Goal: Complete application form: Complete application form

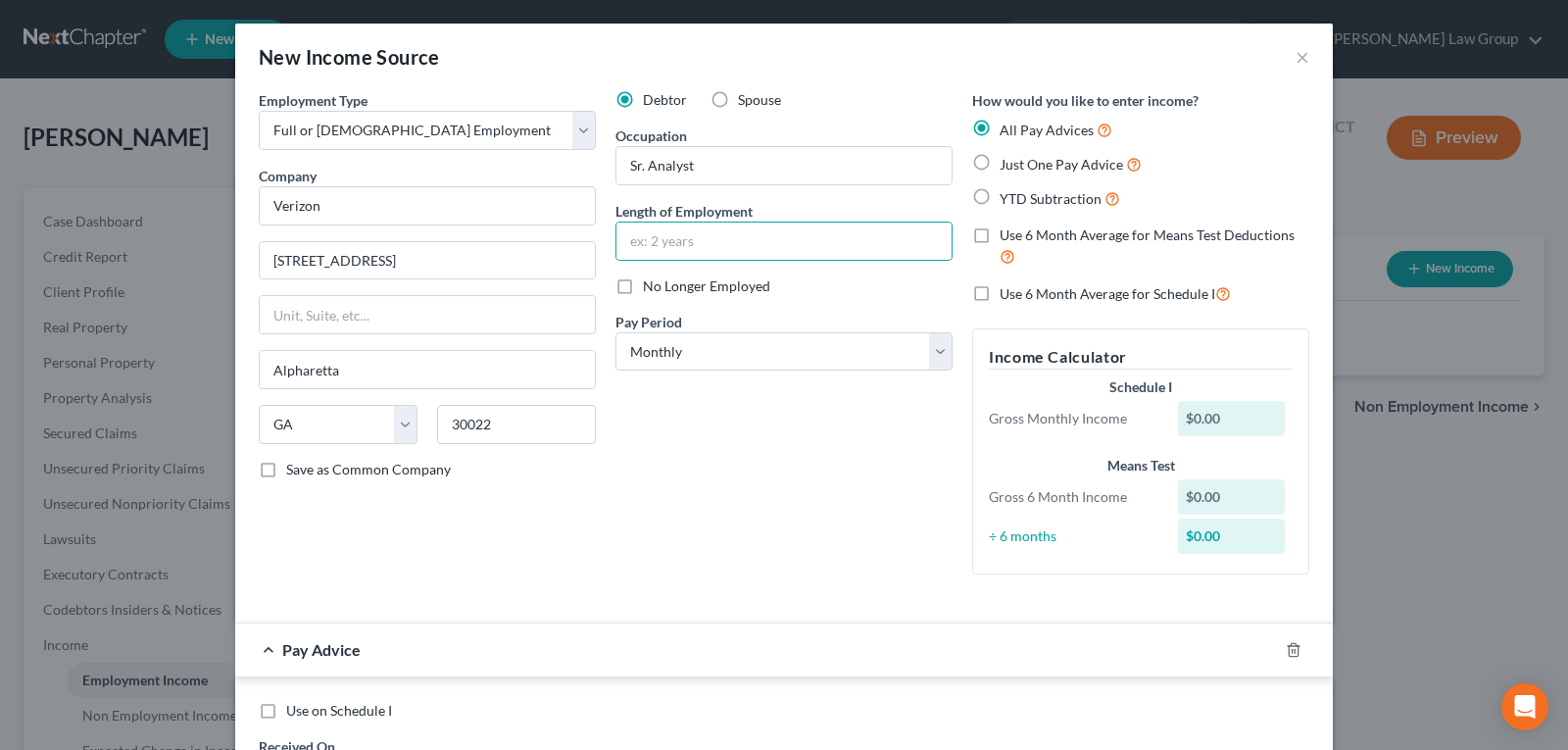
select select "0"
select select "10"
select select "0"
type input "12 years"
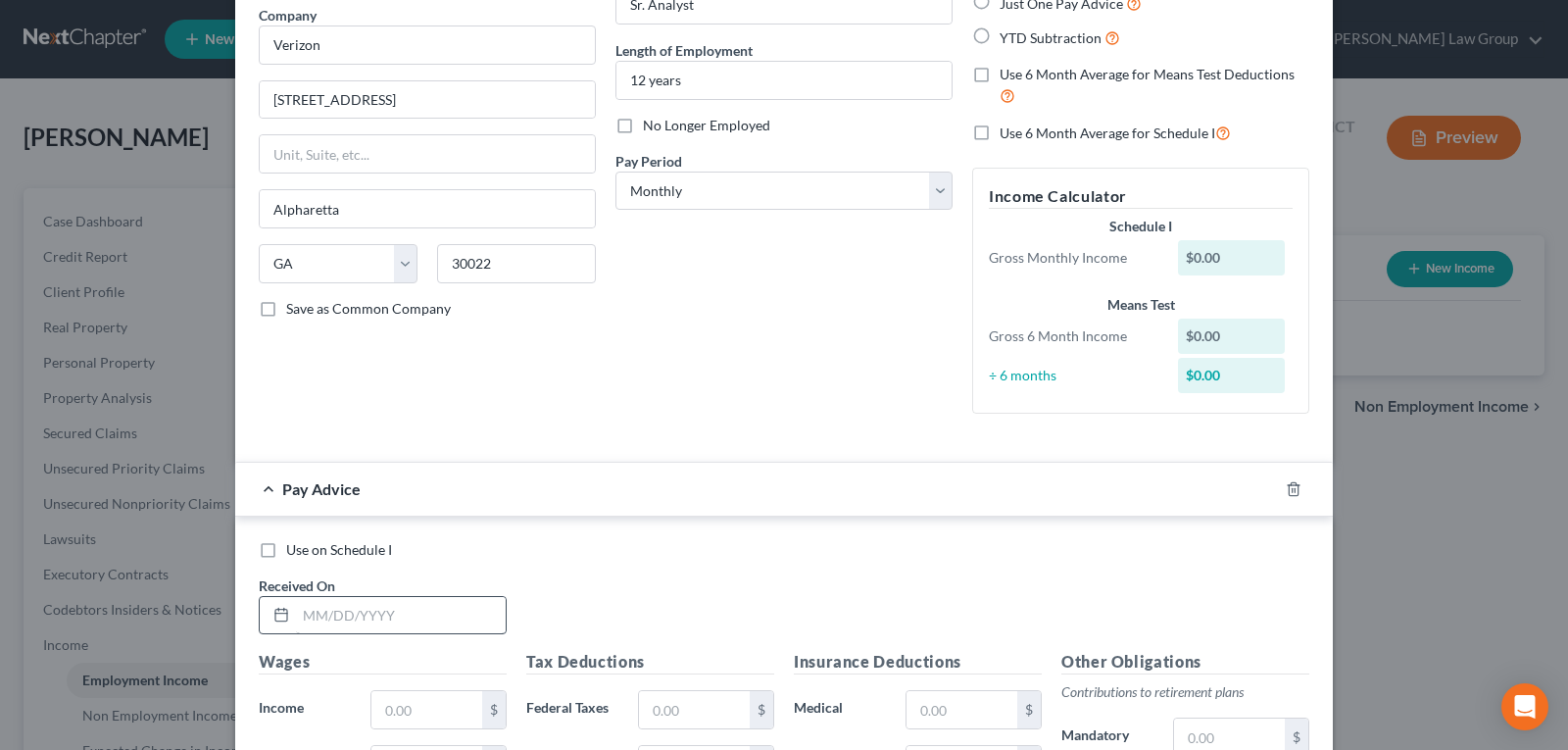
scroll to position [196, 0]
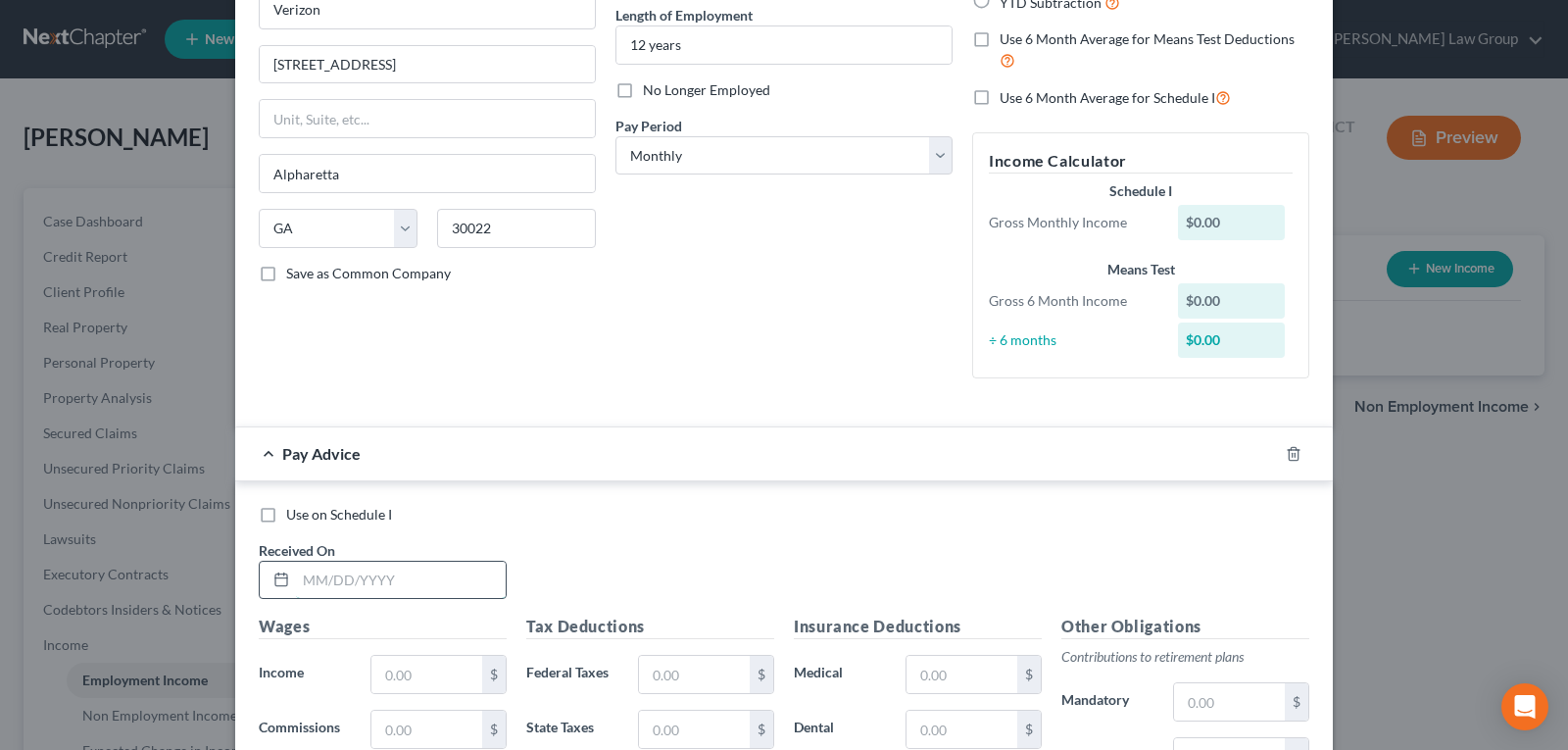
click at [372, 577] on input "text" at bounding box center [400, 580] width 209 height 38
click at [780, 363] on div "Debtor Spouse Occupation Sr. Analyst Length of Employment 12 years No Longer Em…" at bounding box center [784, 144] width 357 height 500
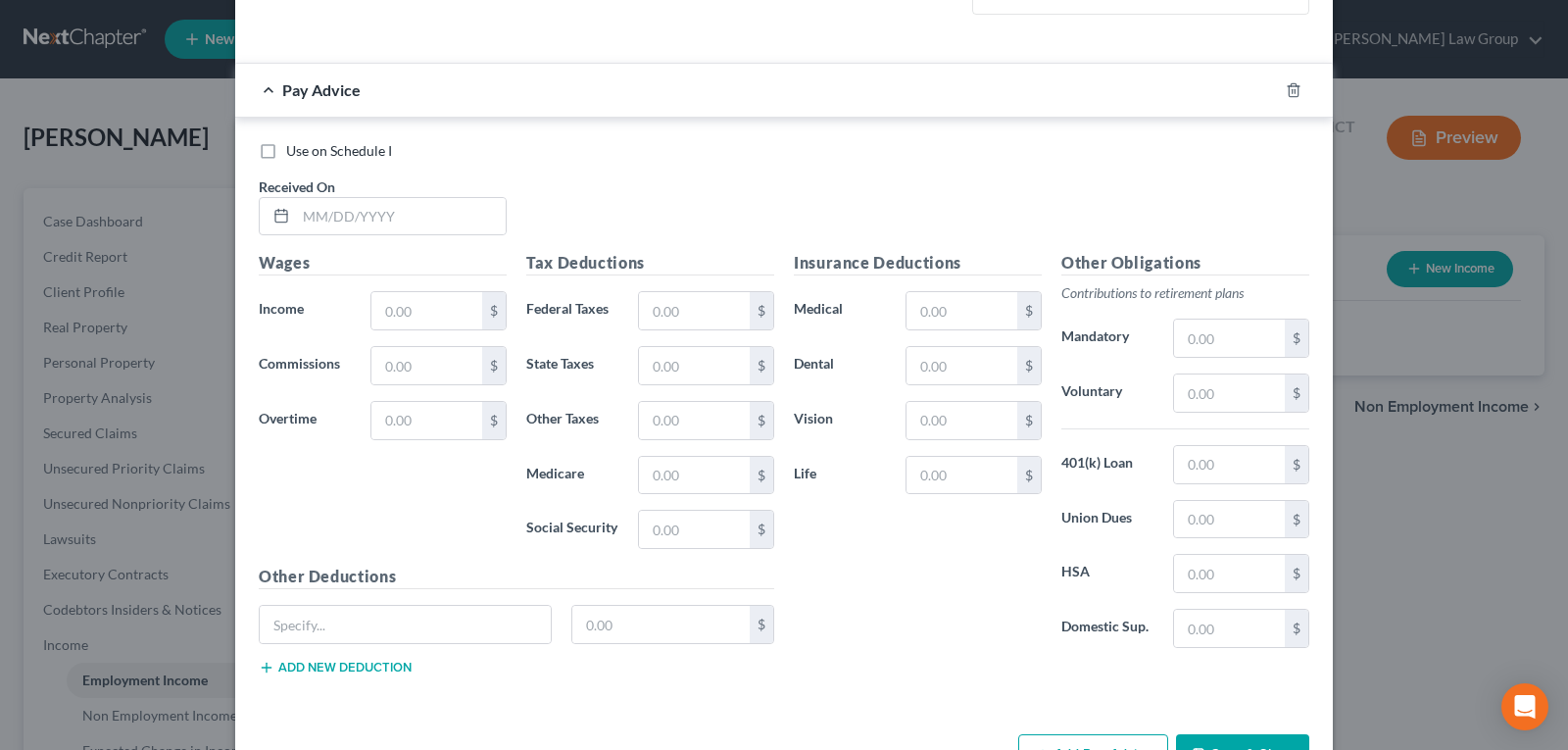
scroll to position [588, 0]
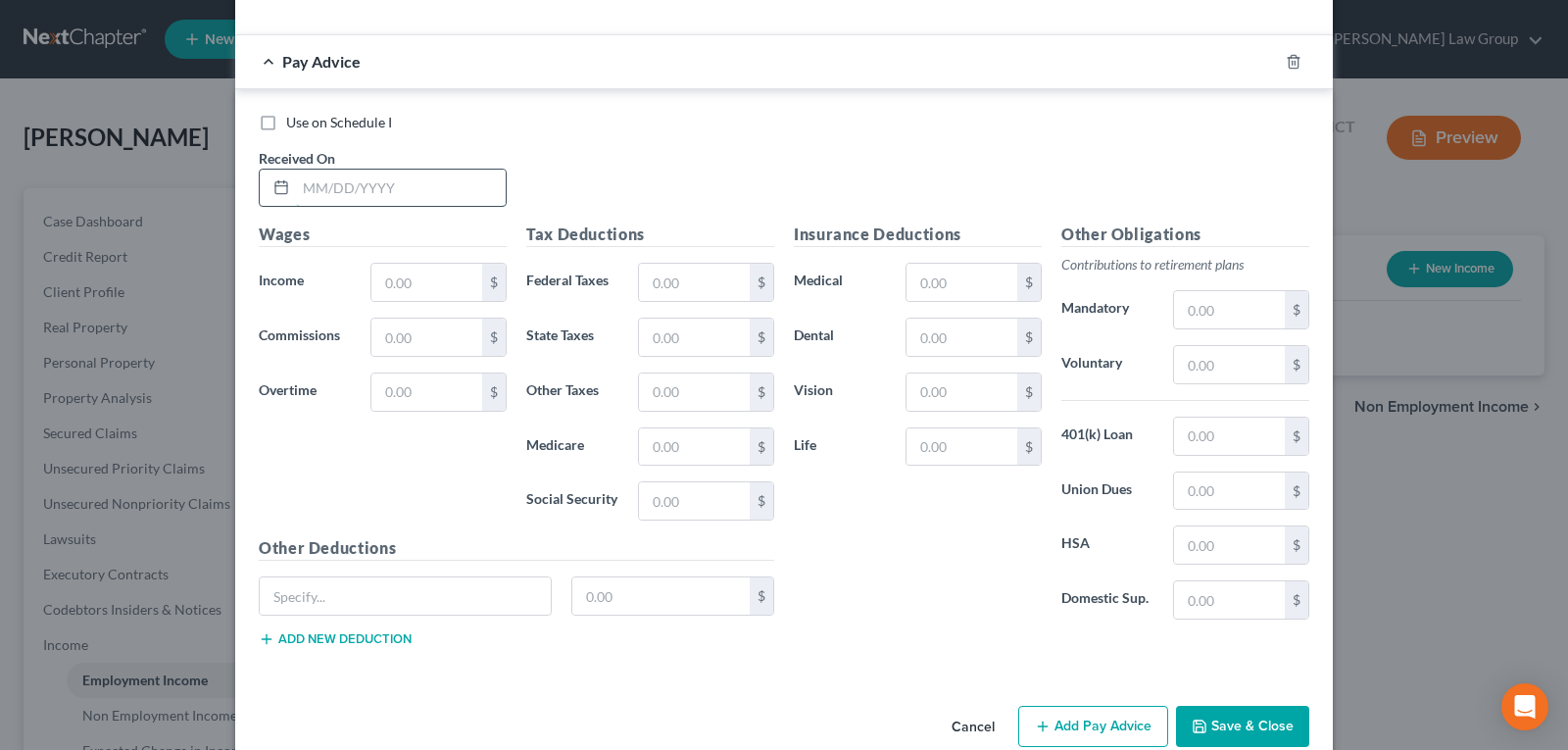
click at [372, 180] on input "text" at bounding box center [400, 188] width 209 height 38
click at [416, 193] on input "text" at bounding box center [400, 188] width 209 height 38
type input "09/12/2025"
click at [415, 267] on input "text" at bounding box center [427, 283] width 111 height 38
click at [411, 278] on input "text" at bounding box center [427, 283] width 111 height 38
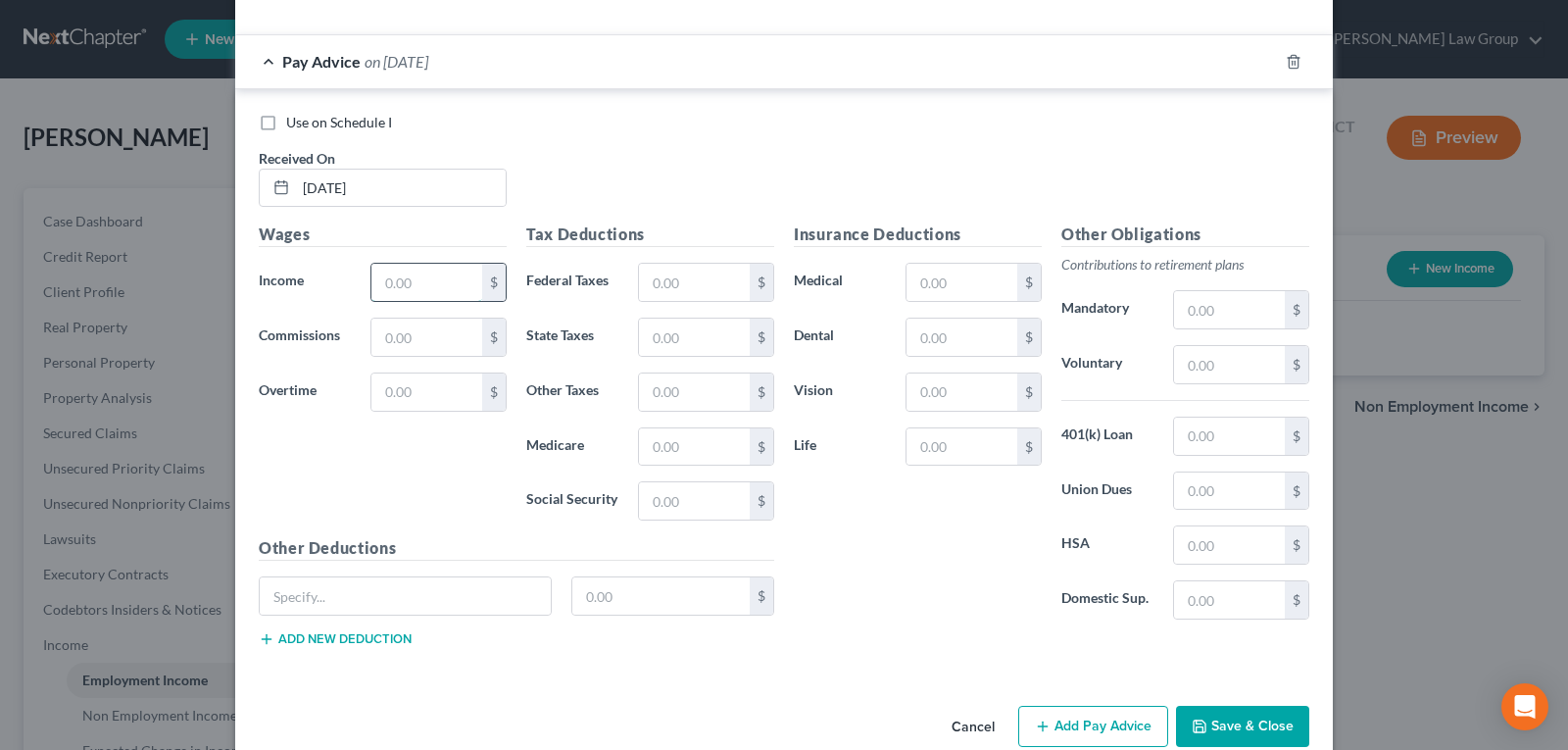
click at [411, 278] on input "text" at bounding box center [427, 283] width 111 height 38
click at [433, 277] on input "text" at bounding box center [427, 283] width 111 height 38
click at [422, 282] on input "text" at bounding box center [427, 283] width 111 height 38
click at [455, 275] on input "text" at bounding box center [427, 283] width 111 height 38
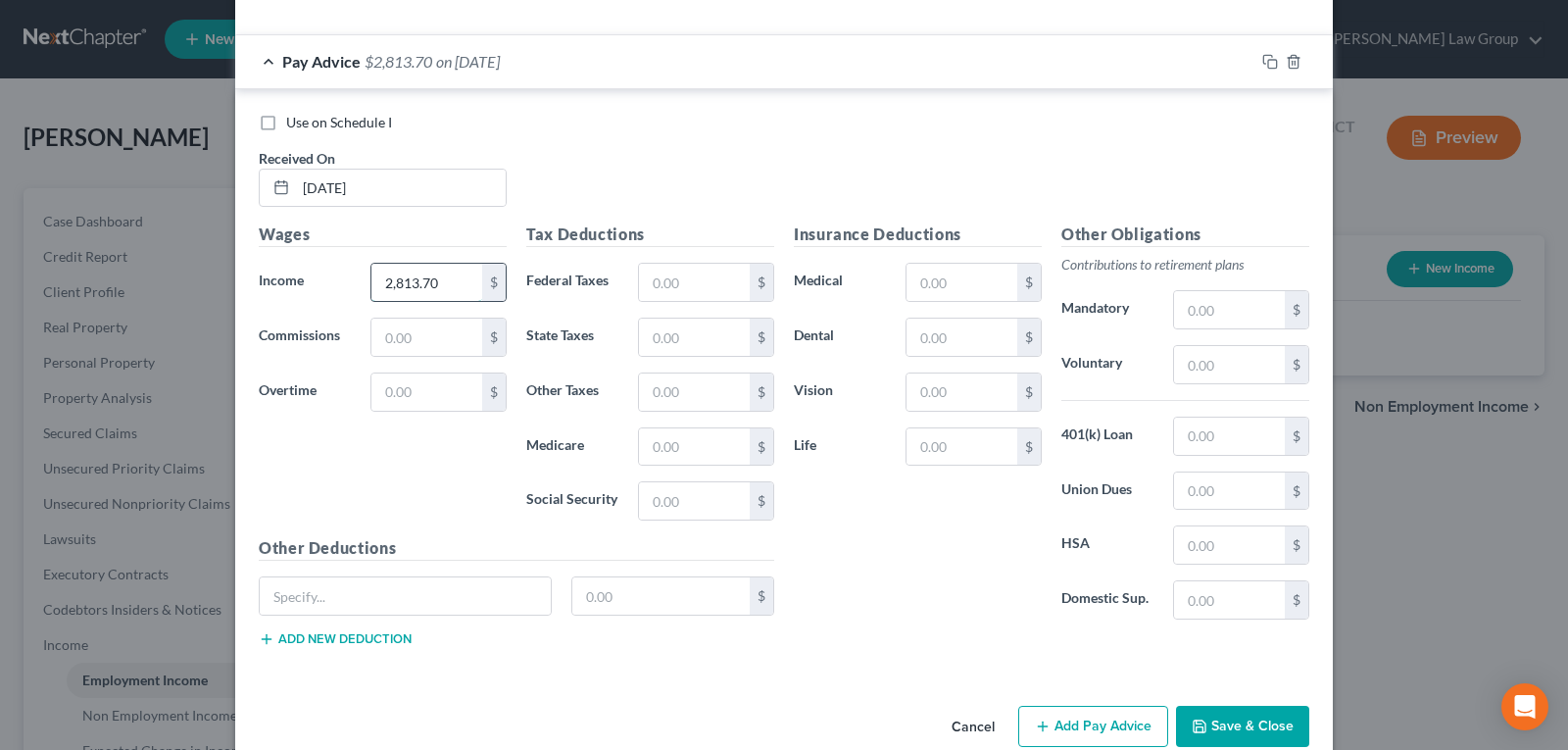
type input "2,813.70"
click at [645, 89] on div "Use on Schedule I Received On * 09/12/2025 Wages Income * 2,813.70 $ Commission…" at bounding box center [784, 384] width 1098 height 589
click at [750, 147] on div "Use on Schedule I Received On * 09/12/2025" at bounding box center [784, 169] width 1070 height 111
click at [824, 467] on div "Insurance Deductions Medical $ Dental $ Vision $ Life $" at bounding box center [918, 429] width 268 height 413
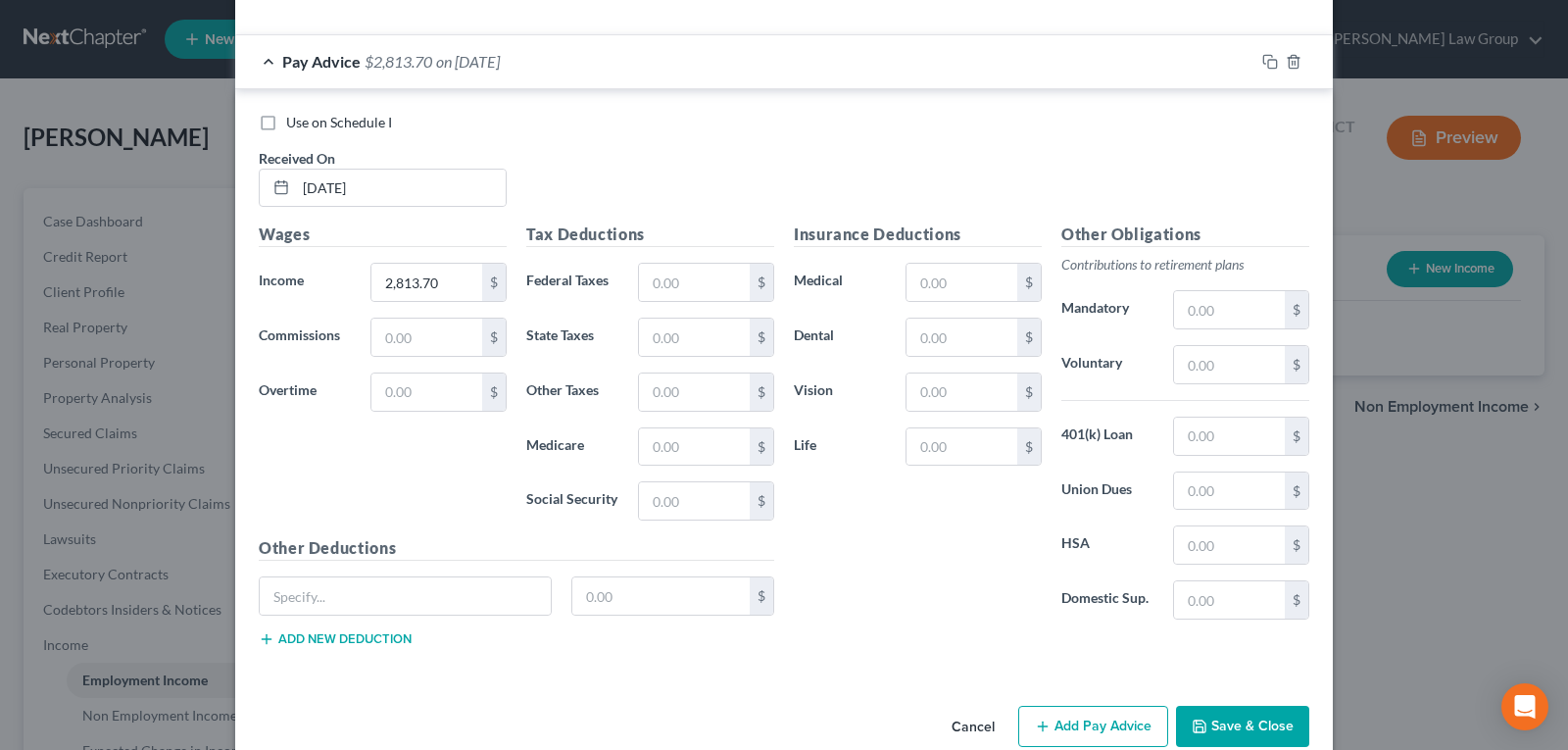
click at [824, 466] on div "Insurance Deductions Medical $ Dental $ Vision $ Life $" at bounding box center [918, 429] width 268 height 413
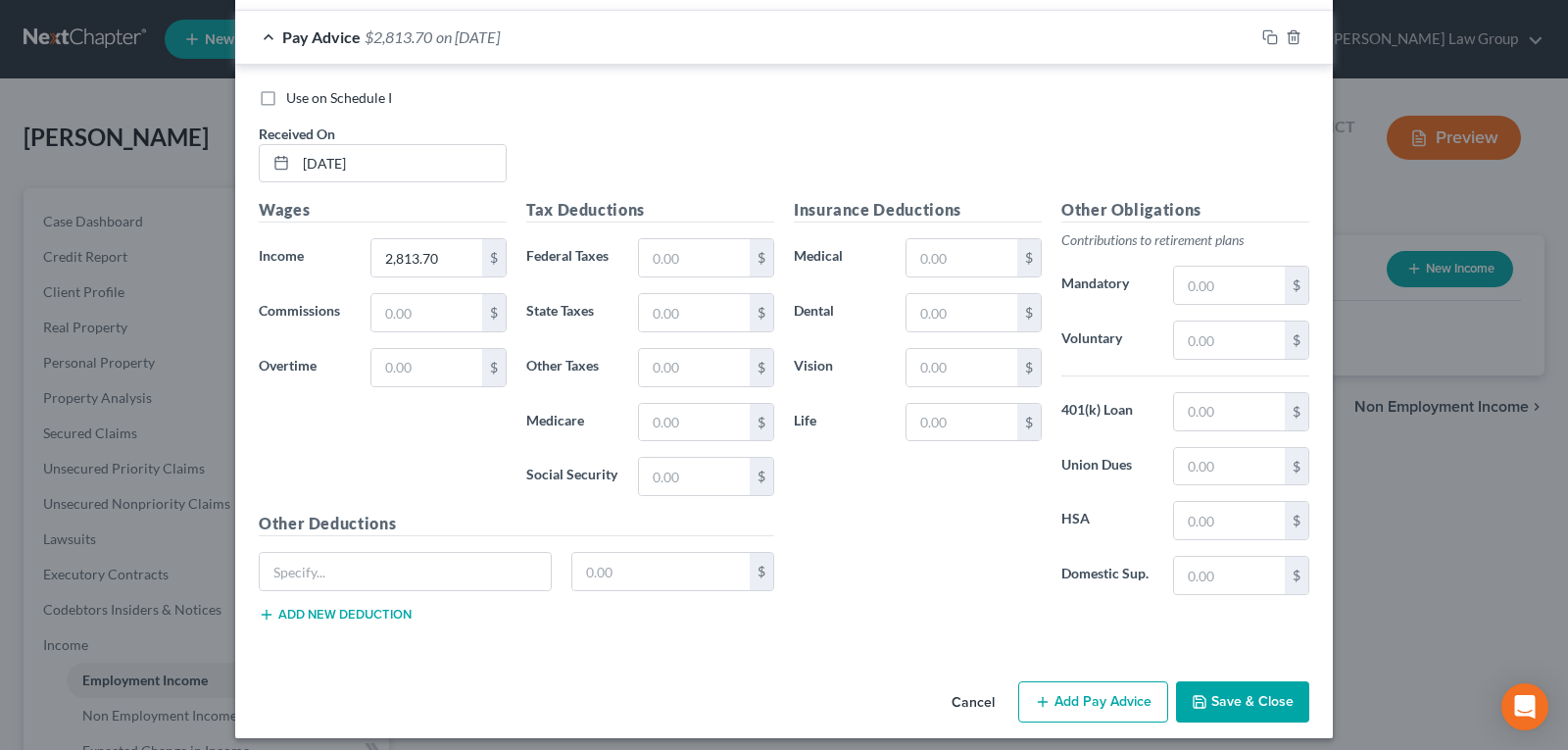
scroll to position [625, 0]
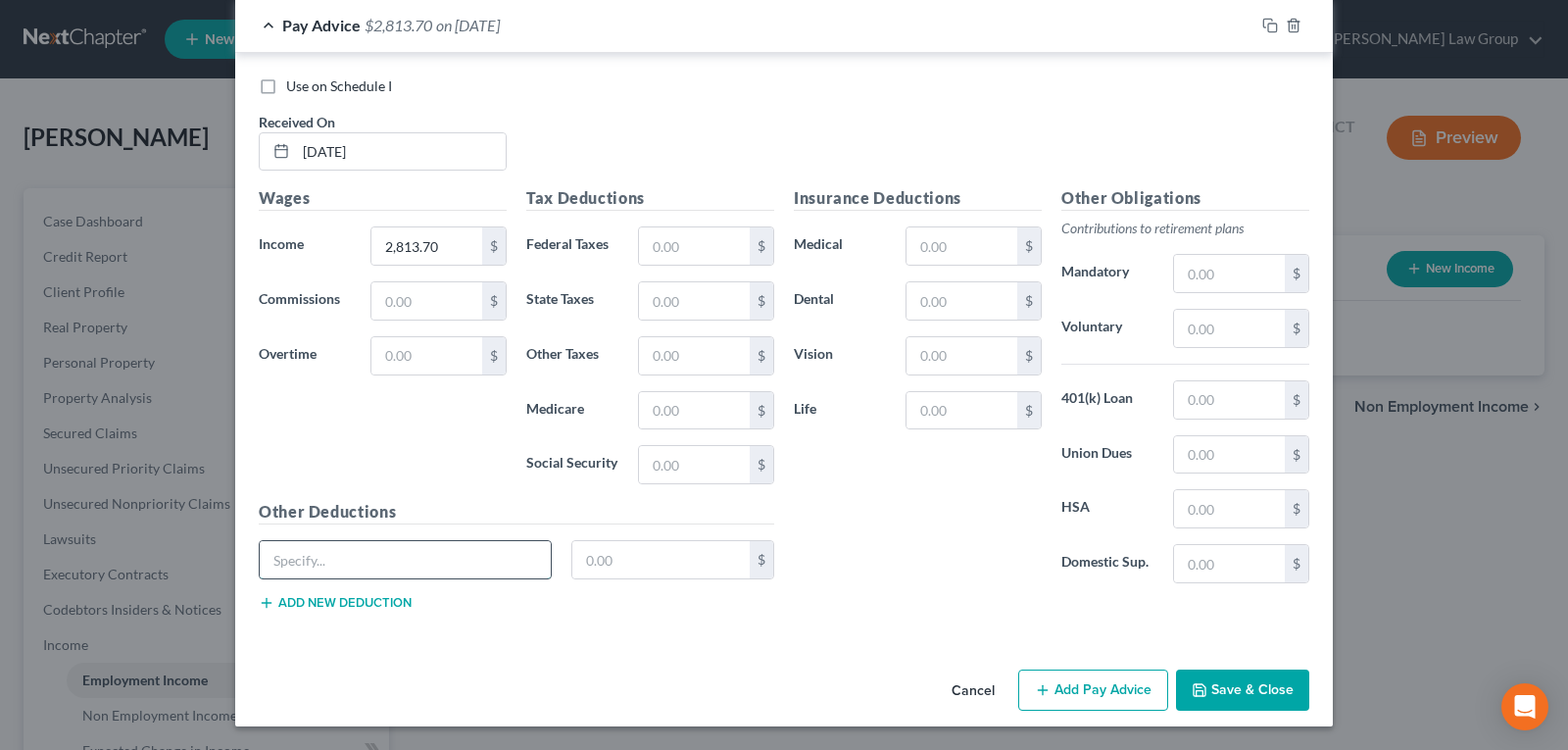
click at [423, 553] on input "text" at bounding box center [406, 561] width 292 height 38
type input "FED MED/EE"
click at [626, 554] on input "text" at bounding box center [662, 561] width 179 height 38
type input "35.78"
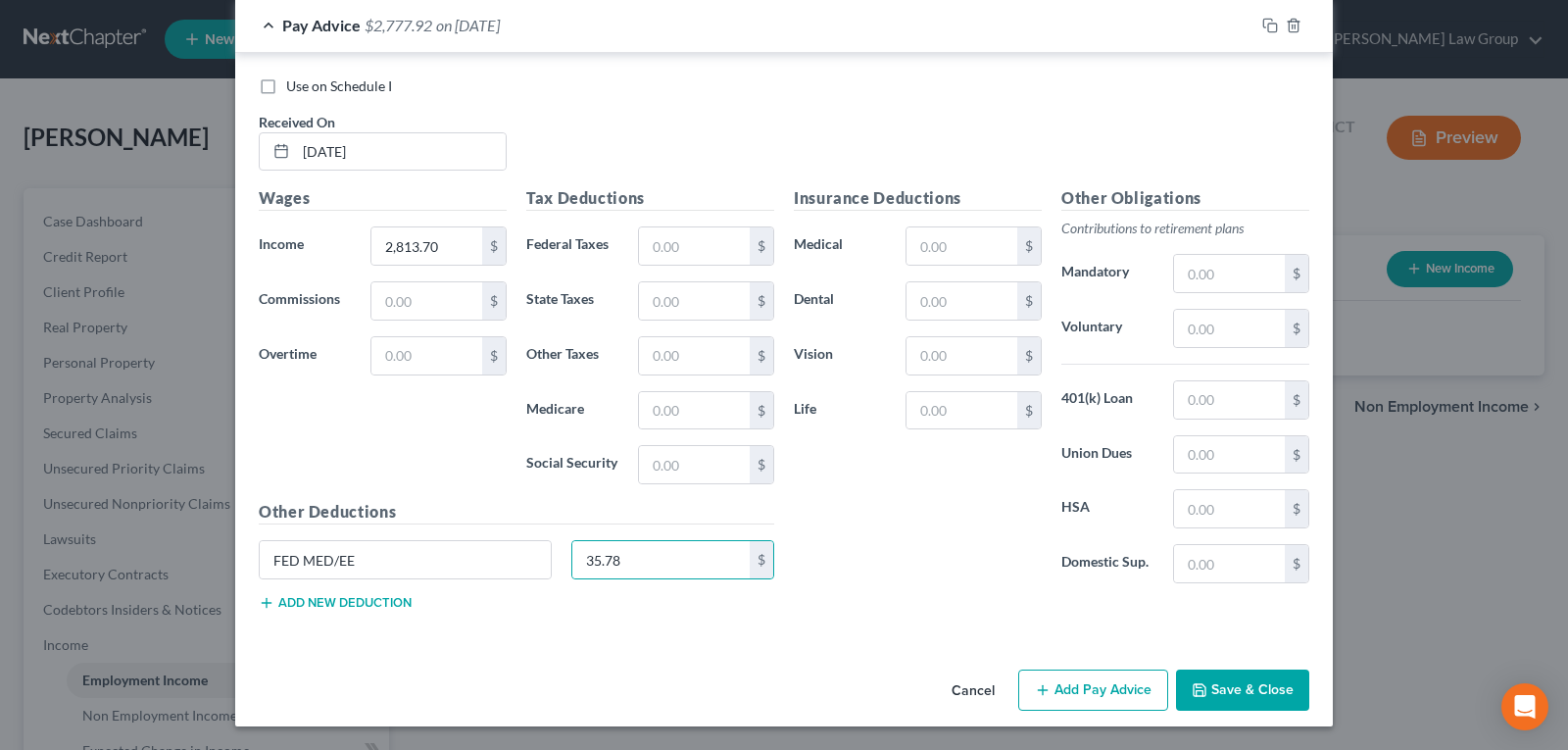
click at [309, 594] on div "FED MED/EE 35.78 $" at bounding box center [517, 567] width 536 height 55
click at [310, 604] on button "Add new deduction" at bounding box center [335, 603] width 153 height 16
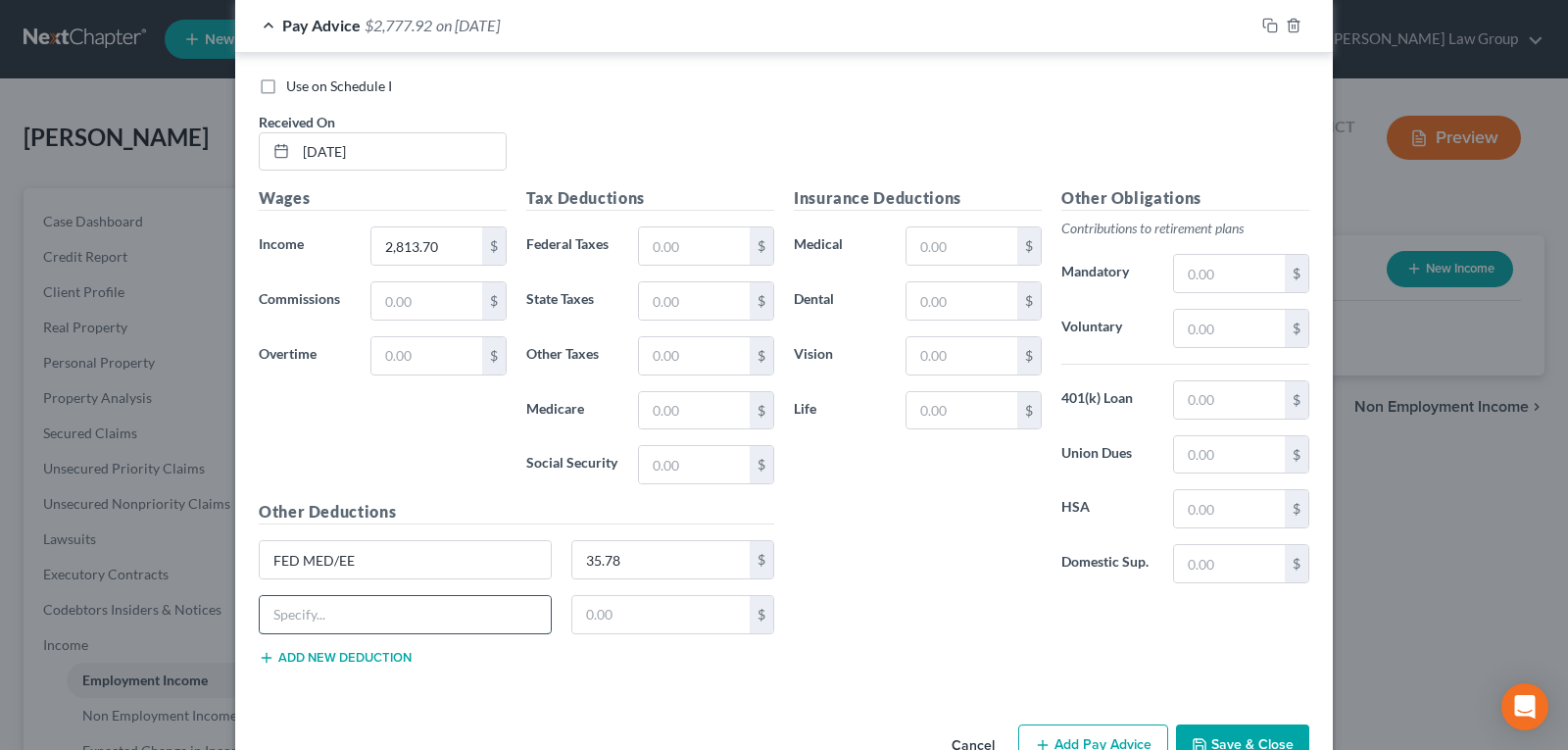
click at [310, 605] on input "text" at bounding box center [406, 615] width 292 height 38
type input "FED OASDI/EE"
click at [606, 613] on input "text" at bounding box center [662, 615] width 179 height 38
click at [606, 613] on input "153.01" at bounding box center [662, 615] width 179 height 38
type input "153.01"
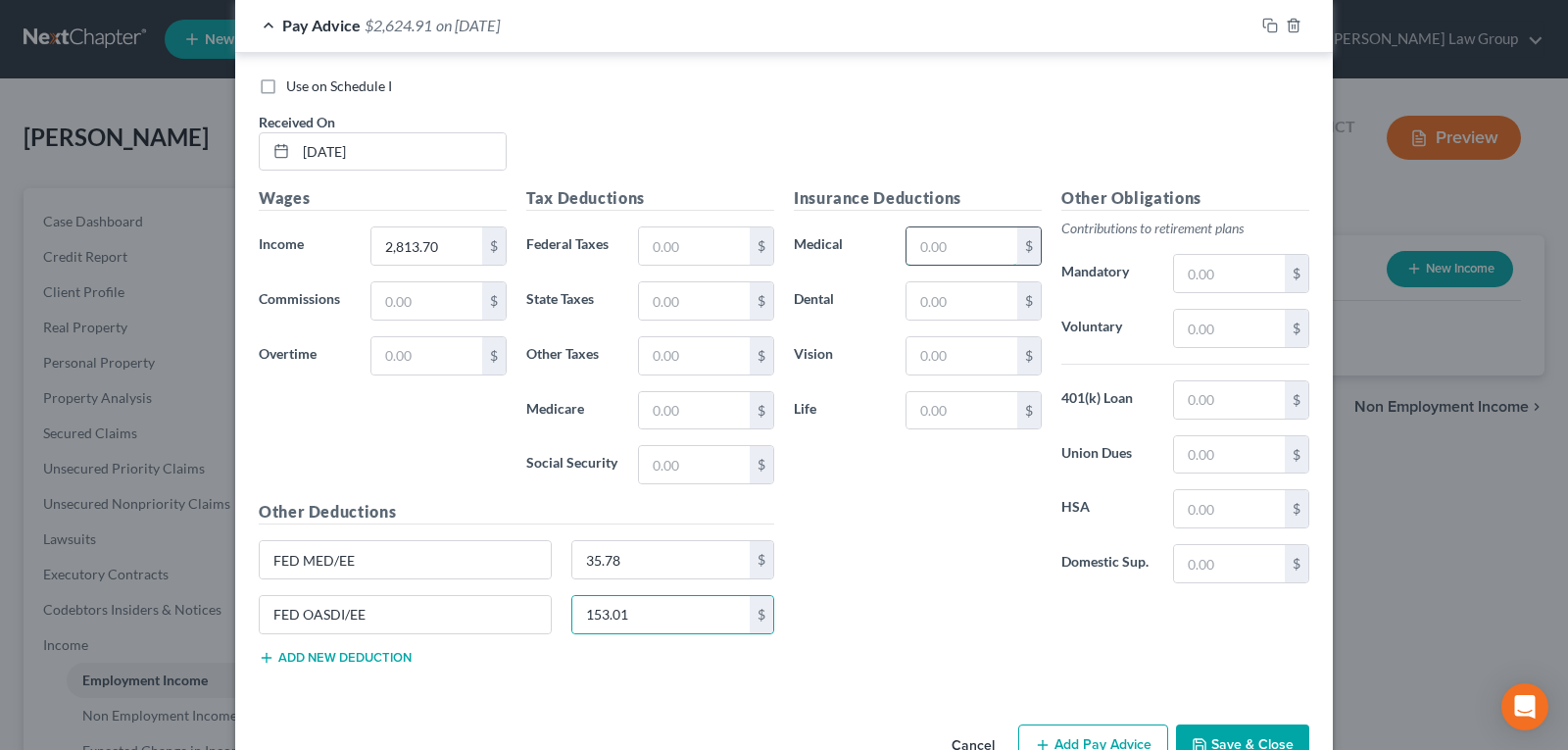
click at [935, 256] on input "text" at bounding box center [962, 246] width 111 height 38
click at [932, 250] on input "179.23" at bounding box center [962, 246] width 111 height 38
type input "179.23"
click at [957, 301] on input "text" at bounding box center [962, 302] width 111 height 38
click at [867, 458] on div "Insurance Deductions Medical 179.23 $ Dental $ Vision $ Life $" at bounding box center [918, 393] width 268 height 413
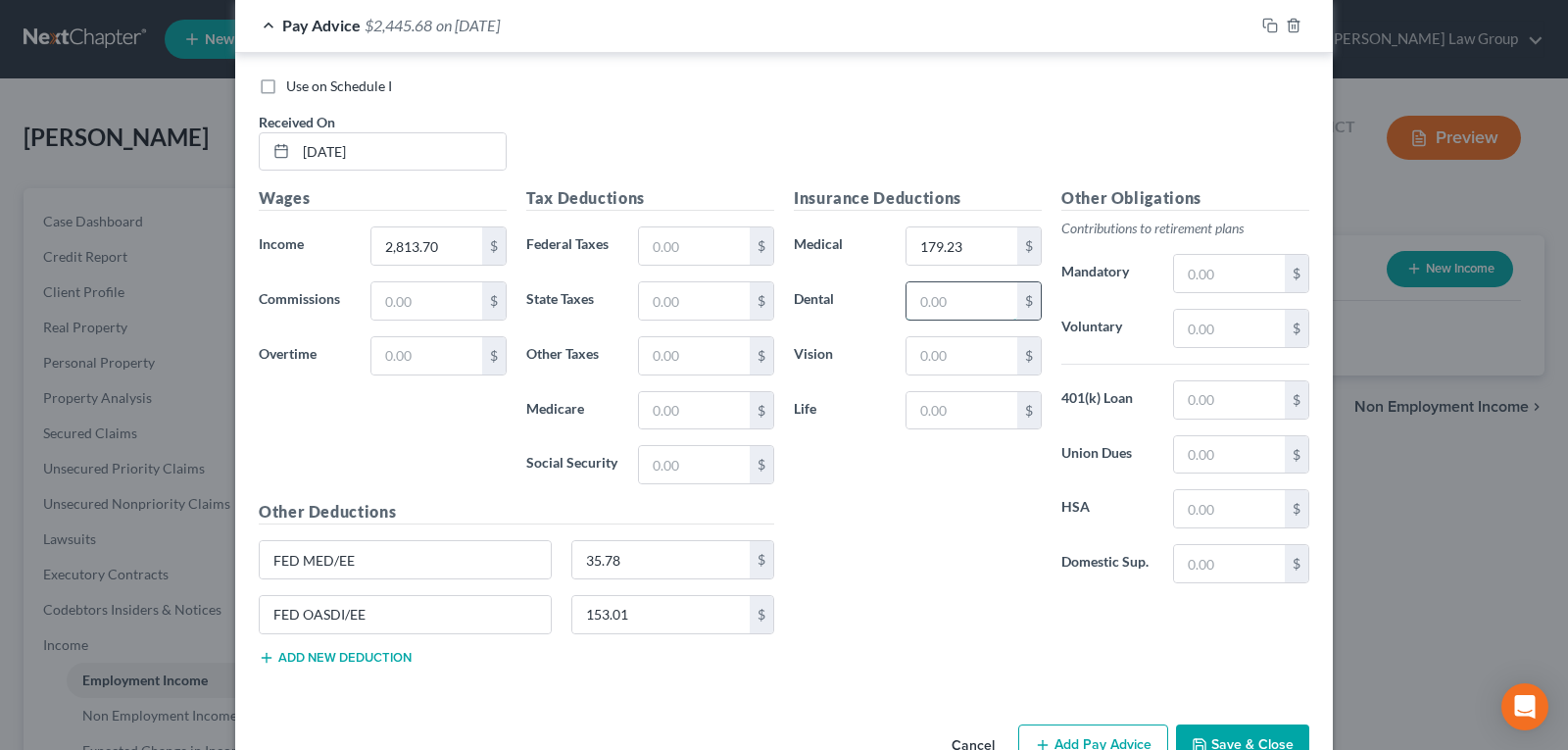
click at [932, 306] on input "text" at bounding box center [962, 302] width 111 height 38
click at [936, 300] on input "text" at bounding box center [962, 302] width 111 height 38
drag, startPoint x: 1217, startPoint y: 439, endPoint x: 1215, endPoint y: 453, distance: 14.1
click at [1217, 439] on input "text" at bounding box center [1230, 455] width 111 height 38
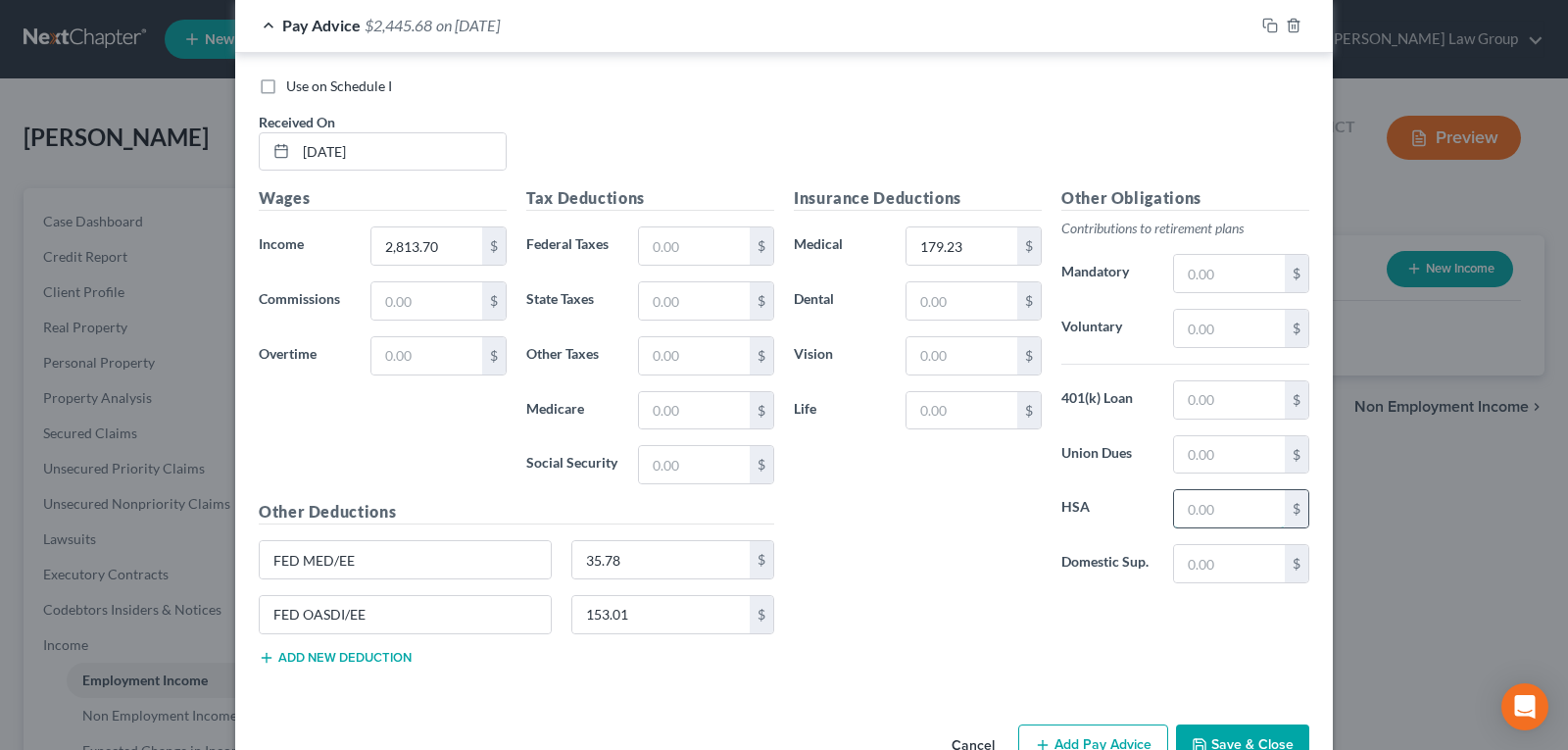
click at [1193, 512] on input "text" at bounding box center [1230, 509] width 111 height 38
type input "126.92"
click at [926, 286] on input "text" at bounding box center [962, 302] width 111 height 38
type input "27.69"
click at [951, 360] on input "text" at bounding box center [962, 356] width 111 height 38
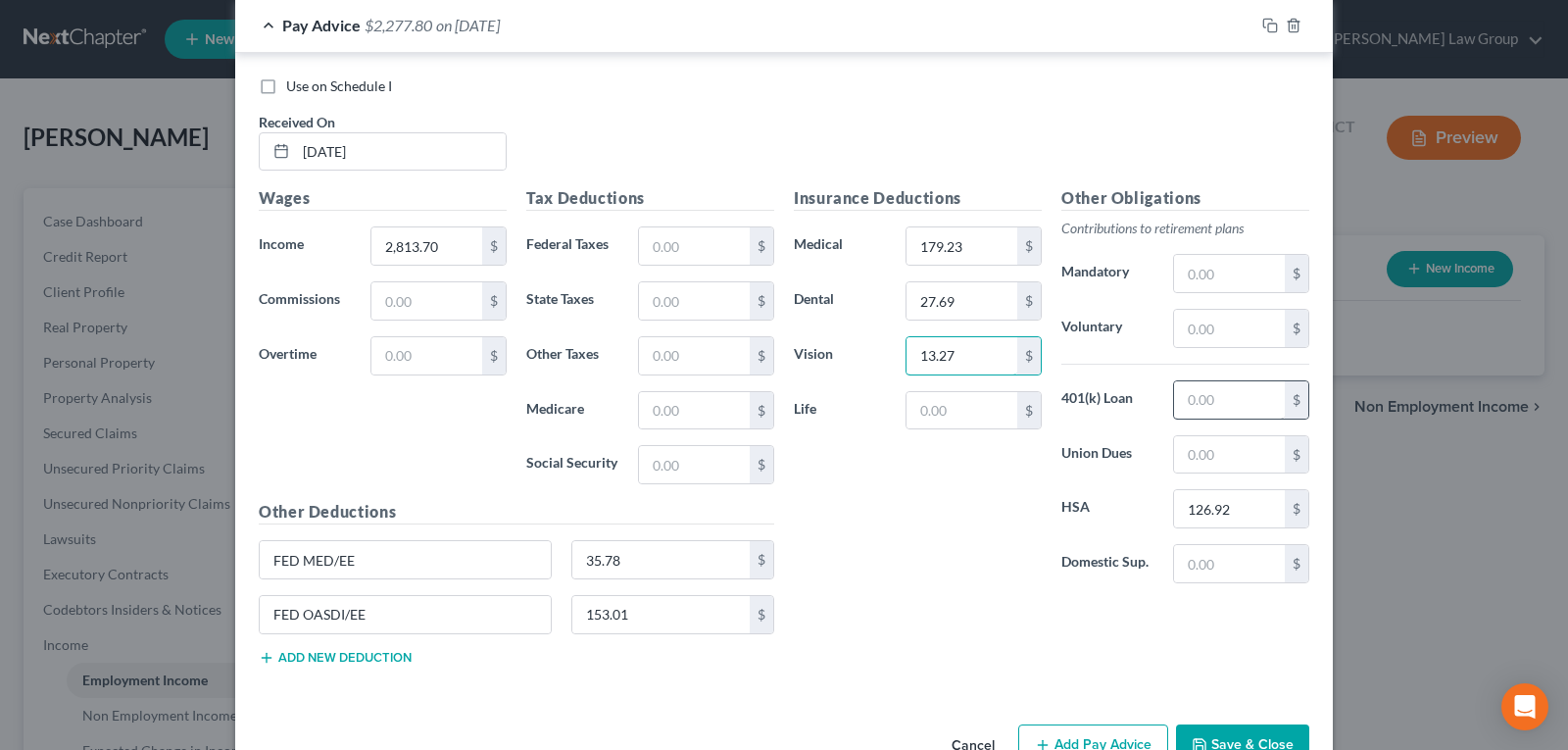
type input "13.27"
click at [1214, 389] on input "text" at bounding box center [1230, 400] width 111 height 38
type input "54.69"
drag, startPoint x: 1211, startPoint y: 406, endPoint x: 1166, endPoint y: 426, distance: 49.2
click at [1166, 426] on div "Other Obligations Contributions to retirement plans Mandatory $ Voluntary $ 401…" at bounding box center [1185, 393] width 268 height 413
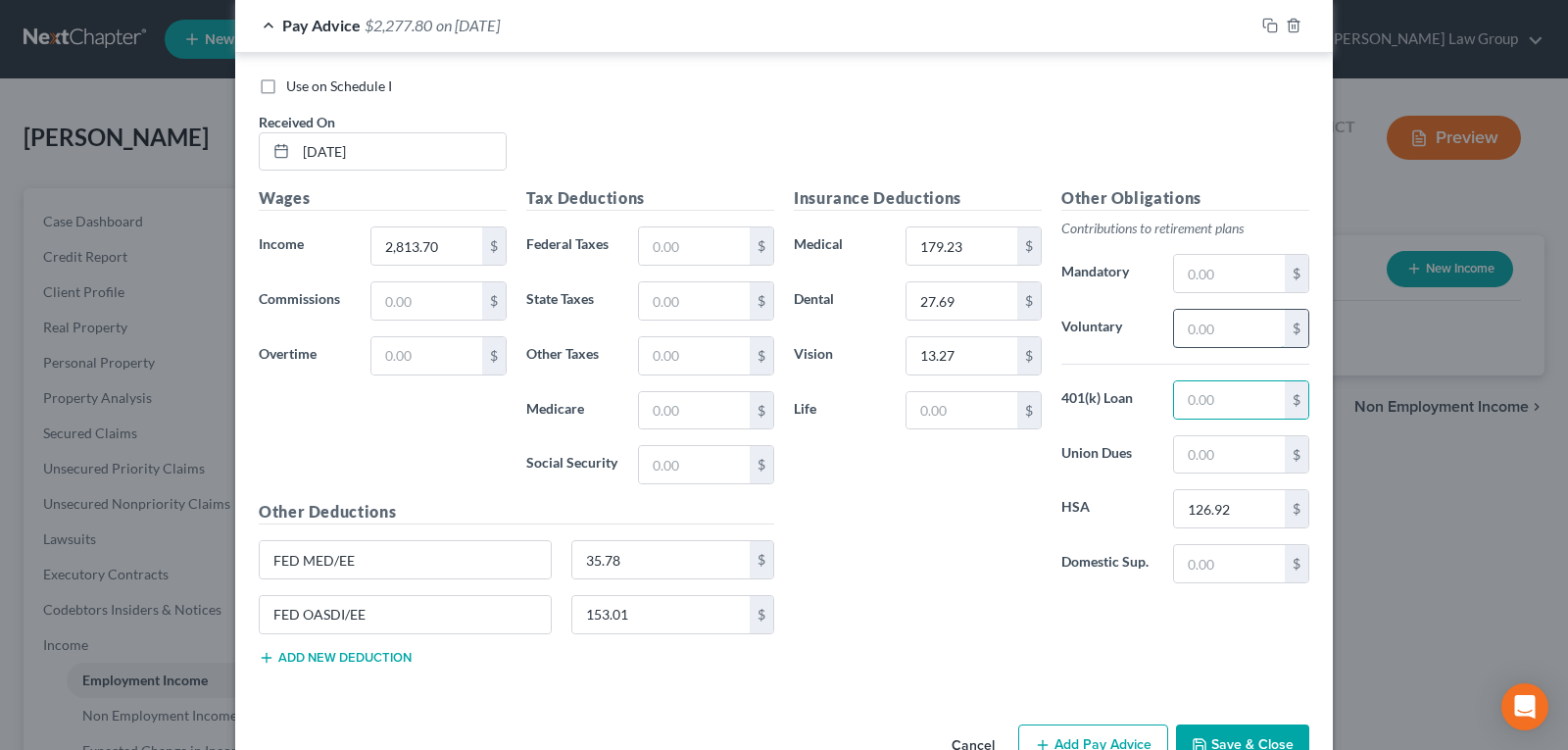
click at [1200, 322] on input "text" at bounding box center [1230, 328] width 111 height 38
type input "168.82"
click at [1216, 404] on input "text" at bounding box center [1230, 400] width 111 height 38
type input "99.01"
click at [937, 407] on input "text" at bounding box center [962, 411] width 111 height 38
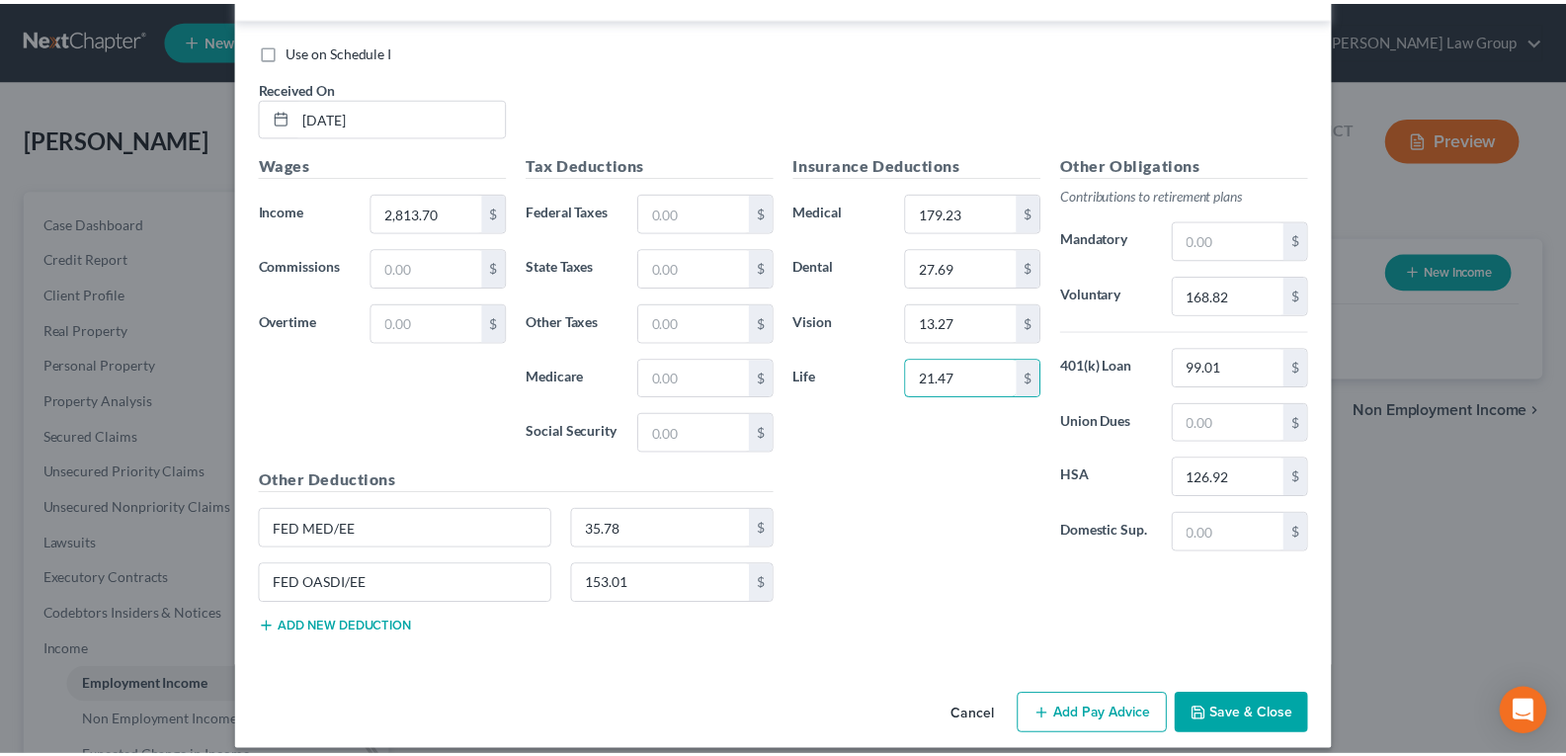
scroll to position [684, 0]
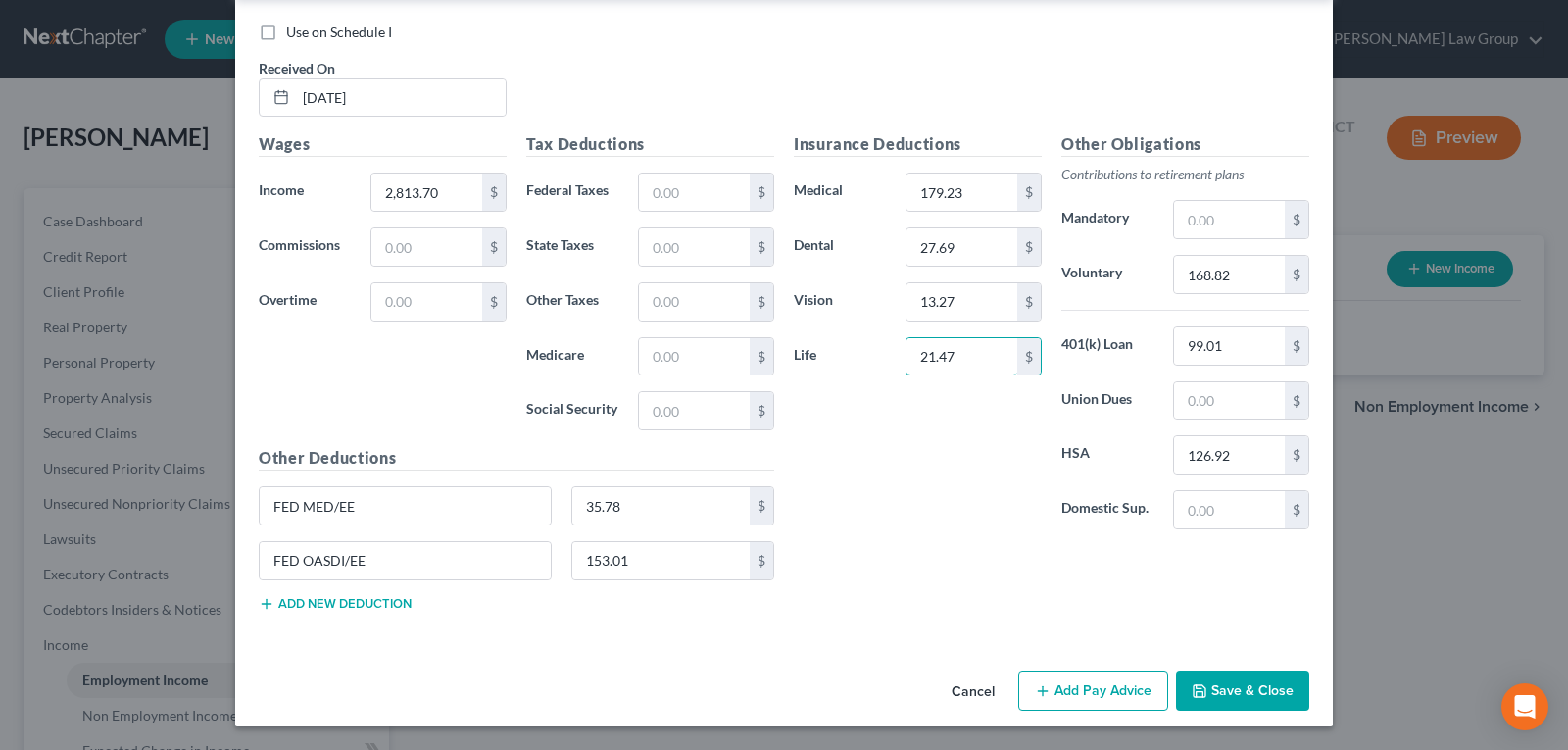
type input "21.47"
drag, startPoint x: 1241, startPoint y: 664, endPoint x: 1241, endPoint y: 675, distance: 11.0
click at [1241, 668] on div "Cancel Add Pay Advice Save & Close" at bounding box center [784, 694] width 1098 height 64
click at [1243, 686] on button "Save & Close" at bounding box center [1243, 691] width 133 height 42
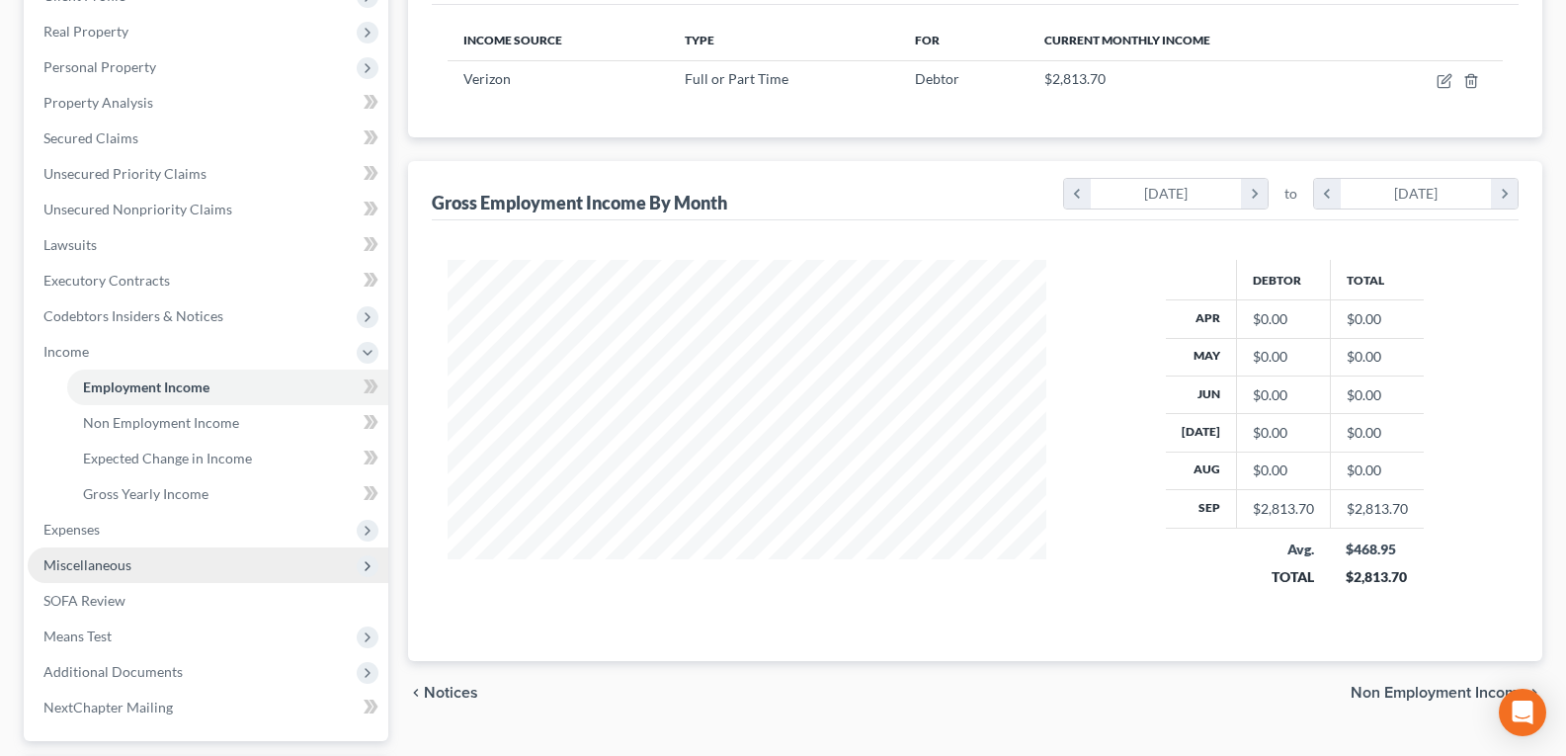
scroll to position [395, 0]
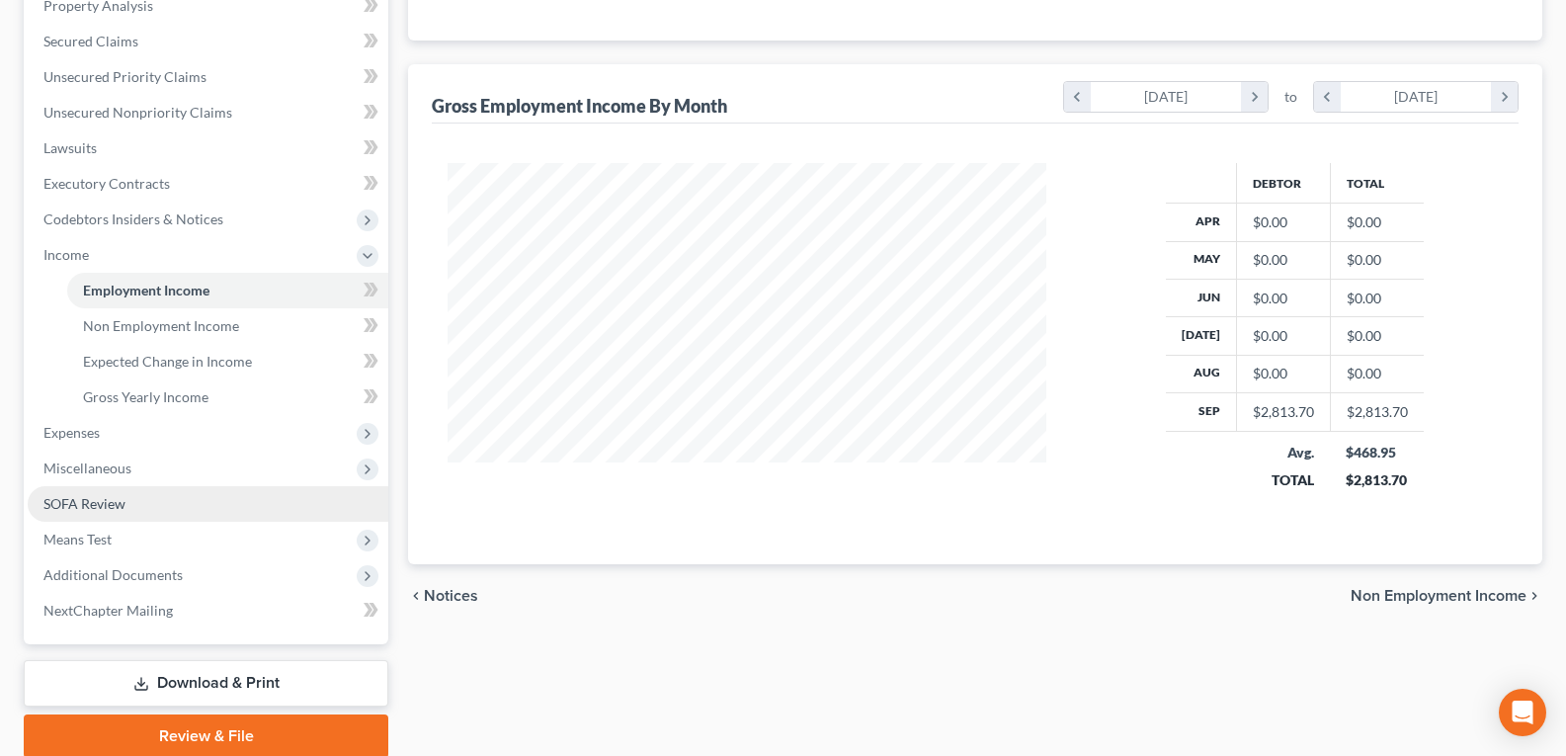
drag, startPoint x: 117, startPoint y: 502, endPoint x: 347, endPoint y: 512, distance: 230.5
click at [117, 502] on span "SOFA Review" at bounding box center [84, 503] width 82 height 17
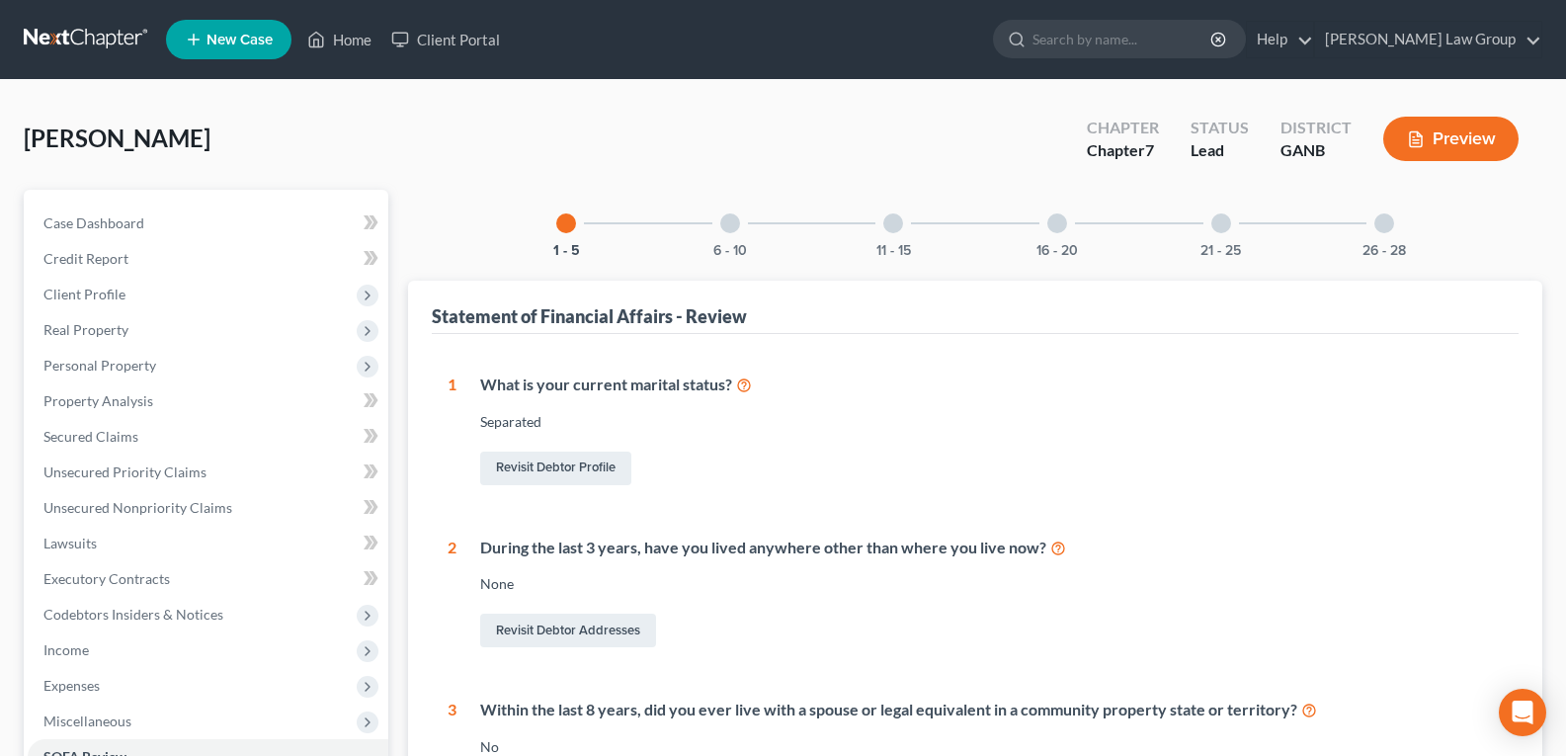
drag, startPoint x: 1412, startPoint y: 227, endPoint x: 1394, endPoint y: 231, distance: 18.2
click at [1410, 226] on div "26 - 28" at bounding box center [1384, 223] width 67 height 67
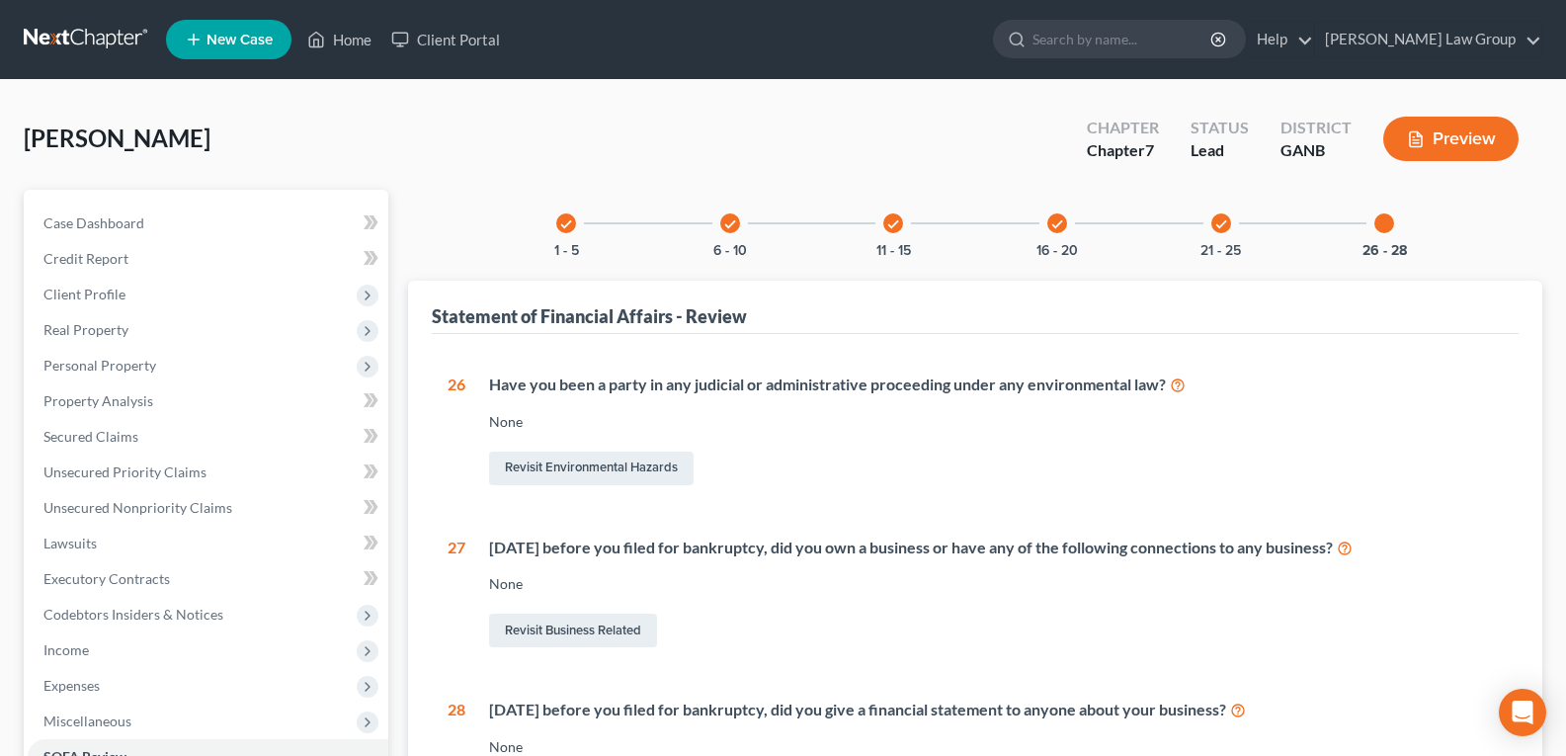
click at [1385, 233] on div "26 - 28" at bounding box center [1384, 223] width 67 height 67
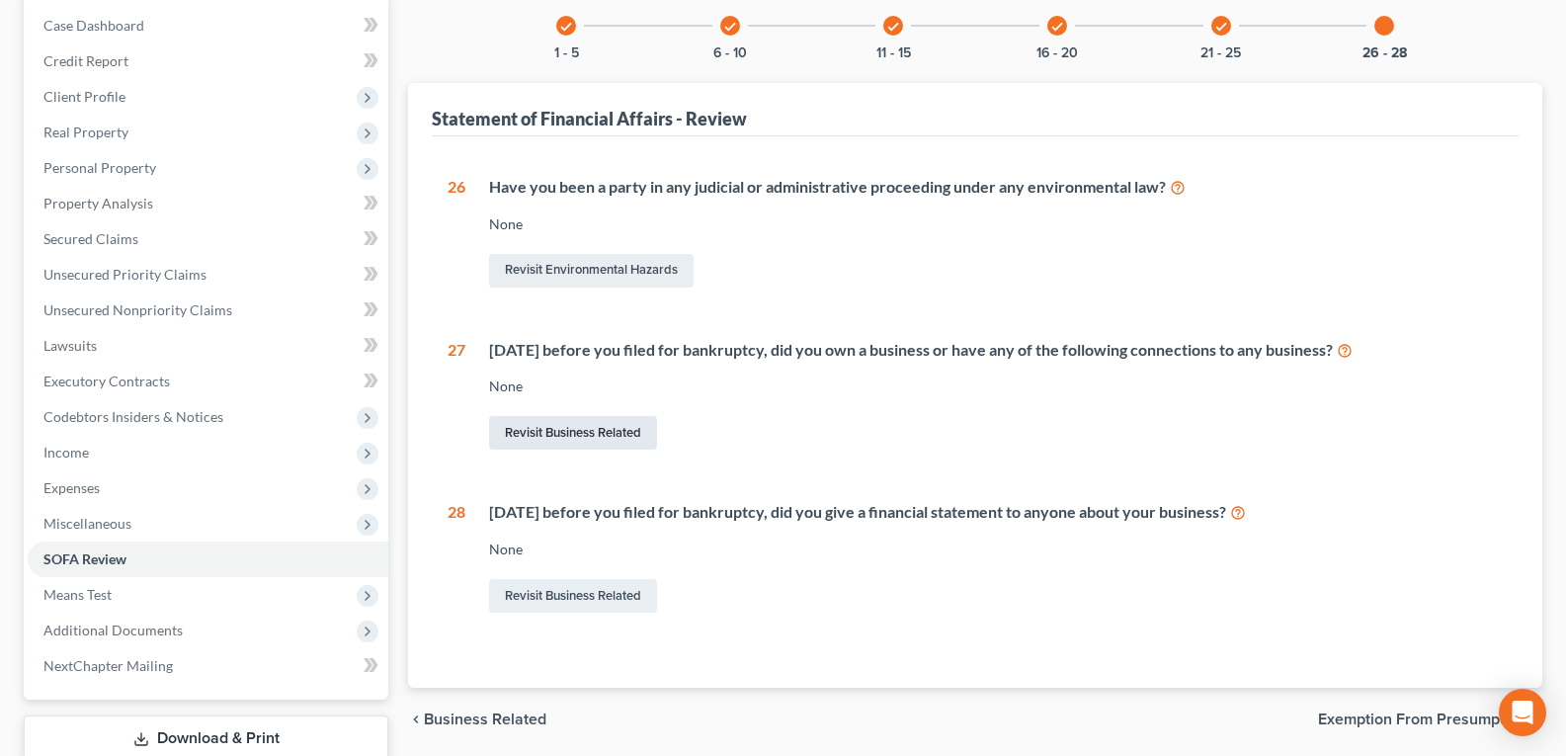
click at [616, 436] on link "Revisit Business Related" at bounding box center [573, 433] width 168 height 34
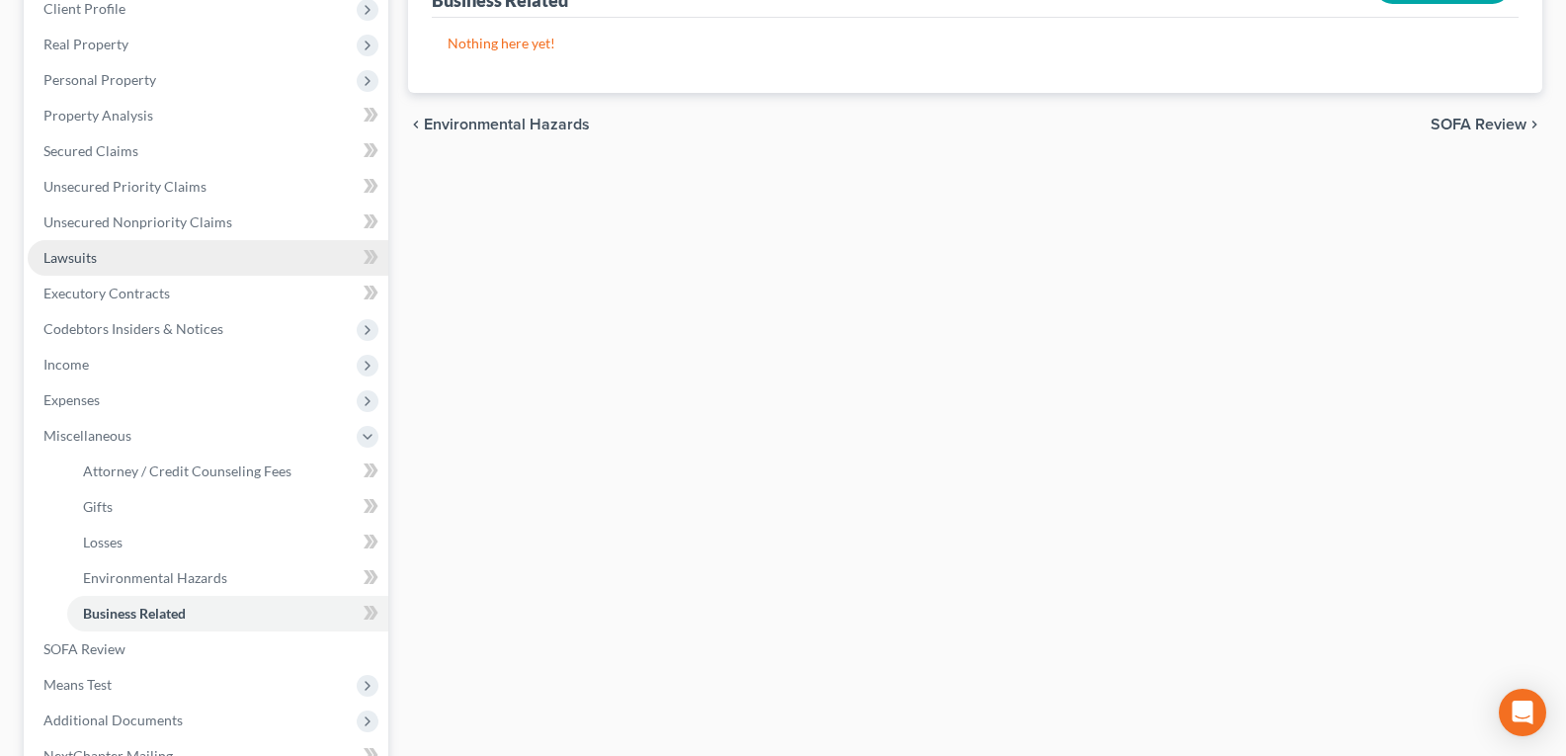
scroll to position [296, 0]
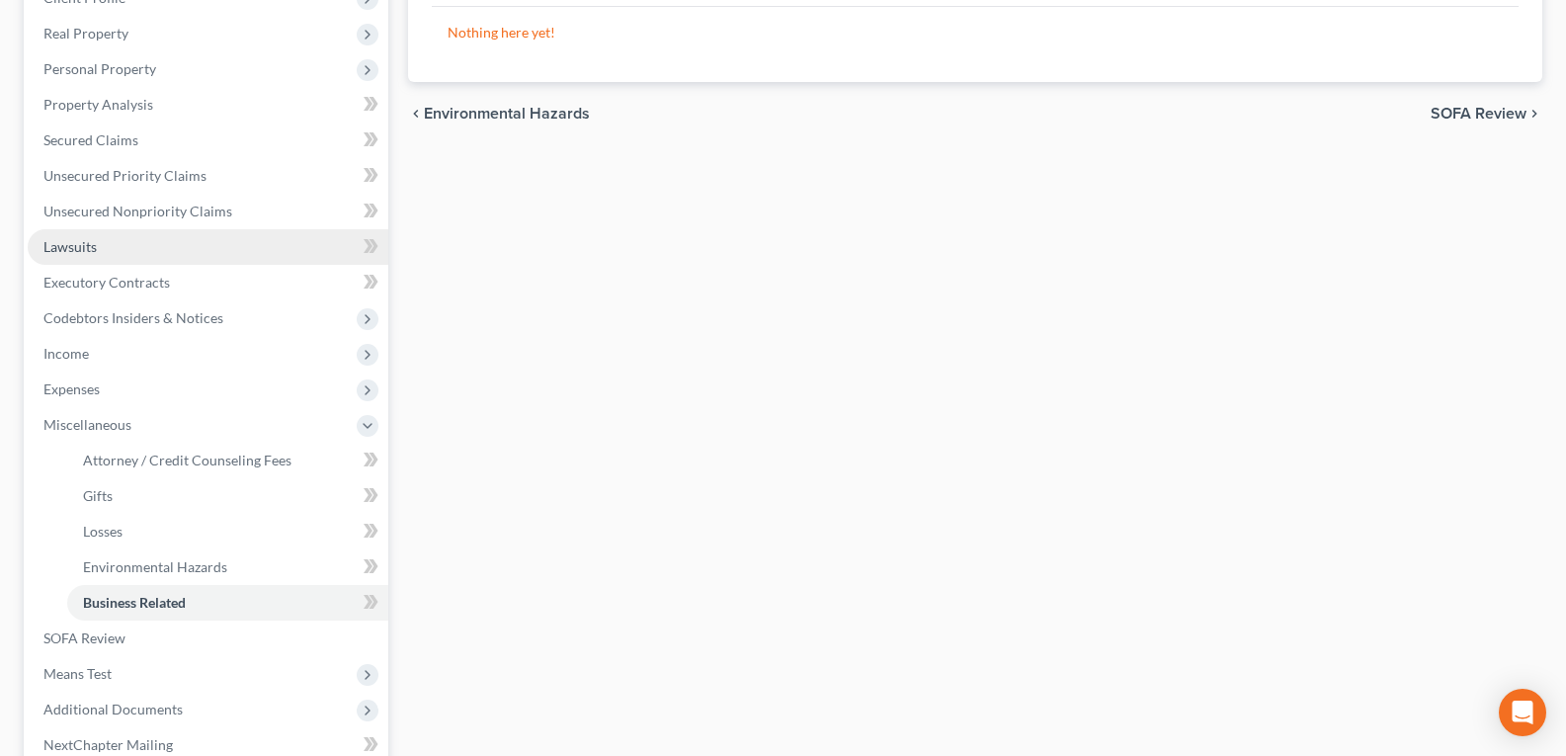
click at [81, 250] on span "Lawsuits" at bounding box center [69, 246] width 53 height 17
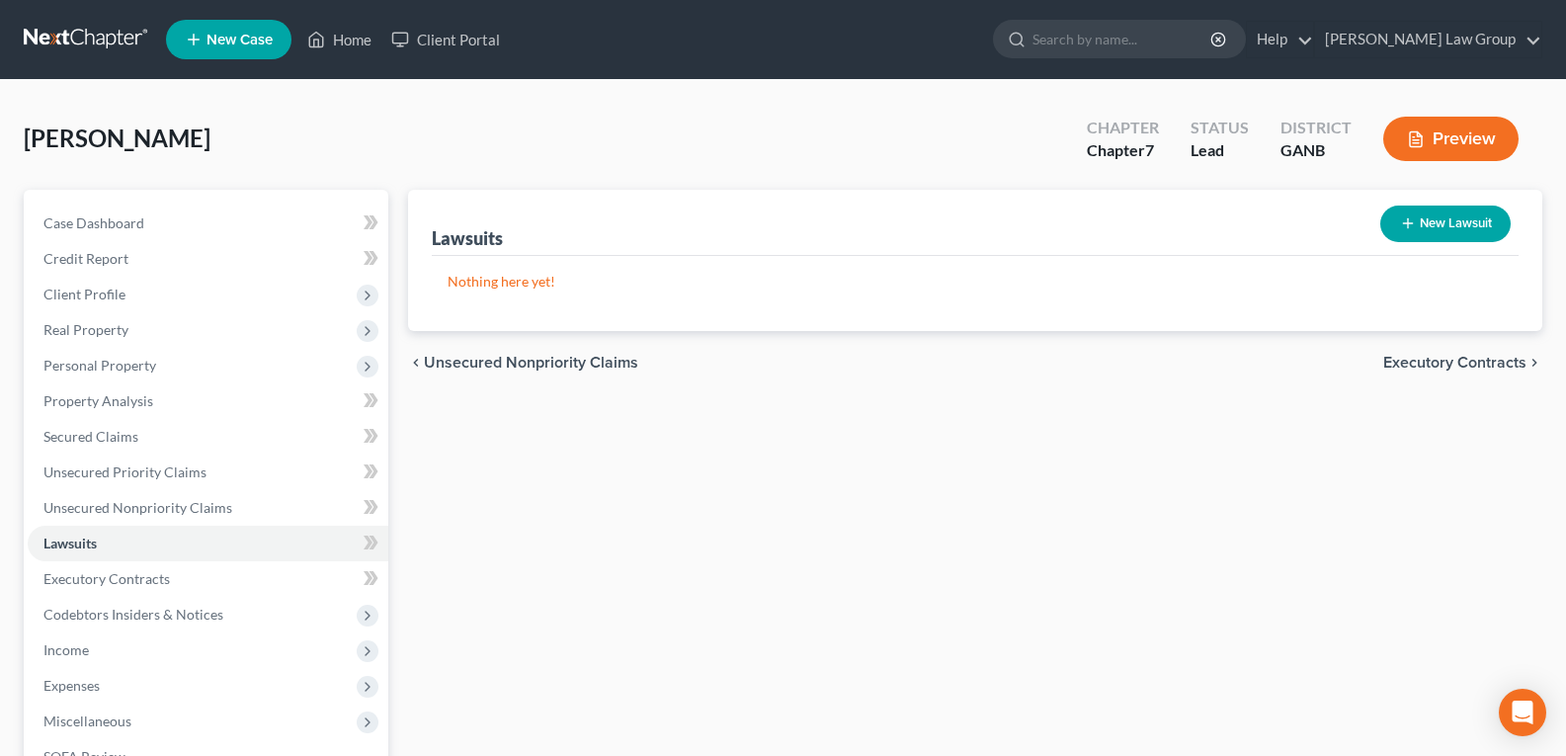
click at [855, 556] on div "Lawsuits New Lawsuit Nothing here yet! Court Name Date Filed Status Creditor Na…" at bounding box center [975, 600] width 1154 height 821
click at [104, 430] on span "Secured Claims" at bounding box center [90, 436] width 95 height 17
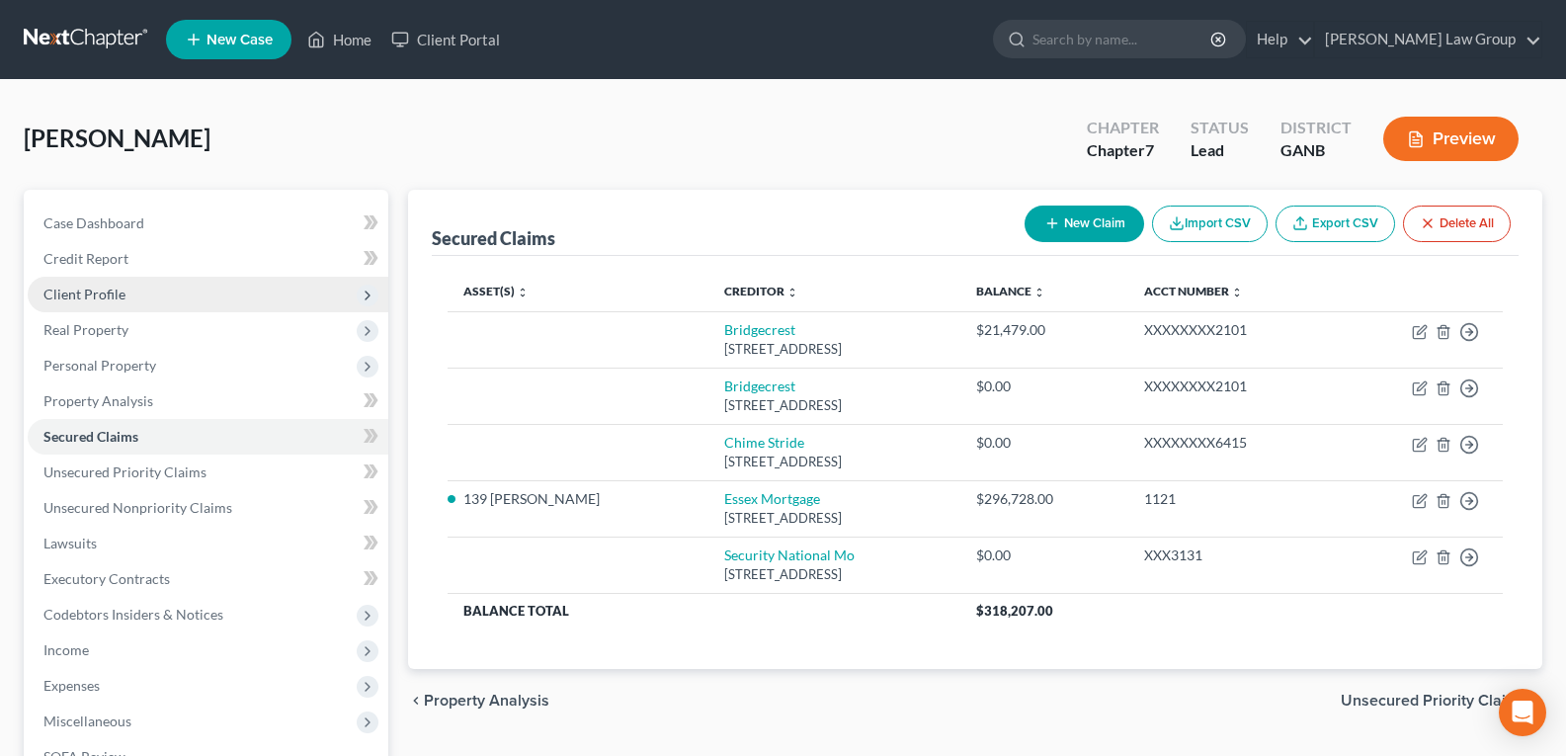
click at [68, 300] on span "Client Profile" at bounding box center [84, 294] width 82 height 17
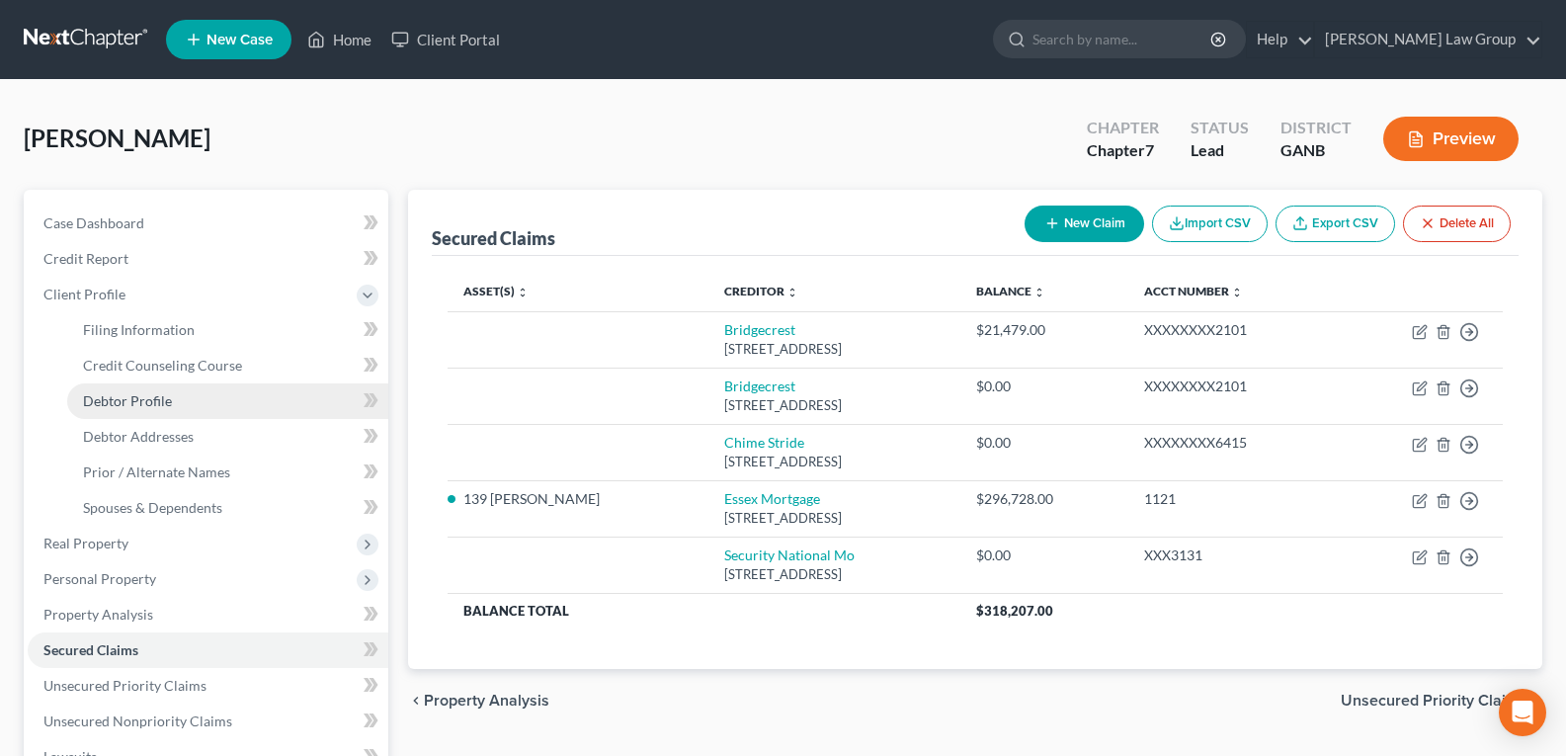
click at [133, 397] on span "Debtor Profile" at bounding box center [127, 400] width 89 height 17
select select "2"
select select "5"
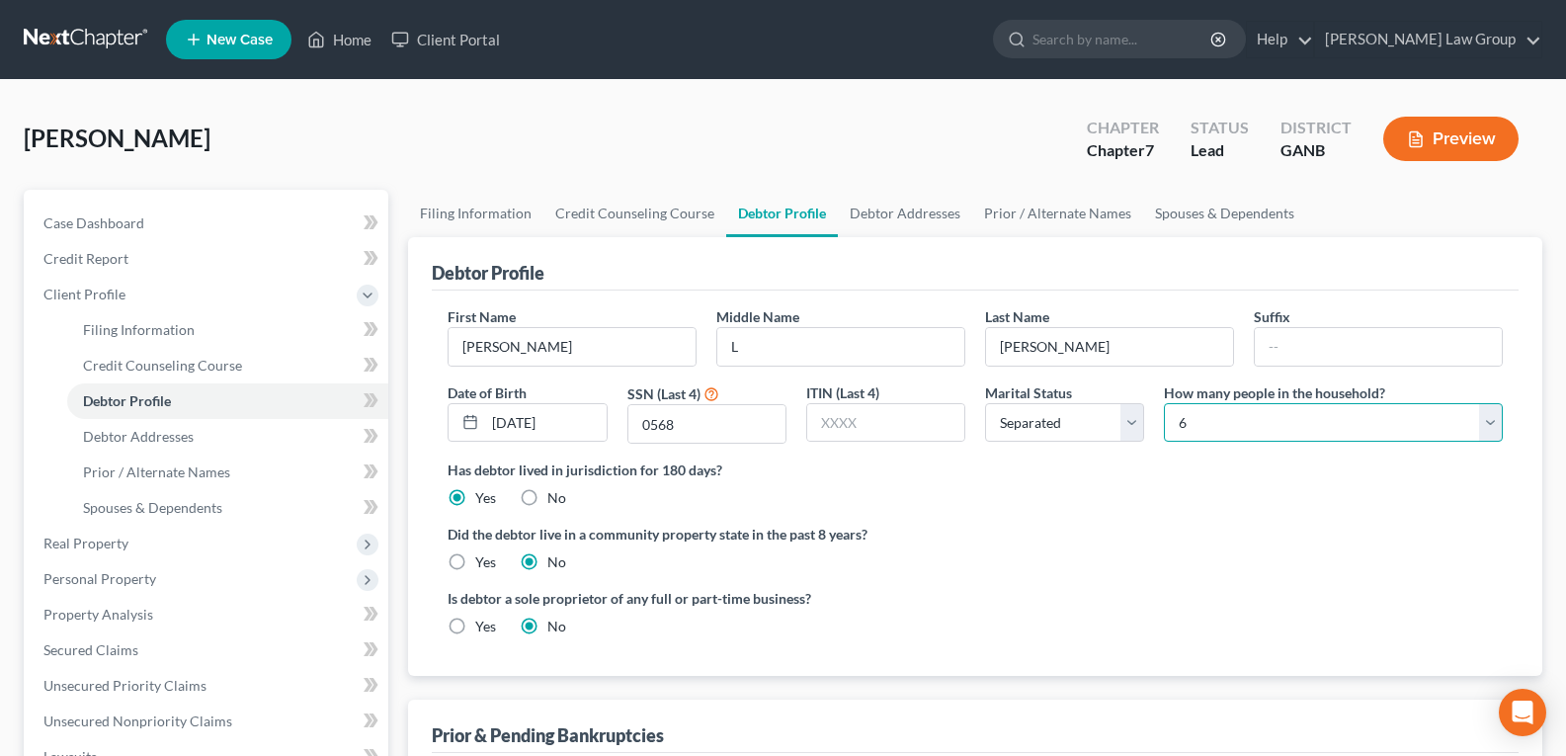
click at [1238, 420] on select "Select 1 2 3 4 5 6 7 8 9 10 11 12 13 14 15 16 17 18 19 20" at bounding box center [1333, 423] width 339 height 40
click at [1150, 563] on div "Did the debtor live in a community property state in the past 8 years? Yes No" at bounding box center [975, 548] width 1055 height 48
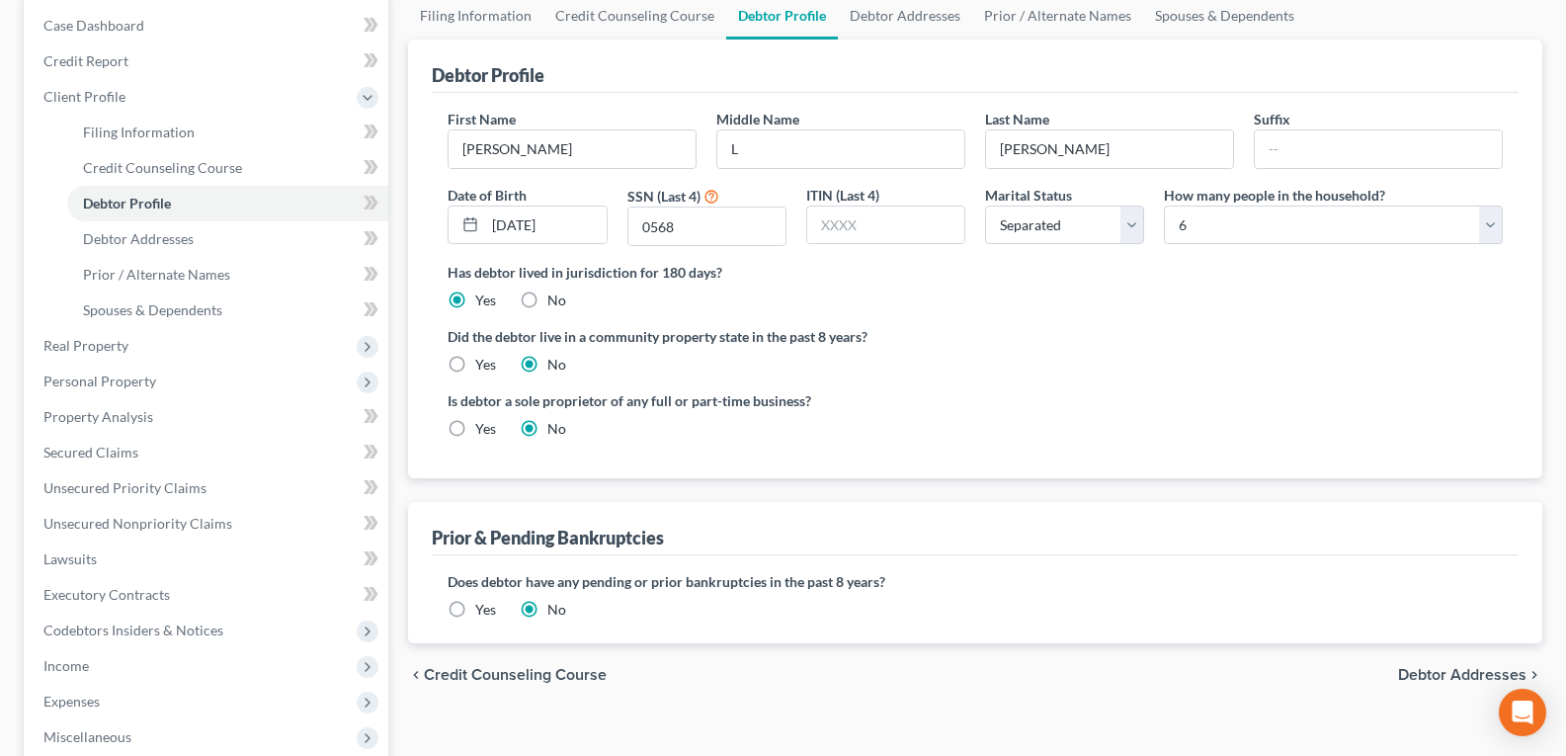
scroll to position [99, 0]
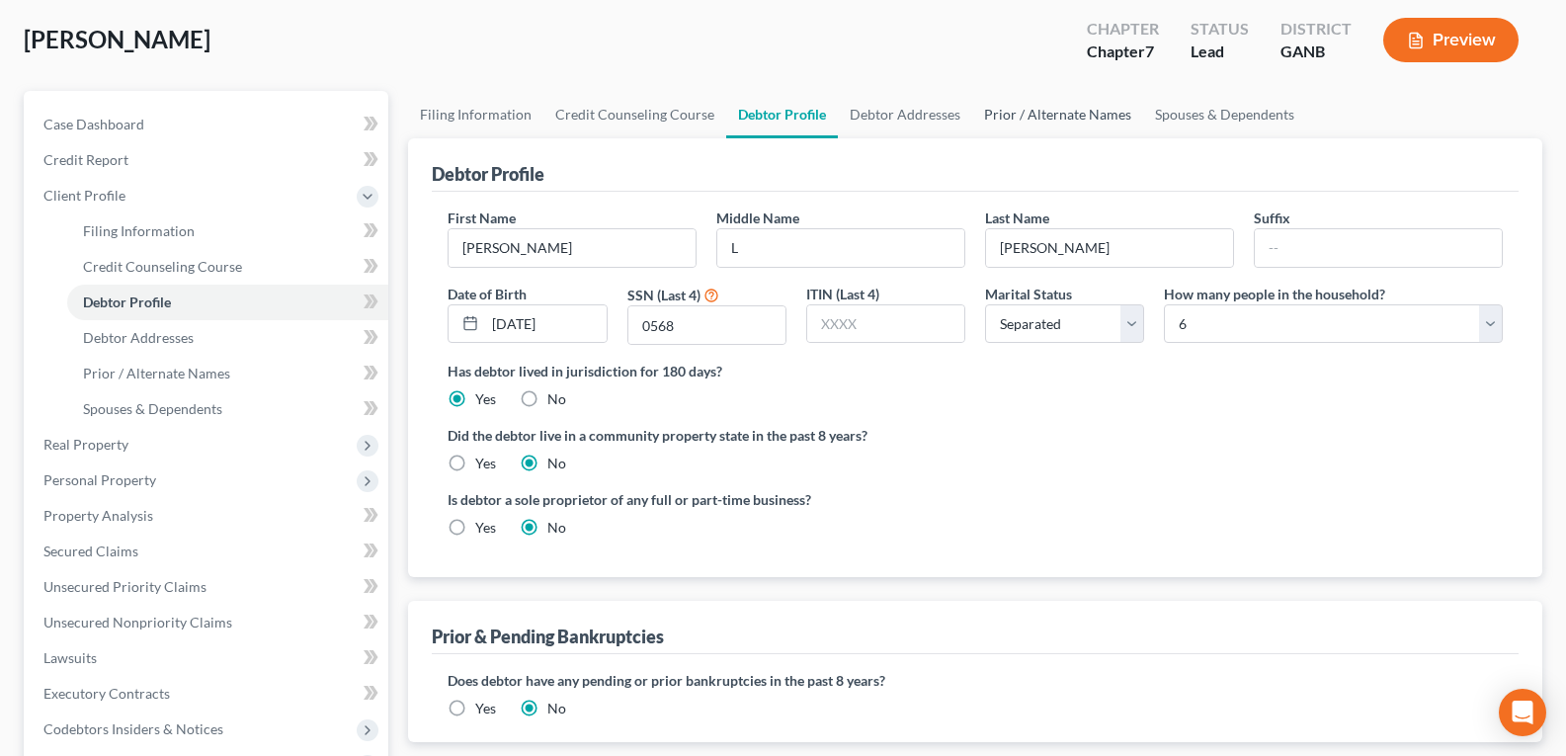
drag, startPoint x: 1069, startPoint y: 103, endPoint x: 1041, endPoint y: 125, distance: 36.0
click at [1069, 103] on link "Prior / Alternate Names" at bounding box center [1057, 114] width 171 height 47
click at [1061, 109] on link "Prior / Alternate Names" at bounding box center [1057, 114] width 171 height 47
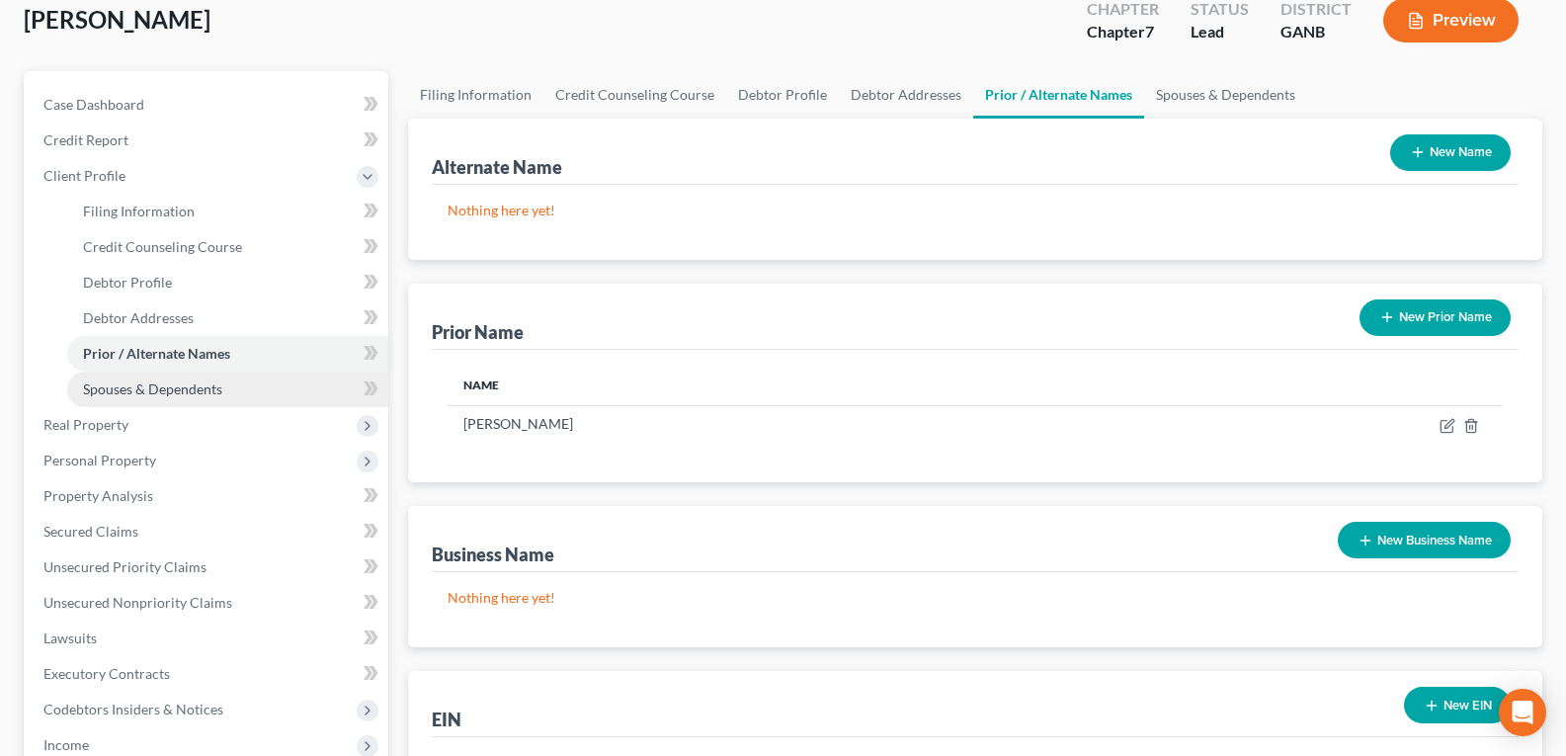
scroll to position [198, 0]
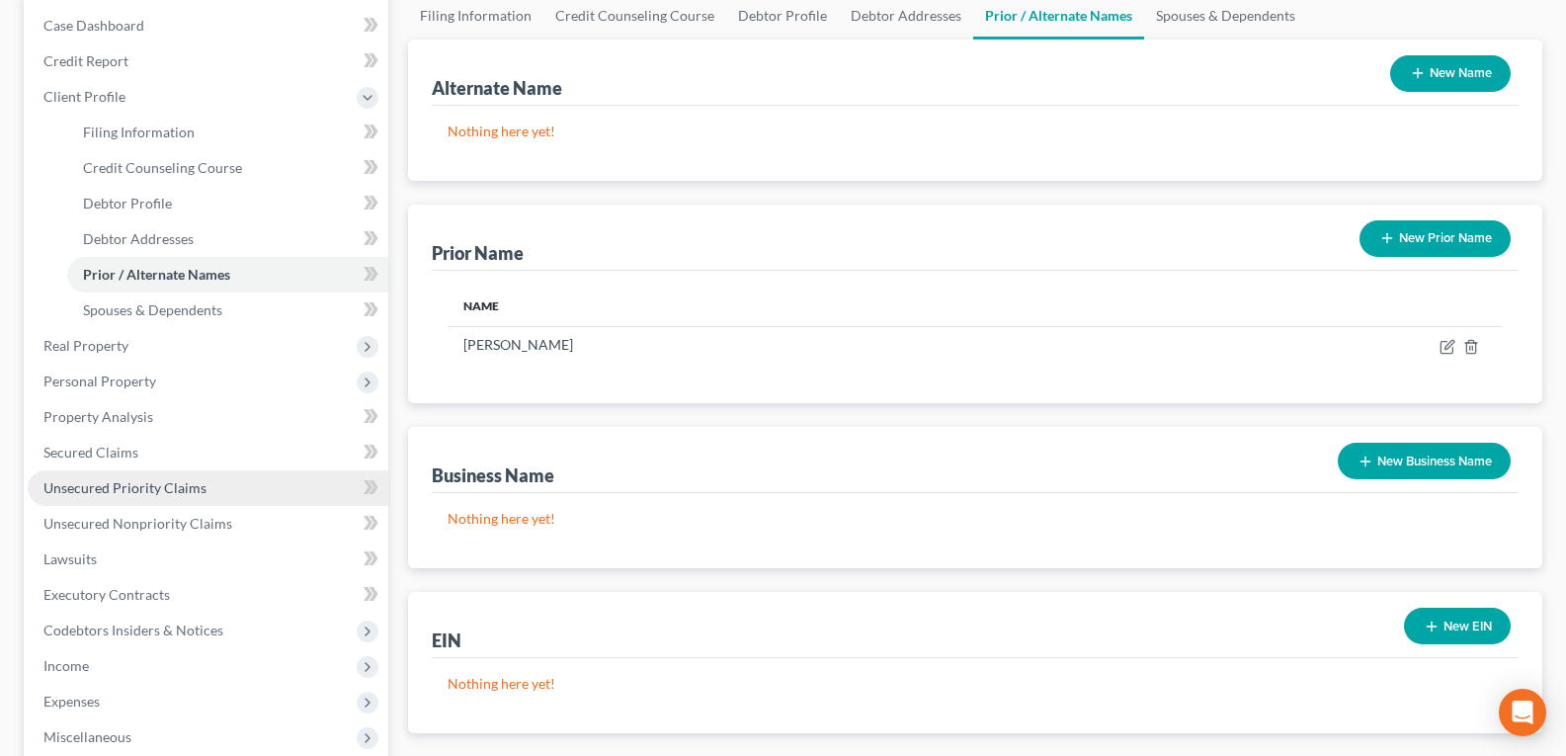
click at [84, 489] on span "Unsecured Priority Claims" at bounding box center [124, 487] width 163 height 17
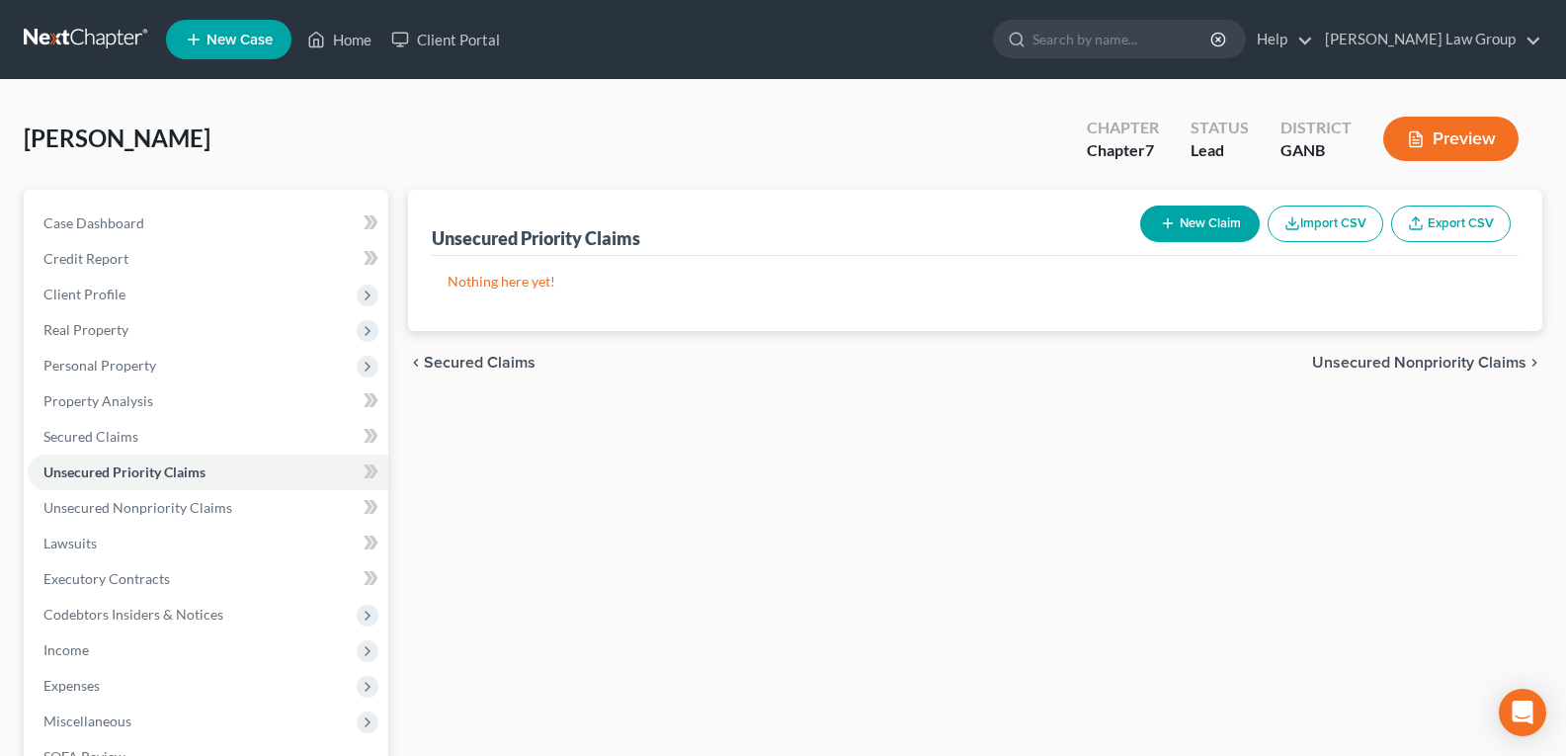
click at [1172, 230] on icon "button" at bounding box center [1168, 223] width 16 height 16
select select "0"
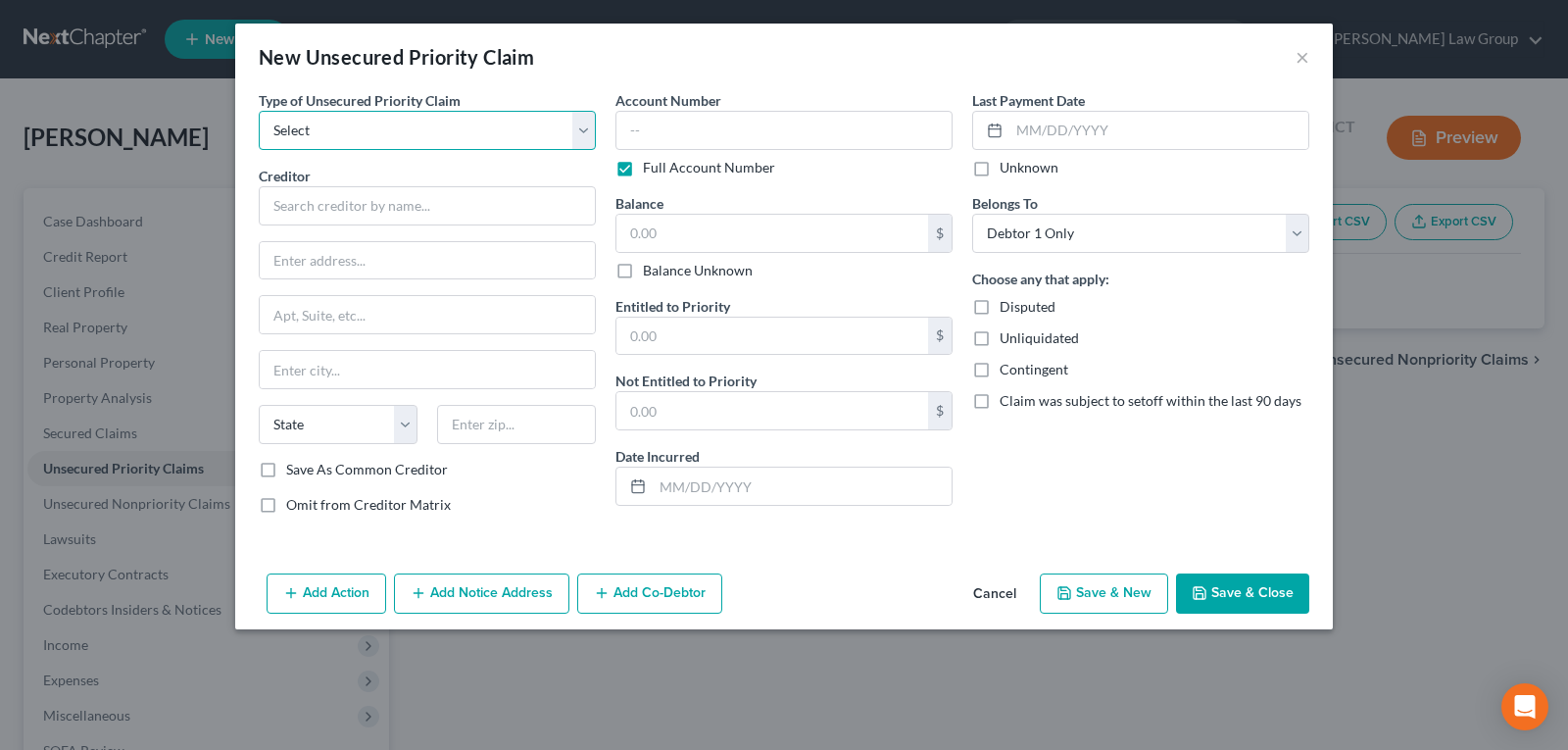
click at [422, 144] on select "Select Taxes & Other Government Units Domestic Support Obligations Extensions o…" at bounding box center [427, 131] width 337 height 40
select select "0"
click at [259, 111] on select "Select Taxes & Other Government Units Domestic Support Obligations Extensions o…" at bounding box center [427, 131] width 337 height 40
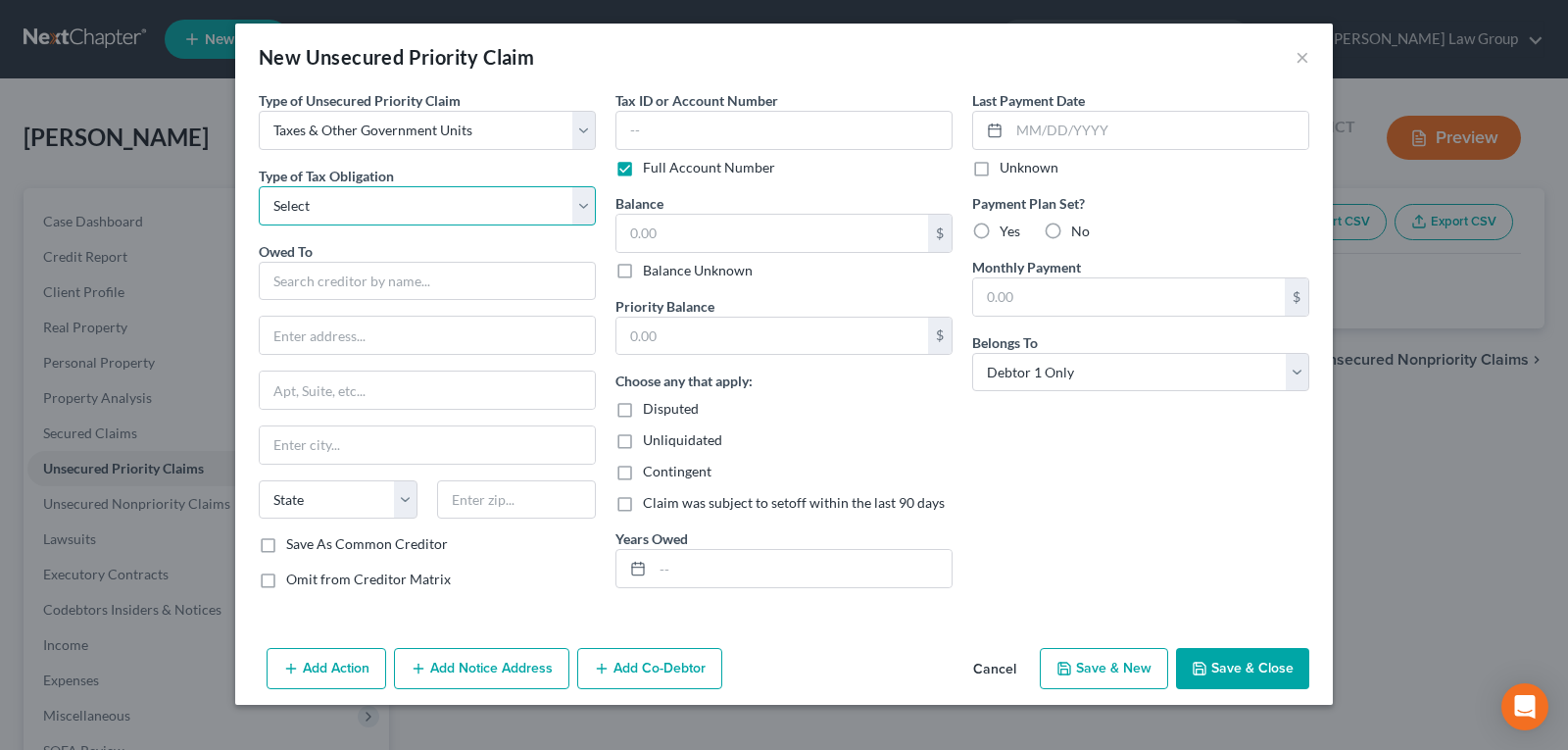
click at [360, 208] on select "Select Federal City State Franchise Tax Board Other" at bounding box center [427, 206] width 337 height 40
select select "0"
click at [259, 187] on select "Select Federal City State Franchise Tax Board Other" at bounding box center [427, 206] width 337 height 40
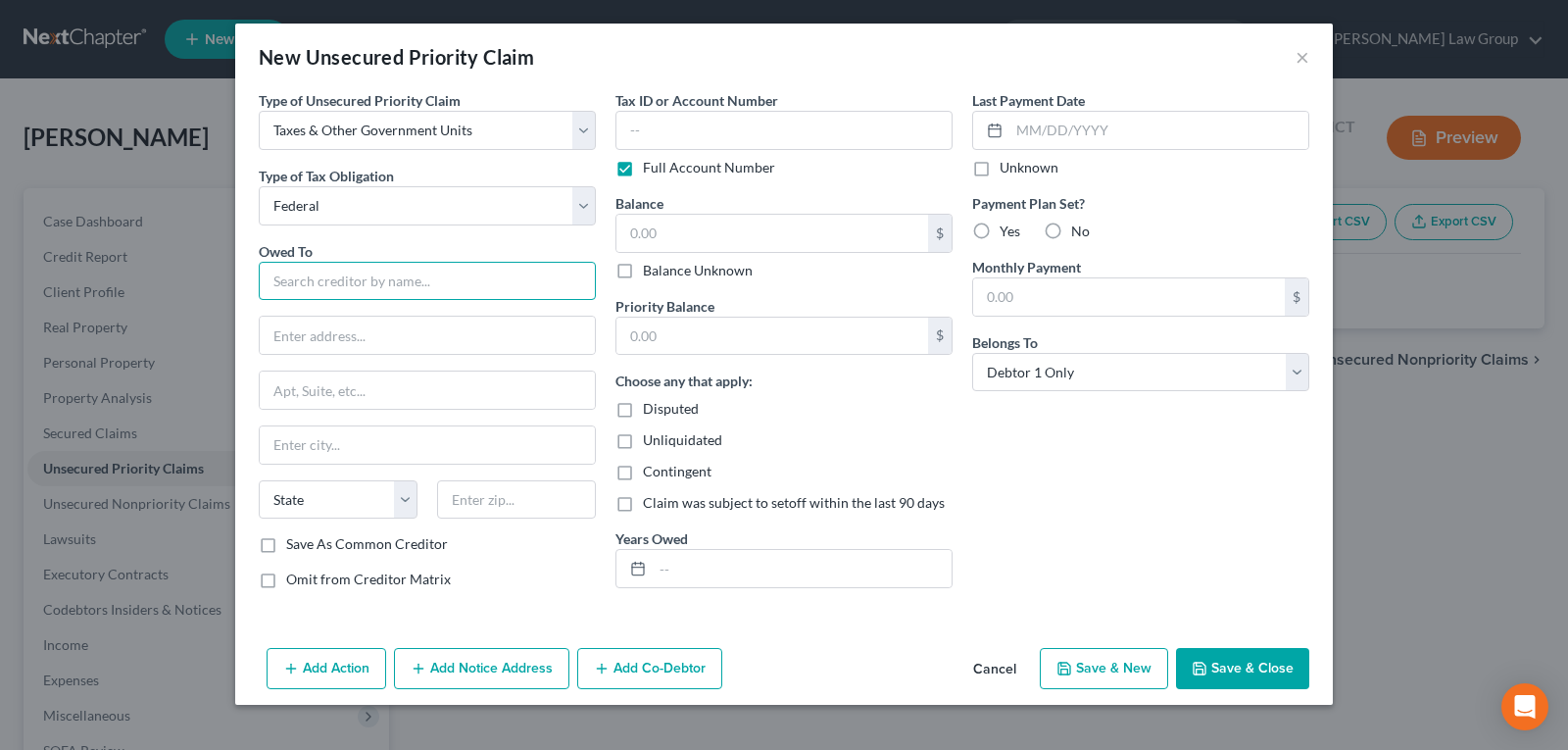
click at [335, 279] on input "text" at bounding box center [427, 282] width 337 height 40
type input "Internal Revenue Service"
type input "Attn: Bankruptcy Unit"
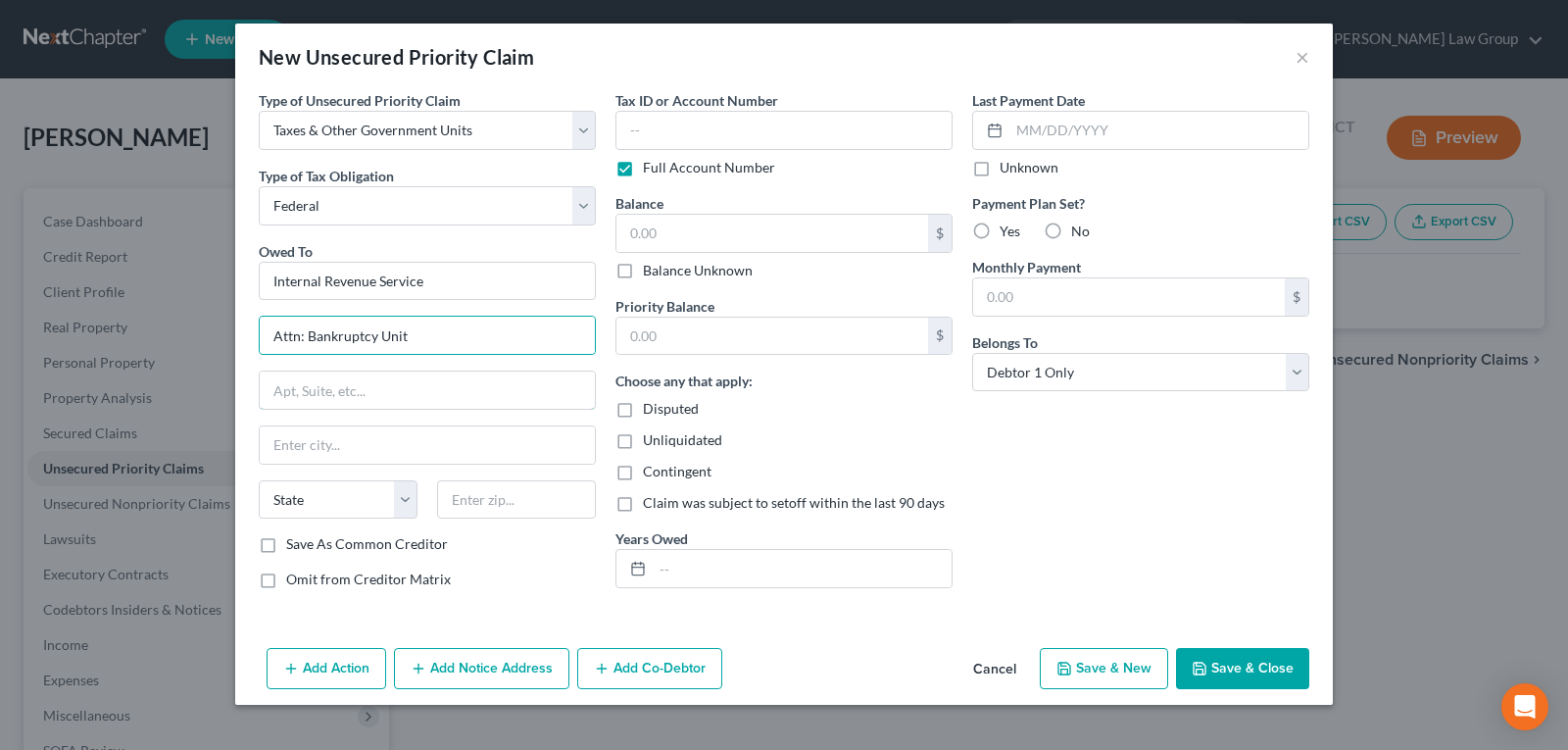
type input "Stop 335-D, P.O. Box 995"
type input "Atlanta"
select select "10"
type input "30370"
click at [1065, 662] on icon "button" at bounding box center [1064, 669] width 16 height 16
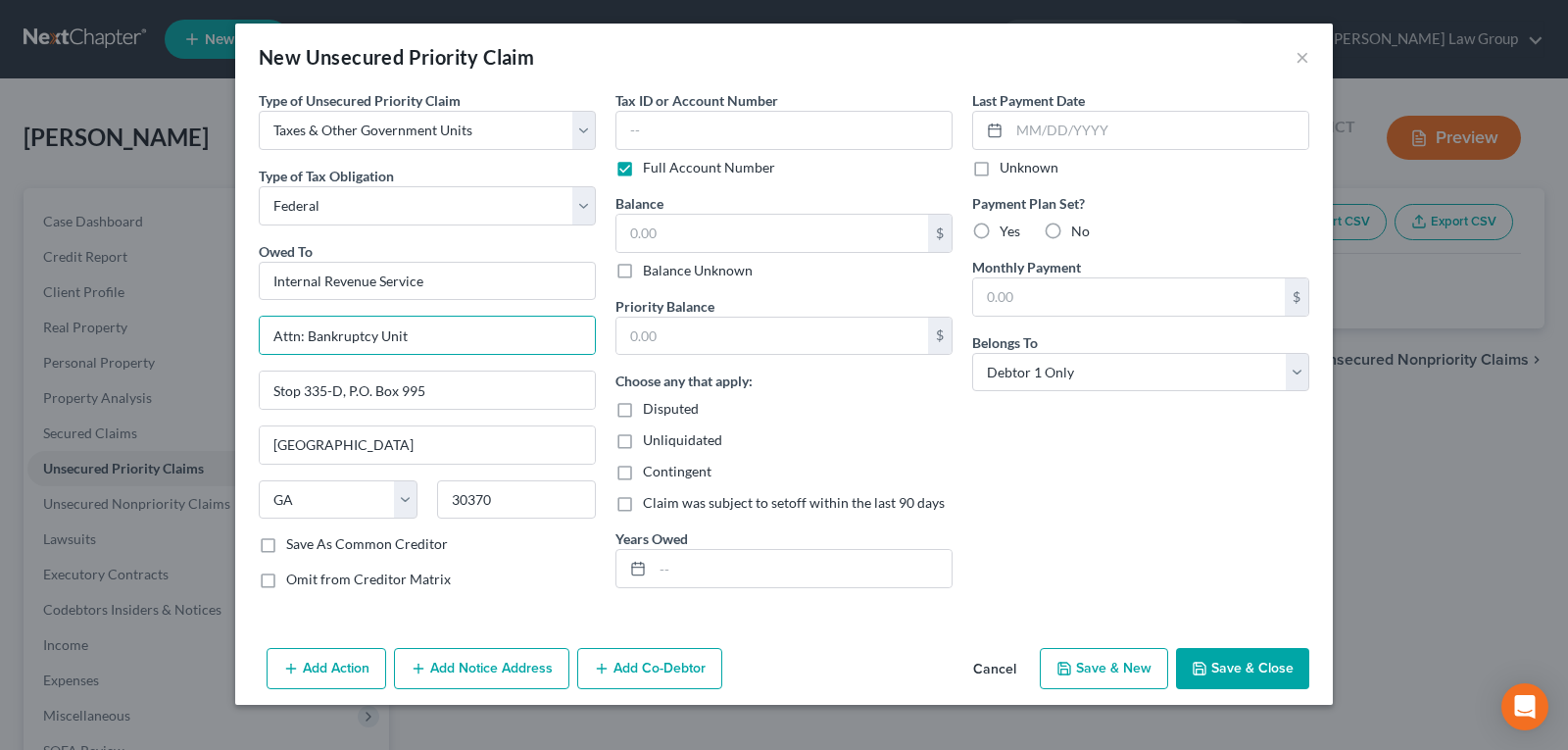
select select "0"
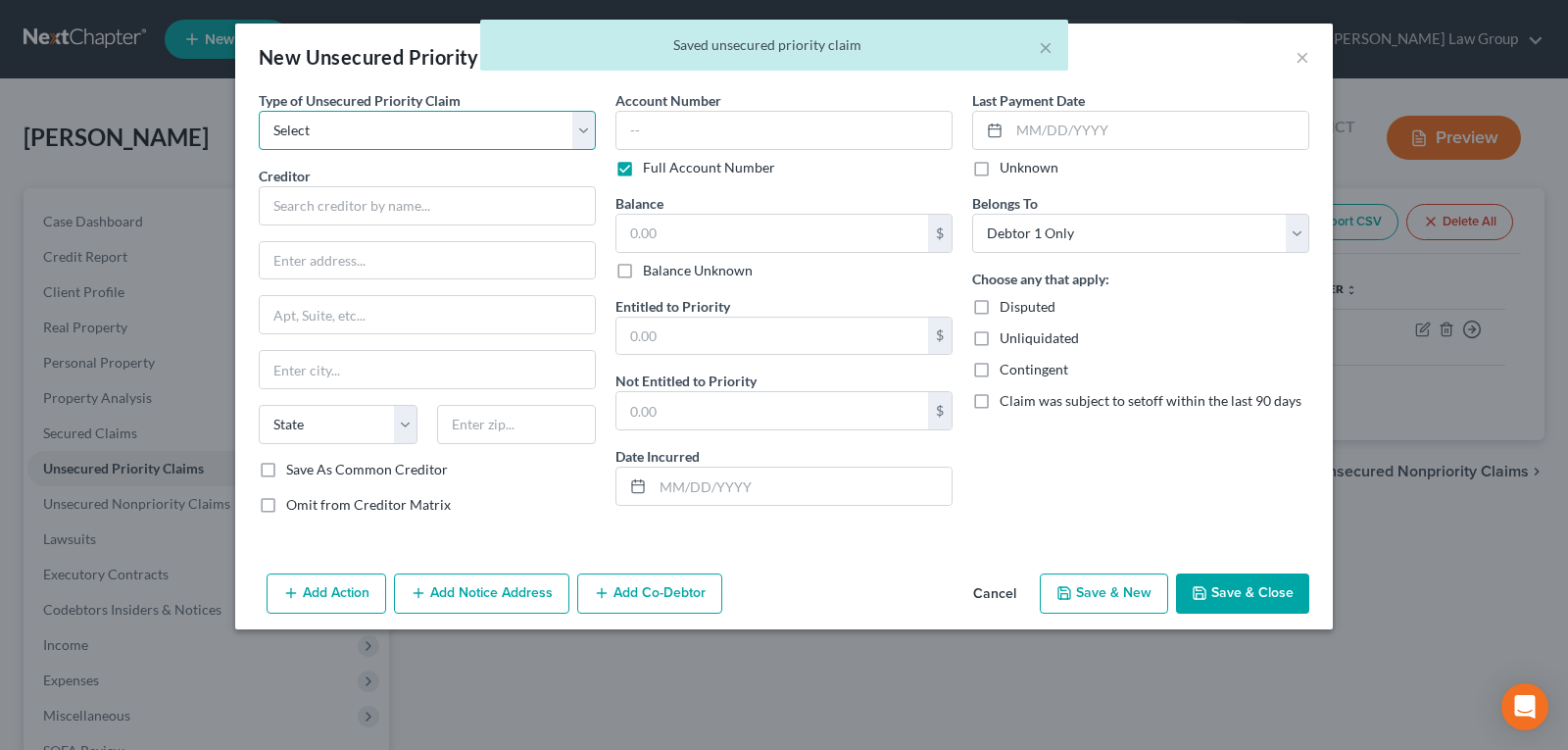
drag, startPoint x: 451, startPoint y: 143, endPoint x: 441, endPoint y: 149, distance: 11.7
click at [451, 143] on select "Select Taxes & Other Government Units Domestic Support Obligations Extensions o…" at bounding box center [427, 131] width 337 height 40
select select "0"
click at [259, 111] on select "Select Taxes & Other Government Units Domestic Support Obligations Extensions o…" at bounding box center [427, 131] width 337 height 40
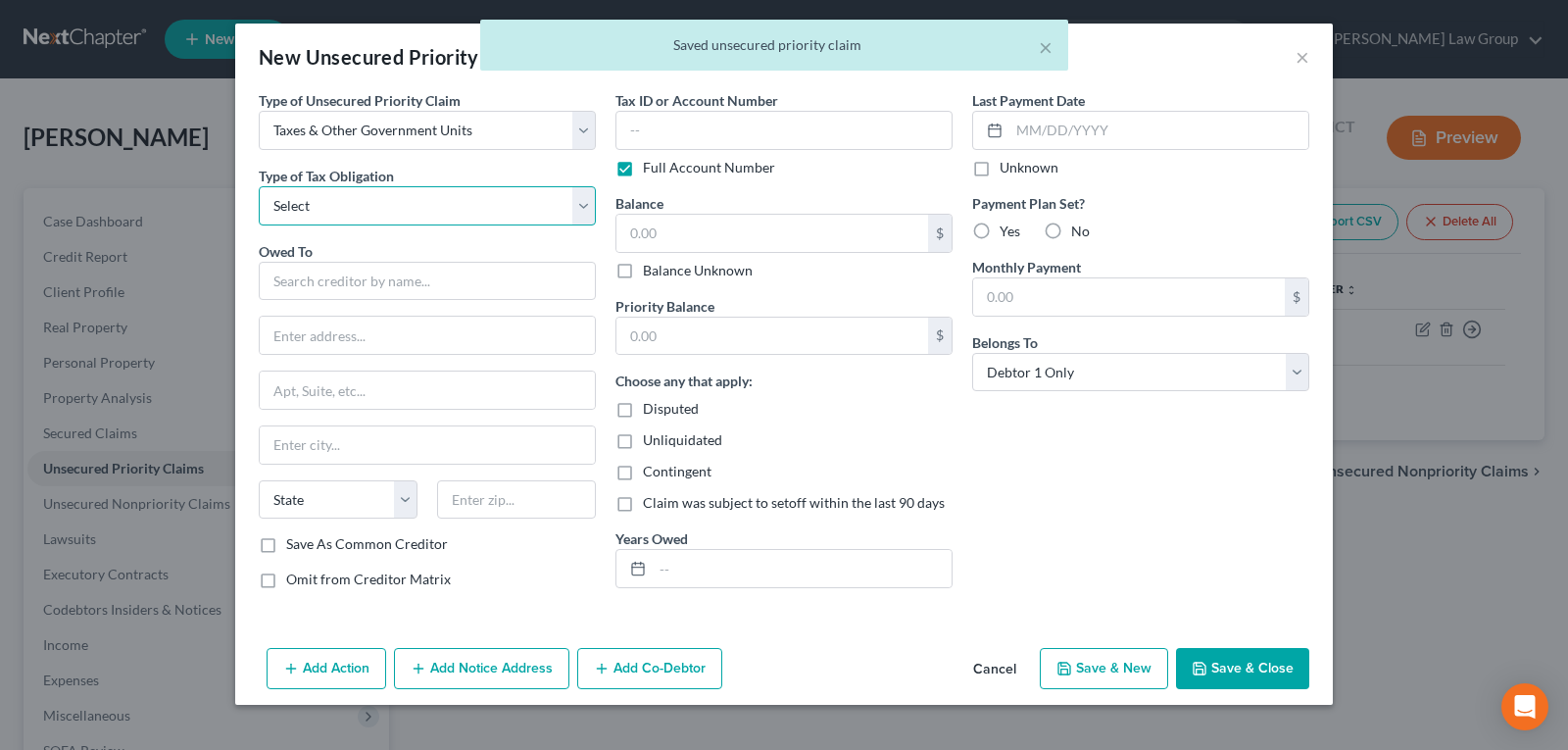
click at [400, 195] on select "Select Federal City State Franchise Tax Board Other" at bounding box center [427, 206] width 337 height 40
select select "2"
click at [259, 187] on select "Select Federal City State Franchise Tax Board Other" at bounding box center [427, 206] width 337 height 40
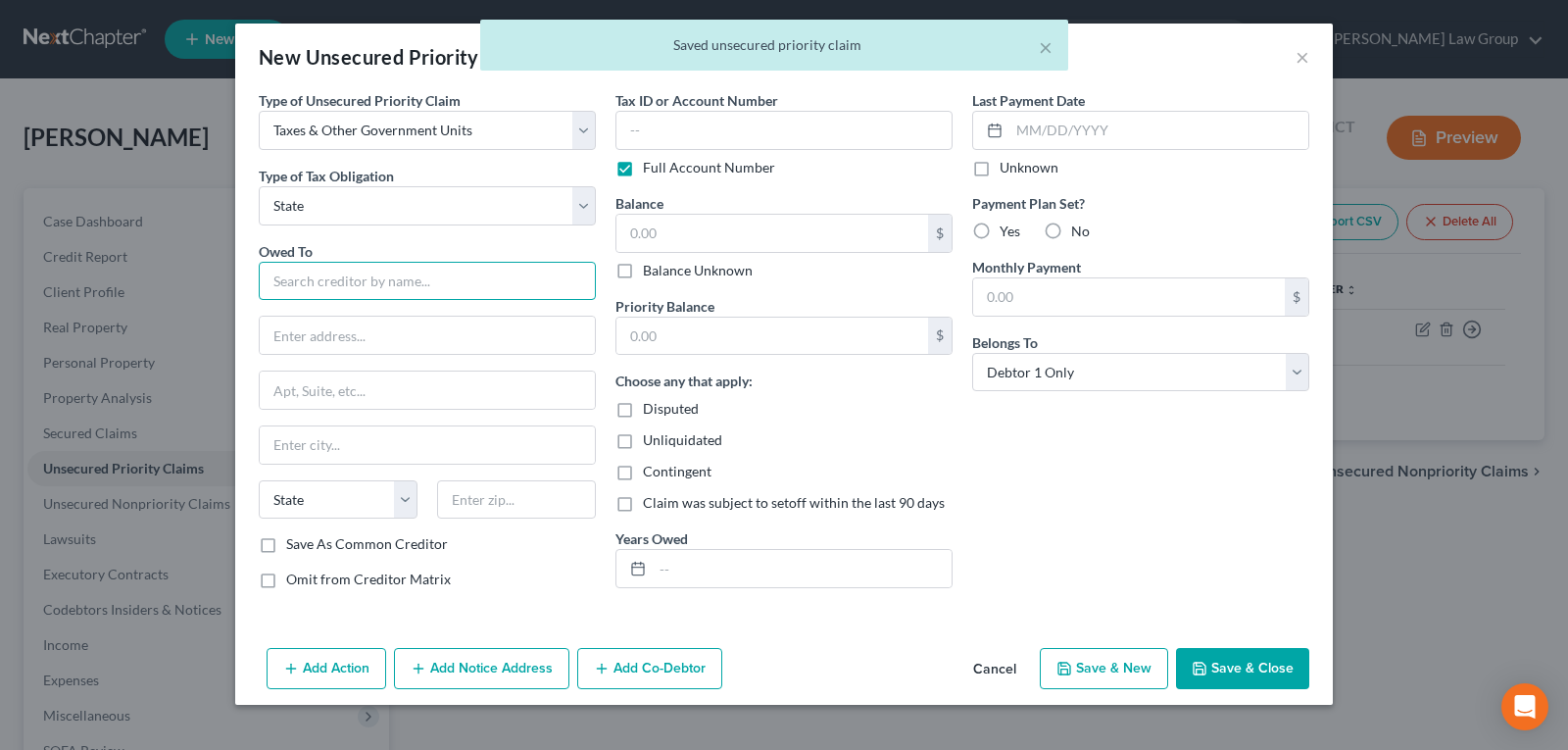
drag, startPoint x: 362, startPoint y: 281, endPoint x: 351, endPoint y: 277, distance: 11.7
click at [359, 280] on input "text" at bounding box center [427, 282] width 337 height 40
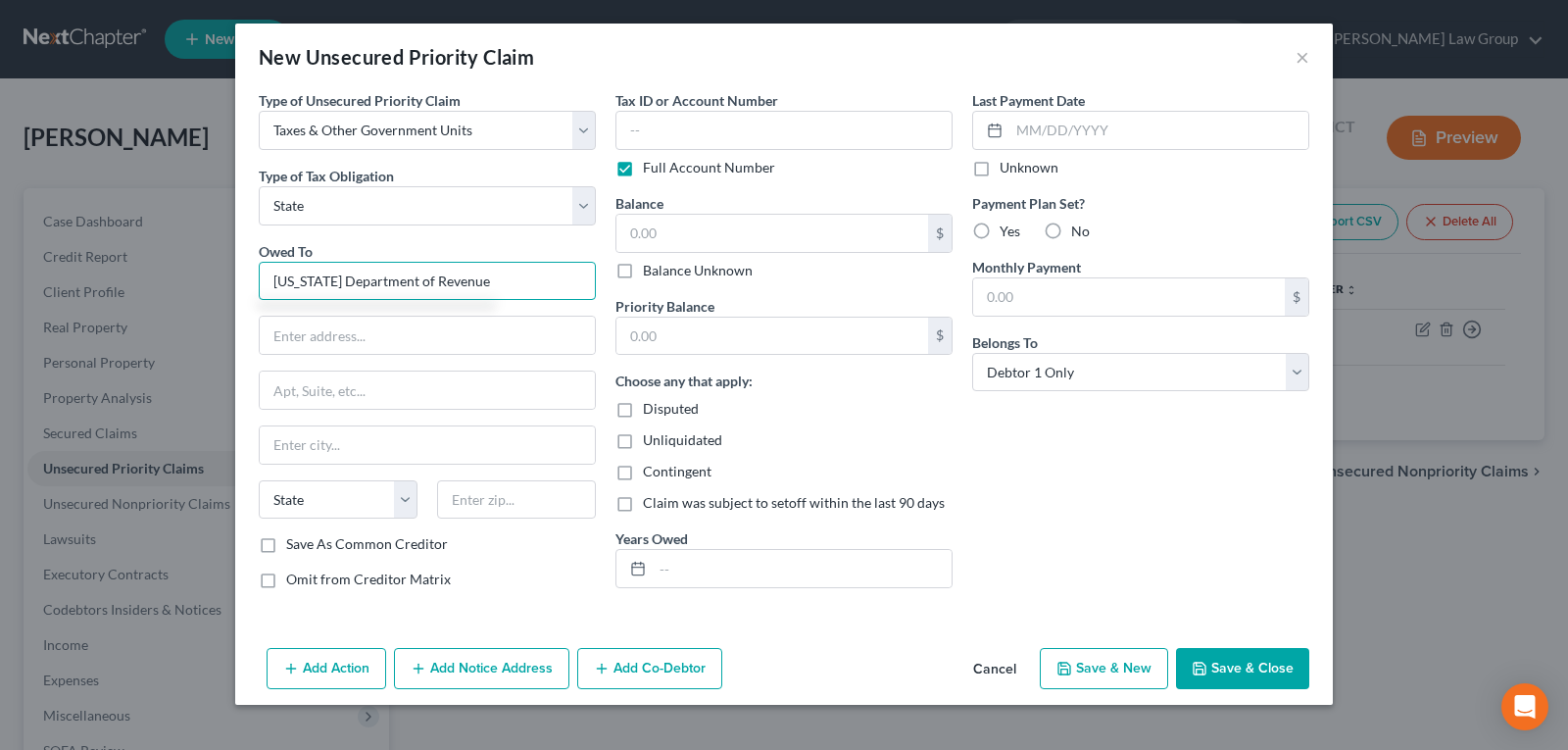
type input "Georgia Department of Revenue"
type input "Attn: Bankruptcy Dept."
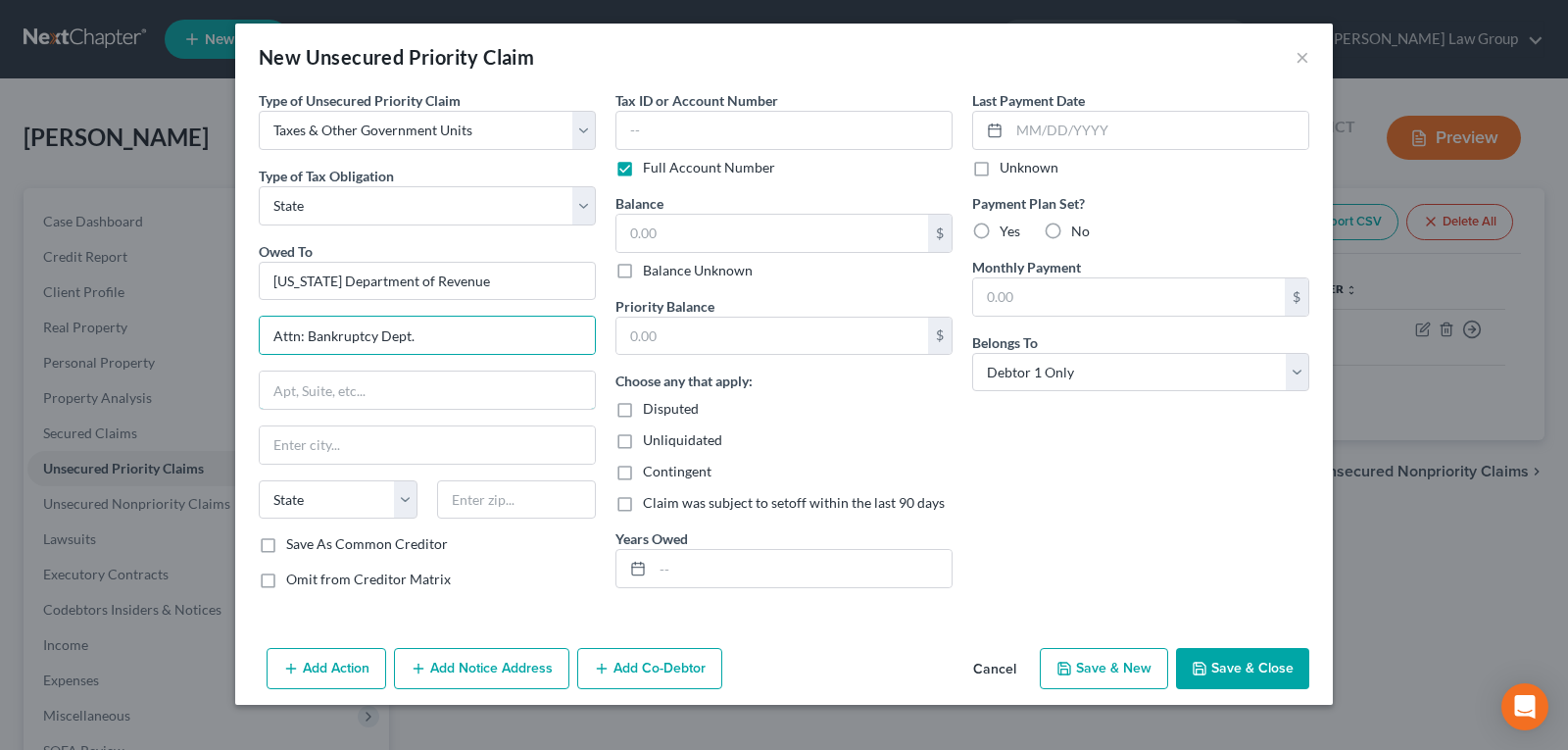
type input "1800 Century Blvd. NE, Suite 9100"
type input "Atlanta"
select select "10"
type input "30345-3202"
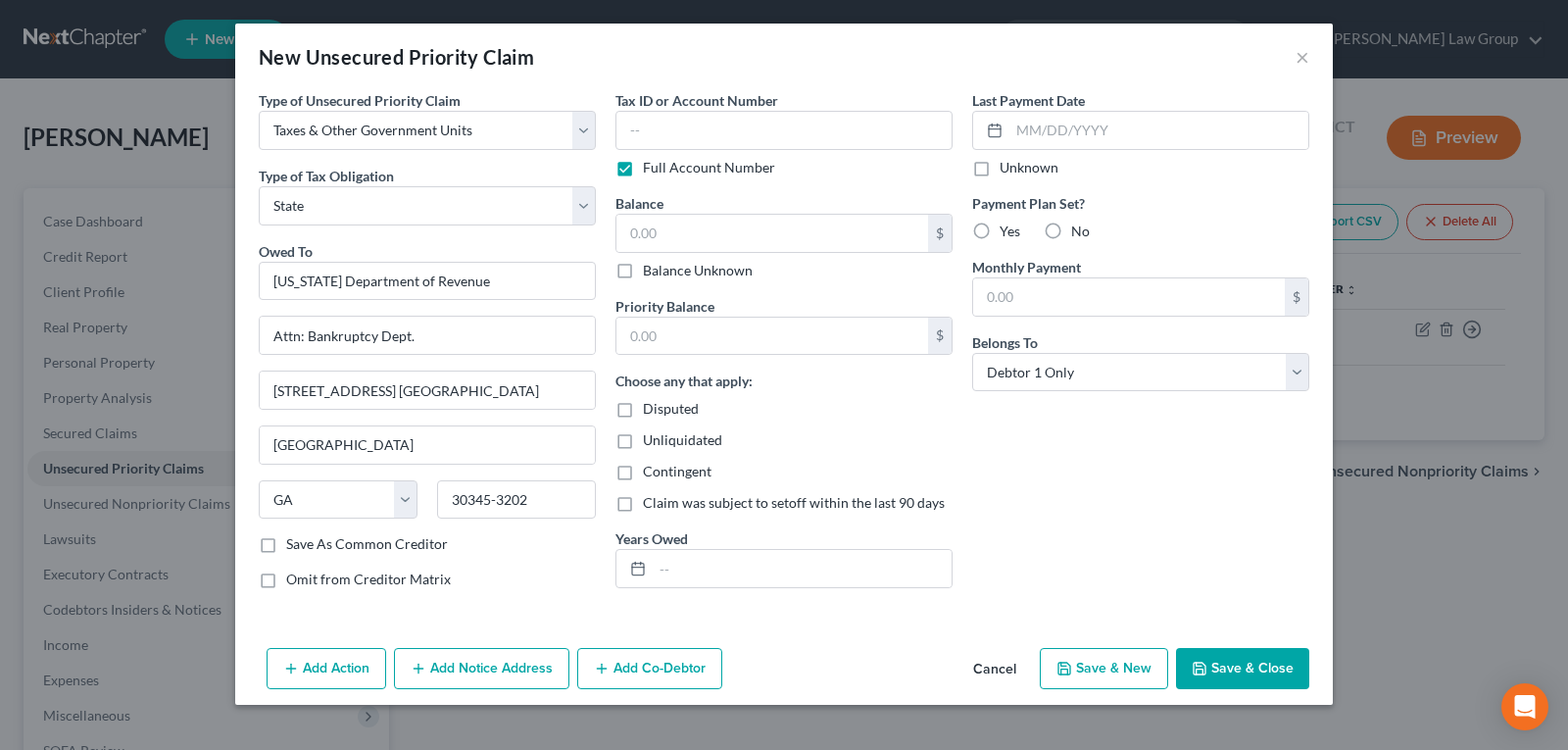
click at [1258, 677] on button "Save & Close" at bounding box center [1243, 669] width 133 height 42
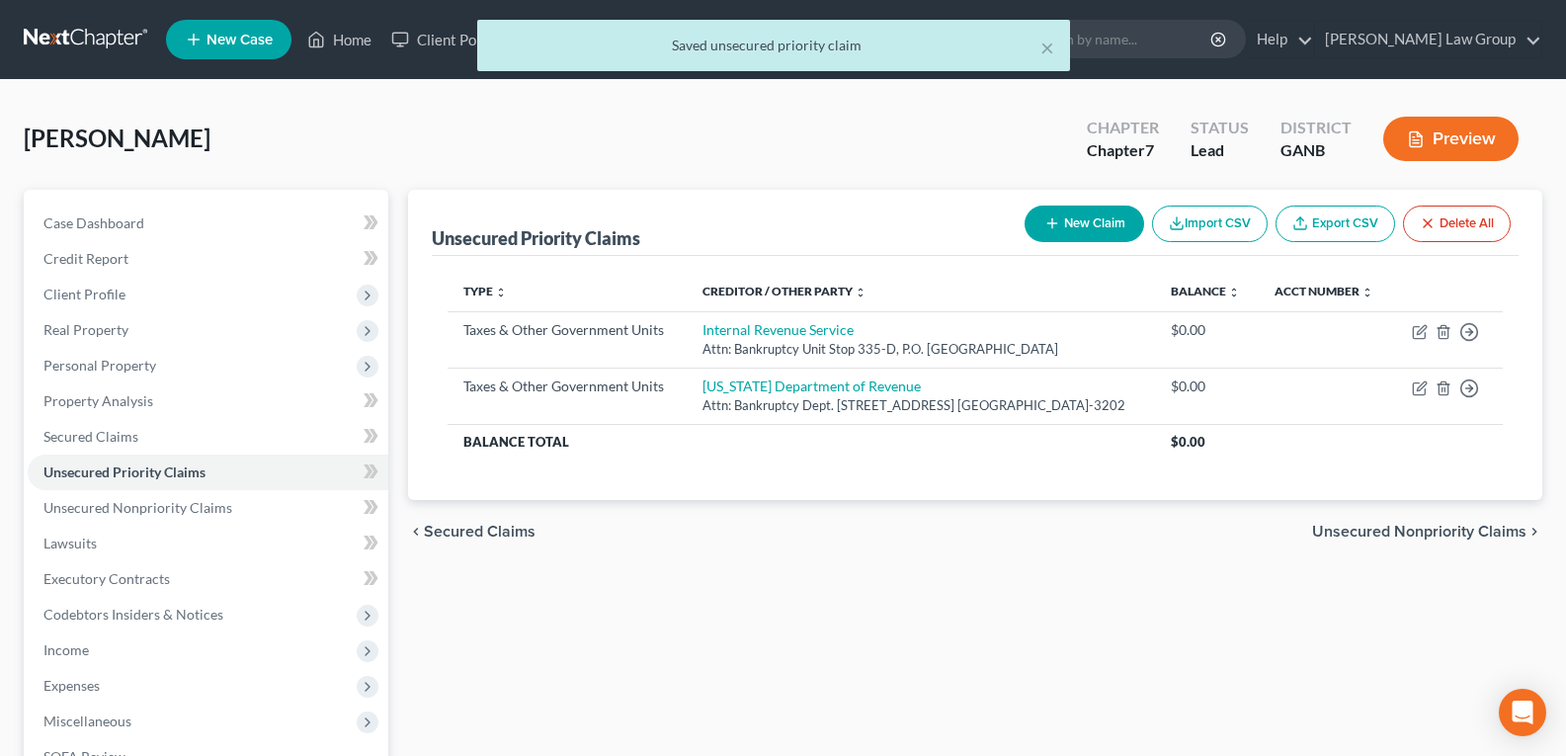
click at [876, 563] on div "chevron_left Secured Claims Unsecured Nonpriority Claims chevron_right" at bounding box center [975, 531] width 1135 height 63
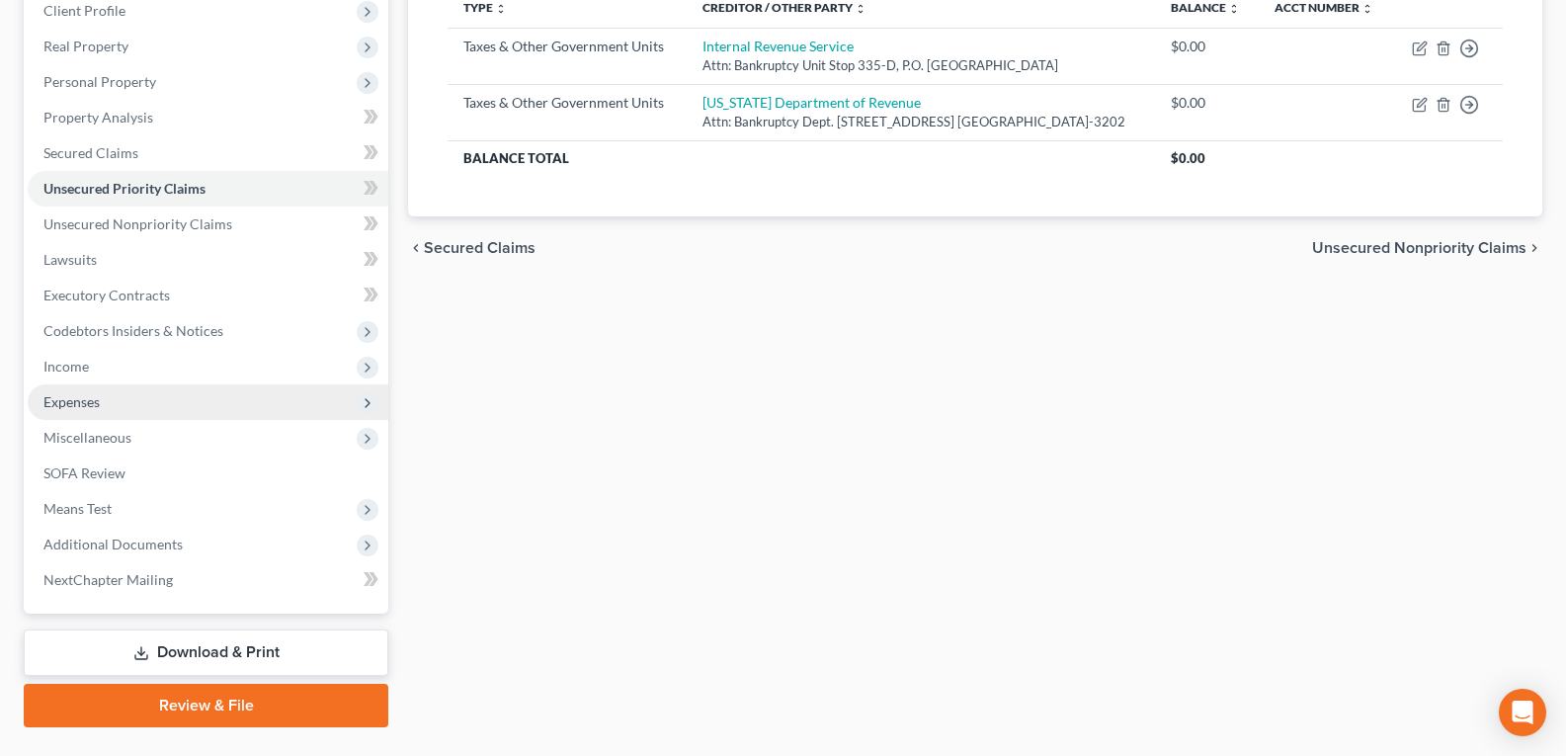
scroll to position [296, 0]
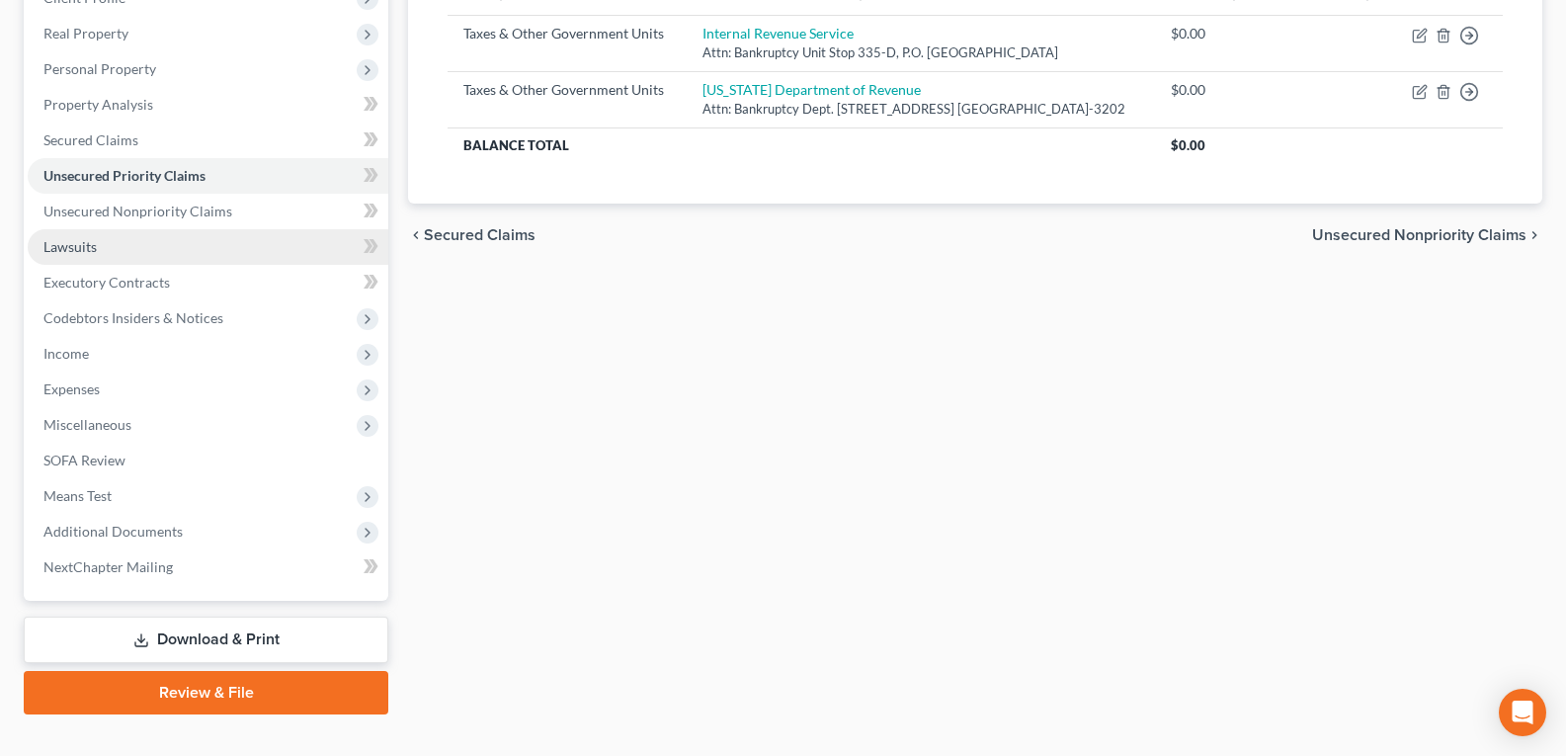
click at [93, 252] on span "Lawsuits" at bounding box center [69, 246] width 53 height 17
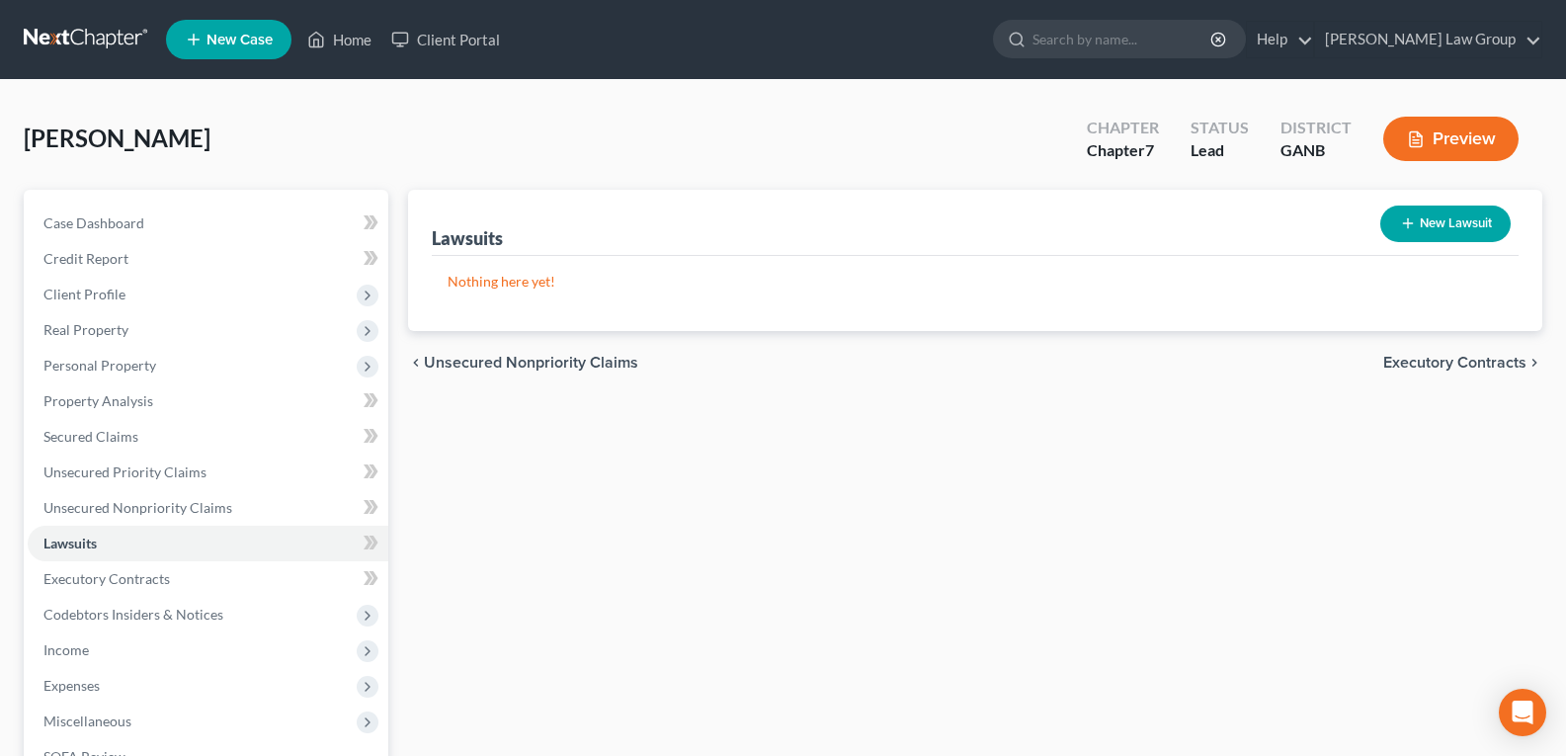
click at [1416, 224] on button "New Lawsuit" at bounding box center [1446, 224] width 130 height 37
select select "0"
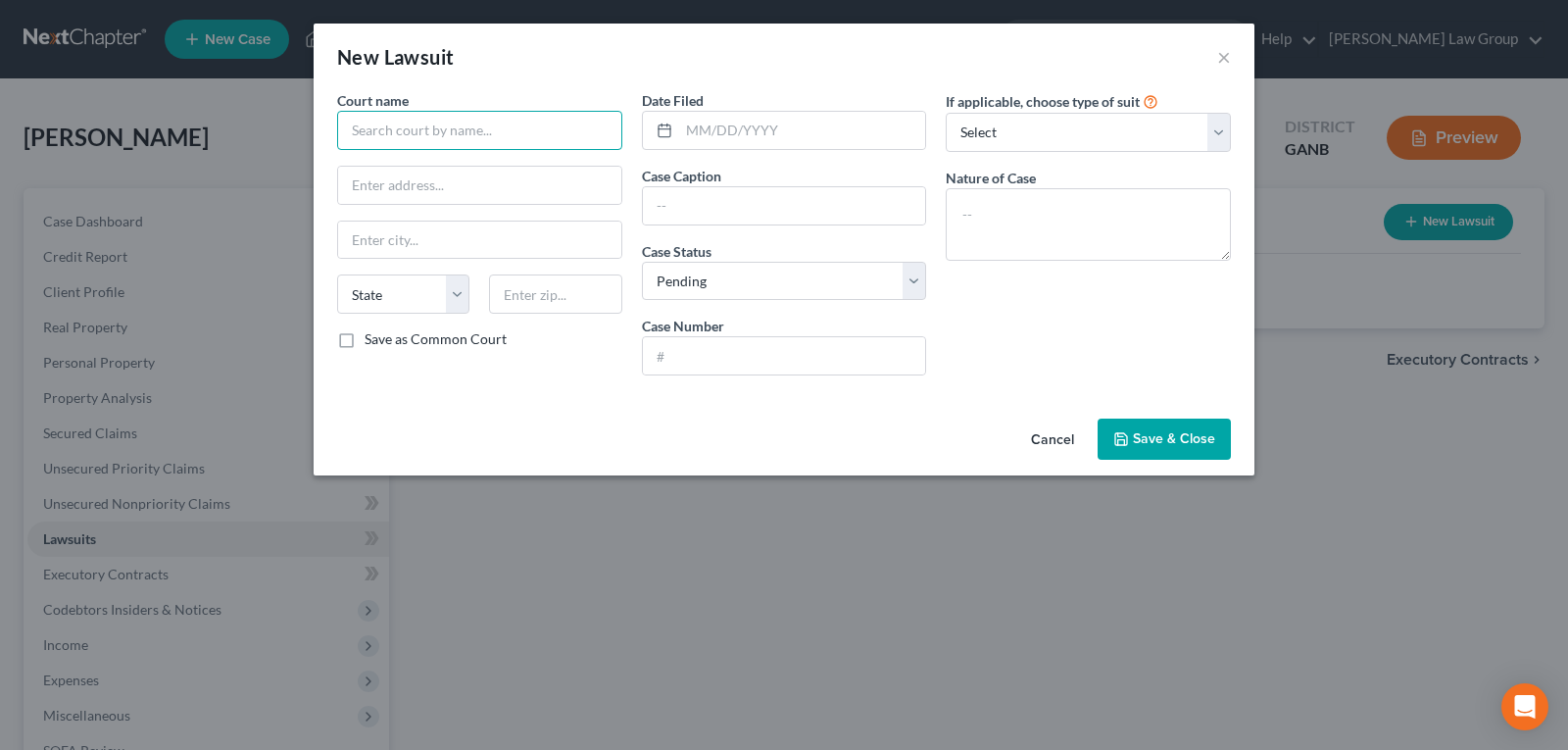
click at [478, 128] on input "text" at bounding box center [480, 131] width 286 height 40
type input "State Court of Henry County"
click at [445, 186] on input "text" at bounding box center [480, 186] width 284 height 38
paste input "44 John Frank Ward Blvd, McDonough, GA 30253"
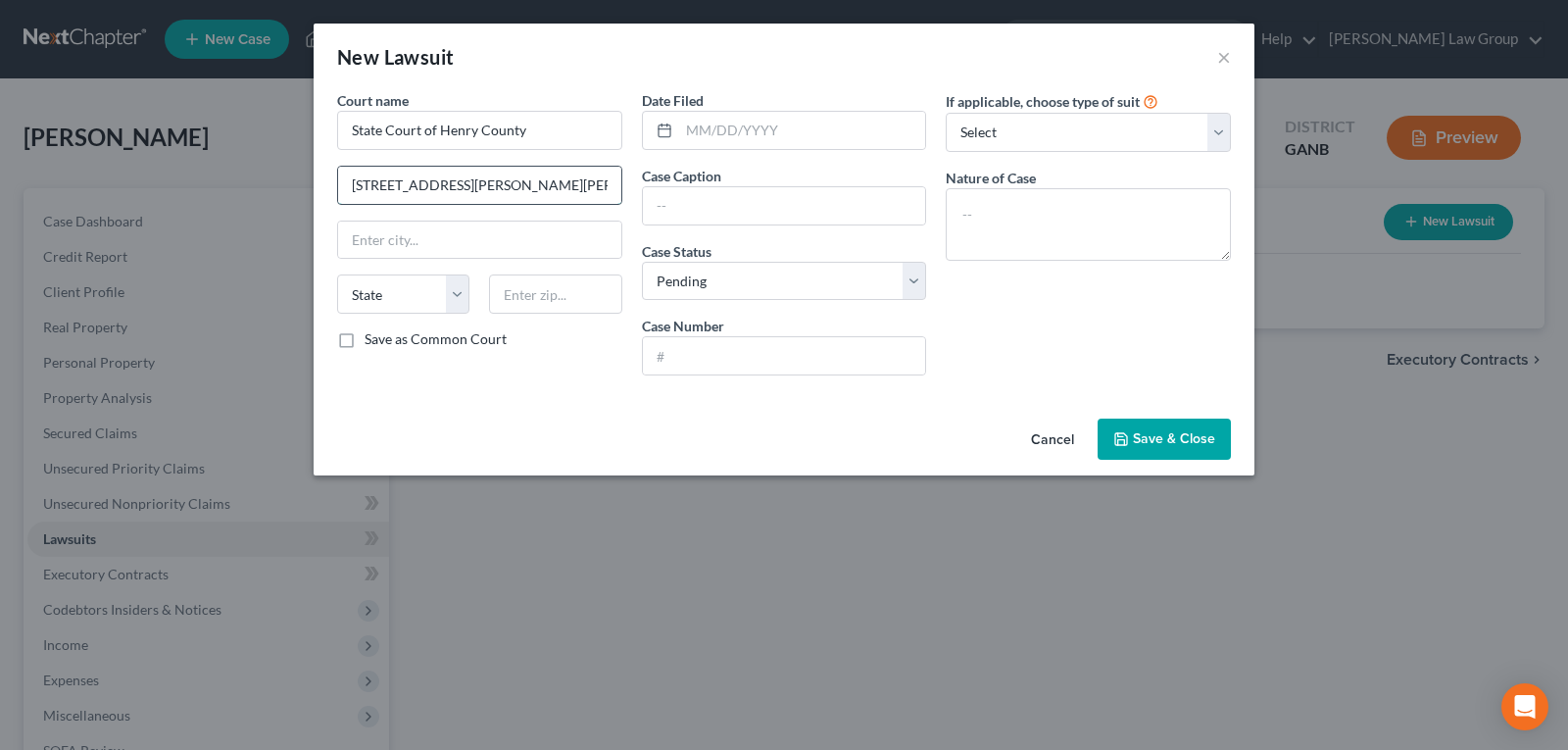
scroll to position [0, 42]
type input "44 John Frank Ward Blvd, McDonough, GA 30253"
click at [439, 253] on input "text" at bounding box center [480, 240] width 284 height 38
type input "[PERSON_NAME]"
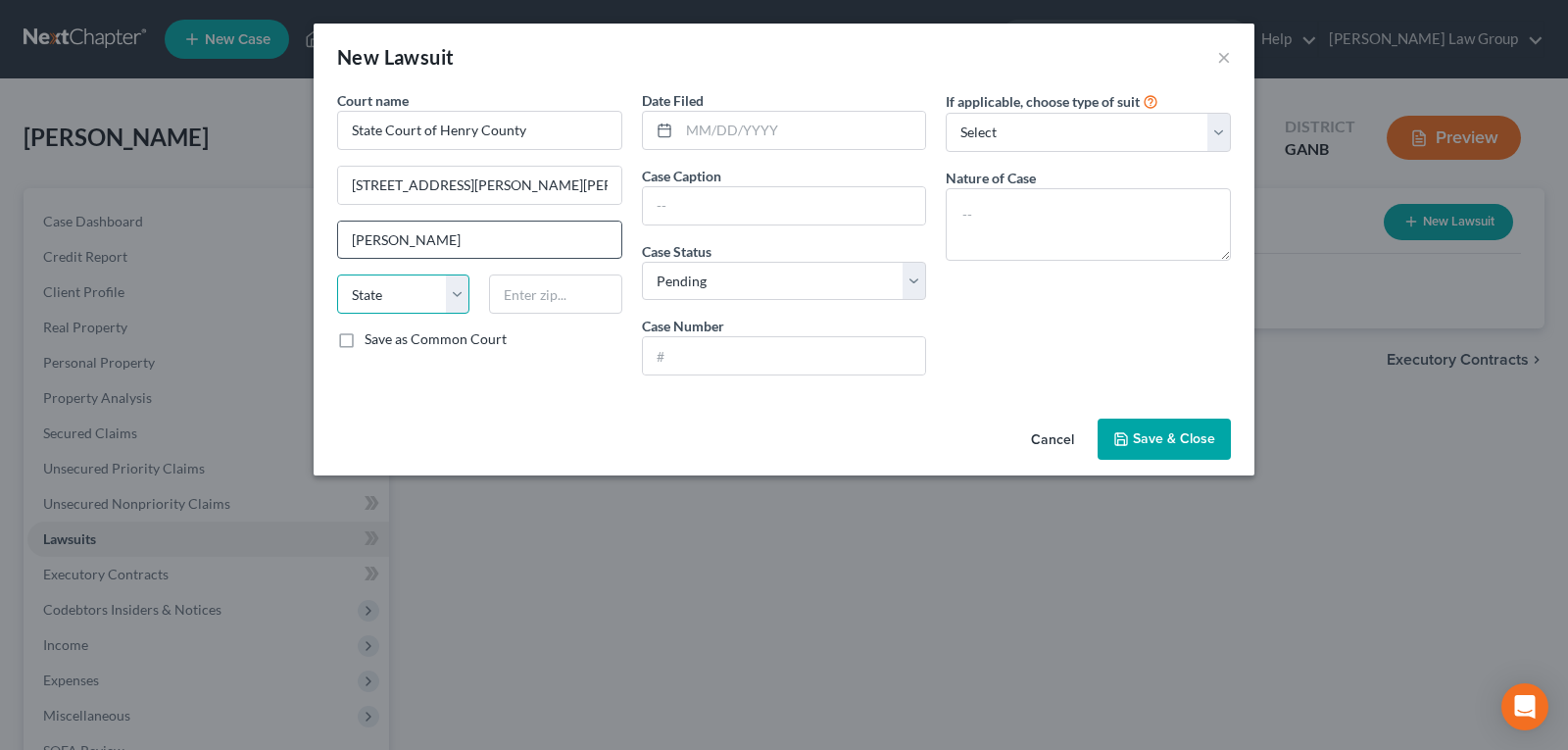
select select "10"
click at [505, 184] on input "44 John Frank Ward Blvd, McDonough, GA 30253" at bounding box center [480, 186] width 284 height 38
click at [531, 282] on input "text" at bounding box center [554, 295] width 132 height 40
type input "30253"
type input "[PERSON_NAME]"
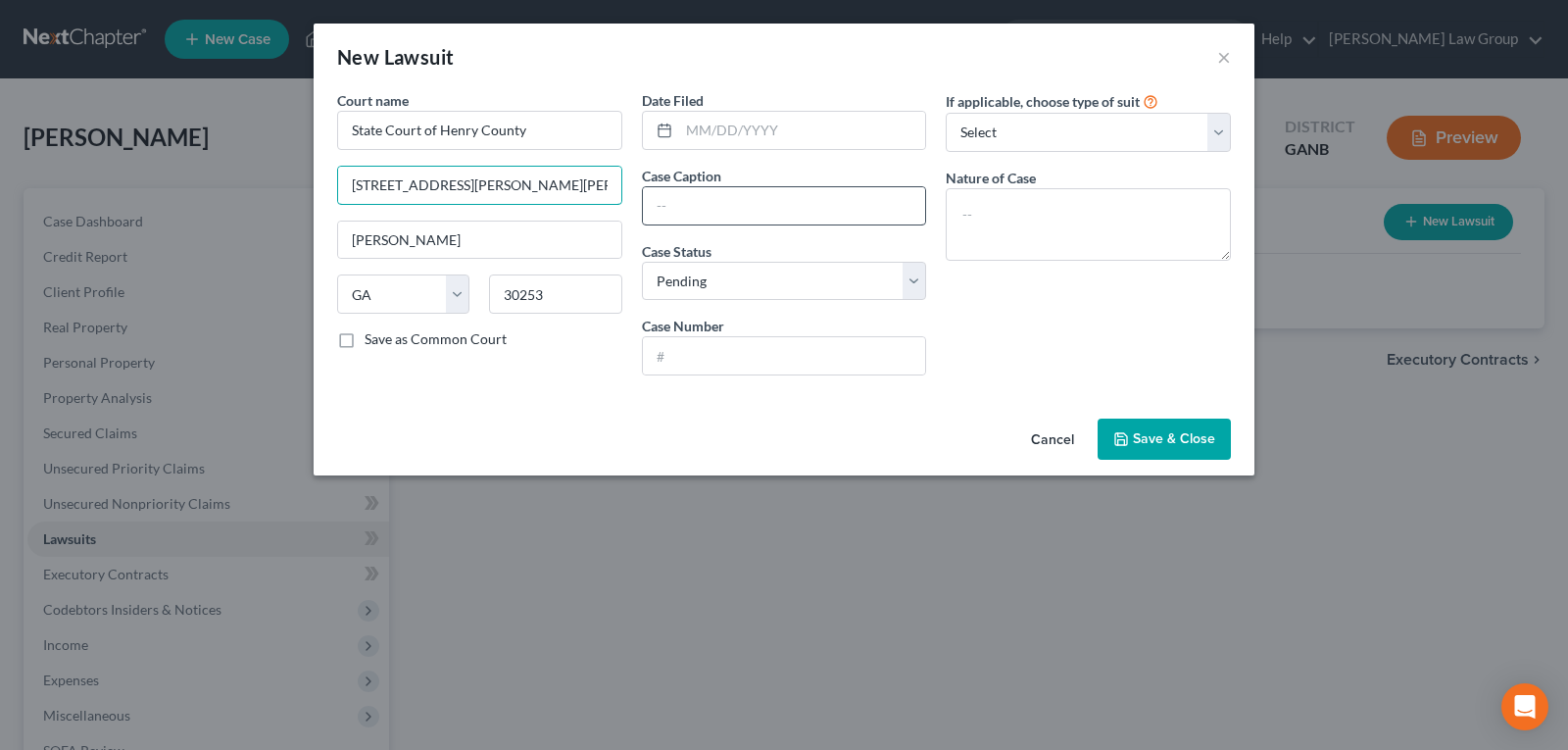
scroll to position [0, 42]
drag, startPoint x: 504, startPoint y: 187, endPoint x: 741, endPoint y: 191, distance: 237.0
click at [741, 191] on div "Court name * State Court of Henry County 44 John Frank Ward Blvd, McDonough, GA…" at bounding box center [784, 240] width 913 height 301
type input "[STREET_ADDRESS][PERSON_NAME][PERSON_NAME]"
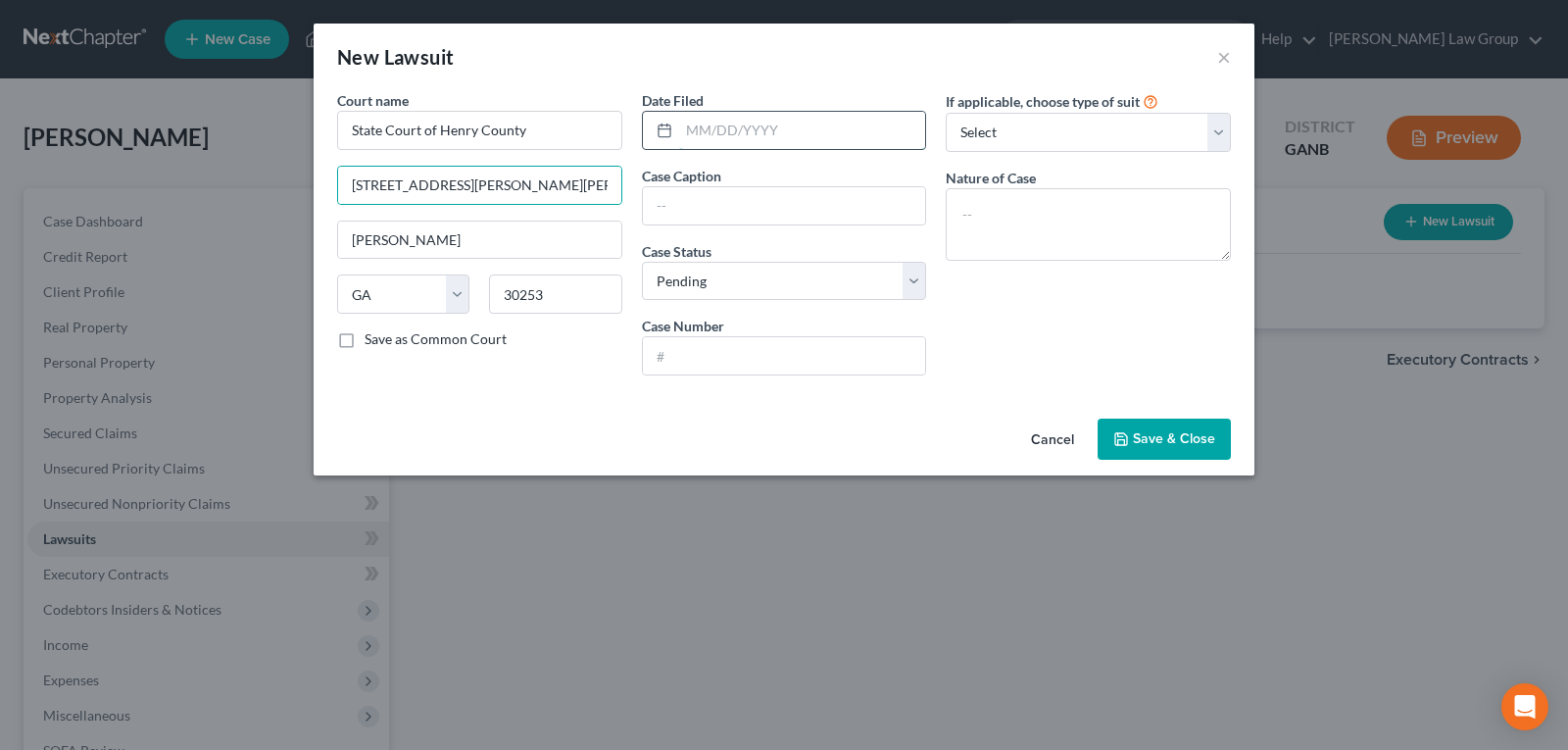
click at [752, 124] on input "text" at bounding box center [802, 131] width 247 height 38
drag, startPoint x: 749, startPoint y: 205, endPoint x: 750, endPoint y: 187, distance: 18.0
click at [749, 205] on input "text" at bounding box center [784, 206] width 284 height 38
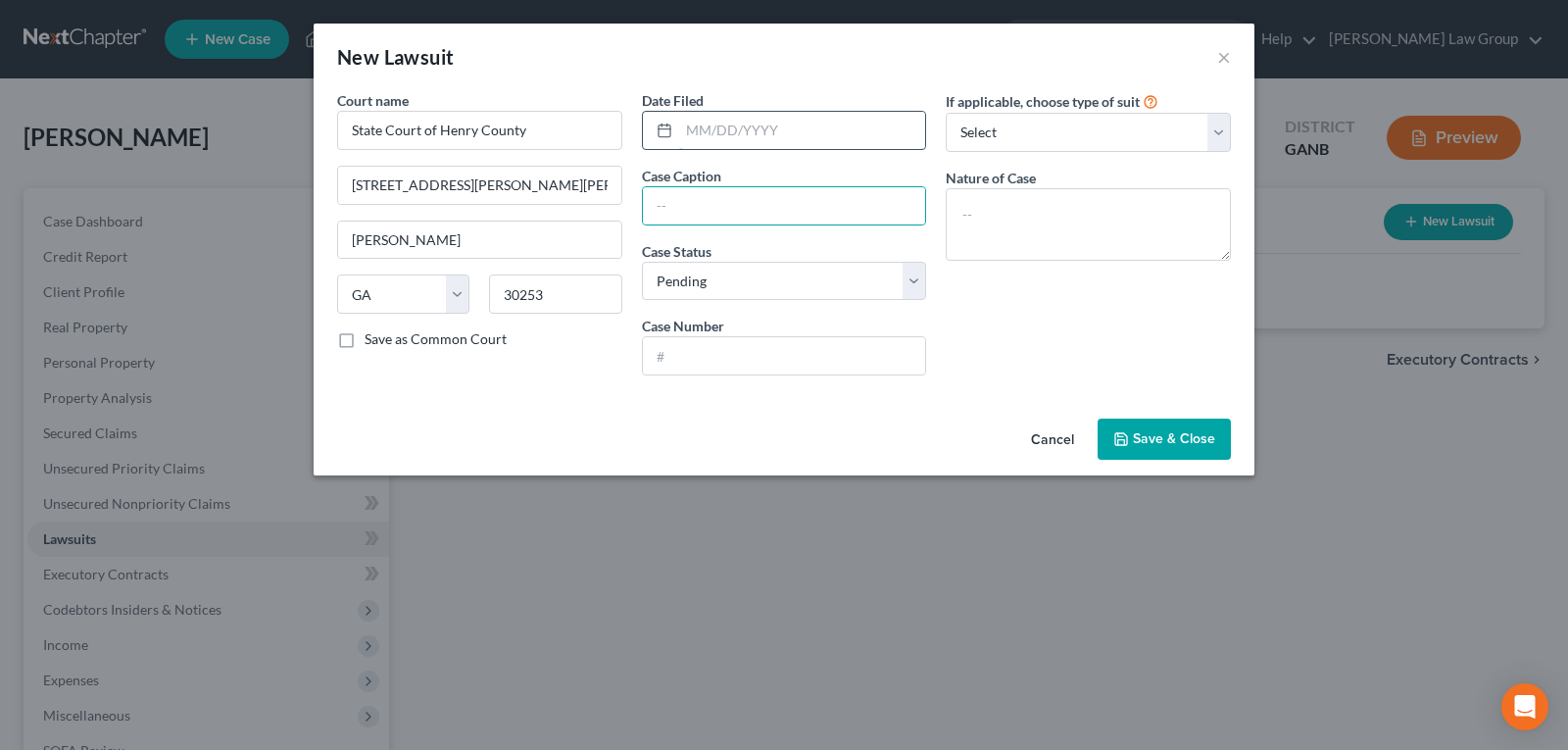
click at [751, 136] on input "text" at bounding box center [802, 131] width 247 height 38
drag, startPoint x: 726, startPoint y: 223, endPoint x: 727, endPoint y: 213, distance: 10.0
click at [727, 220] on input "text" at bounding box center [784, 206] width 284 height 38
click at [743, 137] on input "text" at bounding box center [802, 131] width 247 height 38
click at [680, 200] on input "text" at bounding box center [784, 206] width 284 height 38
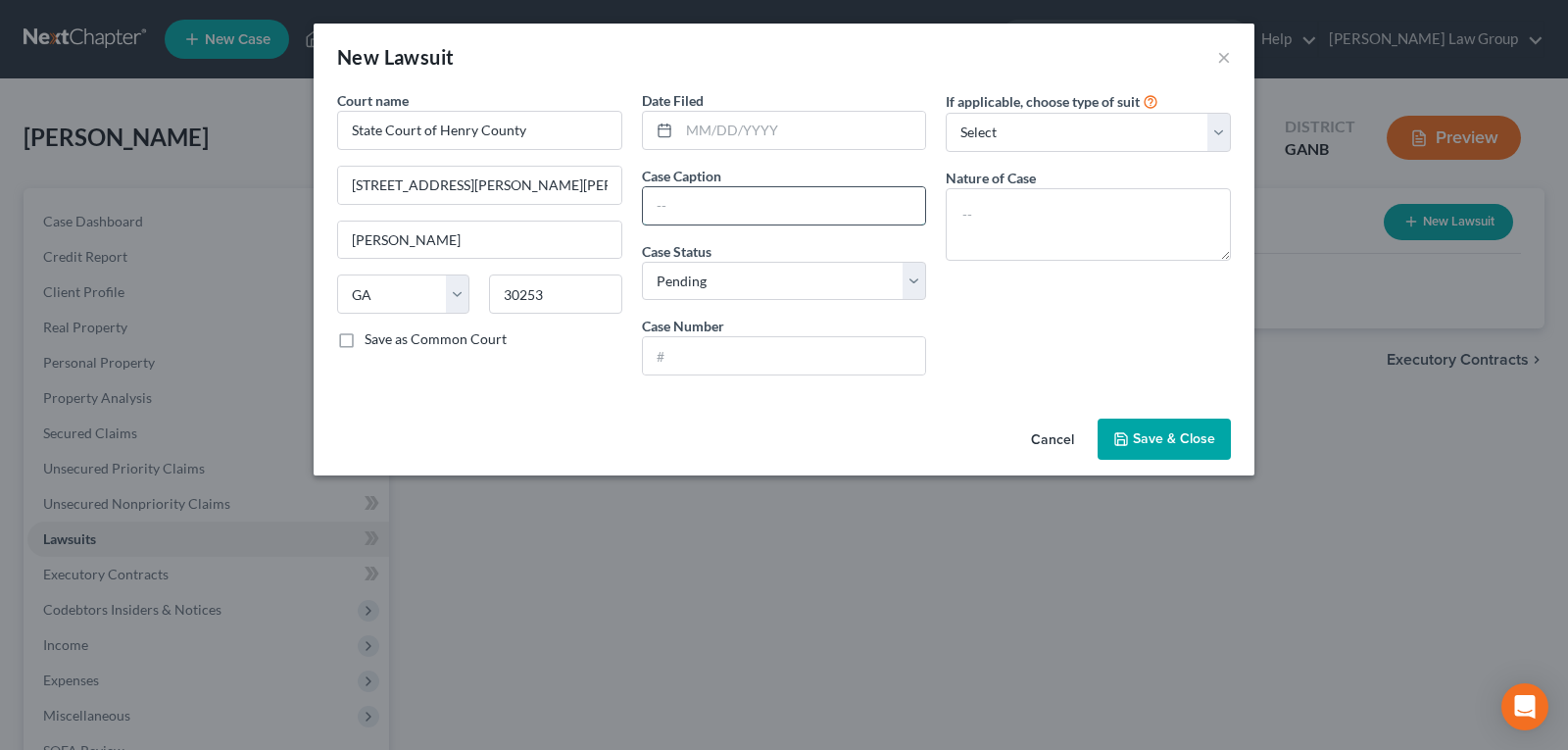
click at [679, 200] on input "text" at bounding box center [784, 206] width 284 height 38
click at [854, 201] on input "Portfolio Recovery Associates, LLC assignee of Citibank, N.A. vs. Bryan Guerrero" at bounding box center [784, 206] width 284 height 38
drag, startPoint x: 792, startPoint y: 208, endPoint x: 942, endPoint y: 200, distance: 150.2
click at [942, 200] on div "Court name * State Court of Henry County 44 John Frank Ward Blvd. Mcdonough Sta…" at bounding box center [784, 240] width 913 height 301
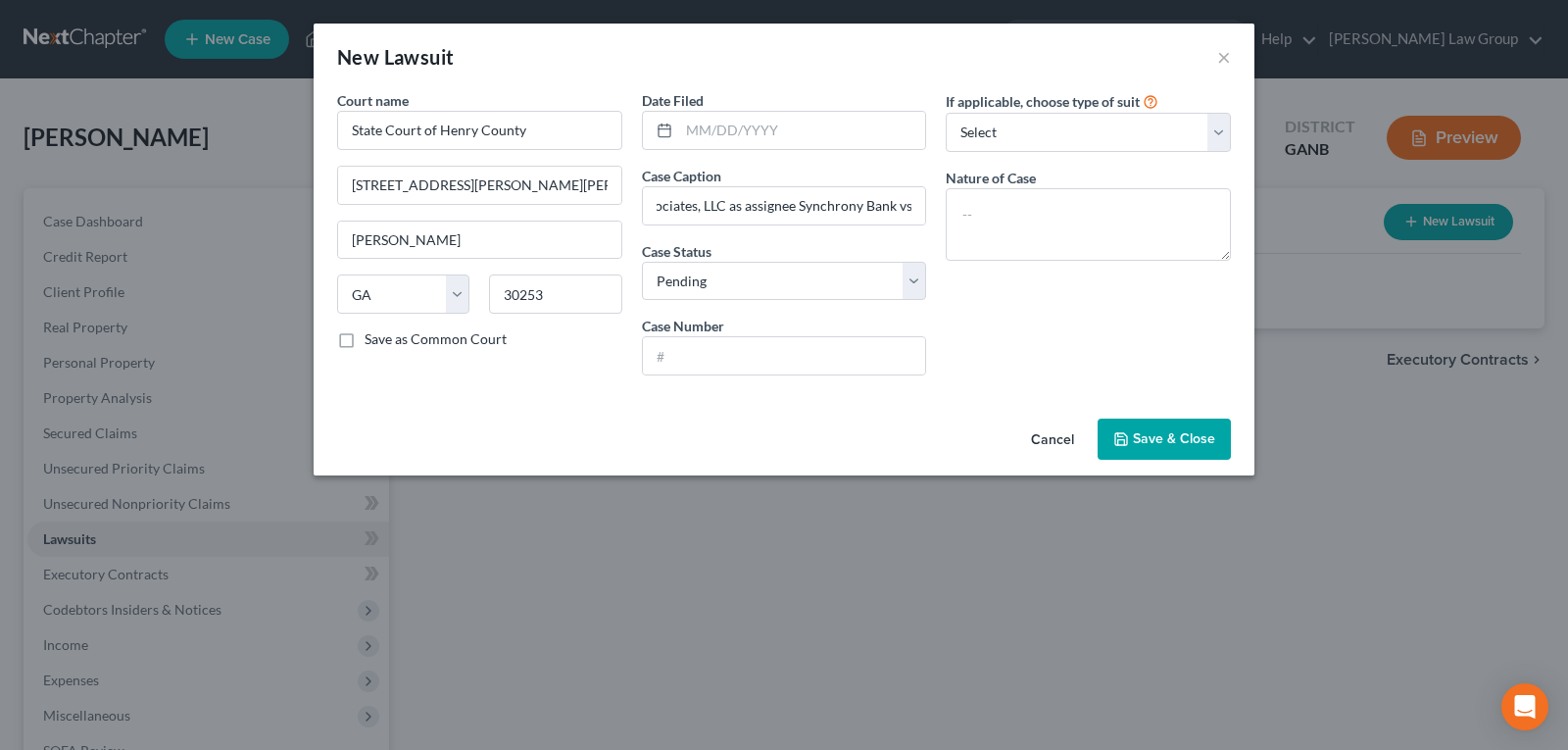
scroll to position [0, 0]
click at [883, 203] on input "Portfolio Recovery Associates, LLC as assignee Synchrony Bank vs." at bounding box center [784, 206] width 284 height 38
click at [914, 201] on input "Portfolio Recovery Associates, LLC as assignee Synchrony Bank vs." at bounding box center [784, 206] width 284 height 38
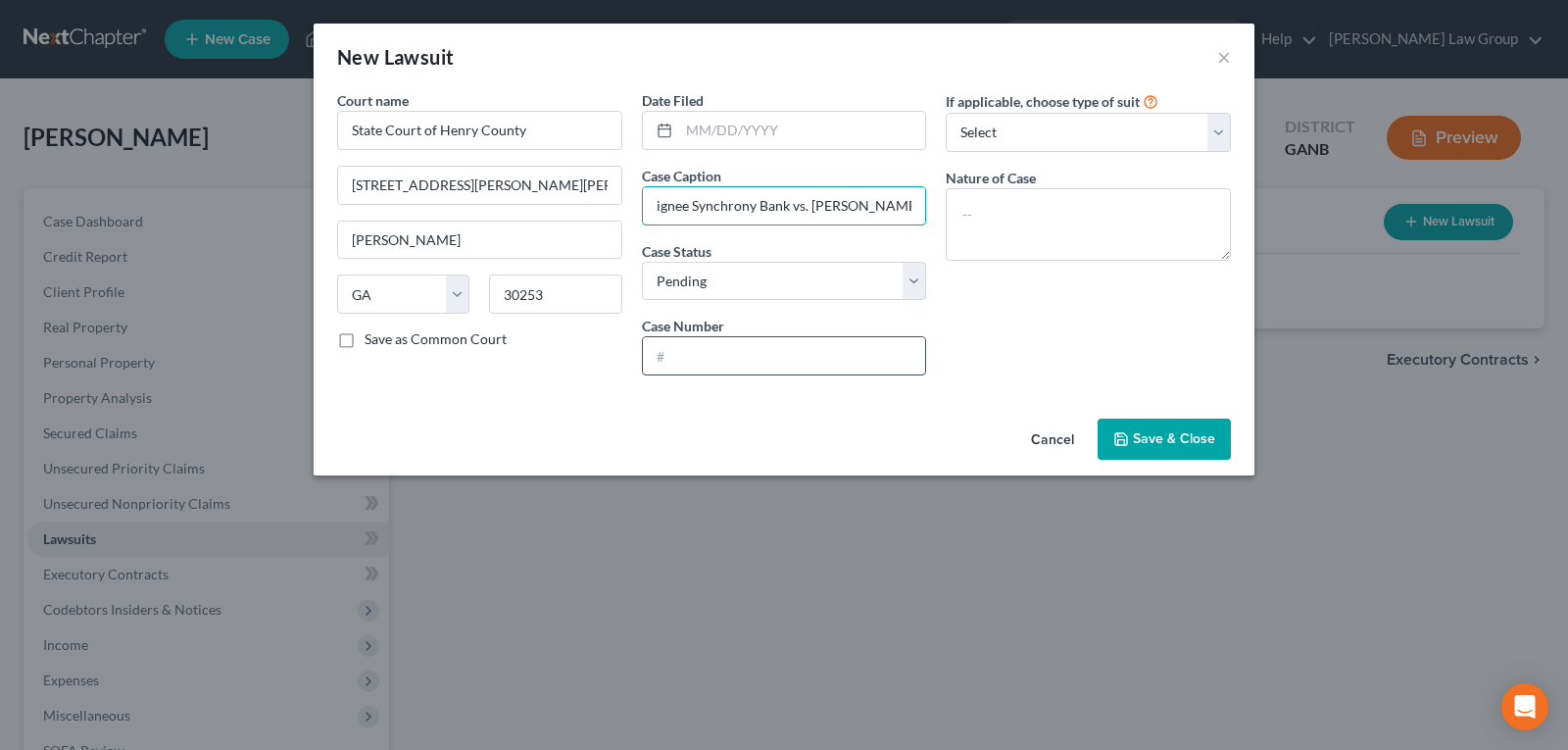
type input "Portfolio Recovery Associates, LLC as assignee Synchrony Bank vs. [PERSON_NAME]"
click at [882, 353] on input "text" at bounding box center [784, 356] width 284 height 38
type input "MGC2025008178"
click at [1133, 428] on button "Save & Close" at bounding box center [1164, 439] width 133 height 42
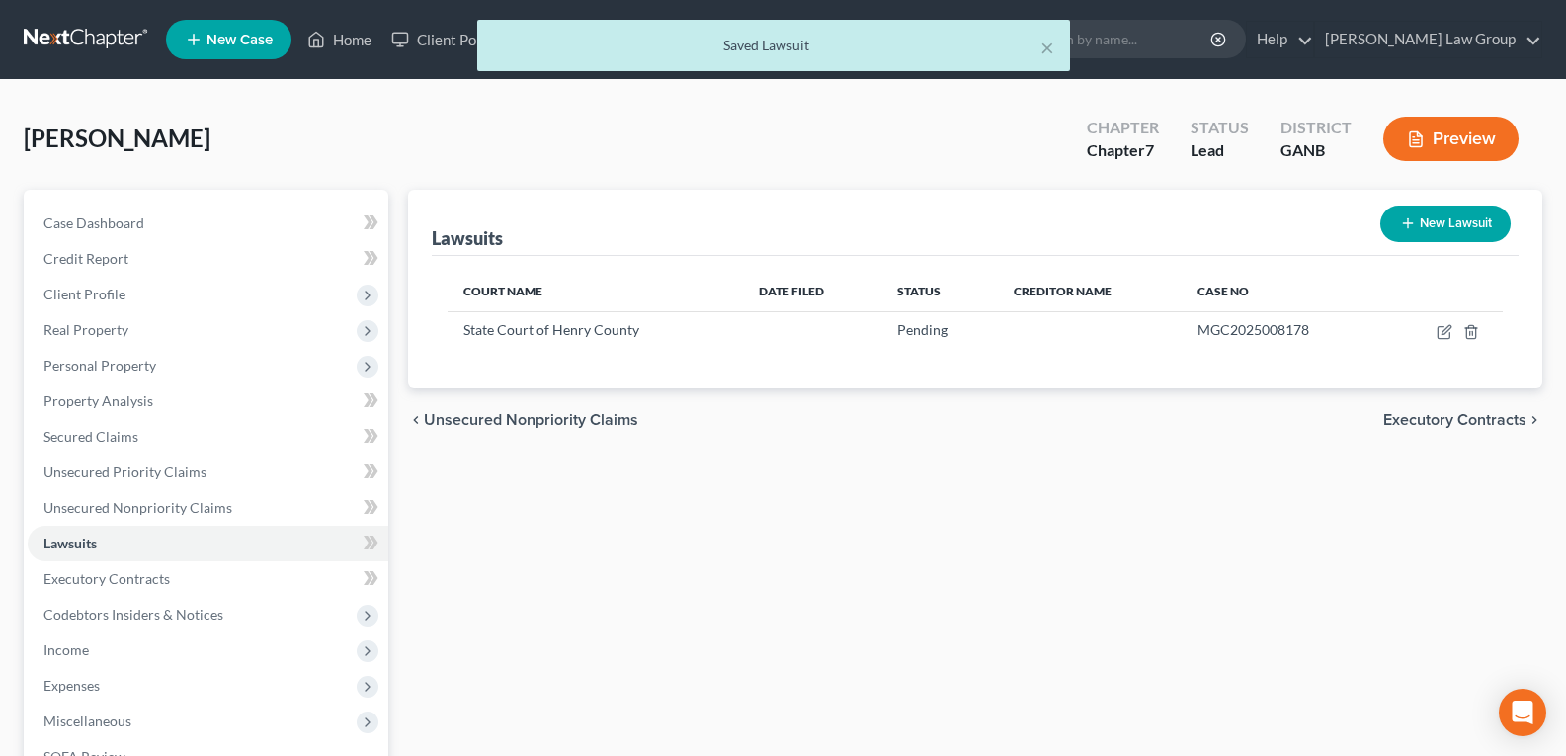
click at [1126, 487] on div "Lawsuits New Lawsuit Court Name Date Filed Status Creditor Name Case No State C…" at bounding box center [975, 600] width 1154 height 821
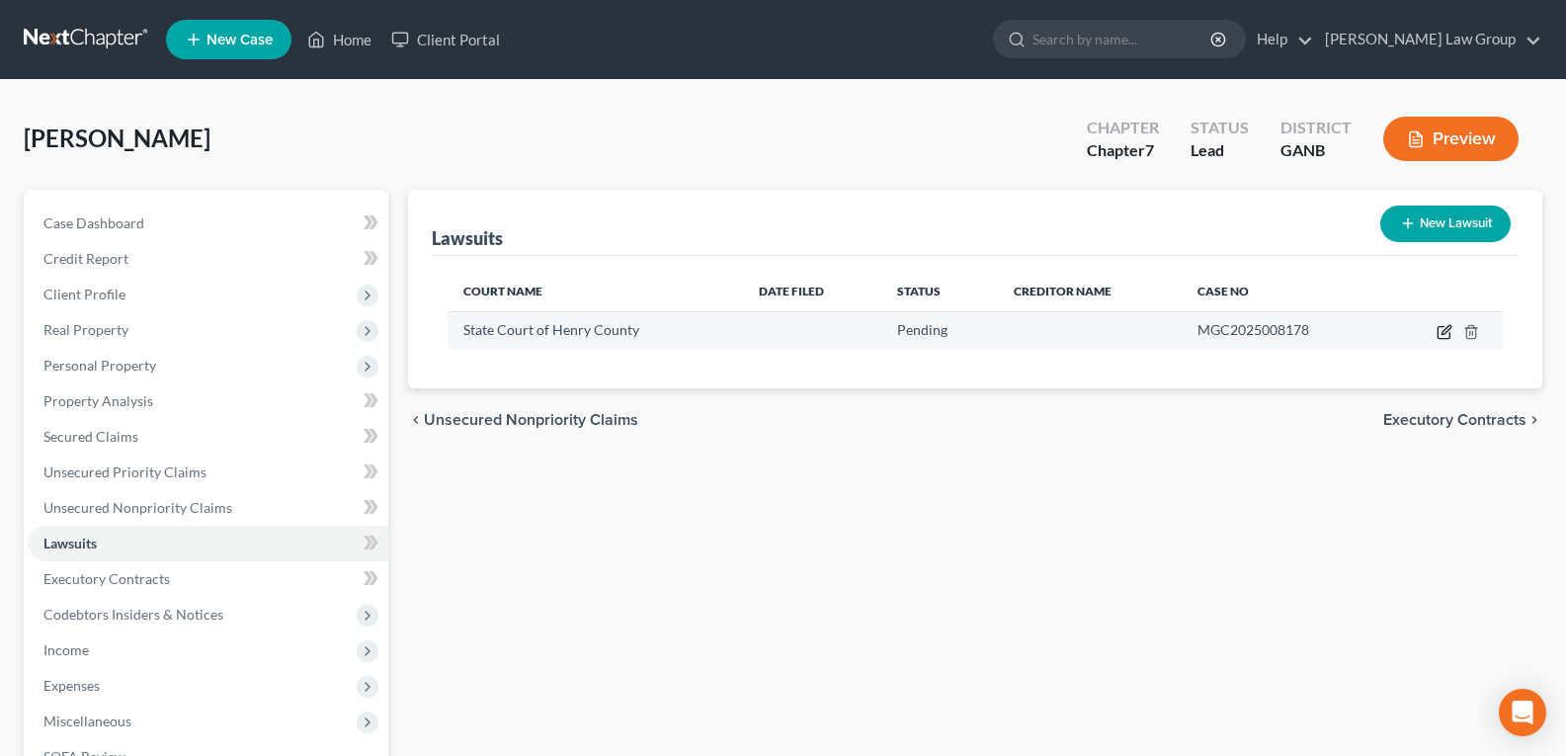
click at [1439, 330] on icon "button" at bounding box center [1444, 333] width 12 height 12
select select "10"
select select "0"
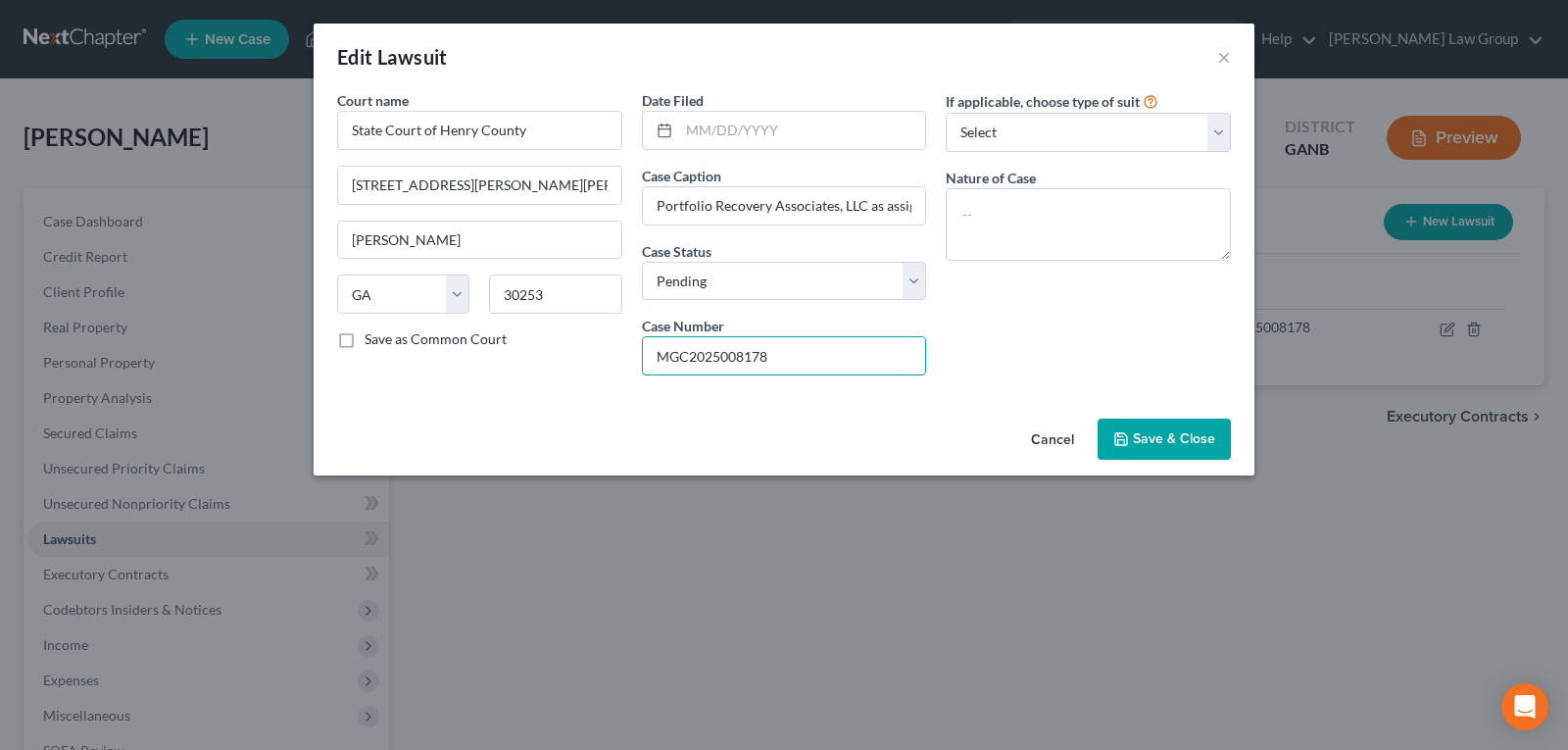
drag, startPoint x: 793, startPoint y: 349, endPoint x: 575, endPoint y: 367, distance: 218.7
click at [575, 367] on div "Court name * State Court of Henry County 44 John Frank Ward Blvd. Mcdonough Sta…" at bounding box center [784, 240] width 913 height 301
click at [815, 106] on div "Date Filed" at bounding box center [784, 120] width 286 height 60
click at [805, 137] on input "text" at bounding box center [802, 131] width 247 height 38
type input "[DATE]"
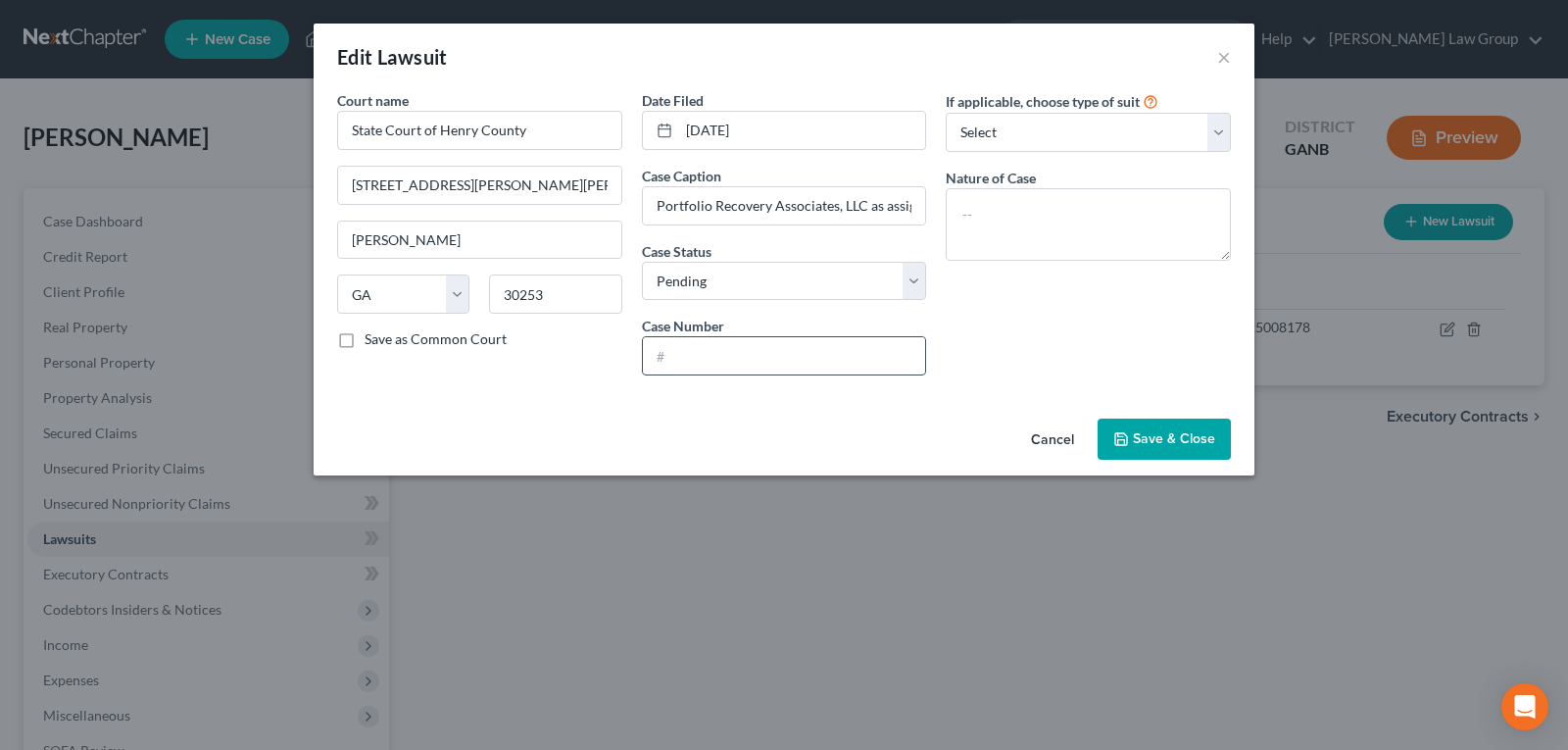
click at [732, 350] on input "text" at bounding box center [784, 356] width 284 height 38
type input "MGCC2025001291"
click at [1180, 433] on span "Save & Close" at bounding box center [1173, 438] width 82 height 17
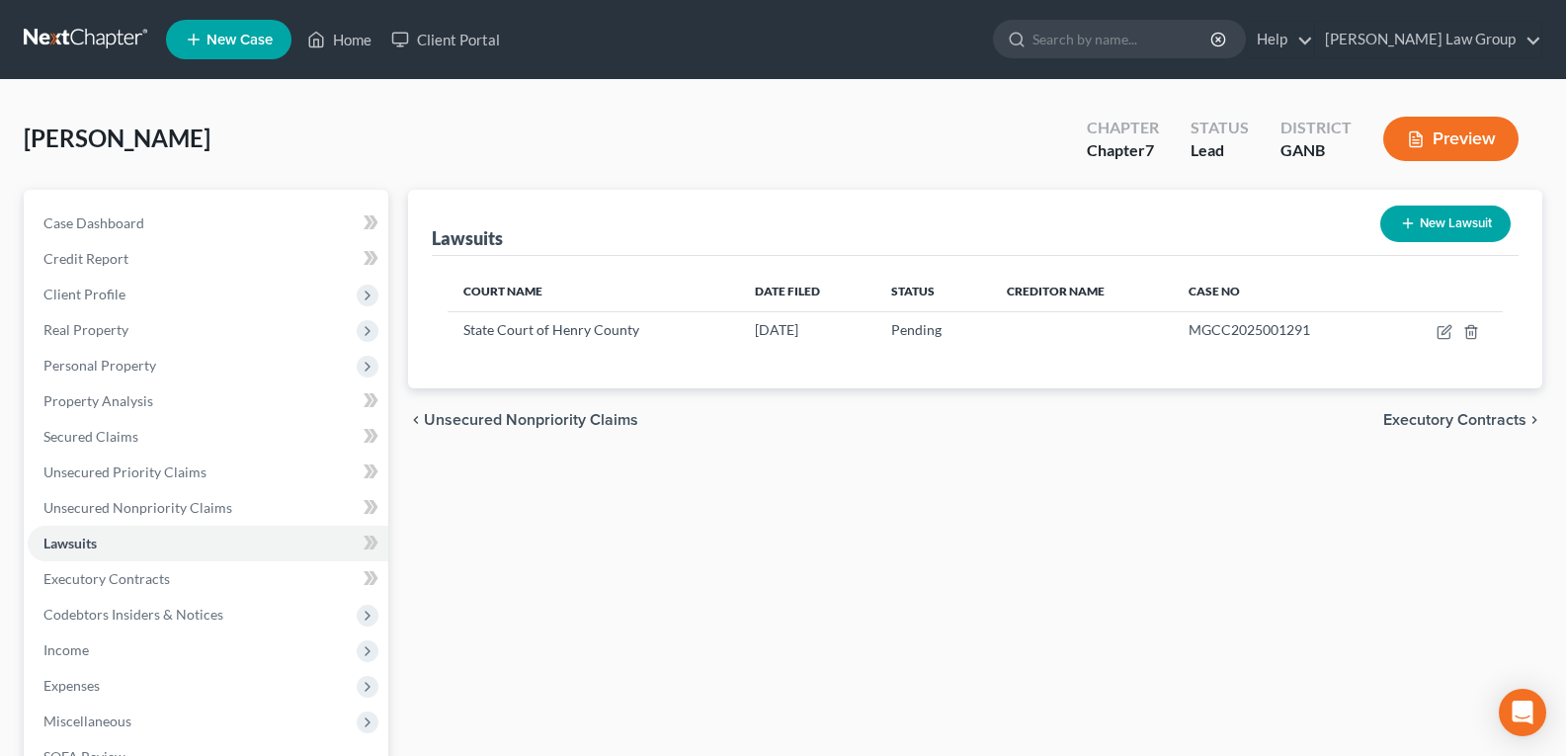
click at [973, 657] on div "Lawsuits New Lawsuit Court Name Date Filed Status Creditor Name Case No State C…" at bounding box center [975, 600] width 1154 height 821
click at [1404, 229] on icon "button" at bounding box center [1408, 223] width 16 height 16
select select "0"
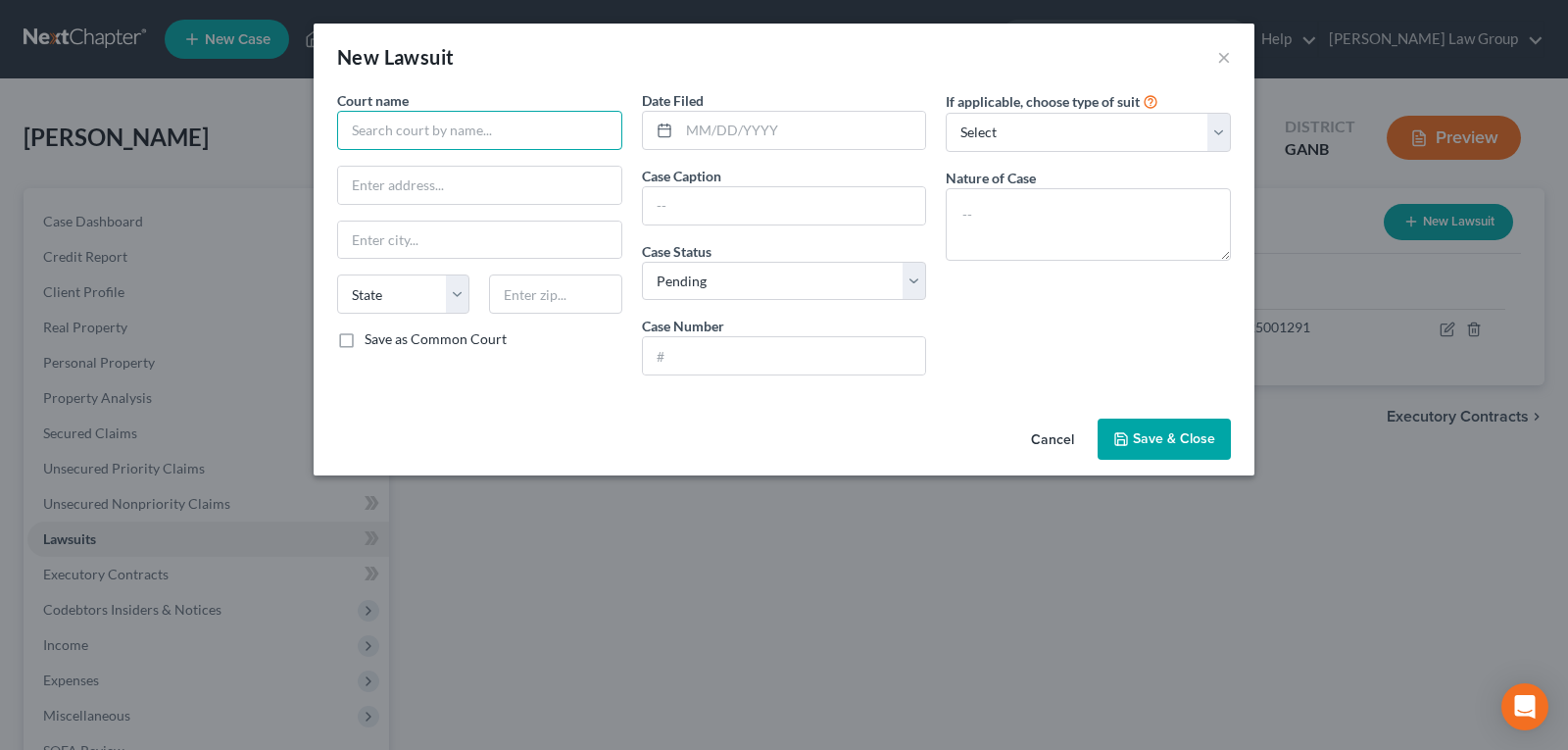
click at [491, 143] on input "text" at bounding box center [480, 131] width 286 height 40
type input "State Court of Henry County"
click at [472, 165] on div "State Court of Henry County" at bounding box center [455, 165] width 204 height 20
type input "1 Judicial CTR #260"
type input "[PERSON_NAME]"
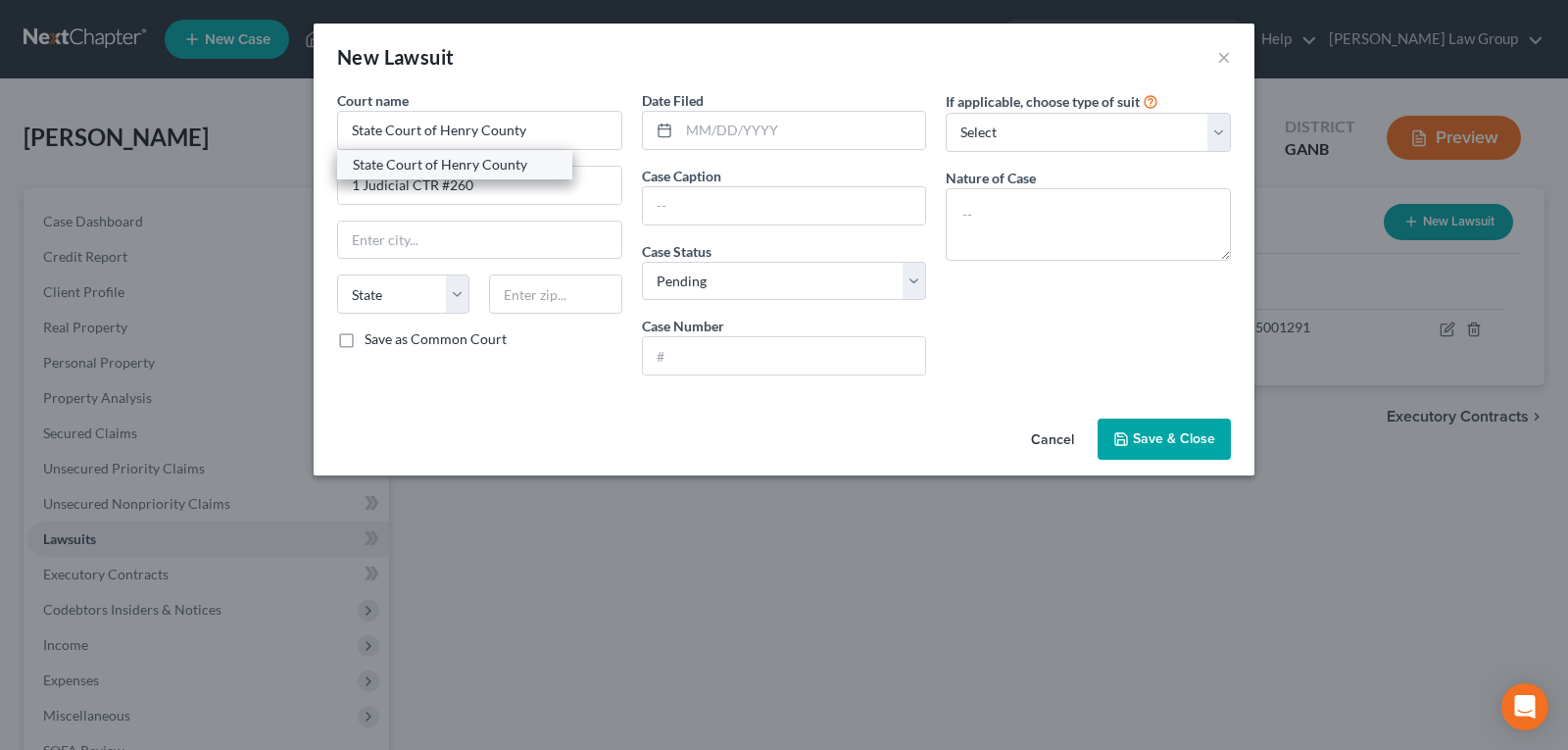
select select "10"
type input "30253"
click at [735, 129] on input "text" at bounding box center [802, 131] width 247 height 38
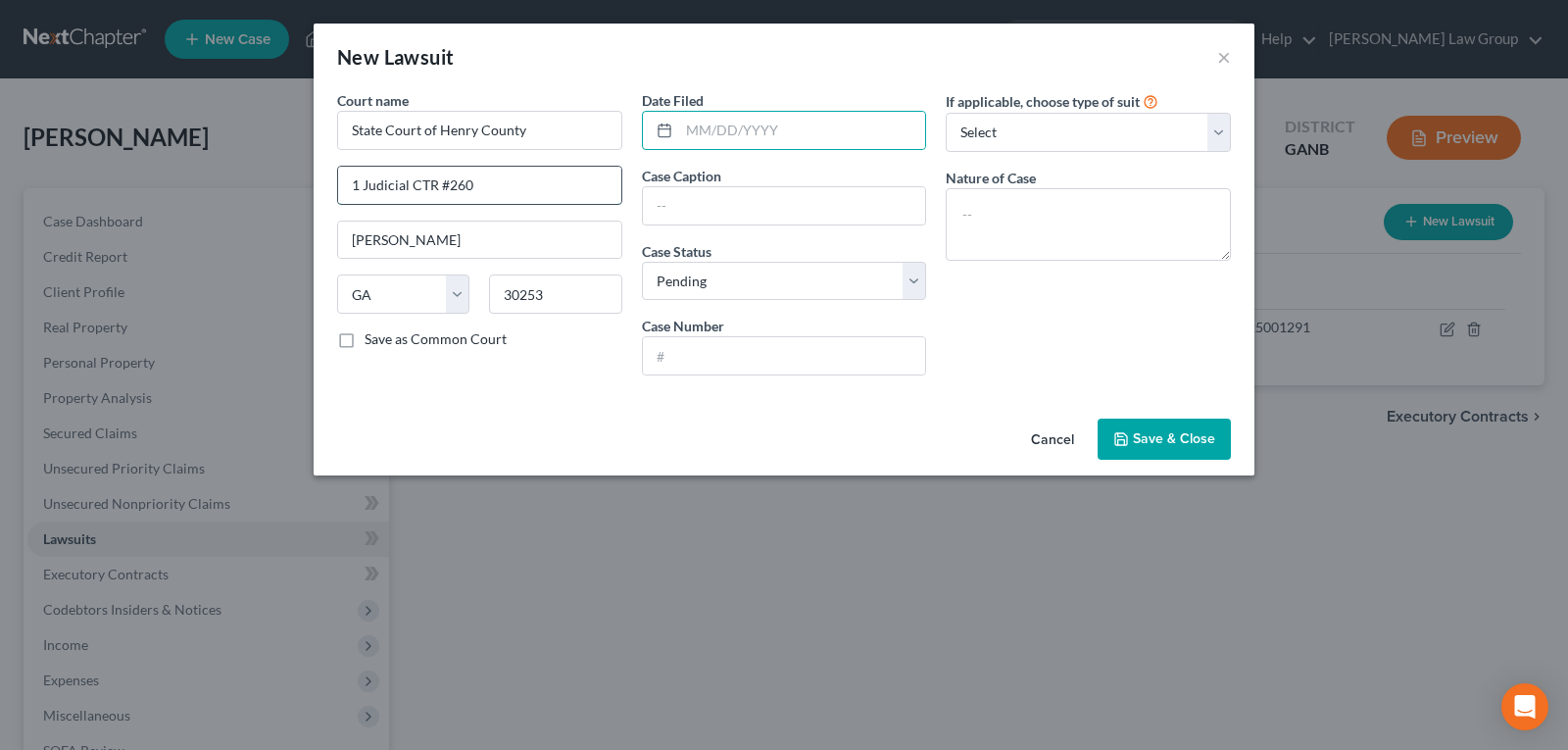
click at [495, 175] on input "1 Judicial CTR #260" at bounding box center [480, 186] width 284 height 38
drag, startPoint x: 237, startPoint y: 159, endPoint x: 190, endPoint y: 167, distance: 47.7
click at [194, 157] on div "New Lawsuit × Court name * State Court of Henry County 1 Judicial CTR #260 Mcdo…" at bounding box center [784, 375] width 1568 height 750
paste input "https://www.google.com/search?q=State+Court+of+Henry+County%2C+GA&rlz=1C1OZZY_e…"
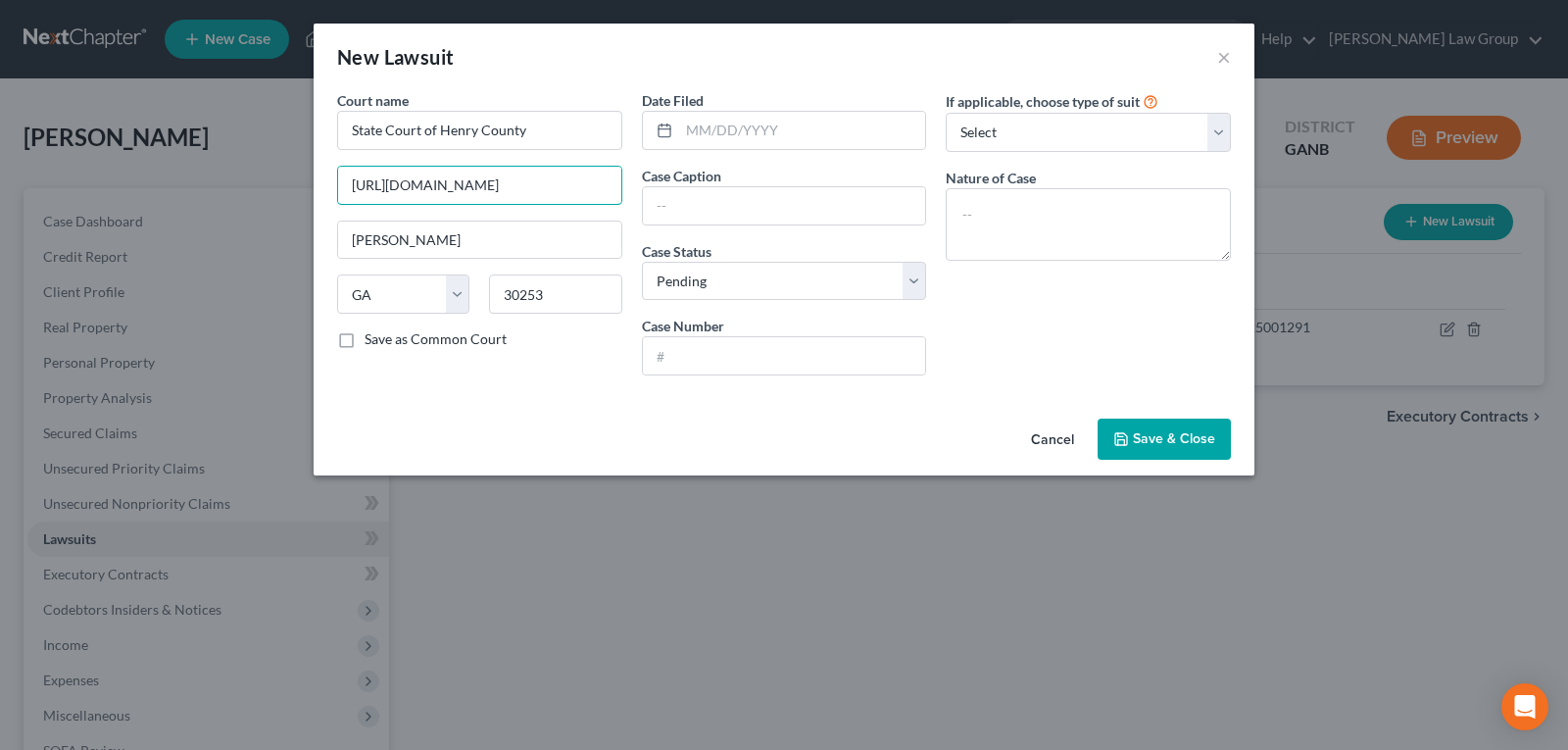
drag, startPoint x: 421, startPoint y: 188, endPoint x: 837, endPoint y: 242, distance: 419.5
click at [837, 242] on div "Court name * State Court of Henry County https://www.google.com/search?q=State+…" at bounding box center [784, 240] width 913 height 301
type input "https://www.google.com/search?q=State+Court+of+Henry+County%2C+GA&rl"
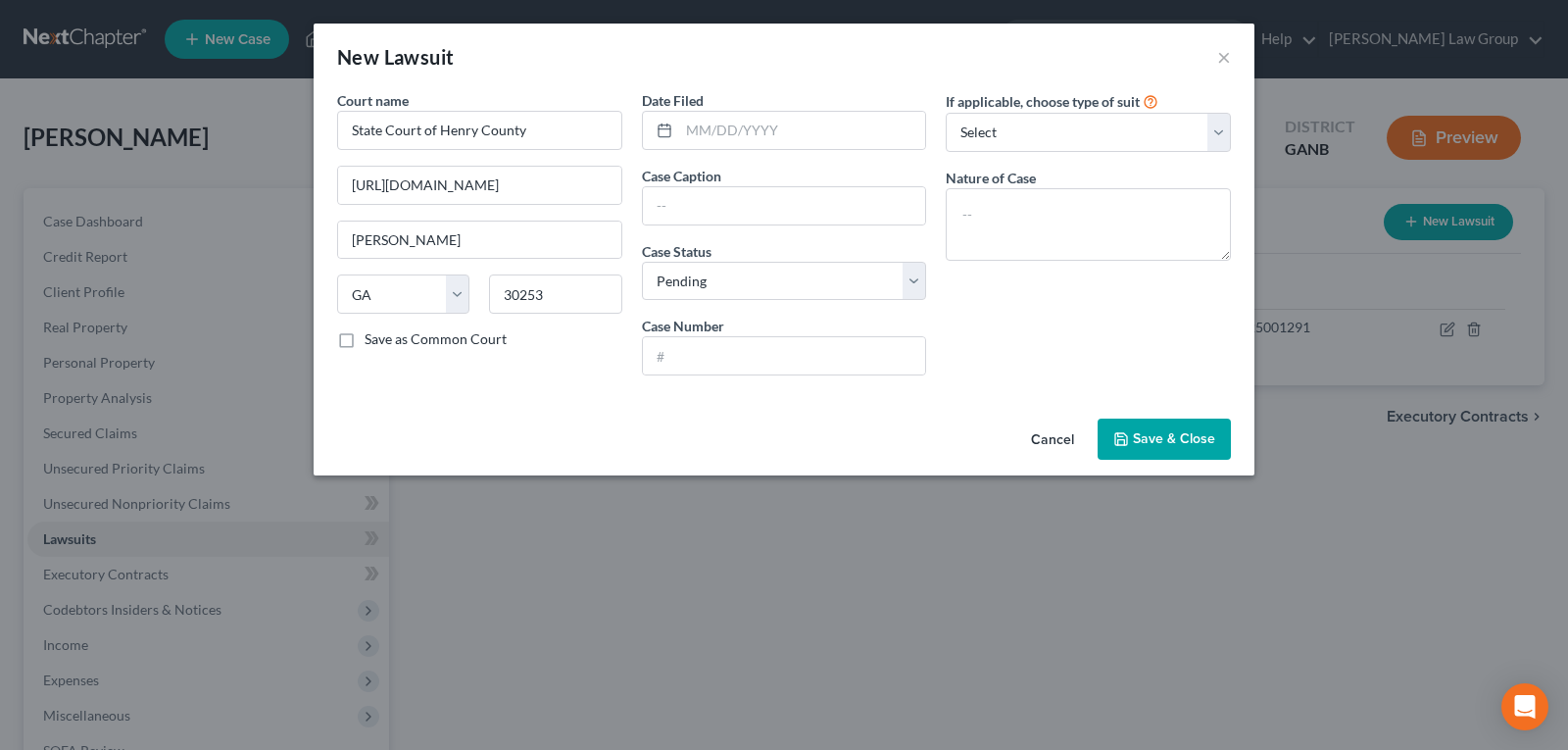
click at [1040, 442] on button "Cancel" at bounding box center [1052, 440] width 74 height 40
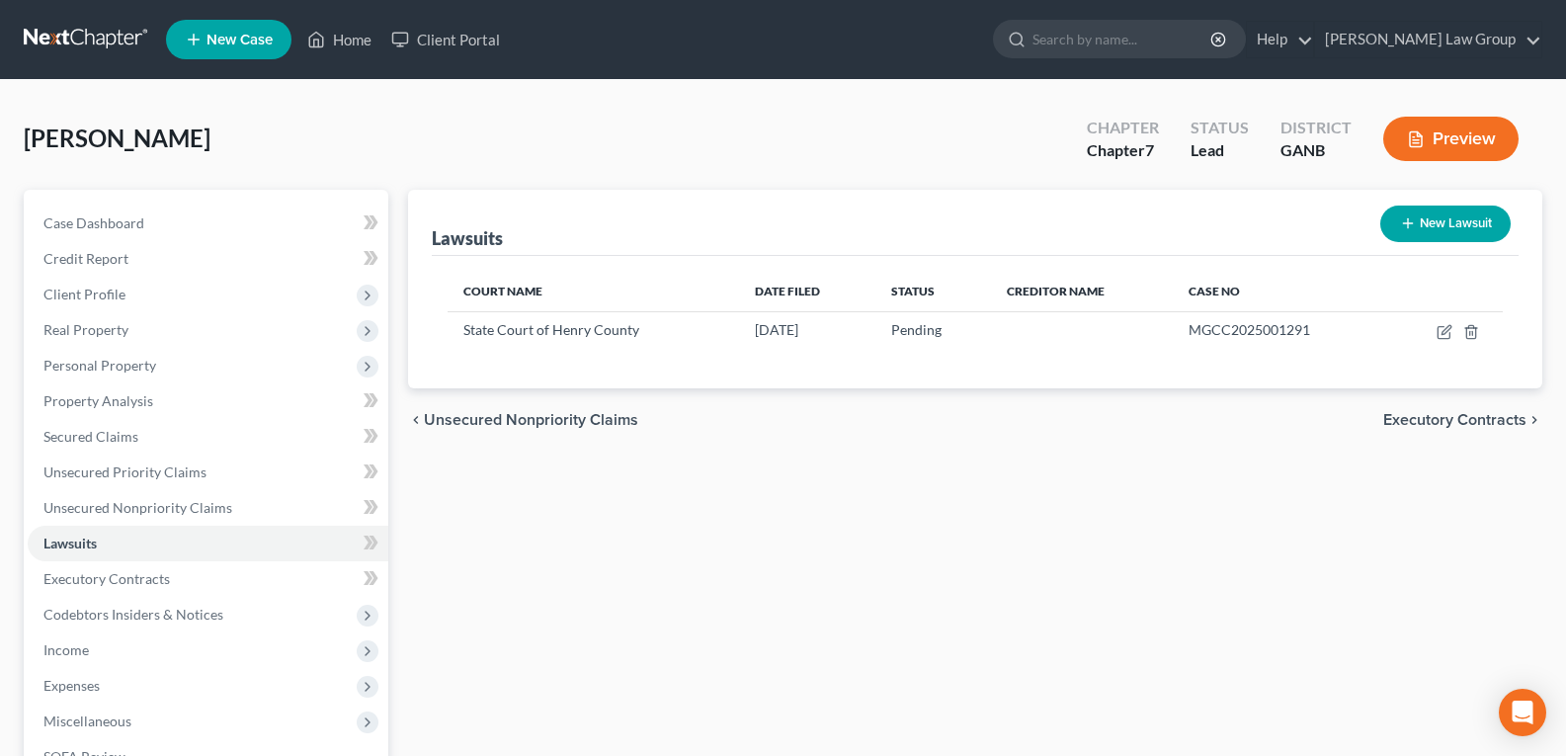
click at [1433, 225] on button "New Lawsuit" at bounding box center [1446, 224] width 130 height 37
select select "0"
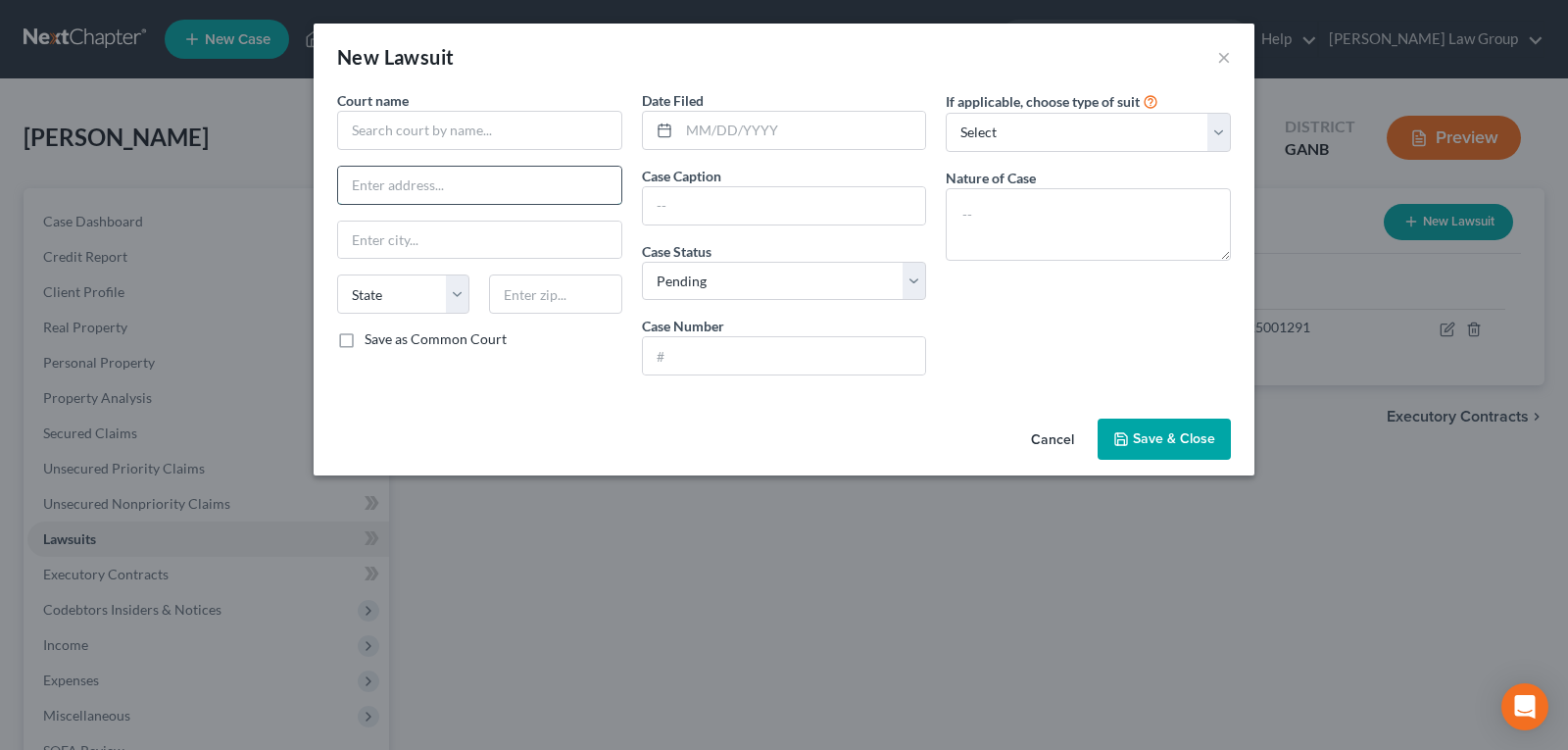
drag, startPoint x: 517, startPoint y: 174, endPoint x: 488, endPoint y: 187, distance: 31.8
click at [506, 185] on input "text" at bounding box center [480, 186] width 284 height 38
paste input "44 John Frank Ward Blvd, McDonough, GA 30253"
type input "44 John Frank Ward Blvd, McDonough, GA 30253"
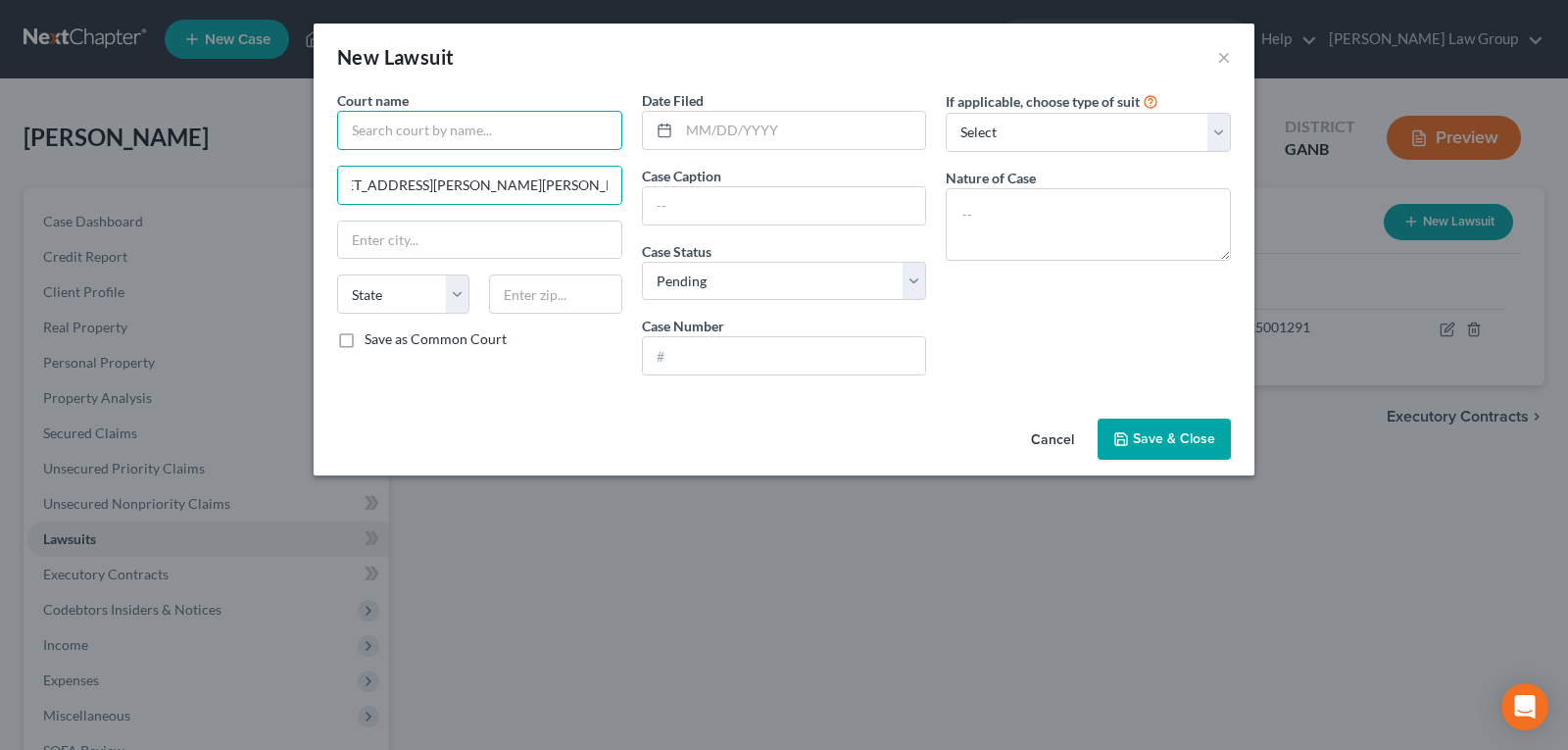
scroll to position [0, 0]
click at [490, 133] on input "text" at bounding box center [480, 131] width 286 height 40
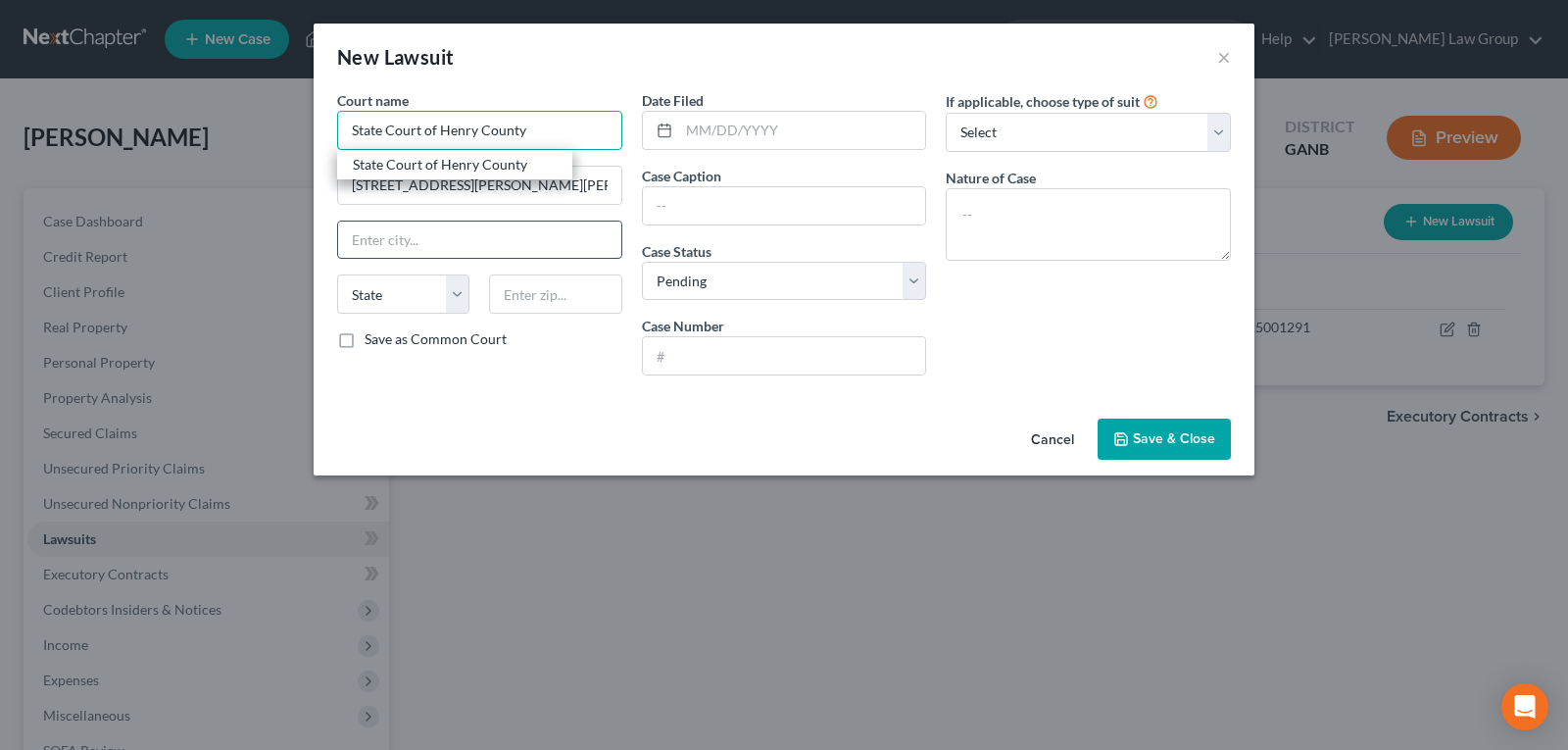
type input "State Court of Henry County"
click at [439, 240] on input "text" at bounding box center [480, 240] width 284 height 38
type input "[PERSON_NAME]"
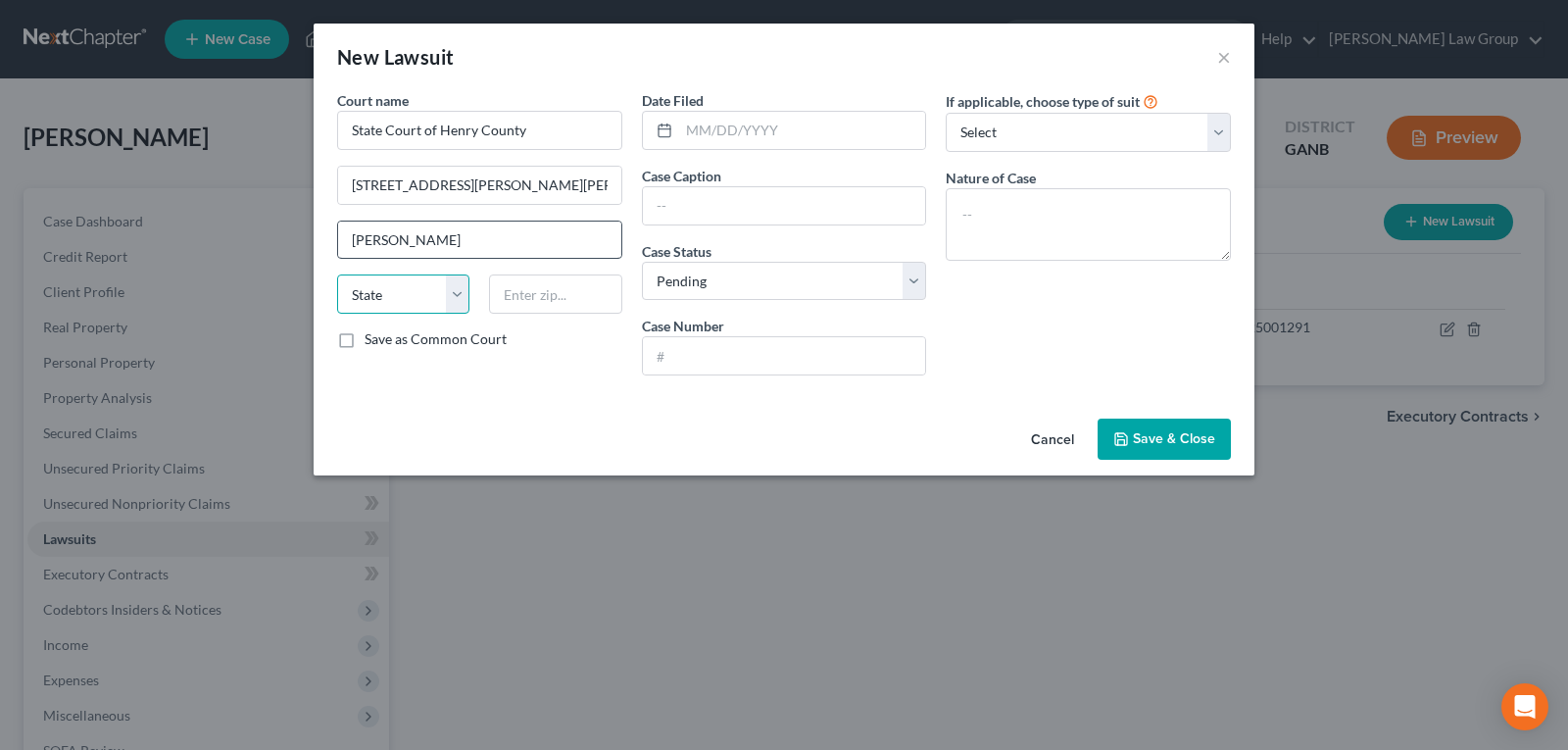
select select "10"
drag, startPoint x: 514, startPoint y: 181, endPoint x: 653, endPoint y: 250, distance: 155.2
click at [701, 218] on div "Court name * State Court of Henry County 44 John Frank Ward Blvd, McDonough, GA…" at bounding box center [784, 240] width 913 height 301
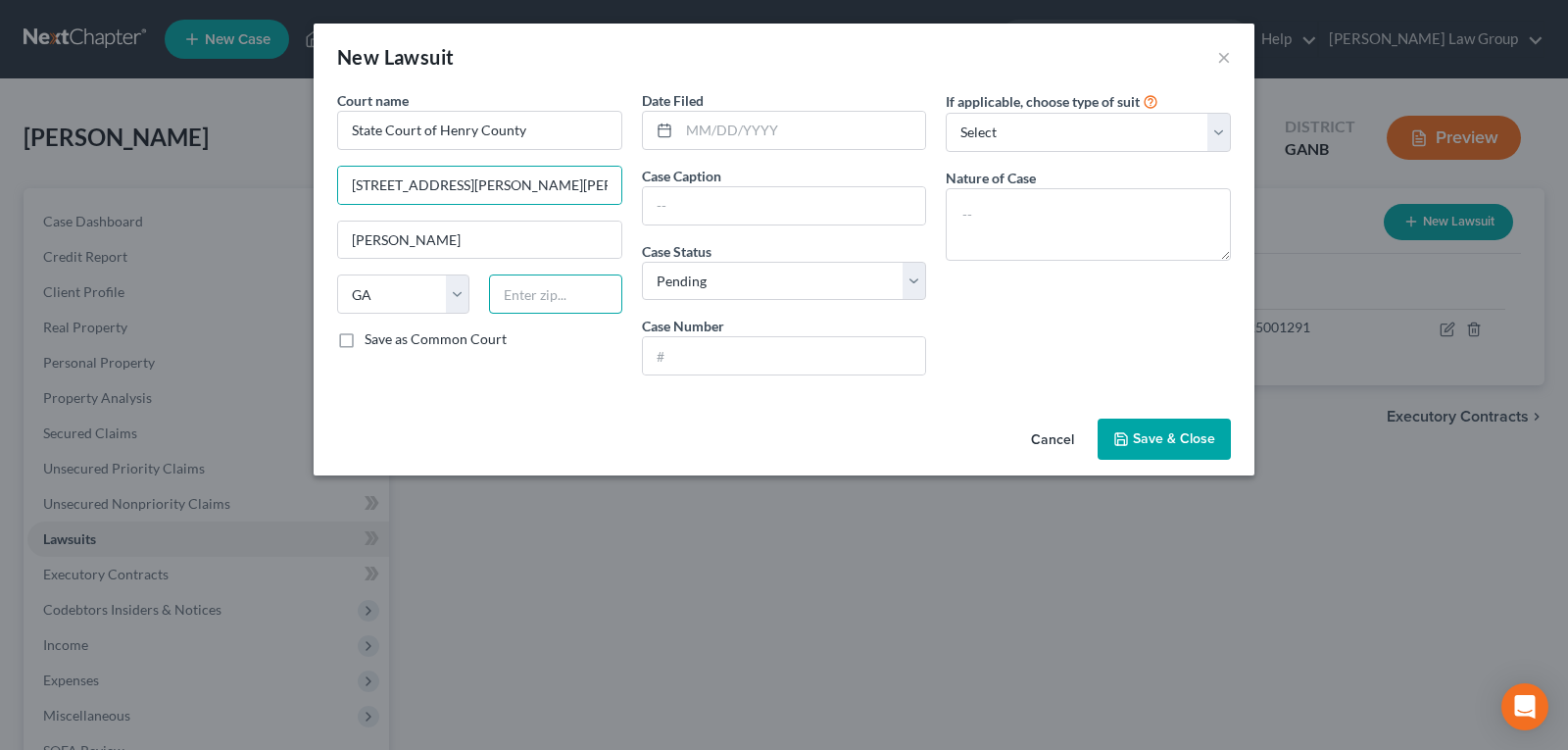
click at [573, 292] on input "text" at bounding box center [554, 295] width 132 height 40
type input "30253"
type input "[PERSON_NAME]"
click at [748, 208] on input "text" at bounding box center [784, 206] width 284 height 38
click at [761, 113] on input "text" at bounding box center [802, 131] width 247 height 38
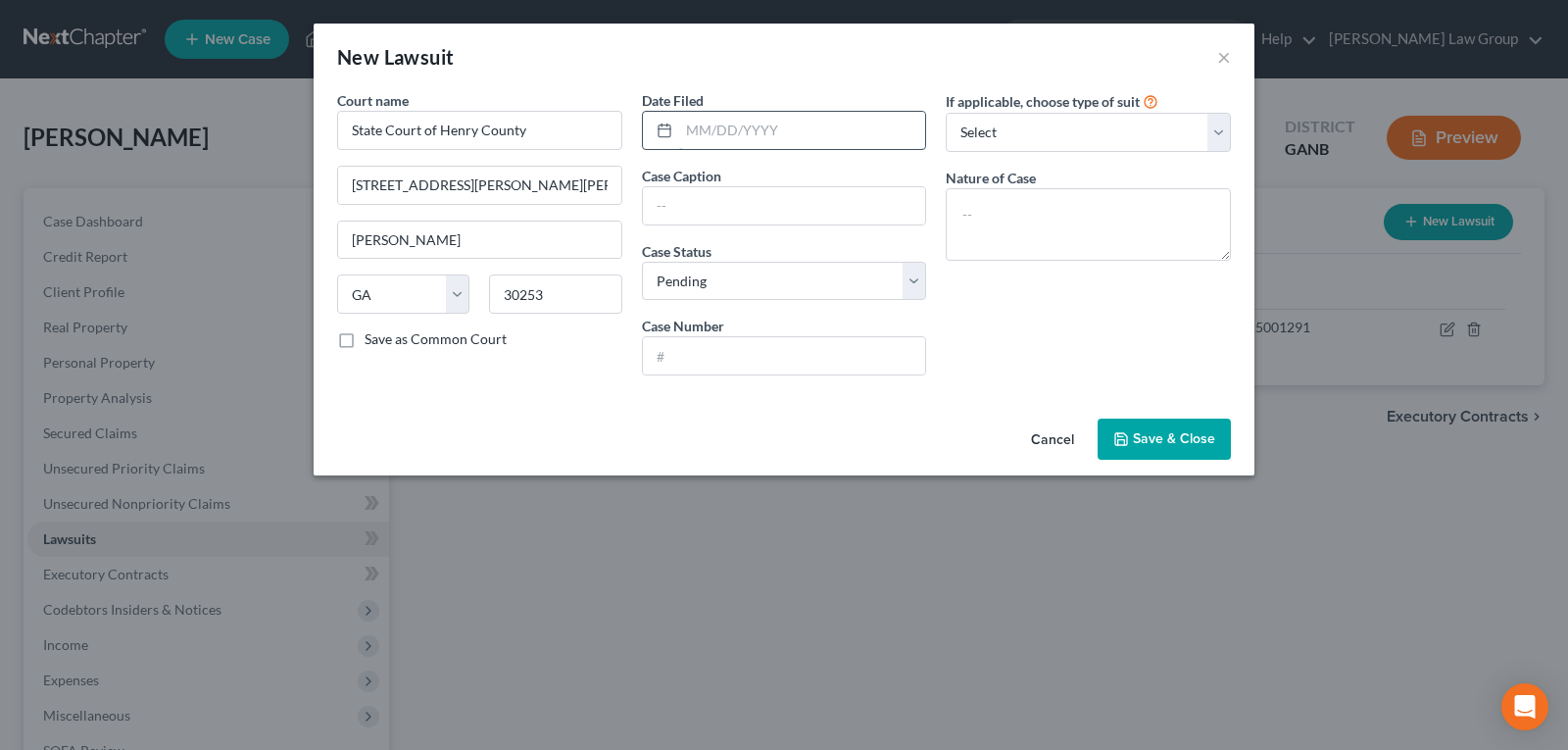
click at [731, 125] on input "text" at bounding box center [802, 131] width 247 height 38
click at [810, 140] on input "07/24/2025" at bounding box center [802, 131] width 247 height 38
type input "[DATE]"
click at [724, 212] on input "text" at bounding box center [784, 206] width 284 height 38
click at [884, 203] on input "Cavalry SPV LLC, as Assignee of CitiBank, N.A. vs. Jacqueline Apodolla" at bounding box center [784, 206] width 284 height 38
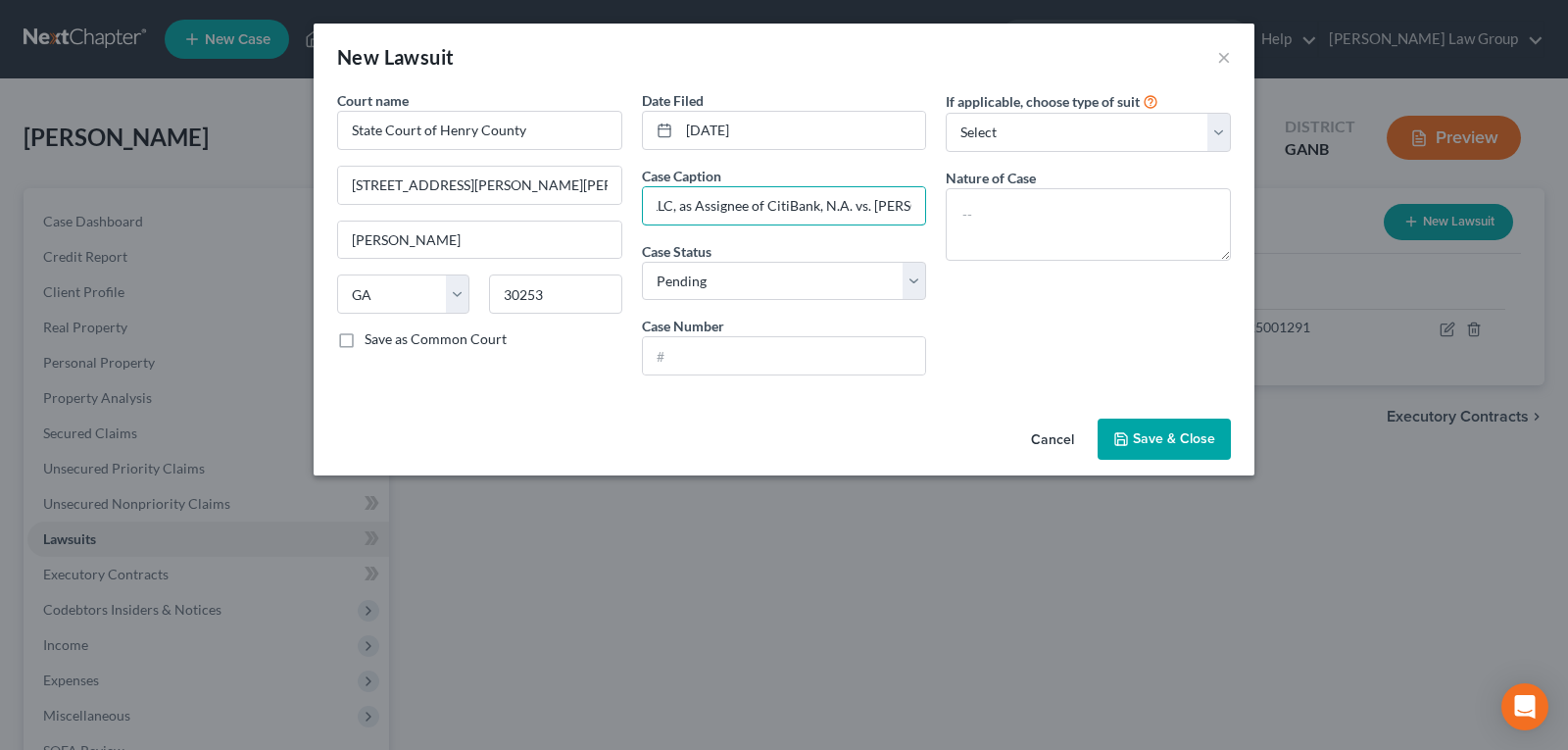
scroll to position [0, 161]
drag, startPoint x: 884, startPoint y: 202, endPoint x: 936, endPoint y: 198, distance: 52.2
click at [936, 198] on div "Court name * State Court of Henry County 44 John Frank Ward Blvd, McDonough, GA…" at bounding box center [784, 240] width 913 height 301
click at [920, 205] on input "Cavalry SPV LLC, as Assignee of CitiBank, N.A. vs." at bounding box center [784, 206] width 284 height 38
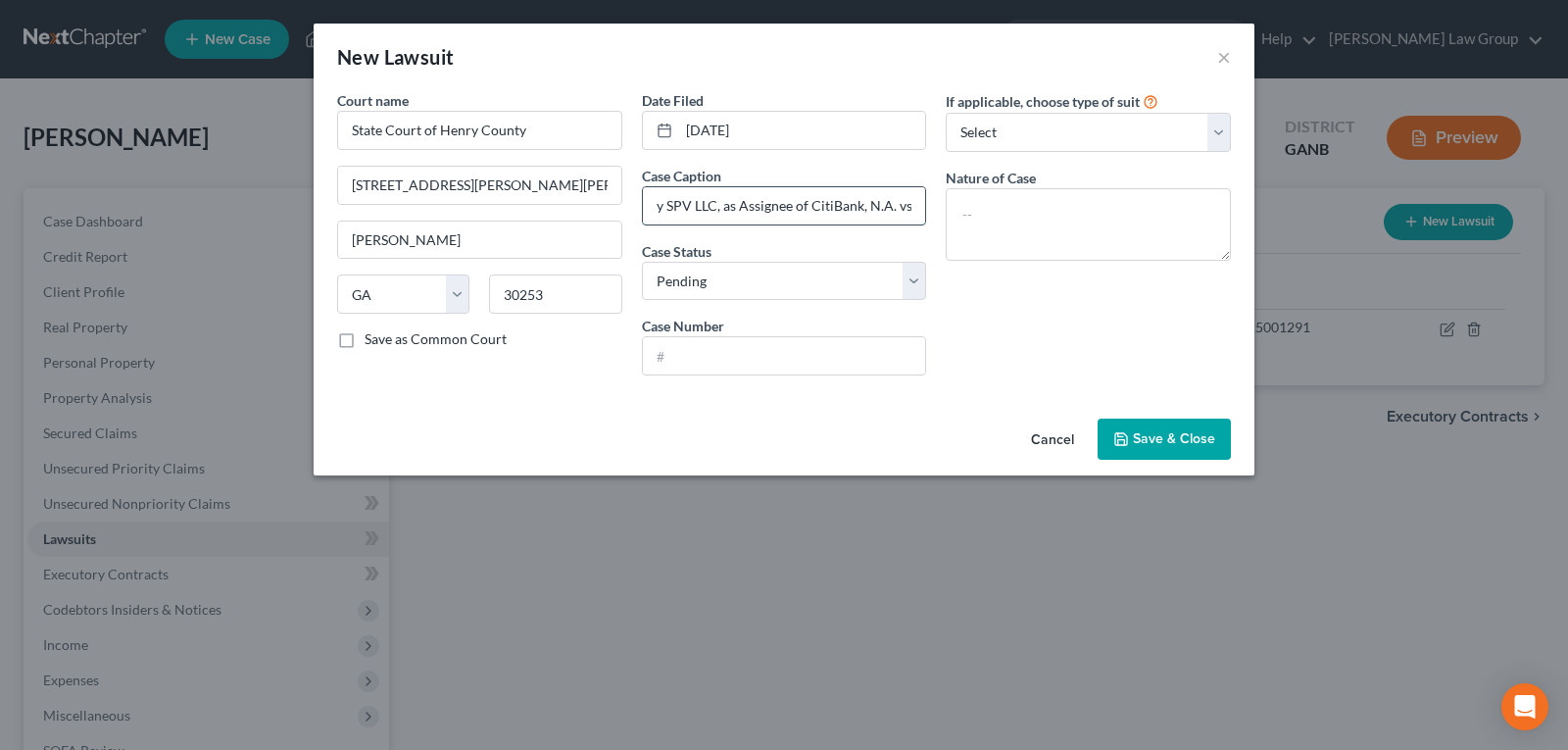
click at [911, 209] on input "Cavalry SPV LLC, as Assignee of CitiBank, N.A. vs." at bounding box center [784, 206] width 284 height 38
type input "Cavalry SPV LLC, as Assignee of CitiBank, N.A. vs. [PERSON_NAME]"
click at [766, 346] on input "text" at bounding box center [784, 356] width 284 height 38
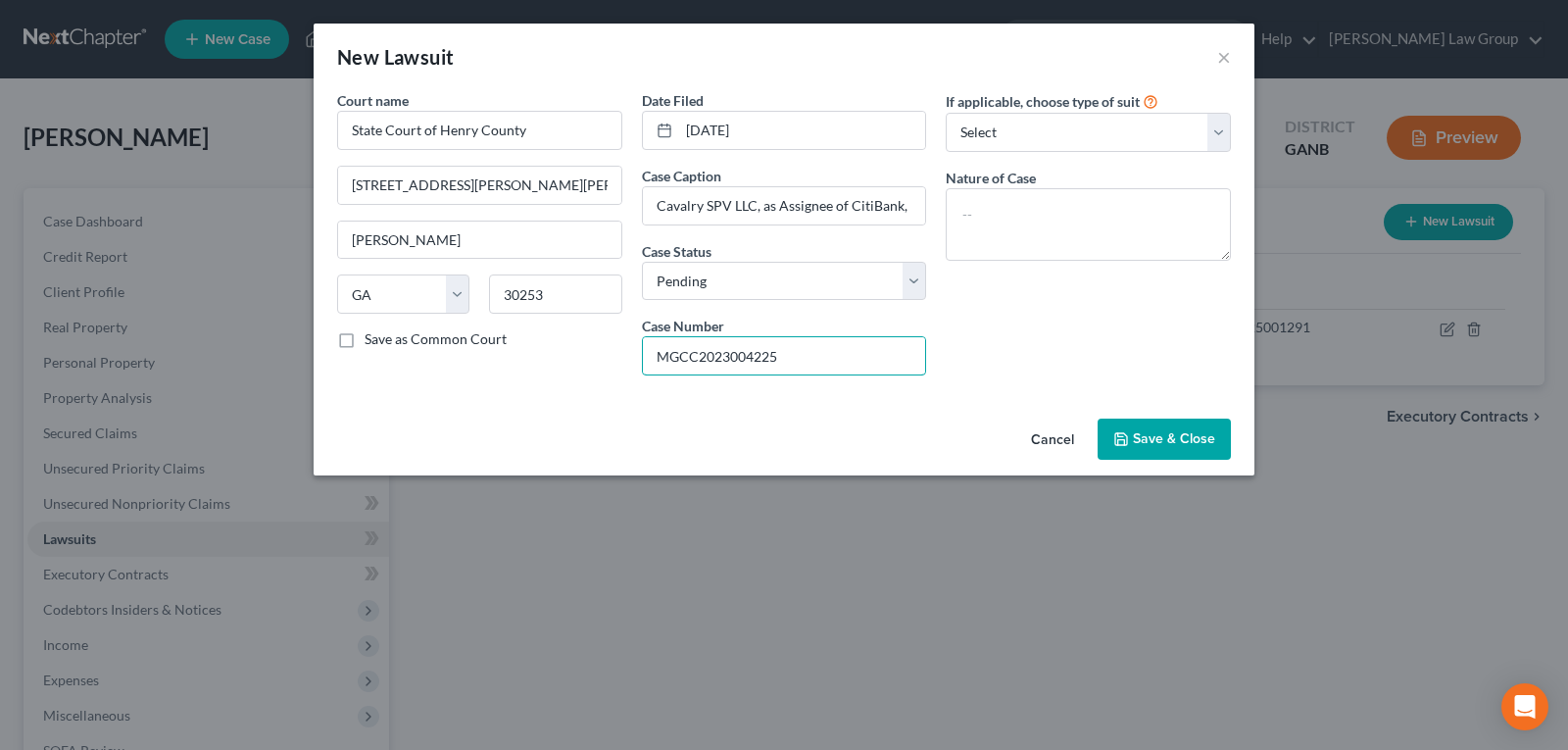
type input "MGCC2023004225"
click at [1163, 429] on button "Save & Close" at bounding box center [1164, 439] width 133 height 42
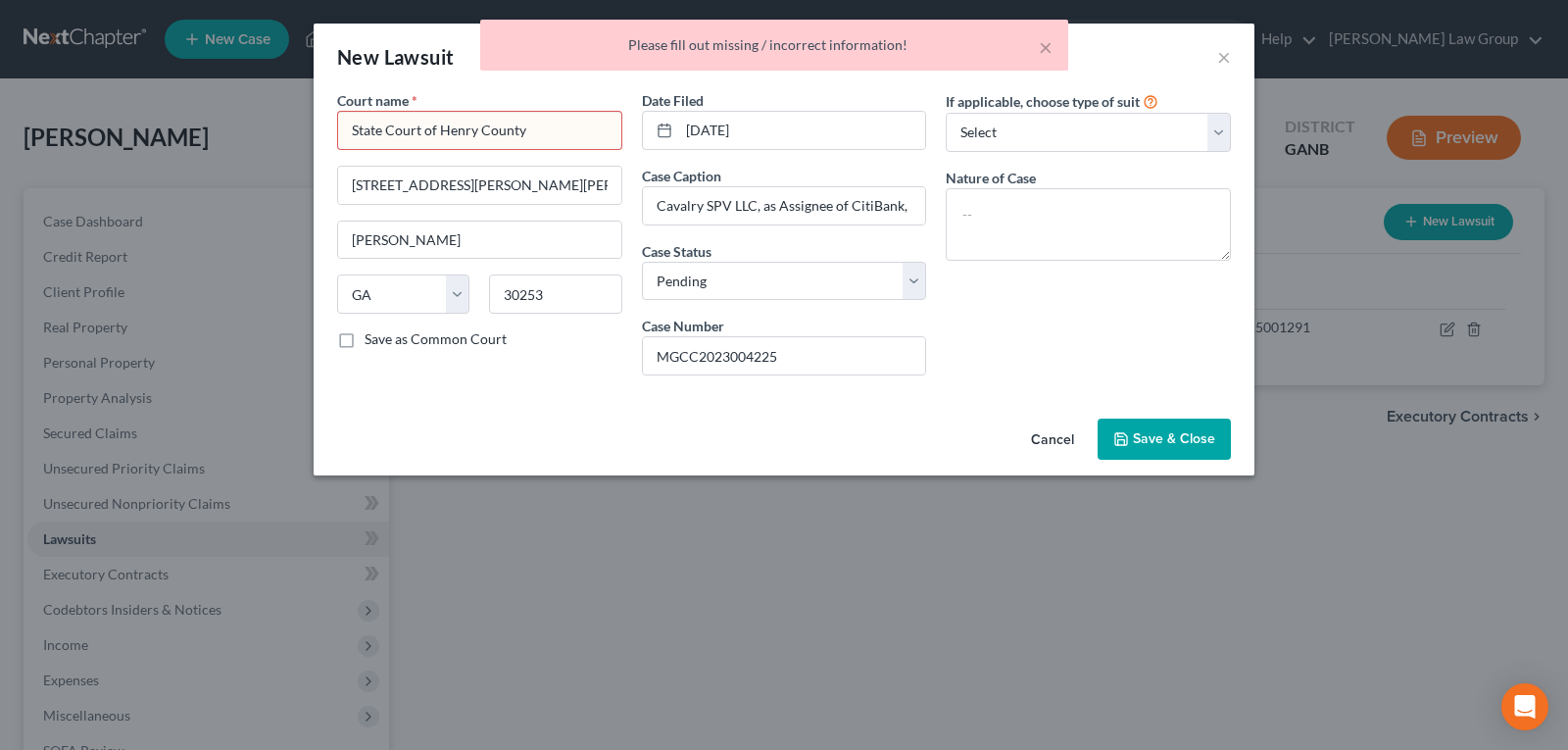
click at [516, 132] on input "State Court of Henry County" at bounding box center [480, 131] width 286 height 40
click at [572, 126] on input "State Court of Henry County" at bounding box center [480, 131] width 286 height 40
drag, startPoint x: 274, startPoint y: 83, endPoint x: 163, endPoint y: 66, distance: 112.3
click at [163, 66] on body "Home New Case Client Portal Saedi Law Group legalstaff@saedilawgroup.com My Acc…" at bounding box center [784, 539] width 1568 height 1077
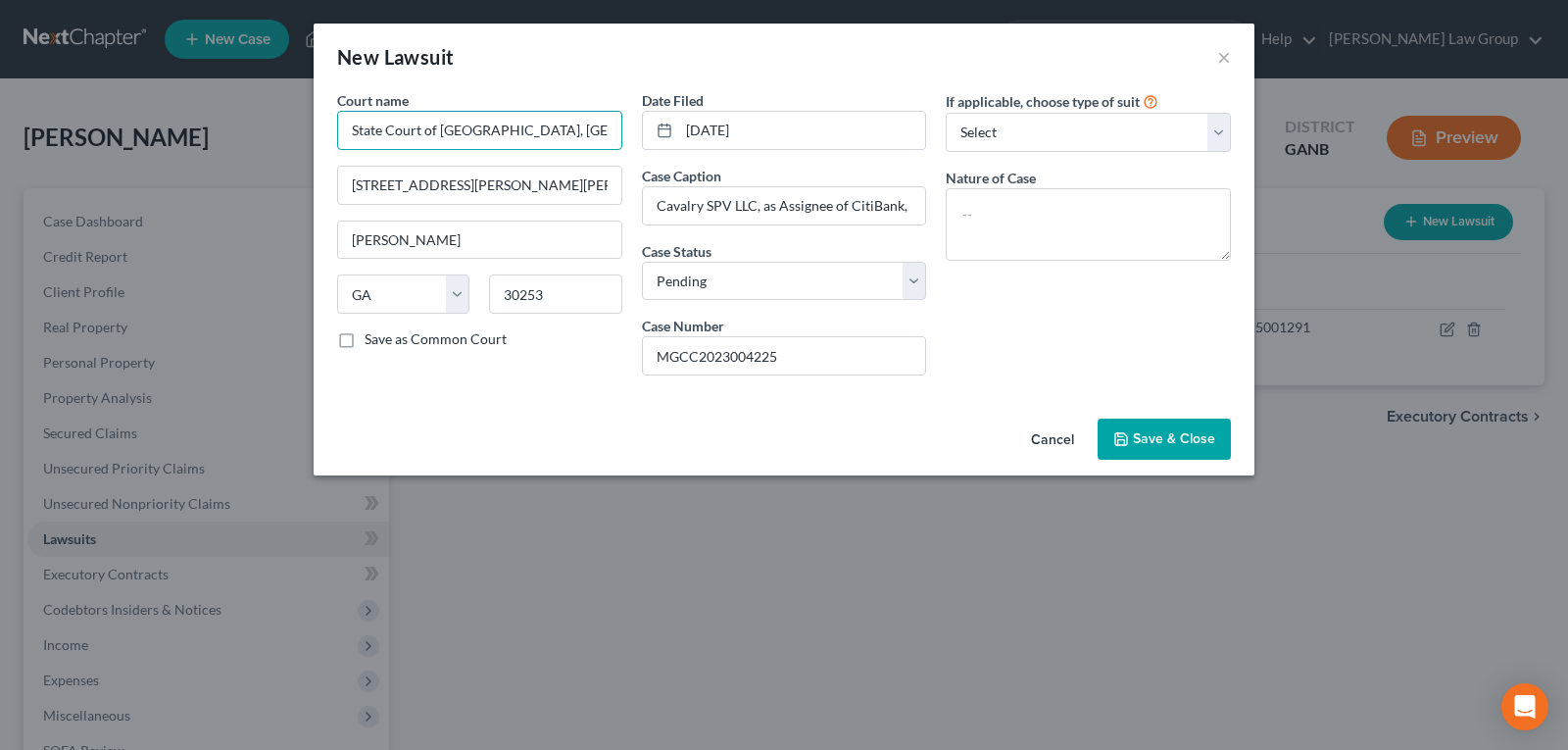
type input "State Court of Henry County, GA"
click at [1151, 430] on button "Save & Close" at bounding box center [1164, 439] width 133 height 42
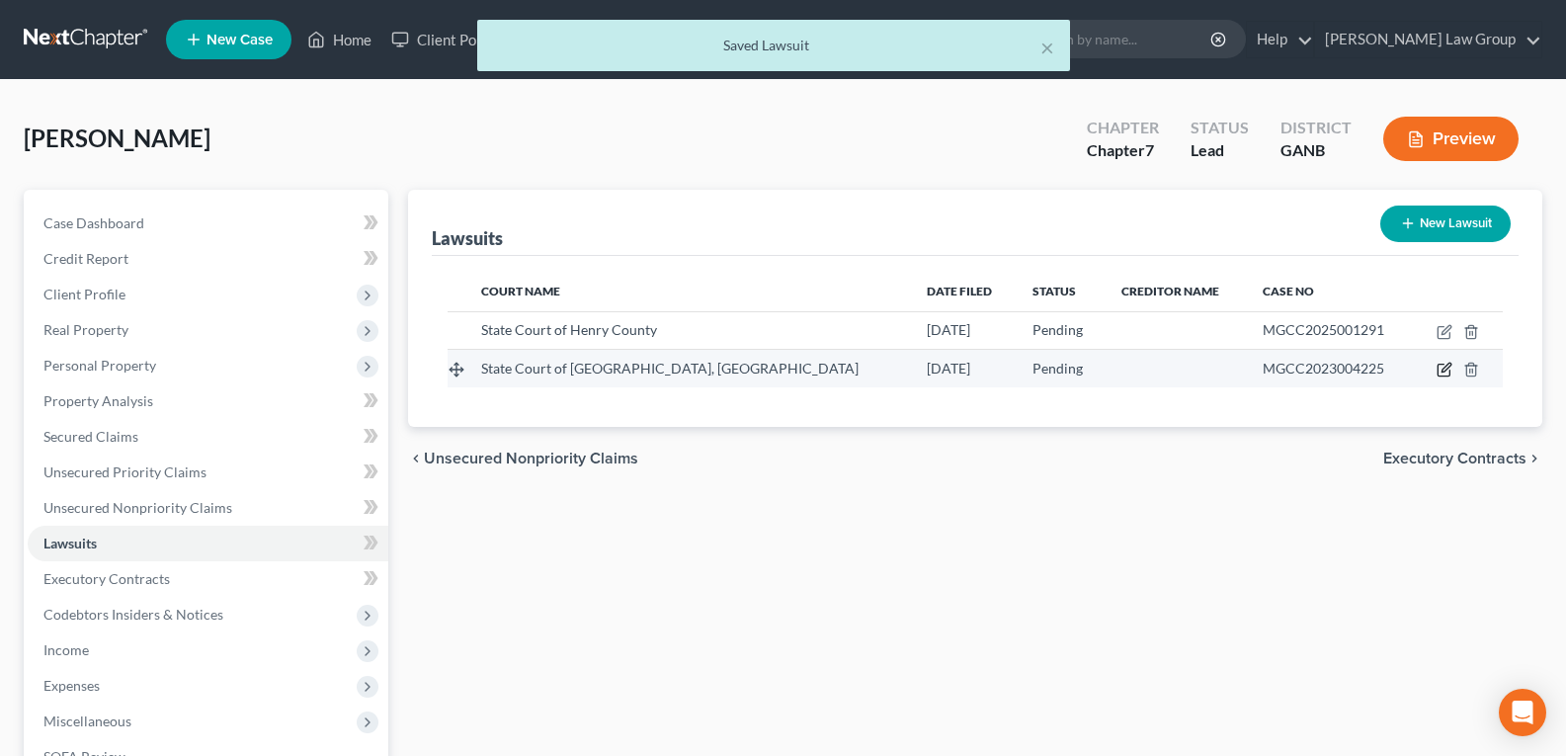
click at [1439, 372] on icon "button" at bounding box center [1445, 370] width 16 height 16
select select "10"
select select "0"
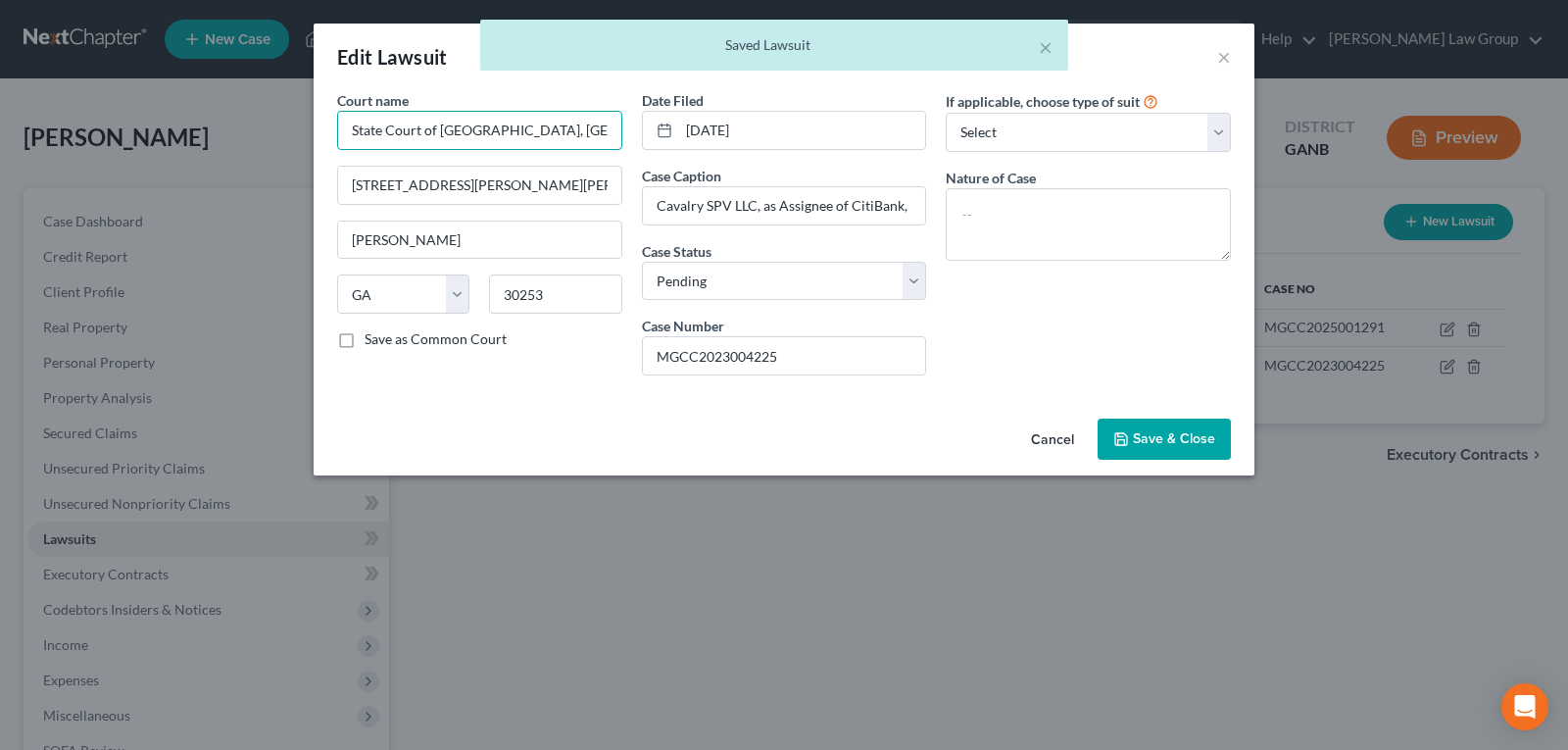
click at [581, 139] on input "State Court of Henry County, GA" at bounding box center [480, 131] width 286 height 40
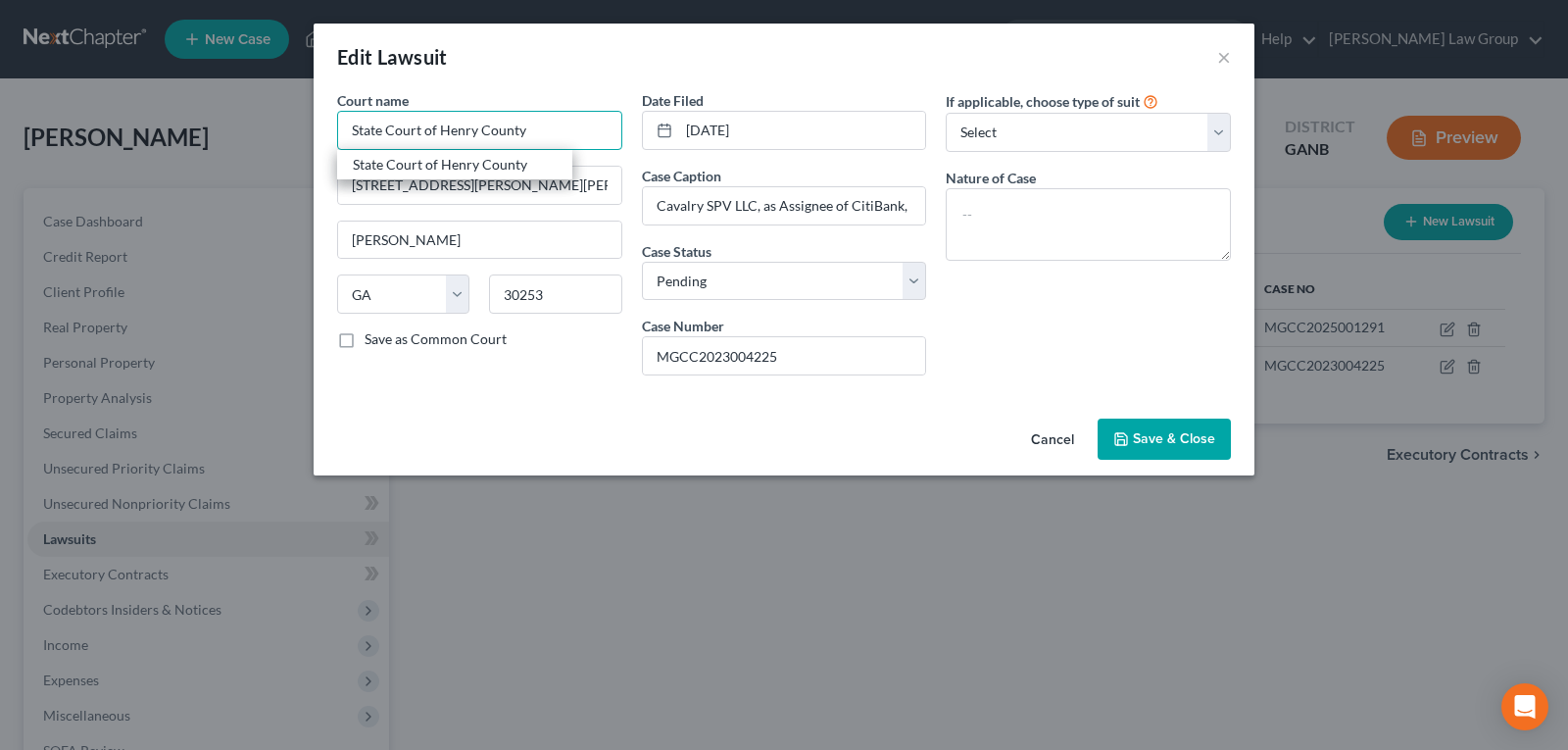
type input "State Court of Henry County"
click at [1146, 438] on span "Save & Close" at bounding box center [1173, 438] width 82 height 17
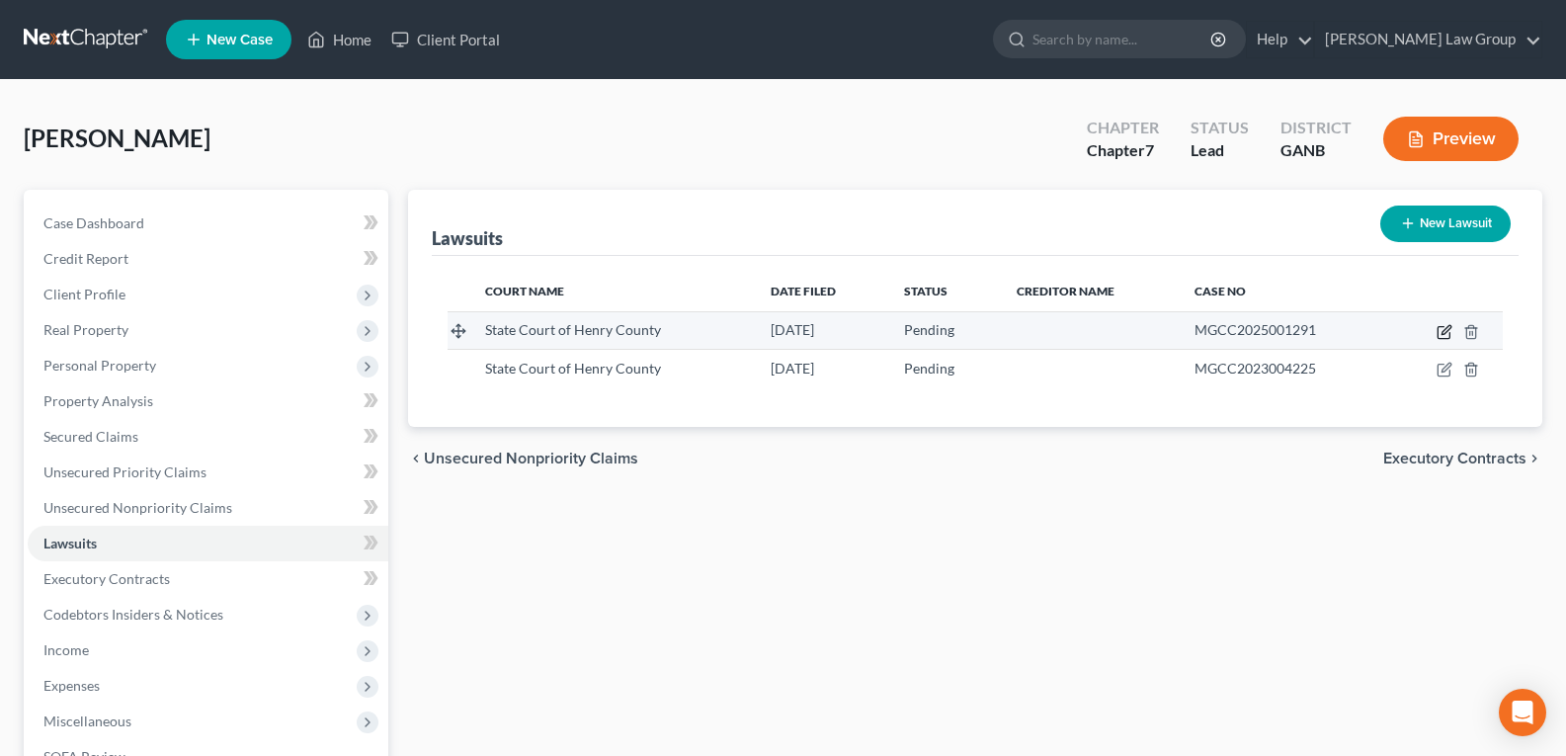
drag, startPoint x: 1458, startPoint y: 325, endPoint x: 1444, endPoint y: 329, distance: 14.4
click at [1456, 325] on td at bounding box center [1446, 330] width 113 height 38
click at [1444, 330] on icon "button" at bounding box center [1445, 332] width 16 height 16
select select "10"
select select "0"
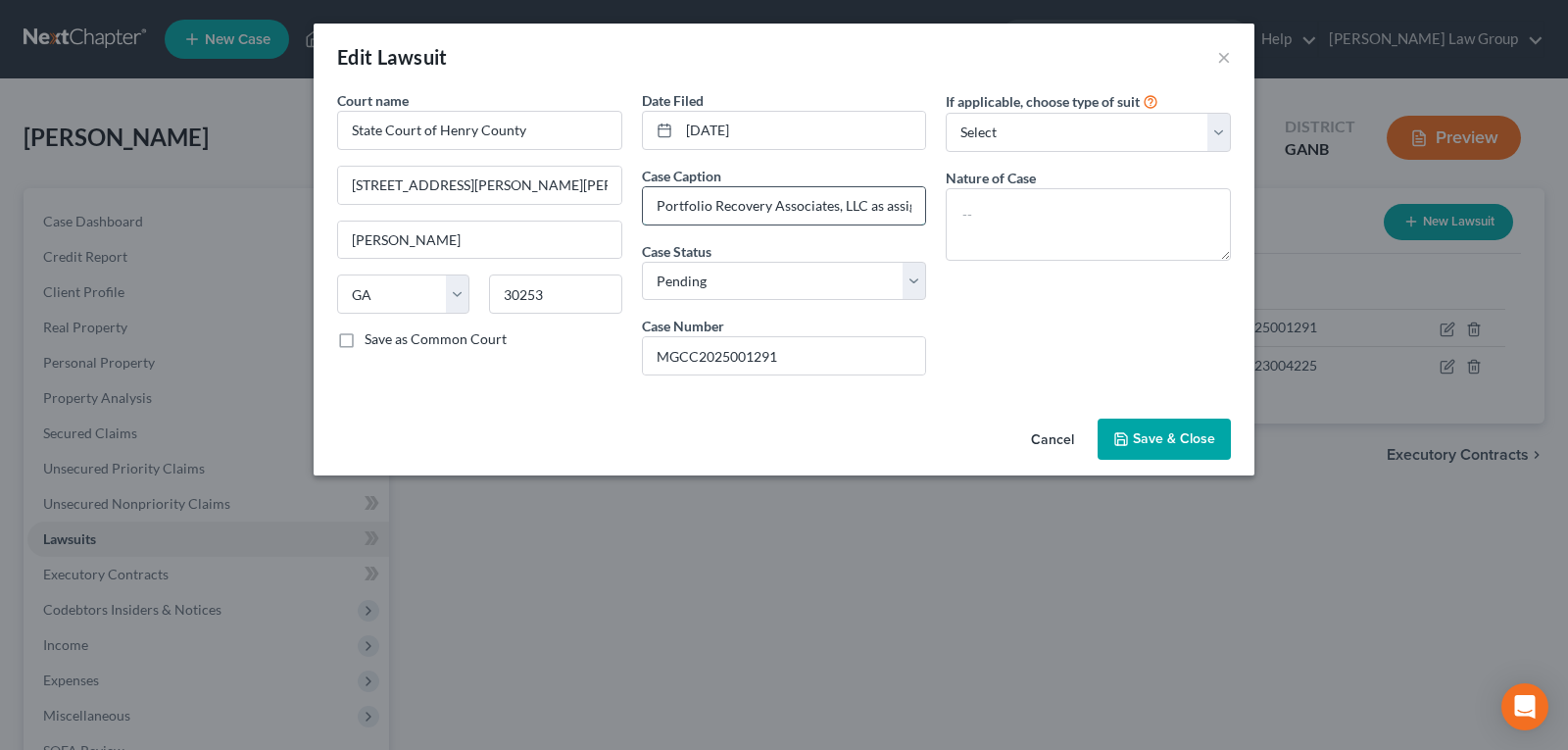
click at [830, 208] on input "Portfolio Recovery Associates, LLC as assignee Synchrony Bank vs. [PERSON_NAME]" at bounding box center [784, 206] width 284 height 38
click at [1054, 431] on button "Cancel" at bounding box center [1052, 440] width 74 height 40
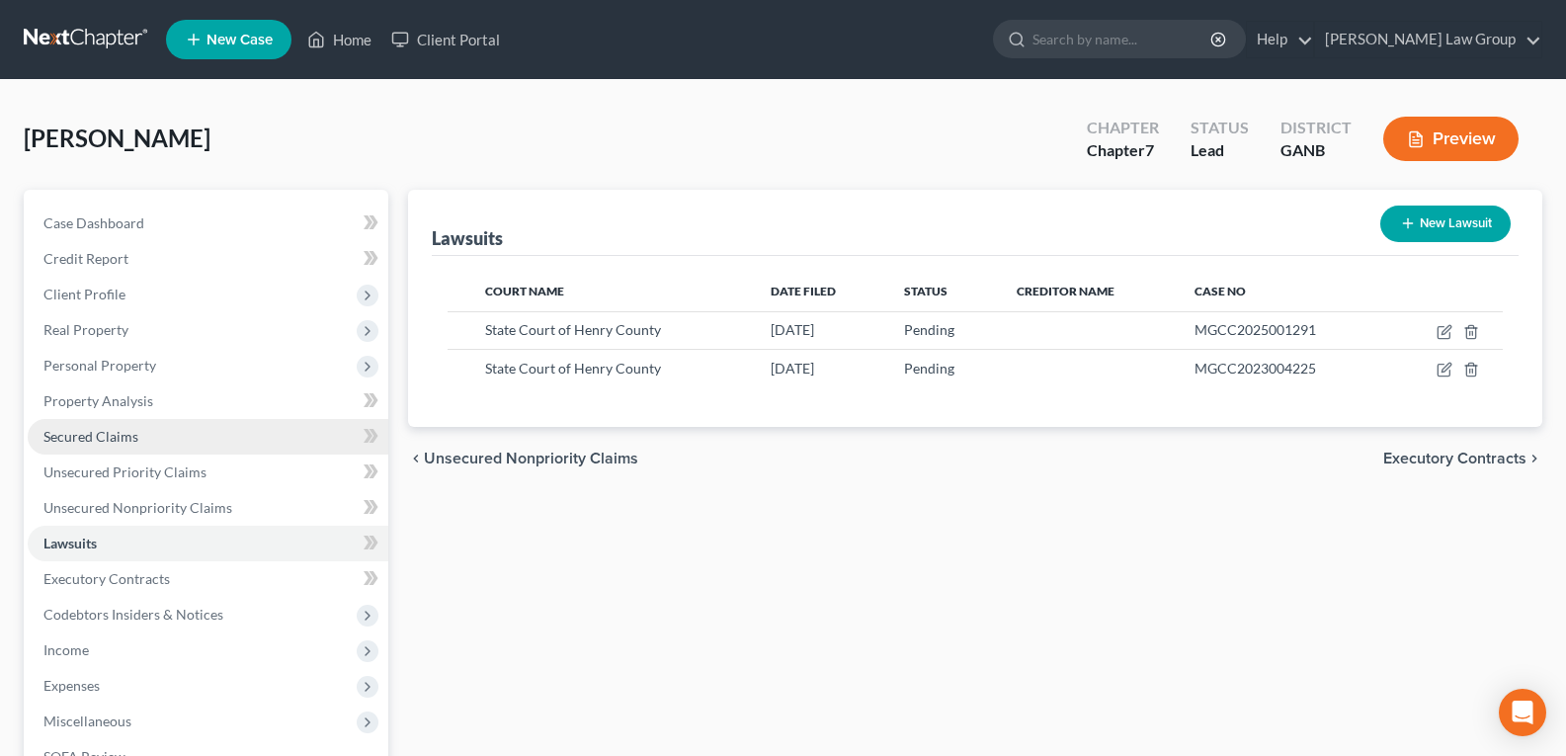
scroll to position [99, 0]
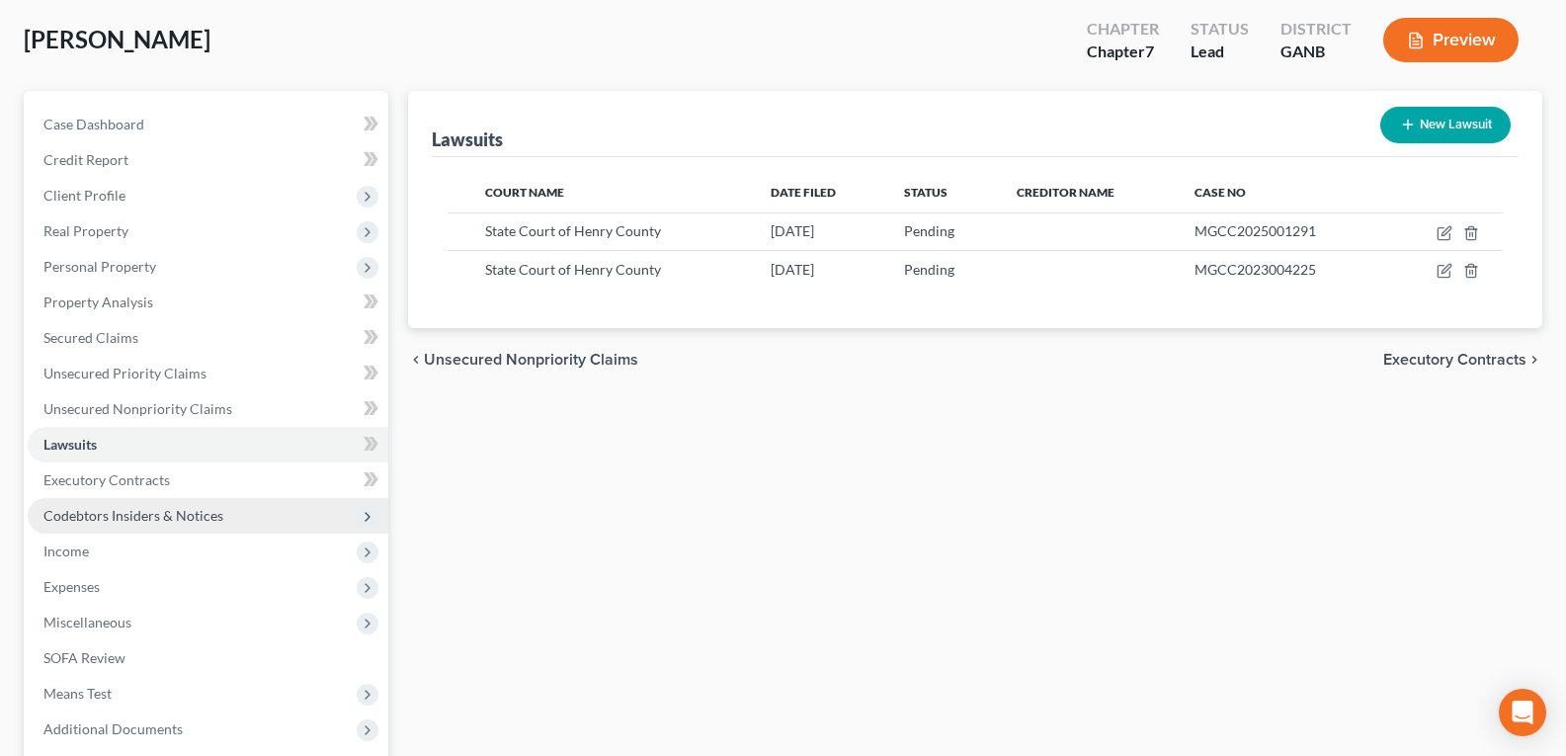
click at [138, 515] on span "Codebtors Insiders & Notices" at bounding box center [133, 515] width 180 height 17
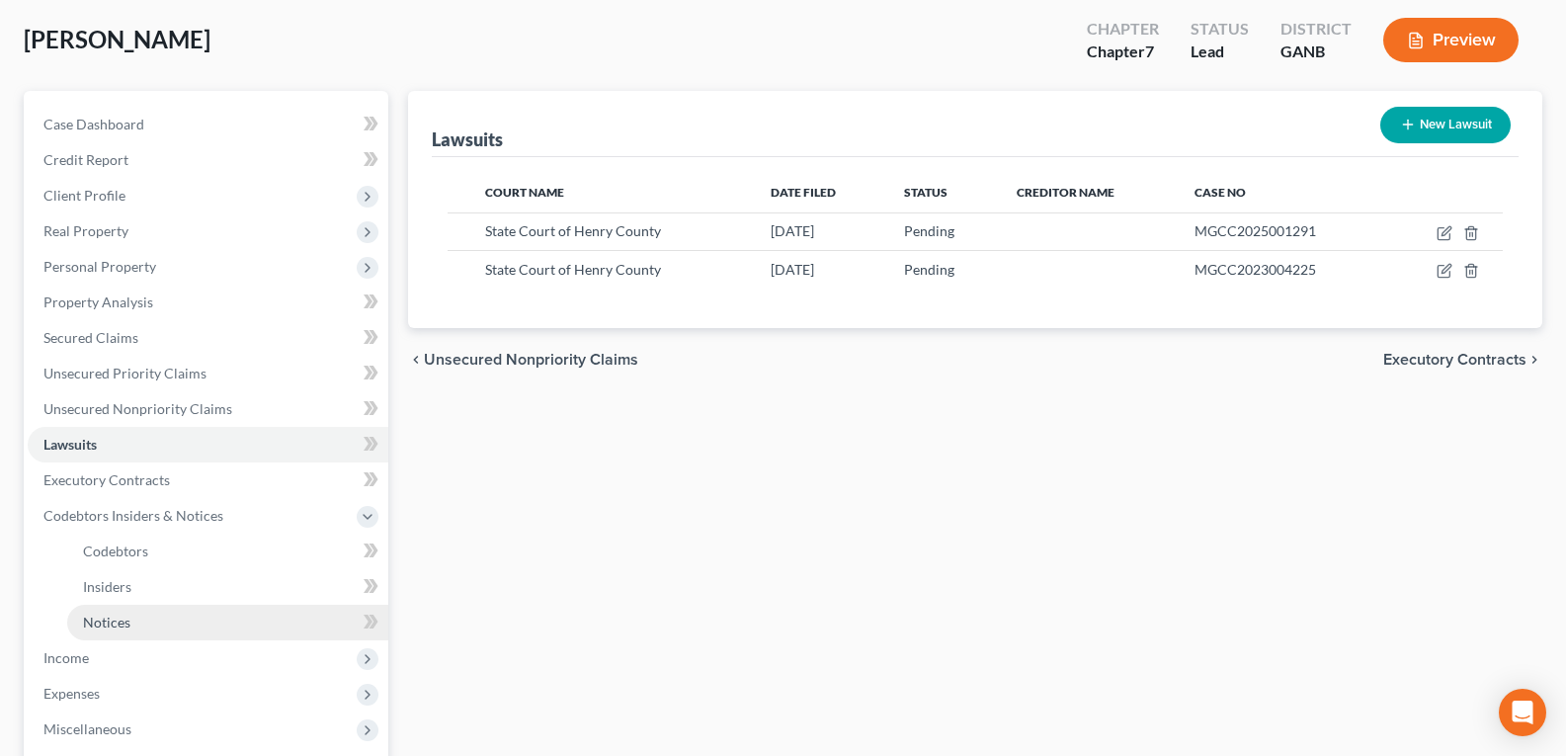
click at [126, 625] on span "Notices" at bounding box center [106, 622] width 47 height 17
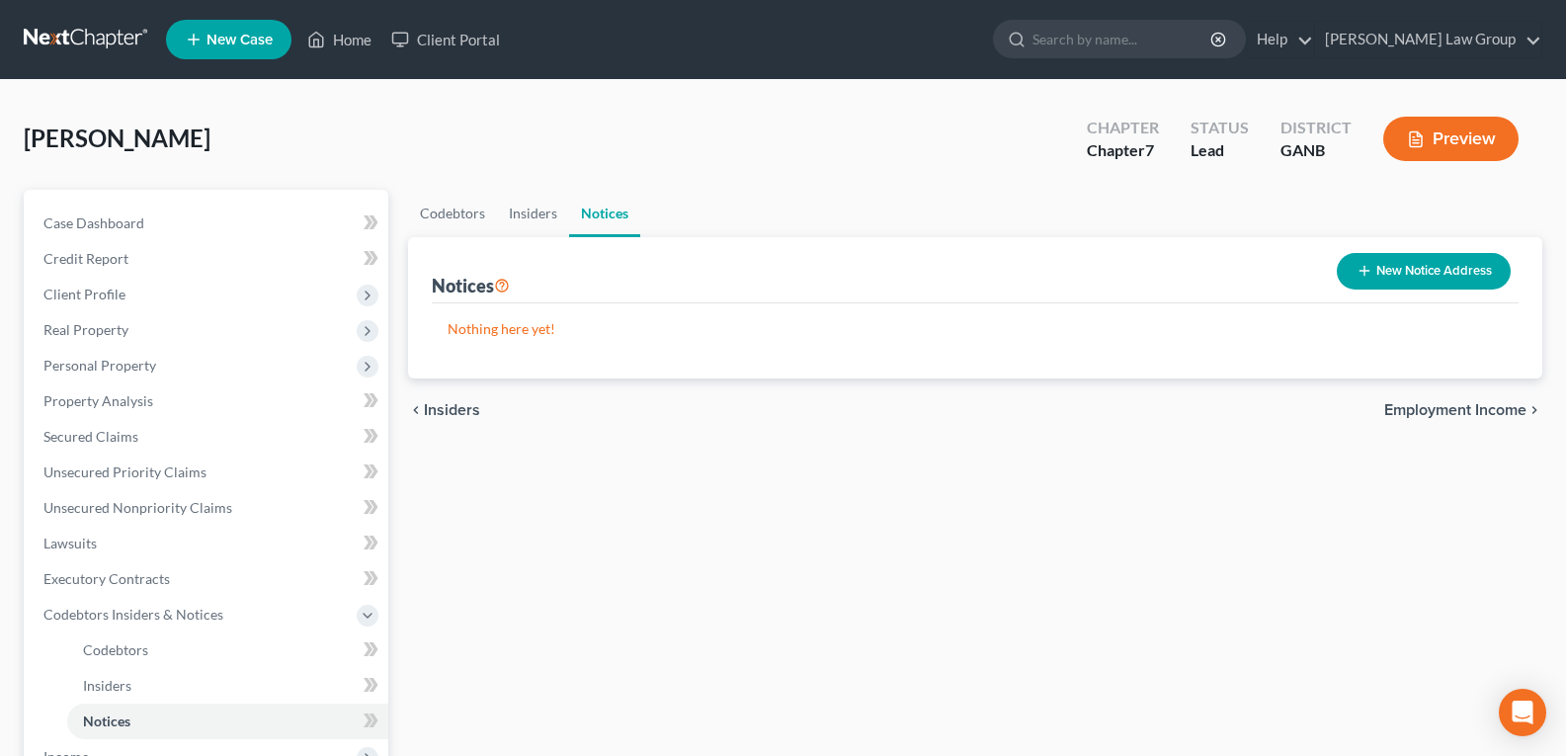
click at [1430, 272] on button "New Notice Address" at bounding box center [1424, 271] width 174 height 37
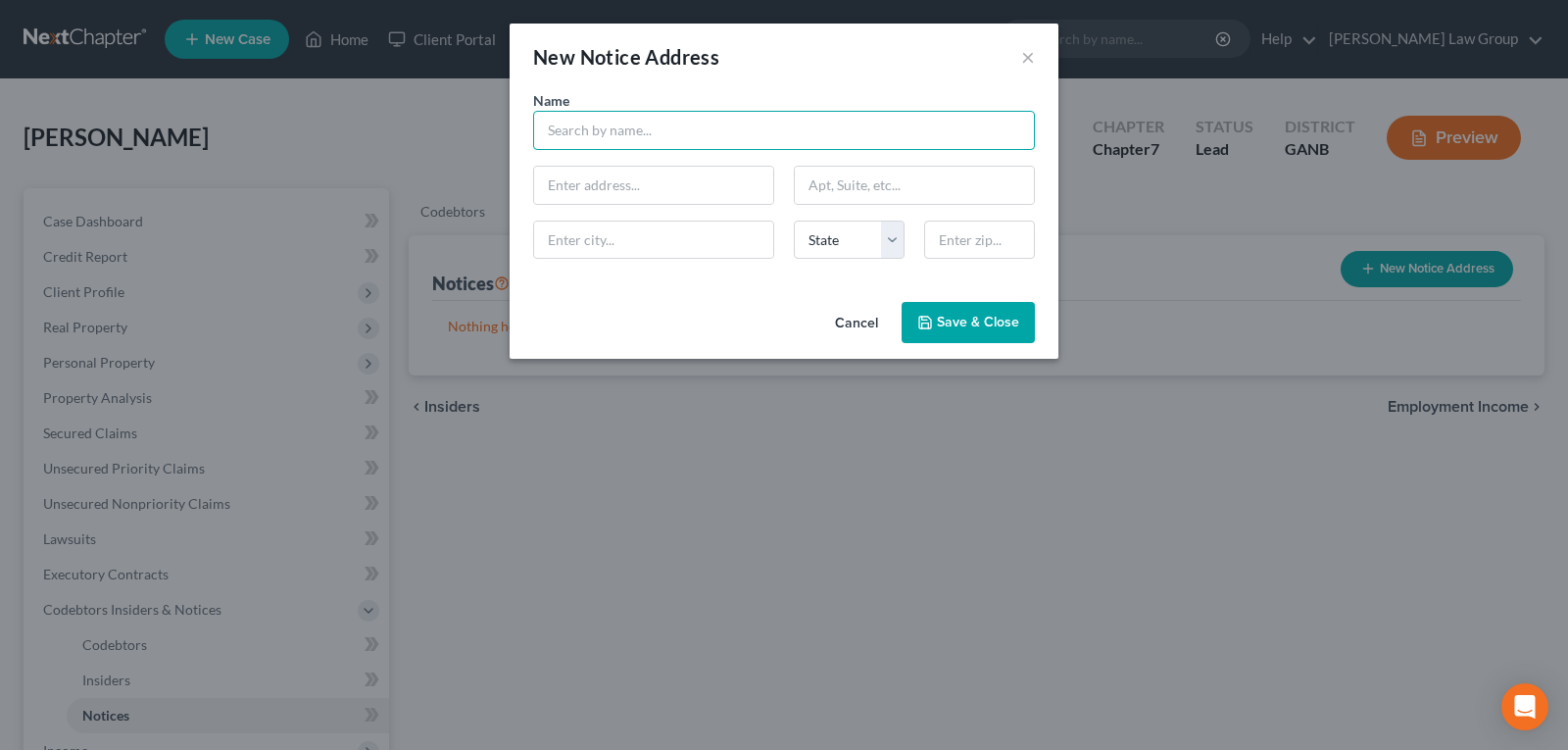
click at [667, 129] on input "text" at bounding box center [784, 131] width 502 height 40
click at [666, 130] on input "text" at bounding box center [784, 131] width 502 height 40
type input "Manarich Law Group, LLP"
type input "175 Townpark Dr."
type input "Suite 100"
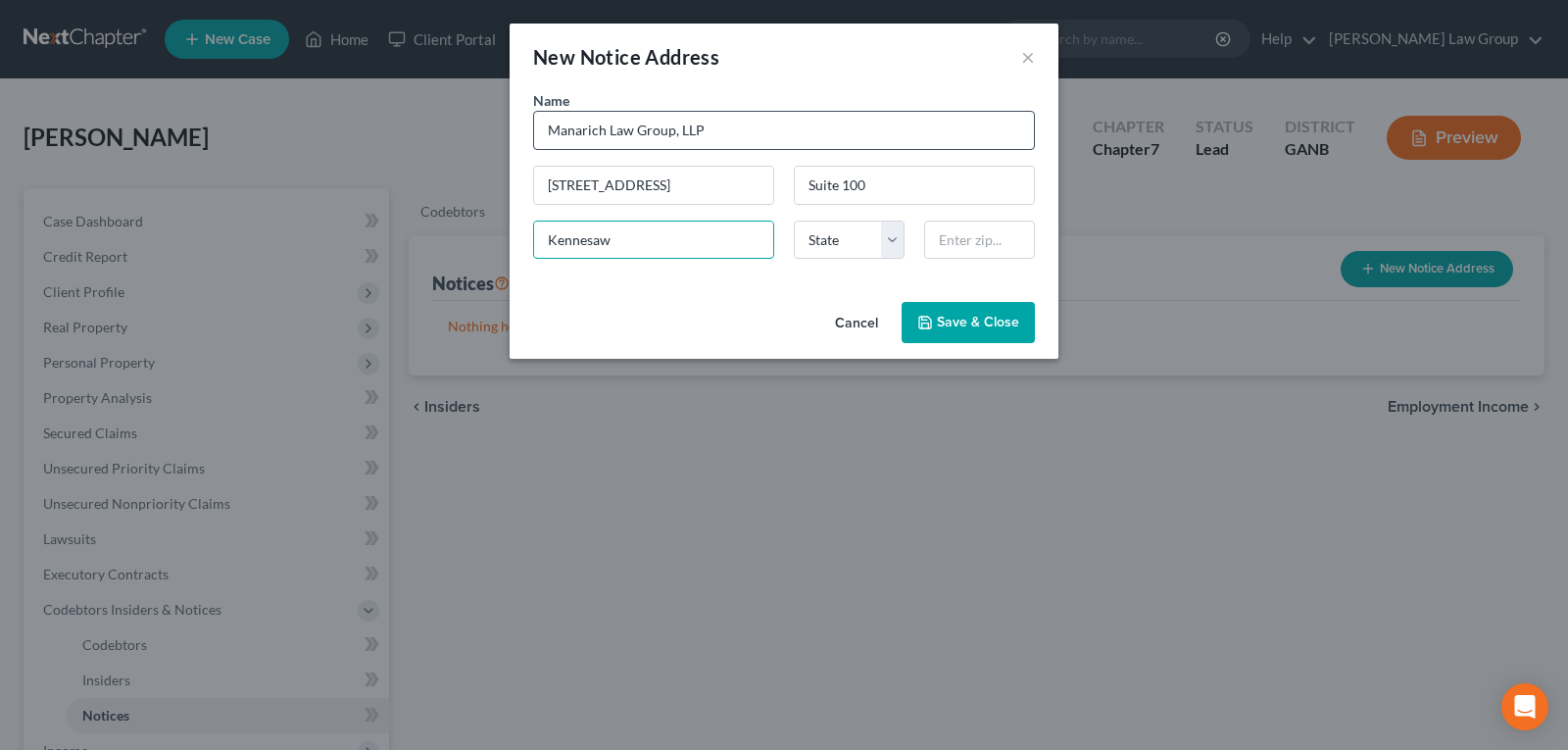
type input "Kennesaw"
select select "10"
type input "30144"
click at [634, 255] on input "Kennesaw" at bounding box center [654, 240] width 239 height 38
click at [933, 321] on icon "button" at bounding box center [925, 322] width 16 height 16
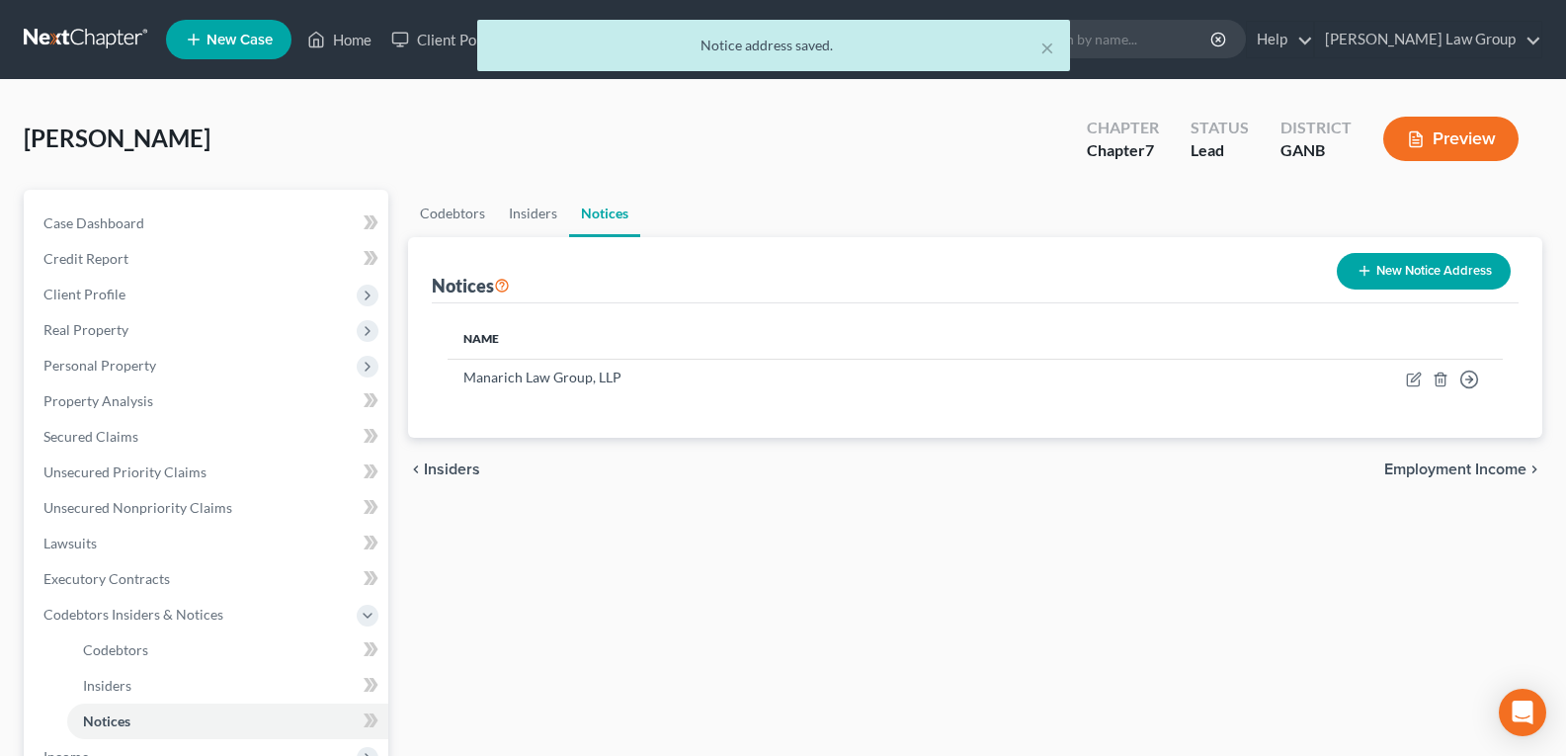
click at [942, 324] on th "Name" at bounding box center [779, 339] width 662 height 40
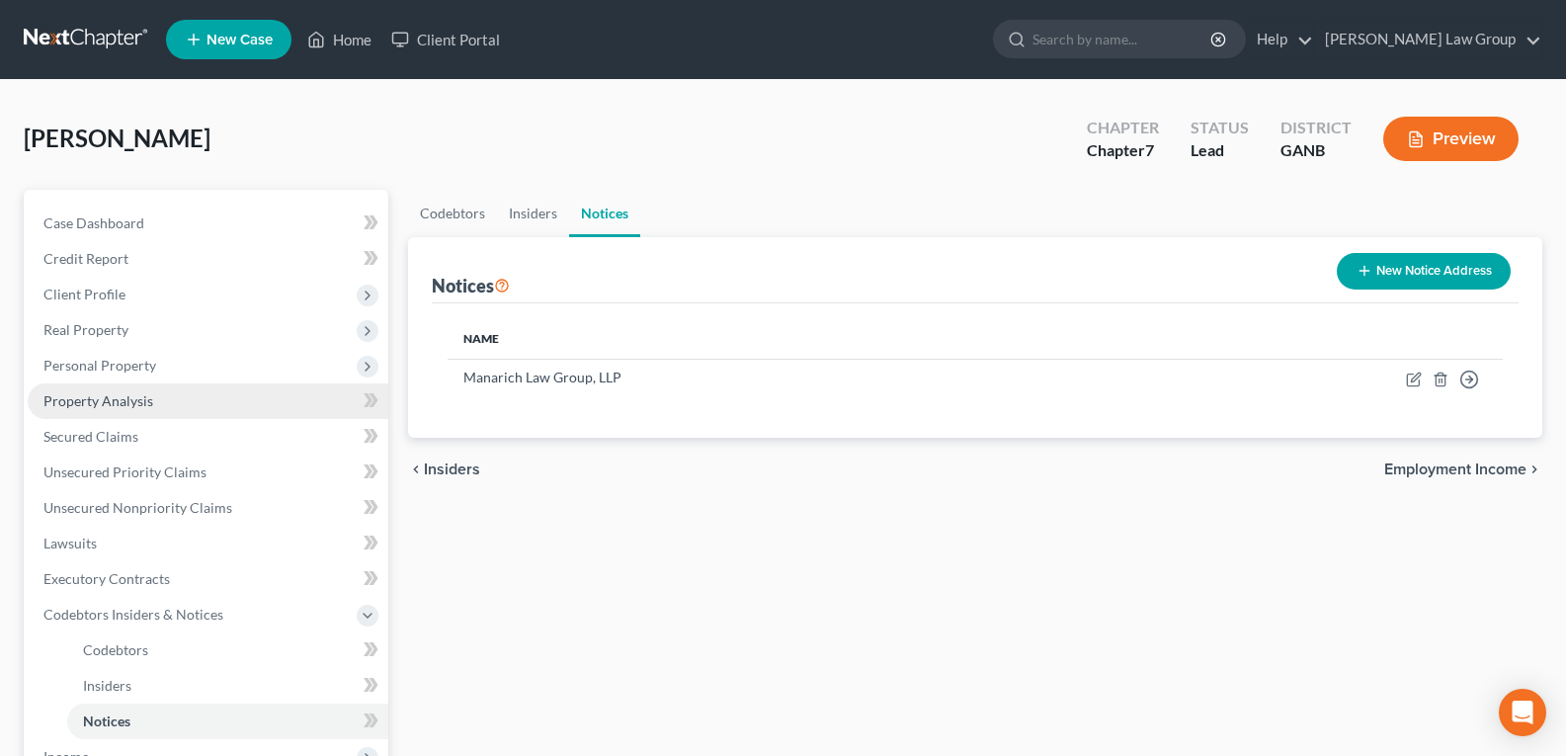
scroll to position [198, 0]
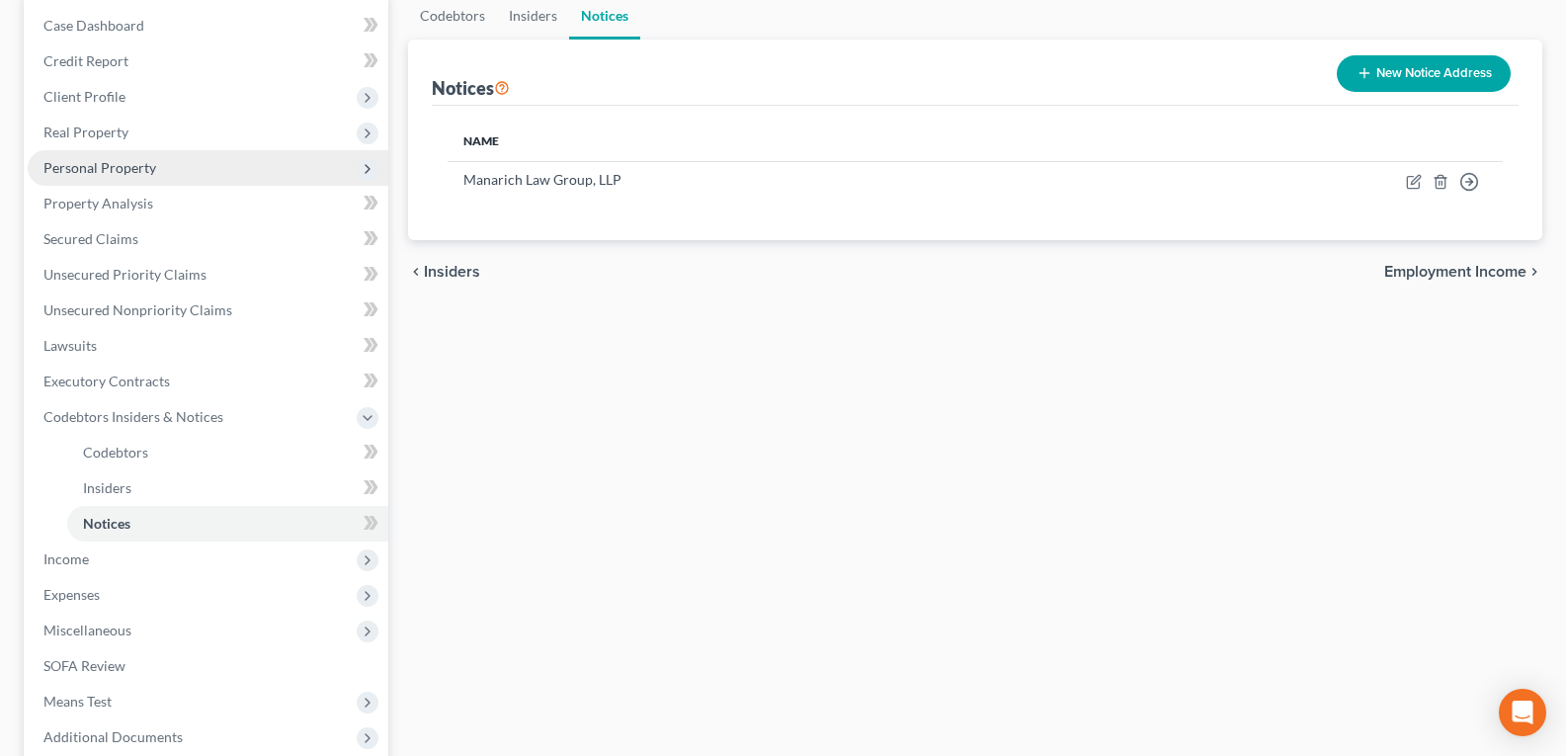
click at [119, 173] on span "Personal Property" at bounding box center [99, 167] width 113 height 17
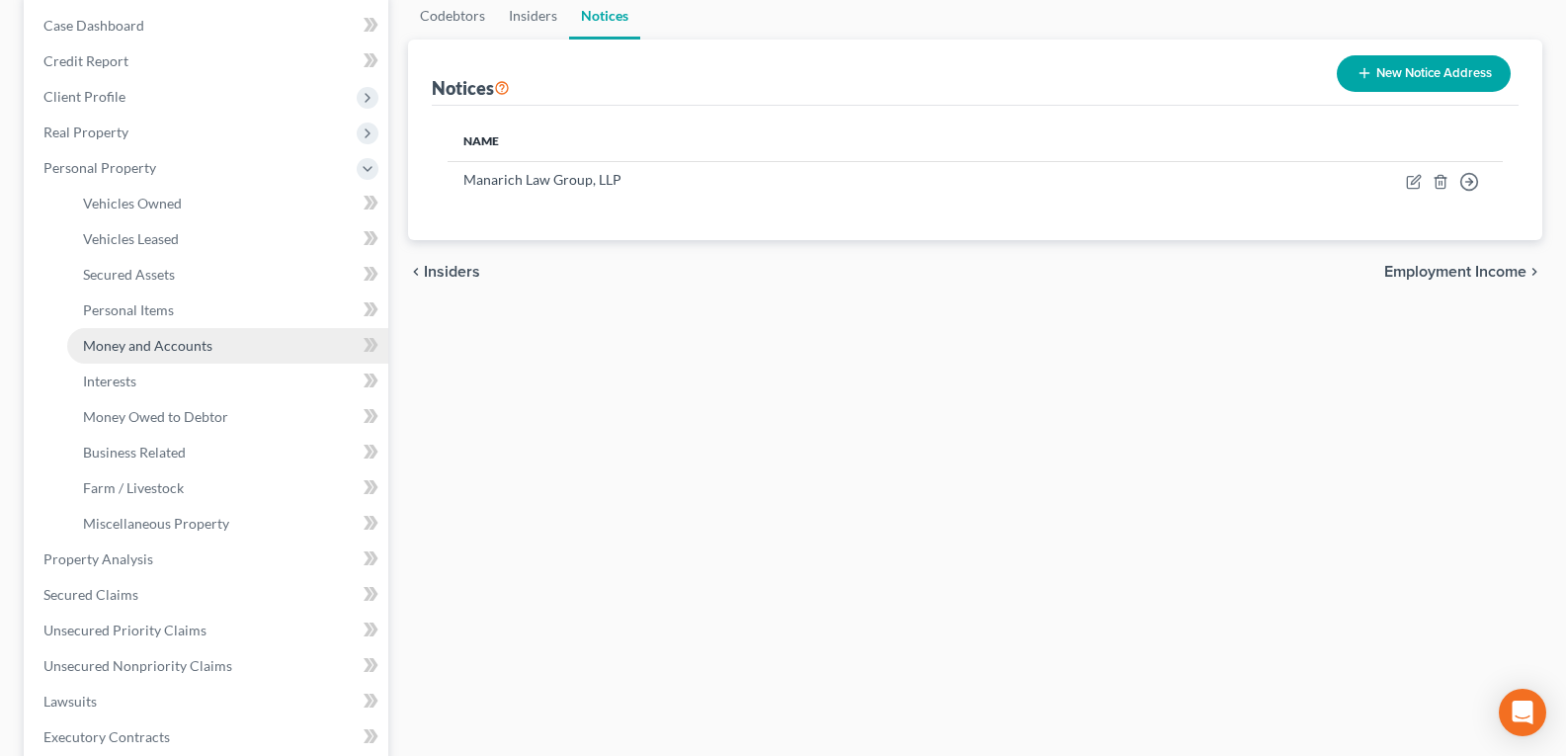
click at [132, 349] on span "Money and Accounts" at bounding box center [147, 345] width 129 height 17
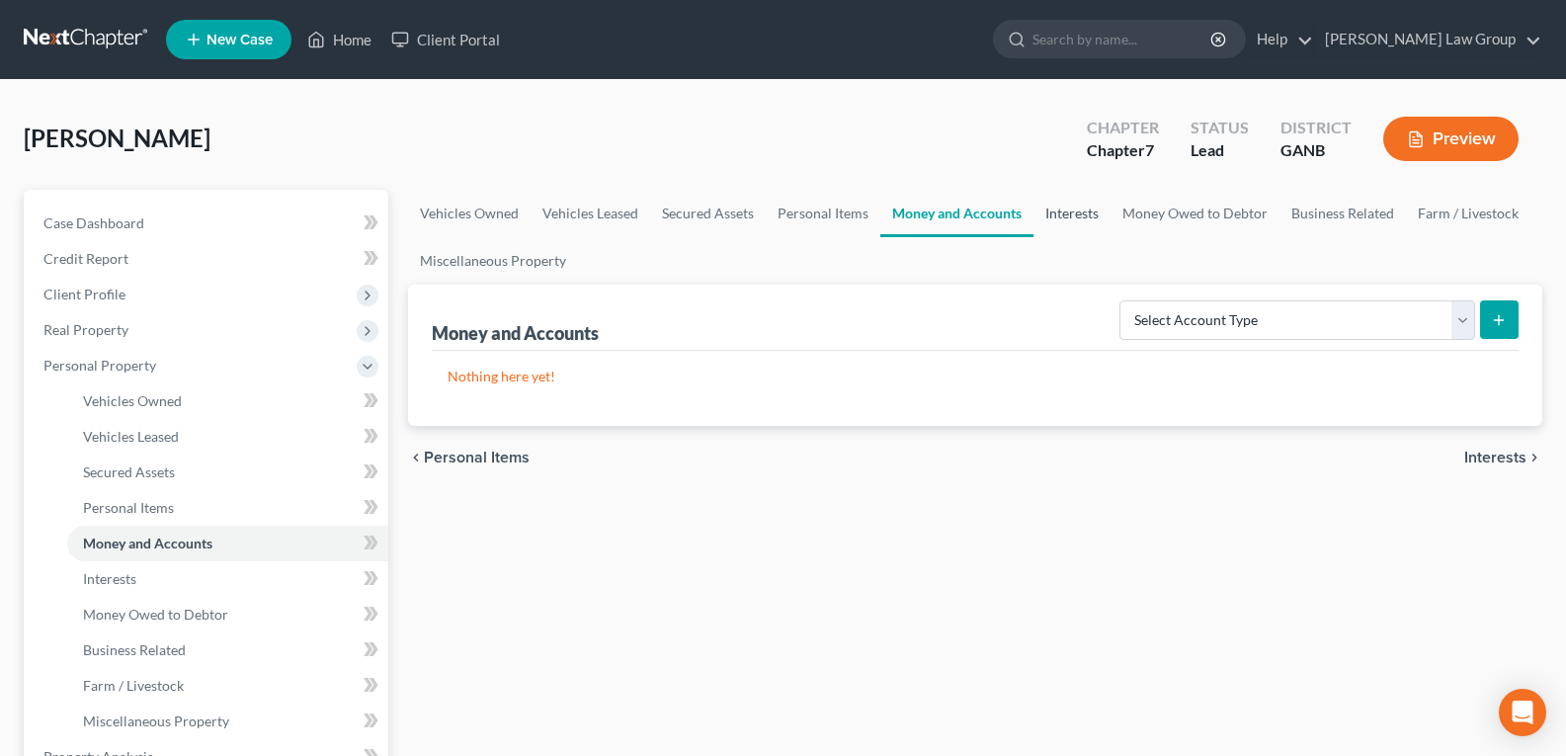
click at [1094, 212] on link "Interests" at bounding box center [1072, 213] width 77 height 47
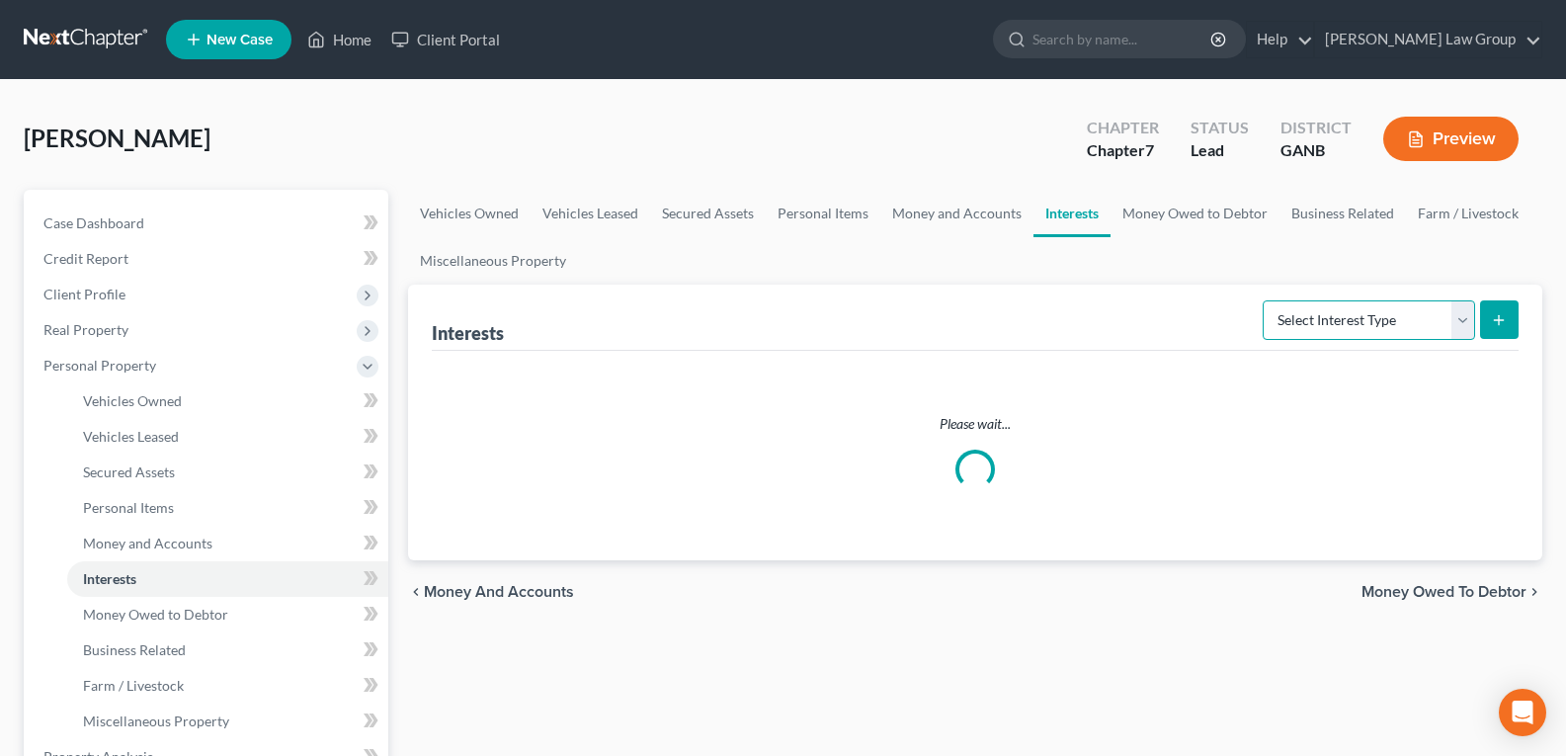
click at [1326, 326] on select "Select Interest Type 401K Annuity Bond Education IRA Government Bond Government…" at bounding box center [1369, 320] width 212 height 40
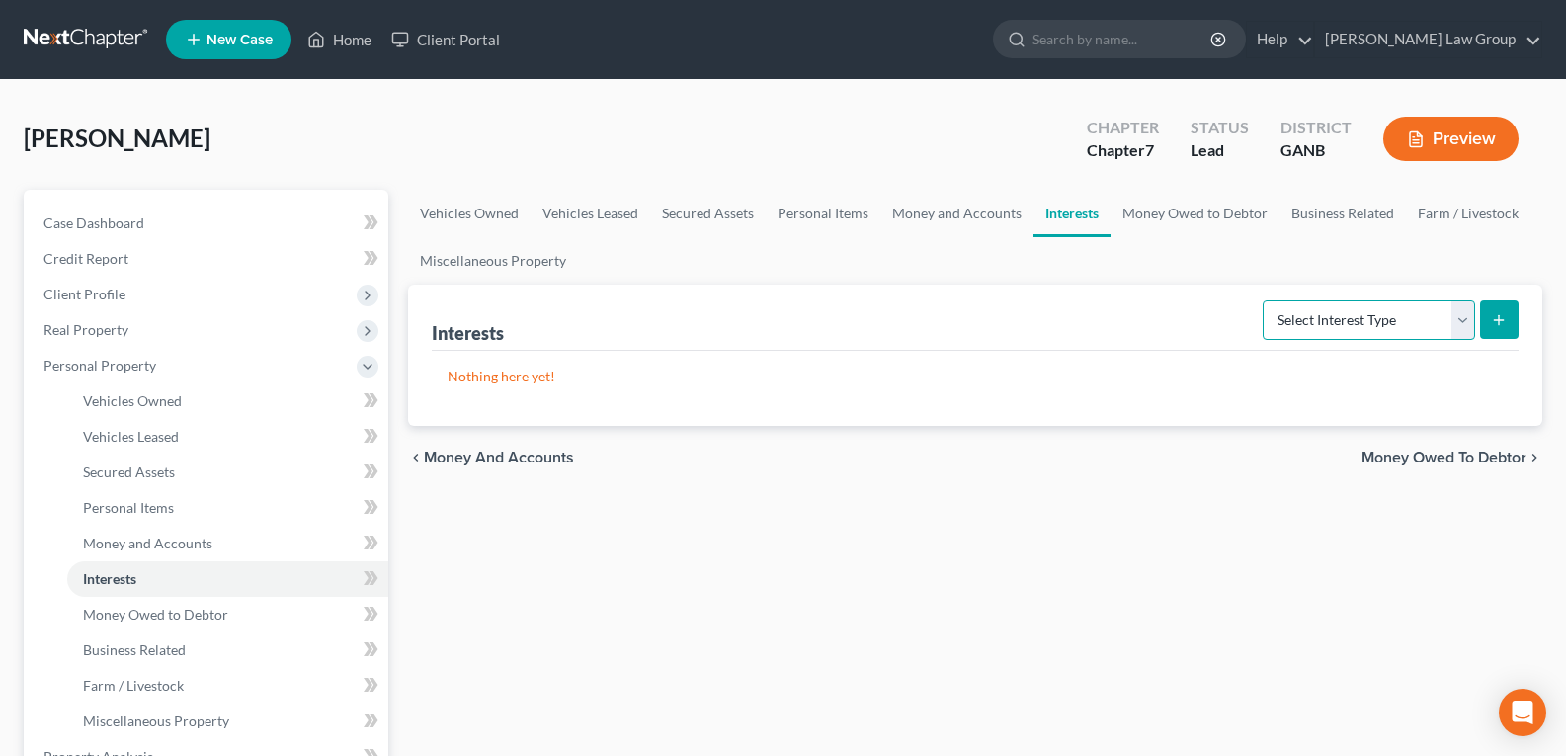
select select "401k"
click at [1265, 300] on select "Select Interest Type 401K Annuity Bond Education IRA Government Bond Government…" at bounding box center [1369, 320] width 212 height 40
click at [1505, 318] on icon "submit" at bounding box center [1499, 320] width 16 height 16
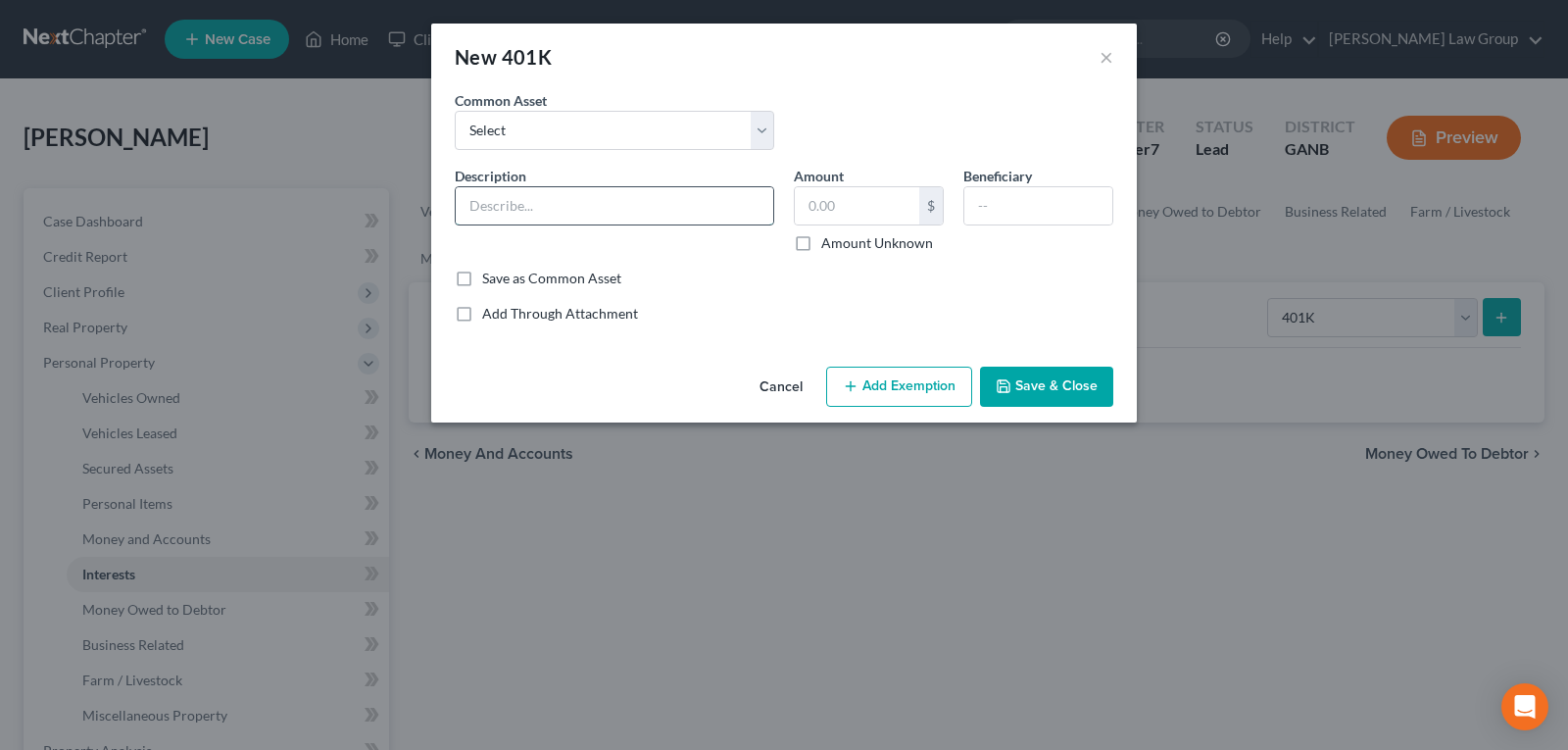
click at [529, 199] on input "text" at bounding box center [615, 206] width 317 height 38
type input "401 K"
click at [840, 197] on input "text" at bounding box center [857, 206] width 125 height 38
type input "2,721.00"
click at [1044, 396] on button "Save & Close" at bounding box center [1046, 388] width 133 height 42
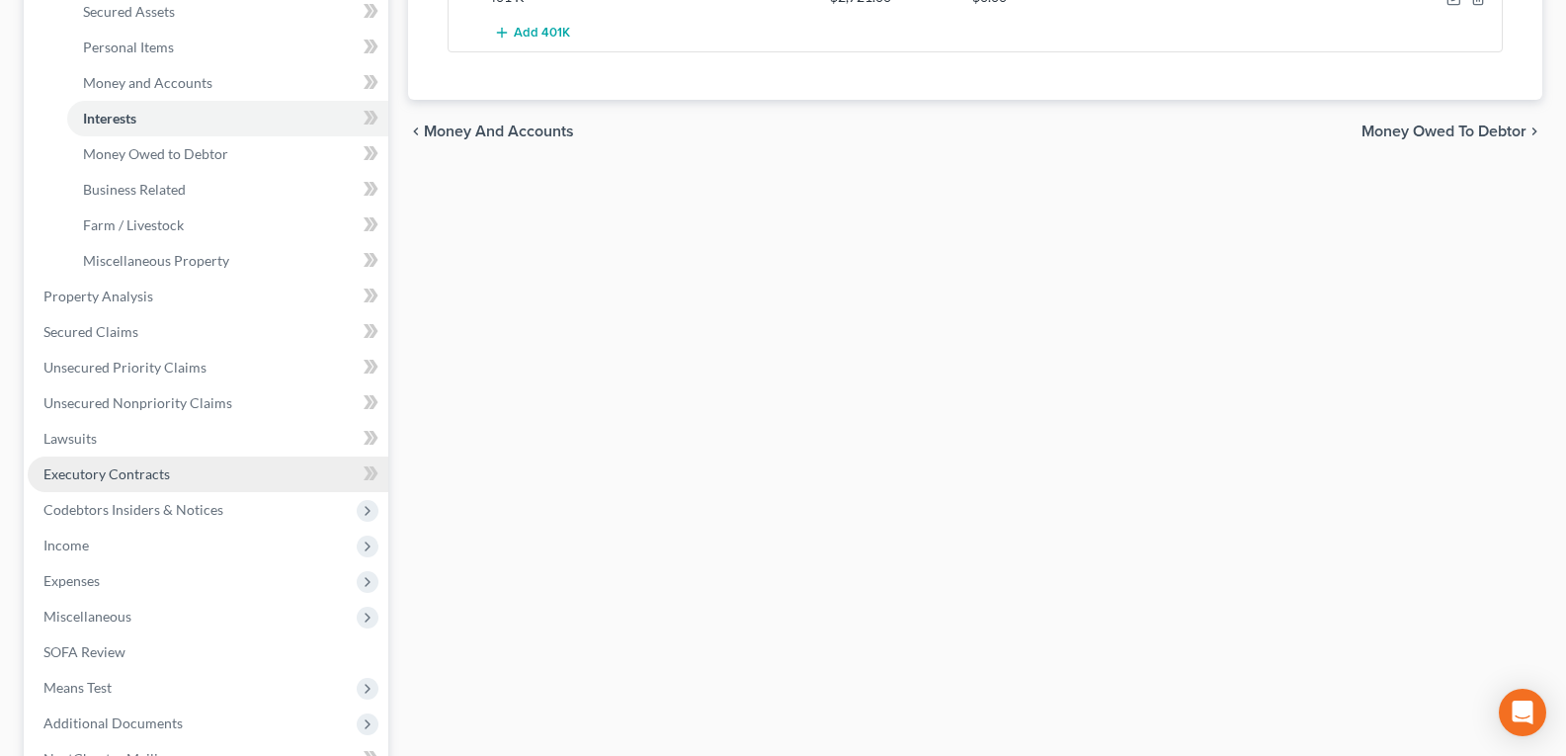
scroll to position [494, 0]
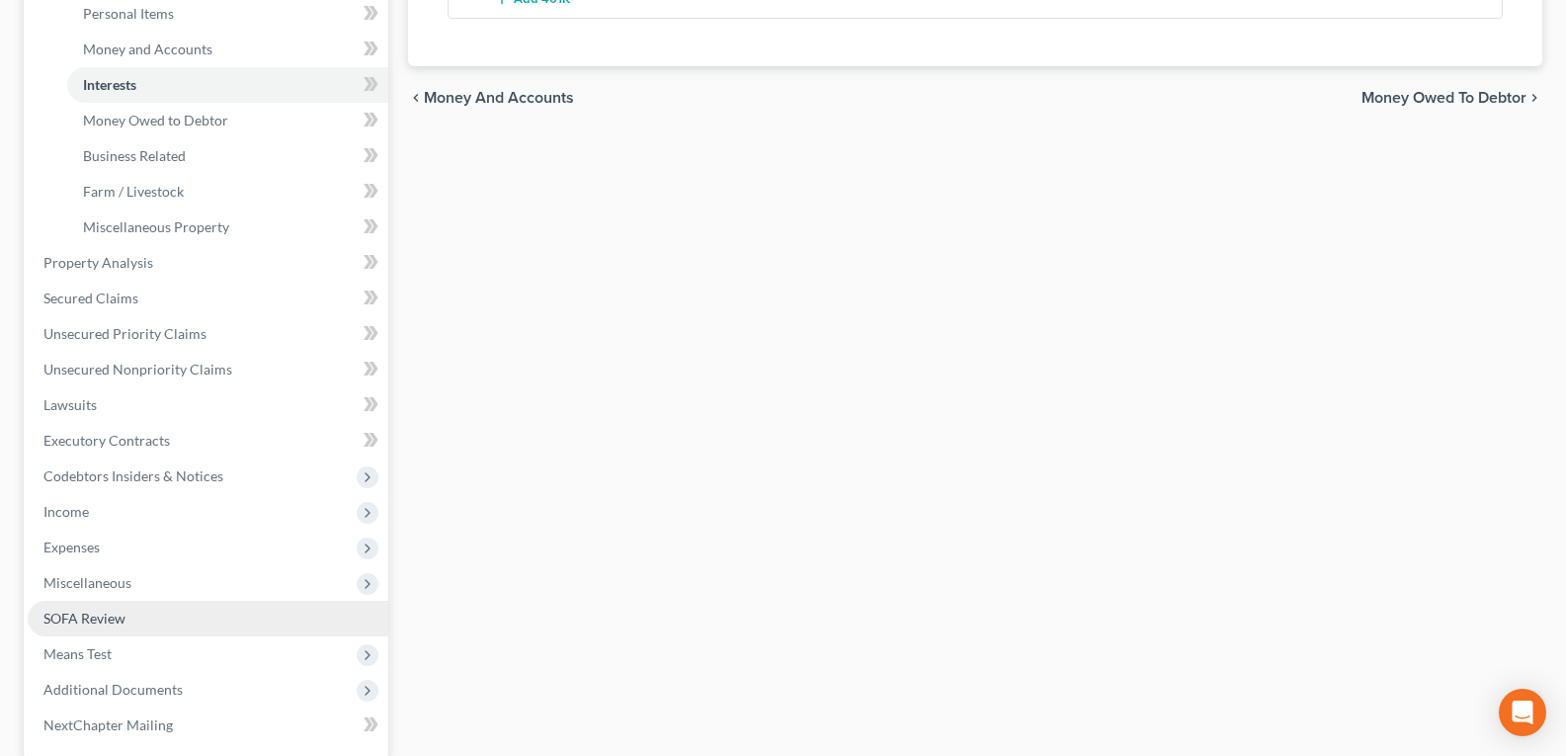
click at [91, 612] on span "SOFA Review" at bounding box center [84, 618] width 82 height 17
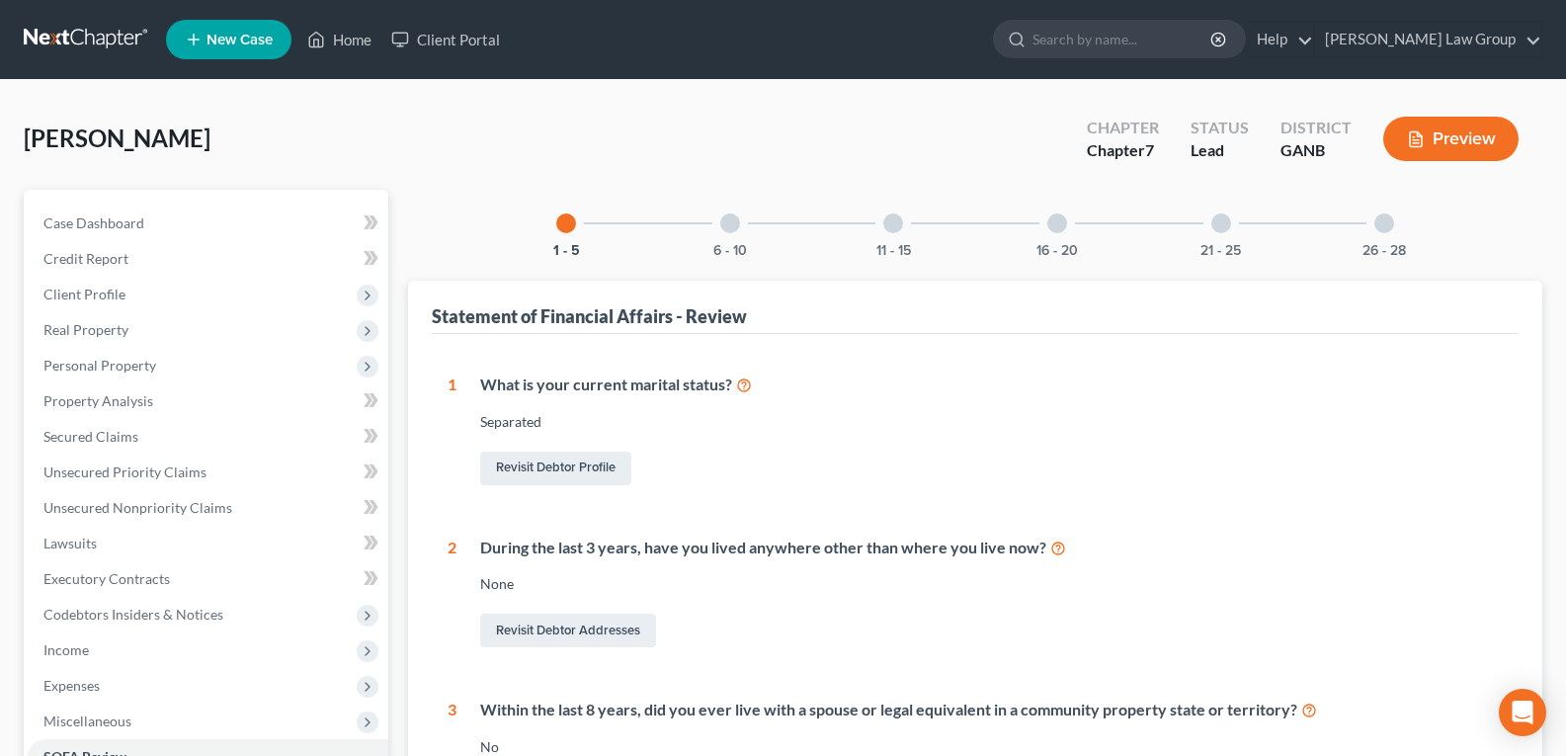
click at [1367, 229] on div "26 - 28" at bounding box center [1384, 223] width 67 height 67
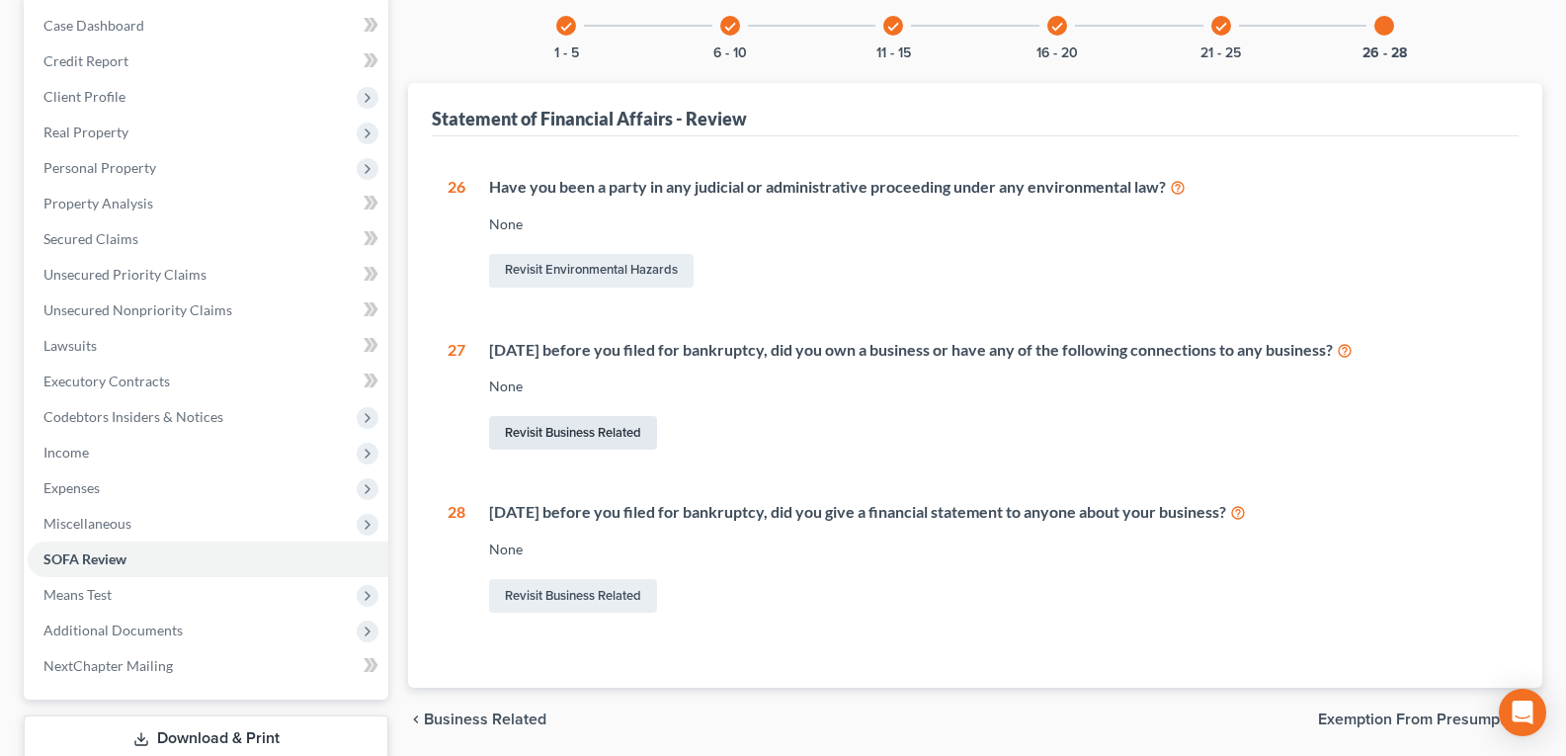
click at [567, 437] on link "Revisit Business Related" at bounding box center [573, 433] width 168 height 34
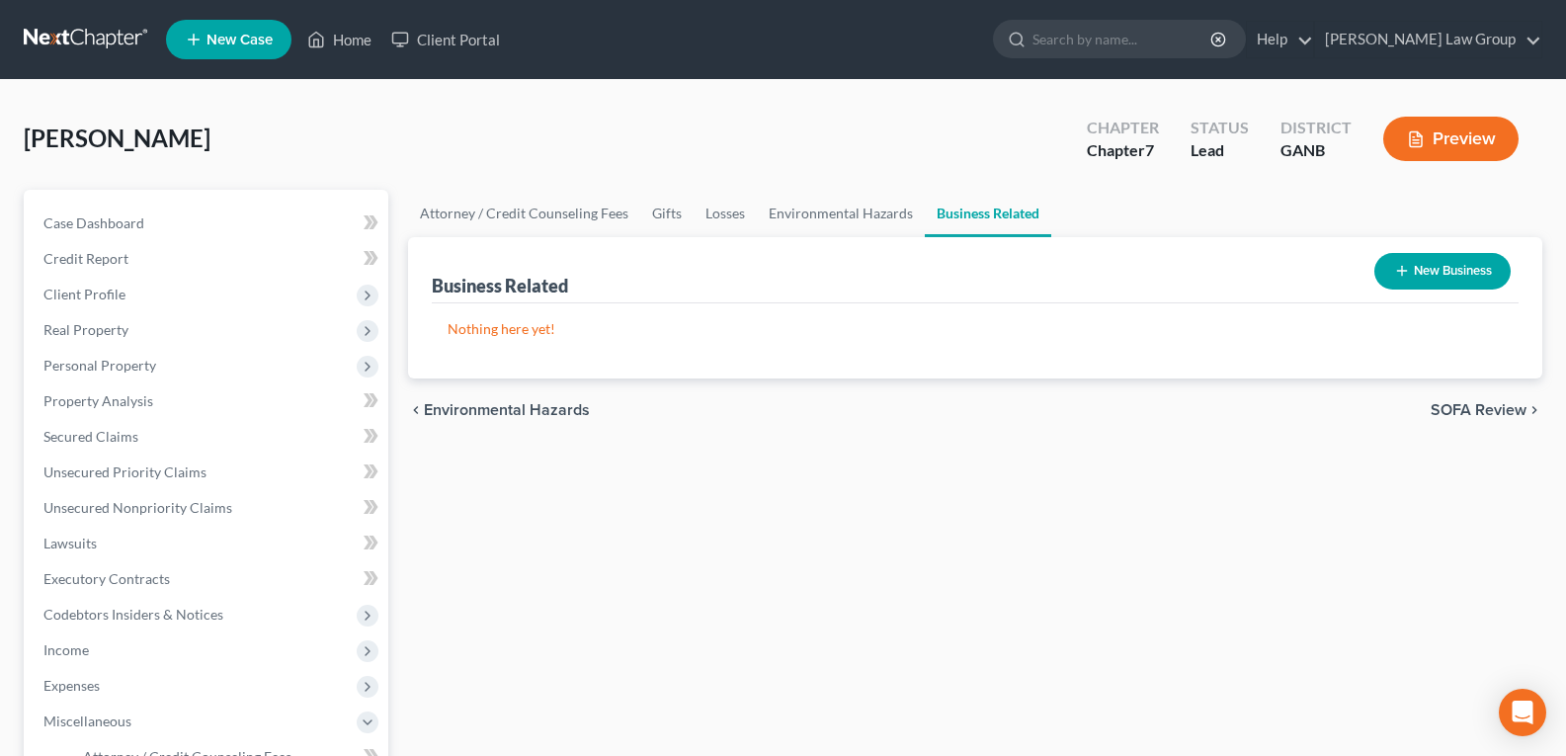
click at [1432, 268] on button "New Business" at bounding box center [1443, 271] width 136 height 37
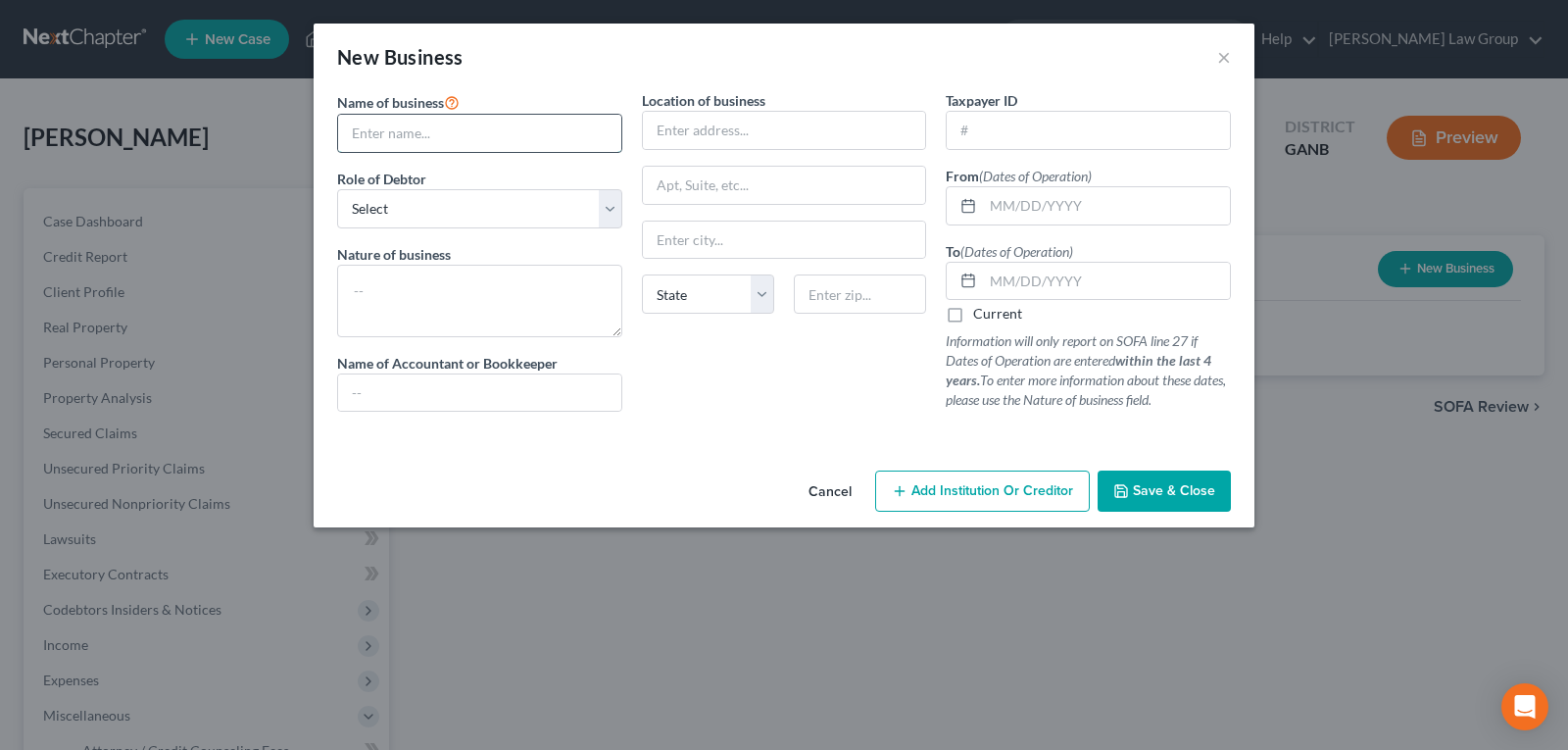
click at [503, 123] on input "text" at bounding box center [480, 134] width 284 height 38
type input "Movision Services, LLC"
click at [423, 228] on div "Name of business * Movision Services, LLC Role of Debtor * Select A member of a…" at bounding box center [479, 259] width 304 height 337
click at [422, 201] on select "Select A member of a limited liability company (LLC) or limited liability partn…" at bounding box center [480, 209] width 286 height 40
select select "sole_proprietor"
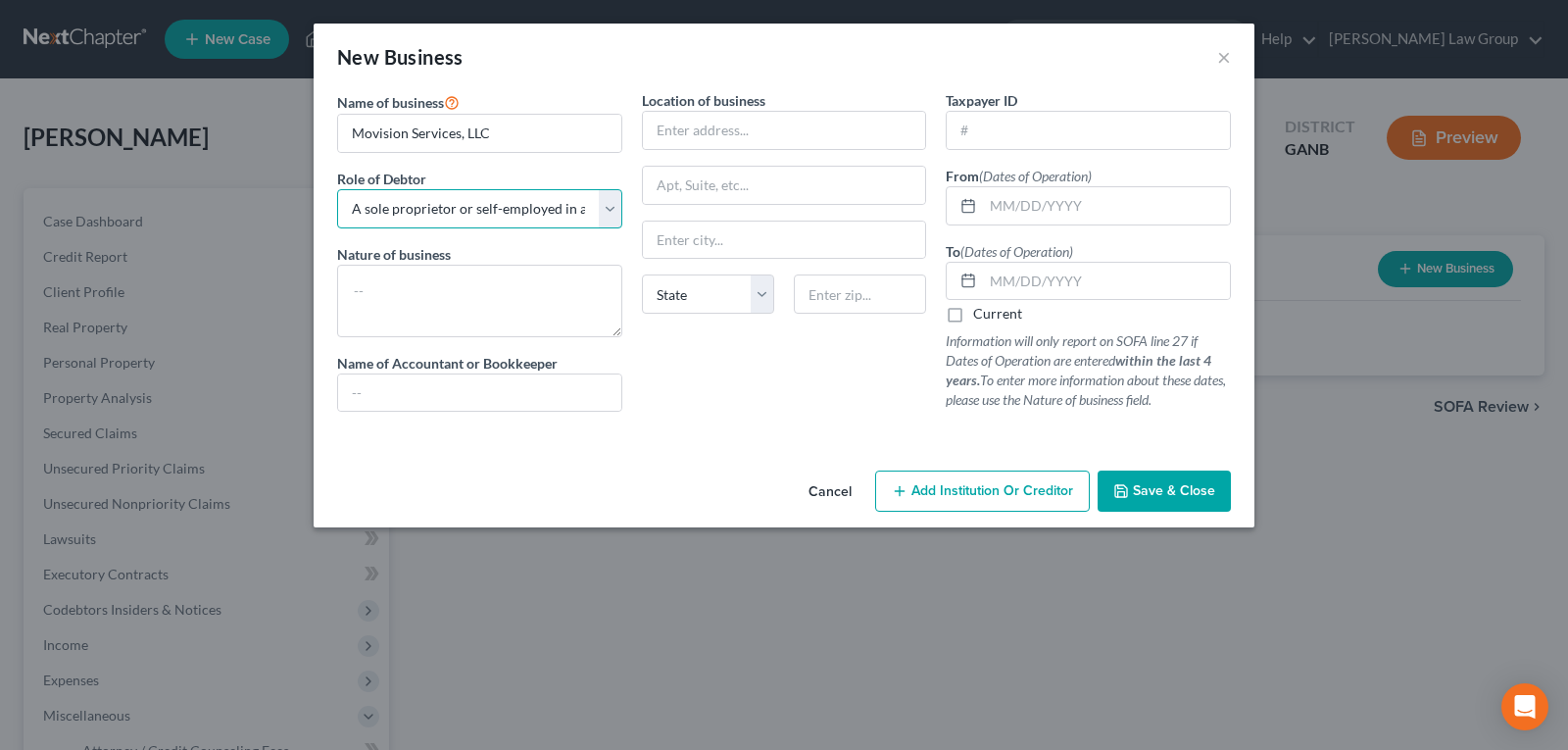
click at [337, 189] on select "Select A member of a limited liability company (LLC) or limited liability partn…" at bounding box center [480, 209] width 286 height 40
click at [721, 127] on input "text" at bounding box center [784, 131] width 284 height 38
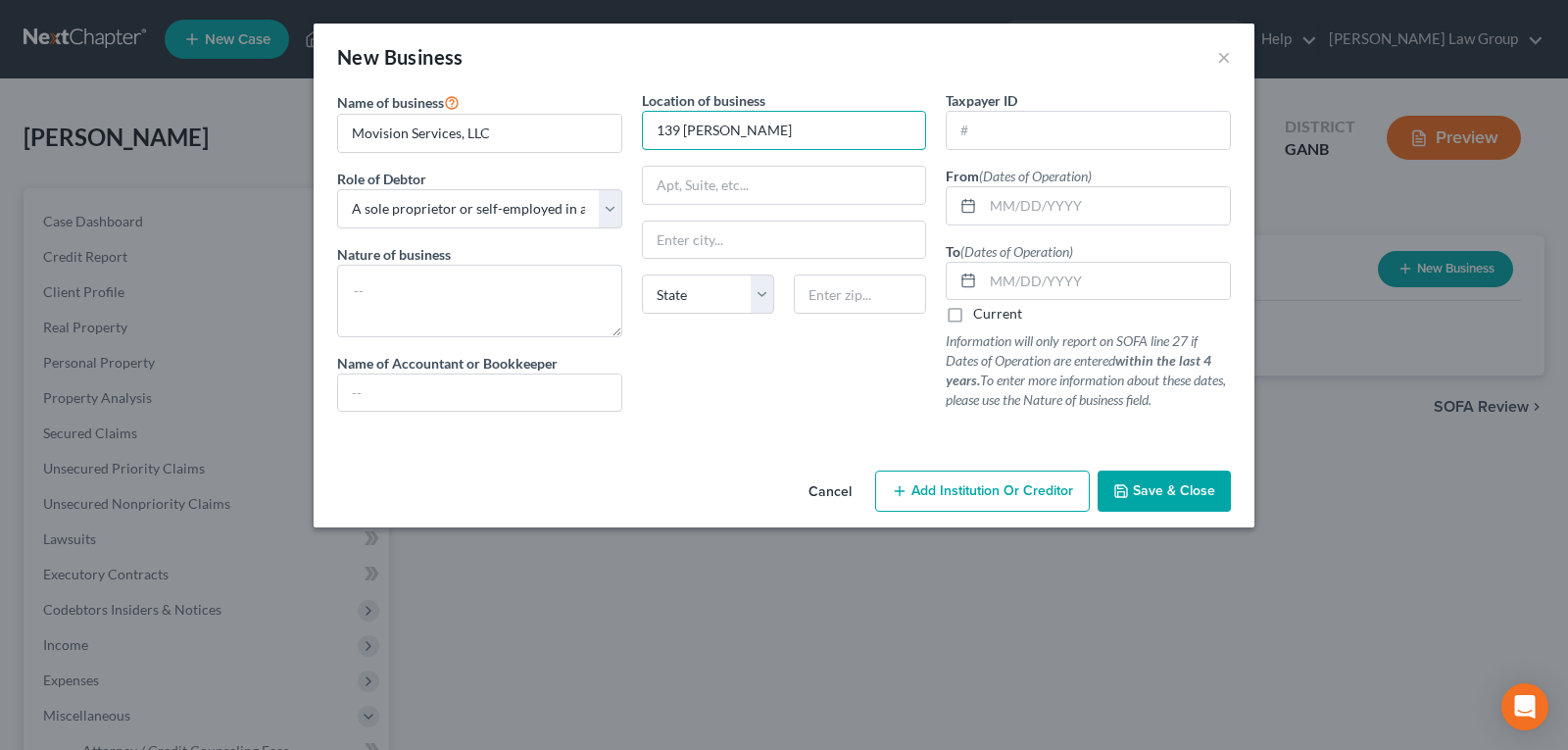
type input "139 [PERSON_NAME]"
click at [713, 238] on input "text" at bounding box center [784, 240] width 284 height 38
type input "Locust Grove"
select select "10"
type input "30243"
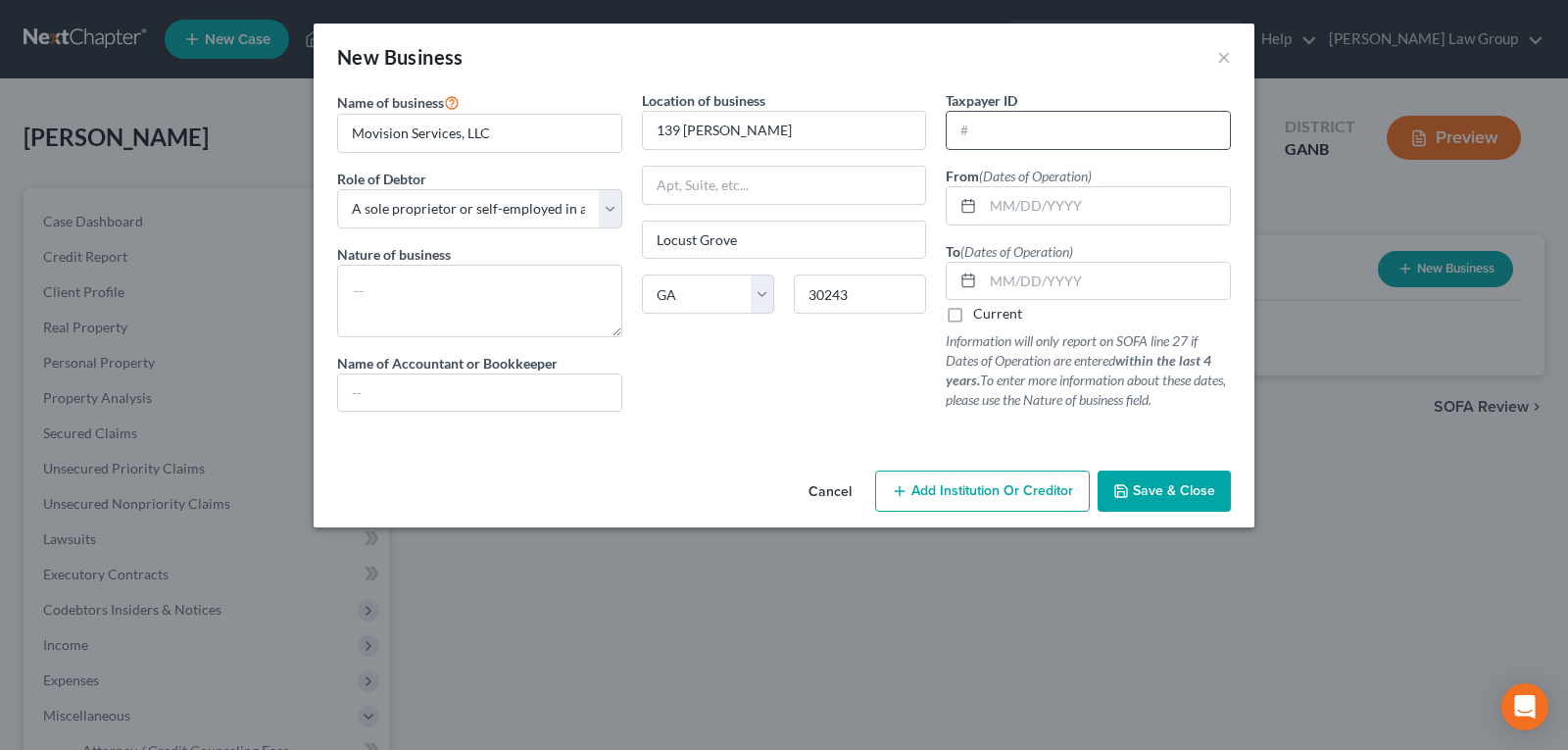
click at [1062, 128] on input "text" at bounding box center [1089, 131] width 284 height 38
type input "[US_EMPLOYER_IDENTIFICATION_NUMBER]"
click at [1127, 482] on button "Save & Close" at bounding box center [1164, 491] width 133 height 42
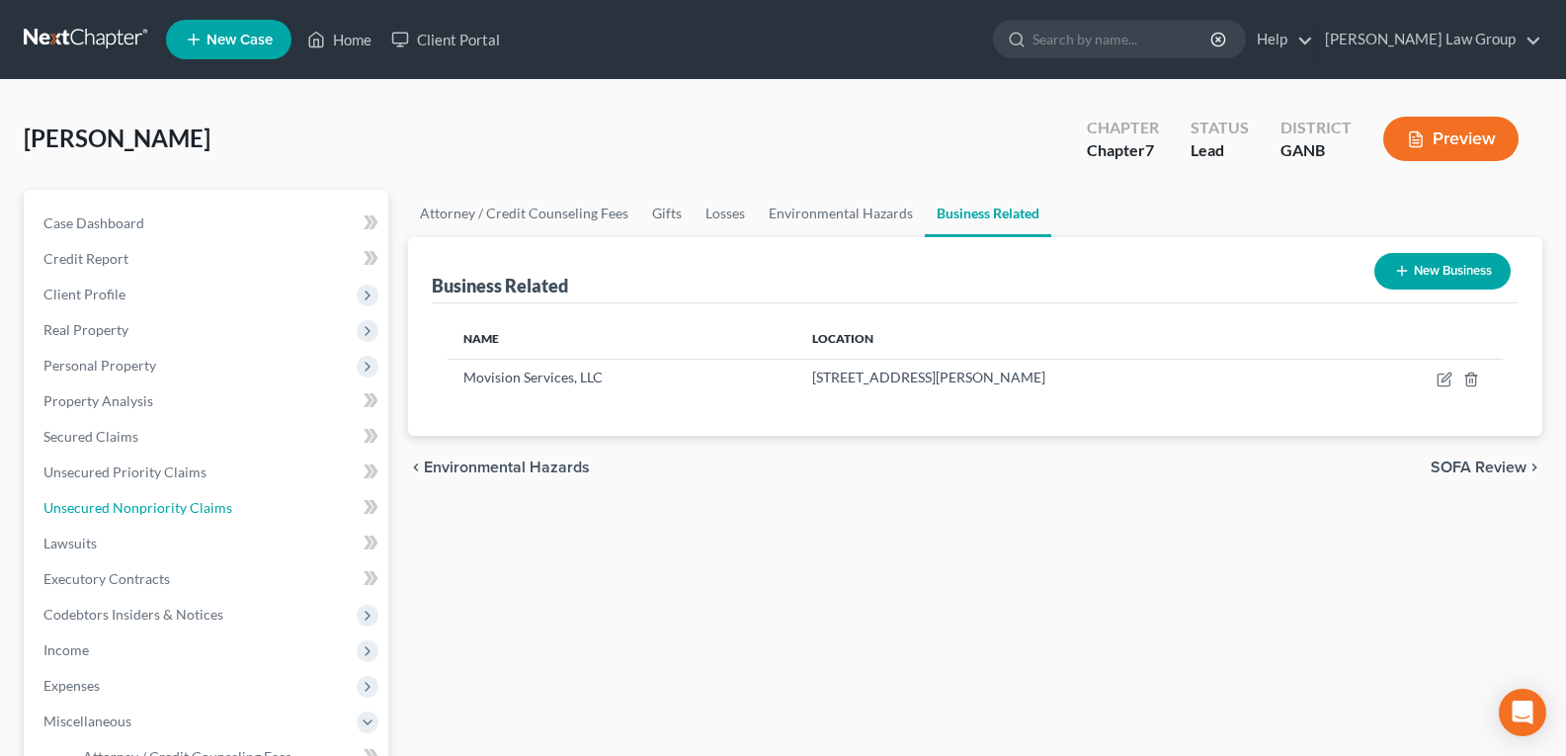
drag, startPoint x: 93, startPoint y: 500, endPoint x: 770, endPoint y: 532, distance: 677.7
click at [93, 500] on span "Unsecured Nonpriority Claims" at bounding box center [137, 507] width 189 height 17
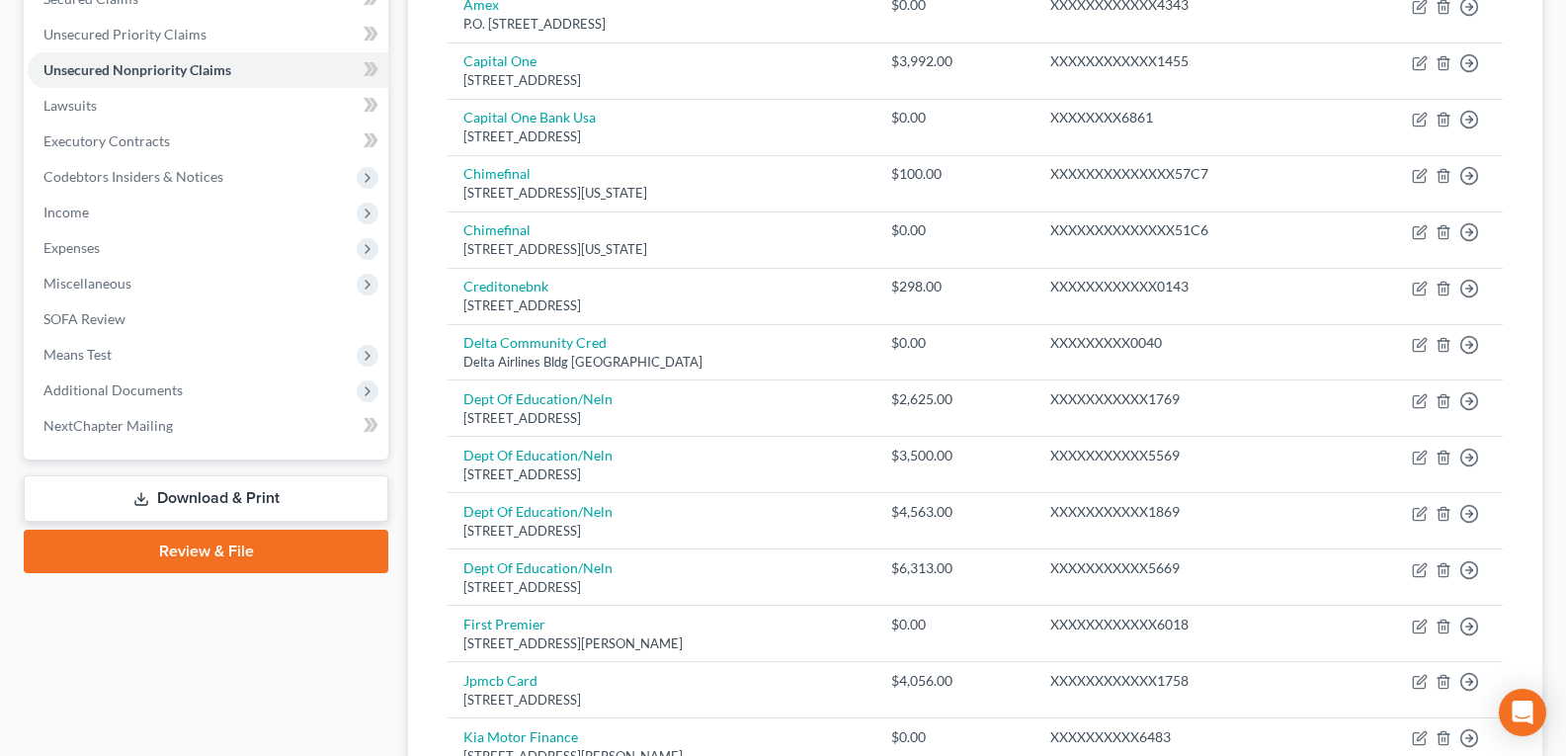
scroll to position [47, 0]
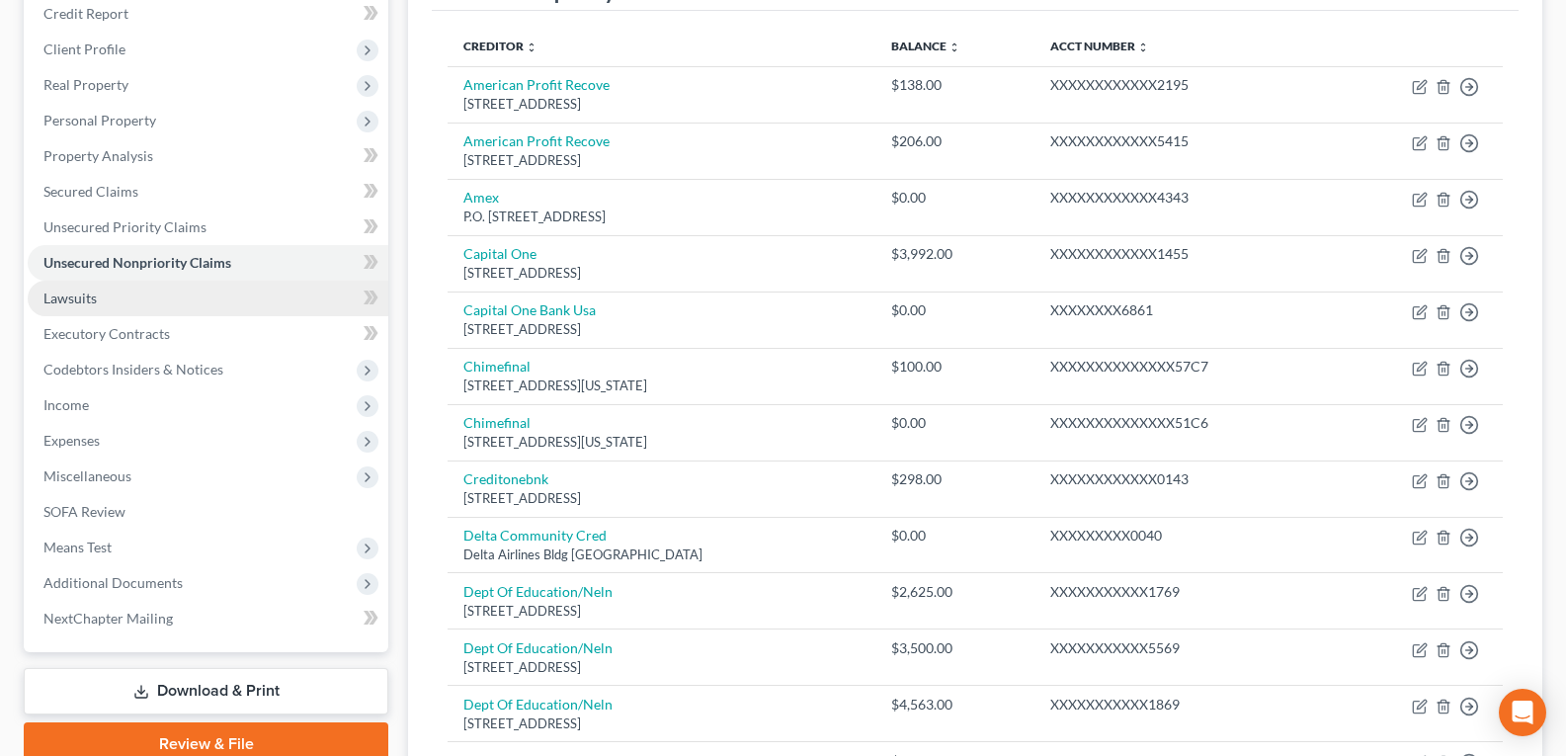
click at [76, 295] on span "Lawsuits" at bounding box center [69, 298] width 53 height 17
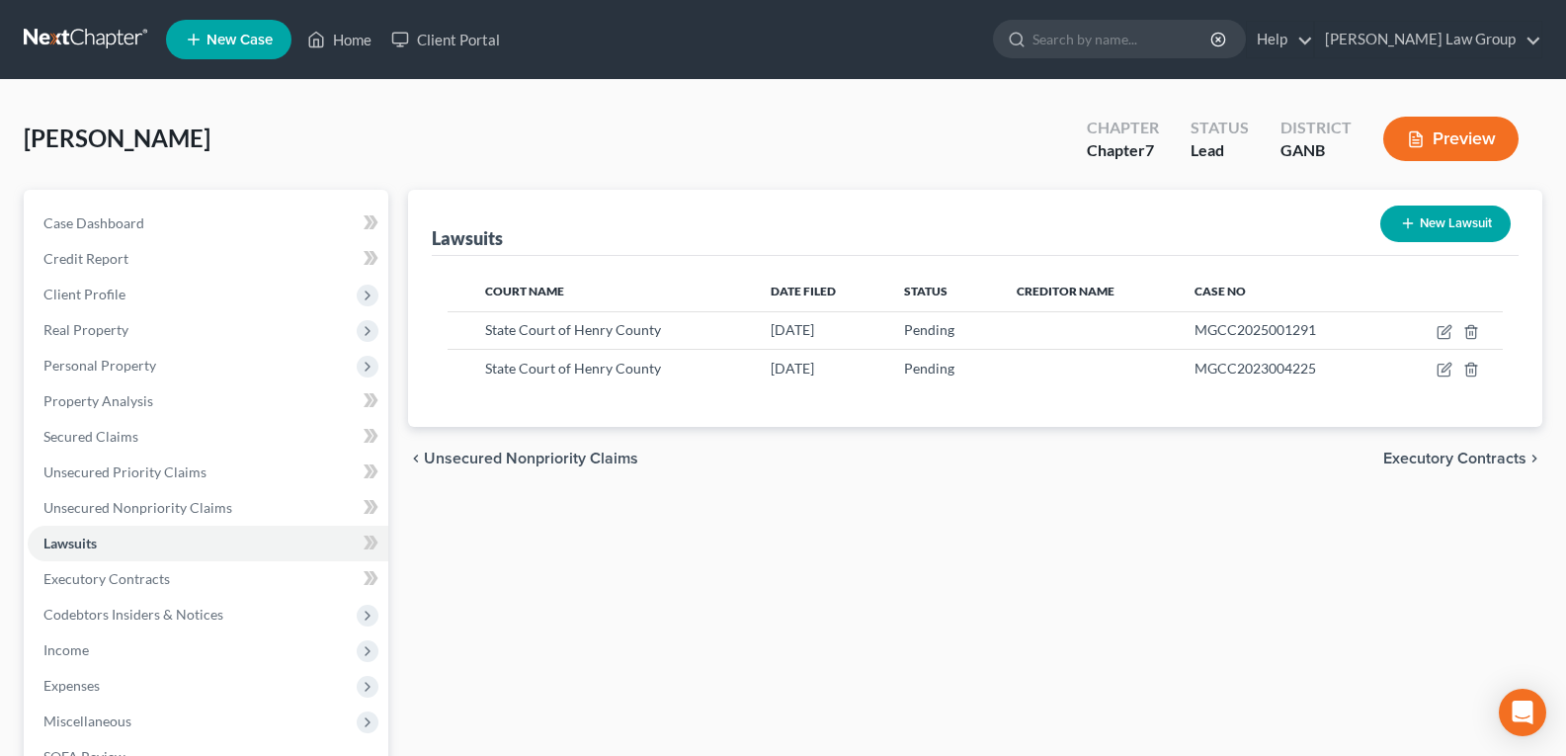
click at [1408, 225] on icon "button" at bounding box center [1408, 223] width 16 height 16
select select "0"
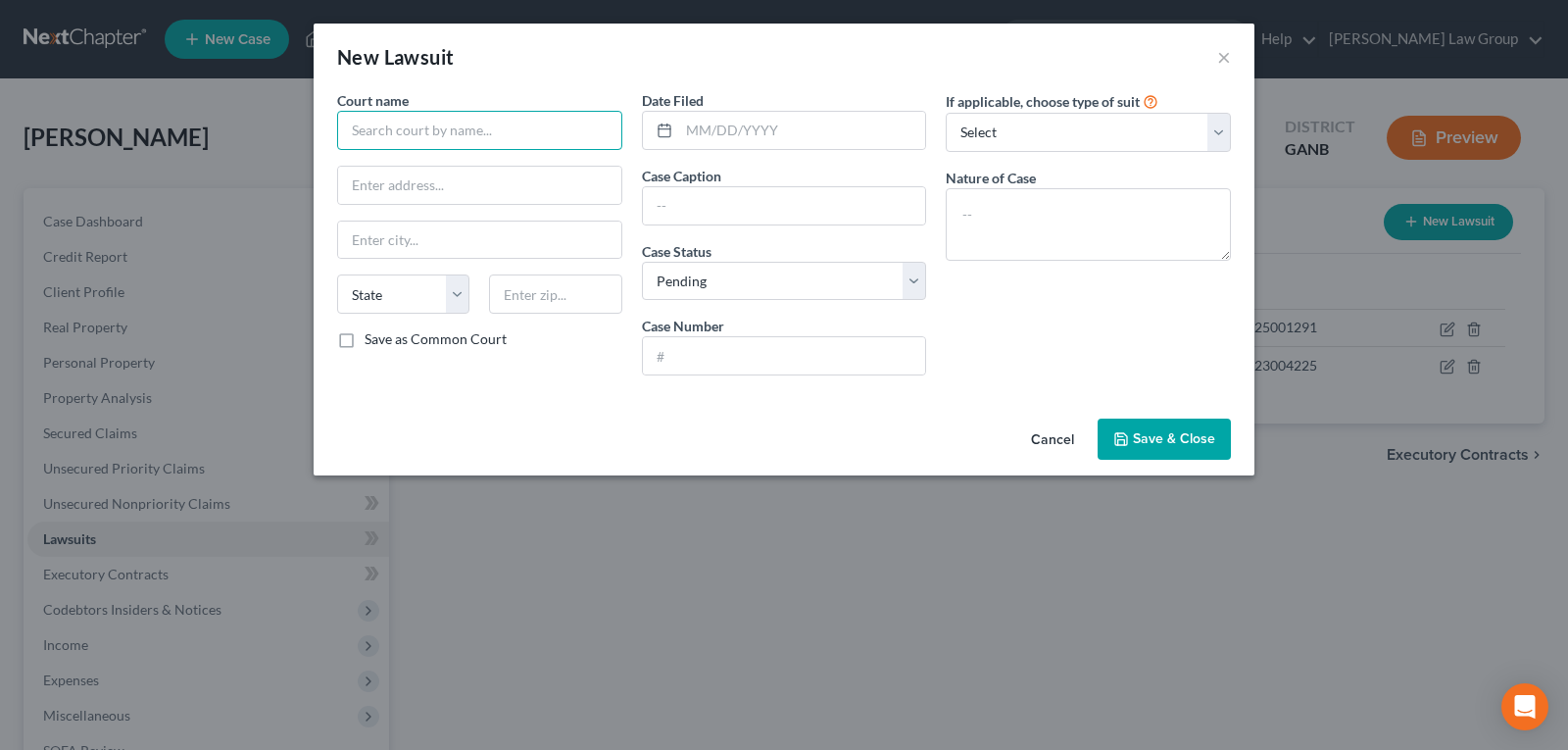
drag, startPoint x: 422, startPoint y: 120, endPoint x: 422, endPoint y: 143, distance: 23.0
click at [422, 126] on input "text" at bounding box center [480, 131] width 286 height 40
type input "State Court of Henry County"
click at [448, 188] on input "text" at bounding box center [480, 186] width 284 height 38
paste input "44 John Frank Ward Blvd, McDonough, GA 30253"
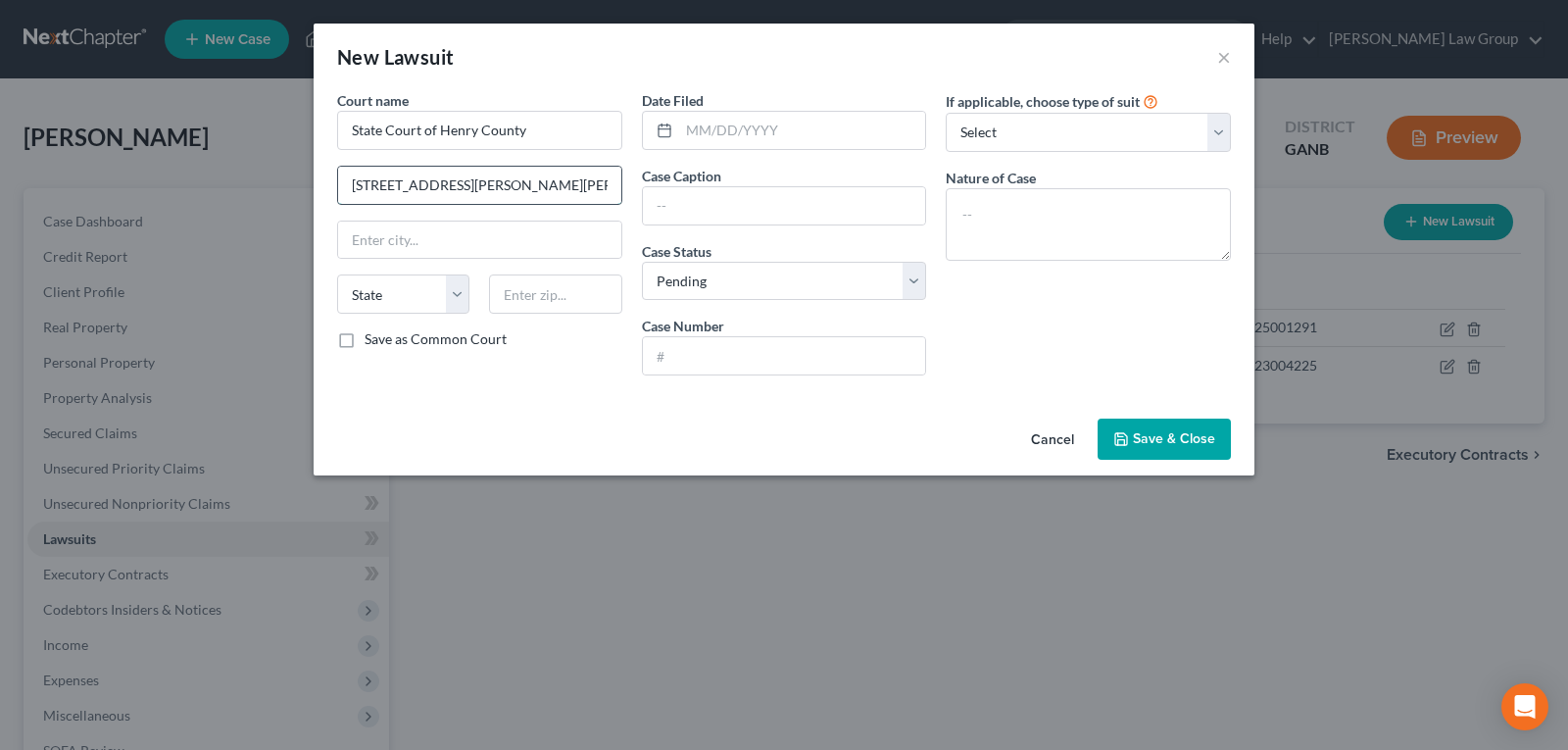
scroll to position [0, 42]
type input "44 John Frank Ward Blvd, McDonough, GA 30253"
click at [436, 242] on input "text" at bounding box center [480, 240] width 284 height 38
type input "[PERSON_NAME]"
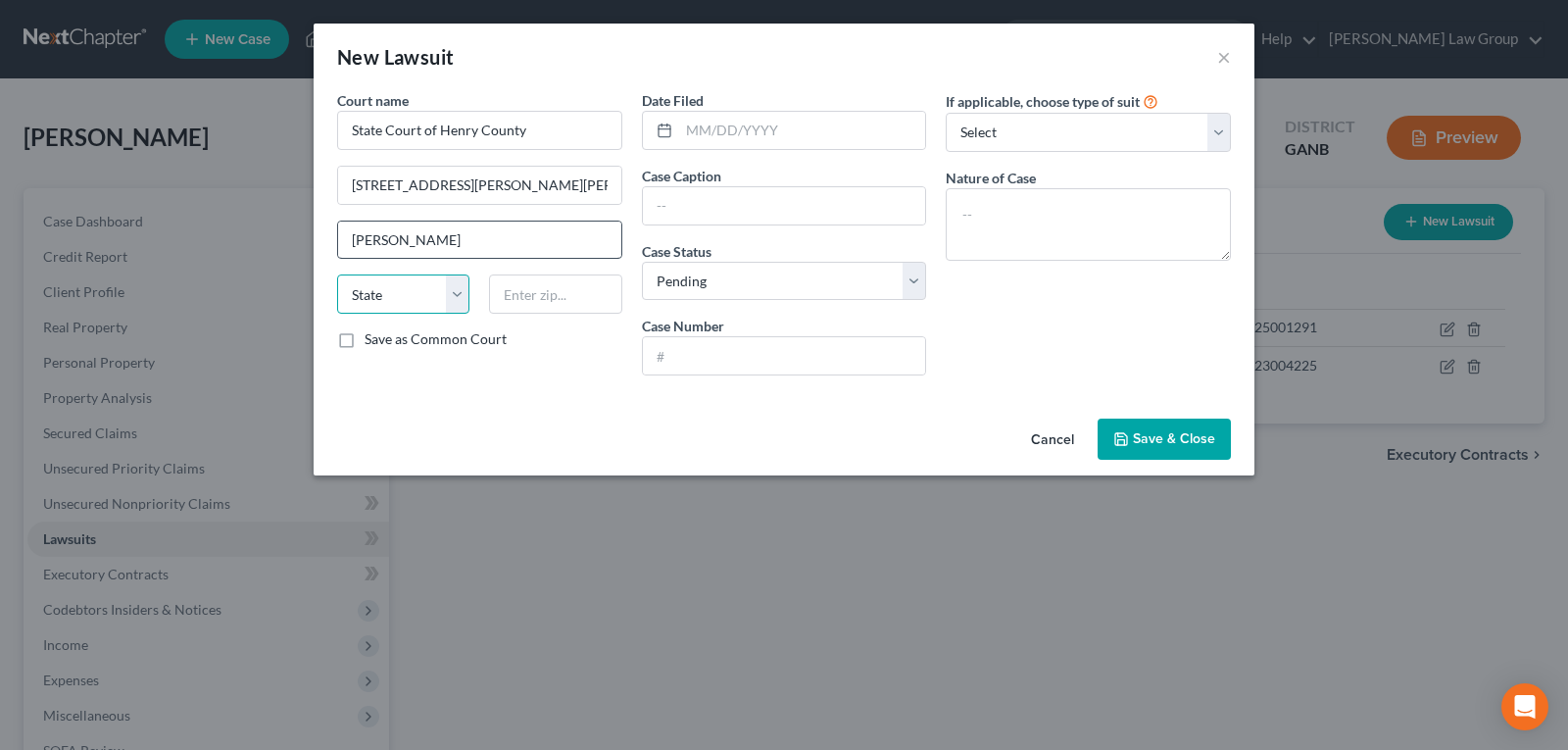
select select "10"
click at [558, 186] on input "44 John Frank Ward Blvd, McDonough, GA 30253" at bounding box center [480, 186] width 284 height 38
click at [560, 299] on input "text" at bounding box center [554, 295] width 132 height 40
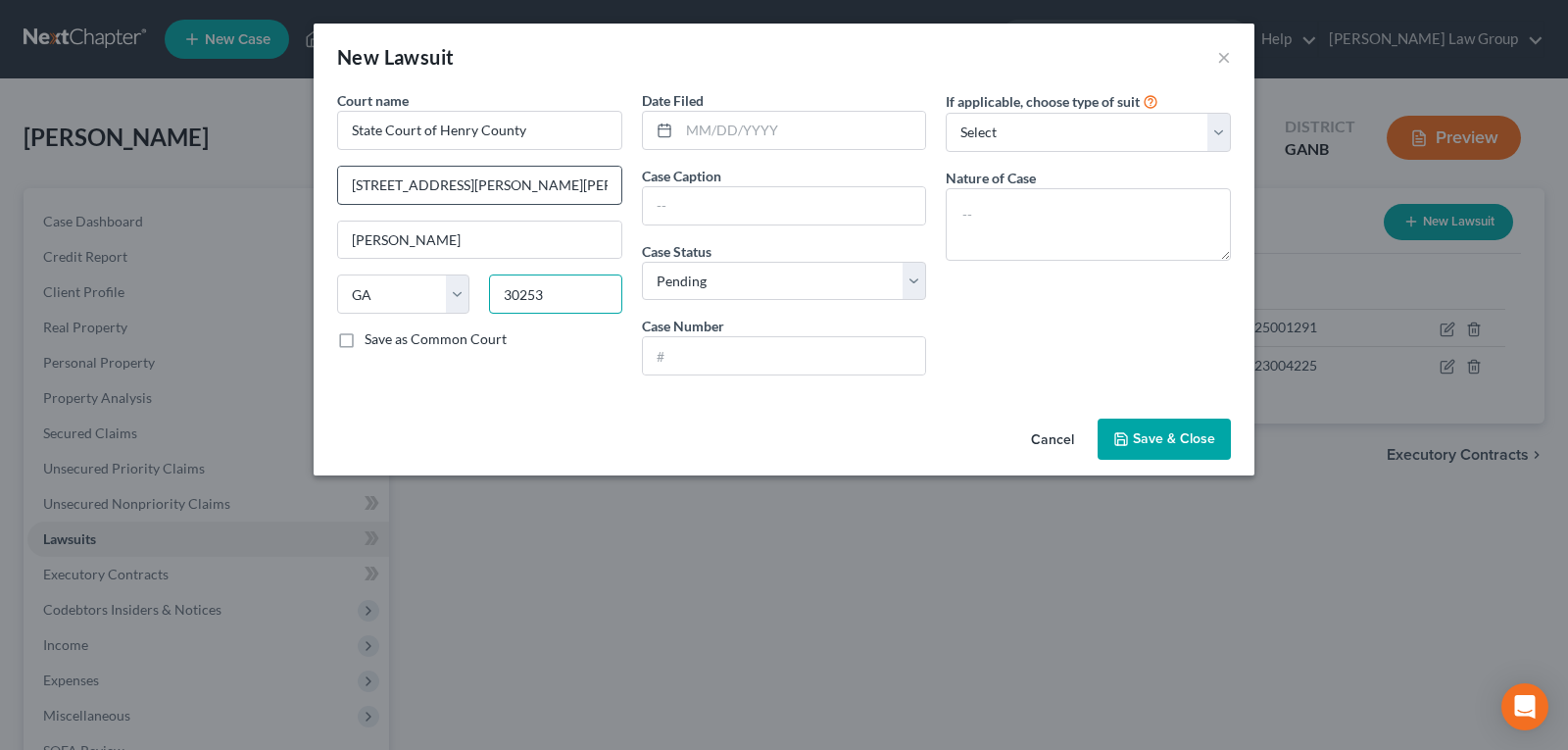
type input "30253"
type input "[PERSON_NAME]"
drag, startPoint x: 514, startPoint y: 189, endPoint x: 740, endPoint y: 189, distance: 226.0
click at [740, 189] on div "Court name * State Court of Henry County 44 John Frank Ward Blvd, McDonough, GA…" at bounding box center [784, 240] width 913 height 301
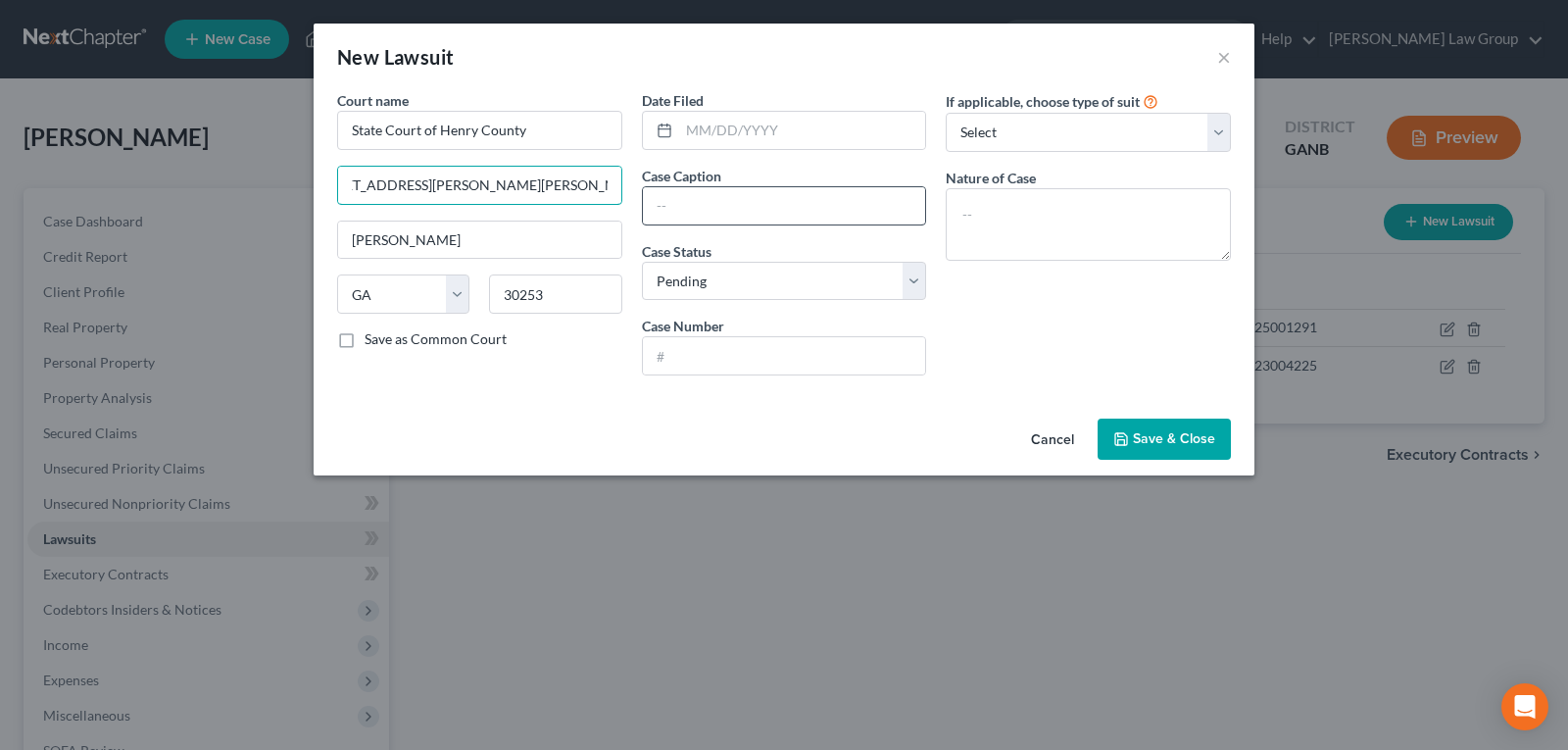
scroll to position [0, 0]
type input "[STREET_ADDRESS][PERSON_NAME][PERSON_NAME]"
click at [748, 135] on input "text" at bounding box center [802, 131] width 247 height 38
type input "[DATE]"
click at [719, 188] on input "text" at bounding box center [784, 206] width 284 height 38
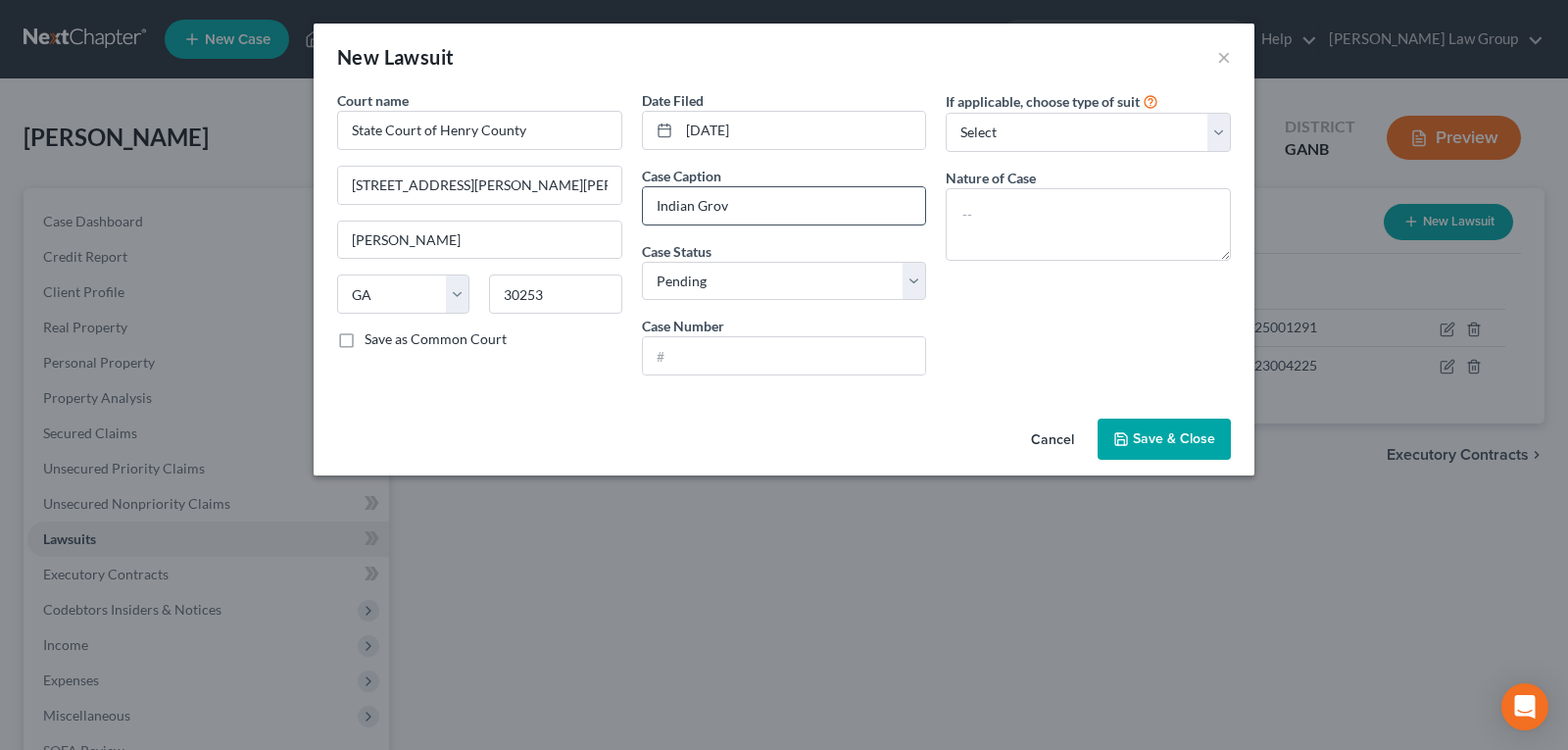
type input "Indian Grove Homeowners Association, Inc. vs. [PERSON_NAME]"
click at [816, 215] on input "Indian Grove Homeowners Association, Inc. vs. [PERSON_NAME]" at bounding box center [784, 206] width 284 height 38
drag, startPoint x: 696, startPoint y: 367, endPoint x: 698, endPoint y: 353, distance: 14.1
click at [697, 359] on div at bounding box center [784, 356] width 286 height 40
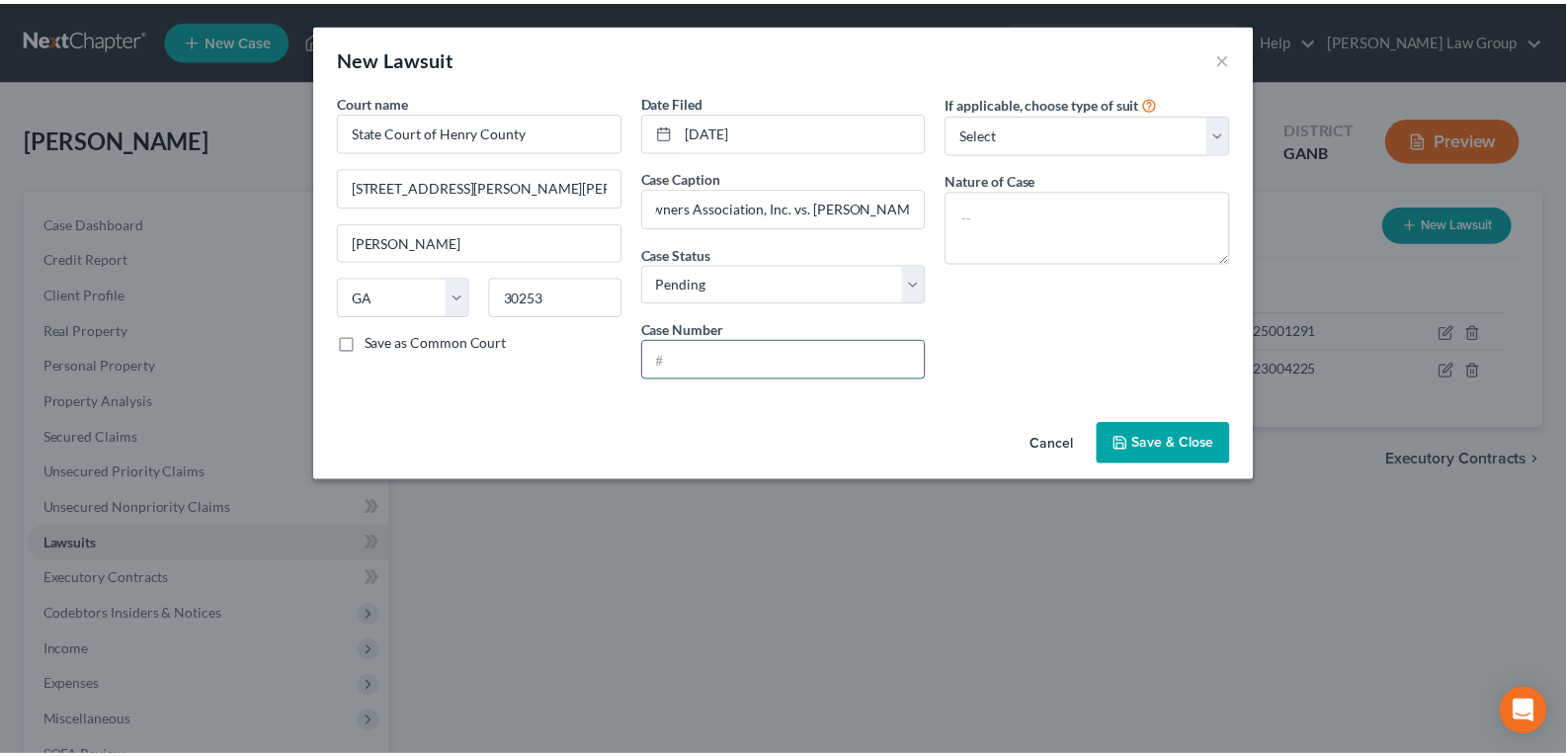
scroll to position [0, 0]
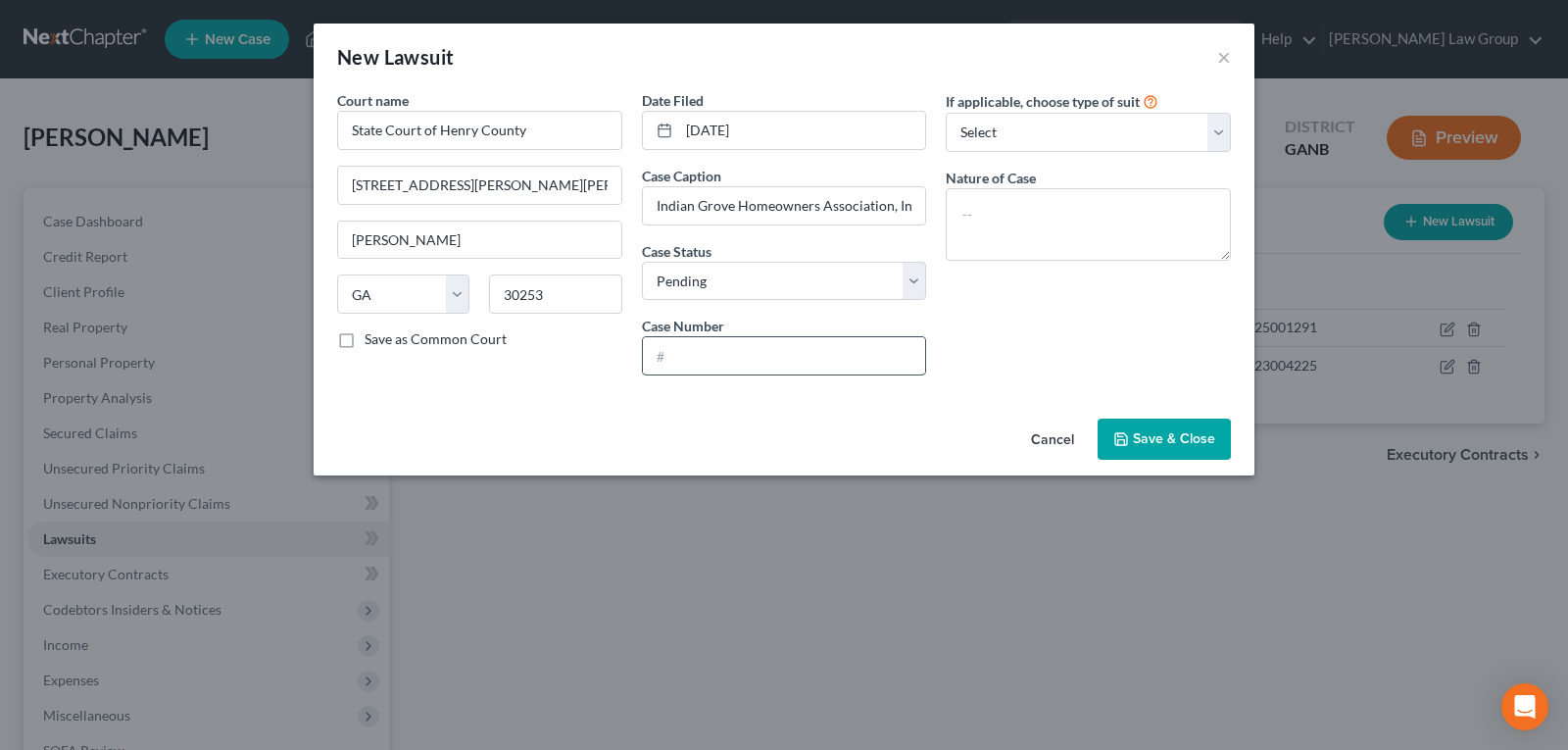
click at [698, 353] on input "text" at bounding box center [784, 356] width 284 height 38
click at [698, 353] on input "M" at bounding box center [784, 356] width 284 height 38
type input "MGCC2025002709"
click at [1158, 432] on span "Save & Close" at bounding box center [1173, 438] width 82 height 17
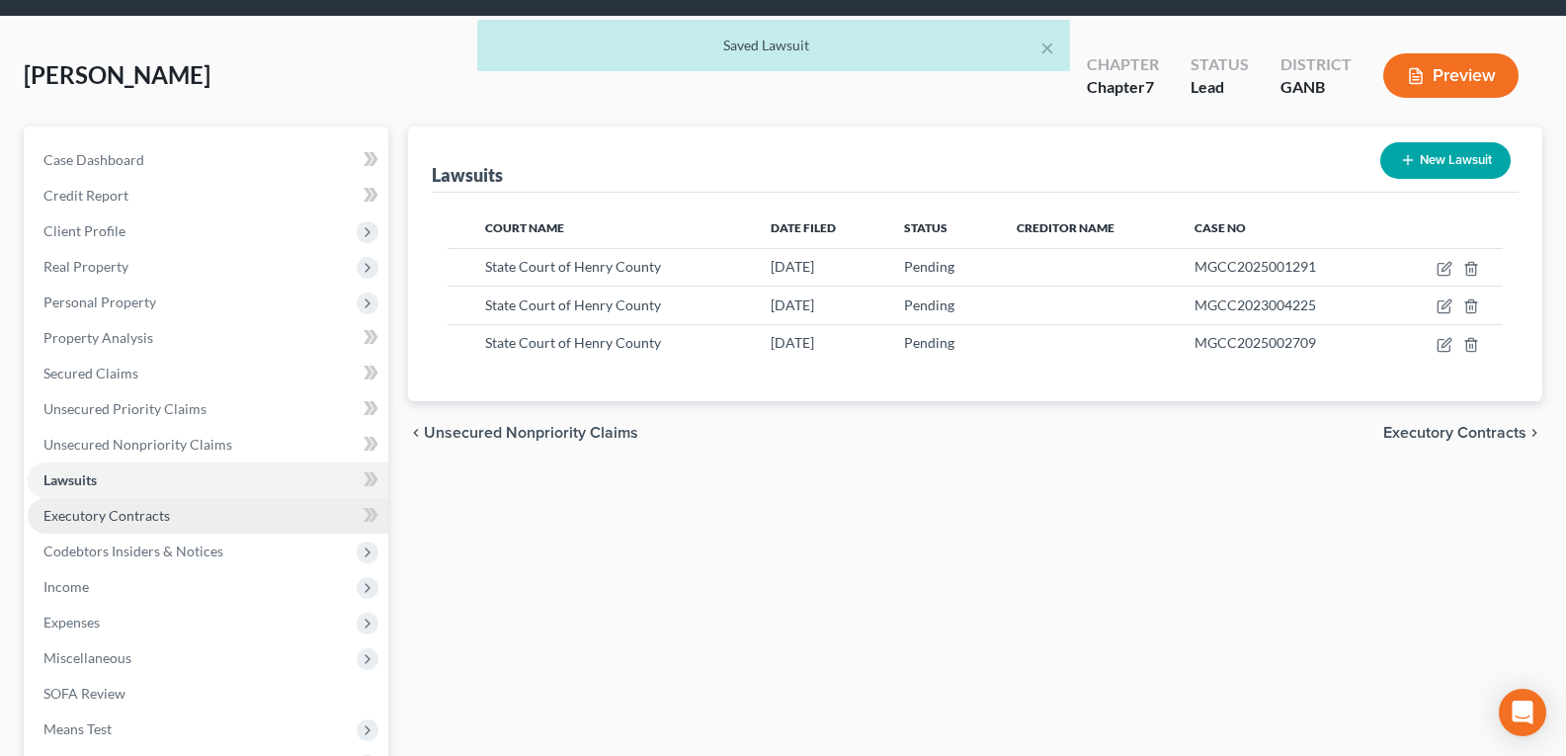
scroll to position [99, 0]
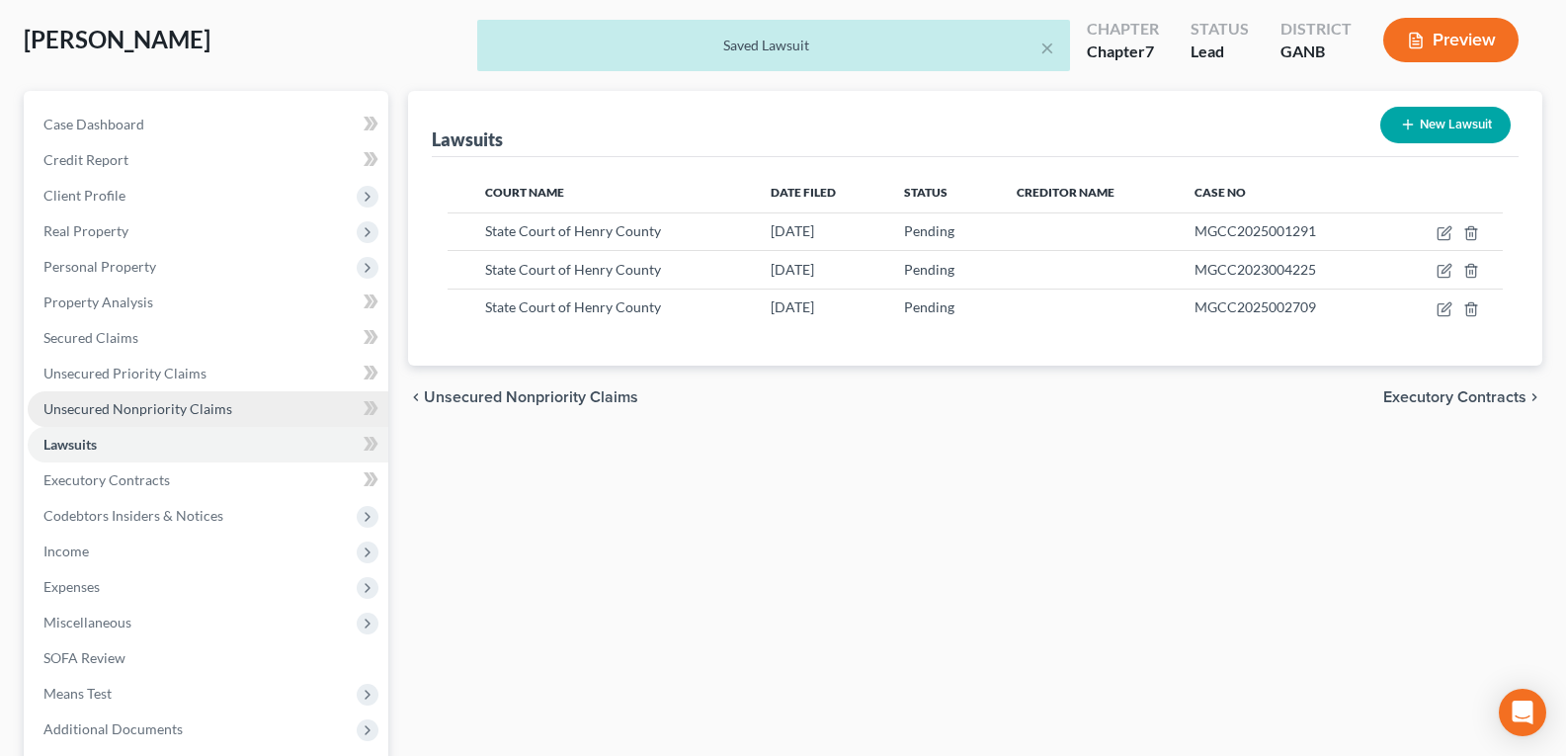
click at [89, 406] on span "Unsecured Nonpriority Claims" at bounding box center [137, 408] width 189 height 17
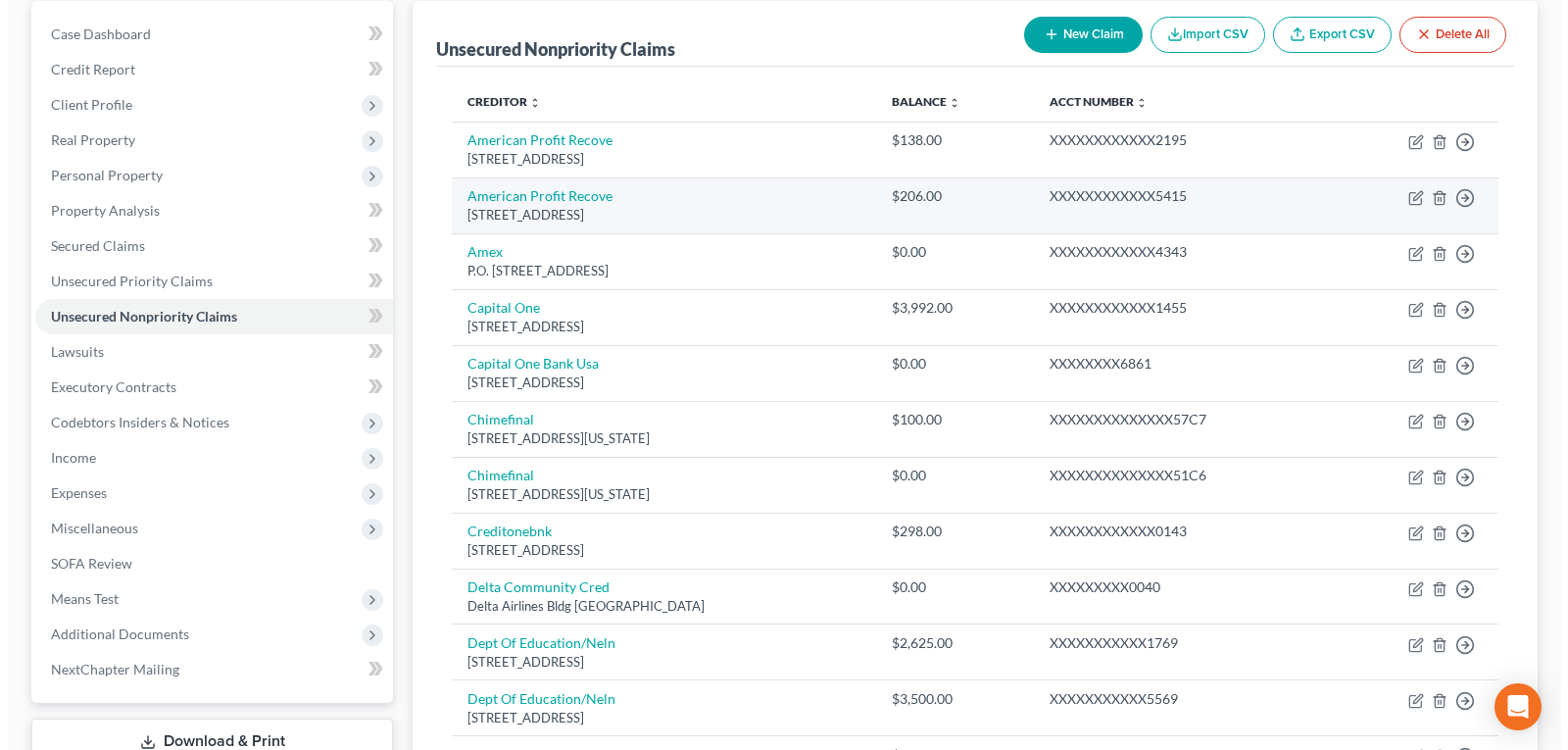
scroll to position [196, 0]
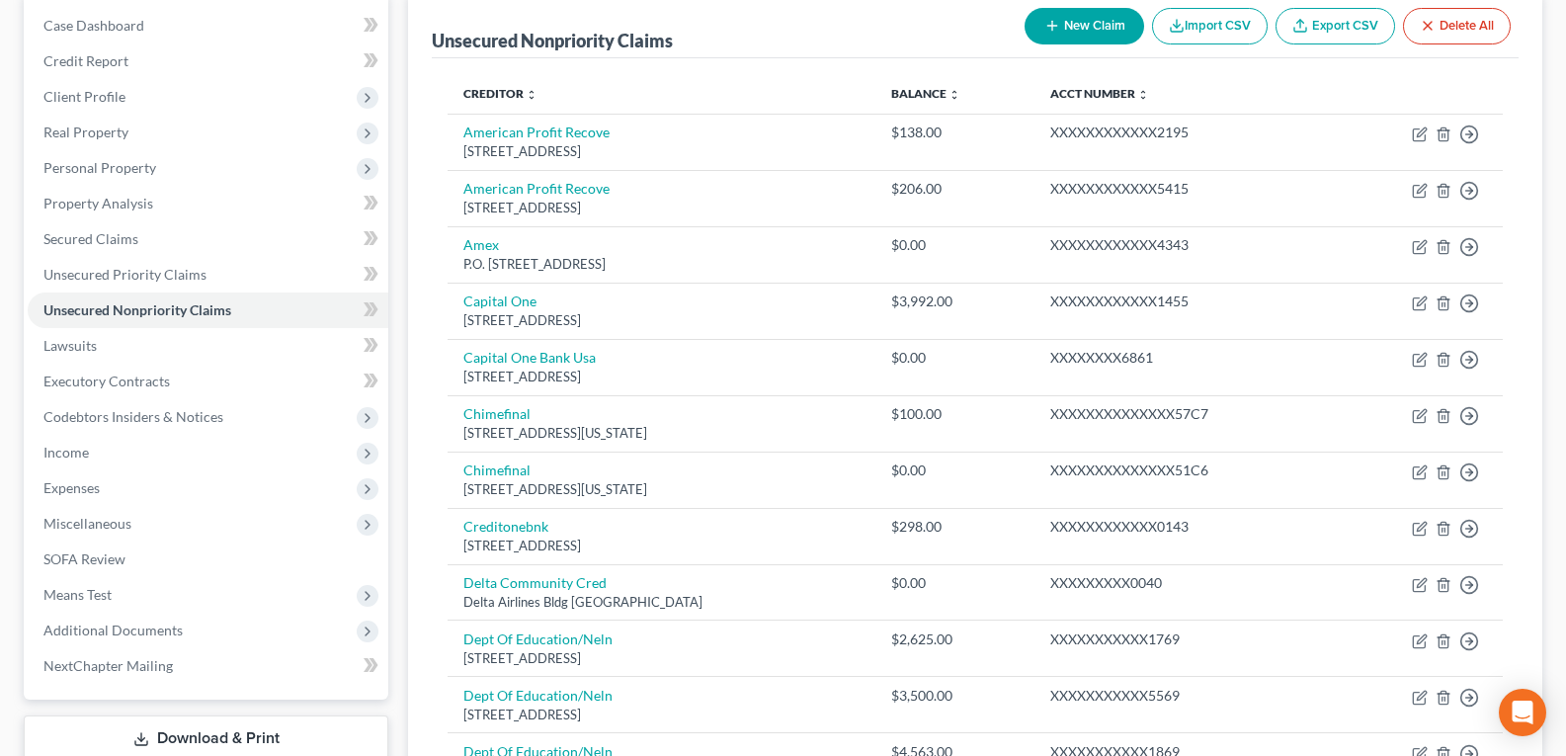
click at [1036, 30] on button "New Claim" at bounding box center [1085, 26] width 120 height 37
select select "0"
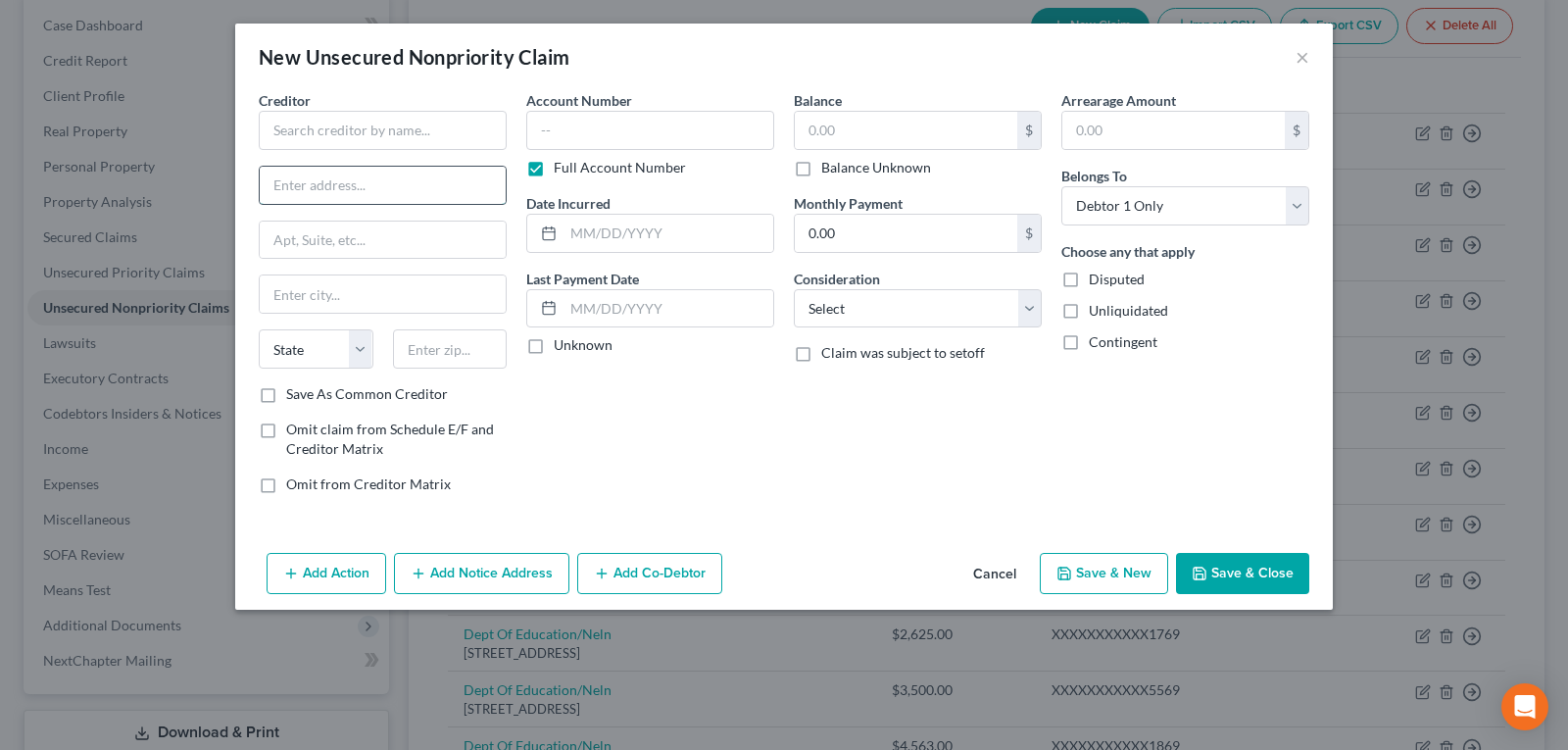
click at [326, 174] on input "text" at bounding box center [383, 186] width 246 height 38
paste input "164 Sophie Cir, Locust Grove, GA 30248"
type input "164 Sophie Cir, Locust Grove, GA 30248"
click at [306, 128] on input "text" at bounding box center [383, 131] width 248 height 40
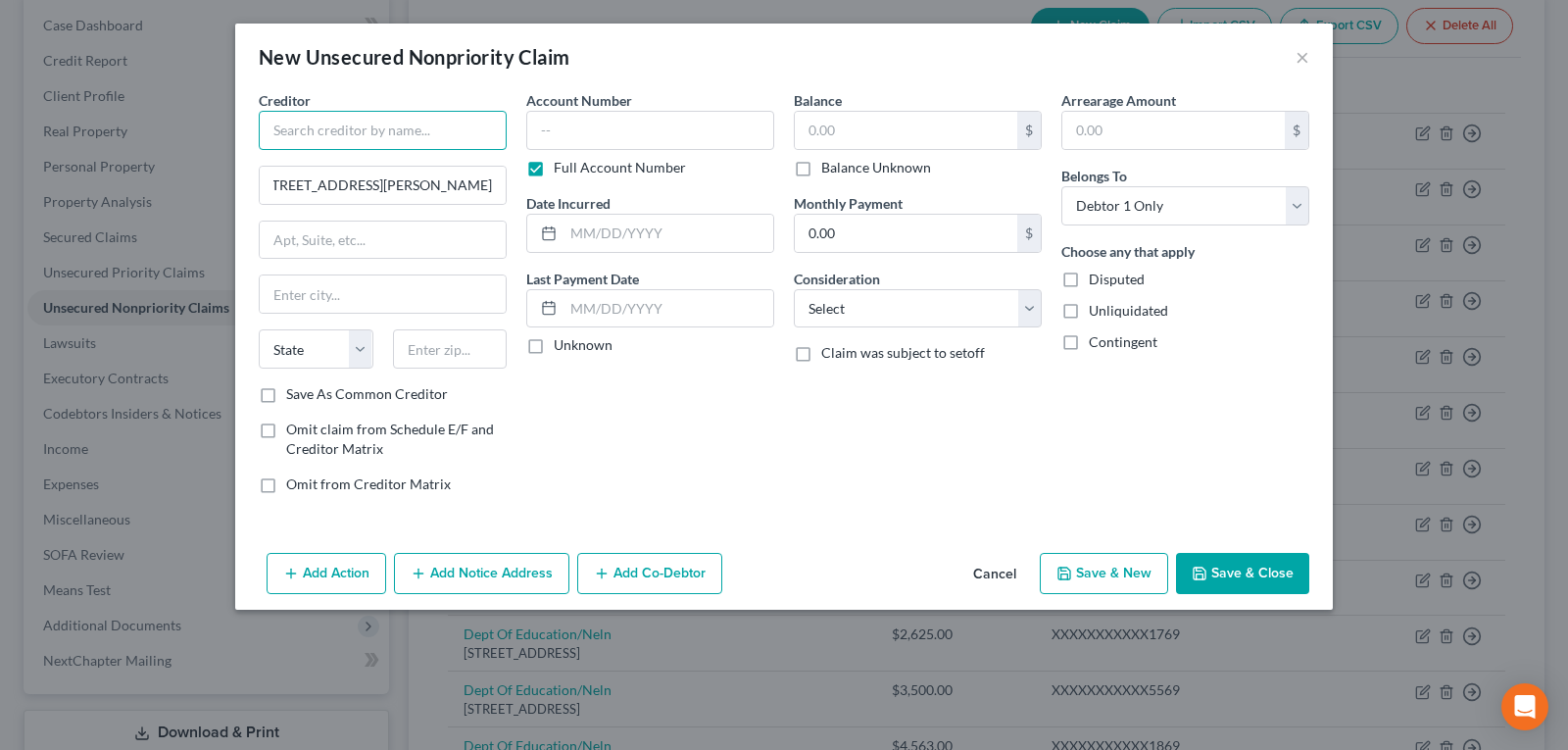
scroll to position [0, 0]
type input "[GEOGRAPHIC_DATA]"
click at [323, 294] on input "text" at bounding box center [383, 295] width 246 height 38
type input "o"
type input "Locust Grove"
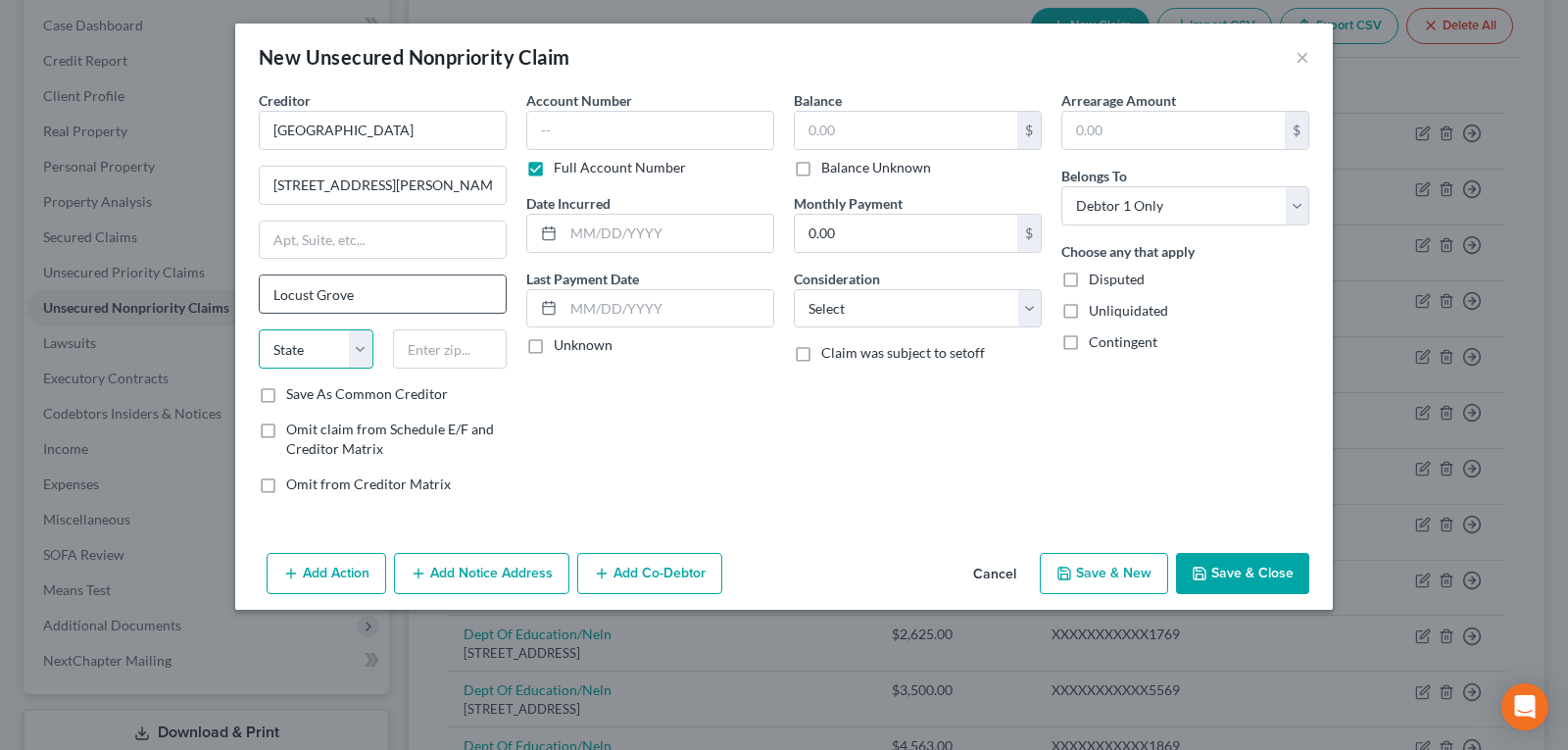
select select "10"
click at [469, 178] on input "164 Sophie Cir, Locust Grove, GA 30248" at bounding box center [383, 186] width 246 height 38
click at [453, 350] on input "text" at bounding box center [450, 349] width 115 height 40
type input "30248"
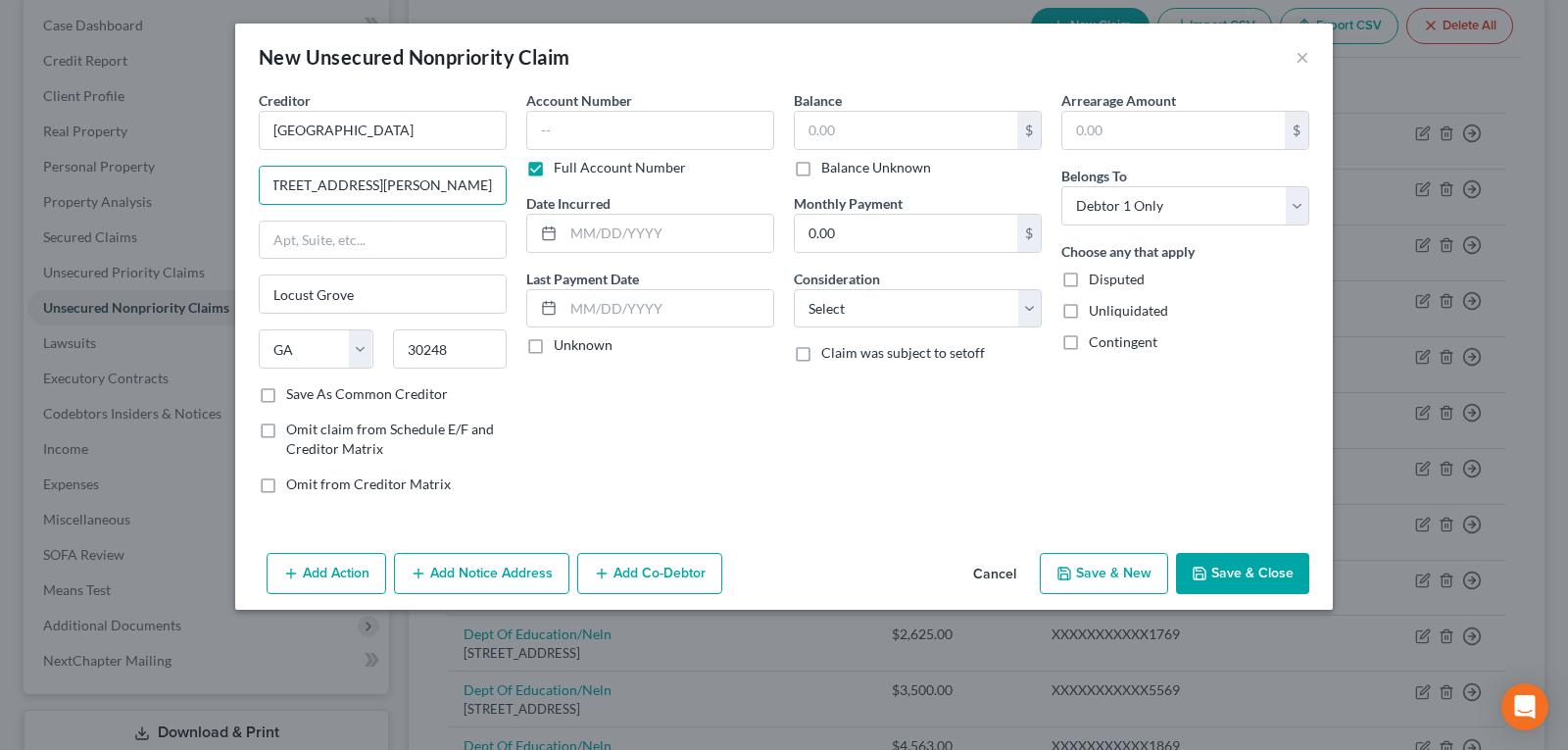
drag, startPoint x: 365, startPoint y: 182, endPoint x: 546, endPoint y: 166, distance: 181.7
click at [546, 166] on div "Creditor * Indian Grove 164 Sophie Cir, Locust Grove, GA 30248 Locust Grove Sta…" at bounding box center [784, 300] width 1070 height 420
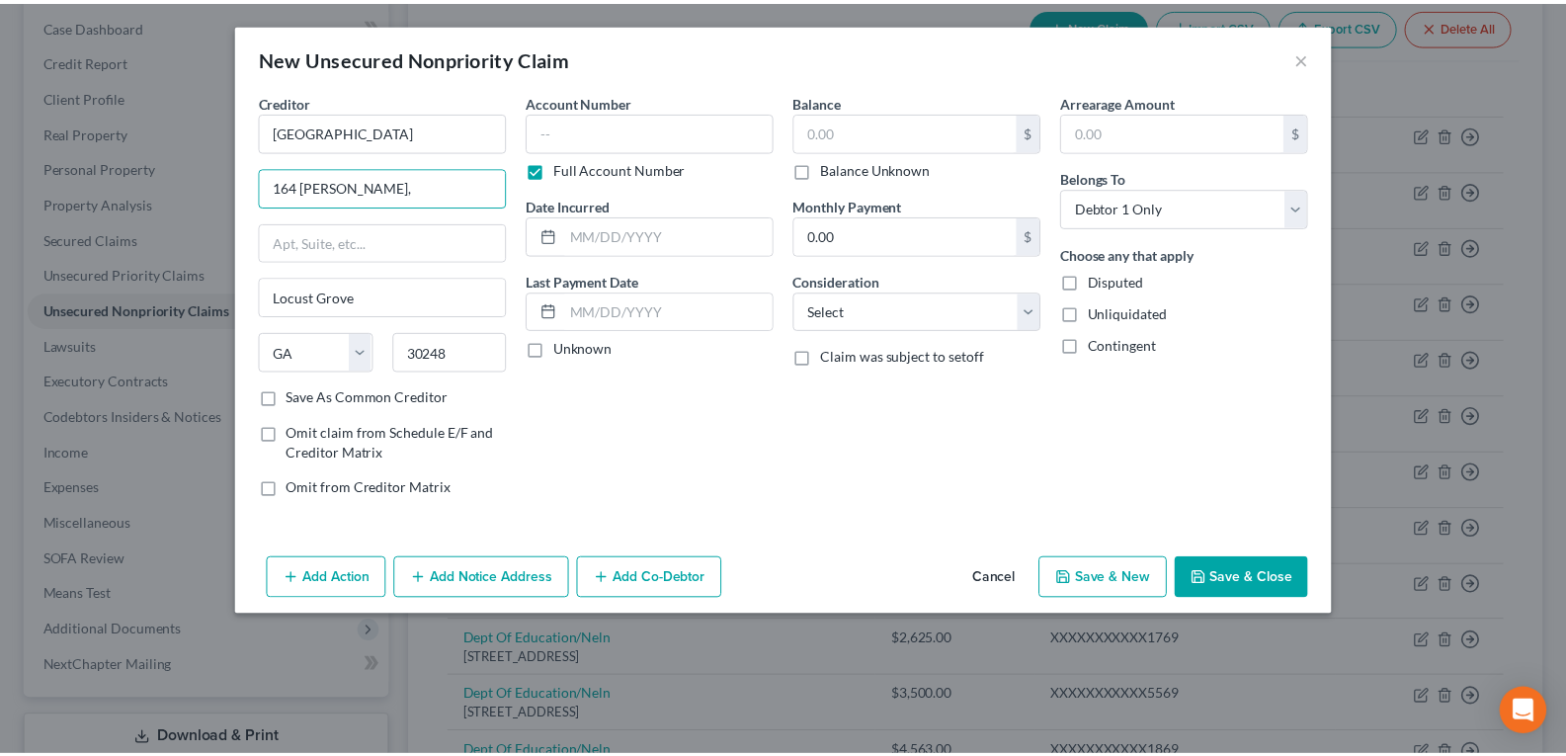
scroll to position [0, 0]
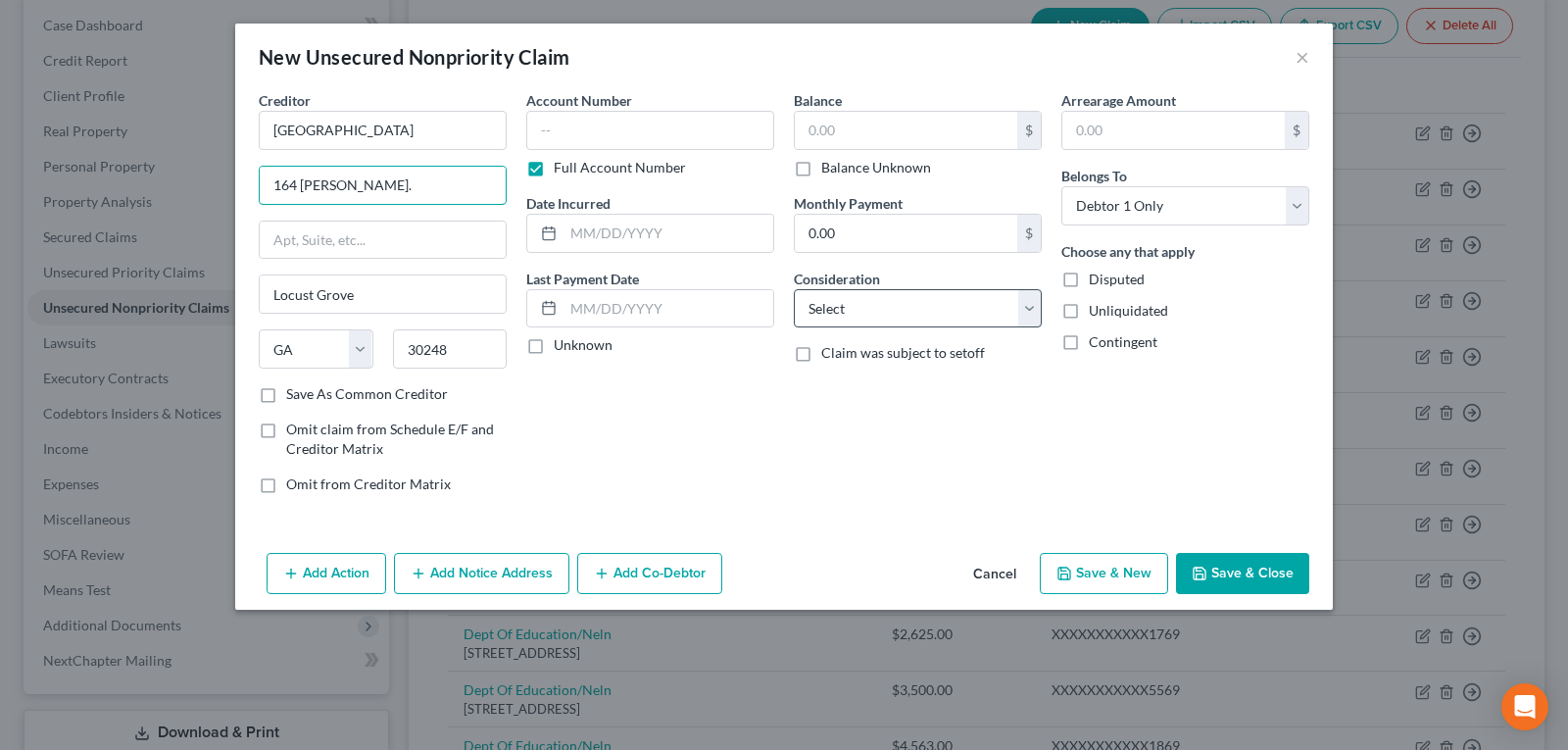
type input "164 Sophie Cir."
click at [836, 308] on select "Select Cable / Satellite Services Collection Agency Credit Card Debt Debt Couns…" at bounding box center [917, 310] width 248 height 40
click at [668, 433] on div "Account Number Full Account Number Date Incurred Last Payment Date Unknown" at bounding box center [651, 300] width 268 height 420
click at [829, 312] on select "Select Cable / Satellite Services Collection Agency Credit Card Debt Debt Couns…" at bounding box center [917, 310] width 248 height 40
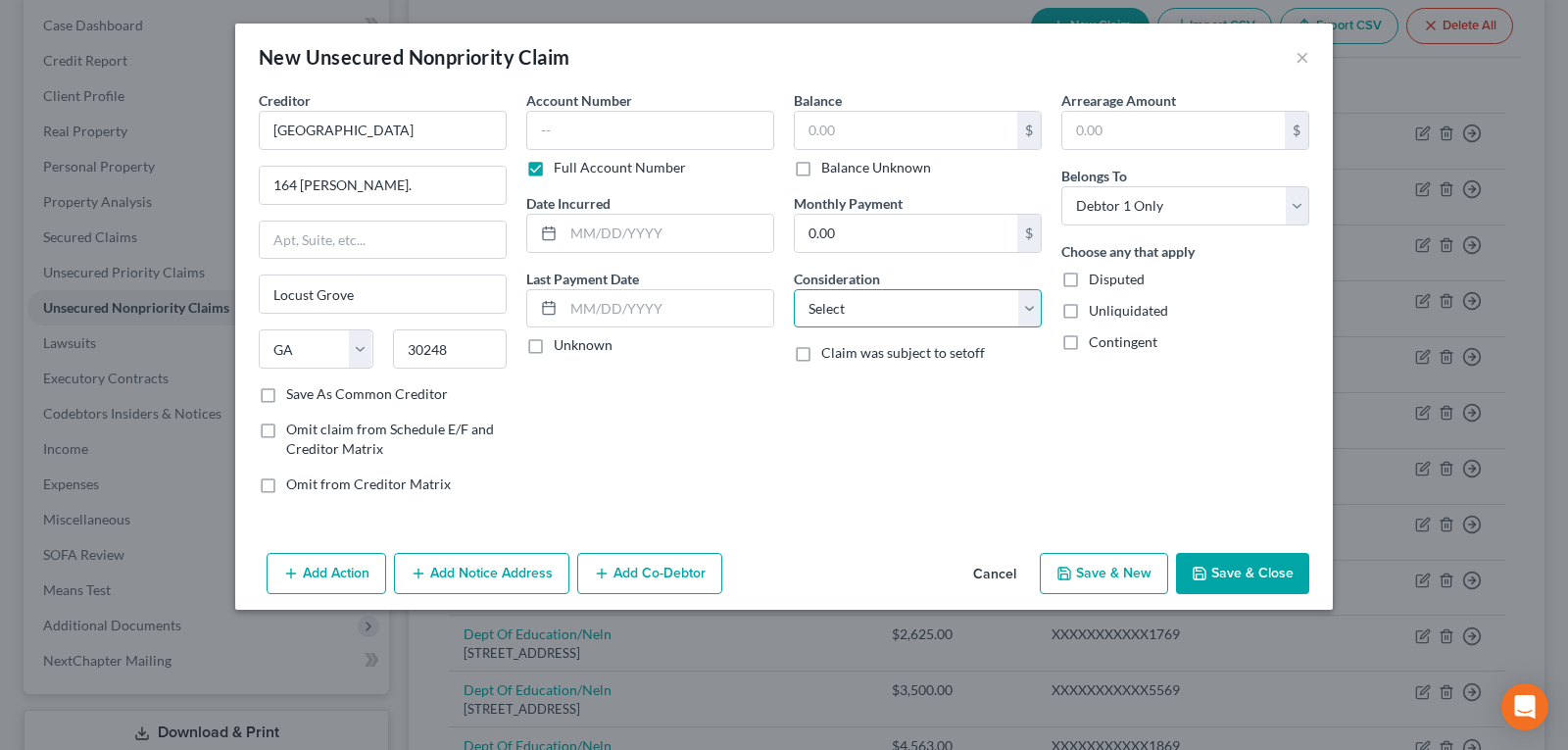
select select "14"
click at [793, 290] on select "Select Cable / Satellite Services Collection Agency Credit Card Debt Debt Couns…" at bounding box center [917, 310] width 248 height 40
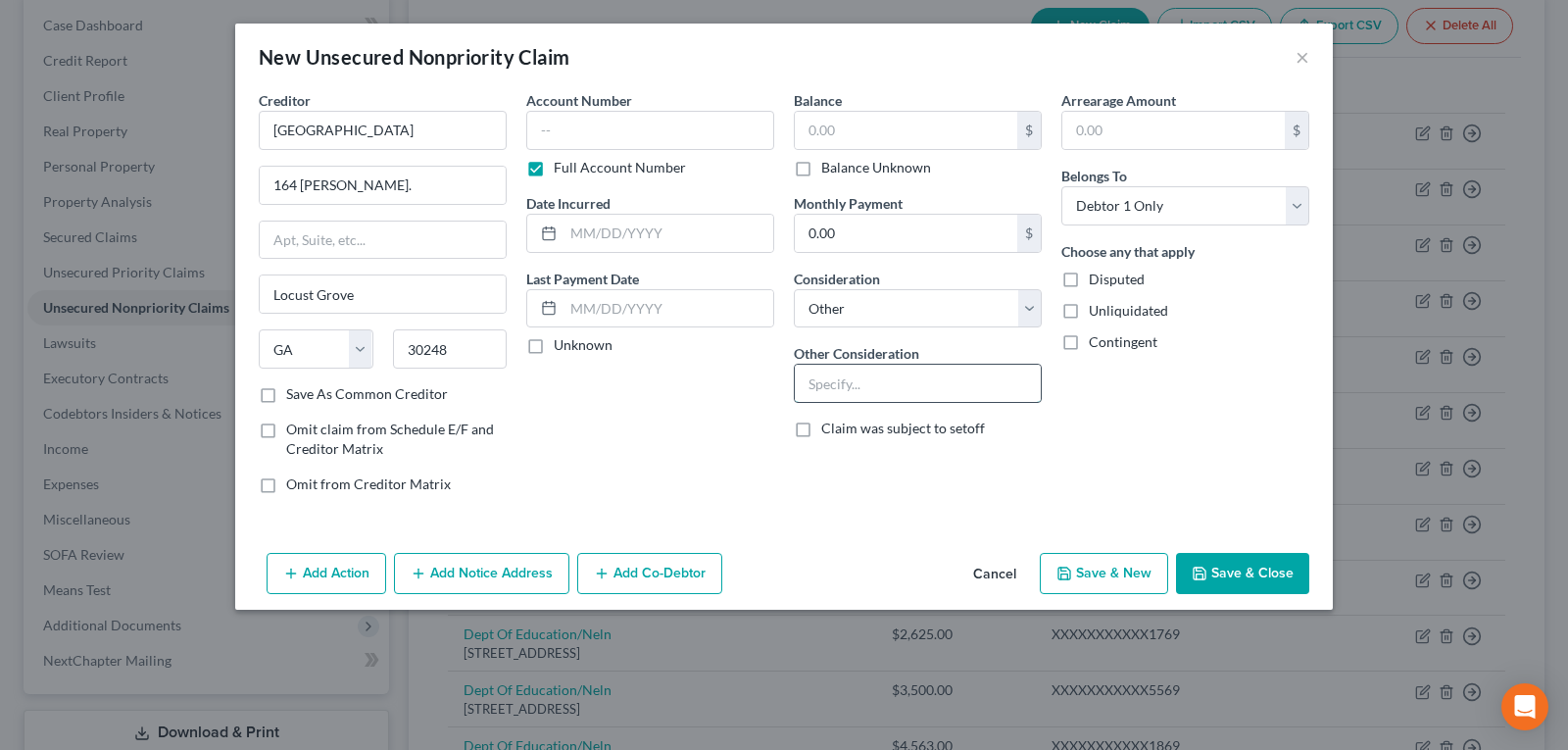
click at [840, 388] on input "text" at bounding box center [917, 384] width 246 height 38
type input "Personal Property"
click at [821, 163] on label "Balance Unknown" at bounding box center [876, 168] width 110 height 20
click at [829, 163] on input "Balance Unknown" at bounding box center [835, 164] width 13 height 13
checkbox input "true"
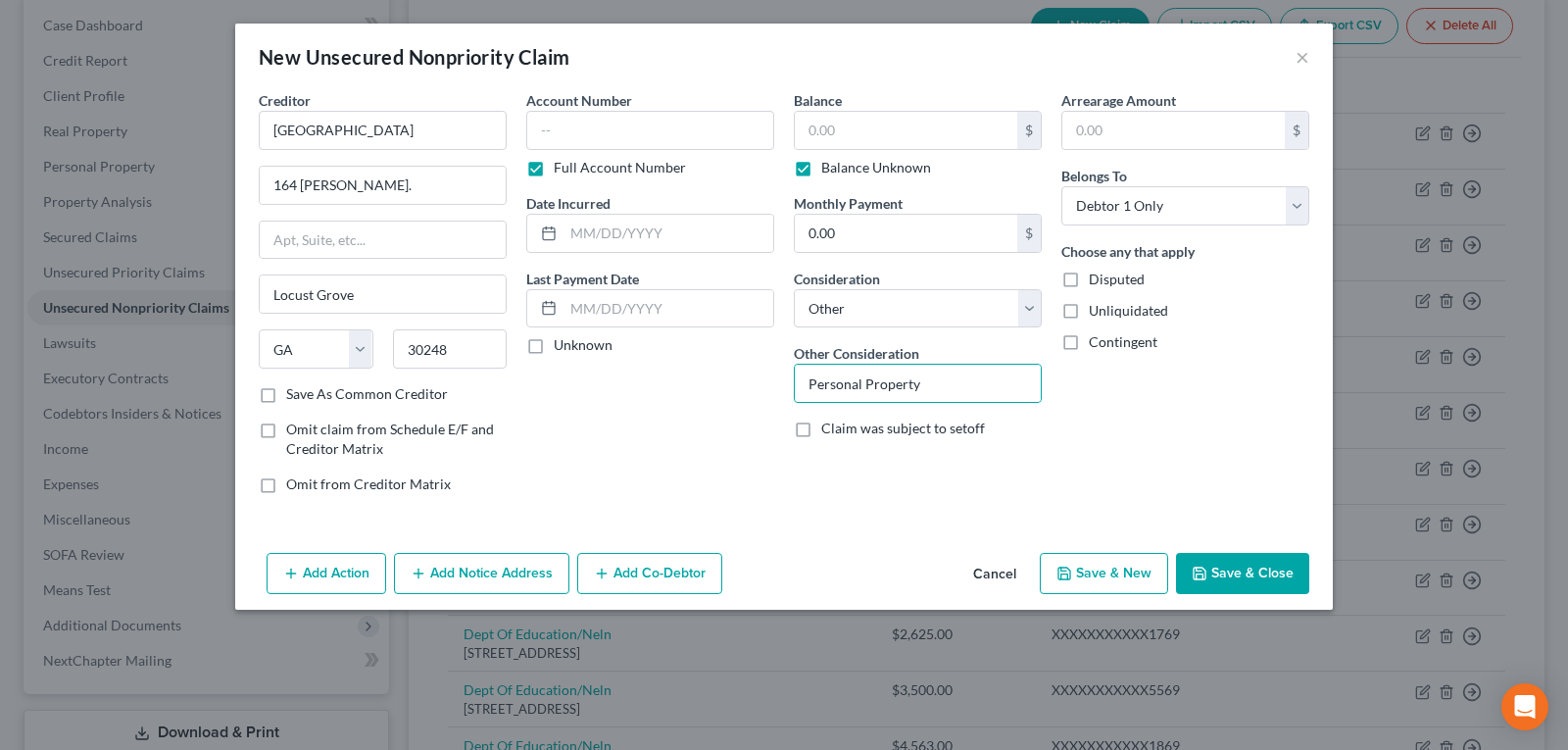
type input "0.00"
click at [1242, 570] on button "Save & Close" at bounding box center [1243, 573] width 133 height 42
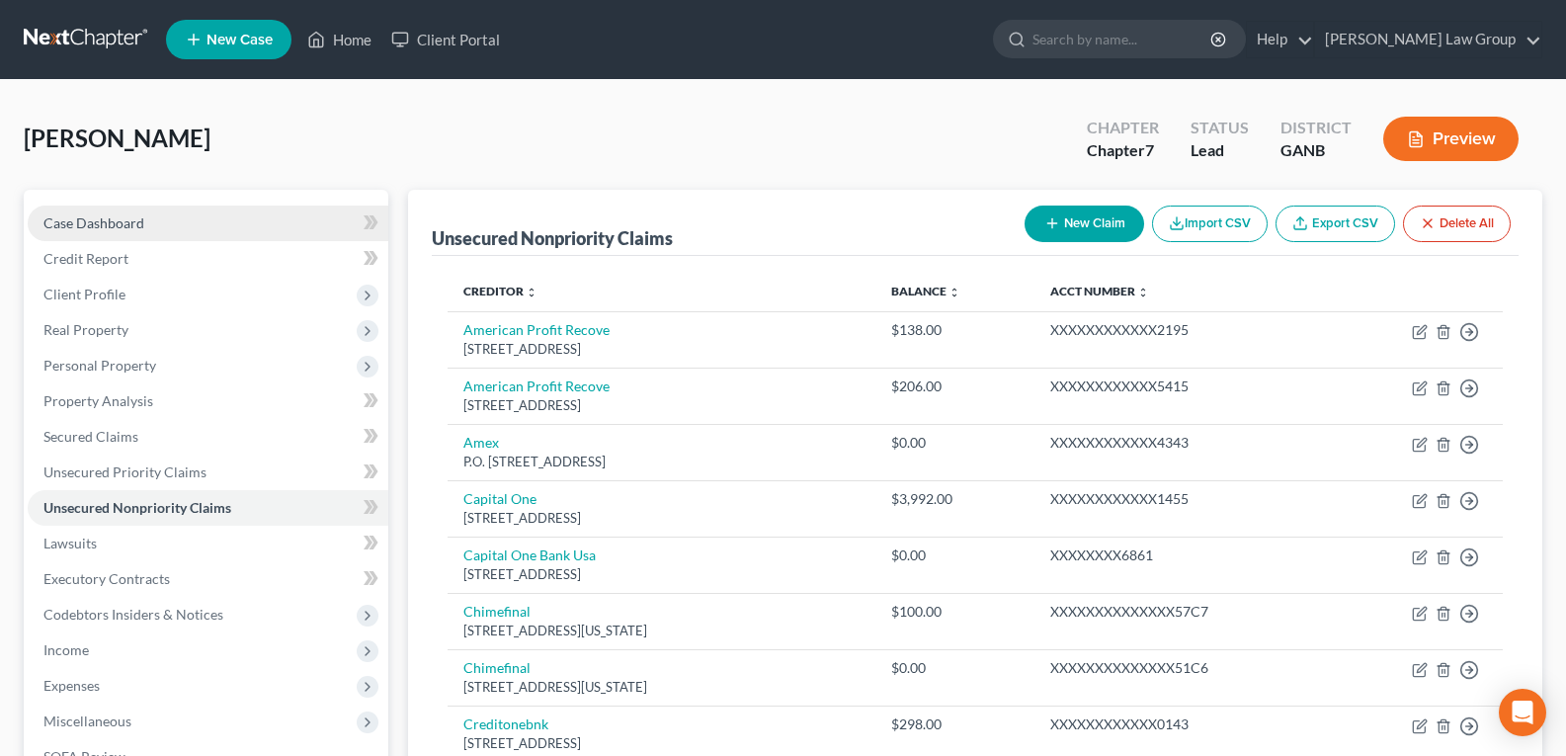
click at [105, 221] on span "Case Dashboard" at bounding box center [93, 222] width 101 height 17
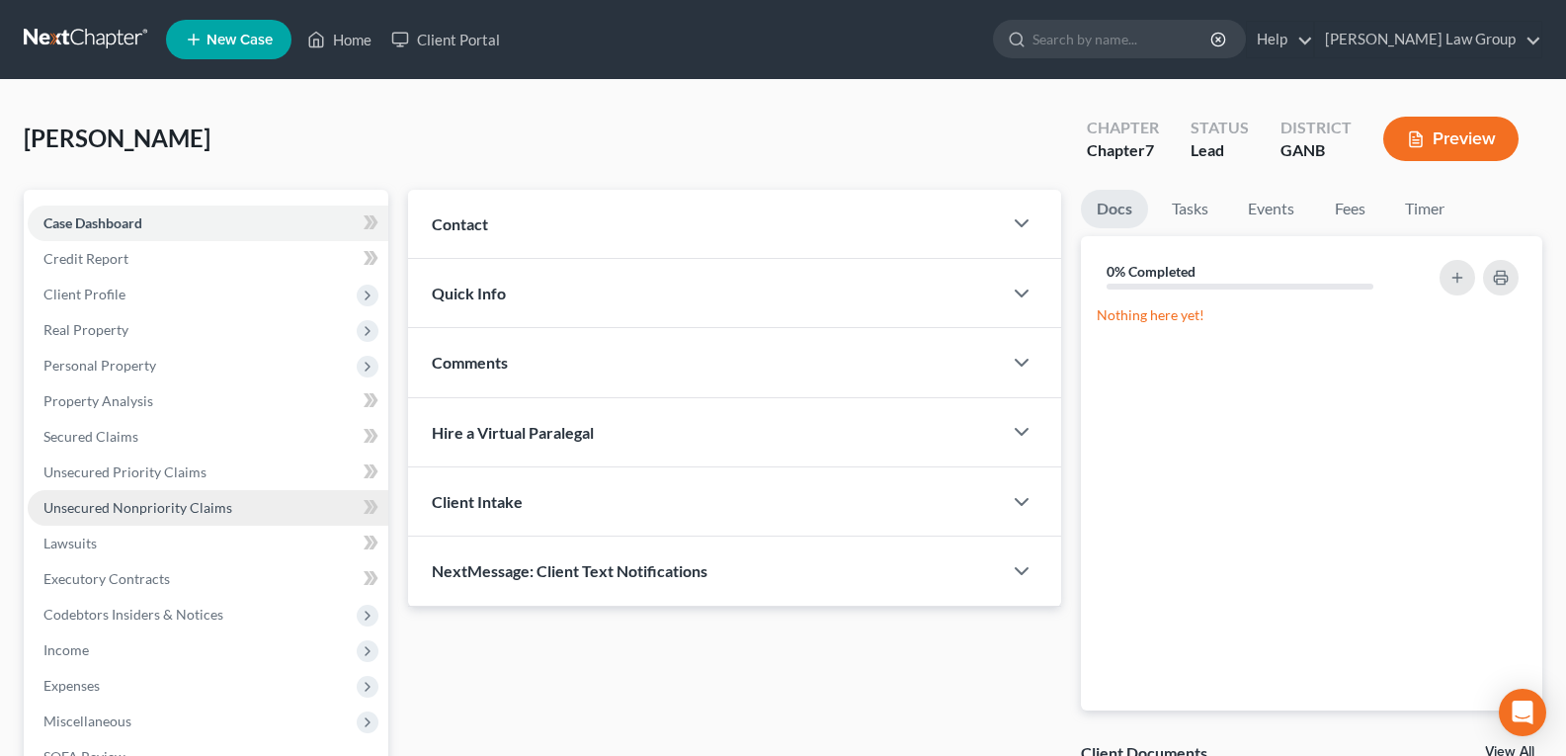
click at [95, 509] on span "Unsecured Nonpriority Claims" at bounding box center [137, 507] width 189 height 17
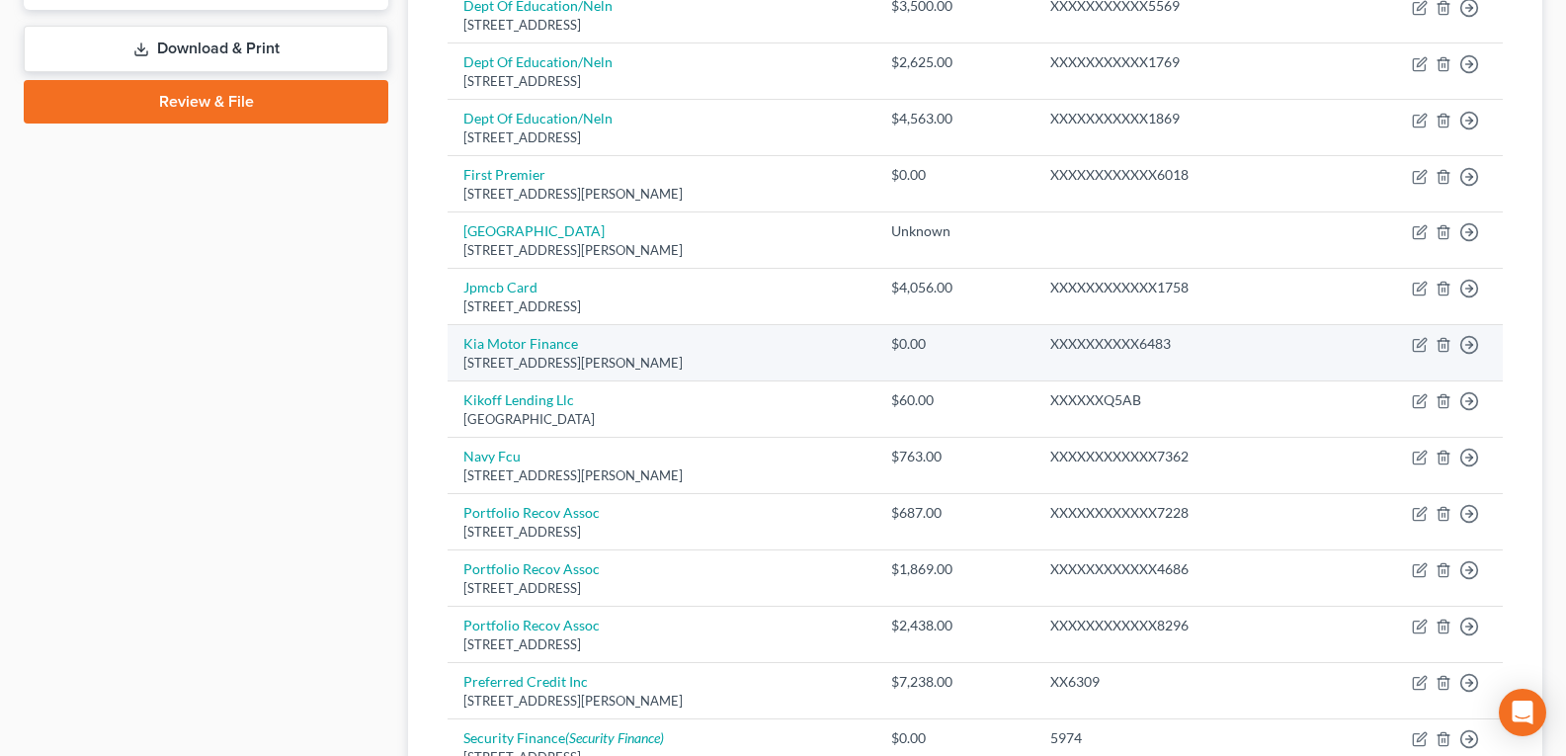
scroll to position [889, 0]
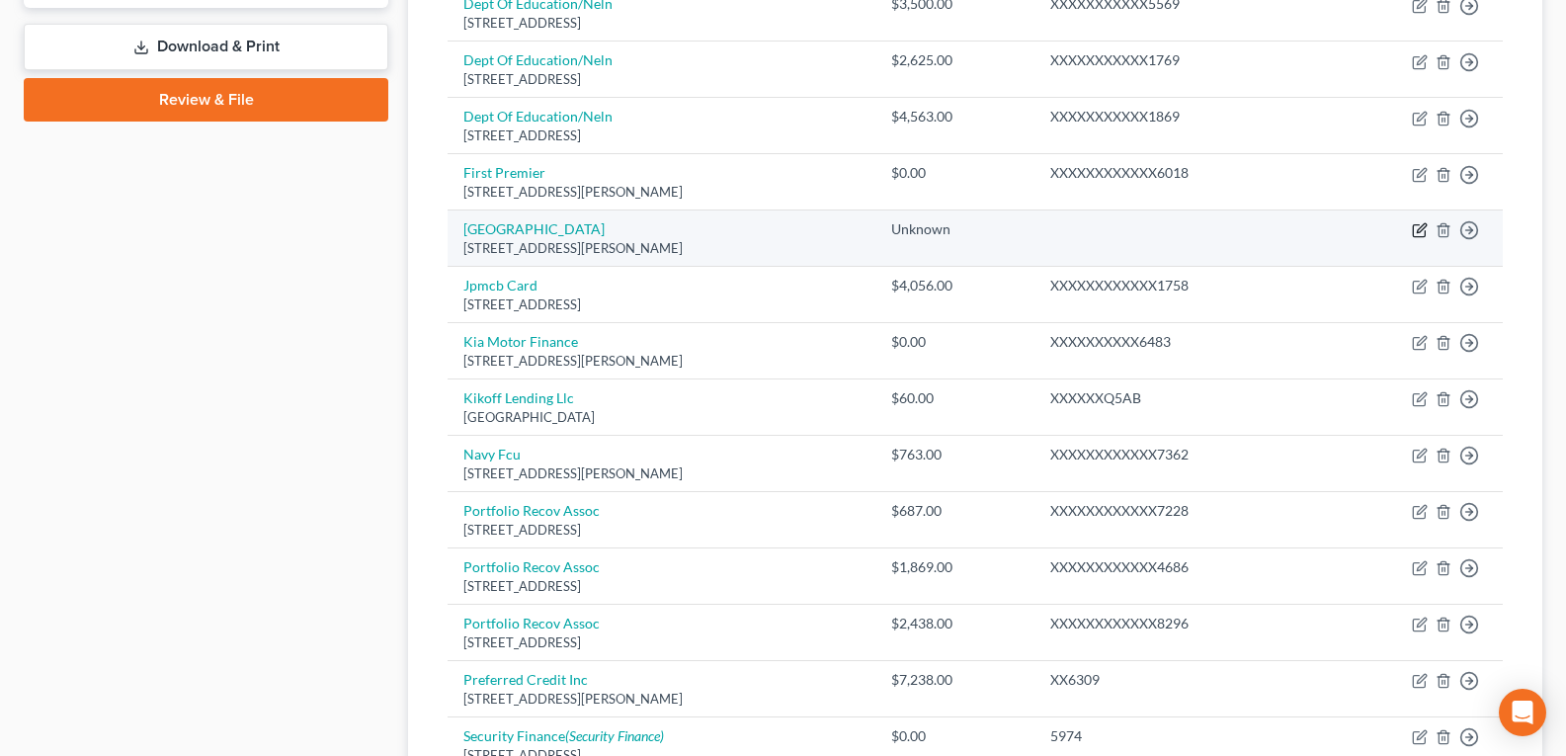
click at [1417, 225] on icon "button" at bounding box center [1419, 231] width 12 height 12
select select "10"
select select "14"
select select "0"
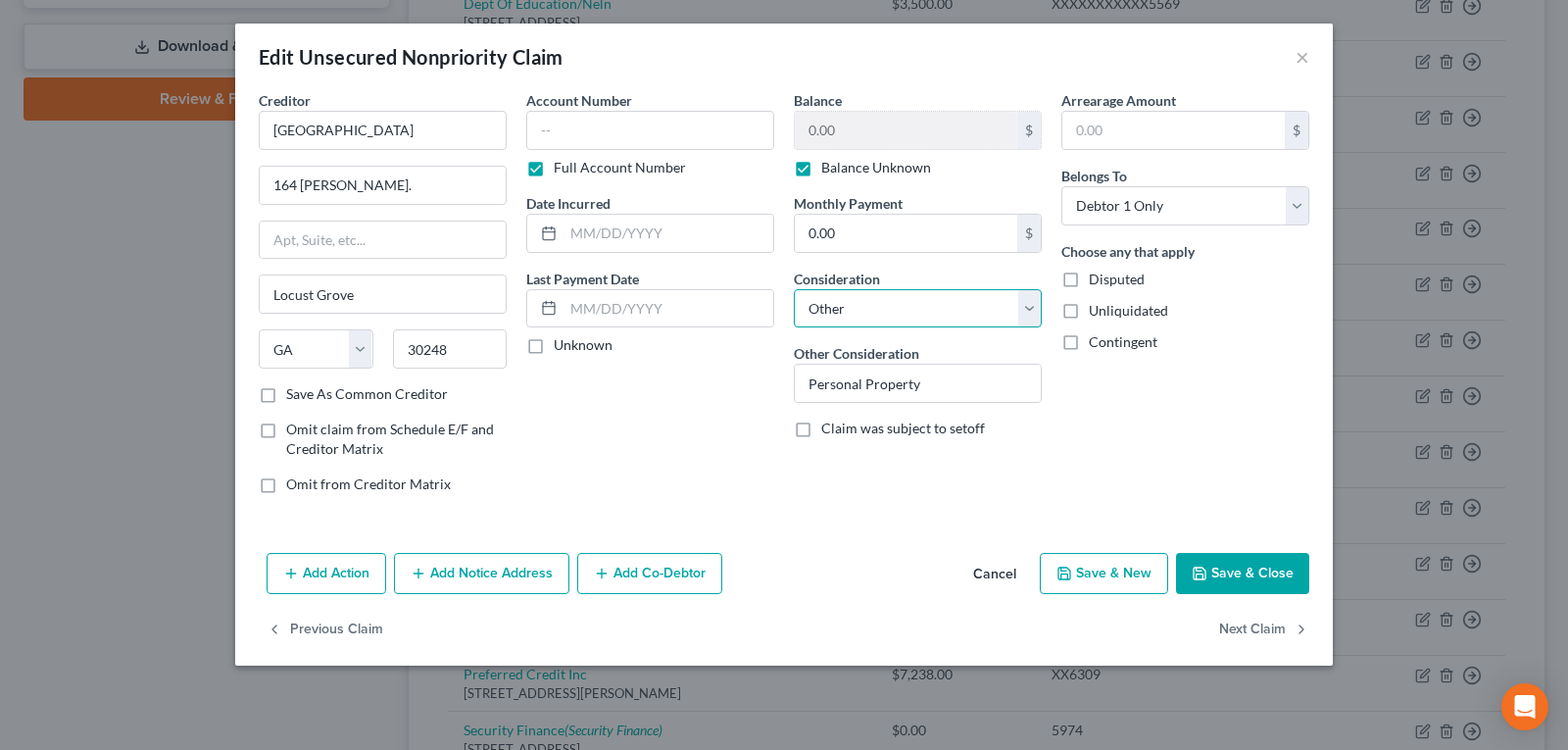
drag, startPoint x: 1021, startPoint y: 313, endPoint x: 1000, endPoint y: 324, distance: 23.7
click at [1021, 313] on select "Select Cable / Satellite Services Collection Agency Credit Card Debt Debt Couns…" at bounding box center [917, 310] width 248 height 40
select select
click at [793, 290] on select "Select Cable / Satellite Services Collection Agency Credit Card Debt Debt Couns…" at bounding box center [917, 310] width 248 height 40
click at [1225, 574] on button "Save & Close" at bounding box center [1243, 573] width 133 height 42
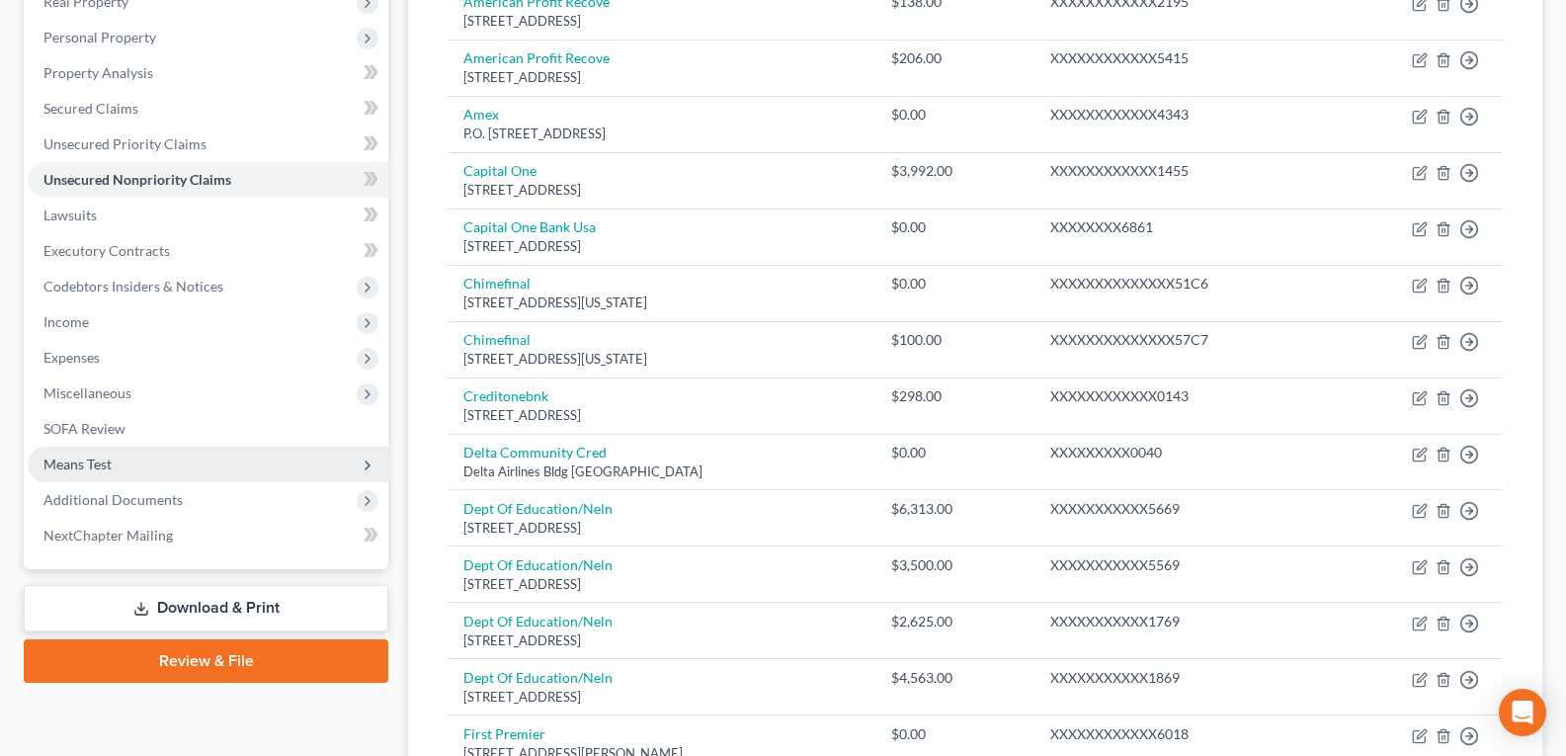
scroll to position [296, 0]
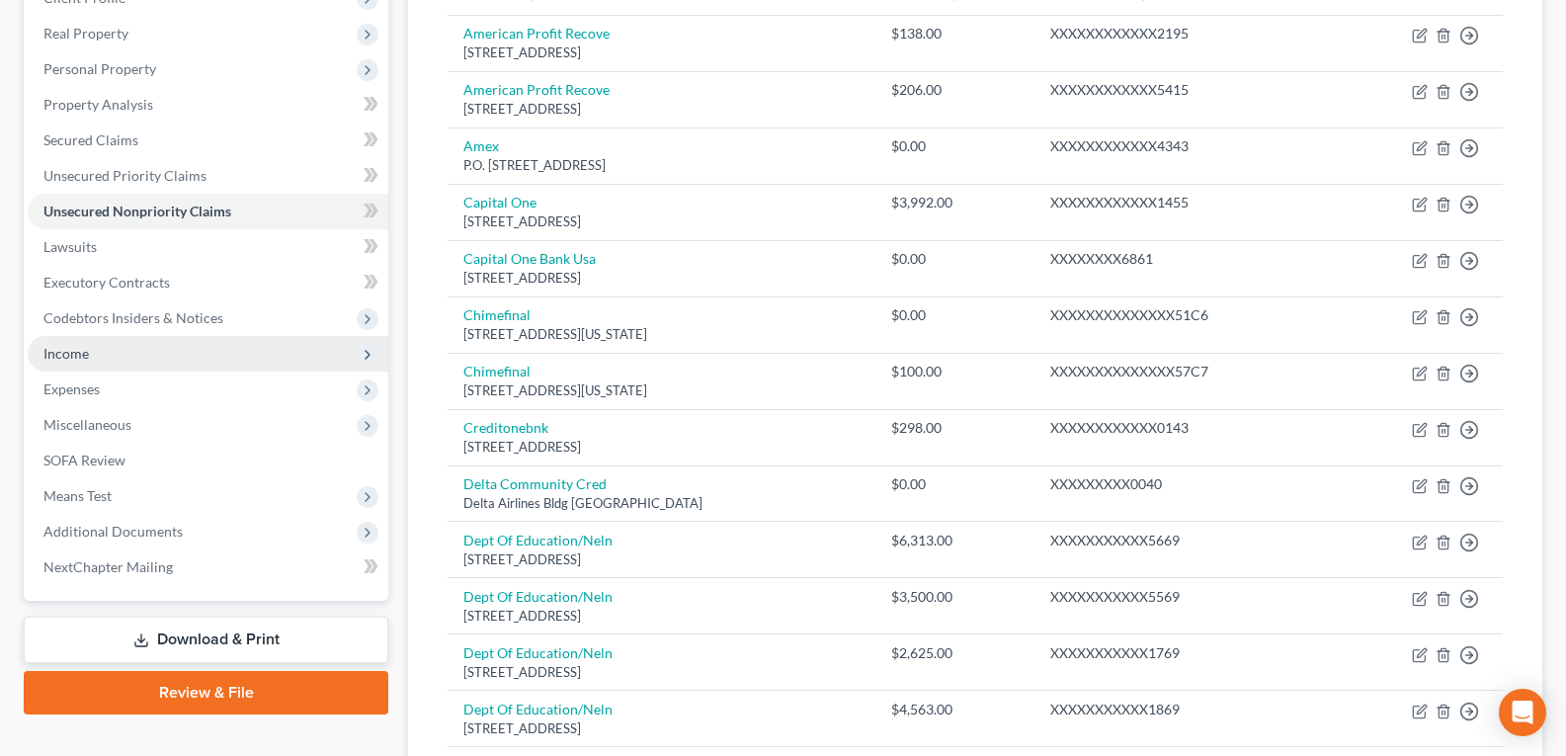
click at [86, 355] on span "Income" at bounding box center [65, 353] width 45 height 17
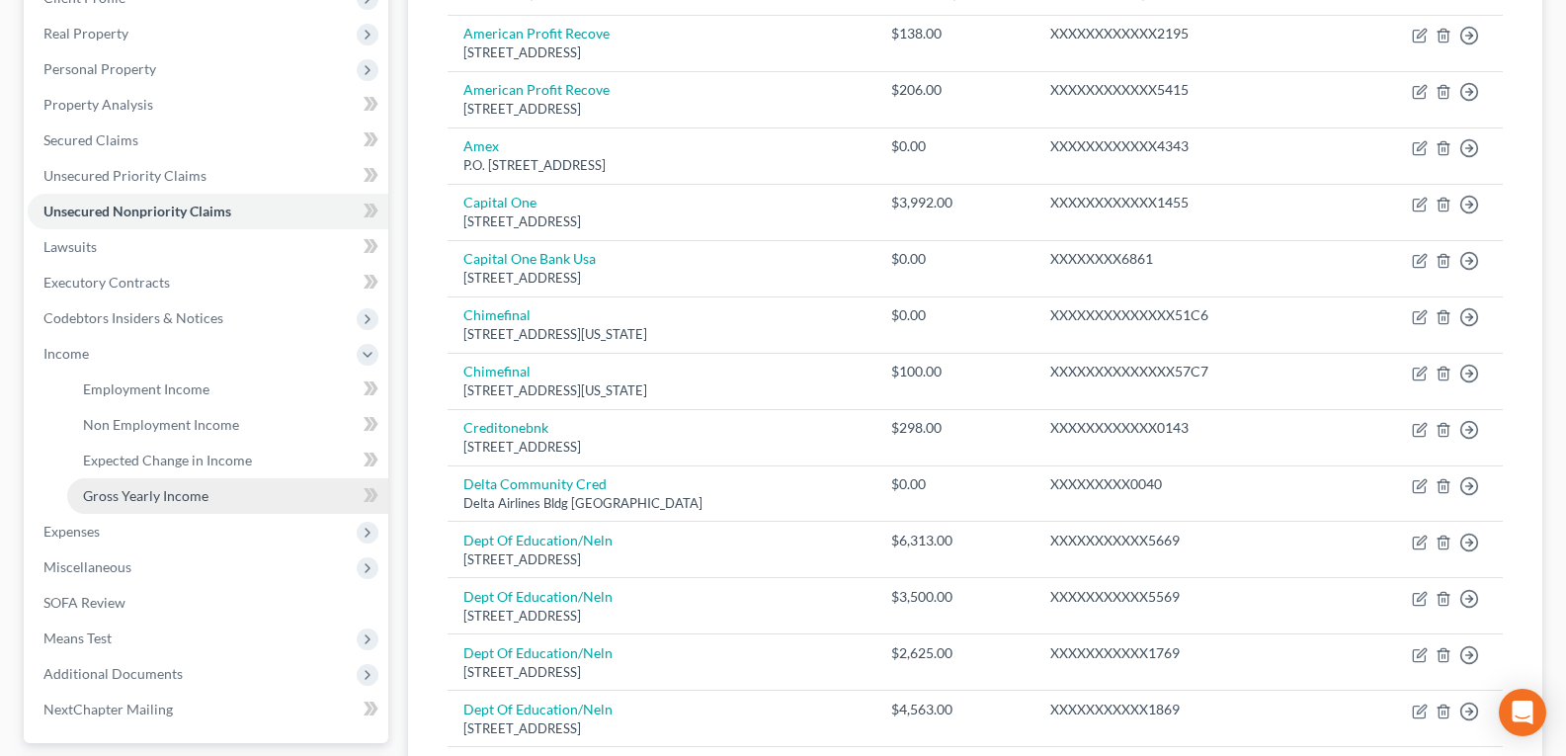
click at [117, 492] on span "Gross Yearly Income" at bounding box center [146, 495] width 126 height 17
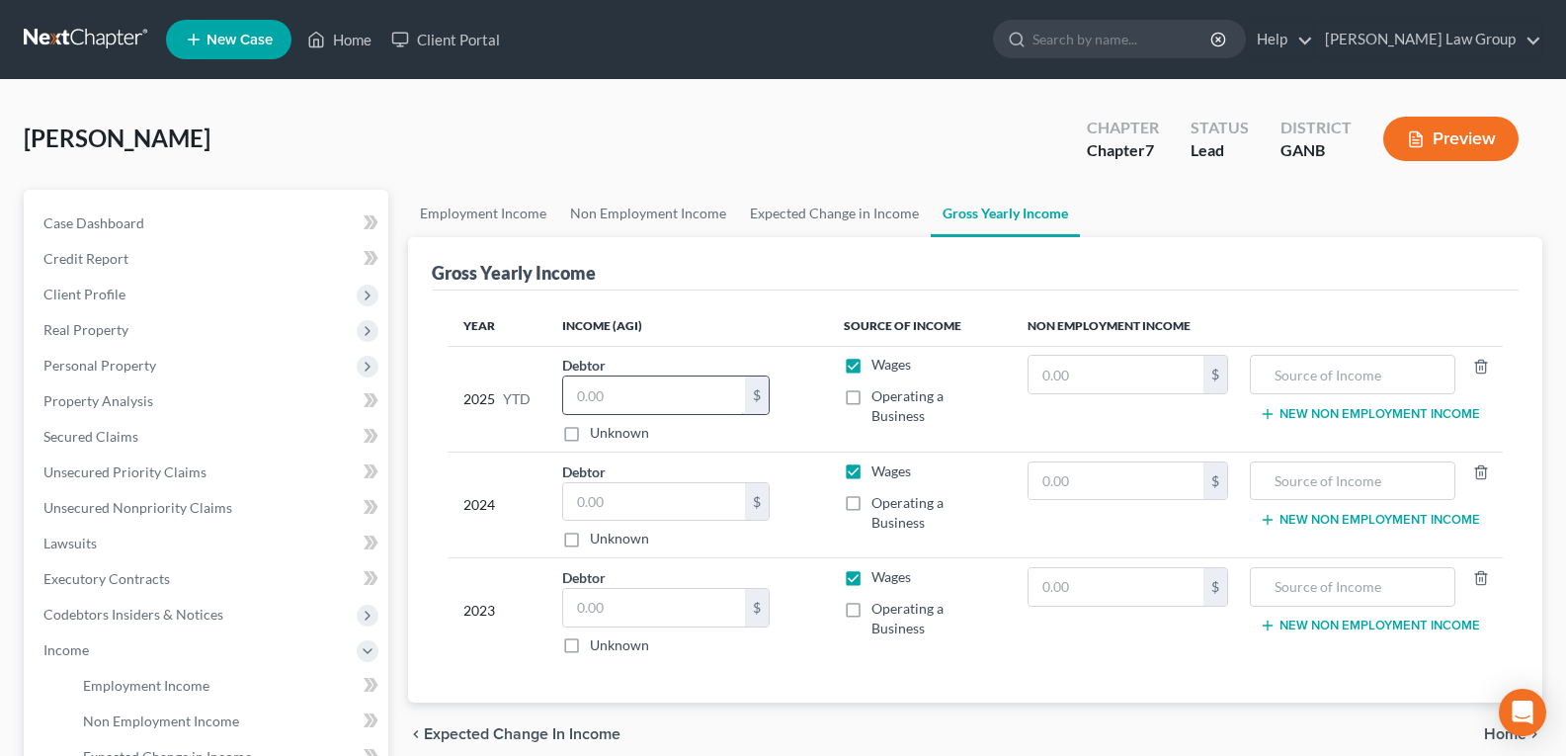
click at [646, 393] on input "text" at bounding box center [654, 396] width 182 height 38
drag, startPoint x: 687, startPoint y: 399, endPoint x: 547, endPoint y: 400, distance: 140.3
click at [552, 400] on td "Debtor 71,619.80 $ Unknown Balance Undetermined 71,619.80 $ Unknown" at bounding box center [688, 399] width 282 height 106
type input "70,000.00"
click at [628, 503] on input "text" at bounding box center [654, 502] width 182 height 38
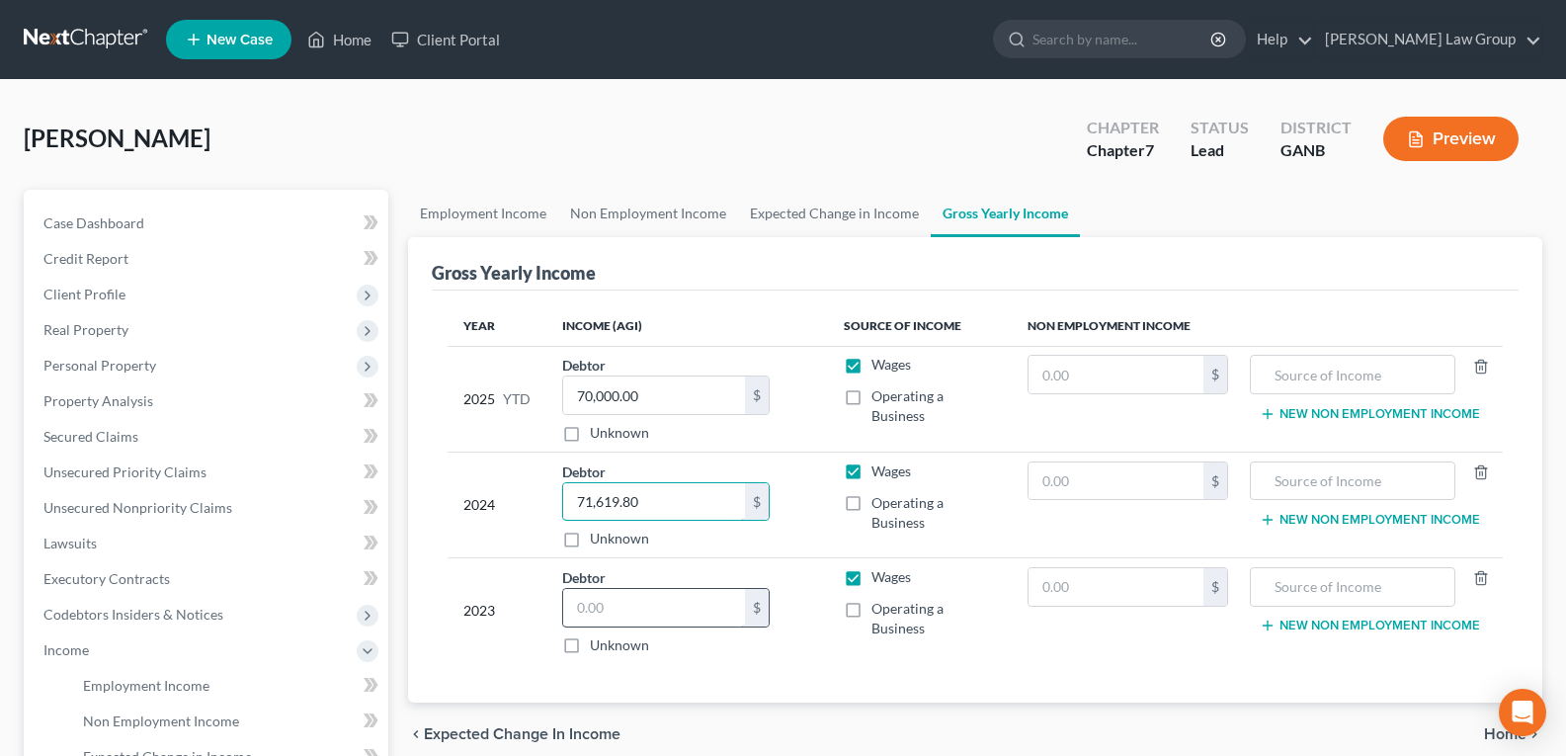
type input "71,619.80"
click at [616, 602] on input "text" at bounding box center [654, 608] width 182 height 38
type input "67,214.18"
click at [643, 221] on link "Non Employment Income" at bounding box center [648, 213] width 180 height 47
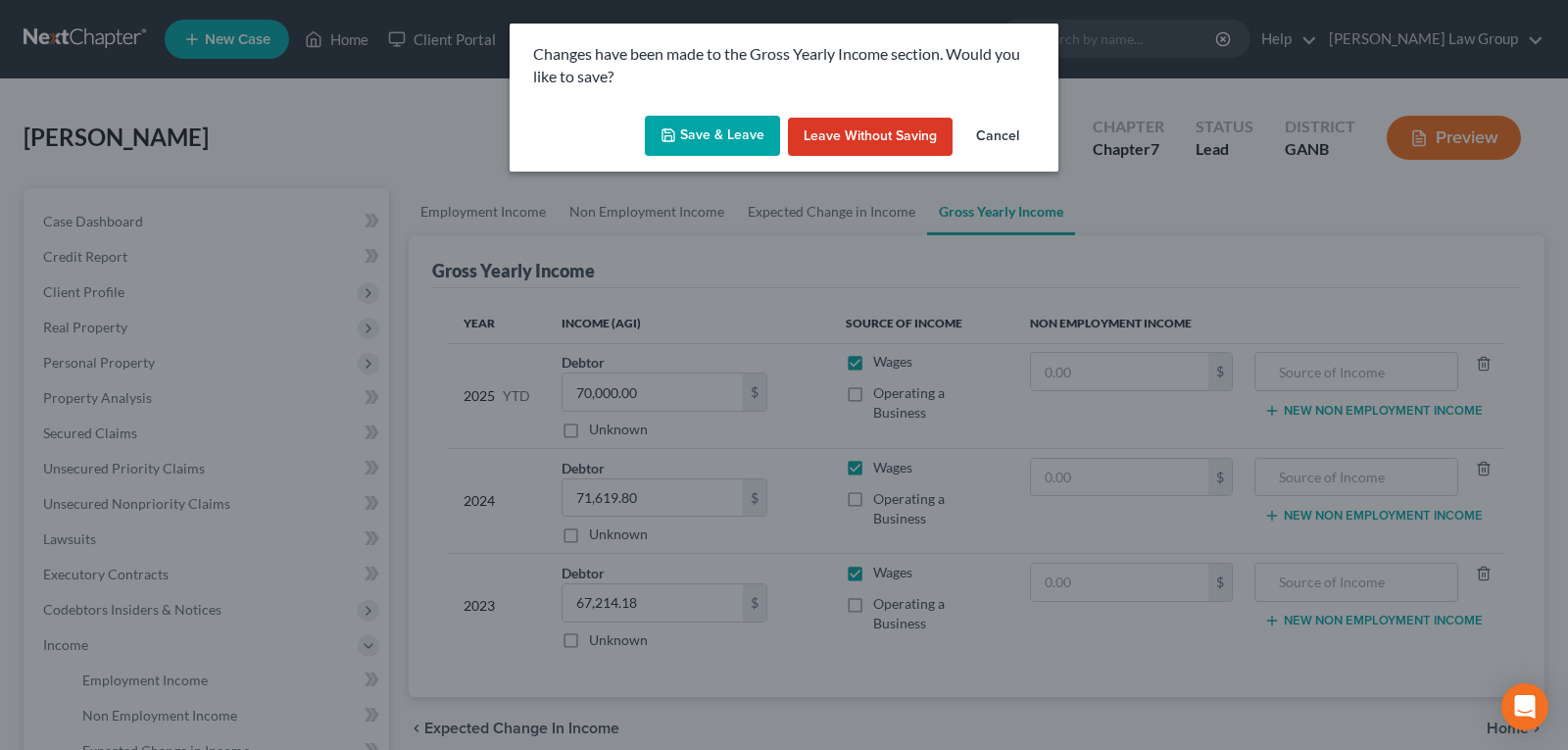
click at [672, 137] on polyline "button" at bounding box center [668, 138] width 7 height 5
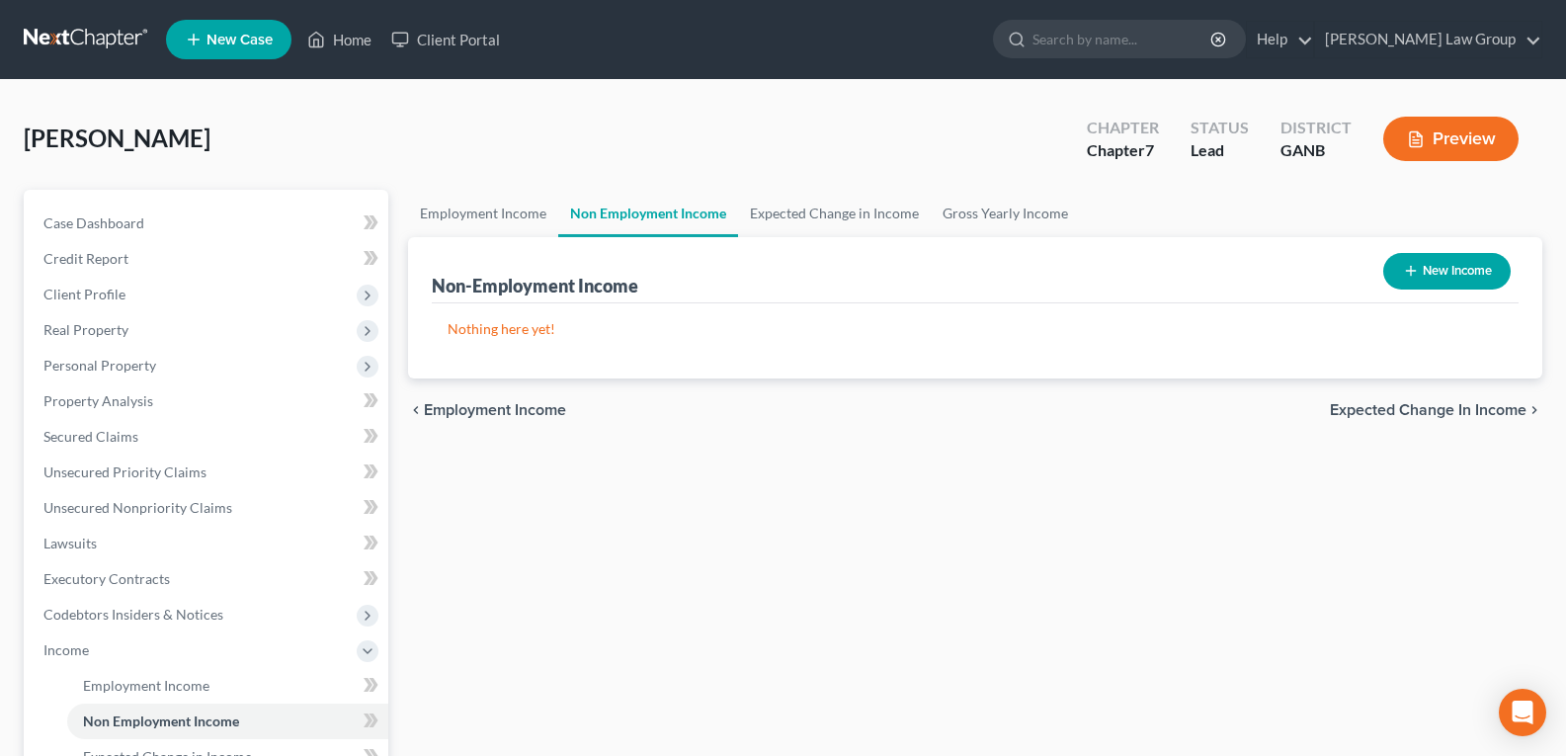
click at [1422, 267] on button "New Income" at bounding box center [1447, 271] width 127 height 37
select select "0"
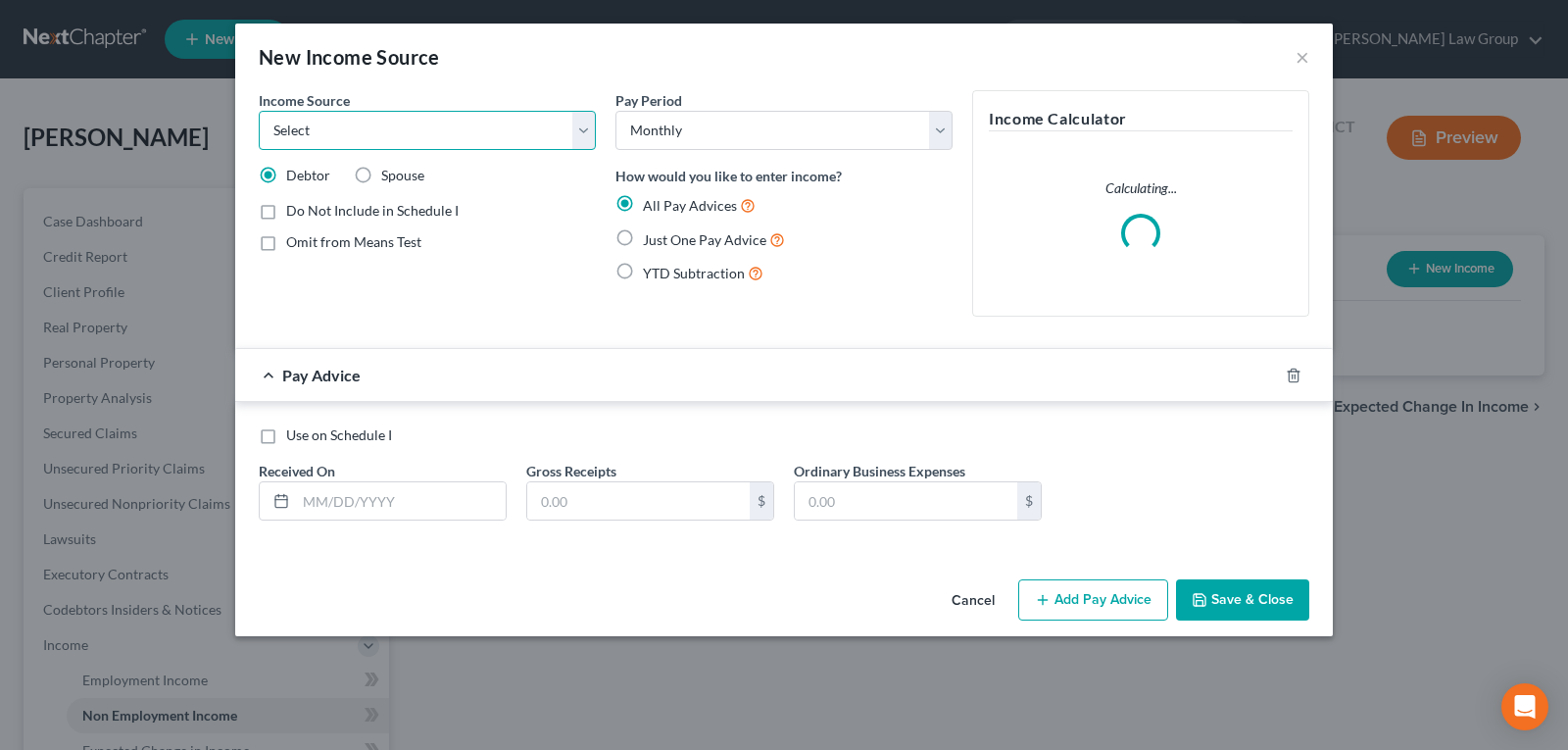
drag, startPoint x: 389, startPoint y: 121, endPoint x: 381, endPoint y: 130, distance: 12.0
click at [389, 121] on select "Select Unemployment Disability (from employer) Pension Retirement Social Securi…" at bounding box center [427, 131] width 337 height 40
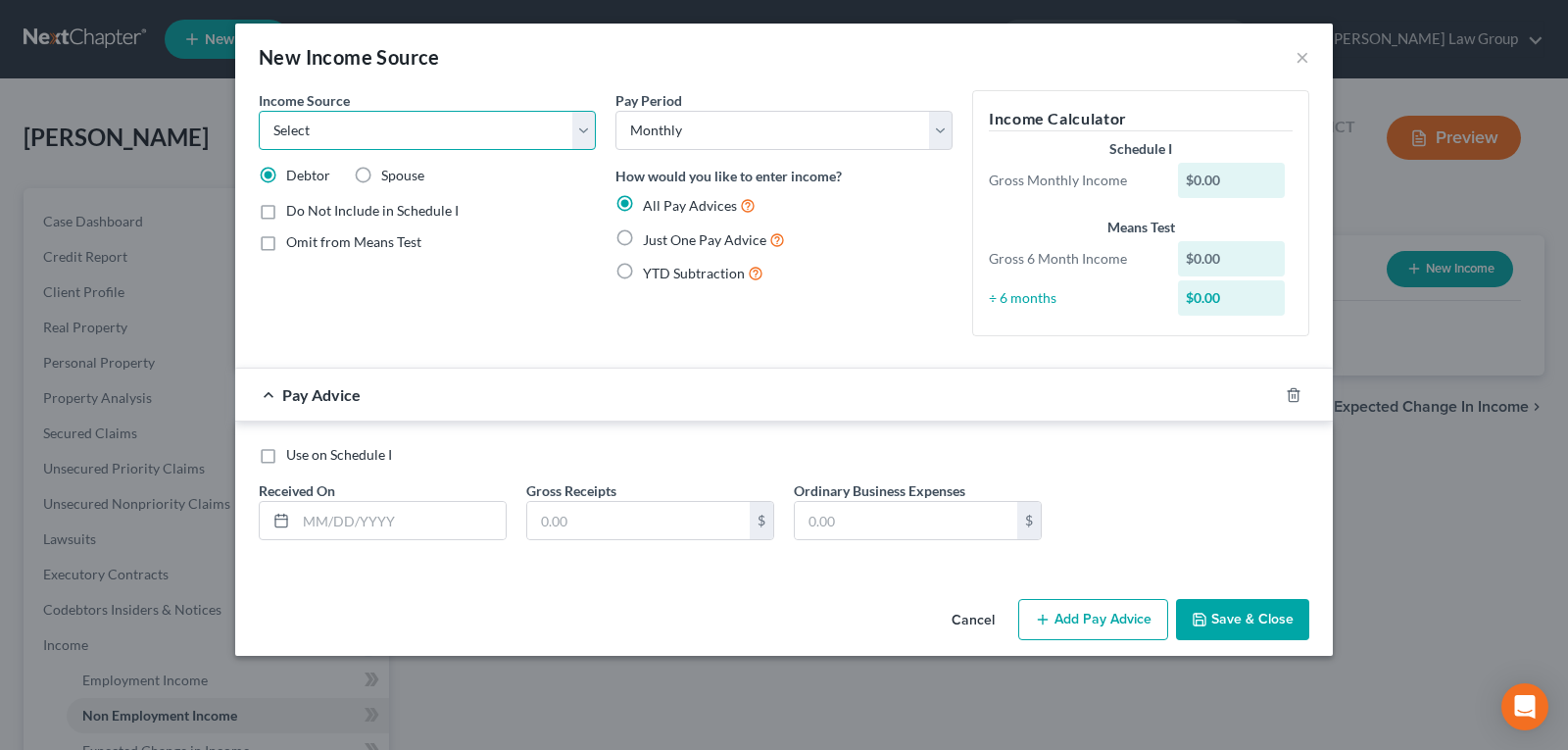
select select "13"
click at [259, 111] on select "Select Unemployment Disability (from employer) Pension Retirement Social Securi…" at bounding box center [427, 131] width 337 height 40
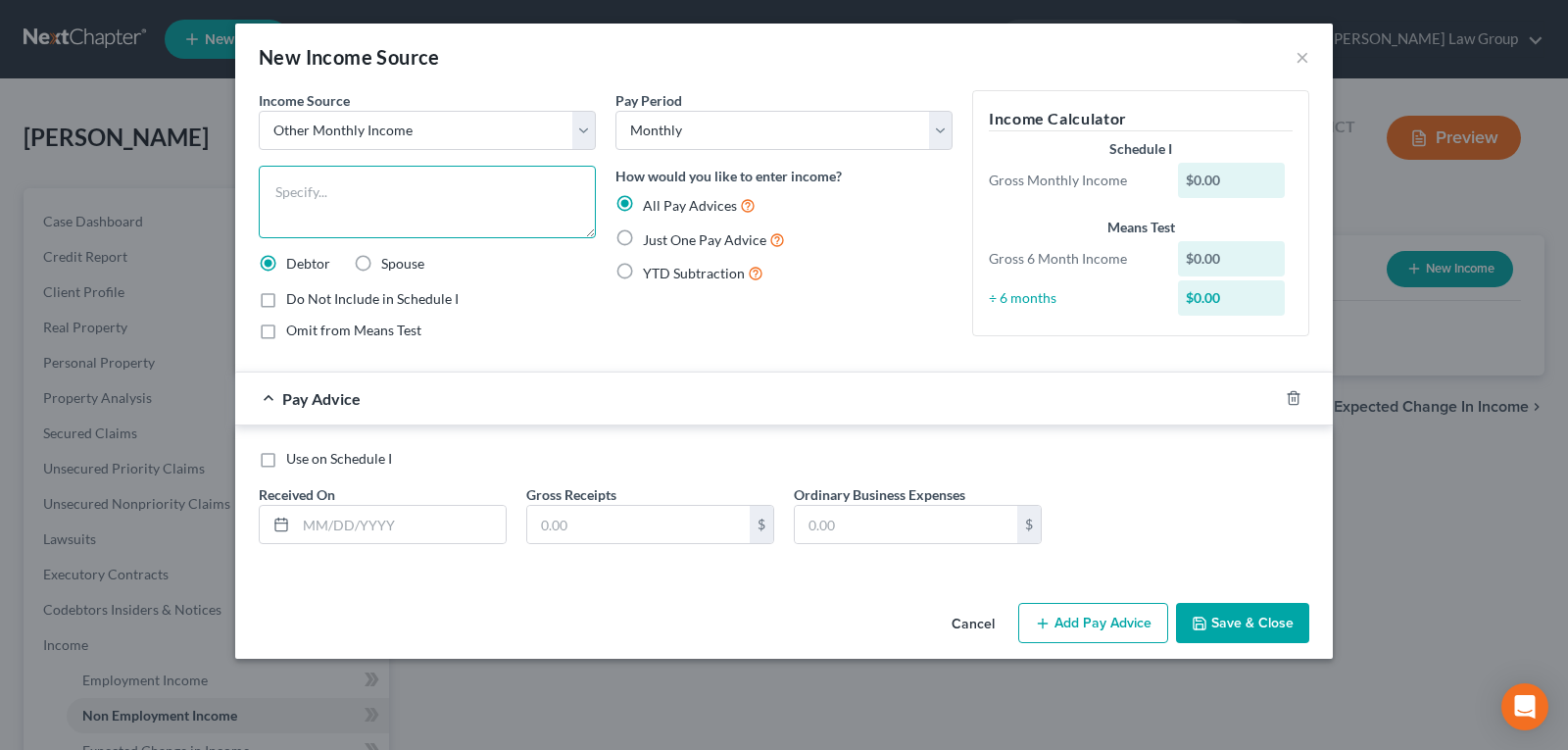
click at [310, 192] on textarea at bounding box center [427, 201] width 337 height 72
type textarea "Student Loan Refund"
click at [643, 237] on label "Just One Pay Advice" at bounding box center [713, 239] width 142 height 23
click at [651, 237] on input "Just One Pay Advice" at bounding box center [657, 234] width 13 height 13
radio input "true"
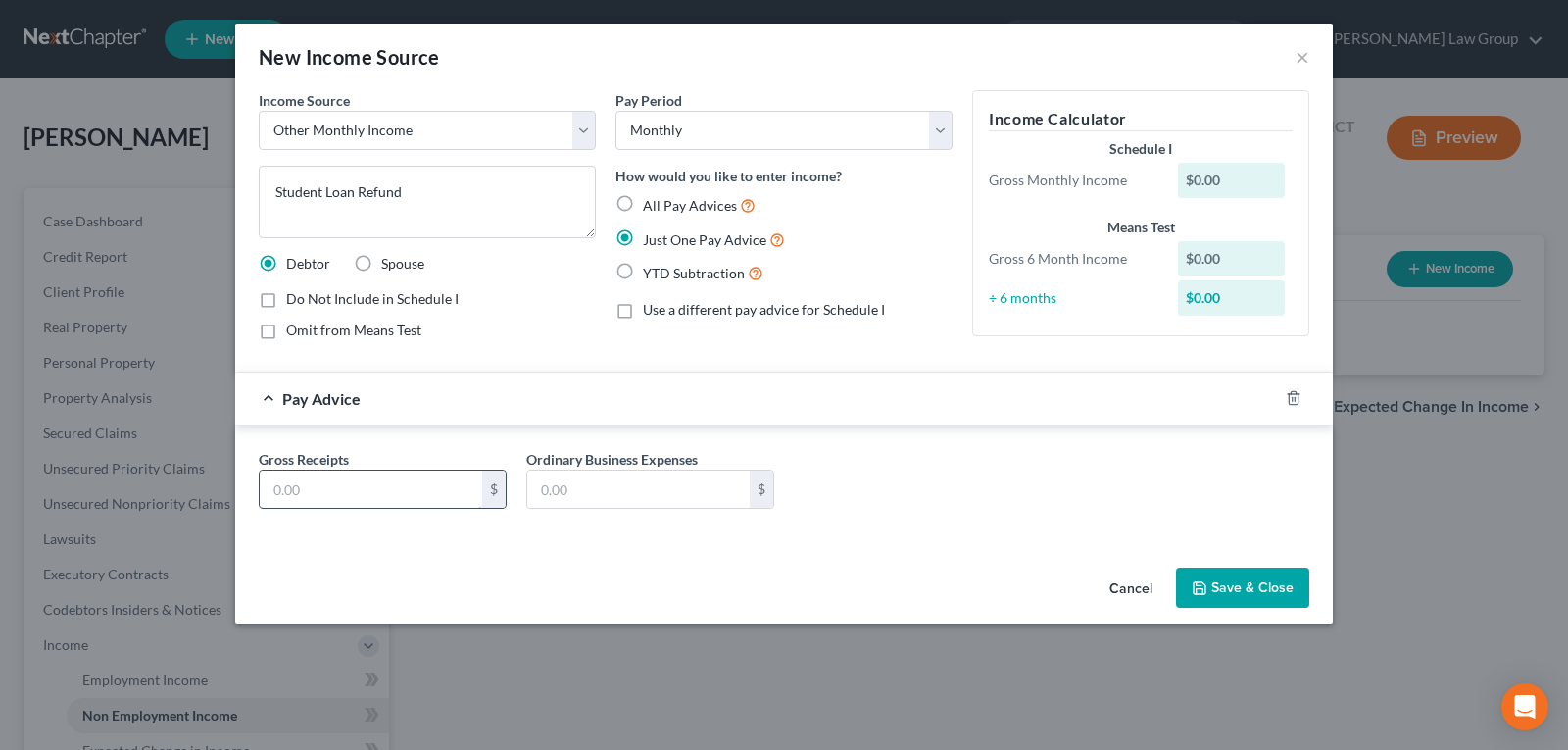
drag, startPoint x: 385, startPoint y: 489, endPoint x: 377, endPoint y: 479, distance: 12.8
click at [385, 489] on input "text" at bounding box center [371, 489] width 222 height 38
type input "1,300.00"
click at [1223, 589] on button "Save & Close" at bounding box center [1243, 588] width 133 height 42
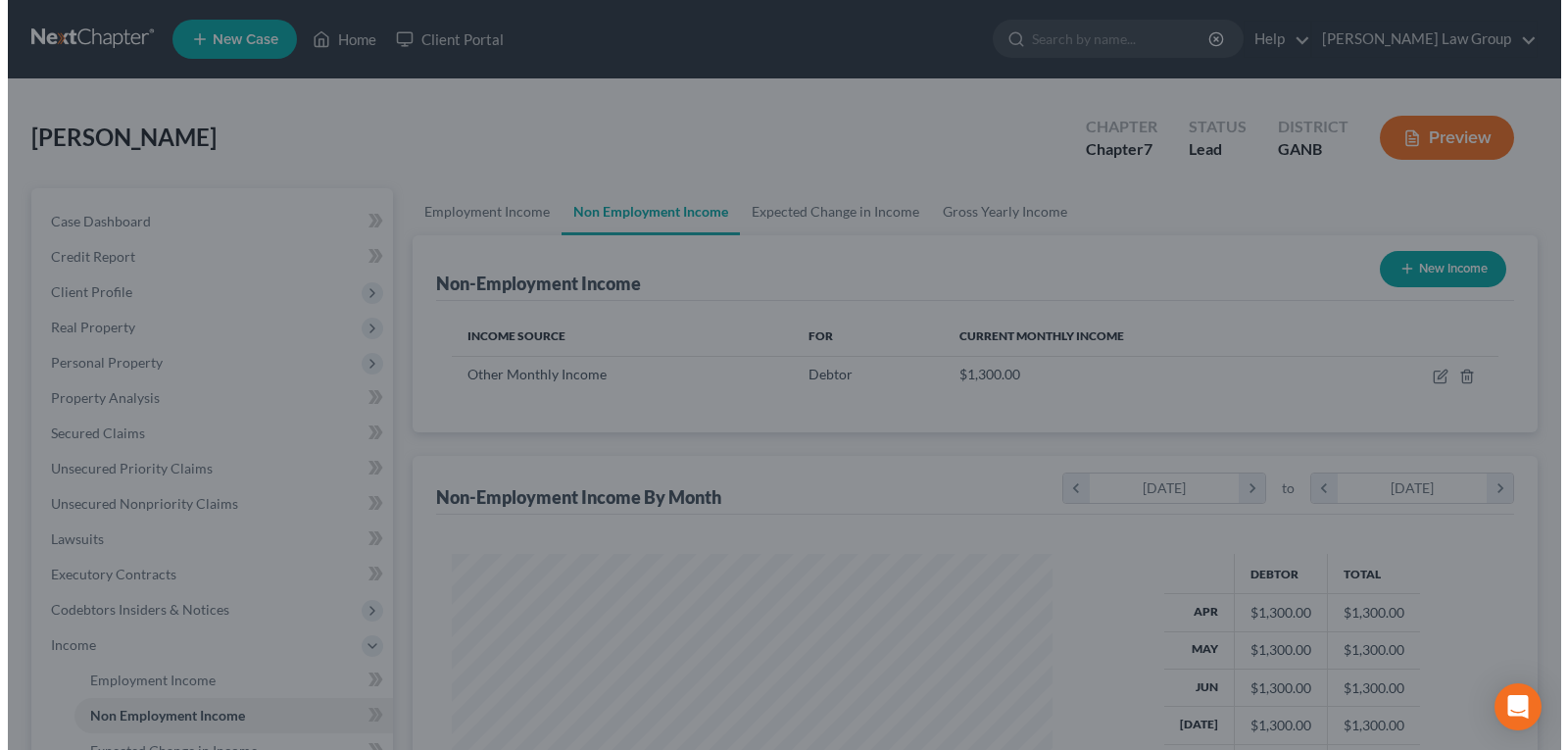
scroll to position [980067, 979502]
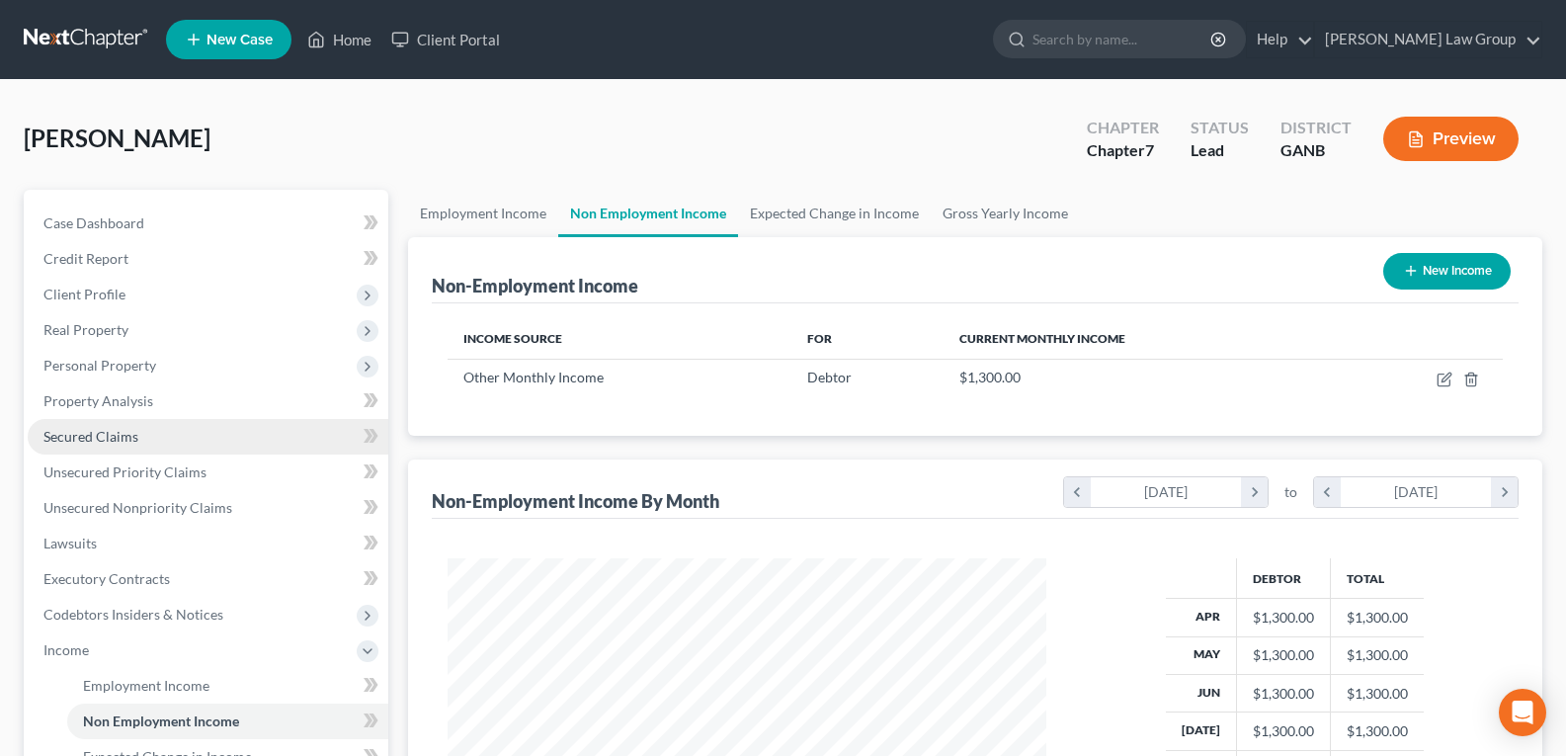
click at [123, 443] on span "Secured Claims" at bounding box center [90, 436] width 95 height 17
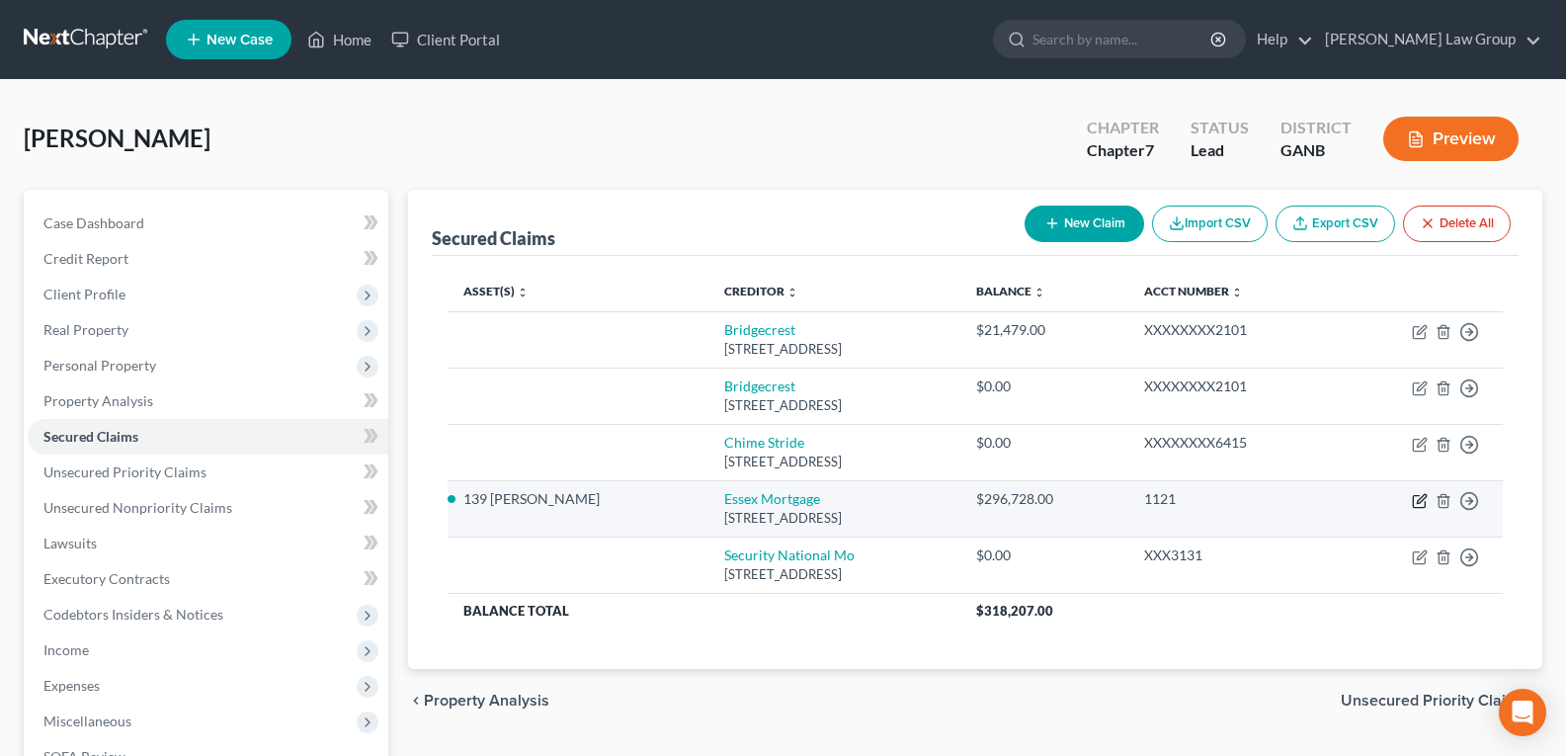
click at [1416, 503] on icon "button" at bounding box center [1420, 501] width 16 height 16
select select "4"
select select "2"
select select "0"
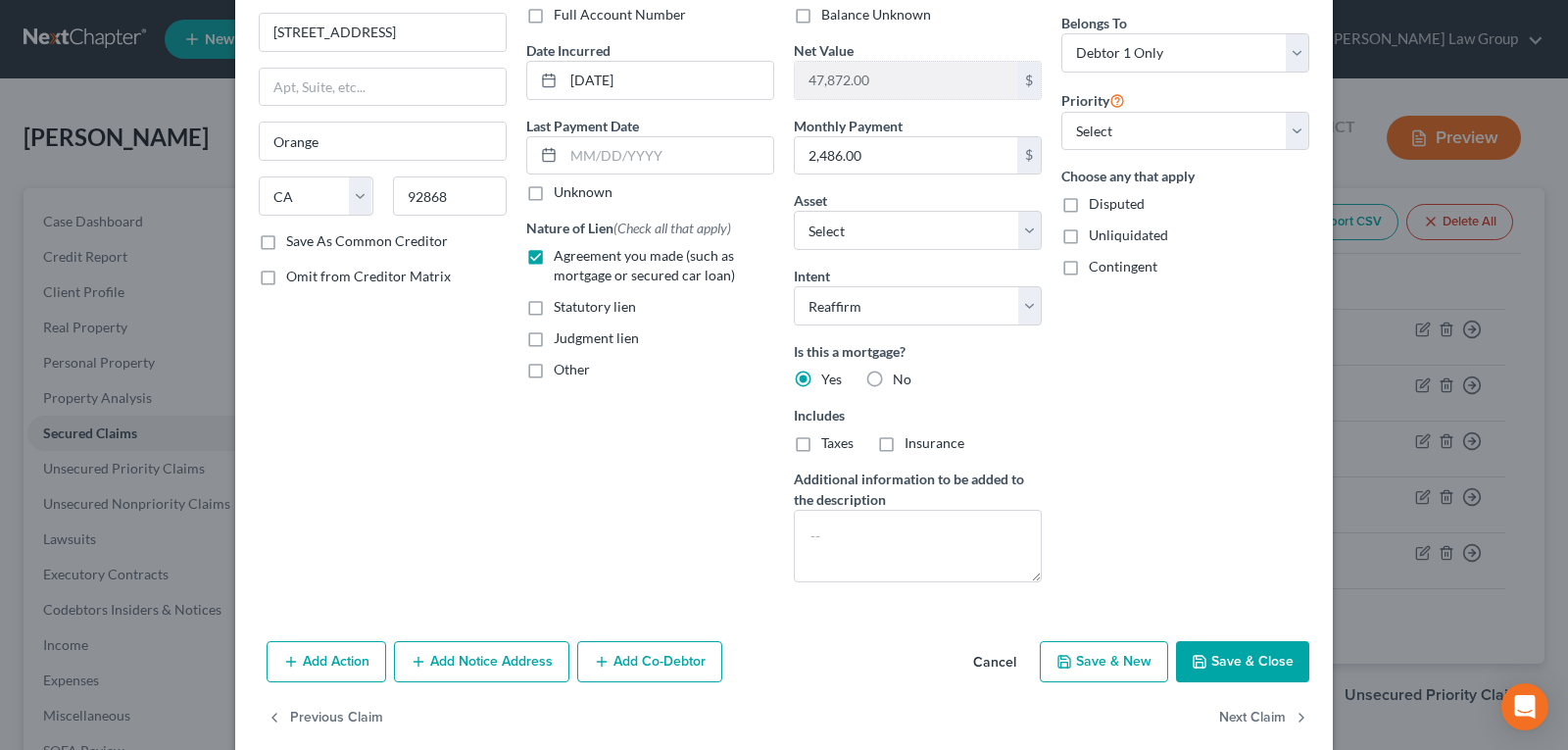
scroll to position [181, 0]
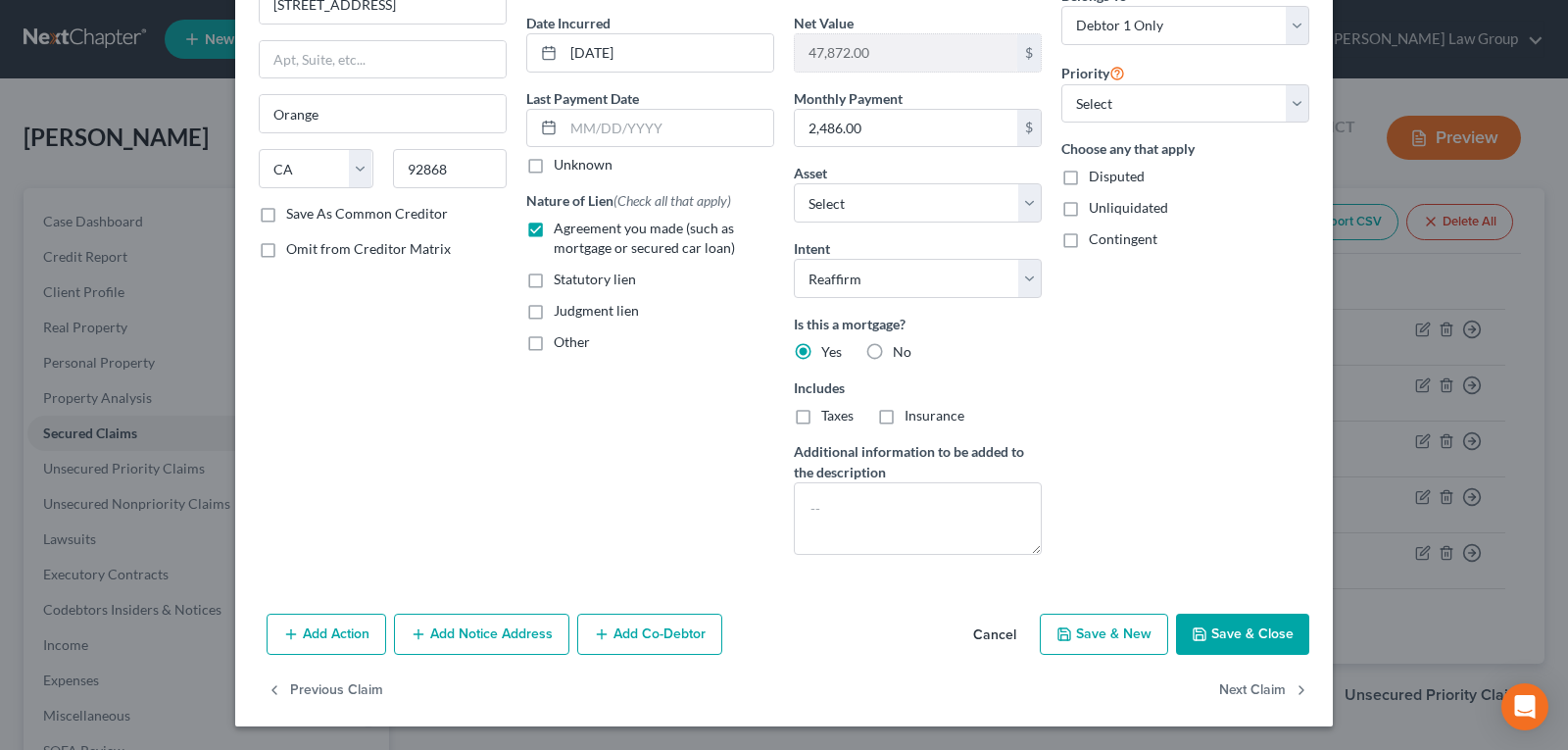
click at [454, 640] on button "Add Notice Address" at bounding box center [481, 635] width 176 height 42
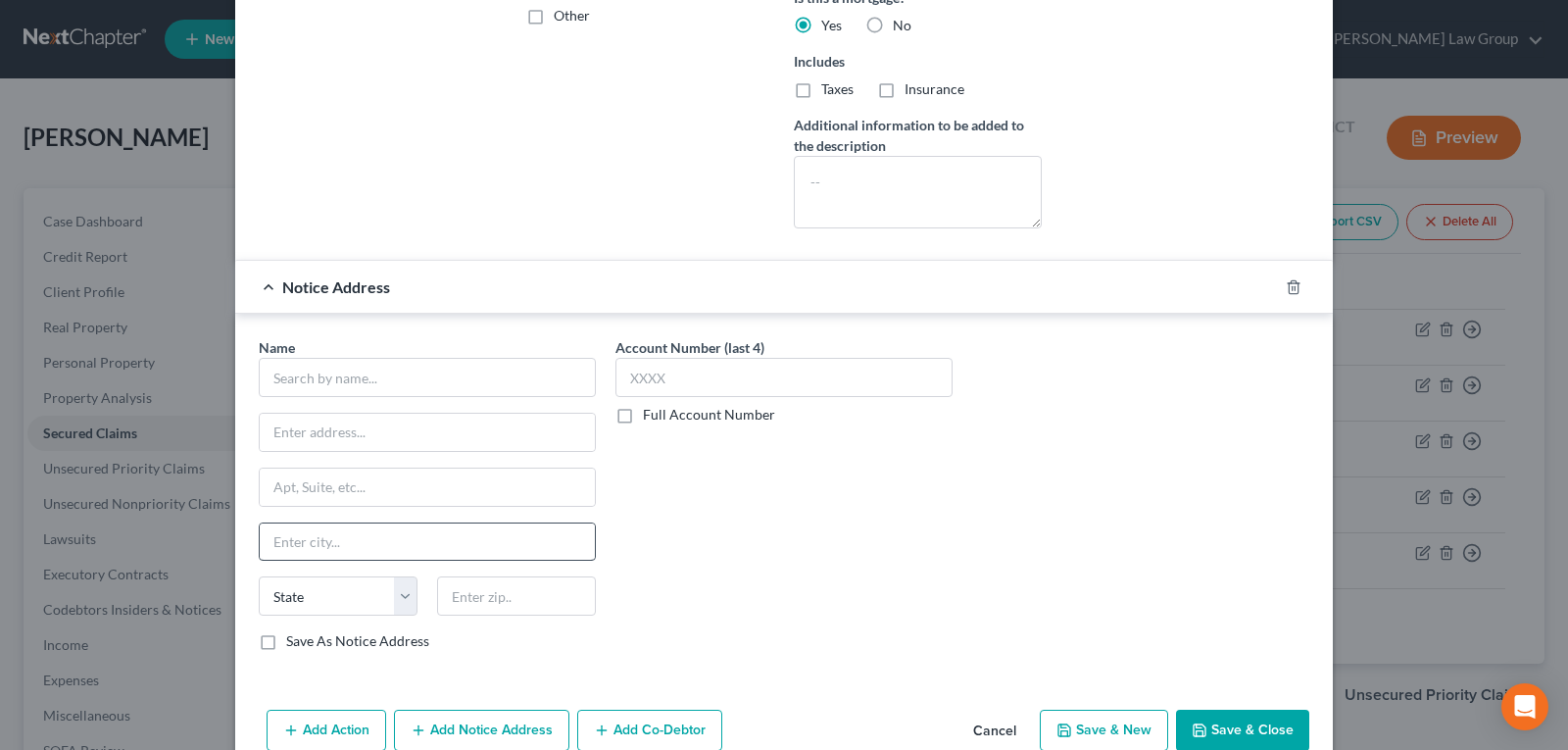
scroll to position [572, 0]
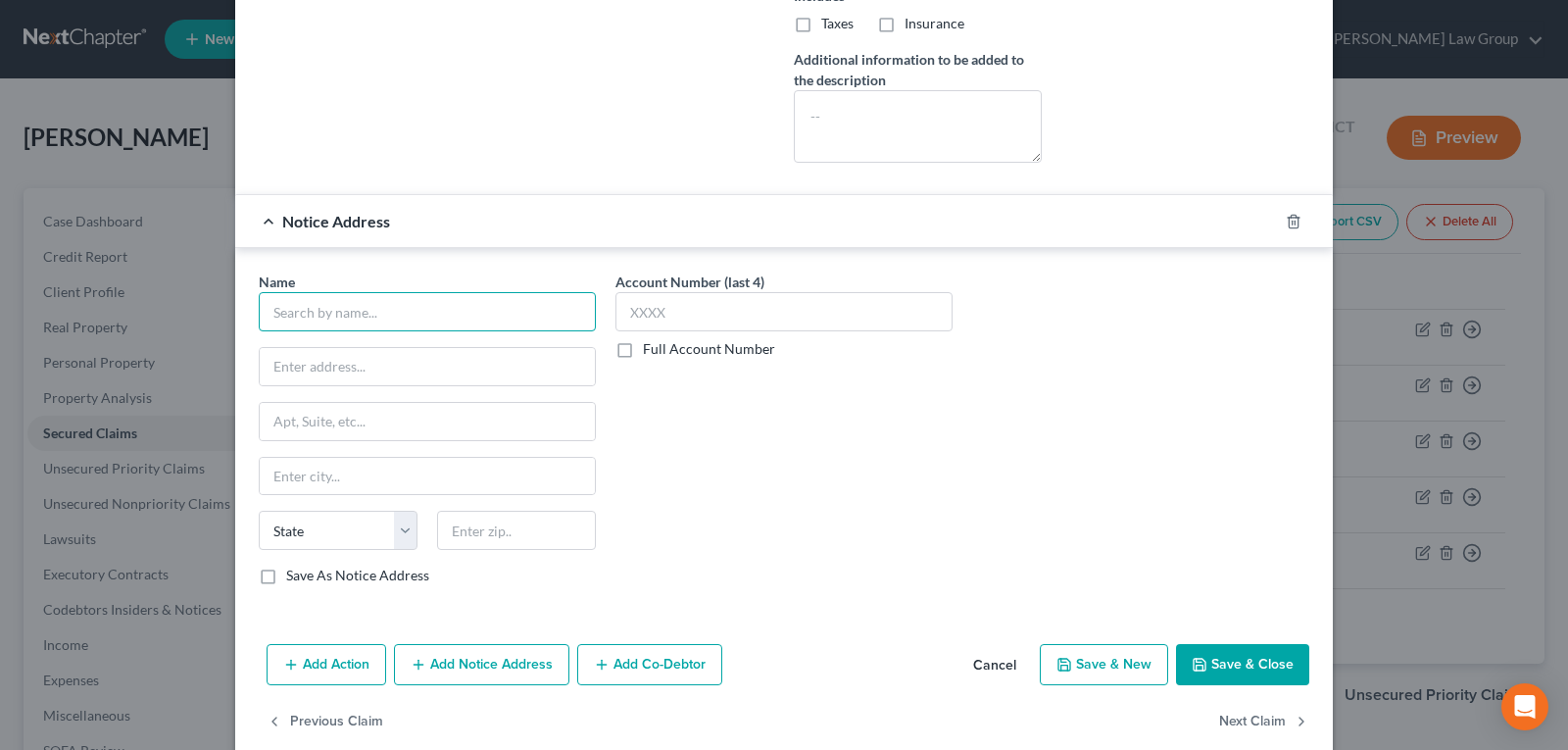
drag, startPoint x: 401, startPoint y: 310, endPoint x: 387, endPoint y: 314, distance: 14.6
click at [399, 314] on input "text" at bounding box center [427, 312] width 337 height 40
type input "Essex Mortgage"
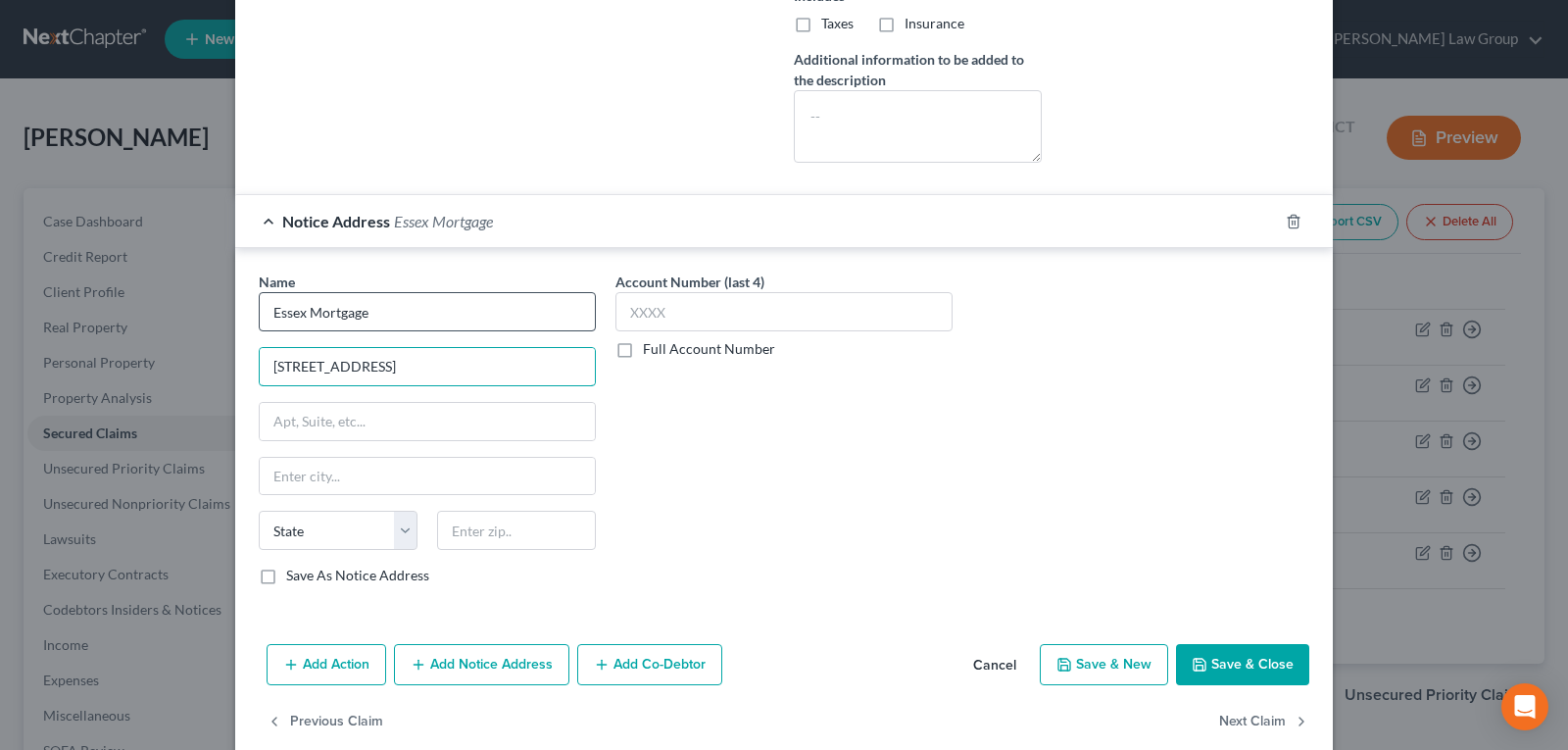
type input "1417 N. Magnolia Ave."
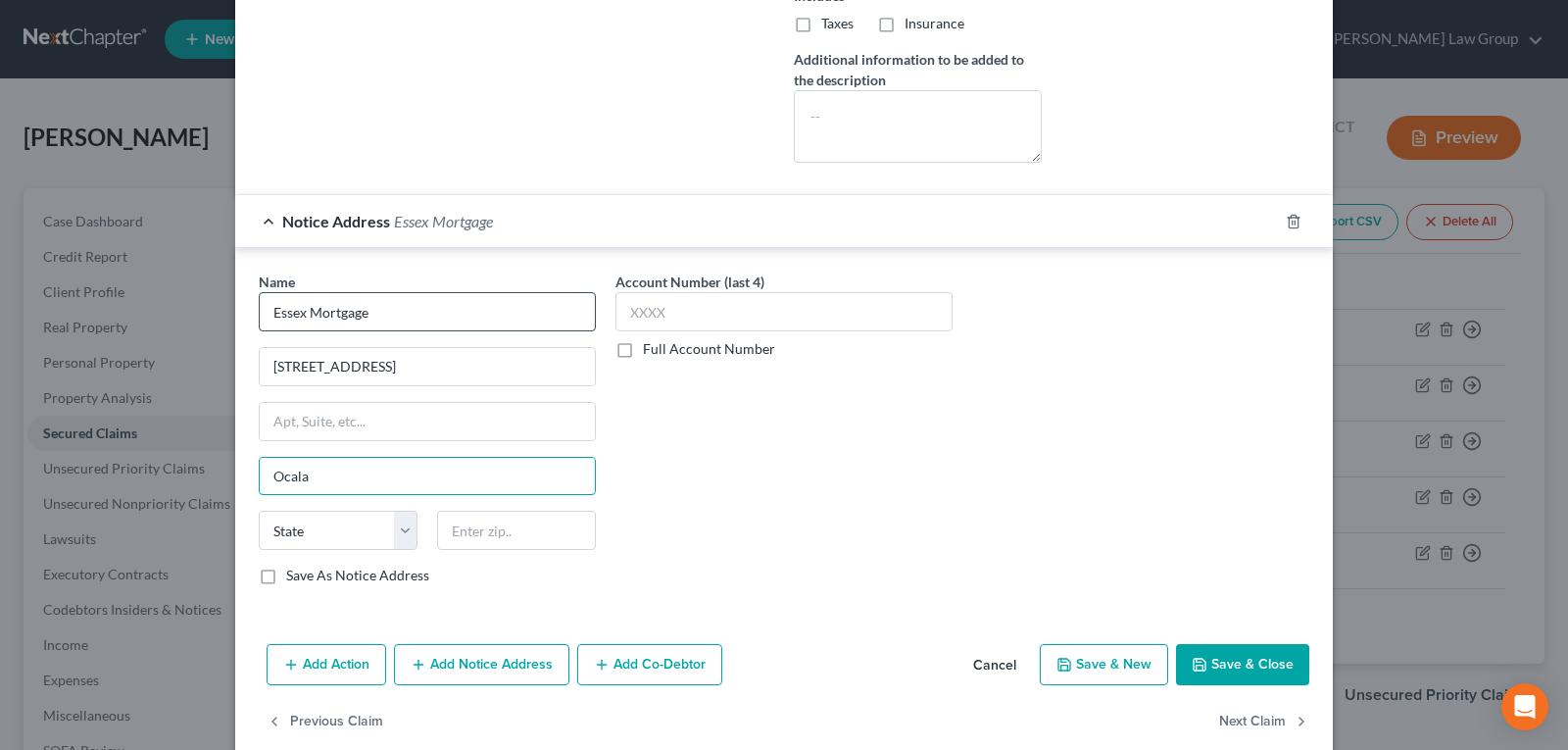
type input "Ocala"
select select "9"
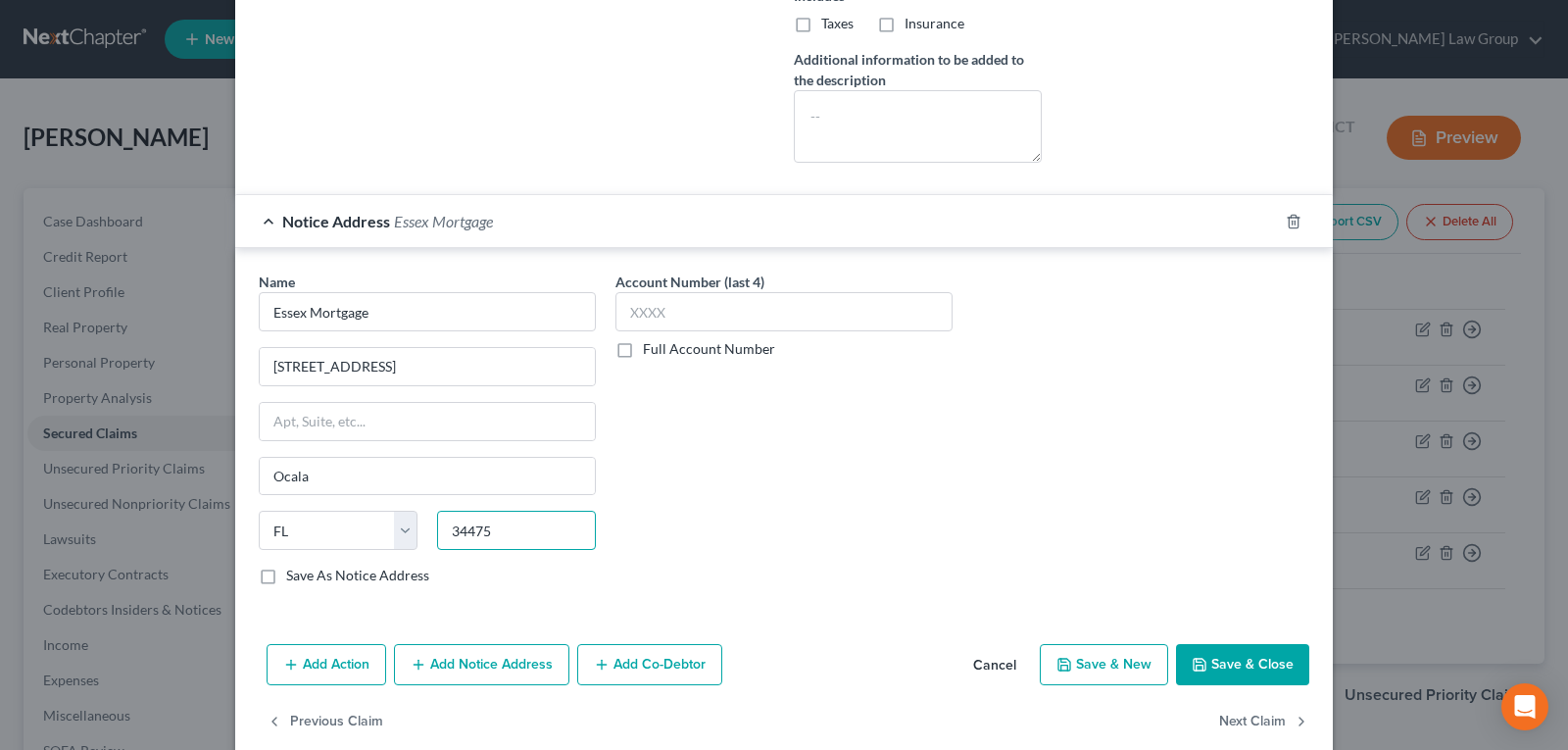
type input "34475"
click at [1245, 661] on button "Save & Close" at bounding box center [1243, 665] width 133 height 42
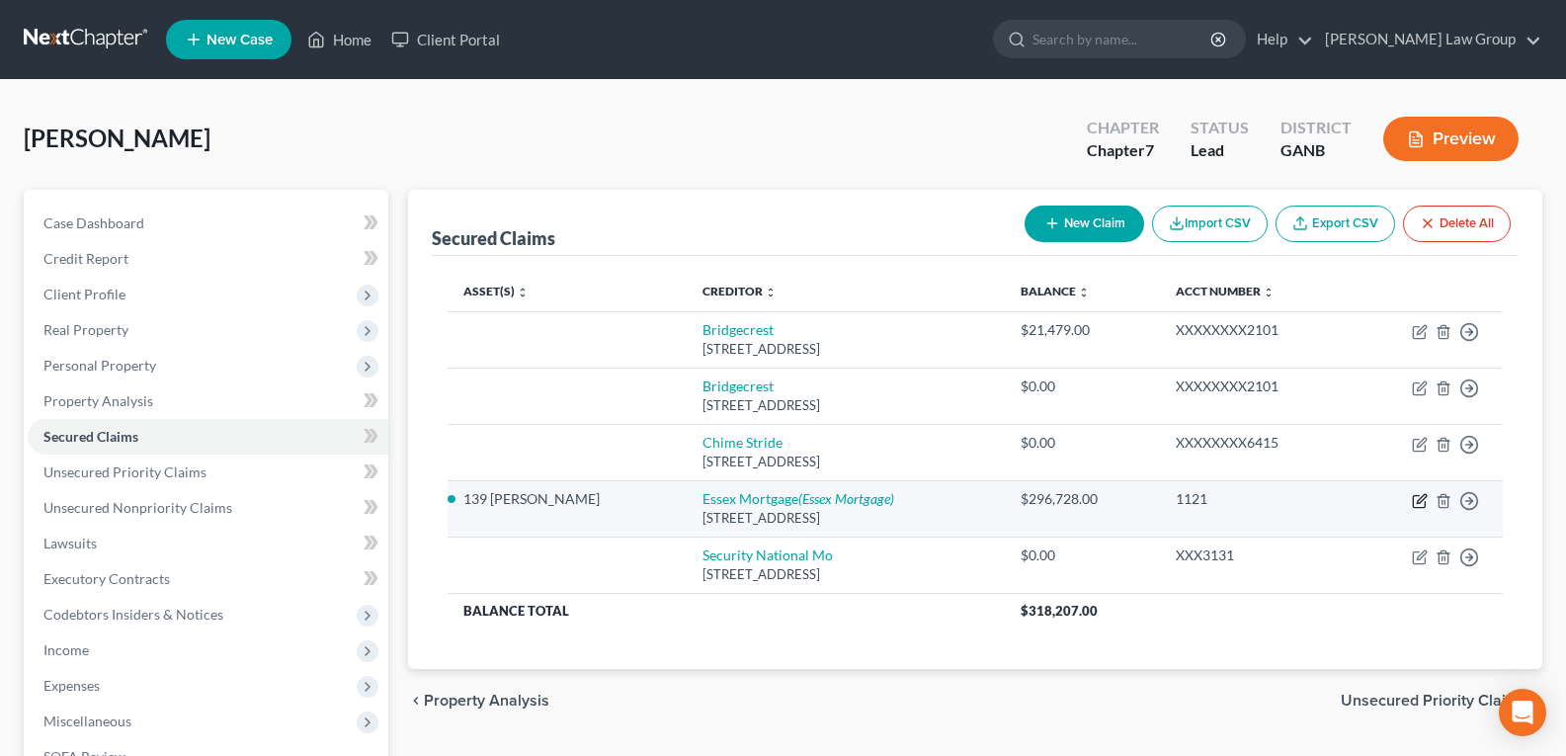
click at [1420, 501] on icon "button" at bounding box center [1420, 501] width 16 height 16
select select "4"
select select "2"
select select "0"
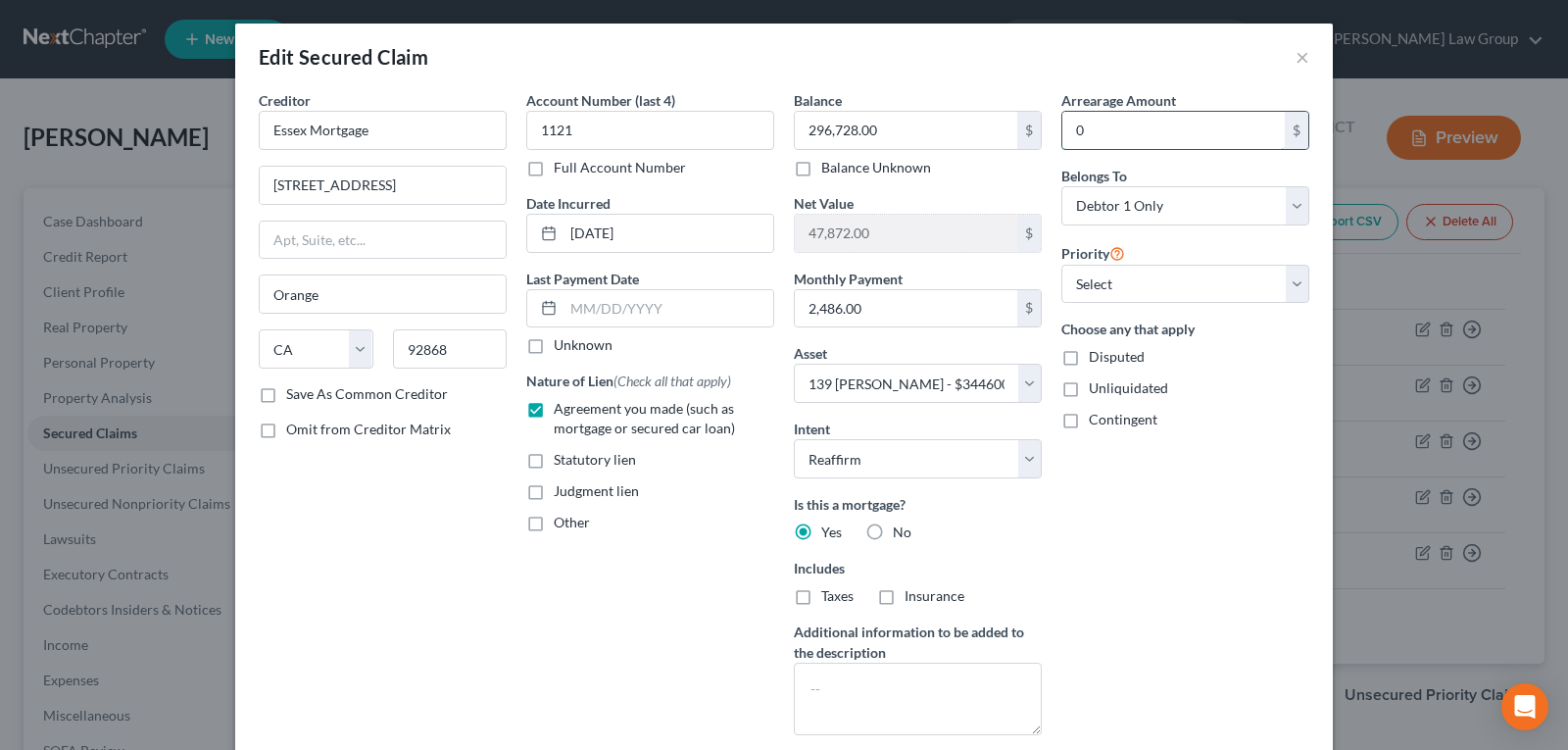
click at [1171, 134] on input "0" at bounding box center [1173, 131] width 222 height 38
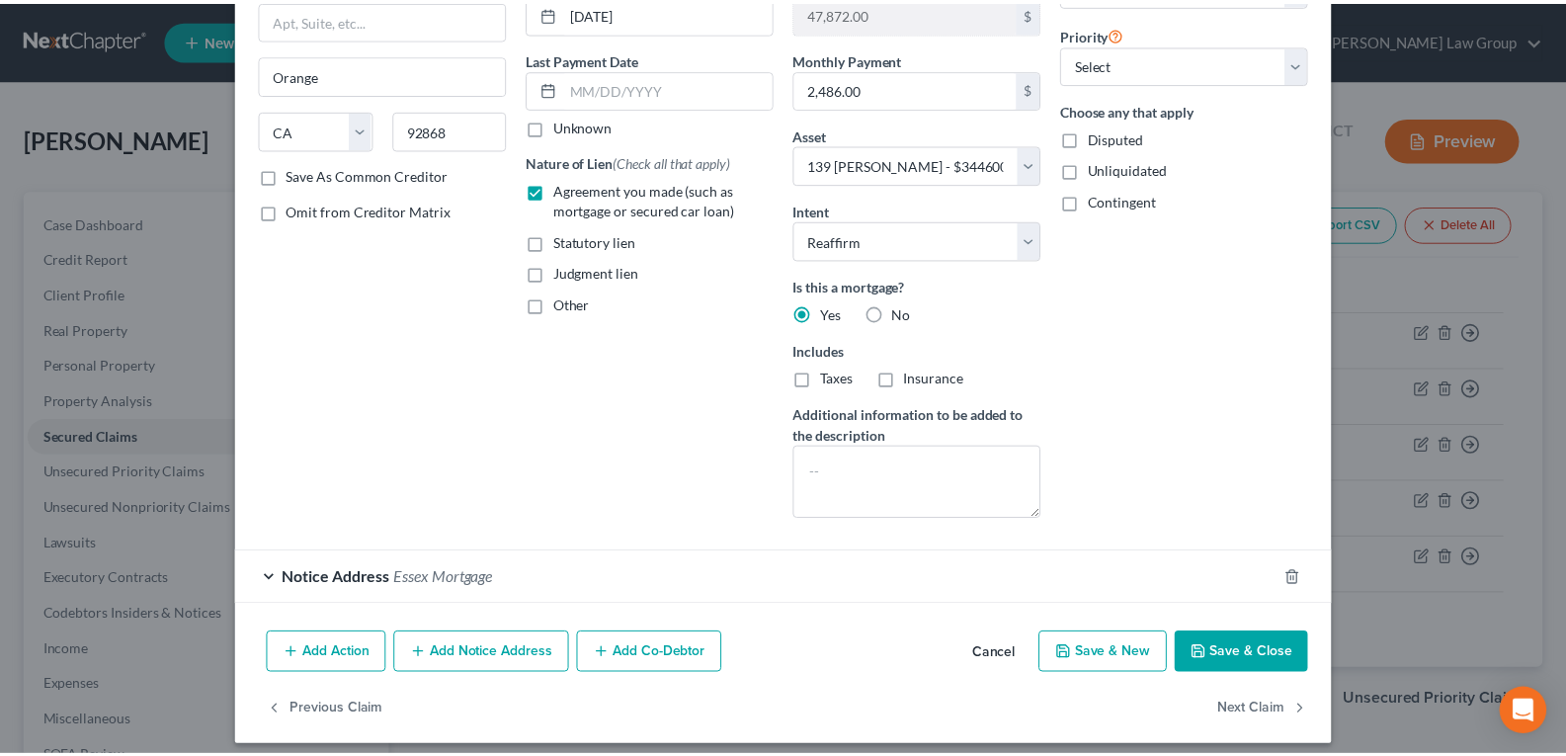
scroll to position [236, 0]
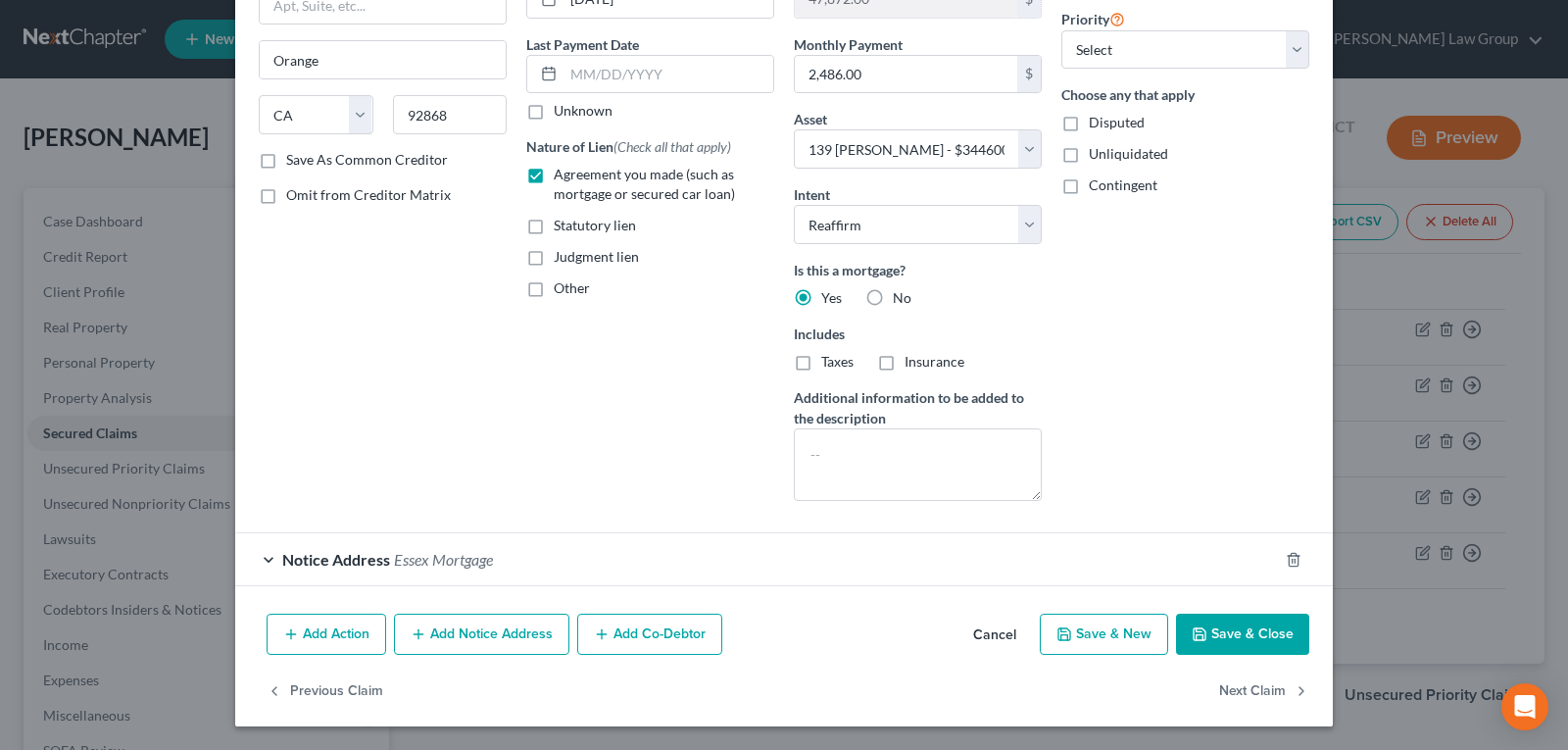
type input "7,440.00"
click at [1231, 638] on button "Save & Close" at bounding box center [1243, 635] width 133 height 42
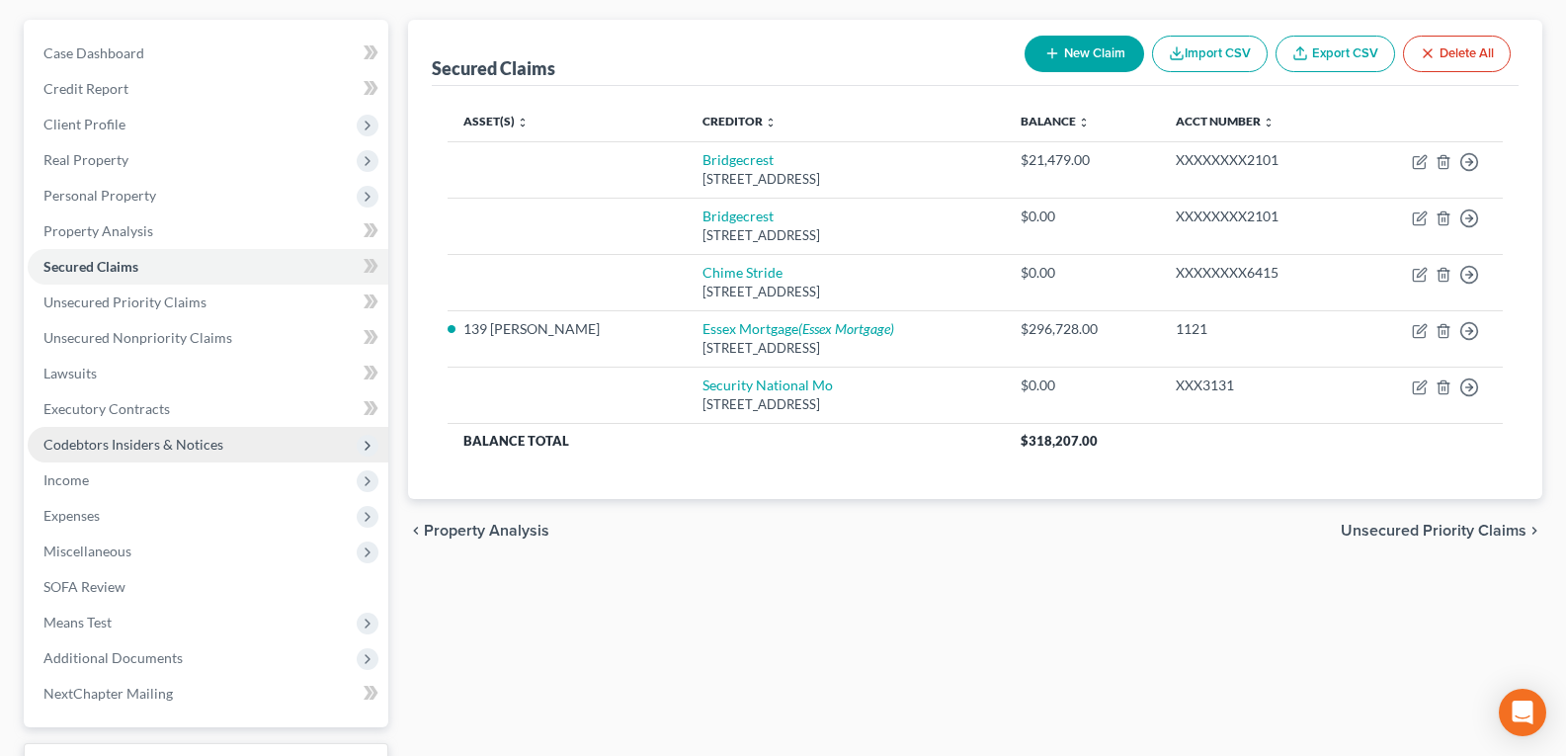
scroll to position [198, 0]
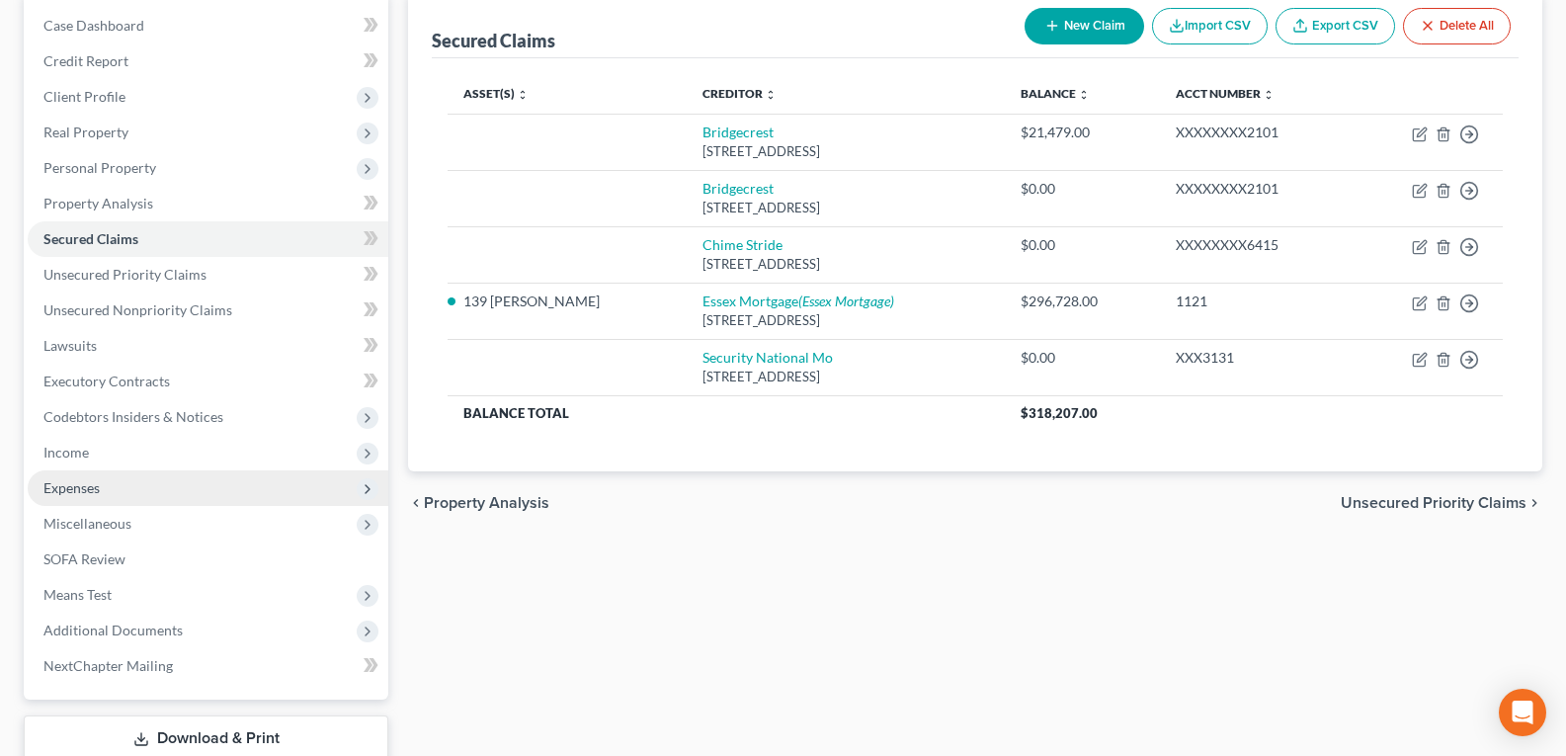
click at [93, 481] on span "Expenses" at bounding box center [71, 487] width 56 height 17
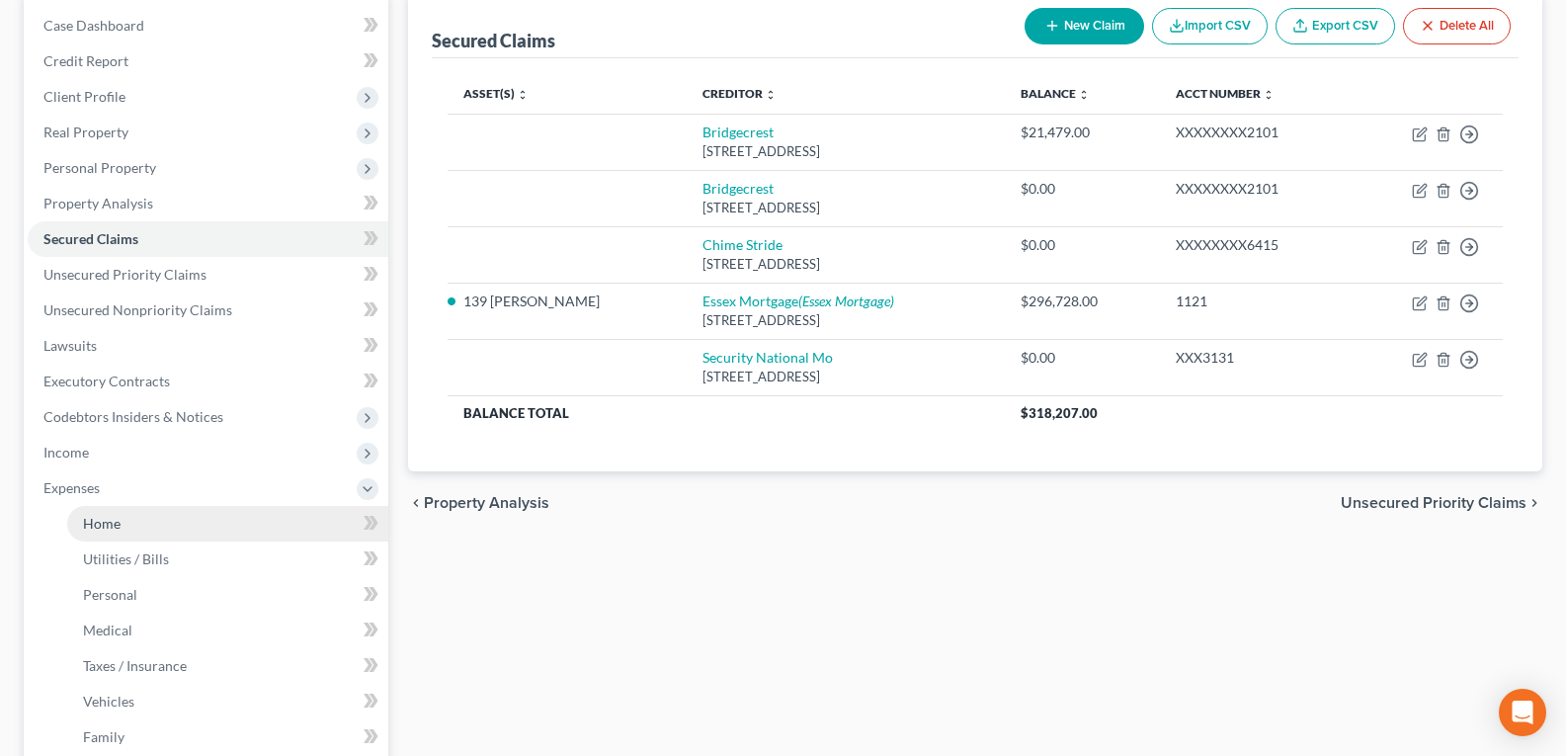
click at [113, 526] on span "Home" at bounding box center [102, 523] width 38 height 17
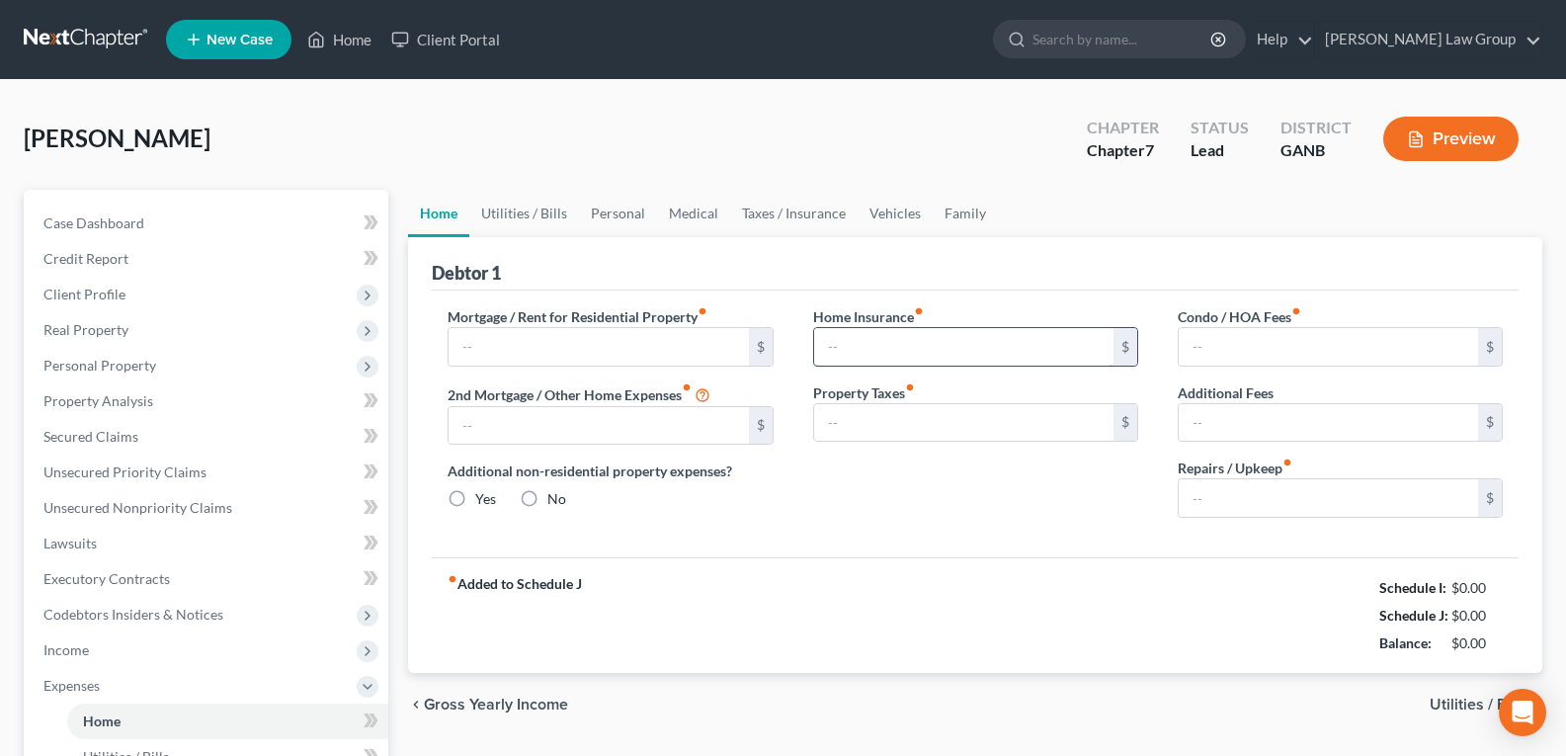
type input "0.00"
radio input "true"
type input "0.00"
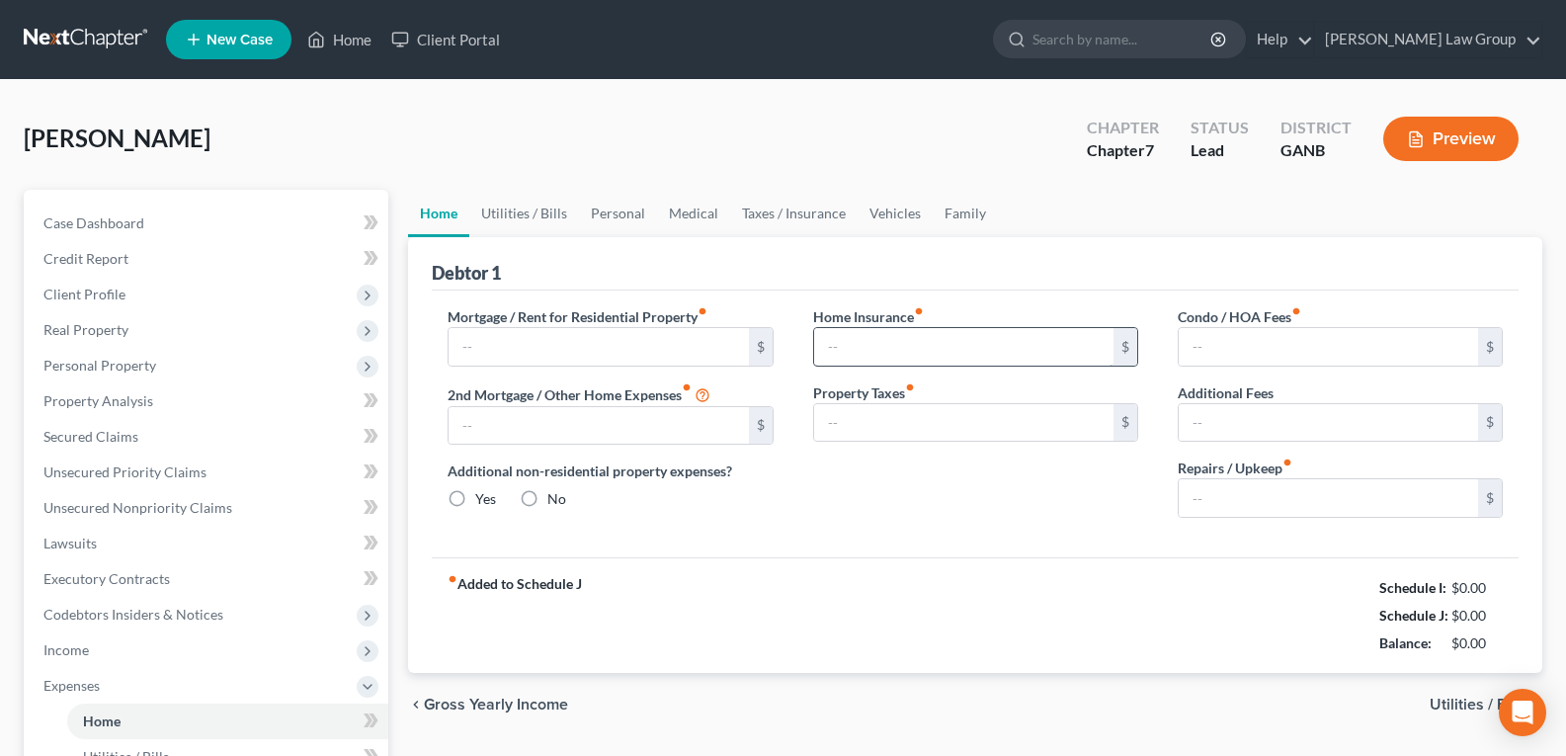
type input "0.00"
click at [1230, 333] on input "0.00" at bounding box center [1328, 347] width 299 height 38
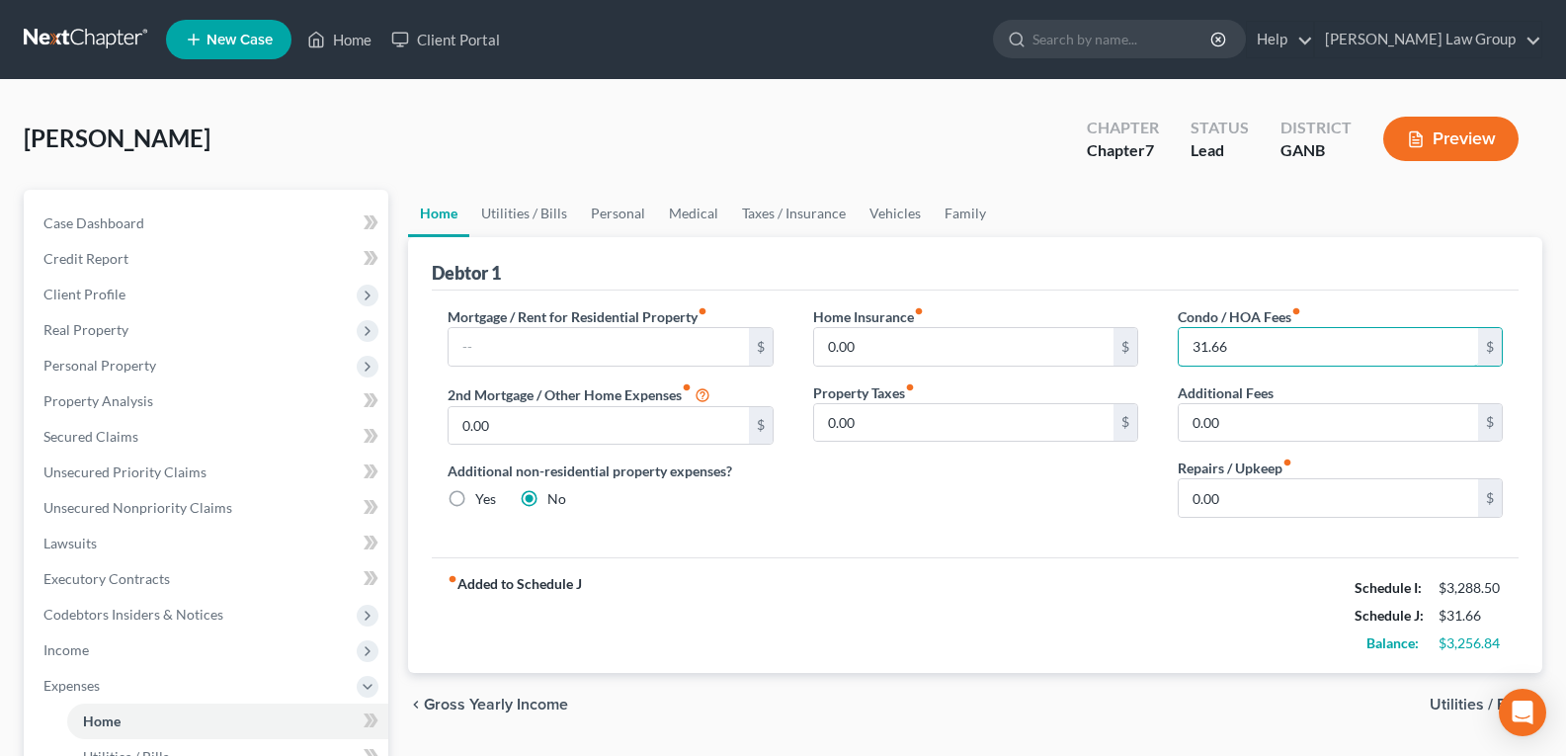
type input "31.66"
click at [858, 544] on div "Mortgage / Rent for Residential Property fiber_manual_record $ 2nd Mortgage / O…" at bounding box center [975, 424] width 1087 height 267
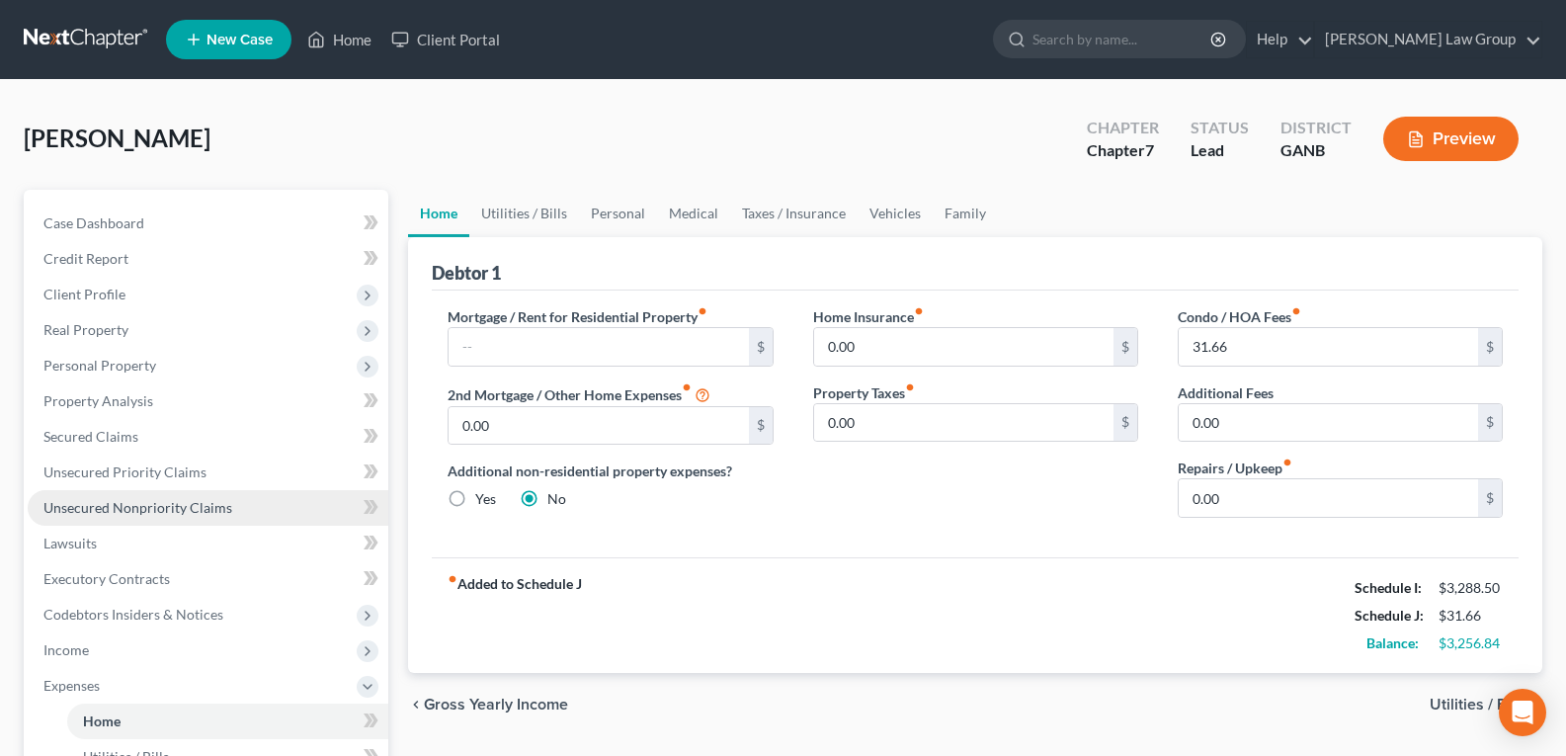
click at [141, 520] on link "Unsecured Nonpriority Claims" at bounding box center [208, 508] width 361 height 36
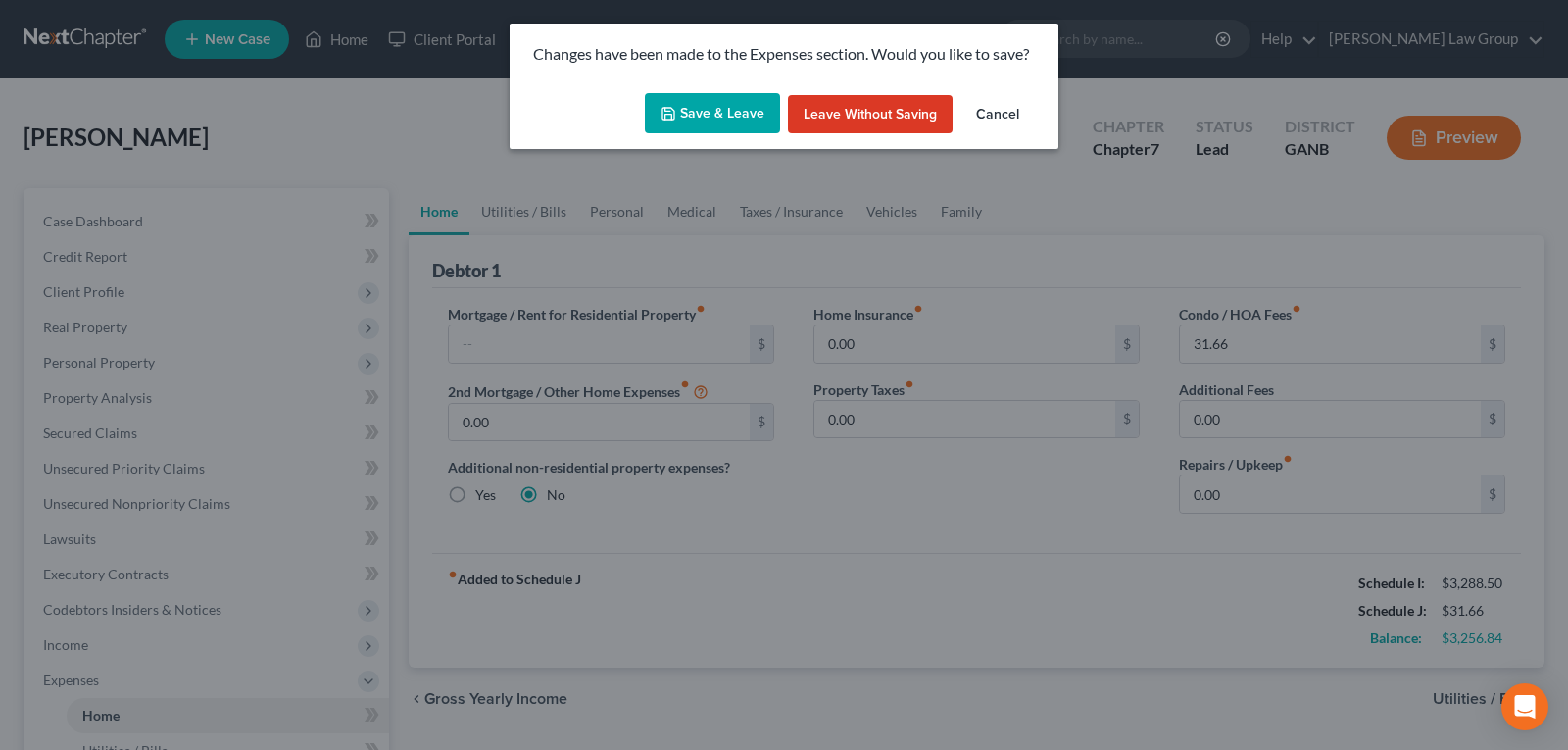
click at [704, 116] on button "Save & Leave" at bounding box center [712, 114] width 135 height 42
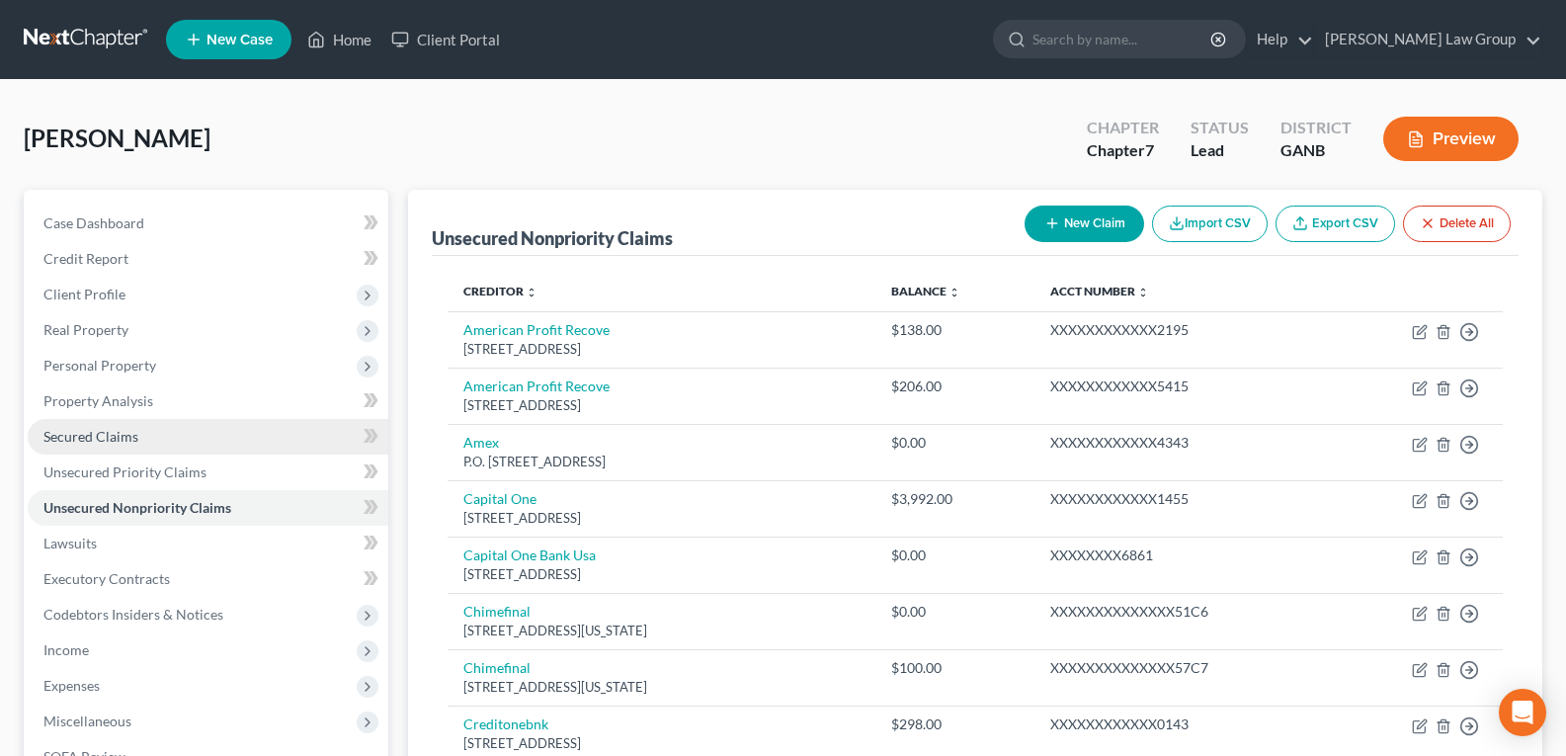
click at [106, 443] on span "Secured Claims" at bounding box center [90, 436] width 95 height 17
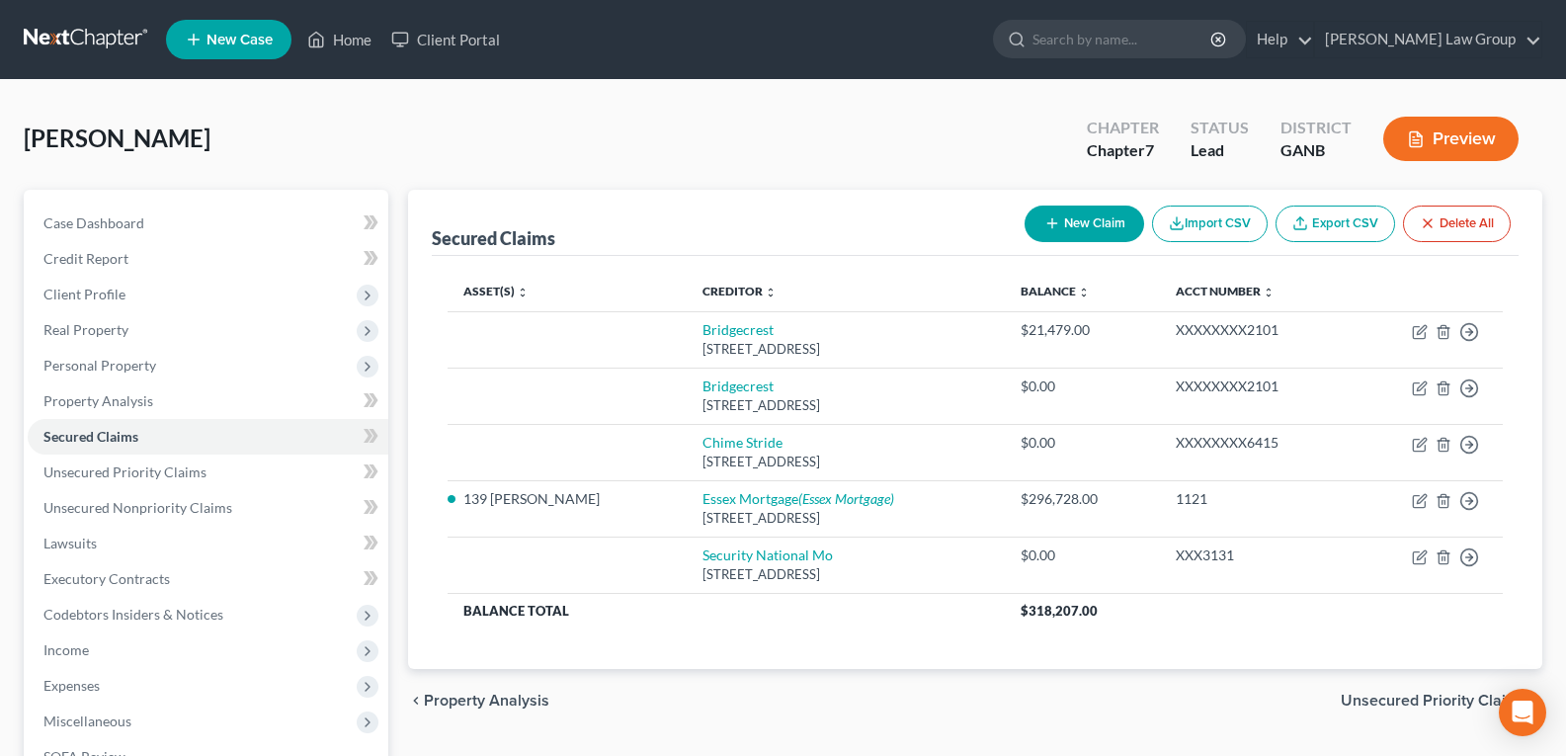
click at [1065, 208] on button "New Claim" at bounding box center [1085, 224] width 120 height 37
select select "0"
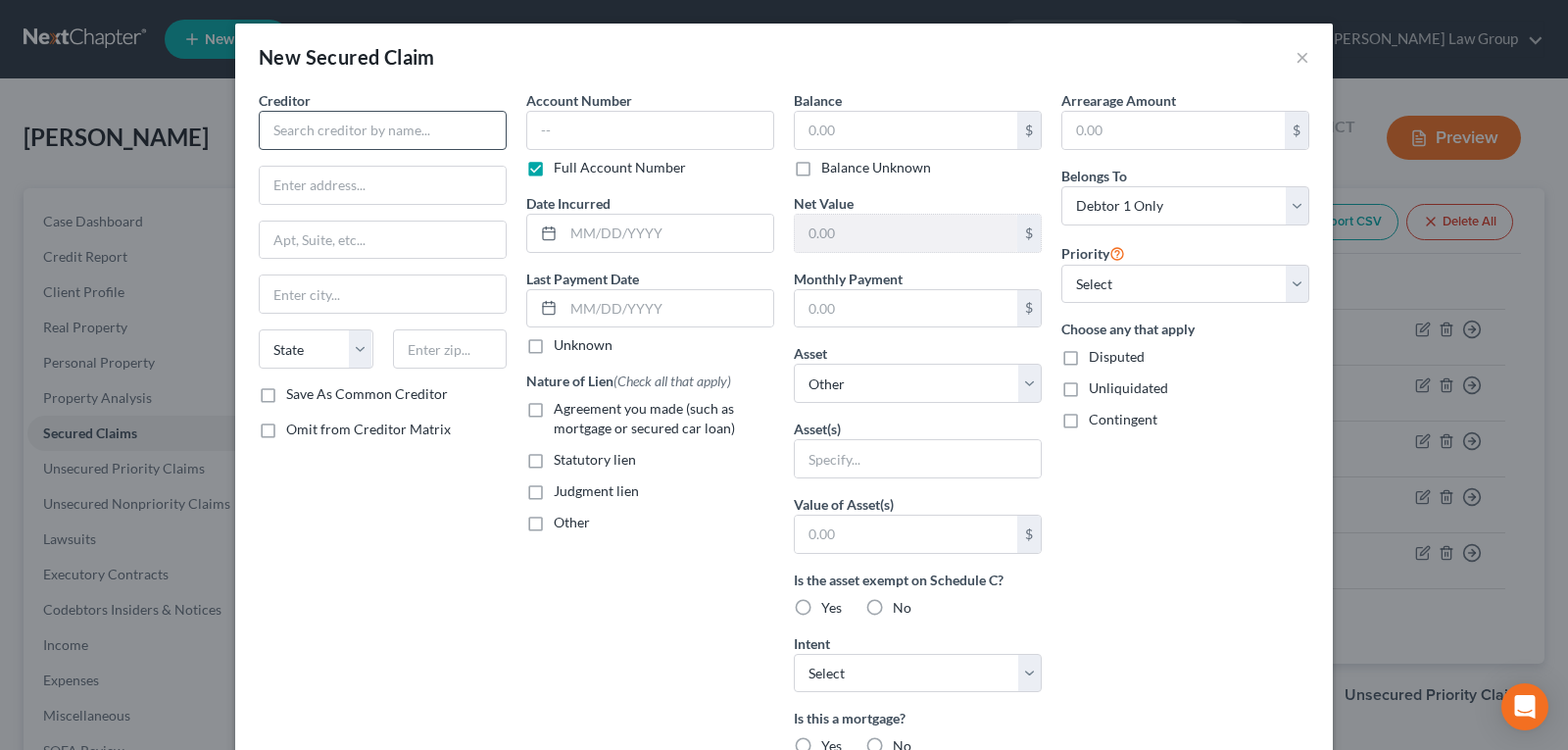
drag, startPoint x: 344, startPoint y: 109, endPoint x: 339, endPoint y: 119, distance: 11.2
click at [342, 112] on div "Creditor *" at bounding box center [383, 120] width 248 height 60
drag, startPoint x: 339, startPoint y: 119, endPoint x: 357, endPoint y: 118, distance: 18.0
click at [339, 121] on input "text" at bounding box center [383, 131] width 248 height 40
type input "Indian [PERSON_NAME]"
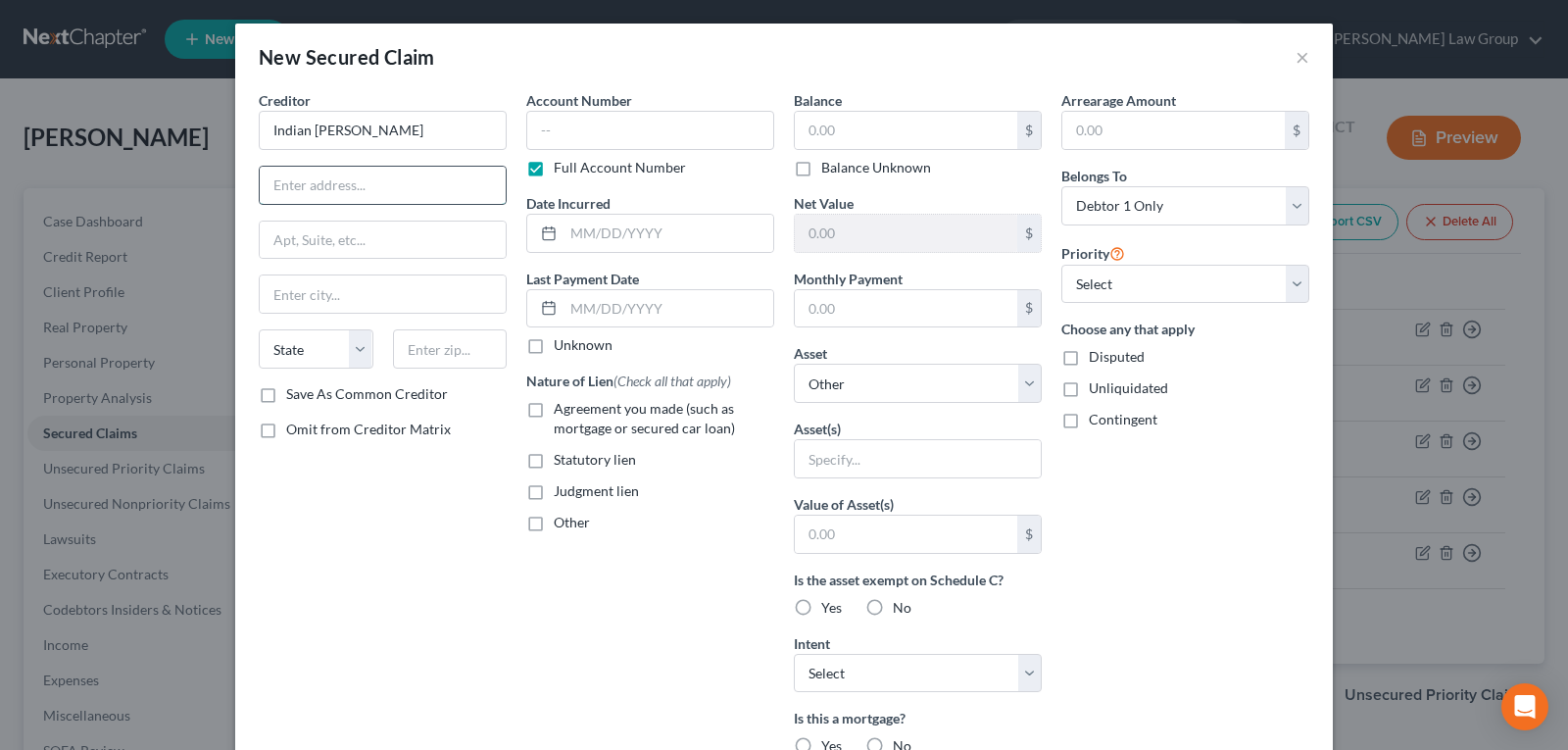
click at [296, 184] on input "text" at bounding box center [383, 186] width 246 height 38
paste input "164 Sophie Cir, Locust Grove, GA 30248"
type input "164 Sophie Cir, Locust Grove, GA 30248"
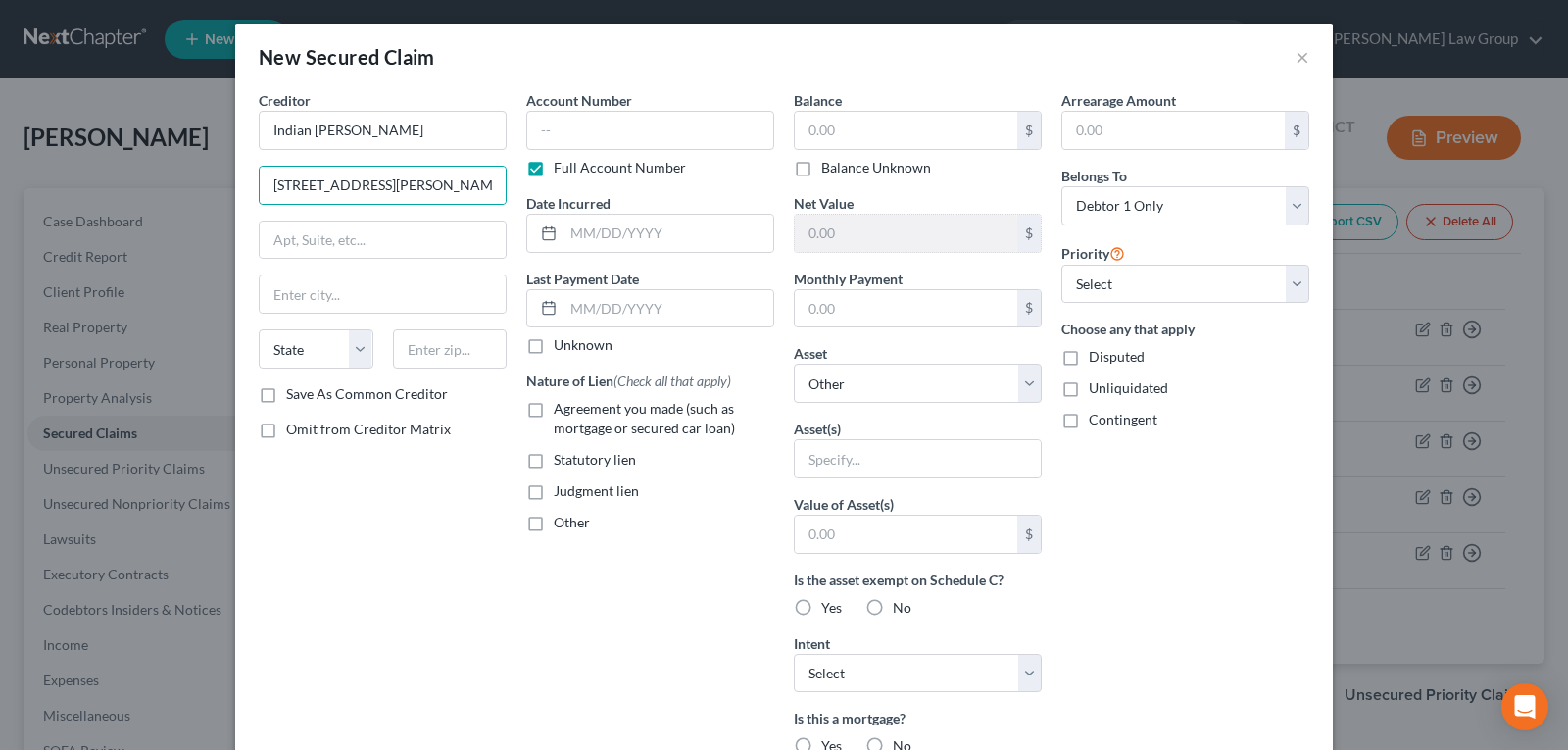
click at [821, 168] on label "Balance Unknown" at bounding box center [876, 168] width 110 height 20
click at [829, 168] on input "Balance Unknown" at bounding box center [835, 164] width 13 height 13
checkbox input "true"
type input "0.00"
click at [1094, 129] on input "text" at bounding box center [1173, 131] width 222 height 38
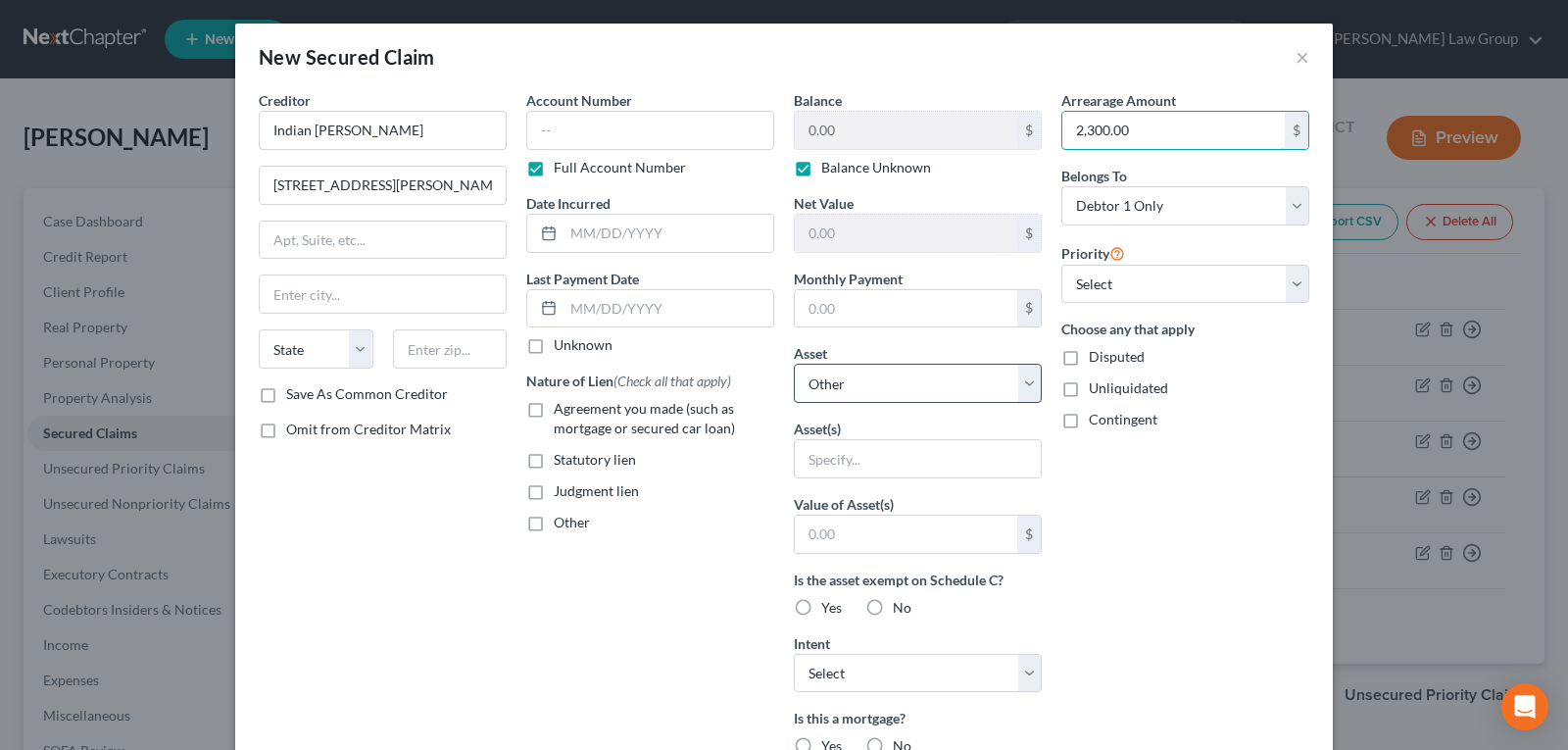
type input "2,300.00"
click at [843, 378] on select "Select Other Multiple Assets 139 Sophie Cir - $344600.0 401 K - $2721.0" at bounding box center [917, 384] width 248 height 40
drag, startPoint x: 843, startPoint y: 378, endPoint x: 858, endPoint y: 464, distance: 87.3
click at [844, 378] on select "Select Other Multiple Assets 139 Sophie Cir - $344600.0 401 K - $2721.0" at bounding box center [917, 384] width 248 height 40
drag, startPoint x: 860, startPoint y: 464, endPoint x: 844, endPoint y: 458, distance: 17.1
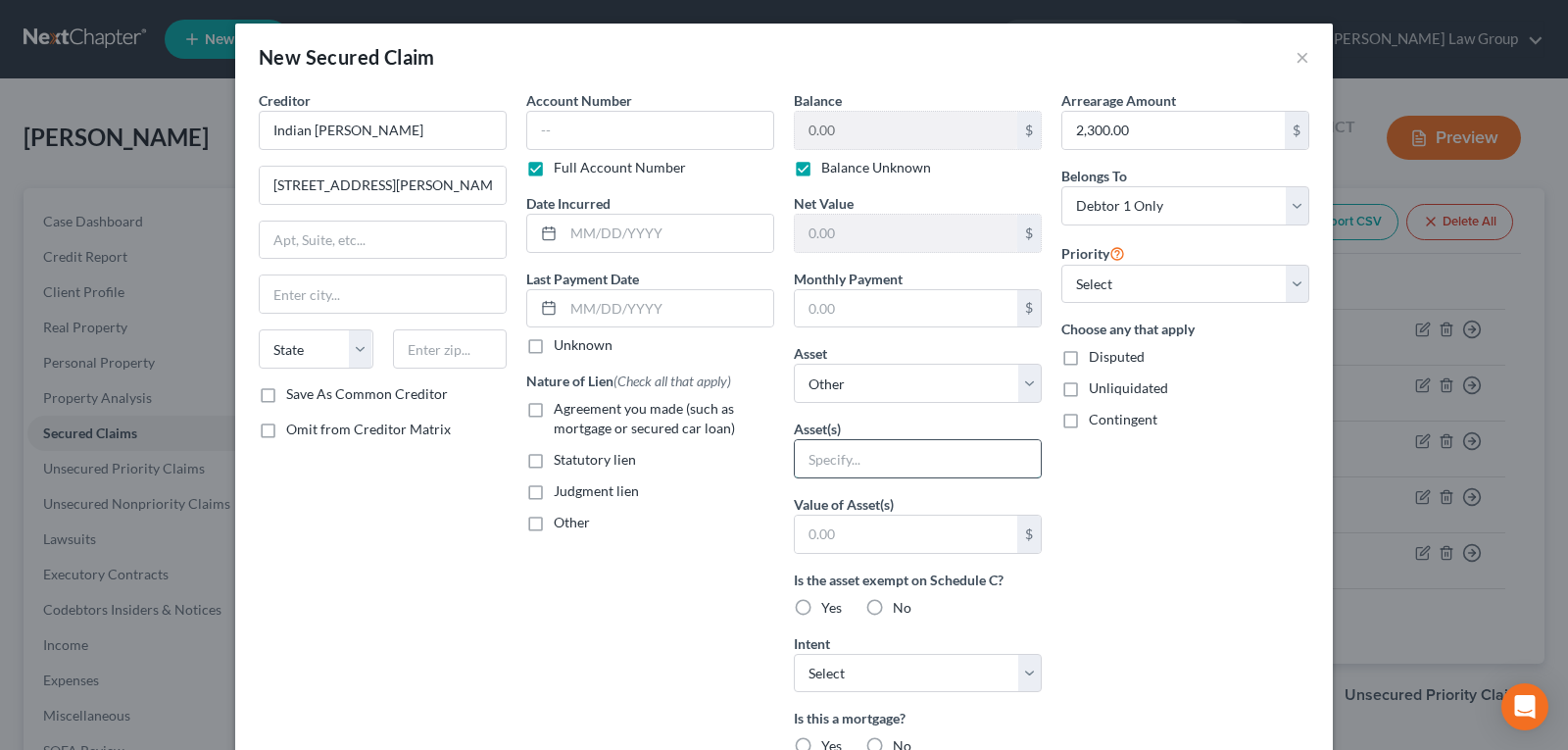
click at [855, 462] on input "text" at bounding box center [917, 459] width 246 height 38
type input "HOA"
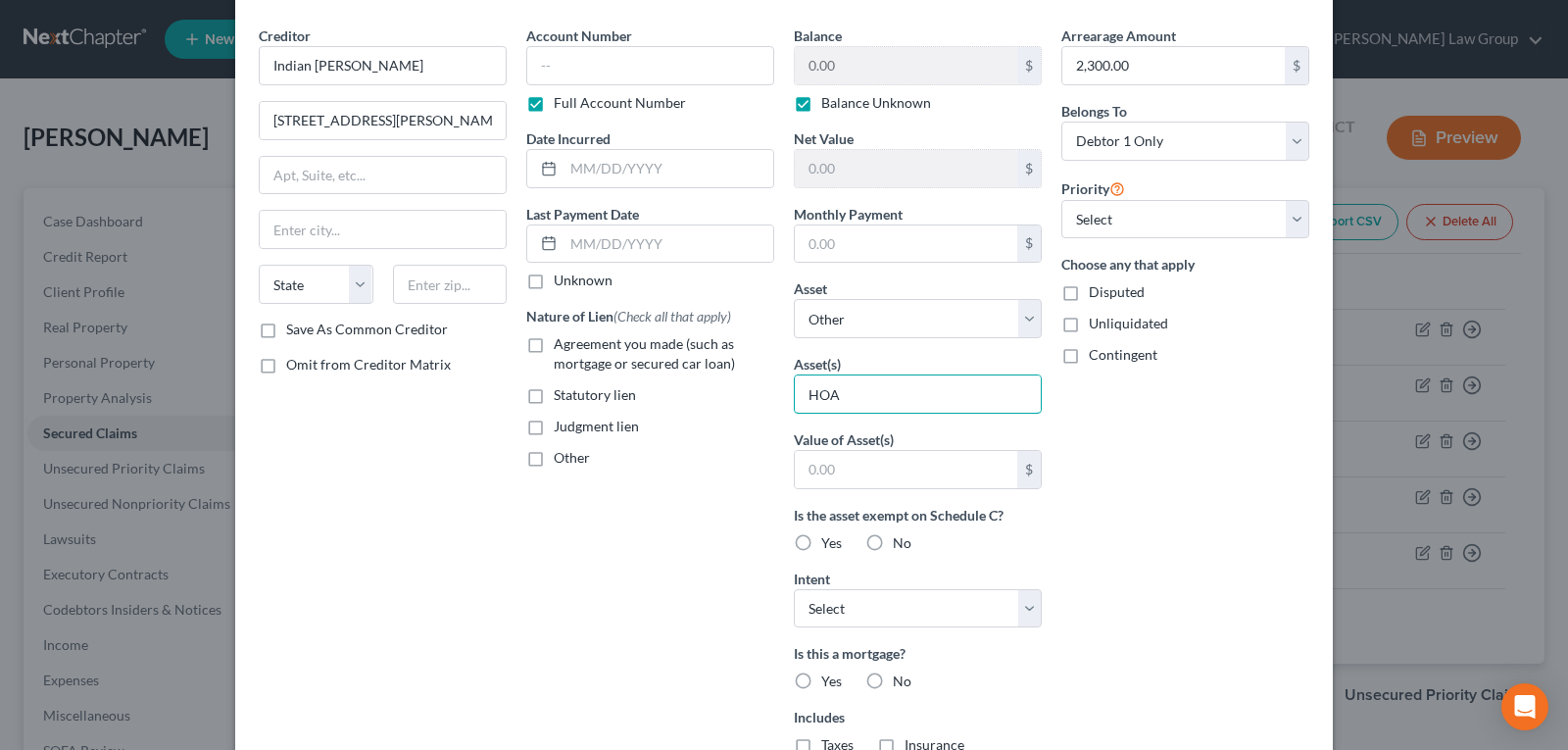
scroll to position [98, 0]
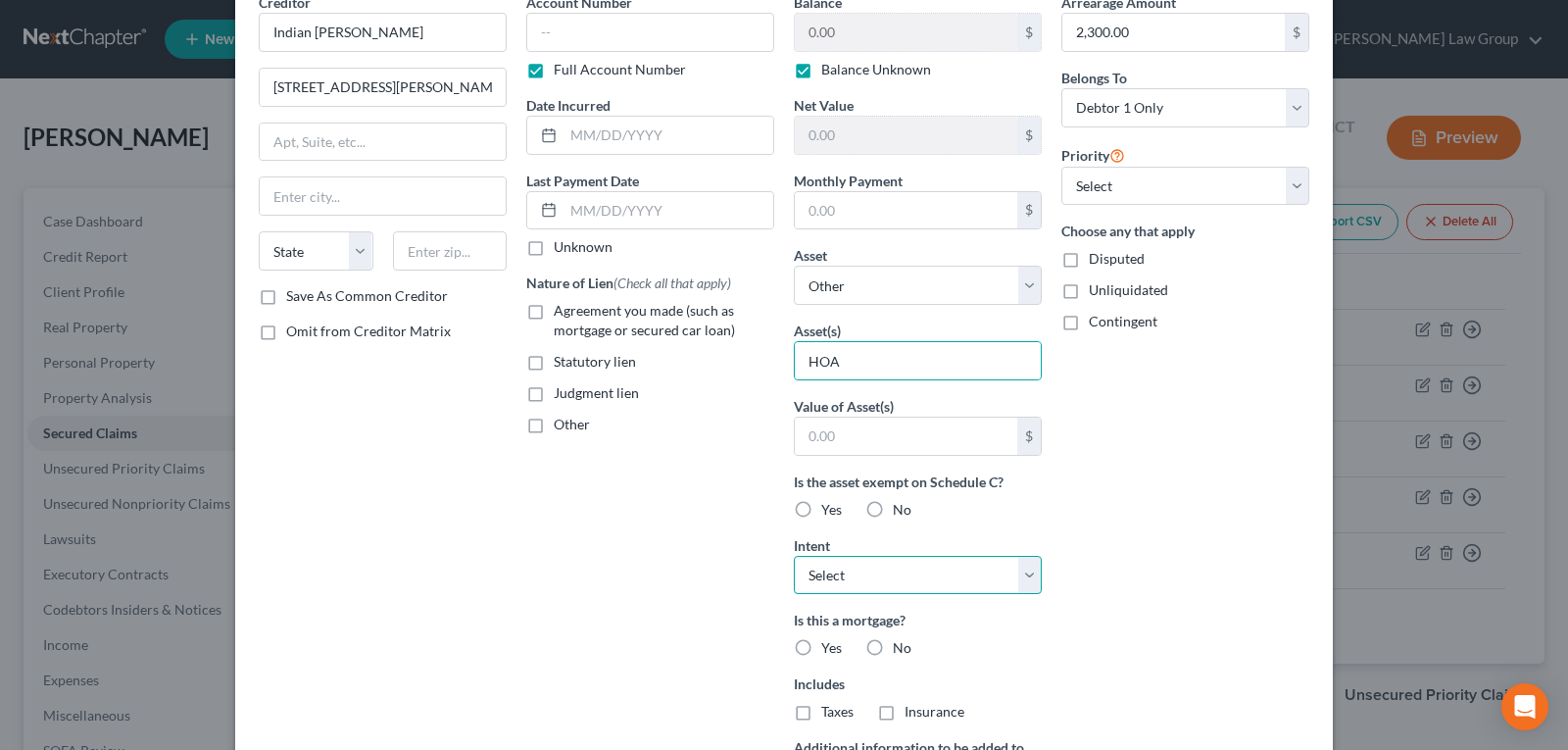
click at [854, 584] on select "Select Surrender Redeem Reaffirm Avoid Other" at bounding box center [917, 575] width 248 height 40
select select "2"
click at [793, 556] on select "Select Surrender Redeem Reaffirm Avoid Other" at bounding box center [917, 575] width 248 height 40
click at [893, 641] on label "No" at bounding box center [902, 648] width 19 height 20
click at [901, 641] on input "No" at bounding box center [906, 644] width 13 height 13
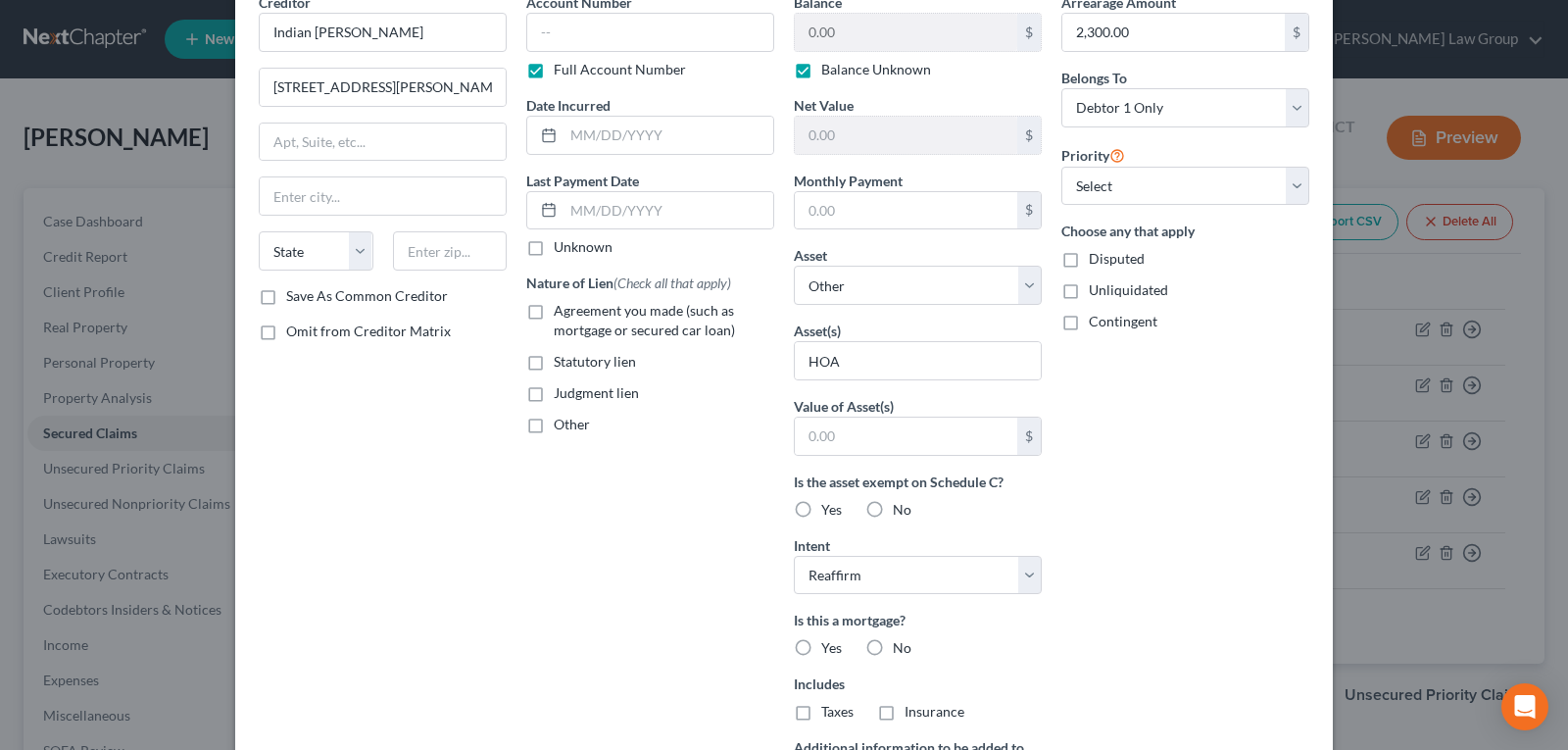
radio input "true"
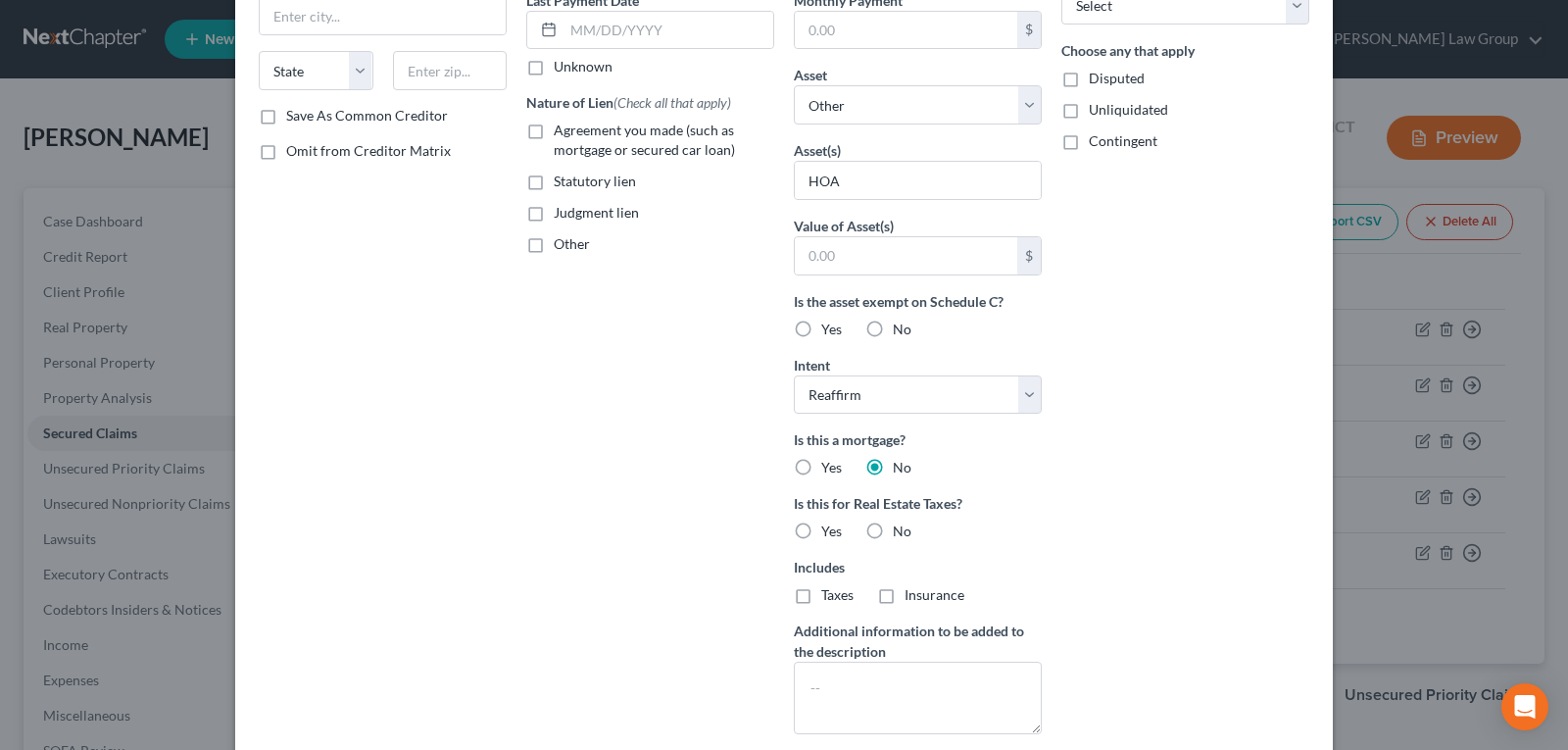
scroll to position [392, 0]
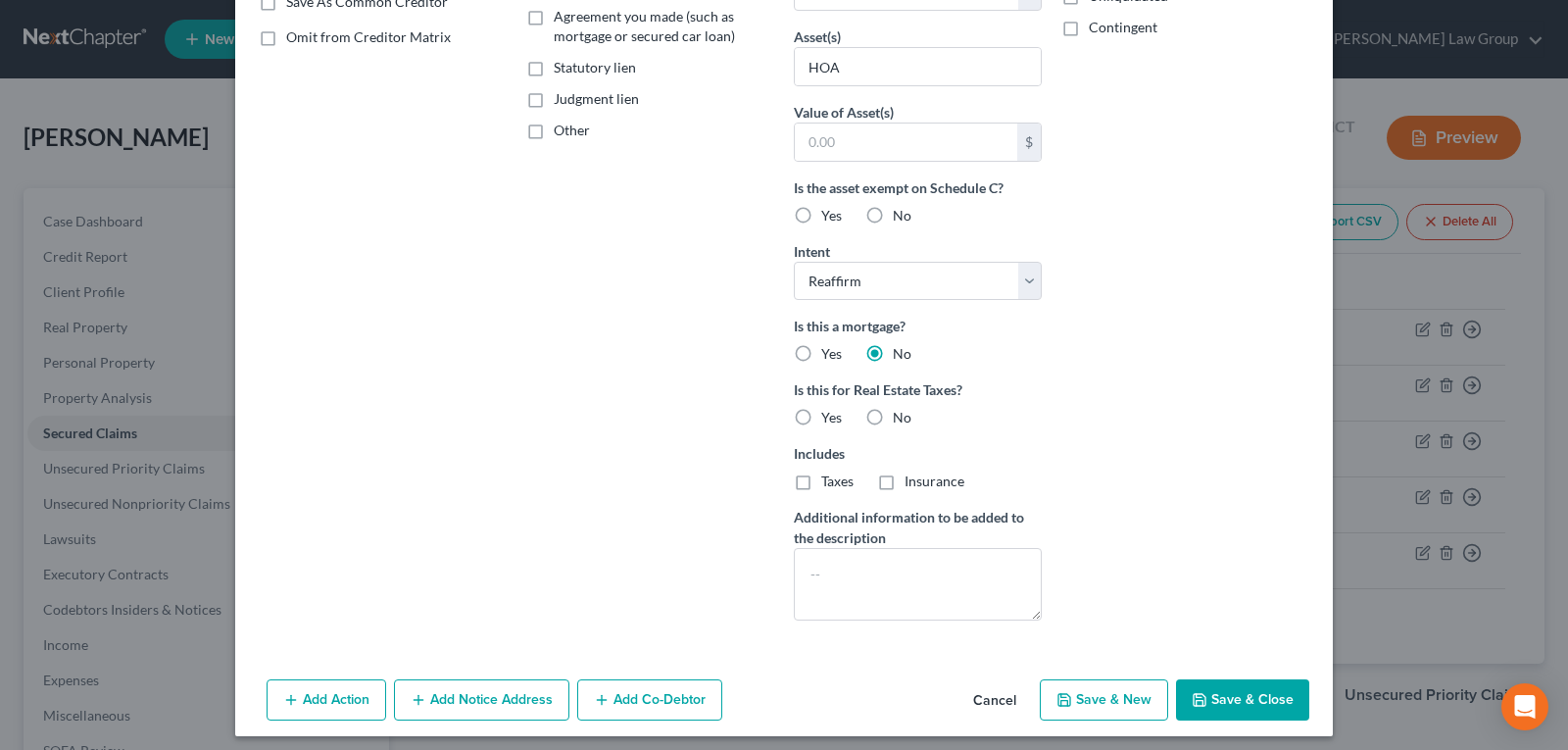
click at [893, 422] on label "No" at bounding box center [902, 418] width 19 height 20
click at [901, 421] on input "No" at bounding box center [906, 414] width 13 height 13
radio input "true"
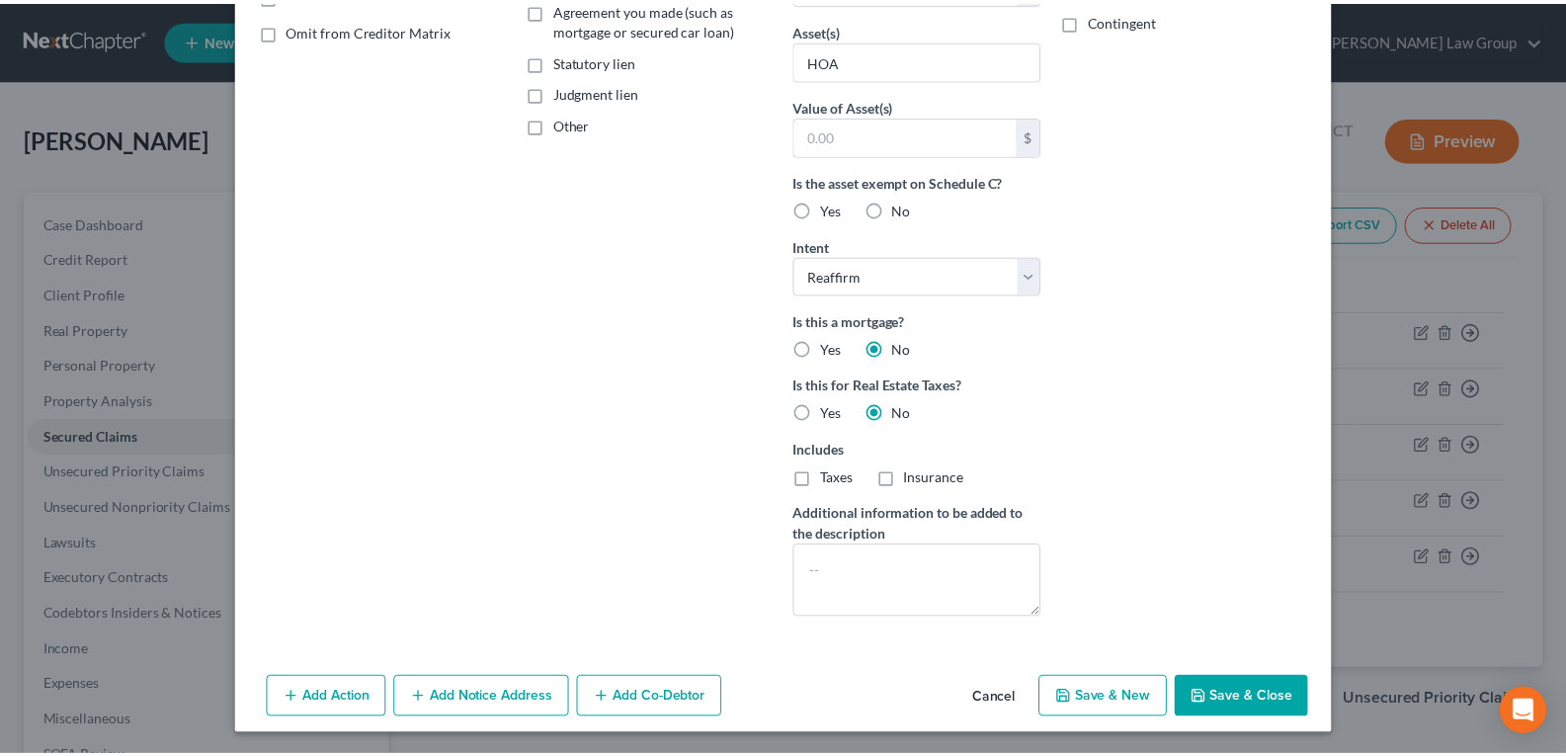
scroll to position [405, 0]
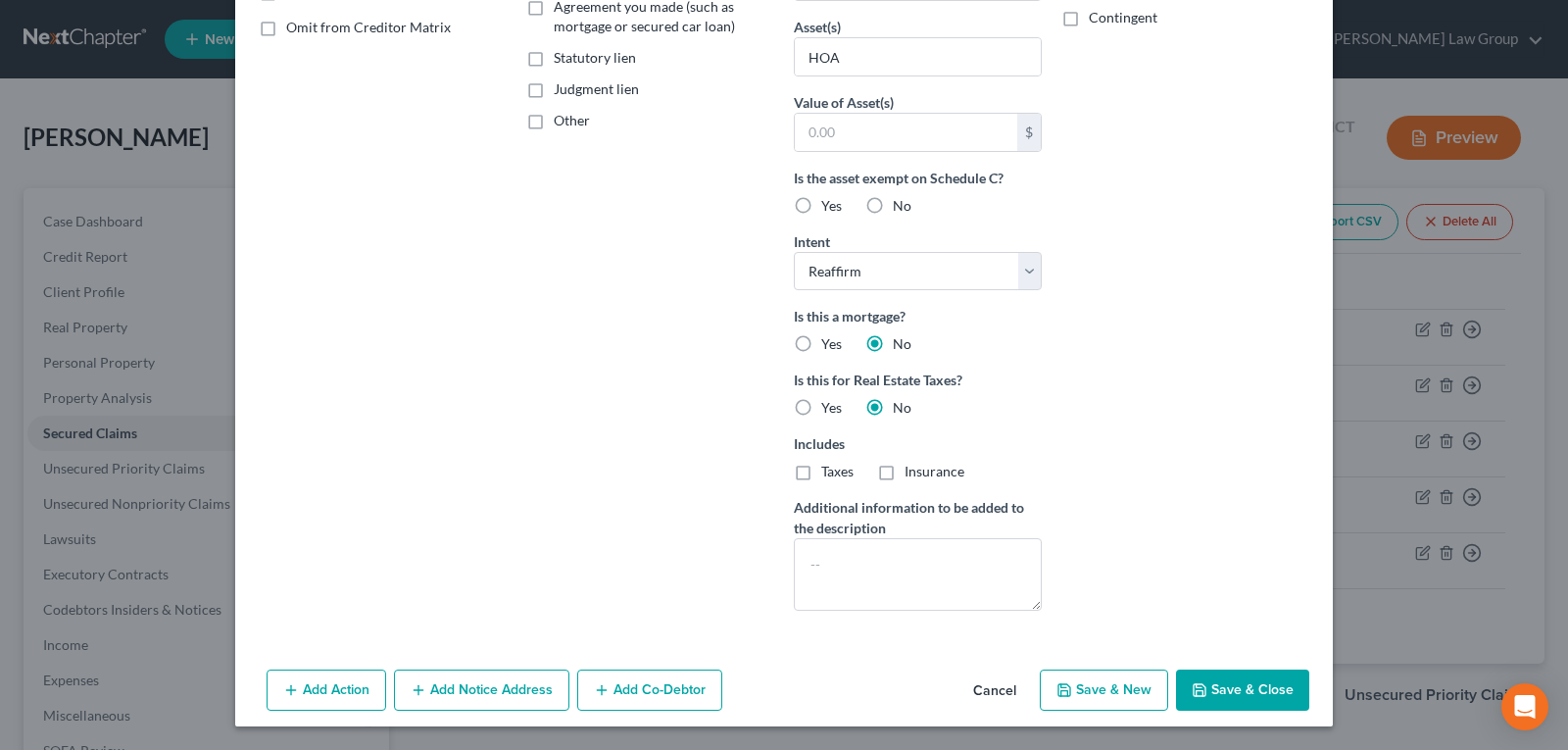
click at [1233, 686] on button "Save & Close" at bounding box center [1243, 690] width 133 height 42
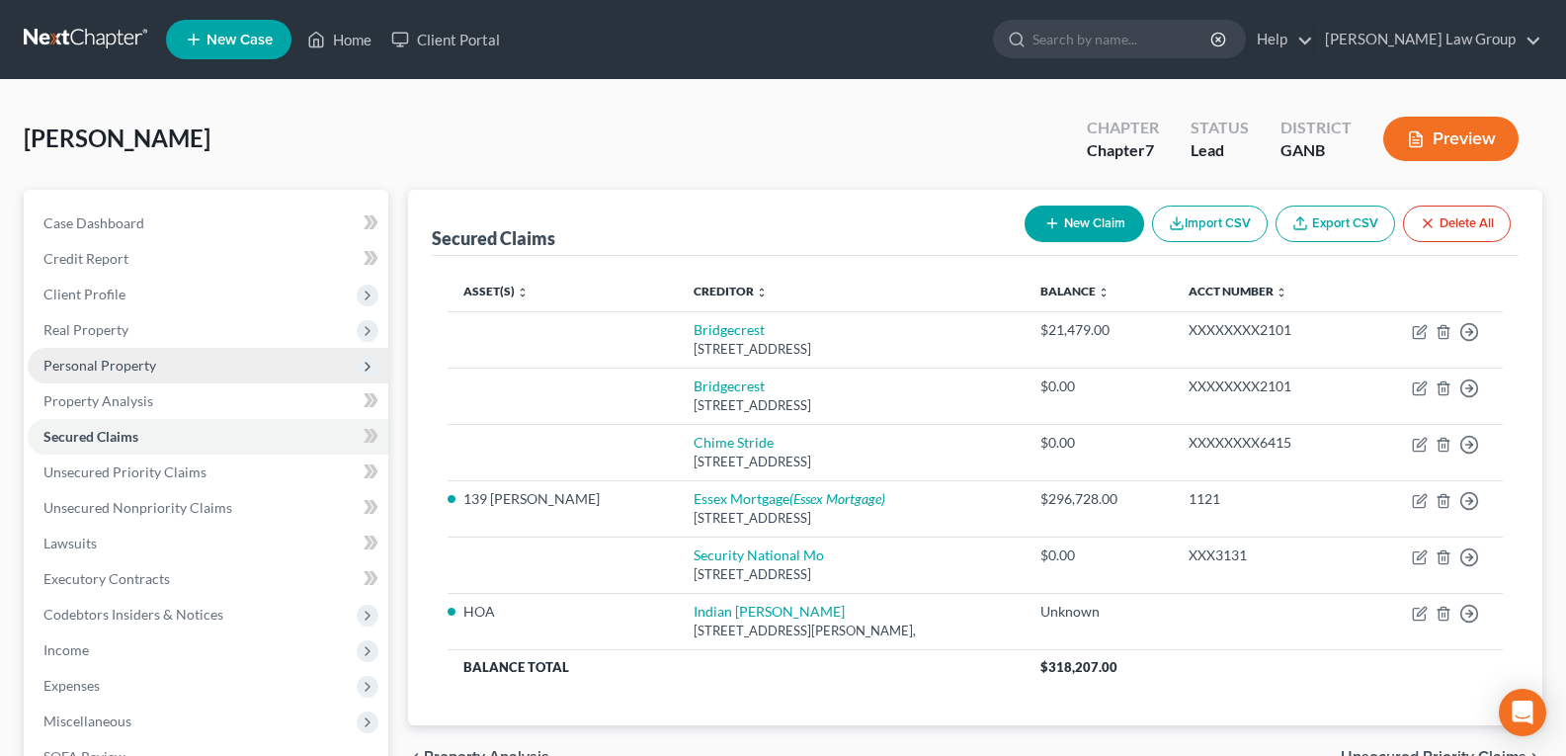
click at [112, 359] on span "Personal Property" at bounding box center [99, 365] width 113 height 17
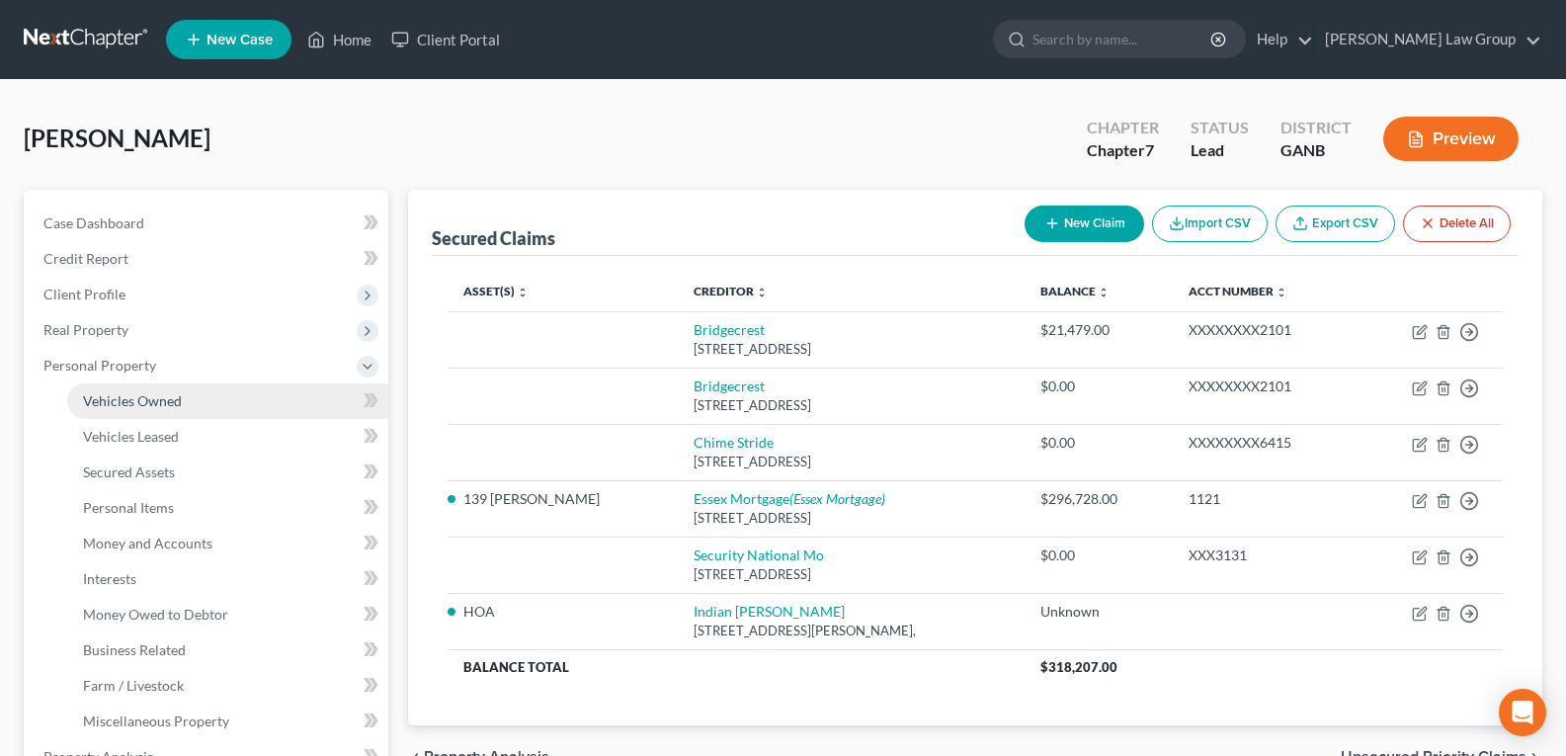
click at [140, 402] on span "Vehicles Owned" at bounding box center [132, 400] width 99 height 17
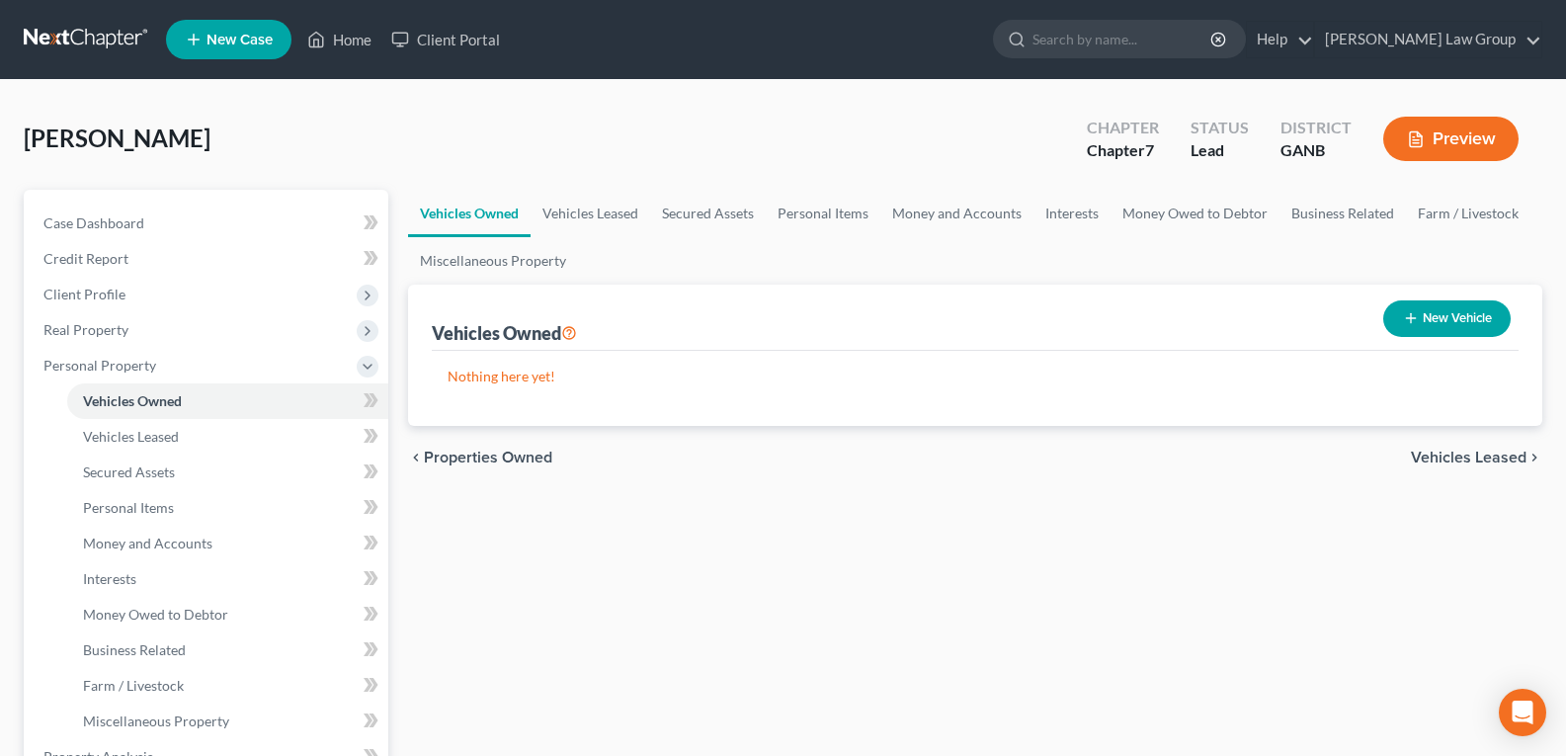
click at [1442, 321] on button "New Vehicle" at bounding box center [1447, 318] width 127 height 37
select select "0"
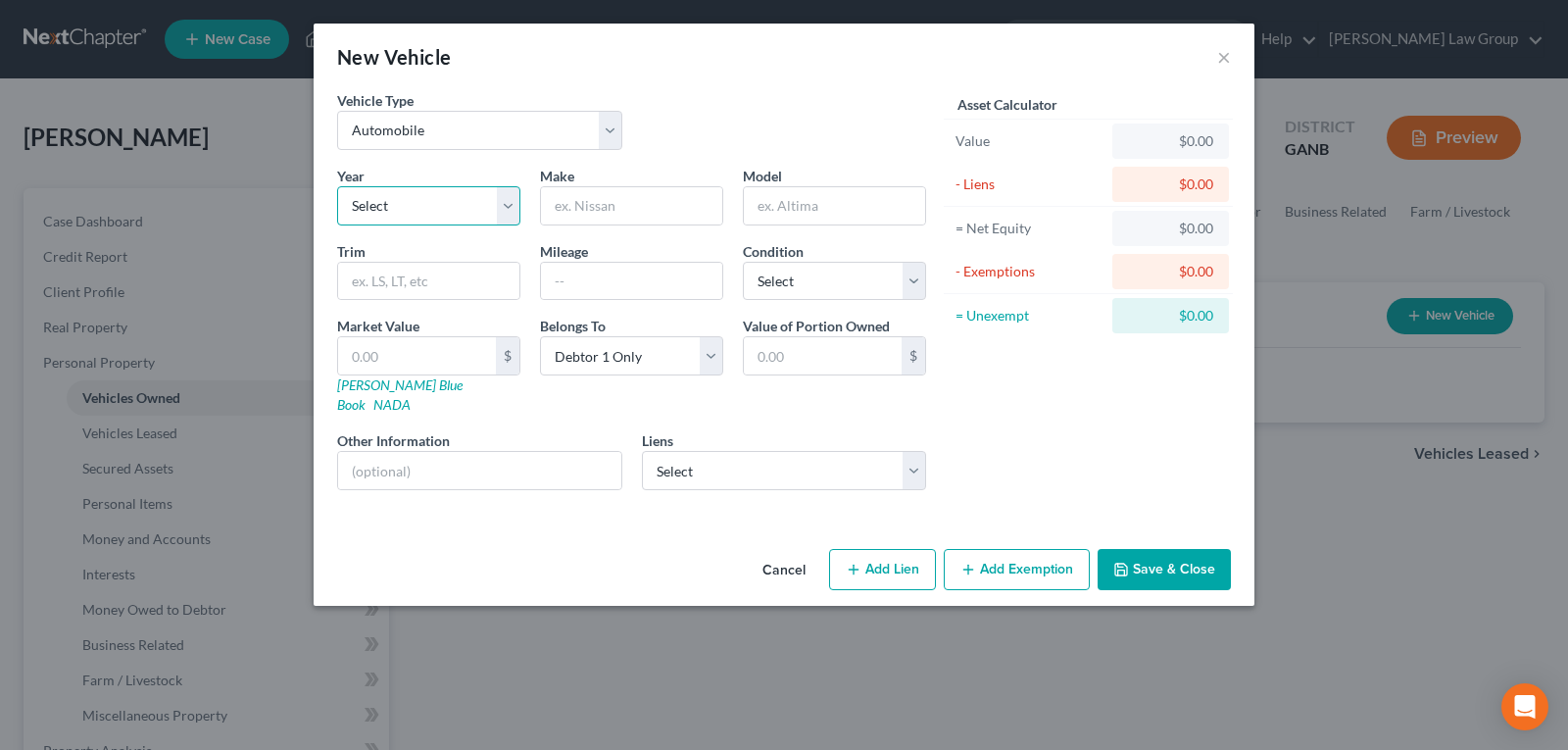
click at [425, 211] on select "Select 2026 2025 2024 2023 2022 2021 2020 2019 2018 2017 2016 2015 2014 2013 20…" at bounding box center [428, 206] width 183 height 40
select select "12"
click at [337, 187] on select "Select 2026 2025 2024 2023 2022 2021 2020 2019 2018 2017 2016 2015 2014 2013 20…" at bounding box center [428, 206] width 183 height 40
type input "Mercedes Benz"
click at [804, 208] on input "text" at bounding box center [834, 206] width 181 height 38
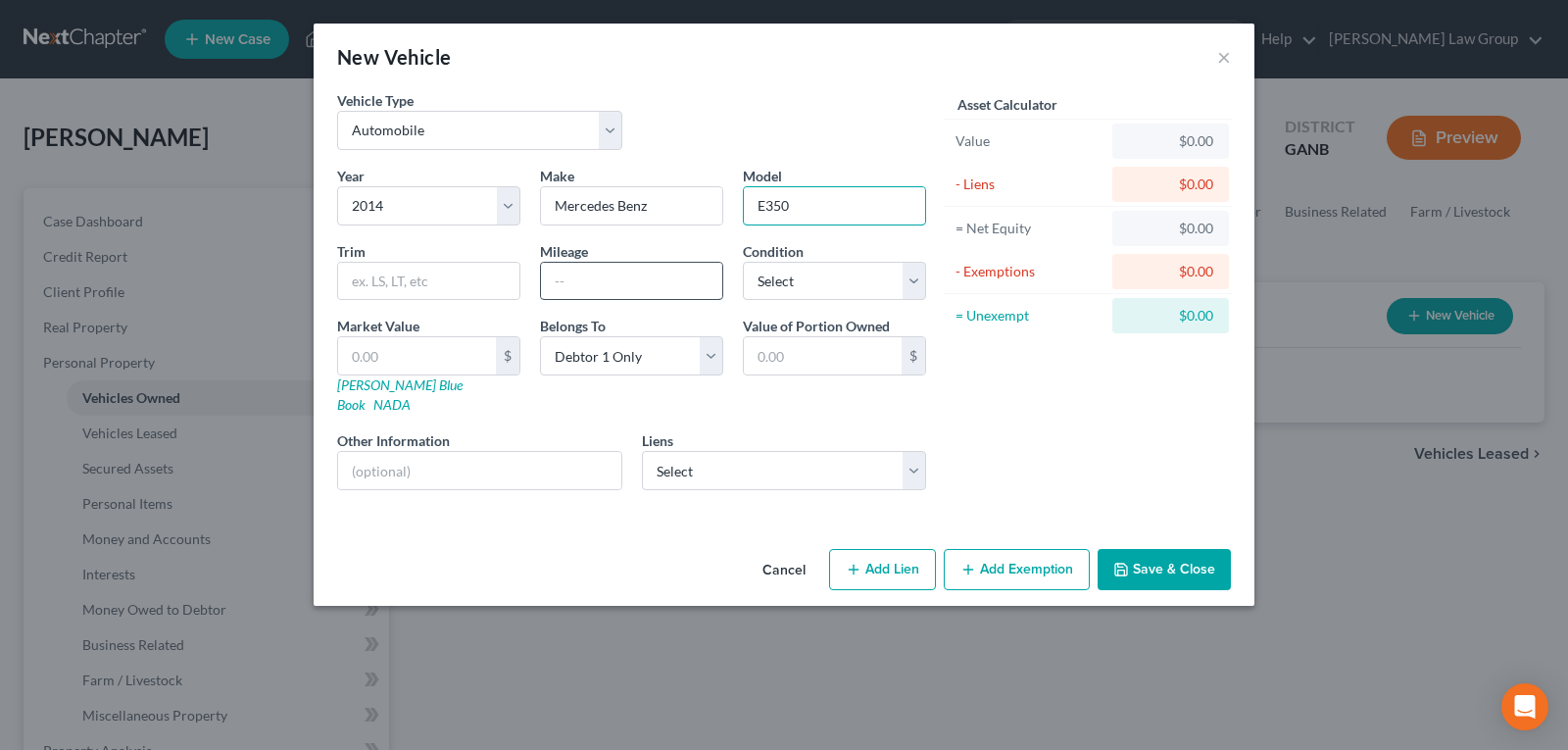
type input "E350"
click at [667, 283] on input "text" at bounding box center [632, 282] width 181 height 38
type input "155,000"
click at [411, 396] on link "NADA" at bounding box center [393, 404] width 38 height 17
click at [430, 355] on input "text" at bounding box center [417, 356] width 158 height 38
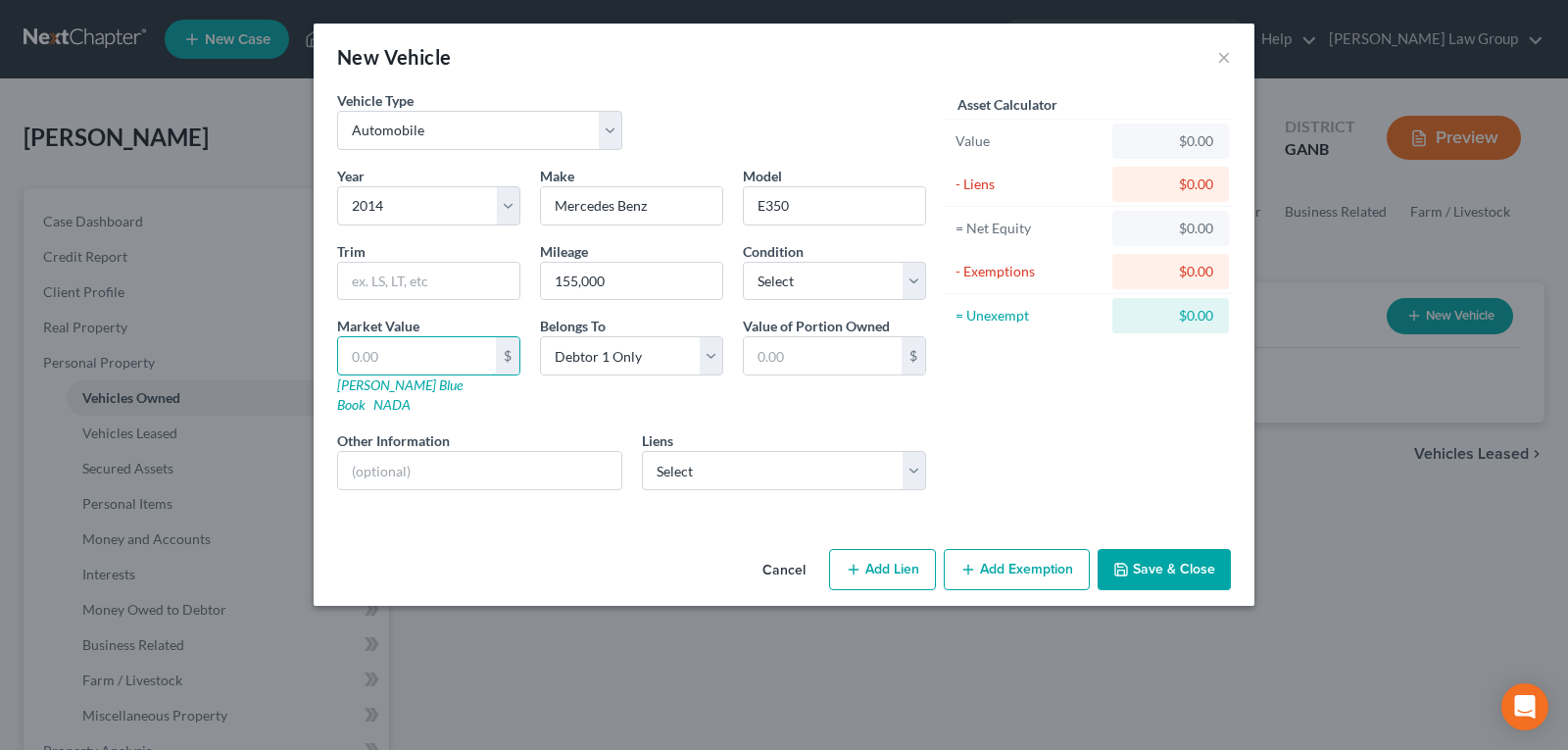
type input "9"
type input "9.00"
type input "98"
type input "98.00"
type input "985"
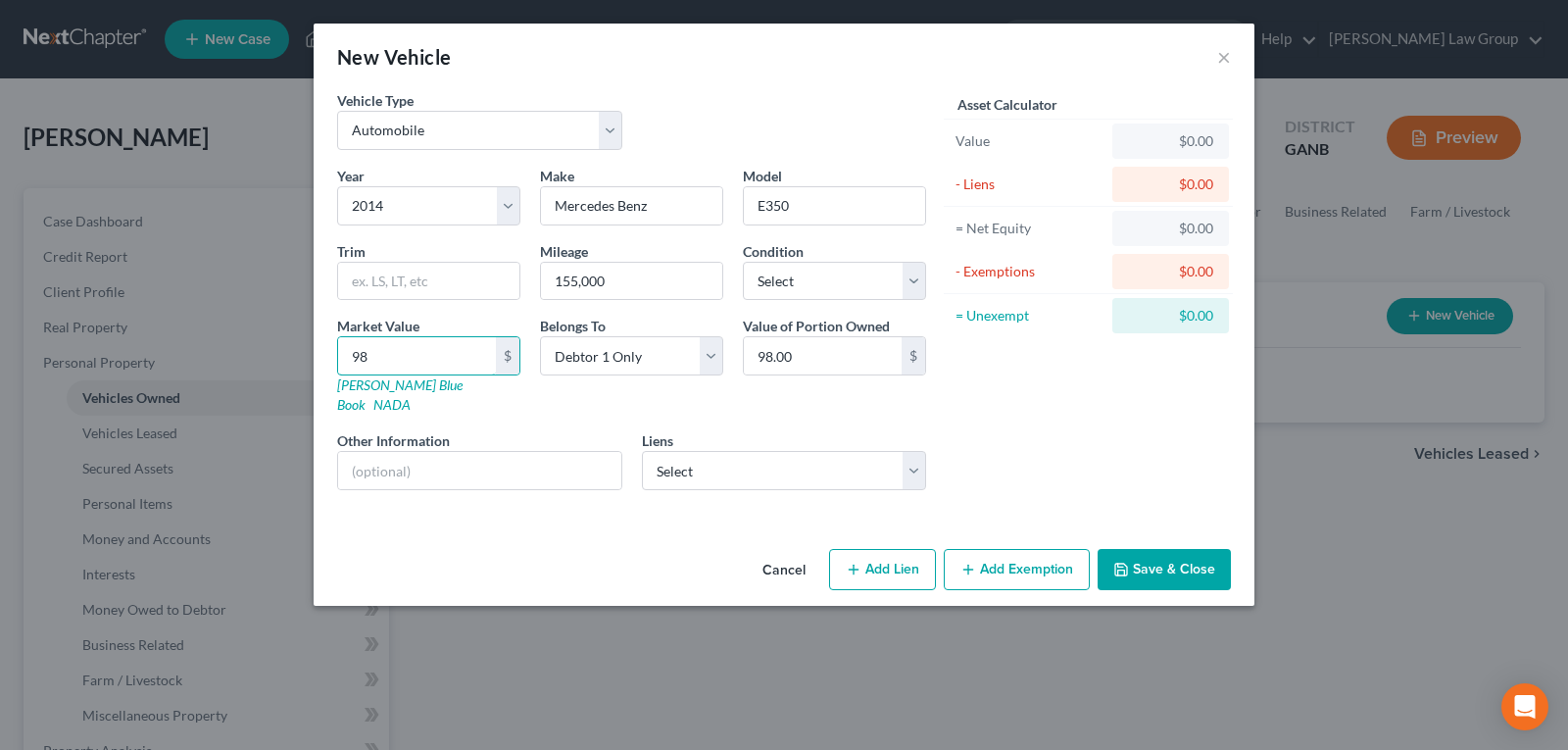
type input "985.00"
type input "9850"
type input "9,850.00"
click at [1182, 549] on button "Save & Close" at bounding box center [1164, 569] width 133 height 42
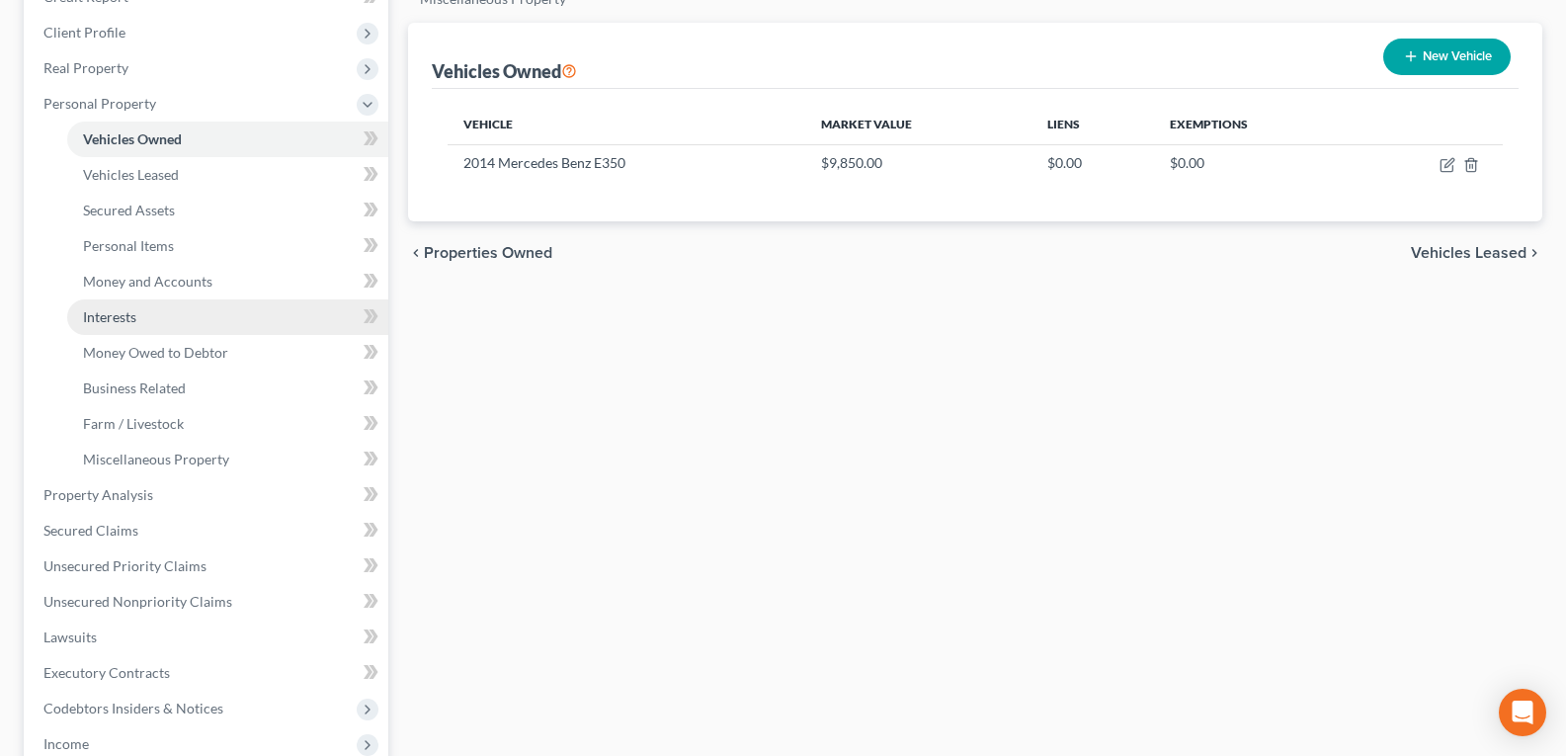
scroll to position [296, 0]
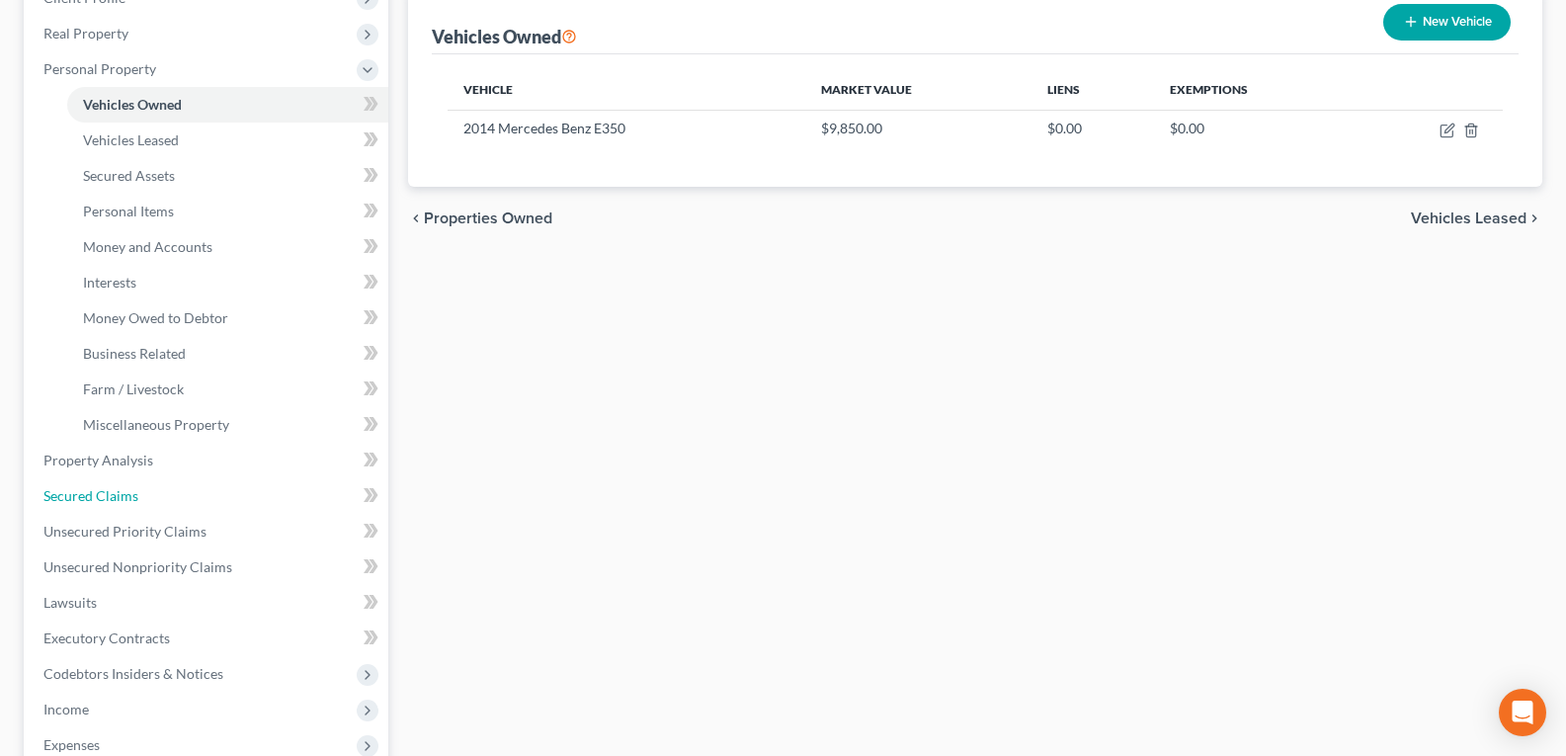
click at [119, 498] on span "Secured Claims" at bounding box center [90, 495] width 95 height 17
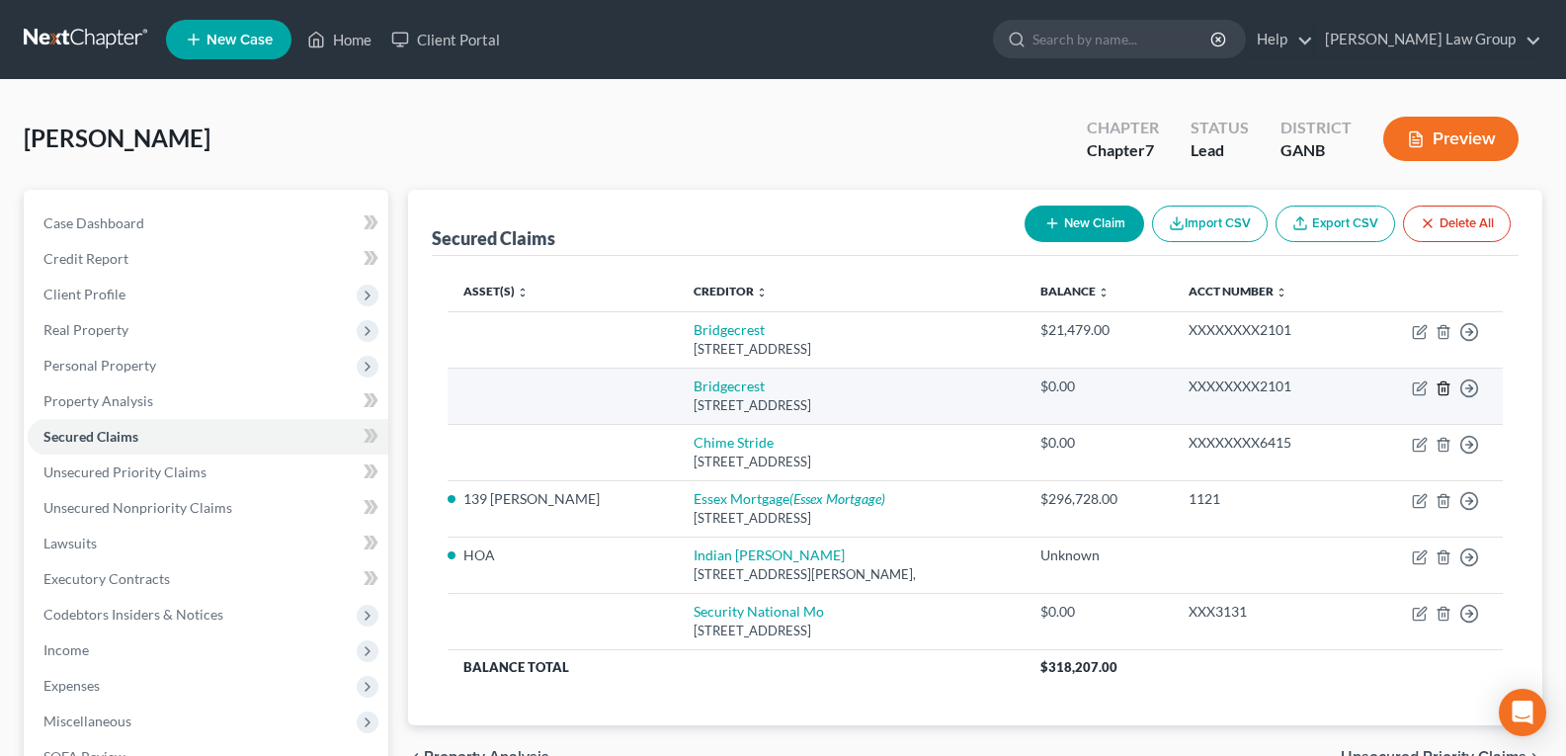
click at [1445, 390] on line "button" at bounding box center [1445, 389] width 0 height 4
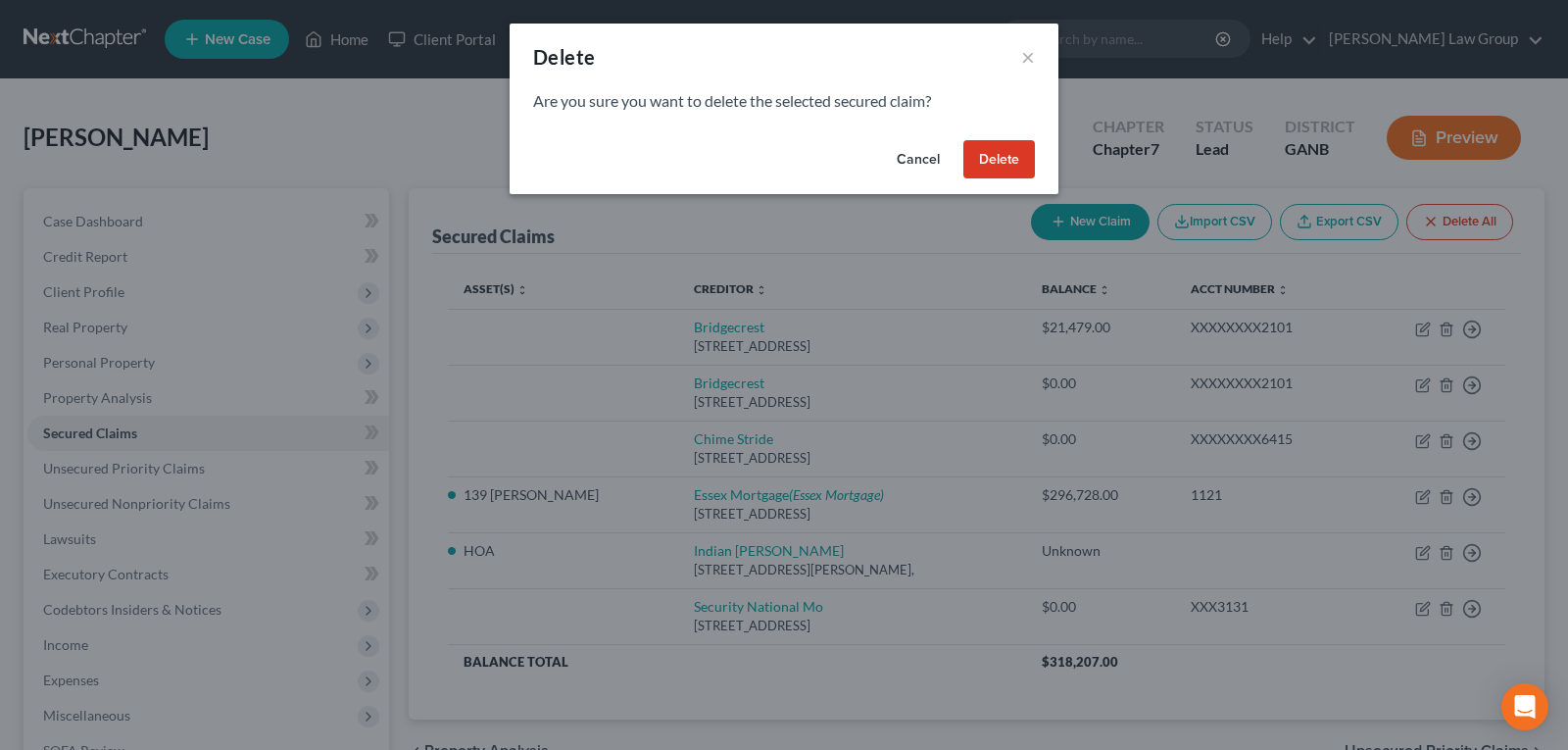
click at [909, 161] on button "Cancel" at bounding box center [917, 160] width 74 height 40
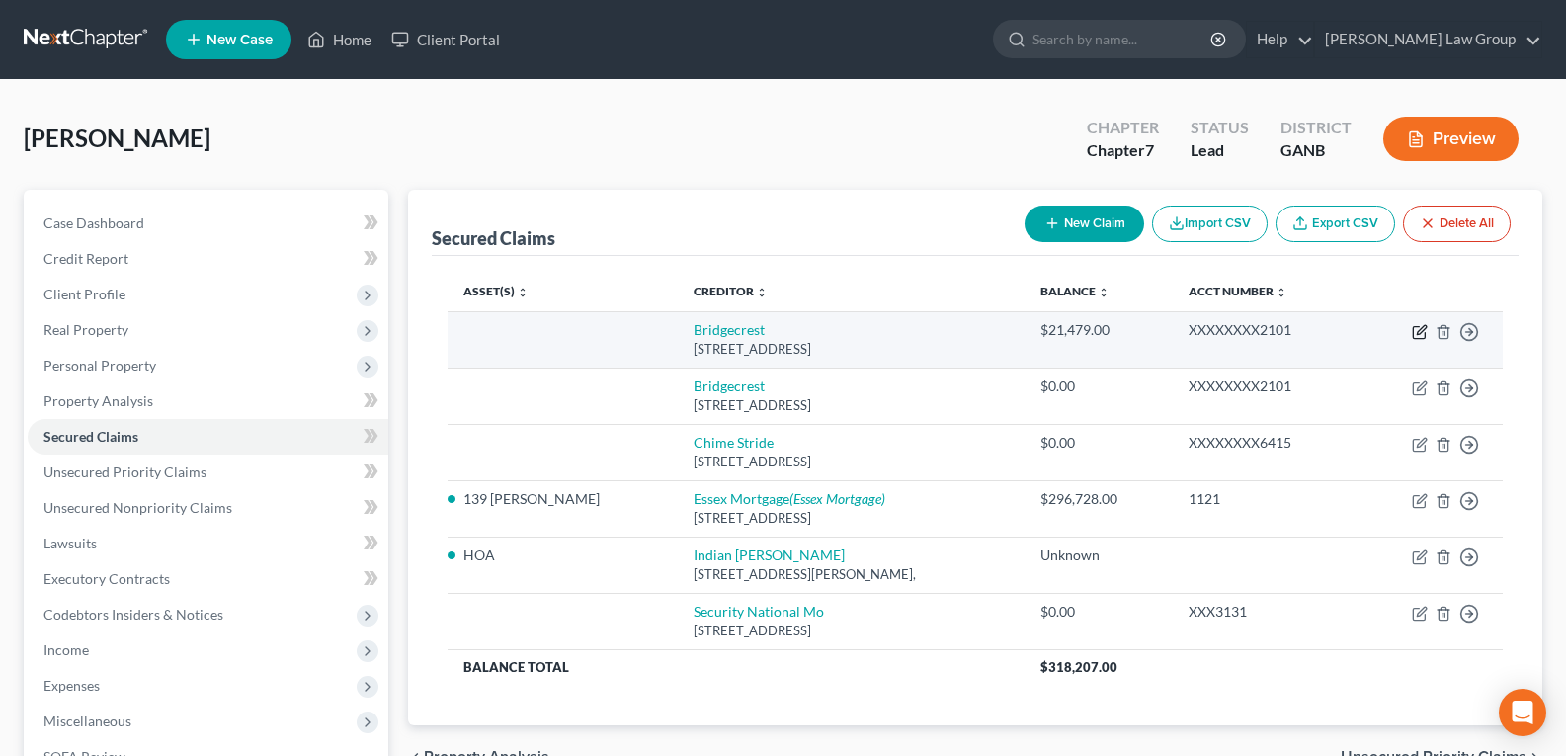
click at [1414, 329] on icon "button" at bounding box center [1419, 333] width 12 height 12
select select "3"
select select "0"
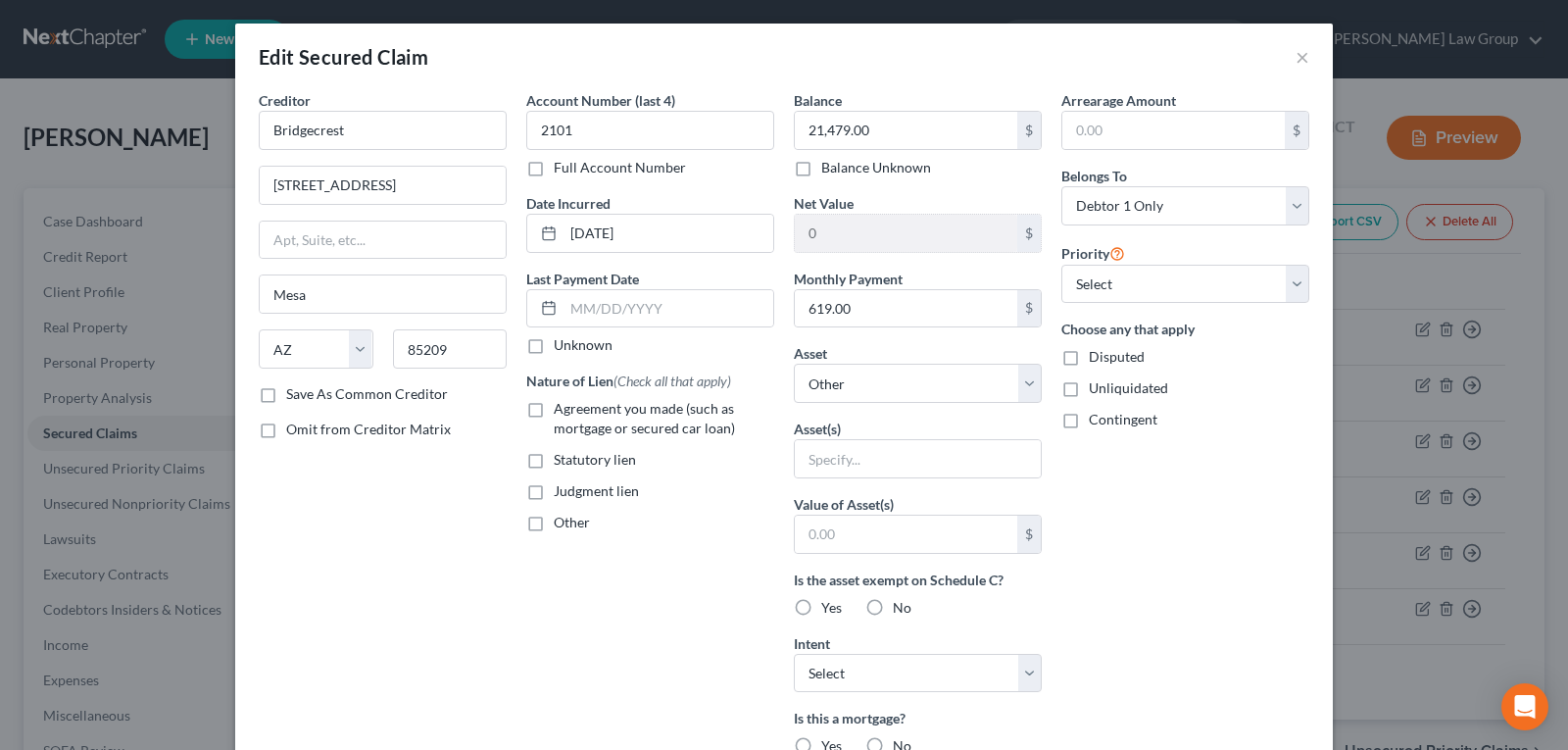
click at [842, 436] on div "Asset(s)" at bounding box center [917, 448] width 248 height 60
click at [842, 375] on select "Select Other Multiple Assets 139 Sophie Cir - $344600.0 401 K - $2721.0 2014 Me…" at bounding box center [917, 384] width 248 height 40
select select "4"
click at [793, 364] on select "Select Other Multiple Assets 139 Sophie Cir - $344600.0 401 K - $2721.0 2014 Me…" at bounding box center [917, 384] width 248 height 40
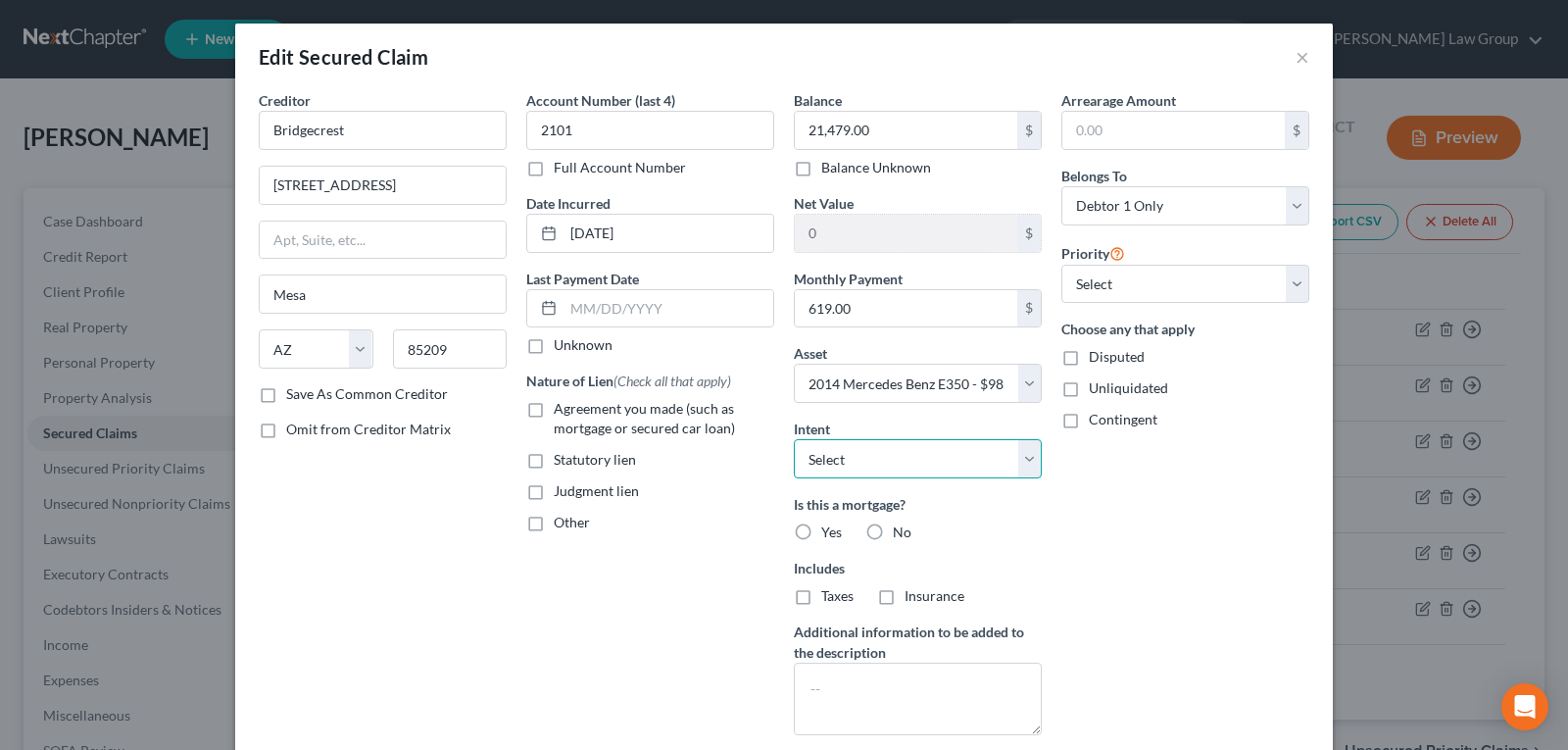
drag, startPoint x: 841, startPoint y: 460, endPoint x: 841, endPoint y: 477, distance: 17.0
click at [841, 460] on select "Select Surrender Redeem Reaffirm Avoid Other" at bounding box center [917, 459] width 248 height 40
select select "2"
click at [793, 439] on select "Select Surrender Redeem Reaffirm Avoid Other" at bounding box center [917, 459] width 248 height 40
drag, startPoint x: 873, startPoint y: 532, endPoint x: 613, endPoint y: 449, distance: 272.9
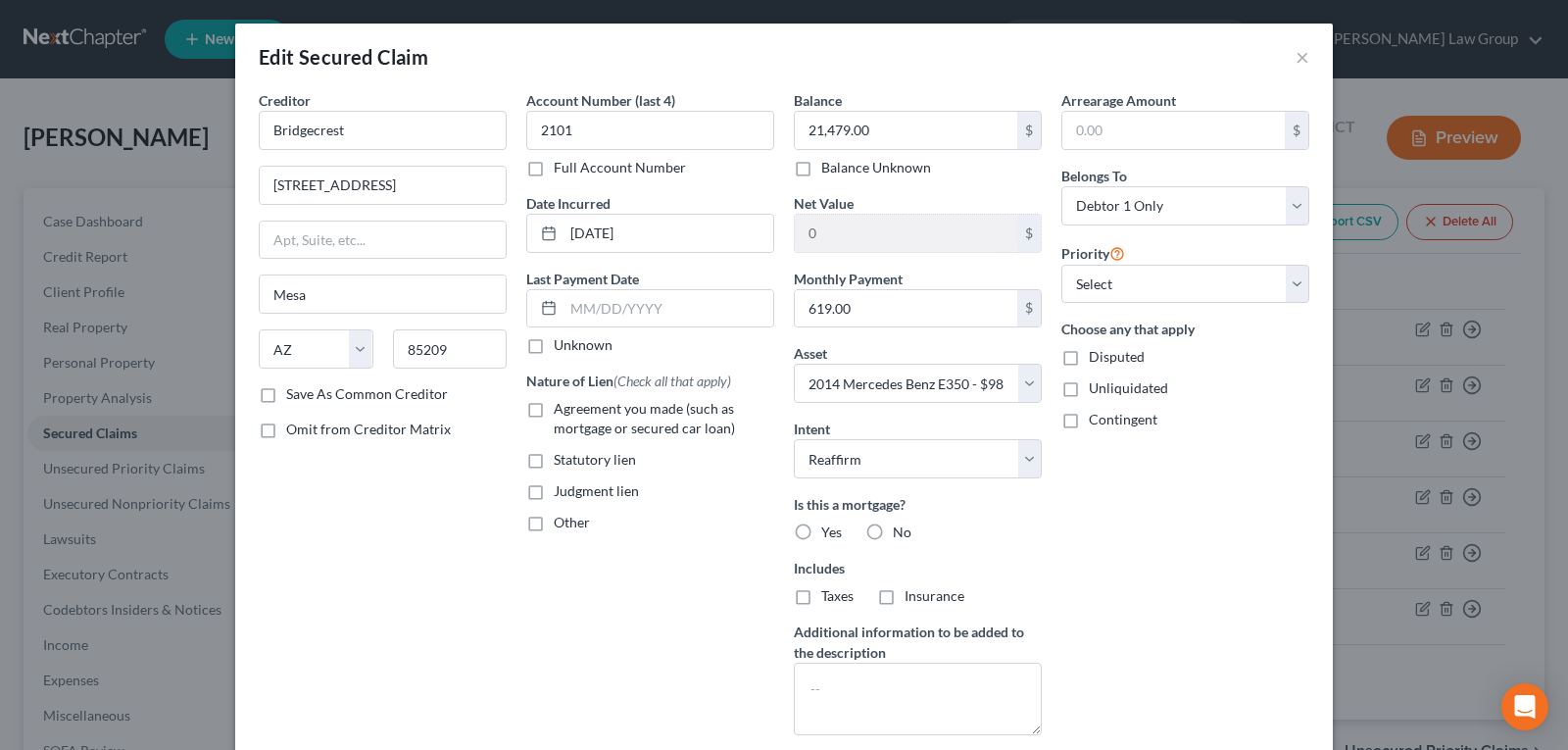
click at [893, 533] on label "No" at bounding box center [902, 533] width 19 height 20
click at [901, 533] on input "No" at bounding box center [906, 529] width 13 height 13
radio input "true"
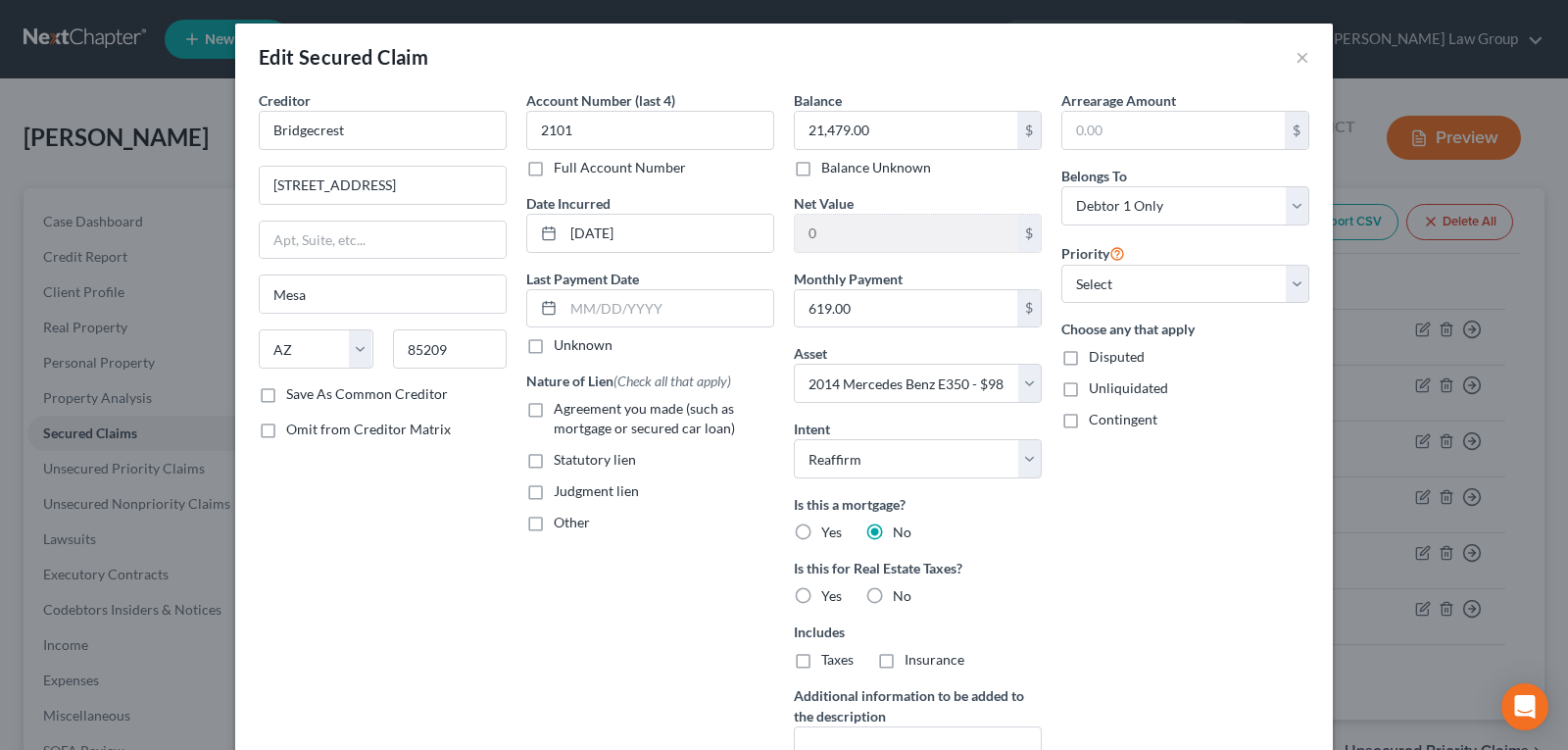
click at [553, 407] on label "Agreement you made (such as mortgage or secured car loan)" at bounding box center [663, 419] width 220 height 40
click at [561, 407] on input "Agreement you made (such as mortgage or secured car loan)" at bounding box center [567, 405] width 13 height 13
checkbox input "true"
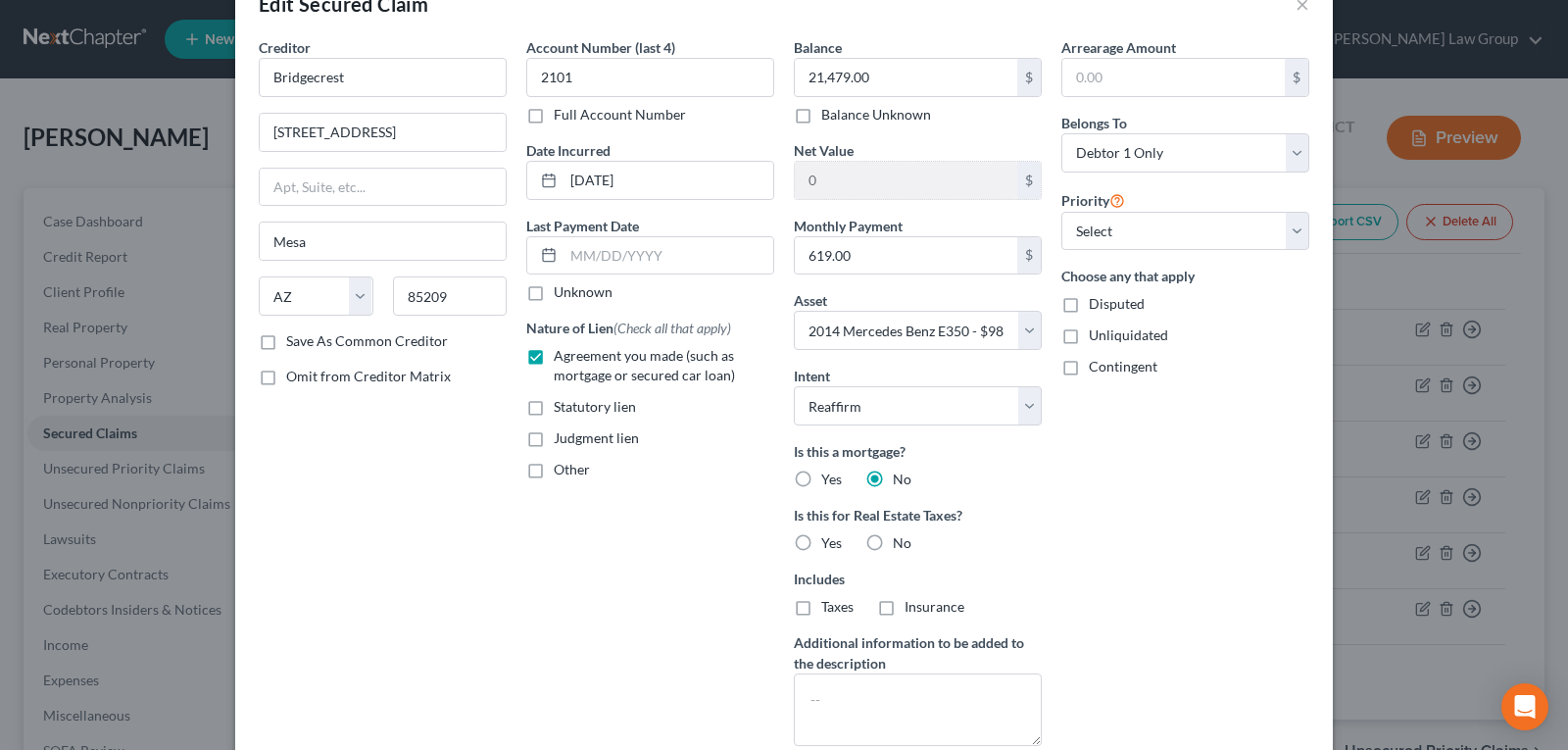
scroll to position [196, 0]
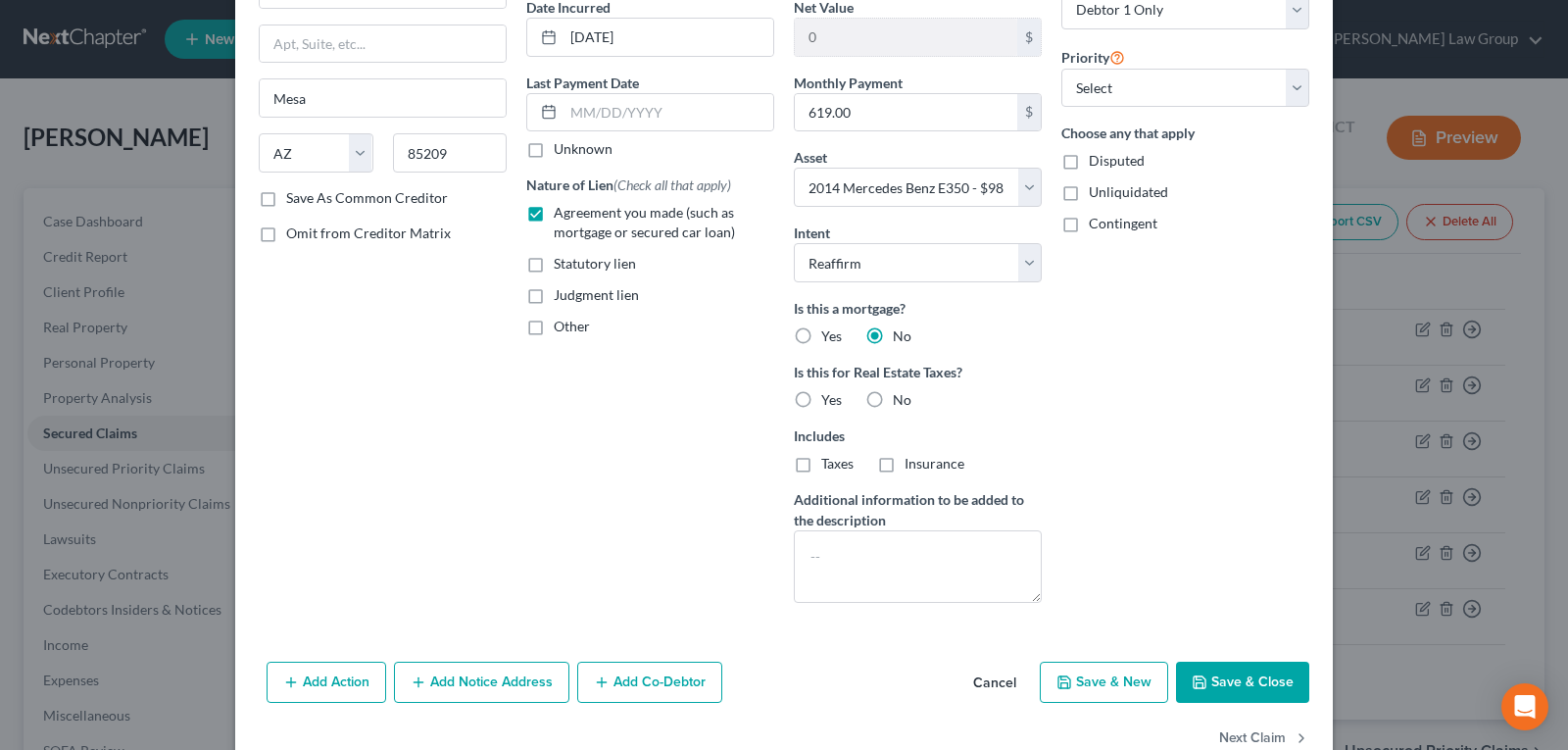
click at [1232, 676] on button "Save & Close" at bounding box center [1243, 683] width 133 height 42
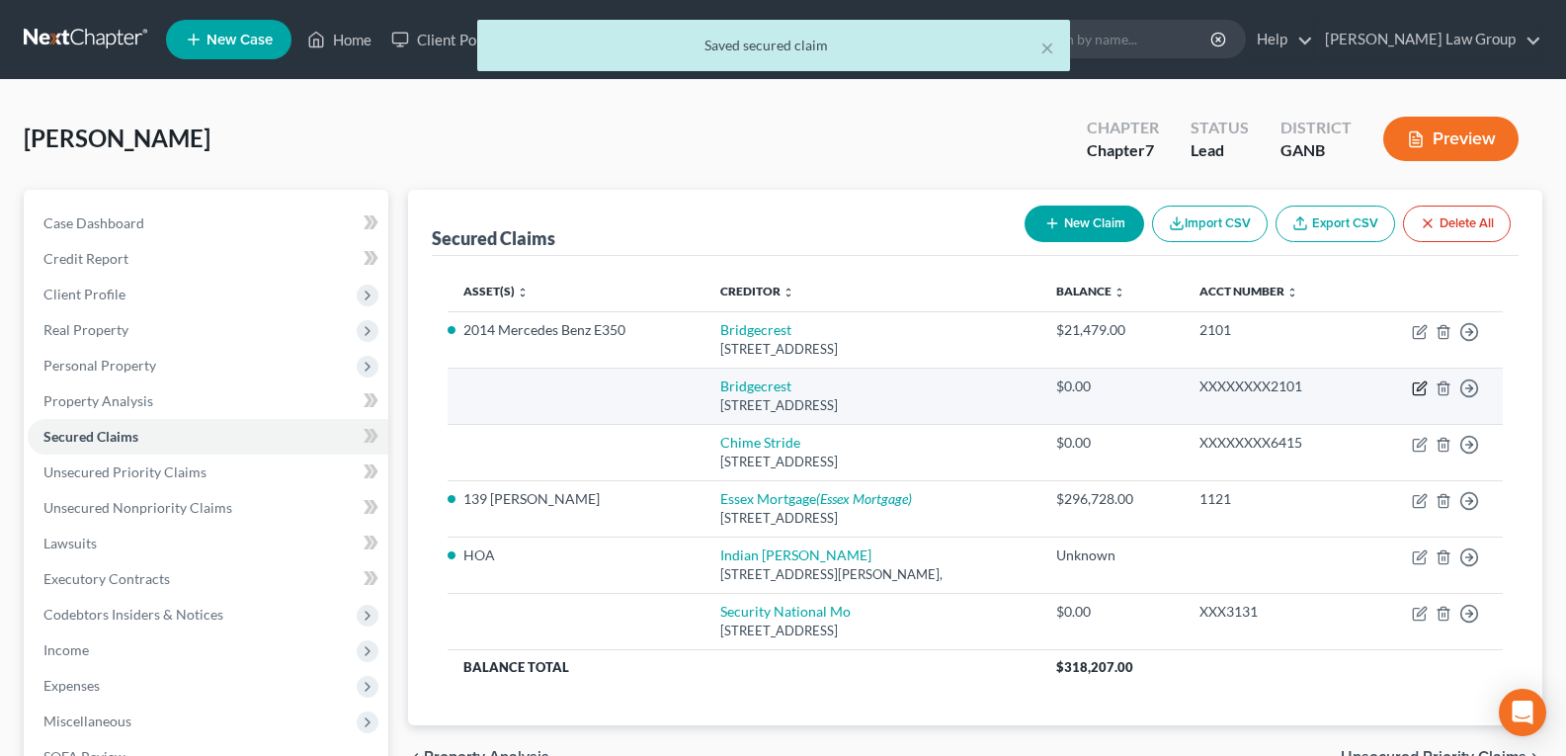
click at [1415, 388] on icon "button" at bounding box center [1420, 388] width 16 height 16
select select "3"
select select "0"
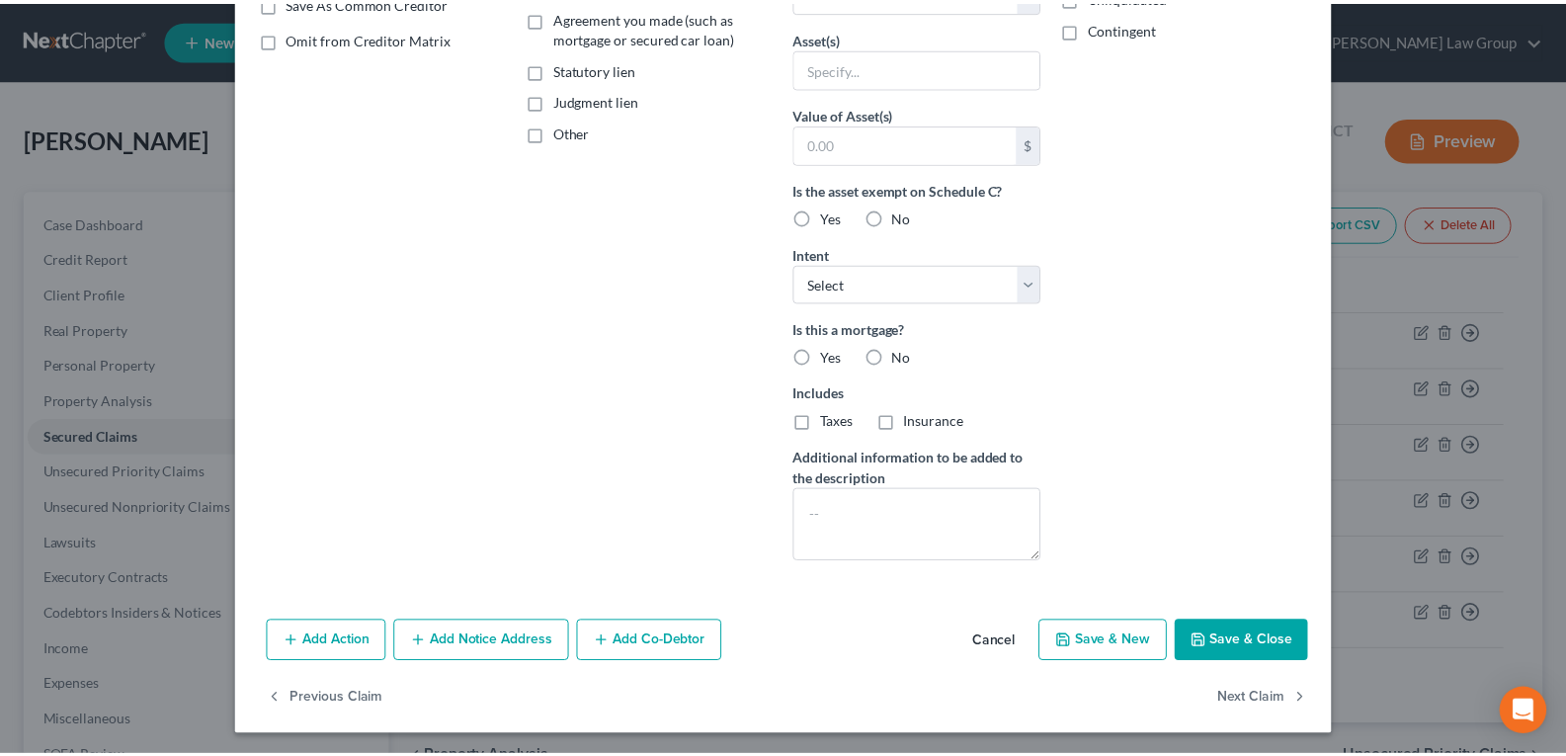
scroll to position [398, 0]
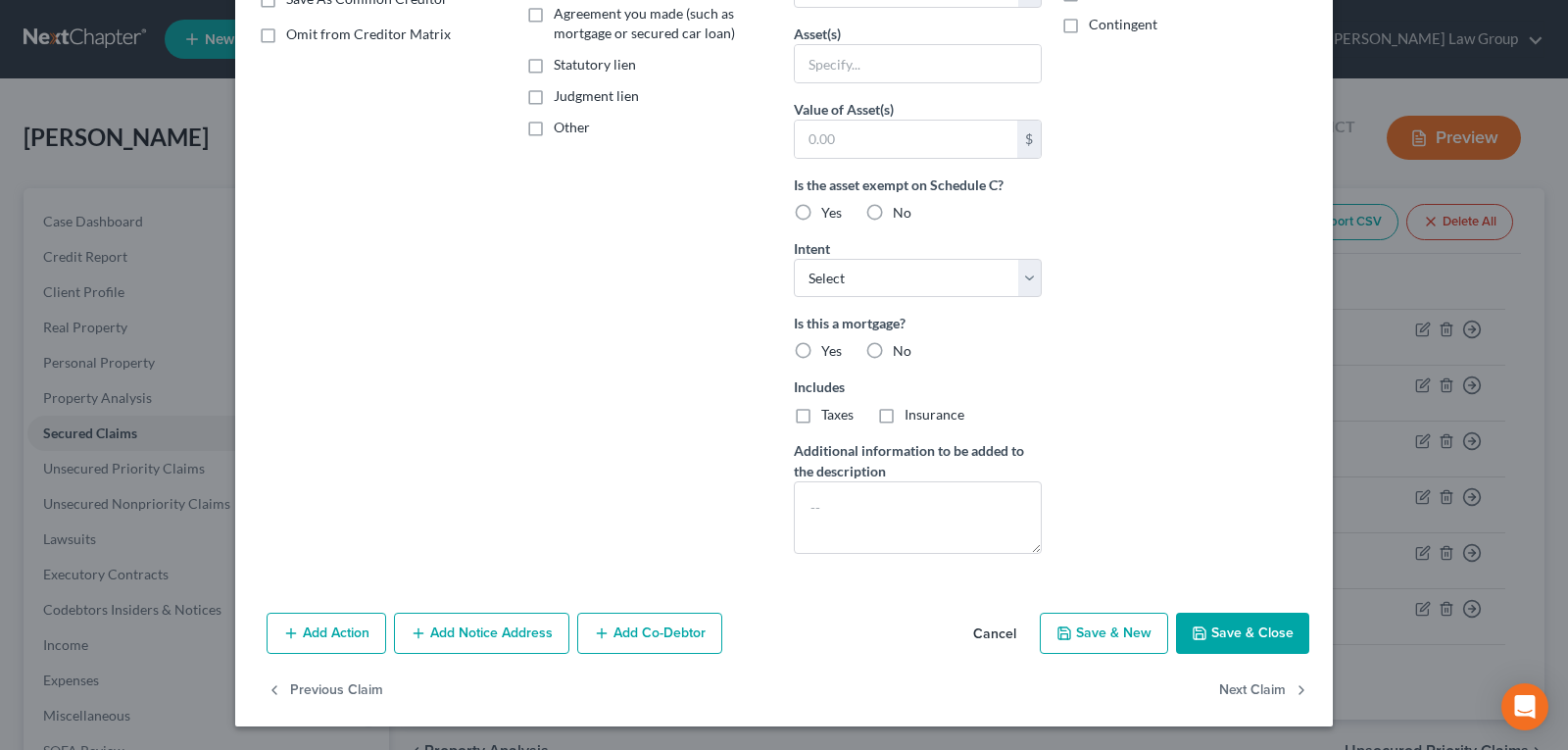
click at [996, 636] on button "Cancel" at bounding box center [995, 635] width 74 height 40
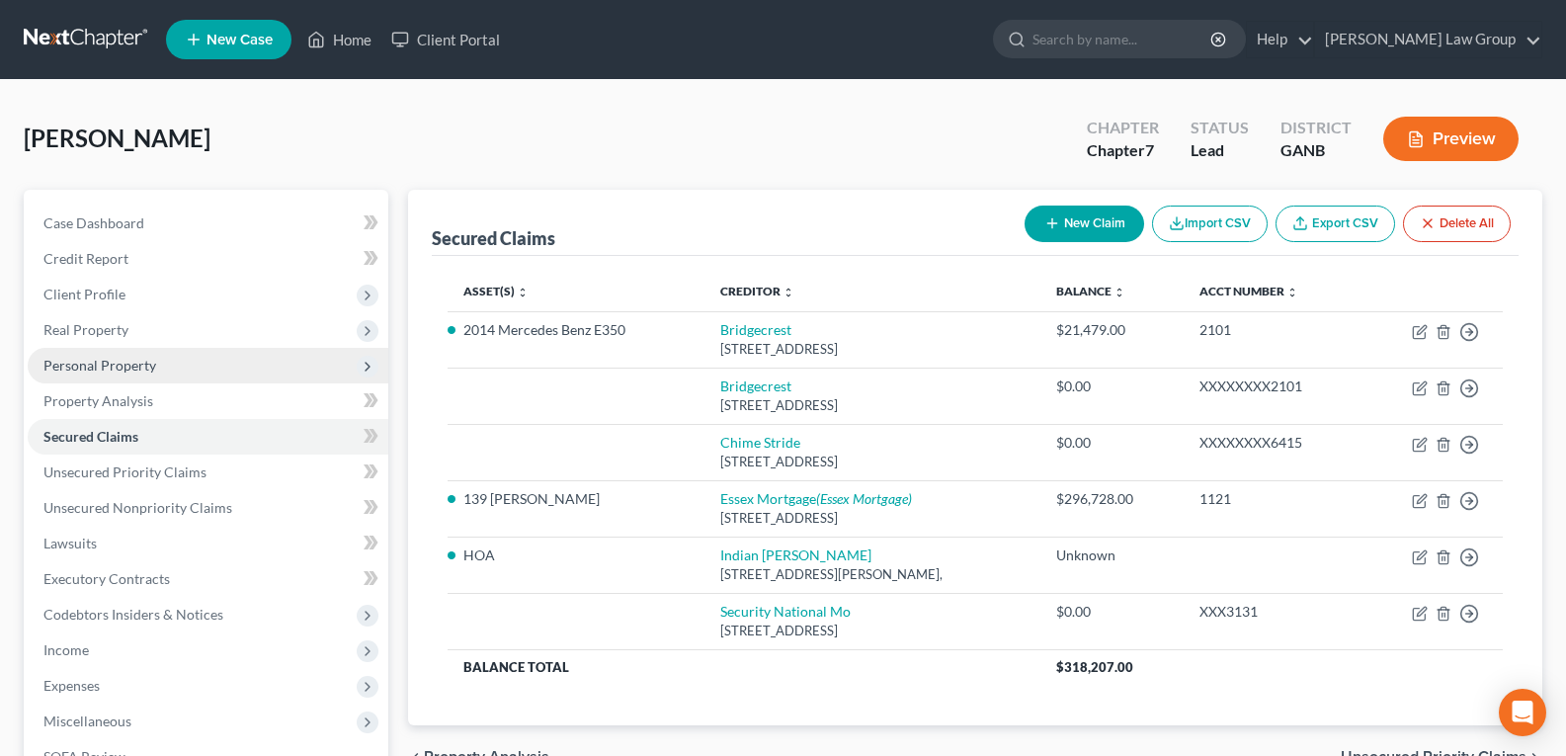
click at [82, 371] on span "Personal Property" at bounding box center [99, 365] width 113 height 17
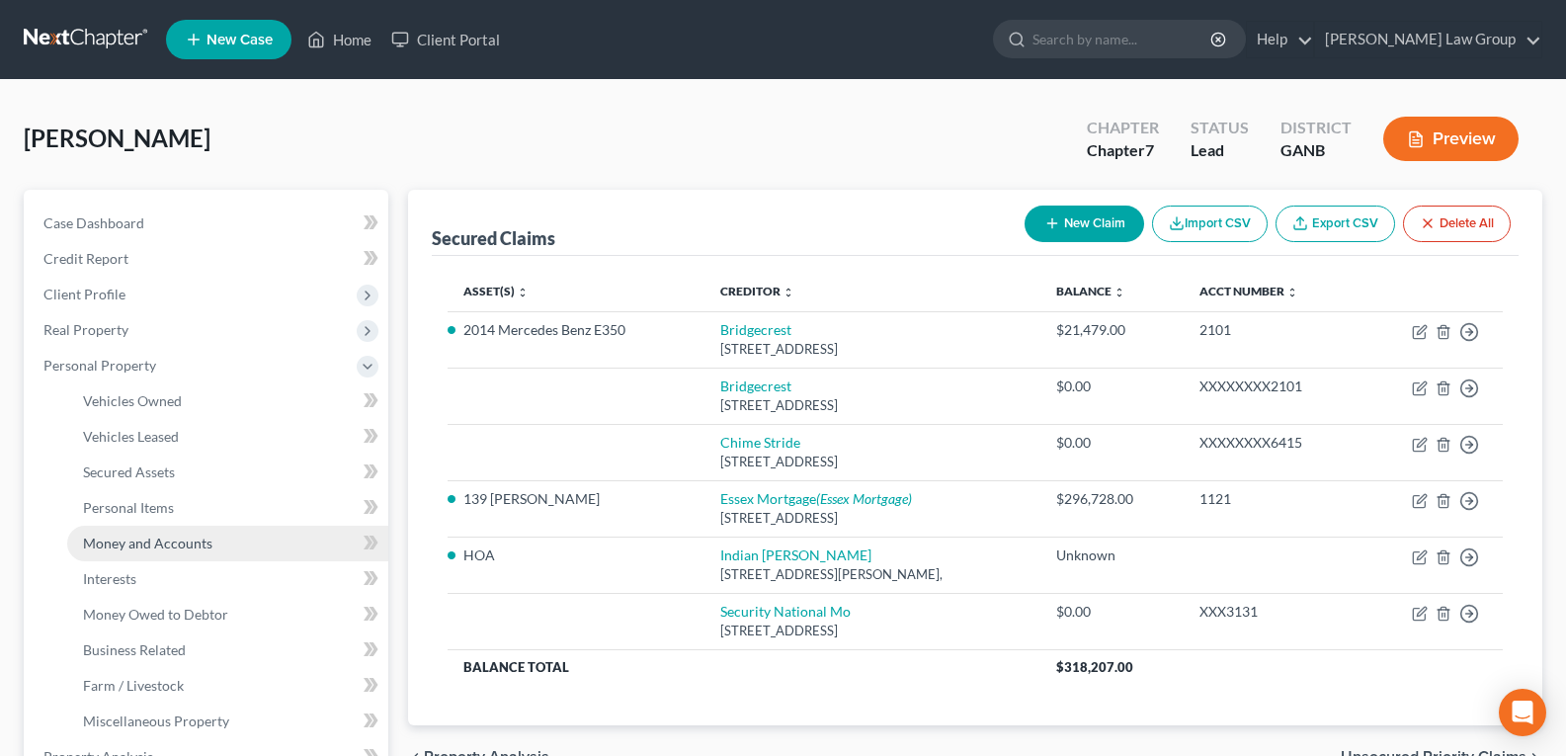
click at [171, 547] on span "Money and Accounts" at bounding box center [147, 543] width 129 height 17
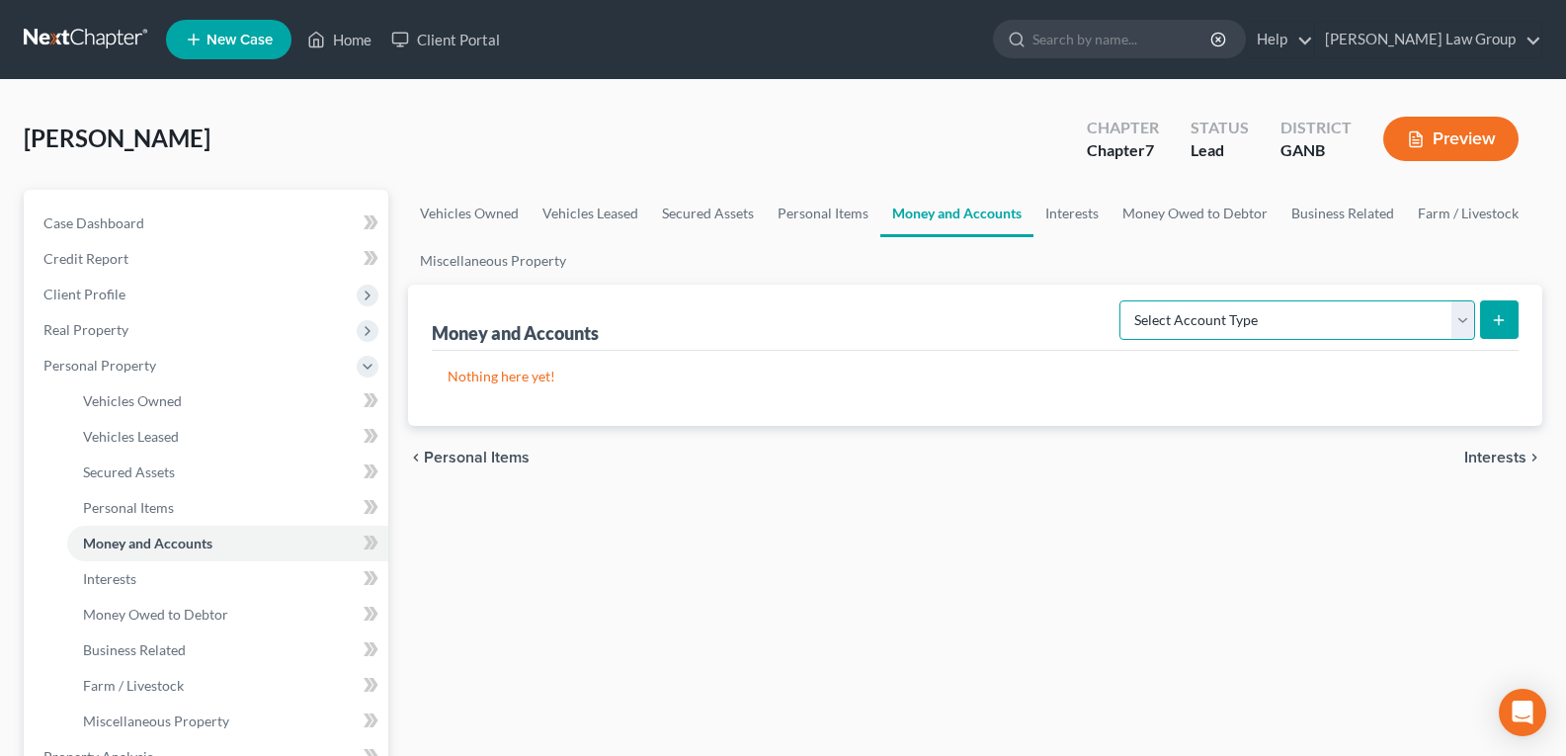
click at [1305, 309] on select "Select Account Type Brokerage Cash on Hand Certificates of Deposit Checking Acc…" at bounding box center [1298, 320] width 356 height 40
select select "other"
click at [1124, 300] on select "Select Account Type Brokerage Cash on Hand Certificates of Deposit Checking Acc…" at bounding box center [1298, 320] width 356 height 40
click at [1512, 313] on button "submit" at bounding box center [1499, 319] width 39 height 39
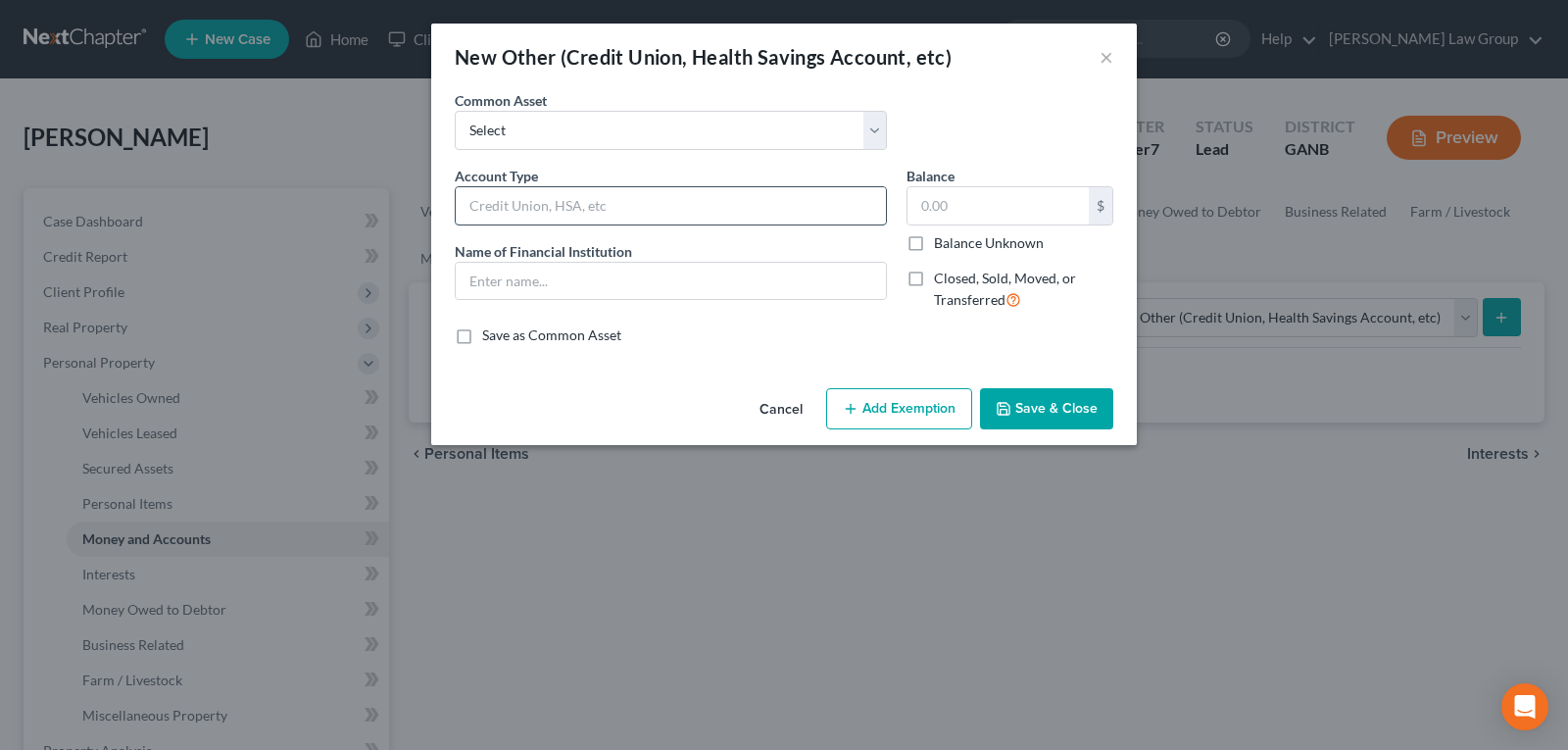
drag, startPoint x: 522, startPoint y: 198, endPoint x: 552, endPoint y: 224, distance: 39.7
click at [521, 199] on input "text" at bounding box center [671, 206] width 430 height 38
type input "Digital Money Transfer"
click at [584, 281] on input "text" at bounding box center [671, 282] width 430 height 38
type input "CashApp"
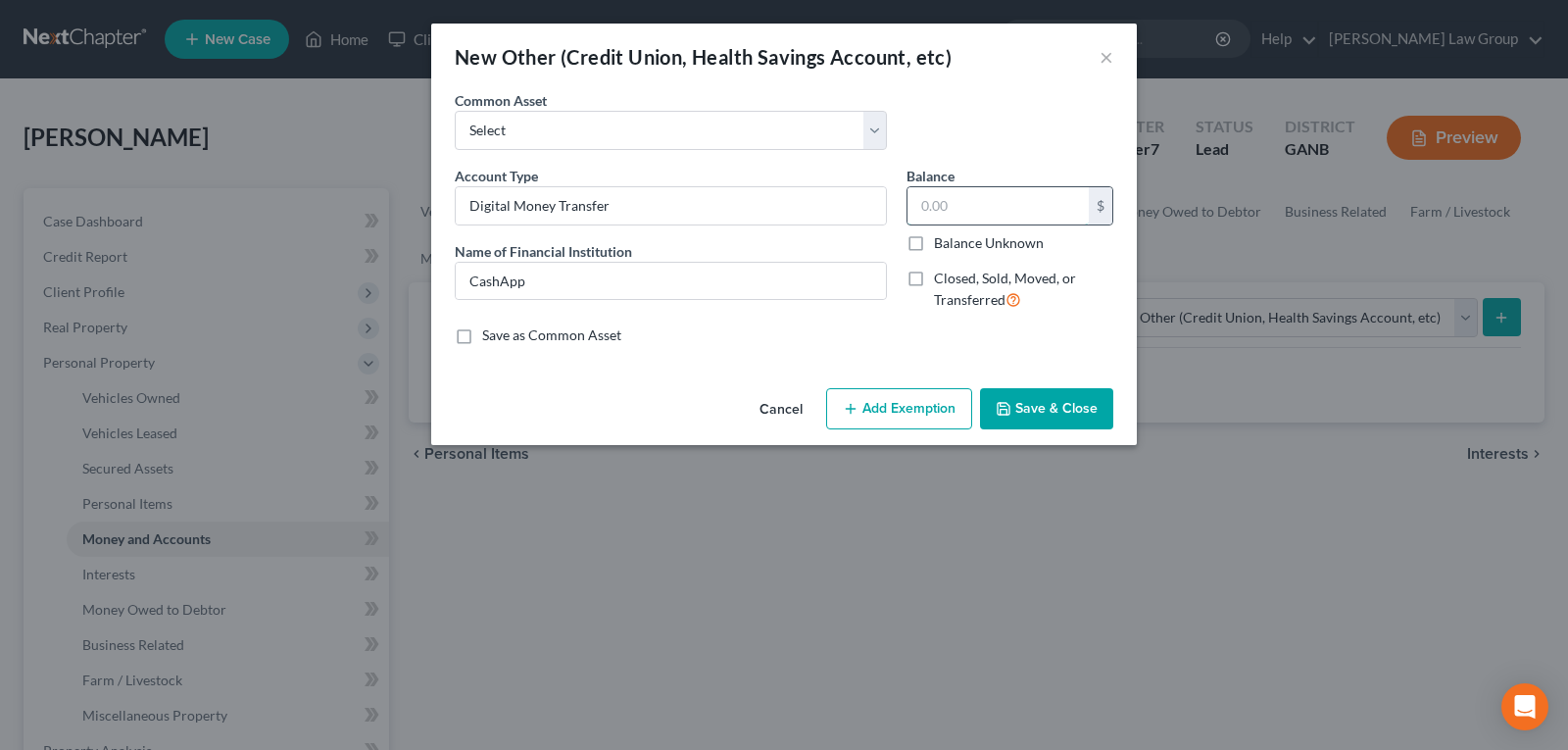
click at [947, 200] on input "text" at bounding box center [998, 206] width 181 height 38
type input "0.00"
click at [1036, 410] on button "Save & Close" at bounding box center [1046, 409] width 133 height 42
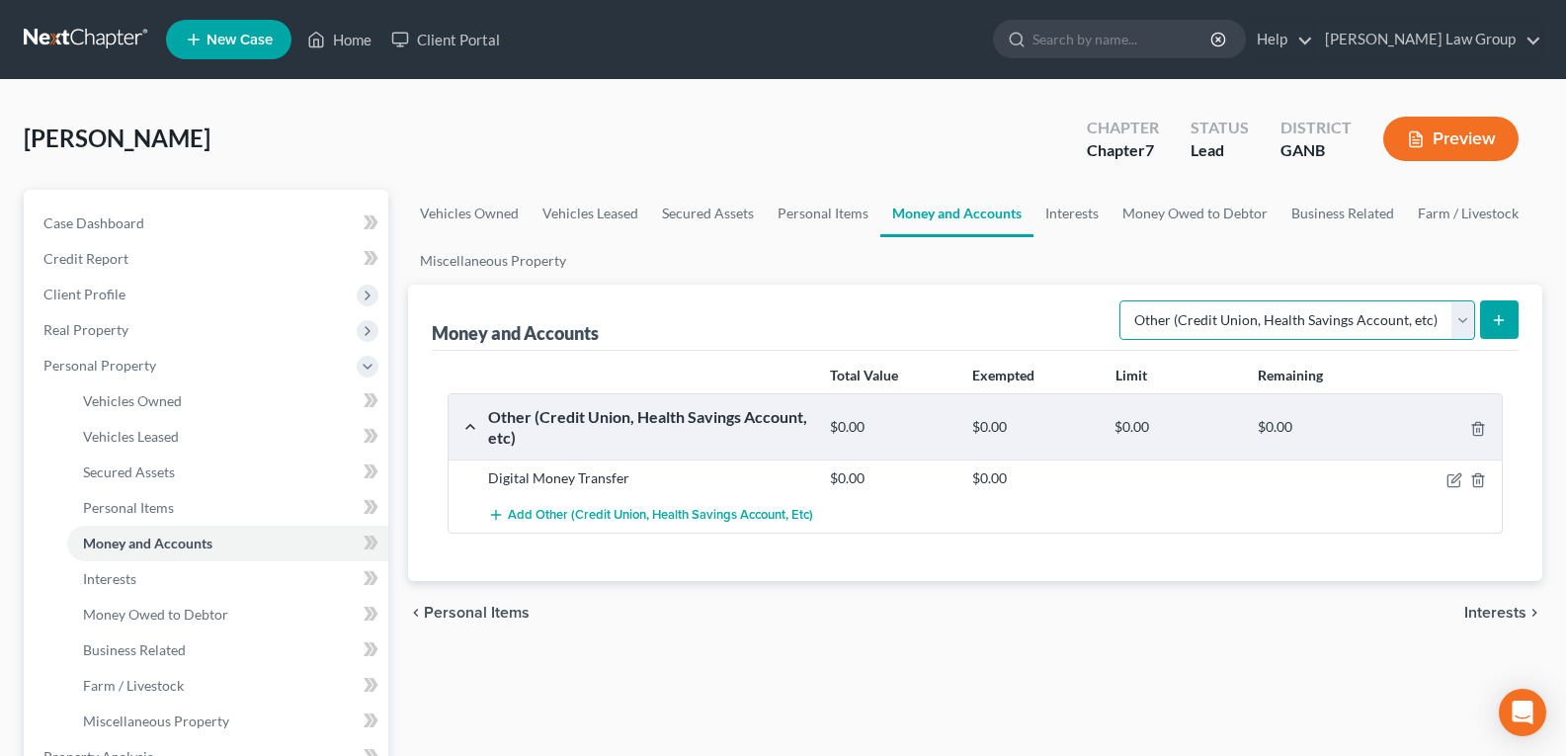
click at [1226, 320] on select "Select Account Type Brokerage Cash on Hand Certificates of Deposit Checking Acc…" at bounding box center [1298, 320] width 356 height 40
select select "checking"
click at [1124, 300] on select "Select Account Type Brokerage Cash on Hand Certificates of Deposit Checking Acc…" at bounding box center [1298, 320] width 356 height 40
click at [1492, 321] on icon "submit" at bounding box center [1499, 320] width 16 height 16
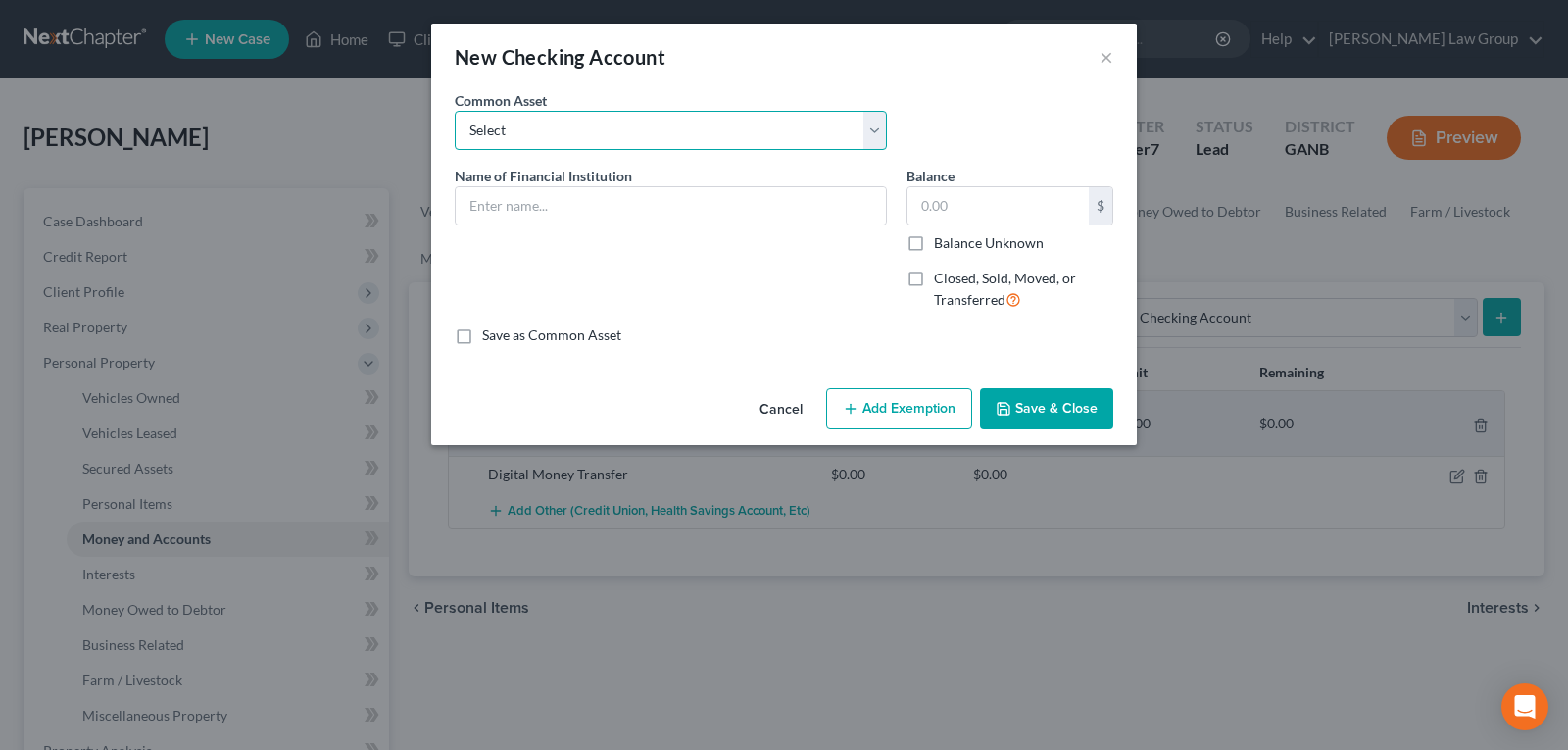
drag, startPoint x: 613, startPoint y: 139, endPoint x: 608, endPoint y: 149, distance: 11.2
click at [613, 139] on select "Select PLATINUM FEDERAL CREDIT UNION UNITED COMMUNITY BANK Truist PNC Bank Navy…" at bounding box center [671, 131] width 432 height 40
select select "4"
click at [455, 111] on select "Select PLATINUM FEDERAL CREDIT UNION UNITED COMMUNITY BANK Truist PNC Bank Navy…" at bounding box center [671, 131] width 432 height 40
type input "Navy Federal Credit Union"
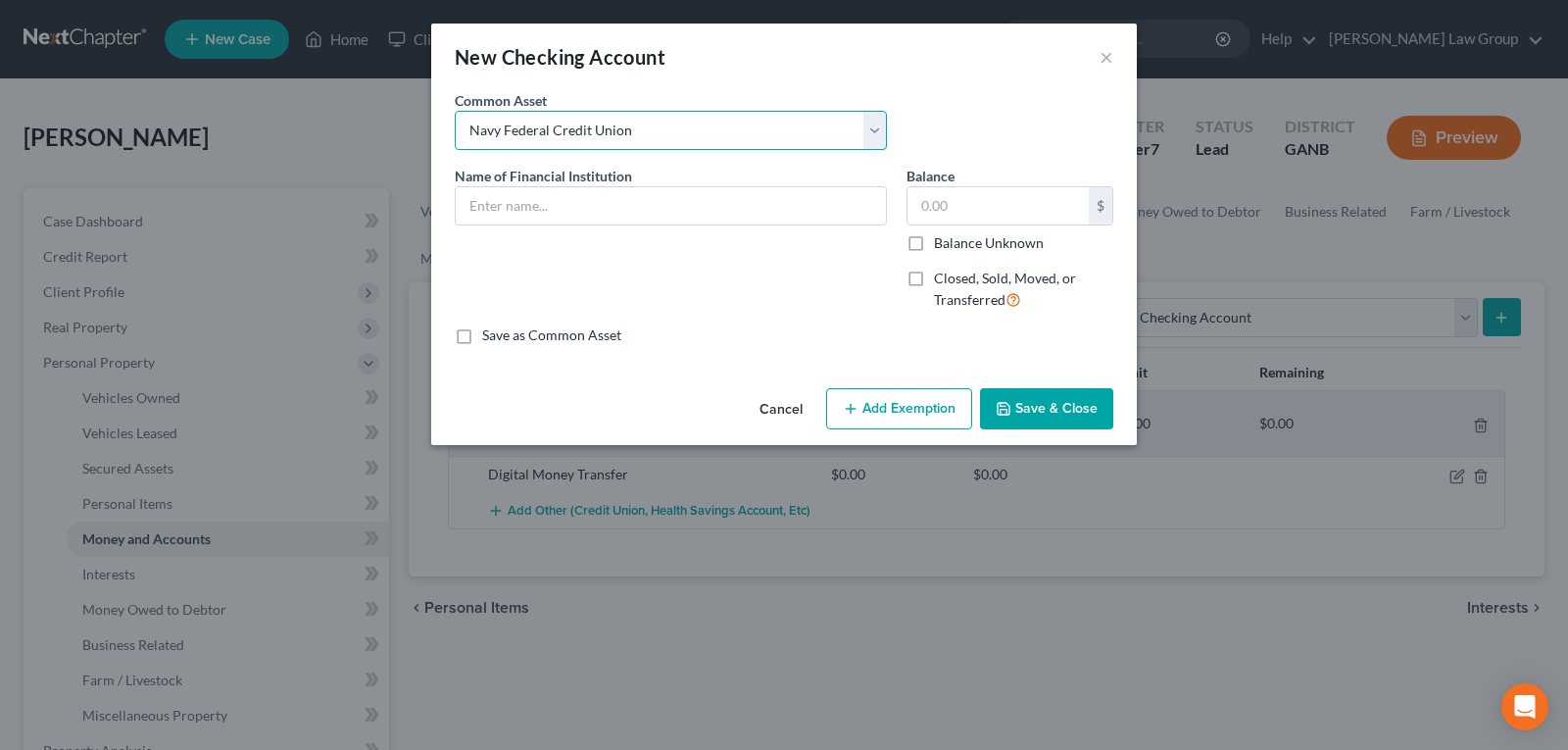
type input "0"
click at [1023, 409] on button "Save & Close" at bounding box center [1046, 409] width 133 height 42
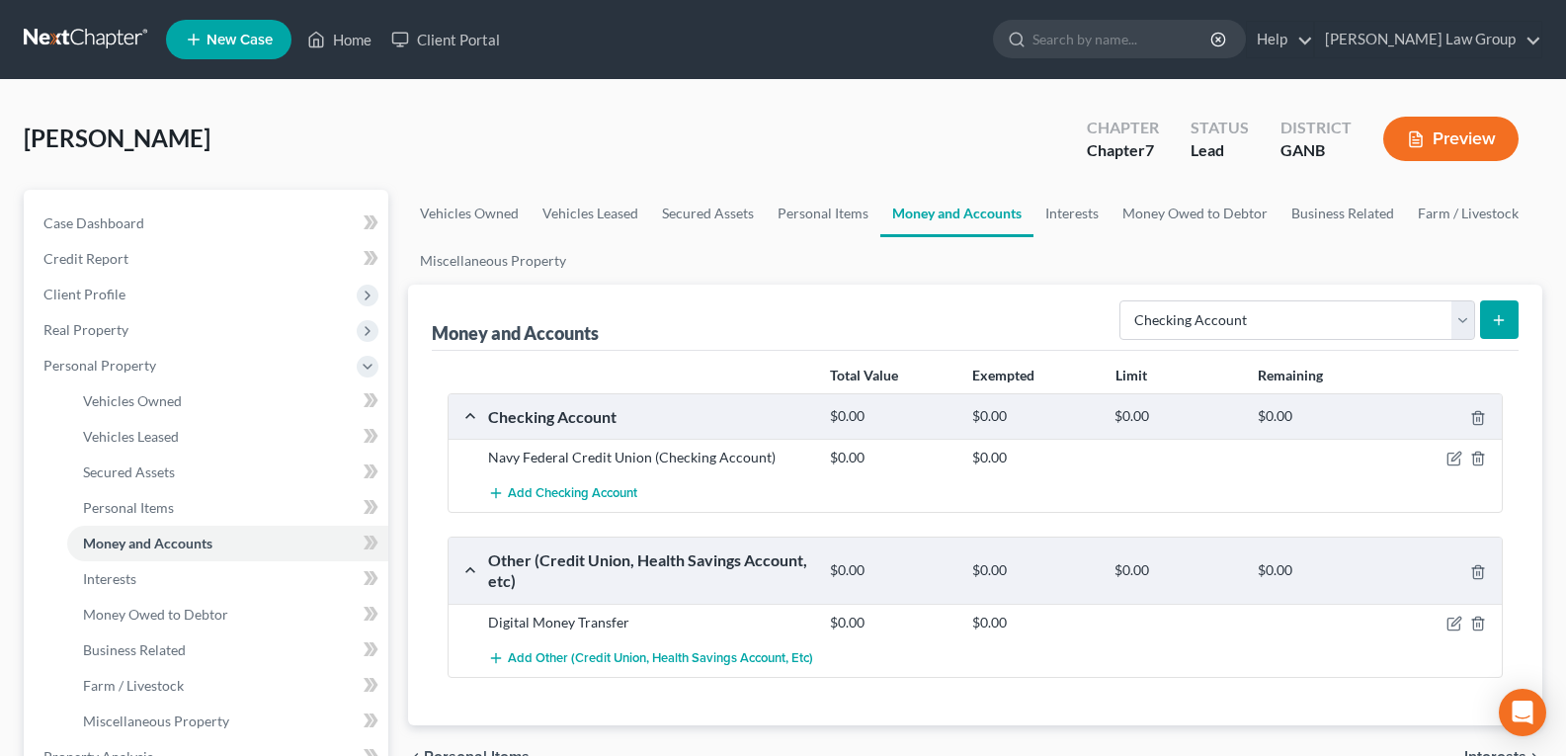
click at [1501, 315] on icon "submit" at bounding box center [1499, 320] width 16 height 16
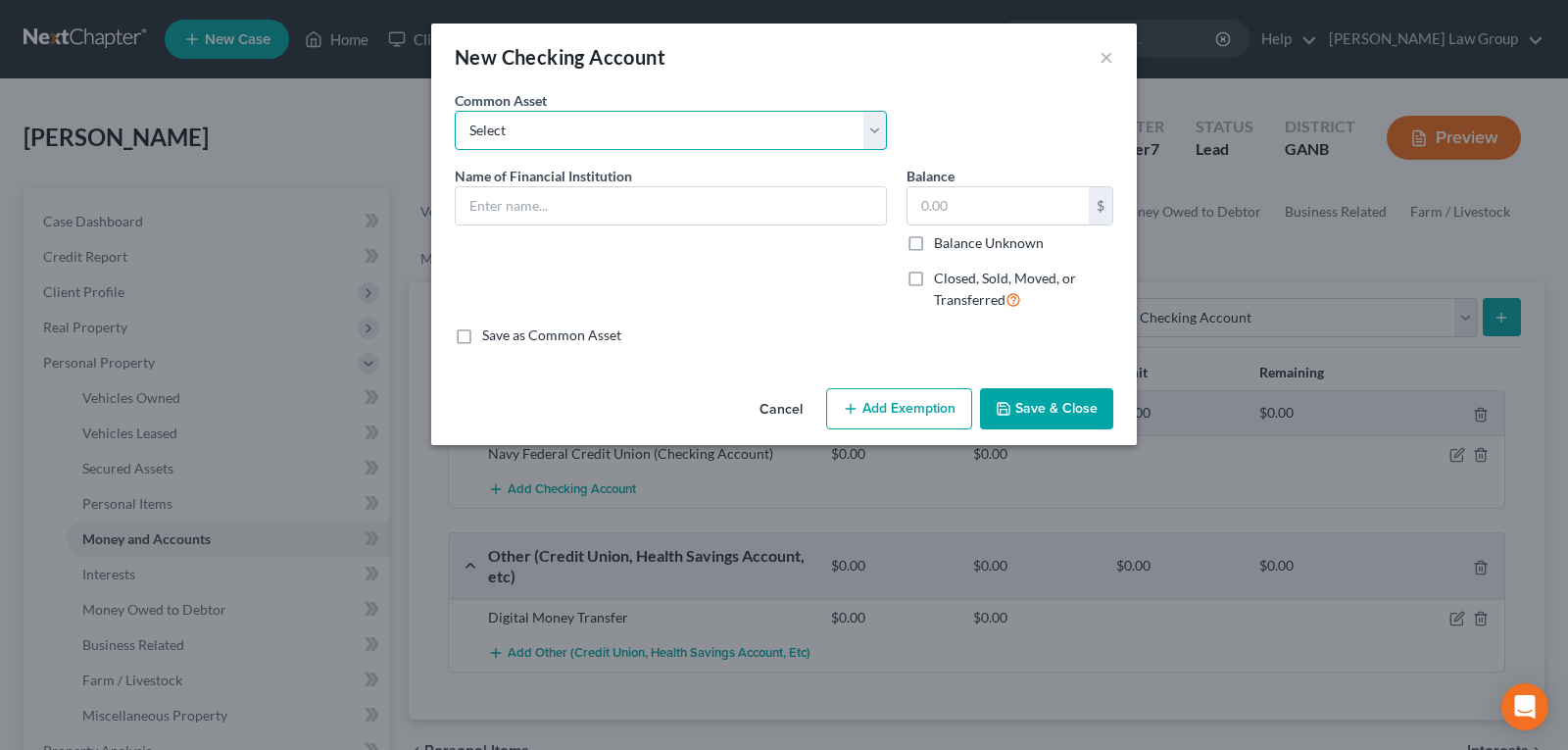
click at [590, 138] on select "Select PLATINUM FEDERAL CREDIT UNION UNITED COMMUNITY BANK Truist PNC Bank Navy…" at bounding box center [671, 131] width 432 height 40
select select "4"
click at [455, 111] on select "Select PLATINUM FEDERAL CREDIT UNION UNITED COMMUNITY BANK Truist PNC Bank Navy…" at bounding box center [671, 131] width 432 height 40
type input "Navy Federal Credit Union"
type input "0"
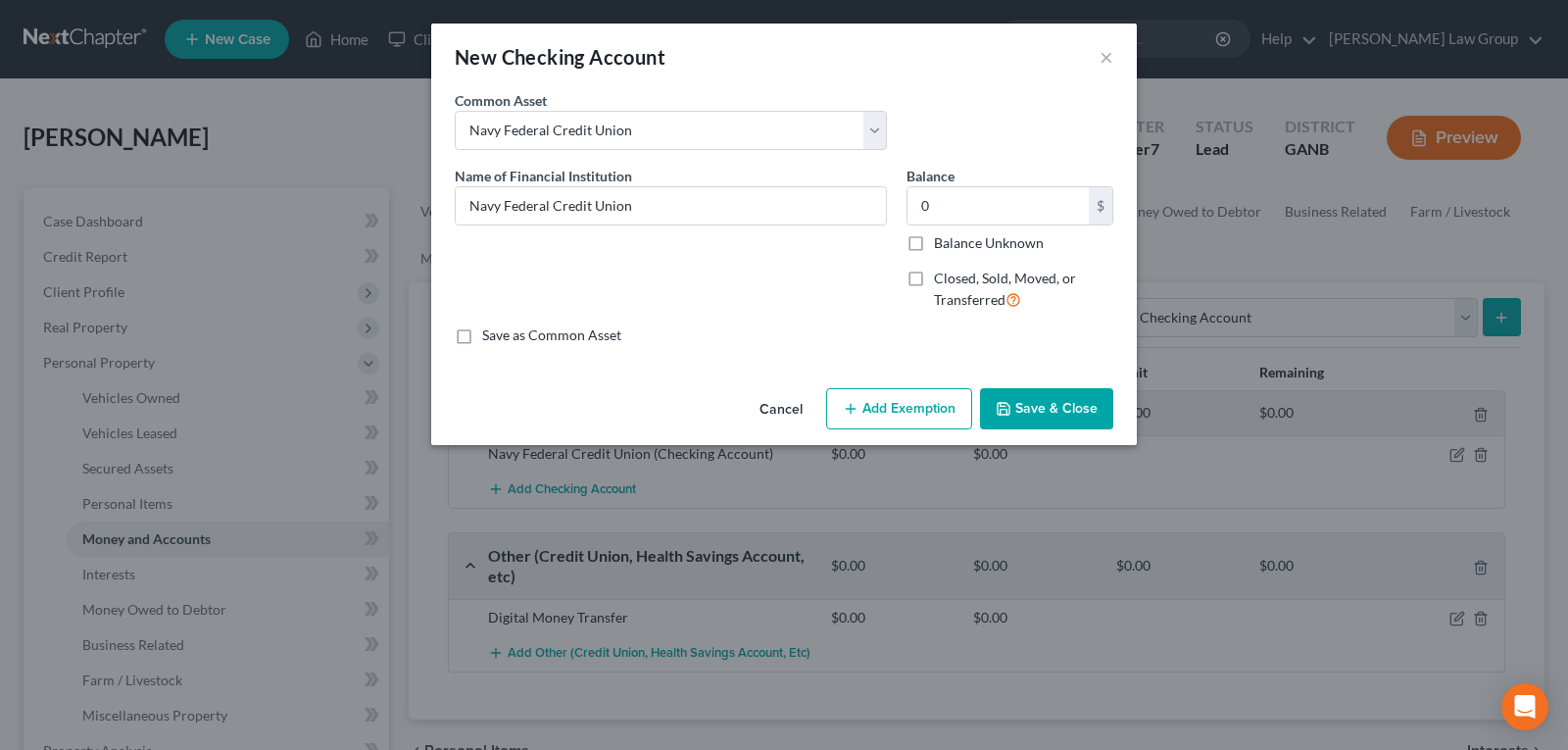
click at [1038, 406] on button "Save & Close" at bounding box center [1046, 409] width 133 height 42
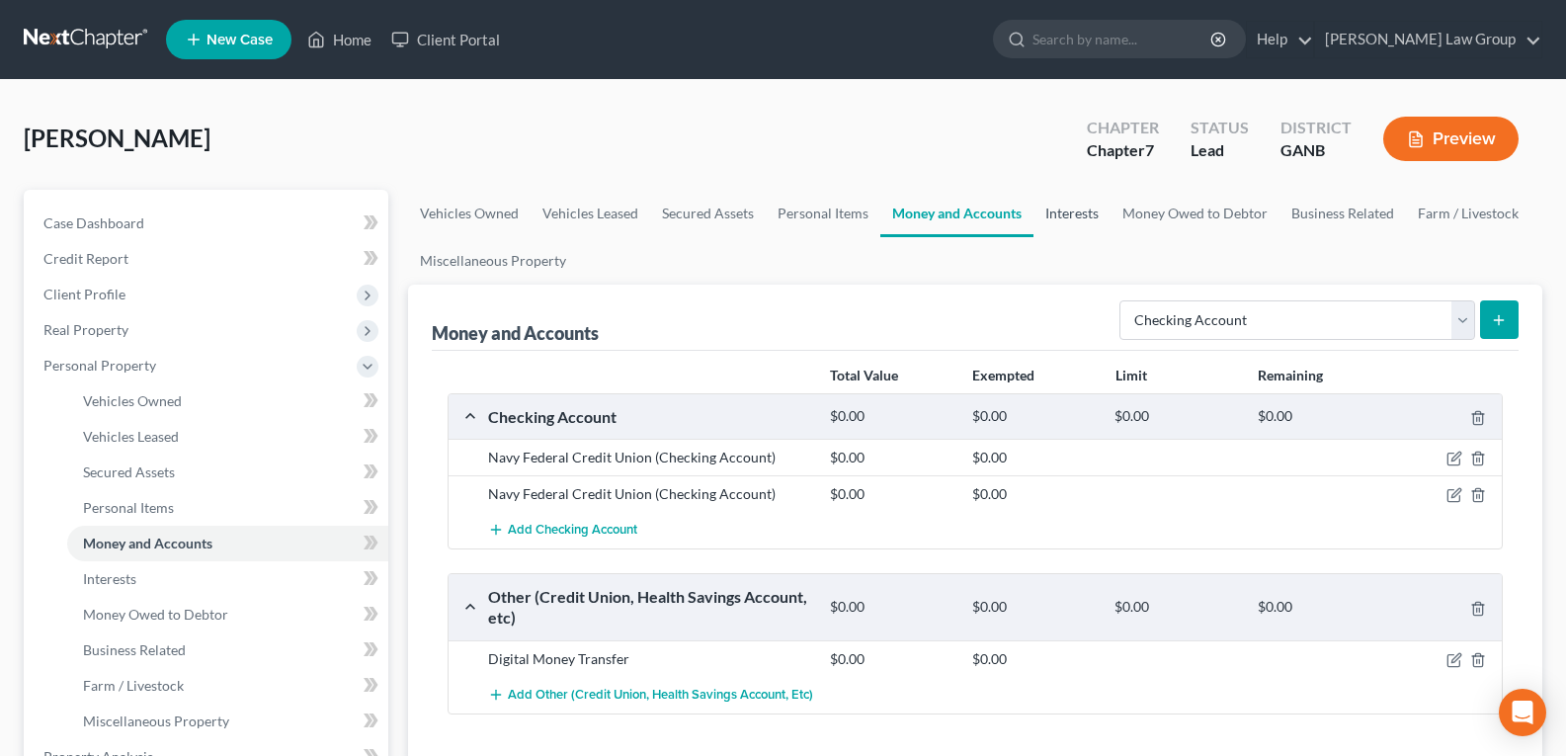
click at [1071, 224] on link "Interests" at bounding box center [1072, 213] width 77 height 47
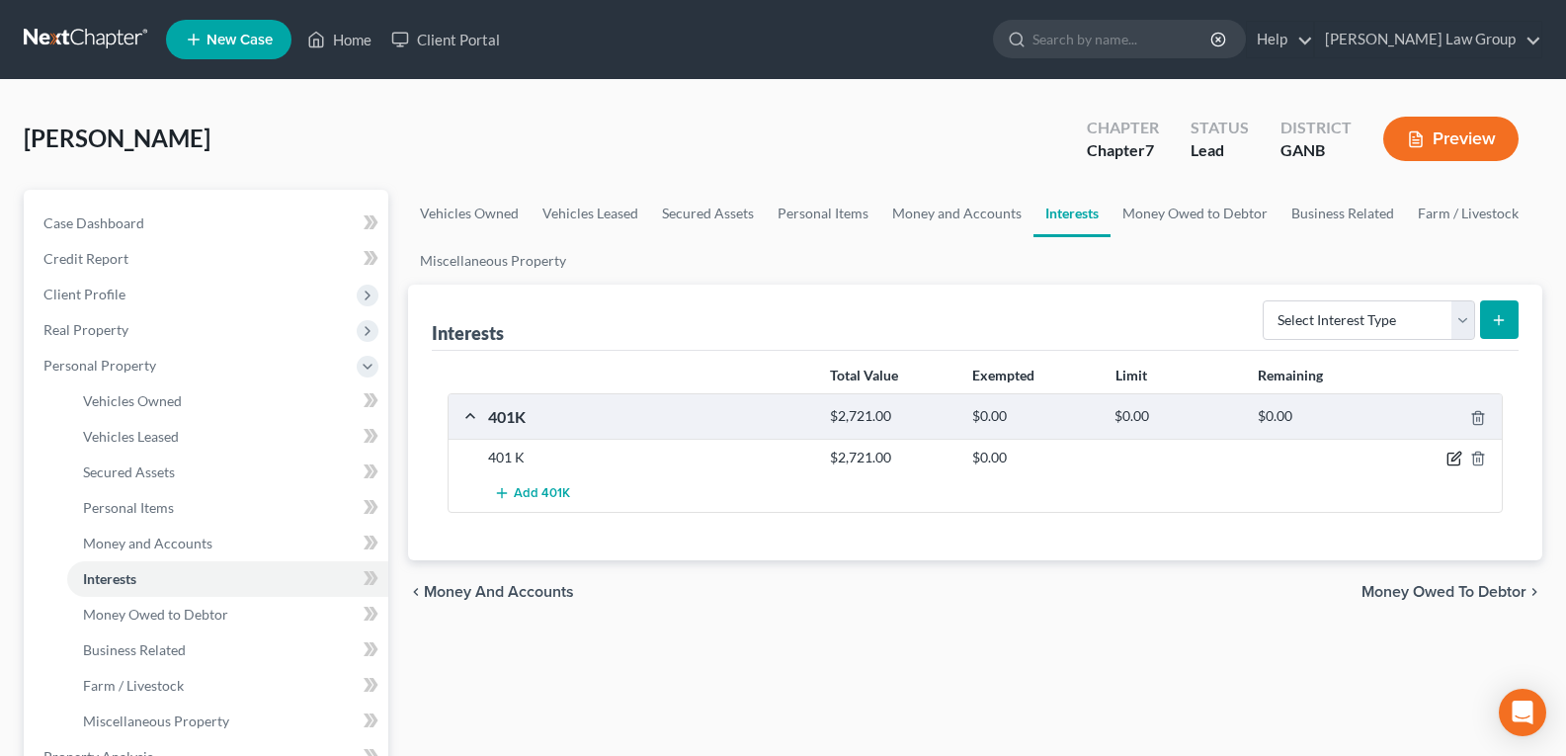
drag, startPoint x: 1455, startPoint y: 462, endPoint x: 746, endPoint y: 414, distance: 710.2
click at [1444, 464] on div at bounding box center [1447, 458] width 114 height 20
click at [1450, 458] on icon "button" at bounding box center [1455, 459] width 16 height 16
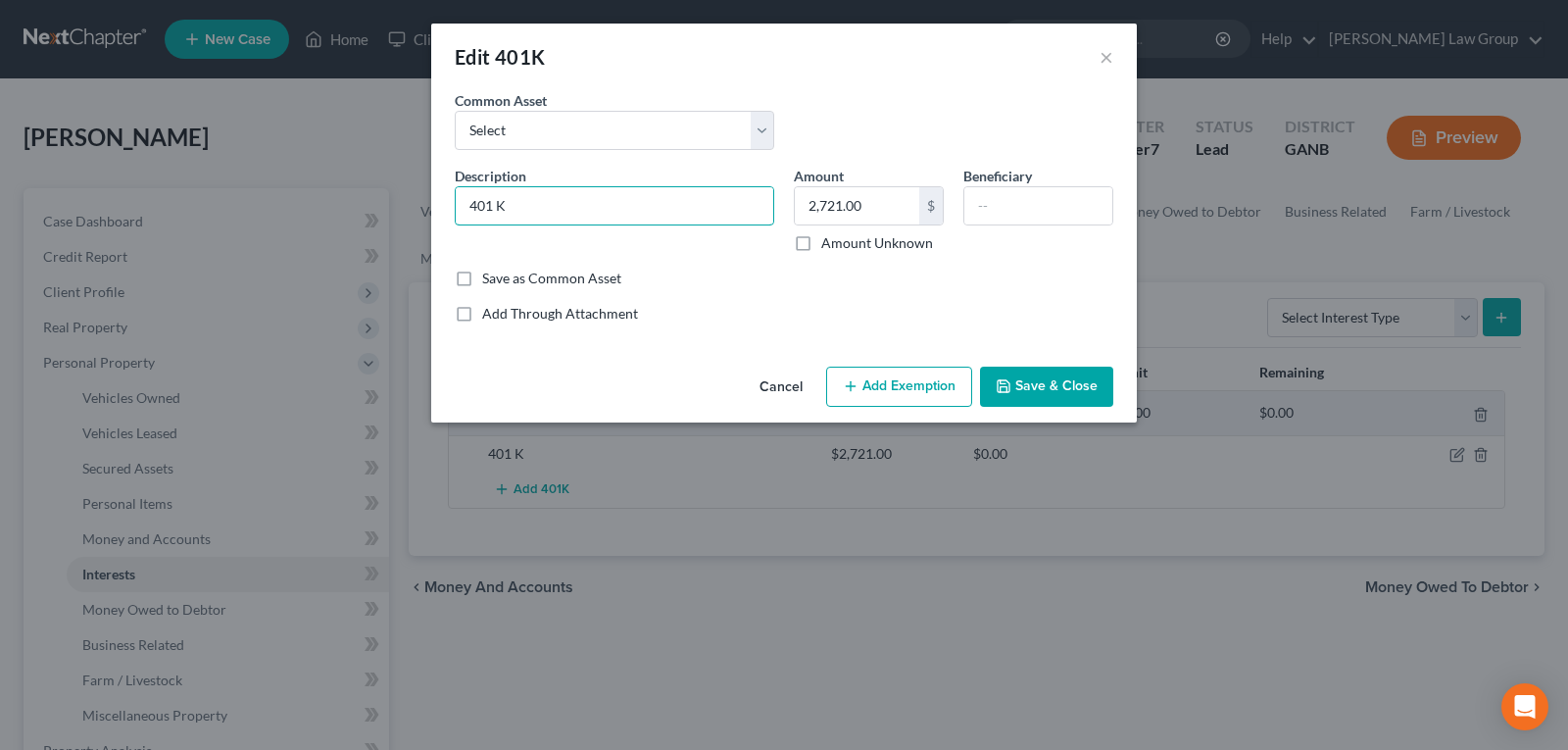
drag, startPoint x: 593, startPoint y: 208, endPoint x: 379, endPoint y: 212, distance: 214.0
click at [379, 212] on div "Edit 401K × An exemption set must first be selected from the Filing Information…" at bounding box center [784, 375] width 1568 height 750
click at [472, 217] on input "text" at bounding box center [615, 206] width 317 height 38
type input "Fidelity"
click at [1003, 375] on button "Save & Close" at bounding box center [1046, 388] width 133 height 42
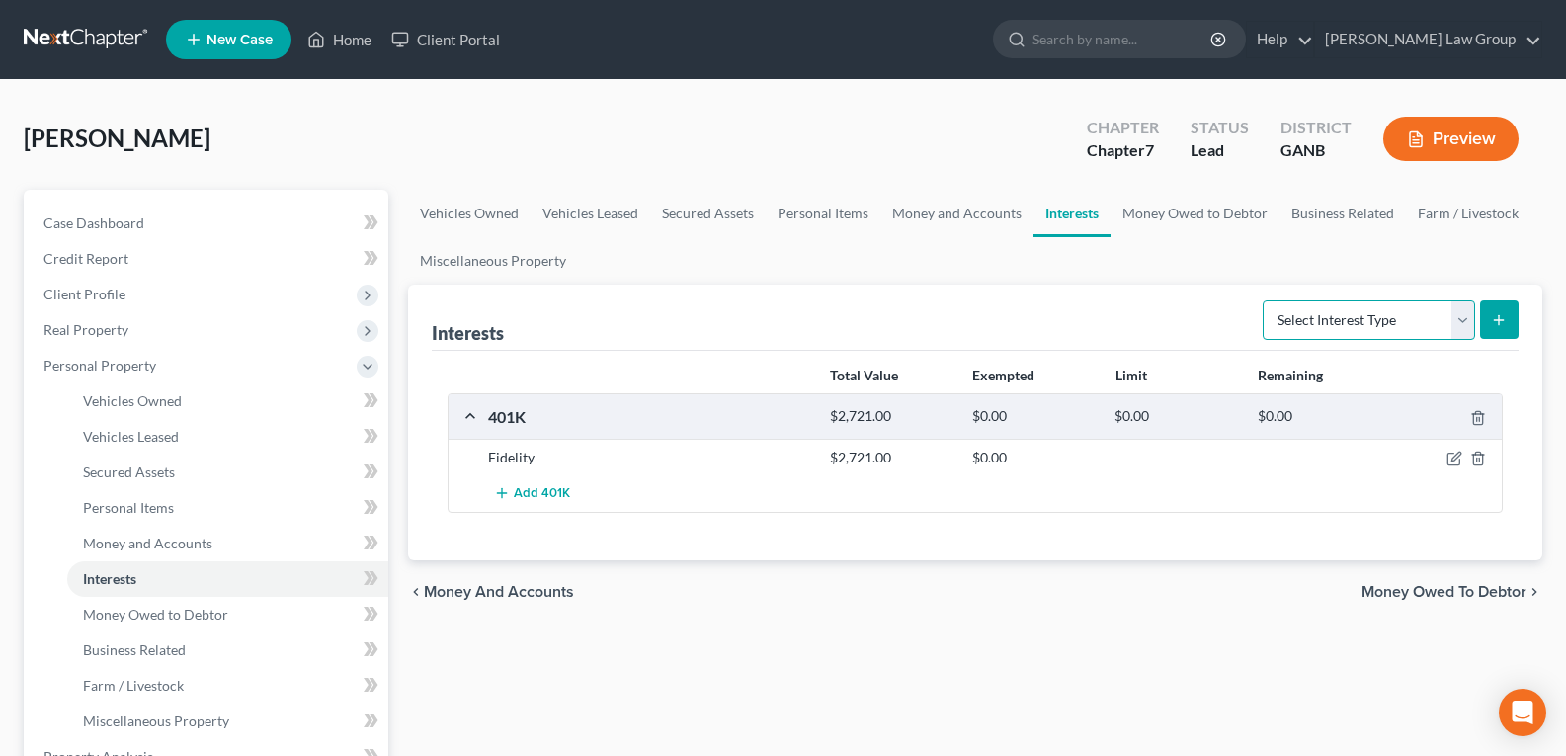
drag, startPoint x: 1415, startPoint y: 308, endPoint x: 1406, endPoint y: 328, distance: 21.7
click at [1415, 308] on select "Select Interest Type 401K Annuity Bond Education IRA Government Bond Government…" at bounding box center [1369, 320] width 212 height 40
select select "whole_life_insurance"
click at [1265, 300] on select "Select Interest Type 401K Annuity Bond Education IRA Government Bond Government…" at bounding box center [1369, 320] width 212 height 40
drag, startPoint x: 1495, startPoint y: 305, endPoint x: 1474, endPoint y: 323, distance: 27.3
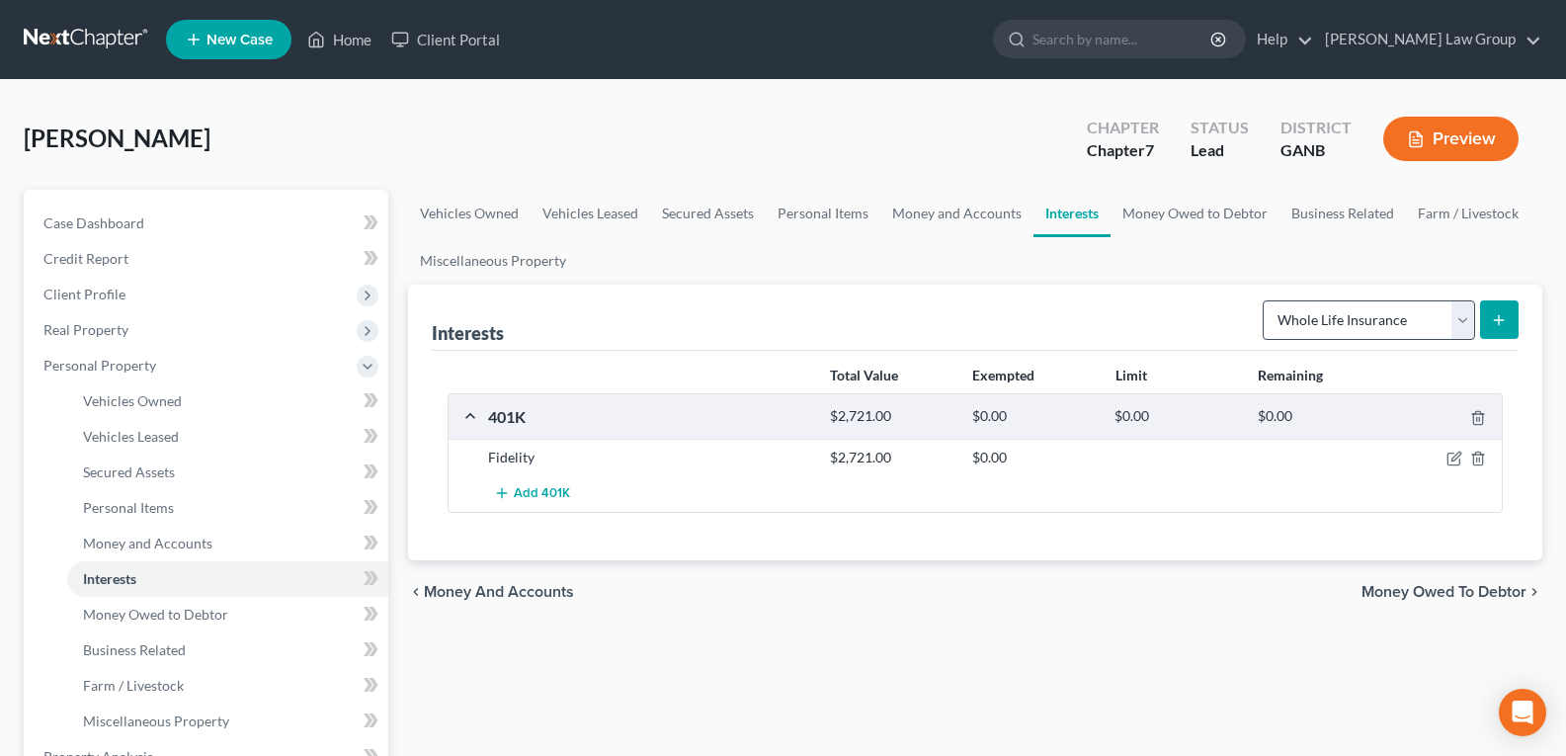
click at [1495, 306] on button "submit" at bounding box center [1499, 319] width 39 height 39
click at [1488, 319] on button "submit" at bounding box center [1499, 319] width 39 height 39
click at [1494, 325] on icon "submit" at bounding box center [1499, 320] width 16 height 16
click at [1461, 324] on select "Select Interest Type 401K Annuity Bond Education IRA Government Bond Government…" at bounding box center [1369, 320] width 212 height 40
click at [1461, 325] on select "Select Interest Type 401K Annuity Bond Education IRA Government Bond Government…" at bounding box center [1369, 320] width 212 height 40
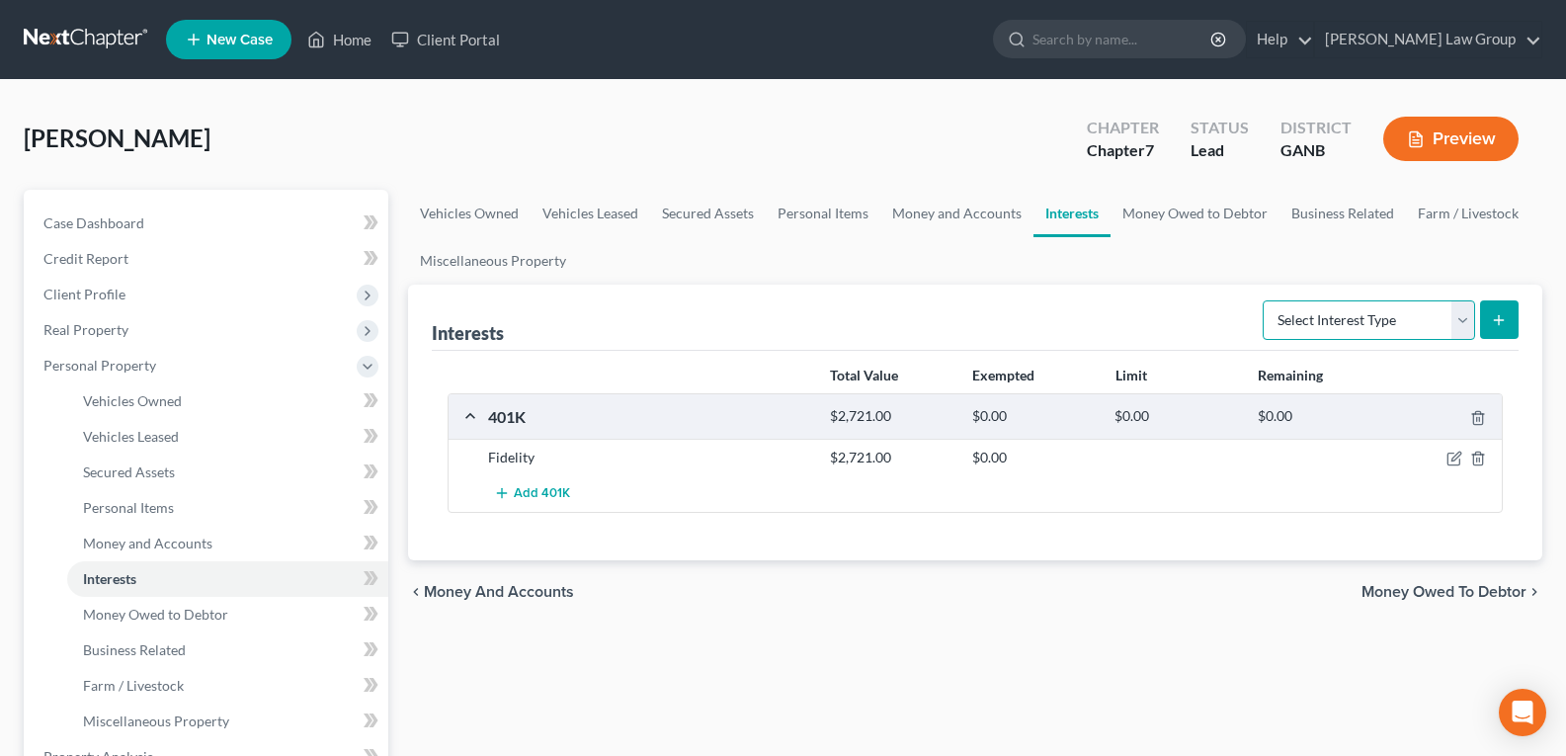
click at [1366, 331] on select "Select Interest Type 401K Annuity Bond Education IRA Government Bond Government…" at bounding box center [1369, 320] width 212 height 40
select select "whole_life_insurance"
click at [1265, 300] on select "Select Interest Type 401K Annuity Bond Education IRA Government Bond Government…" at bounding box center [1369, 320] width 212 height 40
click at [1493, 326] on icon "submit" at bounding box center [1499, 320] width 16 height 16
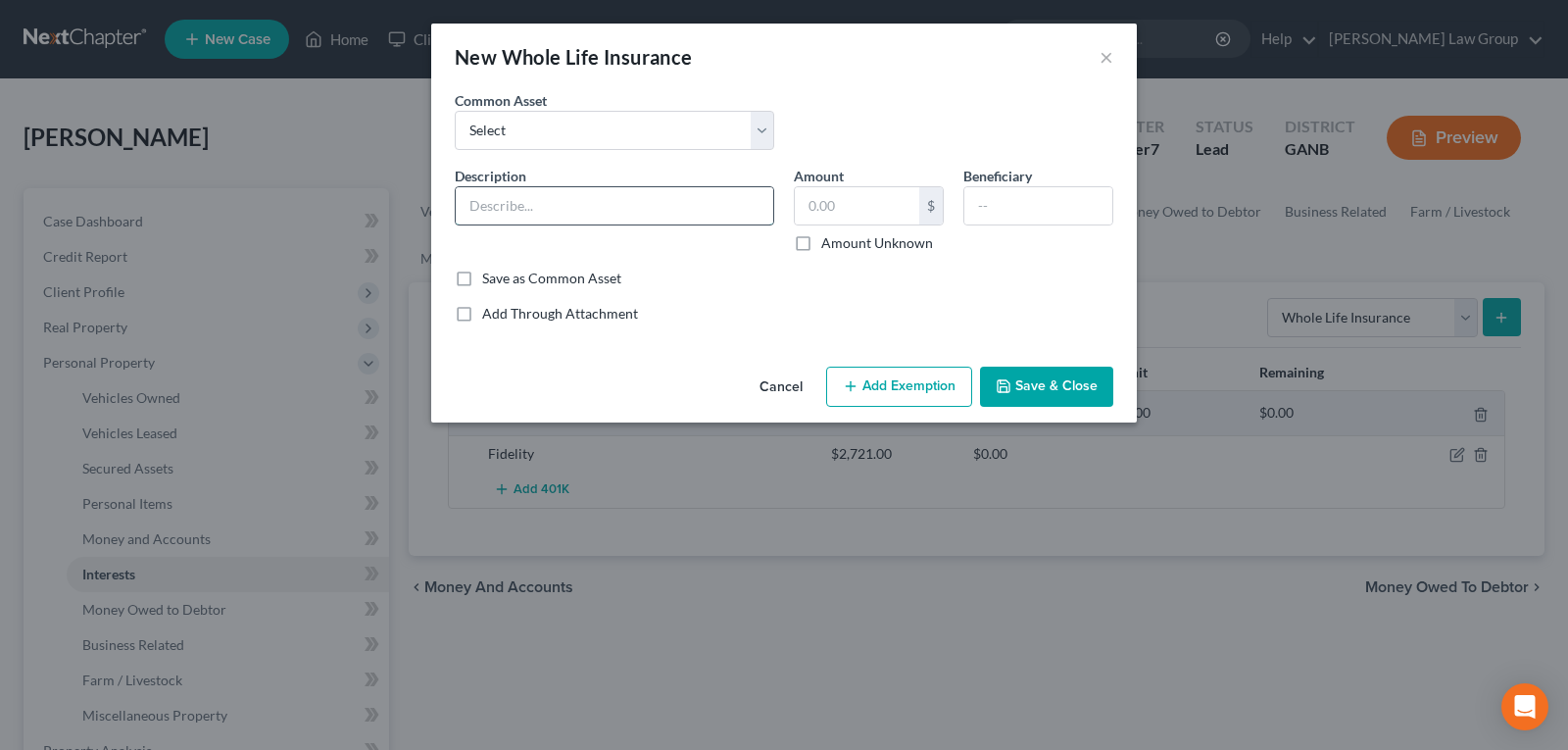
click at [568, 192] on input "text" at bounding box center [615, 206] width 317 height 38
type input "PrimeAmerica"
click at [844, 199] on input "text" at bounding box center [857, 206] width 125 height 38
click at [1050, 331] on div "An exemption set must first be selected from the Filing Information section. Co…" at bounding box center [784, 224] width 706 height 269
click at [1043, 388] on button "Save & Close" at bounding box center [1046, 388] width 133 height 42
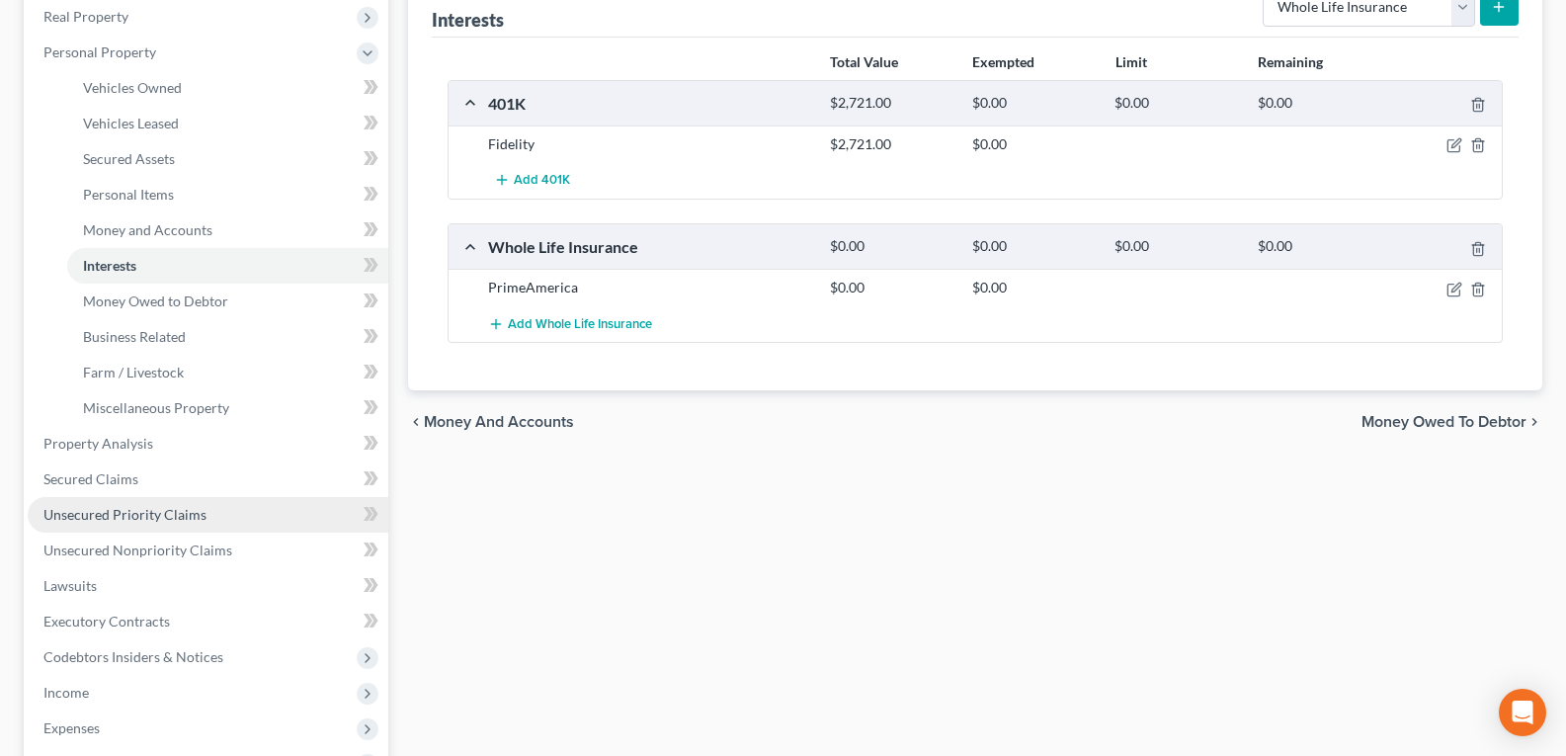
scroll to position [494, 0]
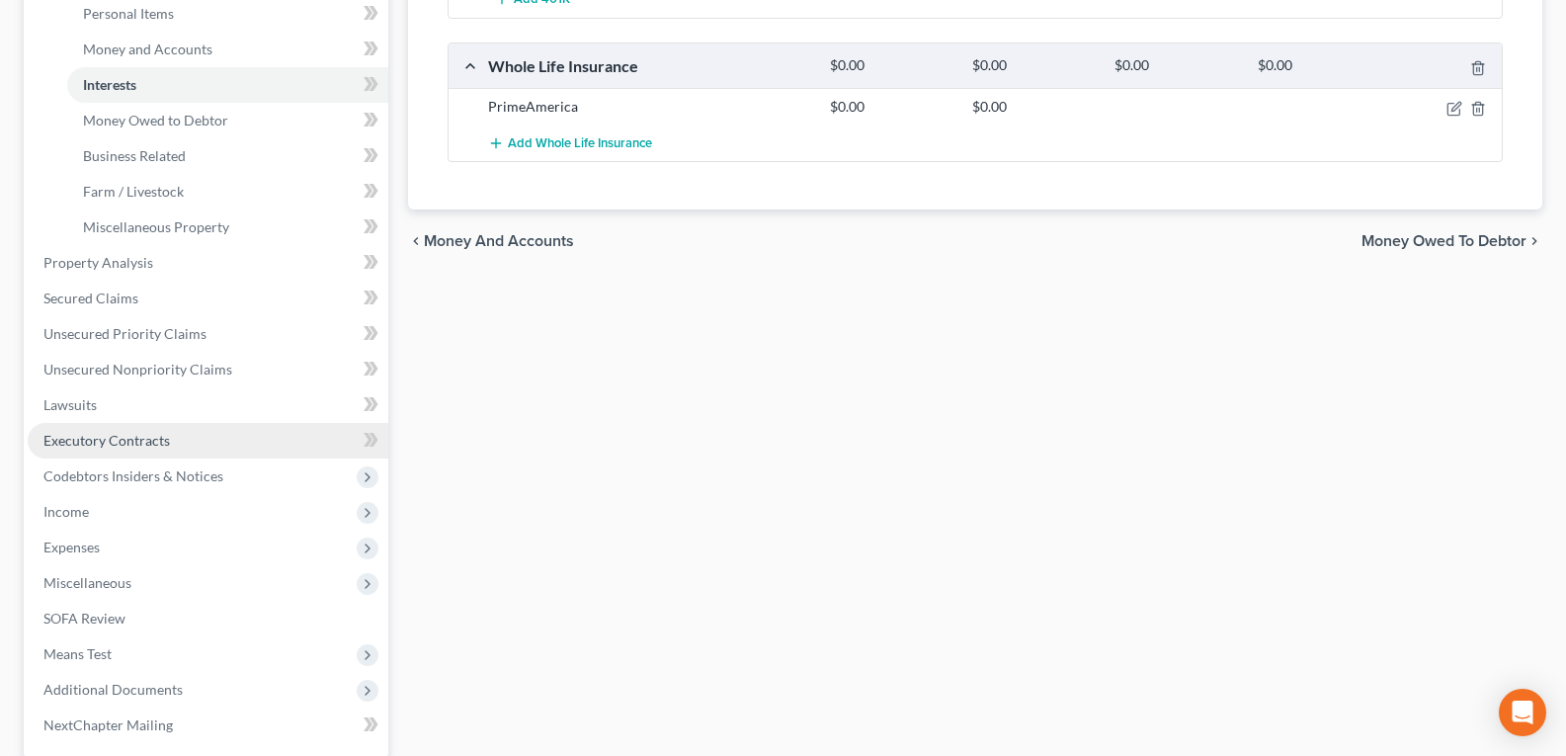
click at [77, 439] on span "Executory Contracts" at bounding box center [106, 440] width 126 height 17
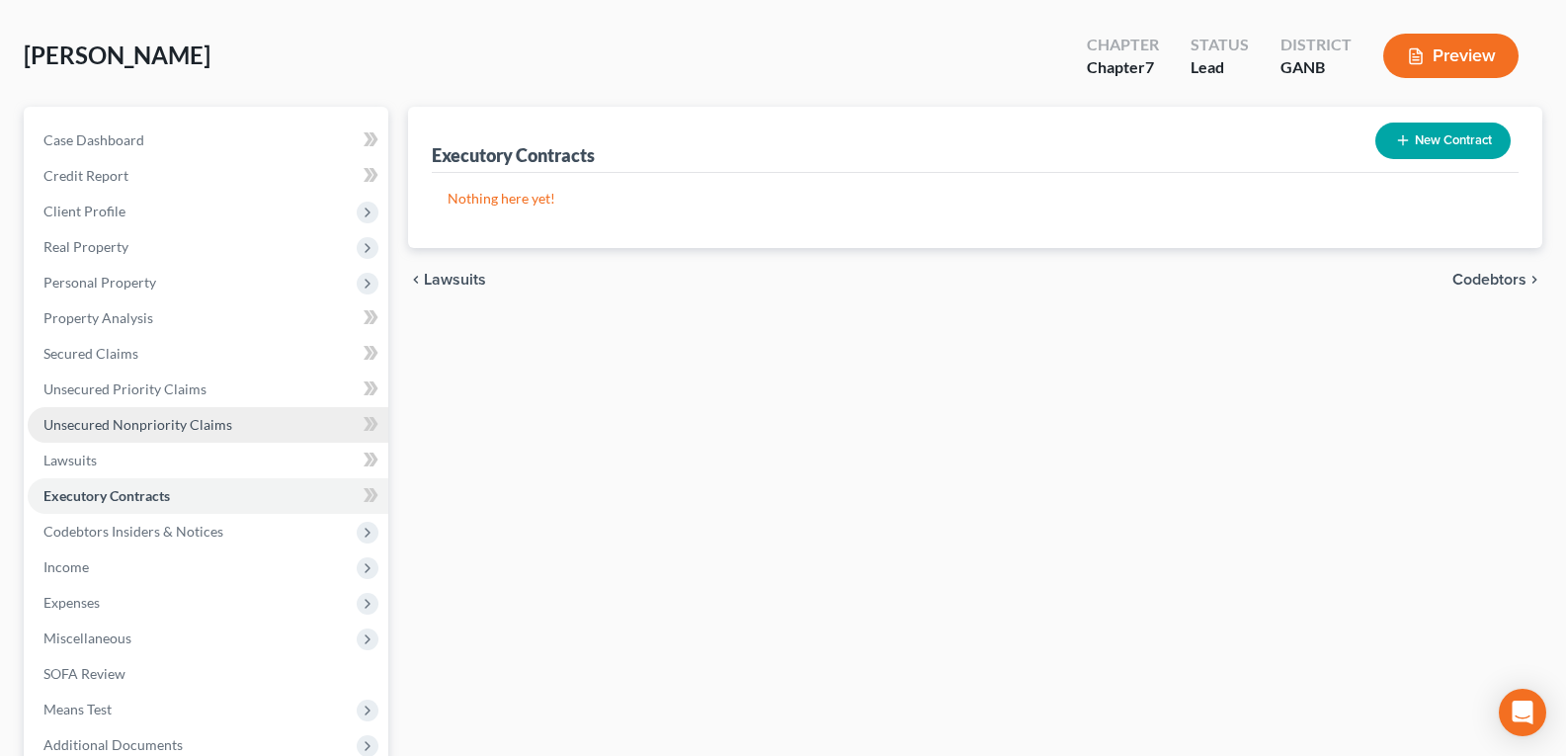
scroll to position [198, 0]
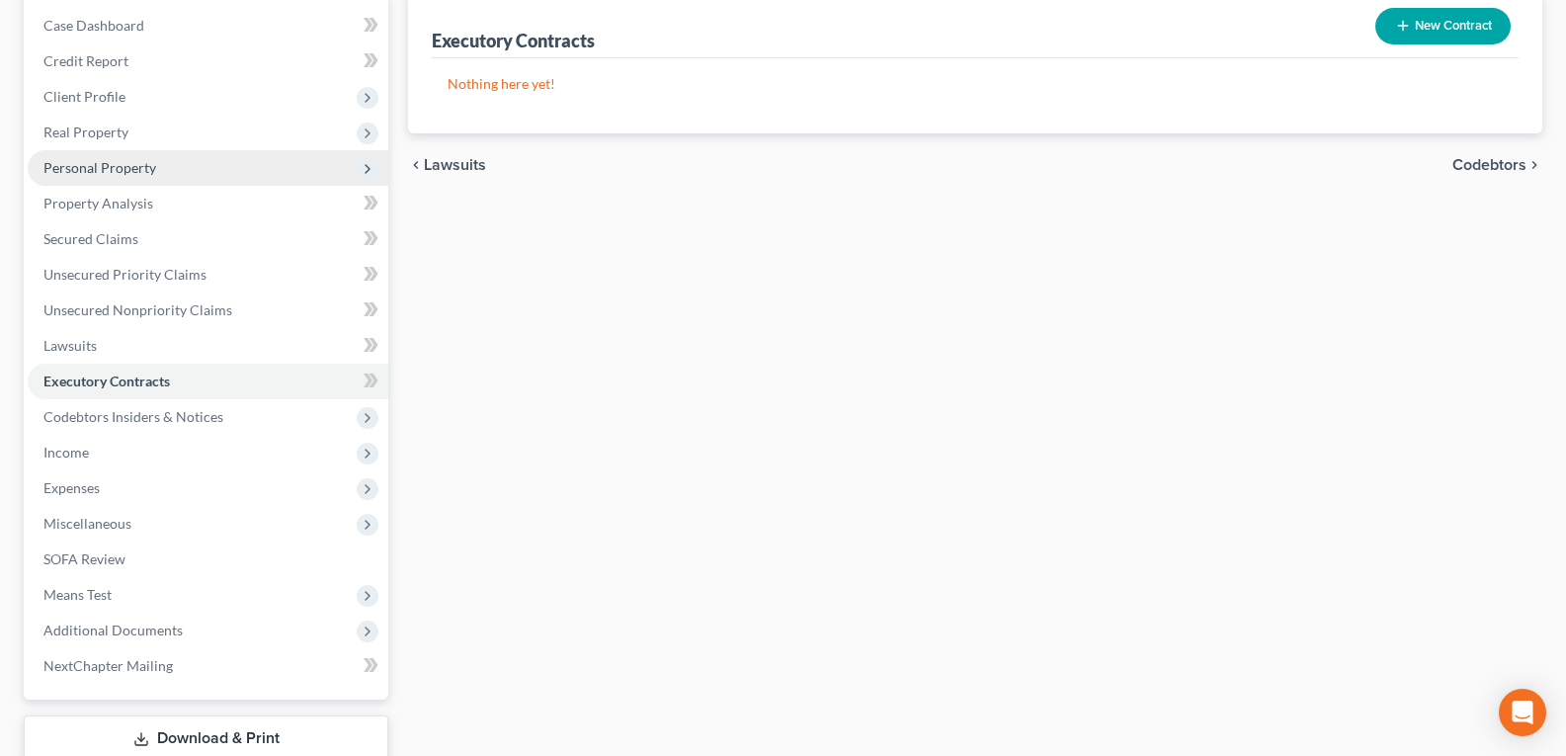
click at [91, 163] on span "Personal Property" at bounding box center [99, 167] width 113 height 17
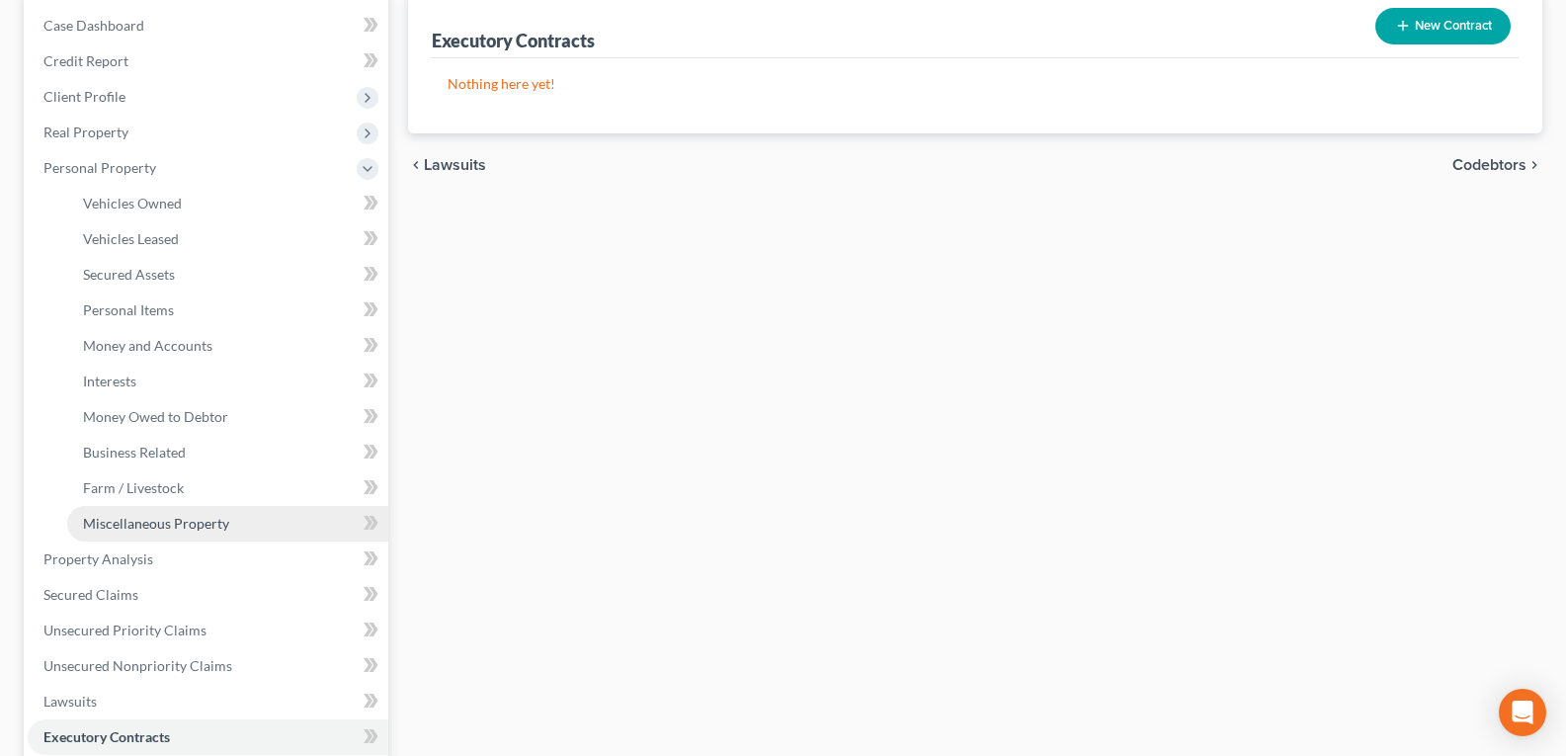
click at [159, 521] on span "Miscellaneous Property" at bounding box center [156, 523] width 146 height 17
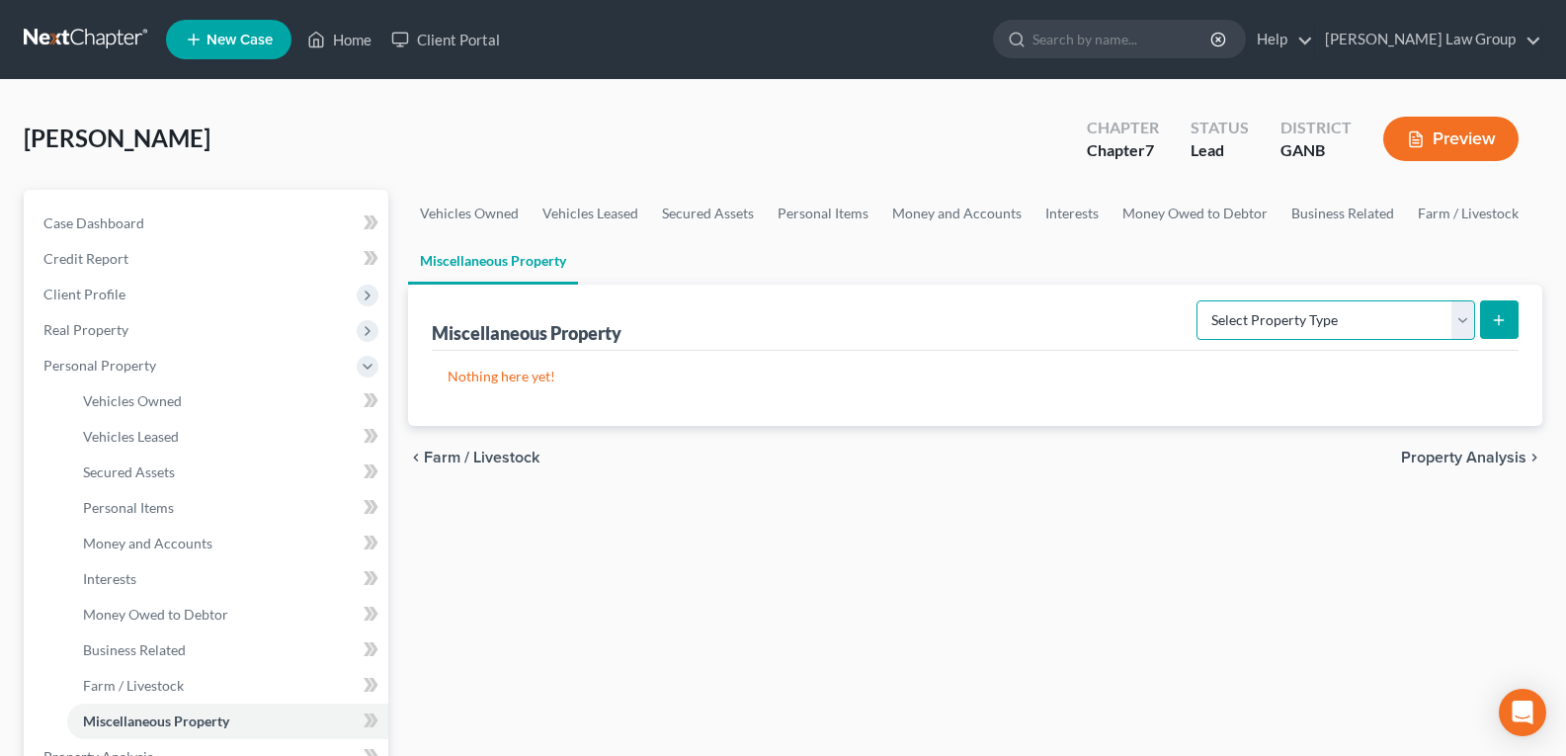
drag, startPoint x: 1330, startPoint y: 306, endPoint x: 1325, endPoint y: 317, distance: 11.9
click at [1330, 306] on select "Select Property Type Assigned for Creditor Benefit [DATE] Holding for Another N…" at bounding box center [1336, 320] width 279 height 40
select select "stored_within_1_year"
click at [1197, 300] on select "Select Property Type Assigned for Creditor Benefit [DATE] Holding for Another N…" at bounding box center [1336, 320] width 279 height 40
click at [1482, 315] on button "submit" at bounding box center [1499, 319] width 39 height 39
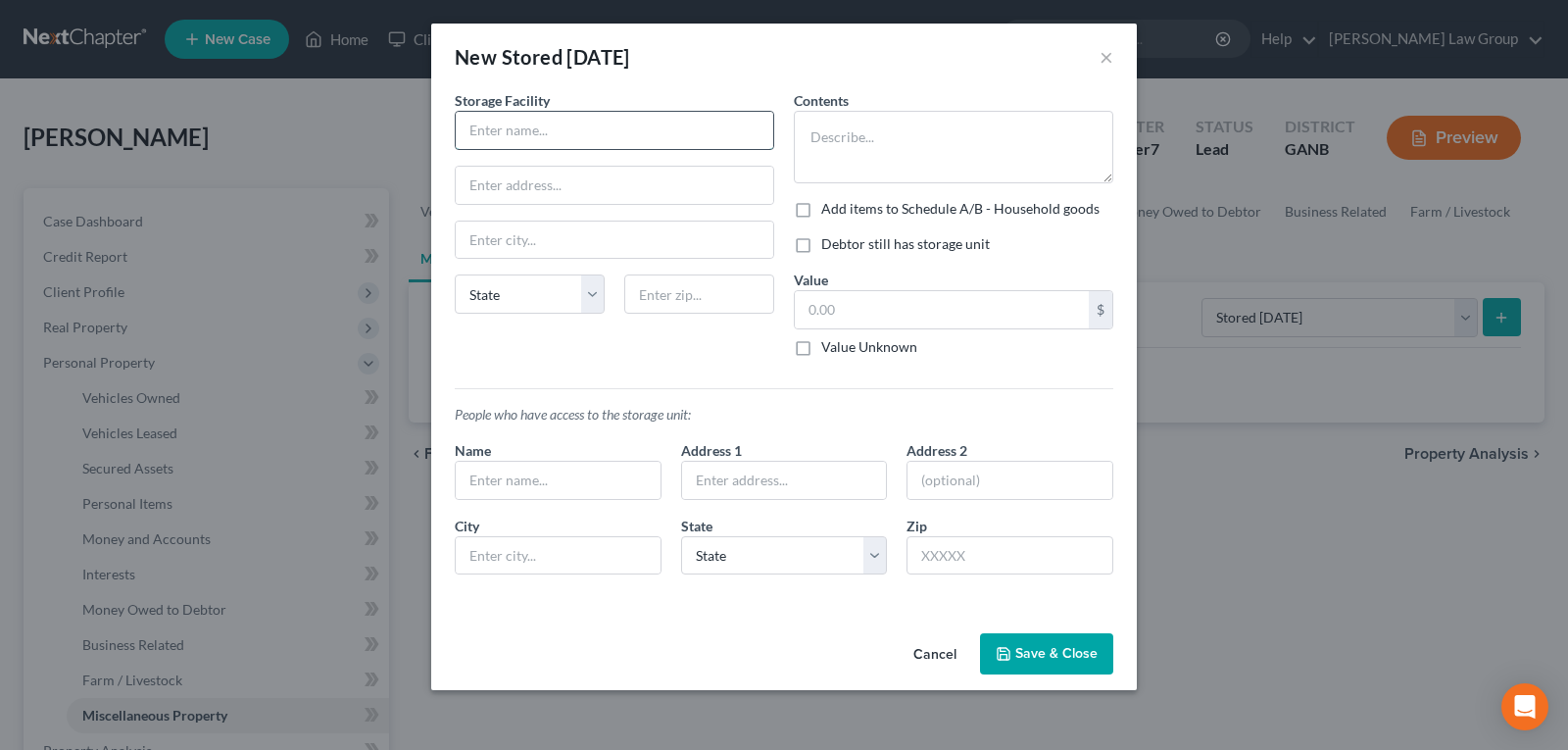
drag, startPoint x: 550, startPoint y: 130, endPoint x: 545, endPoint y: 148, distance: 18.7
click at [550, 136] on input "text" at bounding box center [615, 131] width 317 height 38
type input "Extra Space"
drag, startPoint x: 589, startPoint y: 178, endPoint x: 581, endPoint y: 187, distance: 12.0
click at [585, 183] on input "text" at bounding box center [615, 186] width 317 height 38
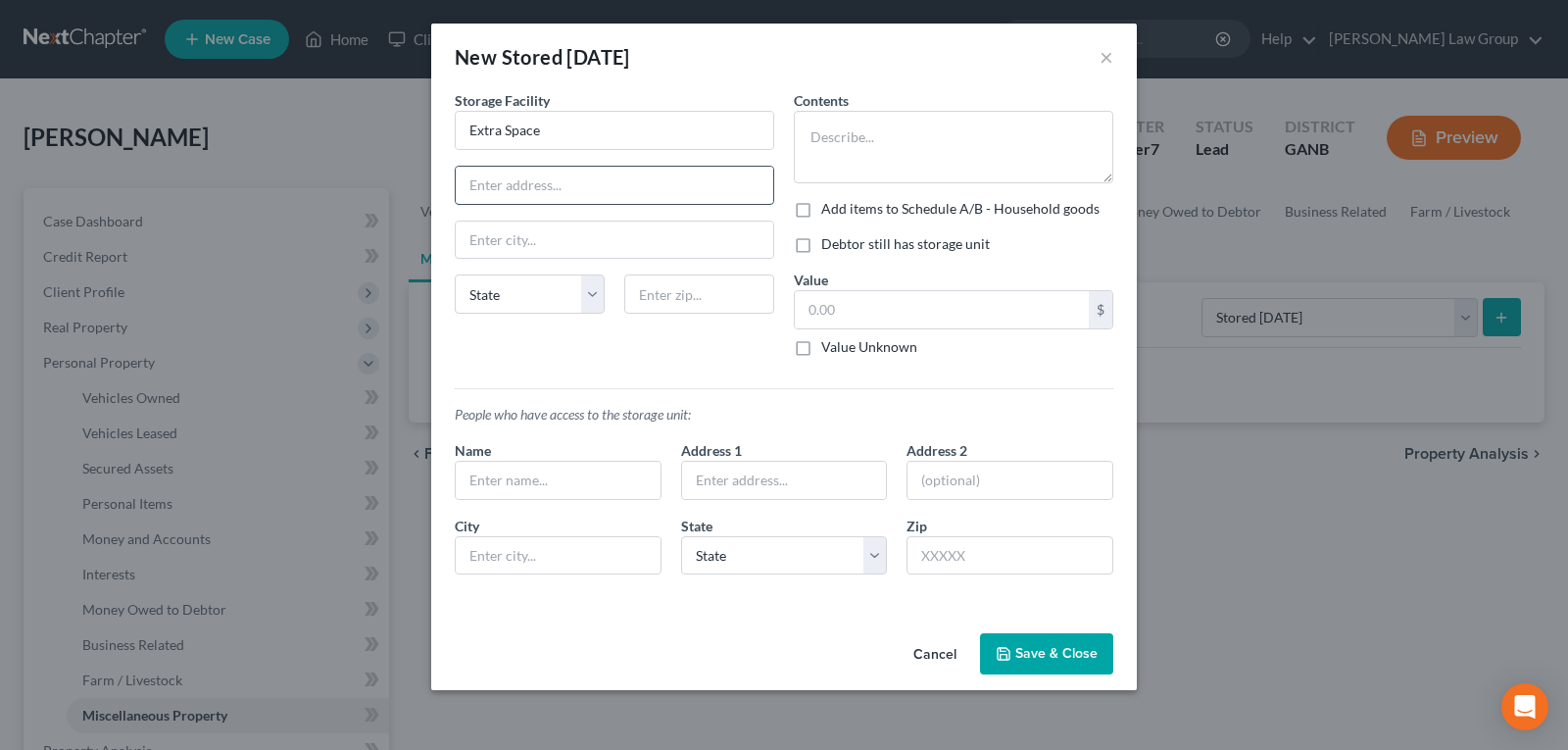
paste input "[STREET_ADDRESS][PERSON_NAME]"
type input "[STREET_ADDRESS][PERSON_NAME]"
click at [598, 236] on input "text" at bounding box center [615, 240] width 317 height 38
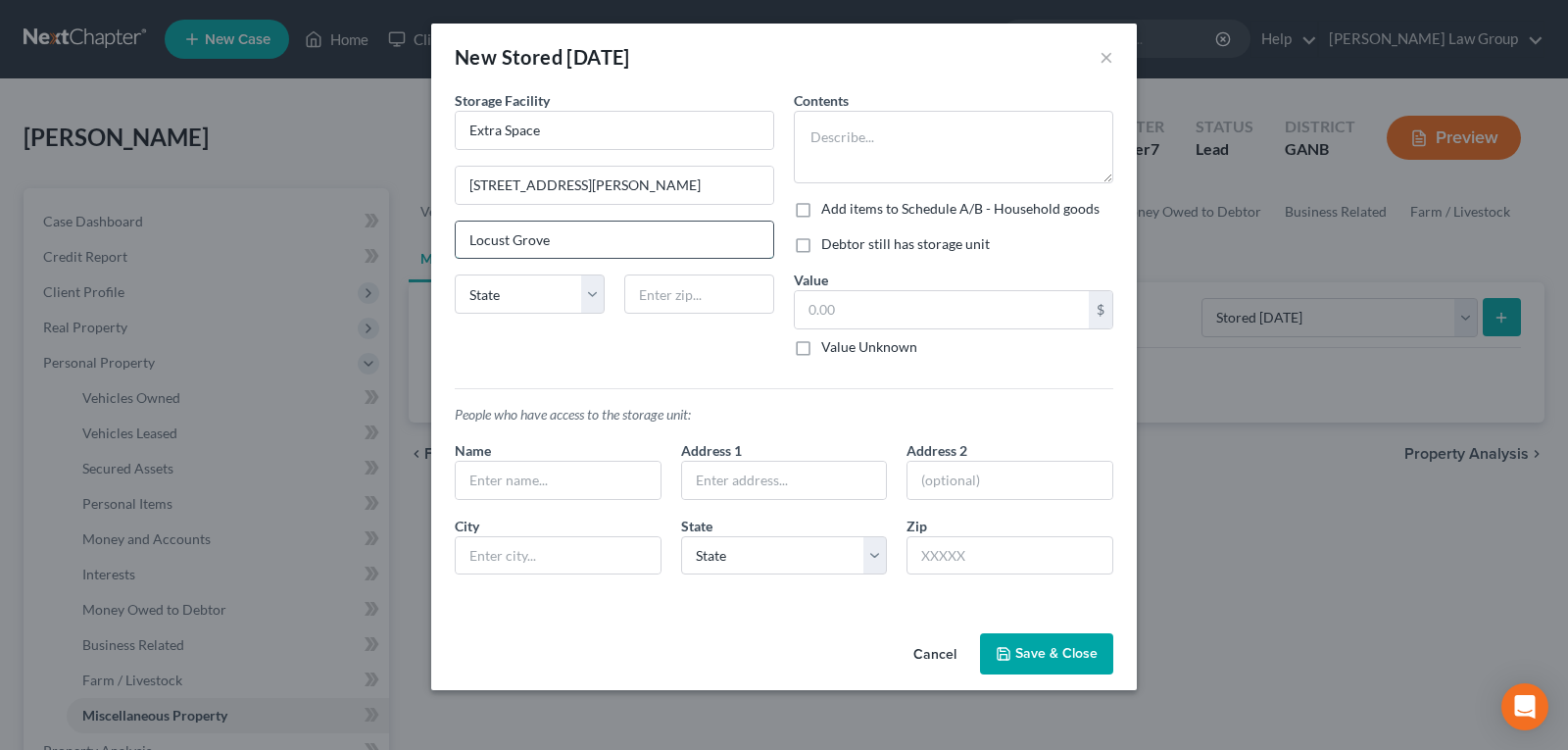
type input "Locust Grove"
select select "10"
click at [723, 184] on input "[STREET_ADDRESS][PERSON_NAME]" at bounding box center [615, 186] width 317 height 38
click at [685, 292] on input "text" at bounding box center [699, 295] width 150 height 40
type input "30248"
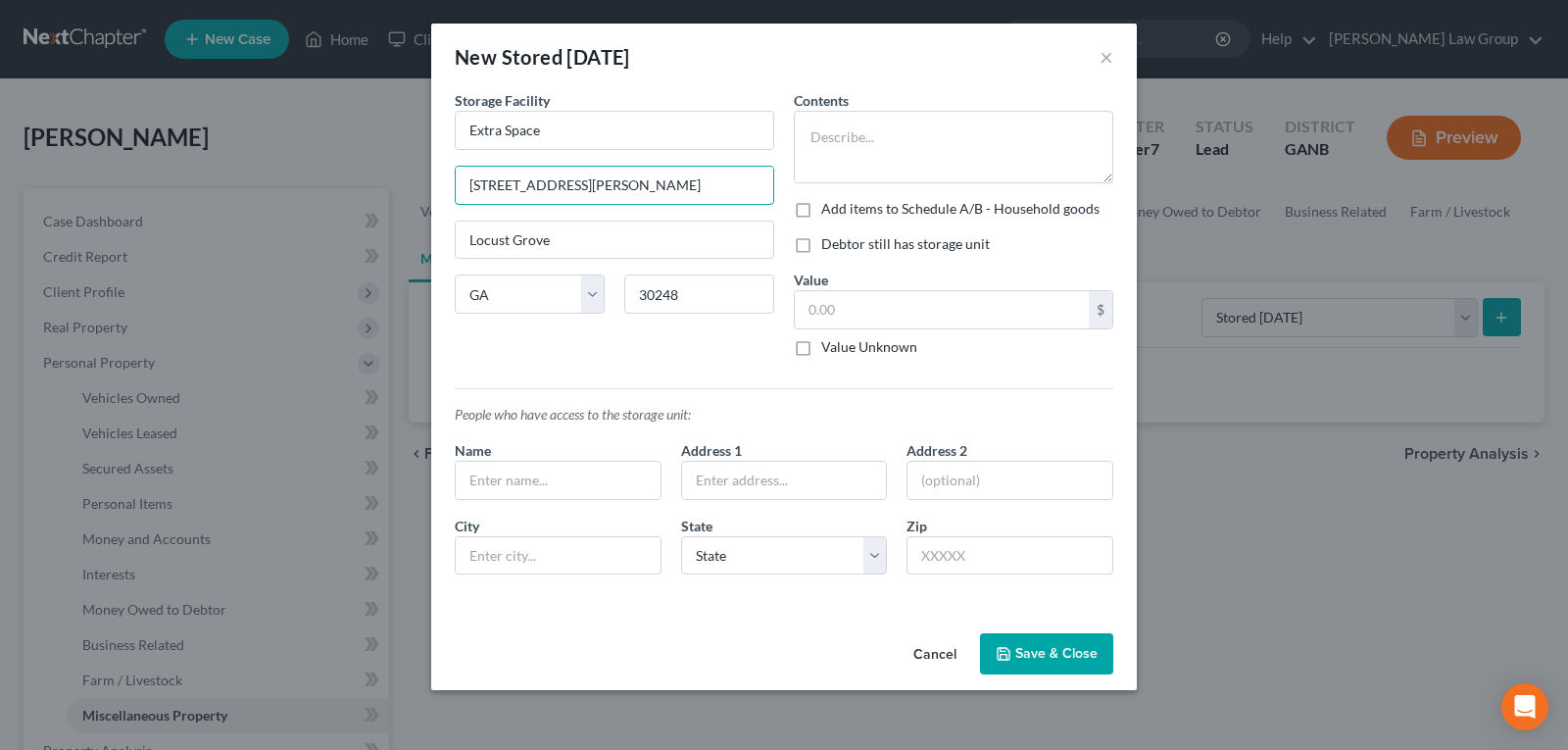
scroll to position [0, 4]
drag, startPoint x: 618, startPoint y: 188, endPoint x: 888, endPoint y: 193, distance: 270.0
click at [888, 193] on div "Storage Facility Extra Space [STREET_ADDRESS][PERSON_NAME] [GEOGRAPHIC_DATA] [U…" at bounding box center [784, 340] width 678 height 500
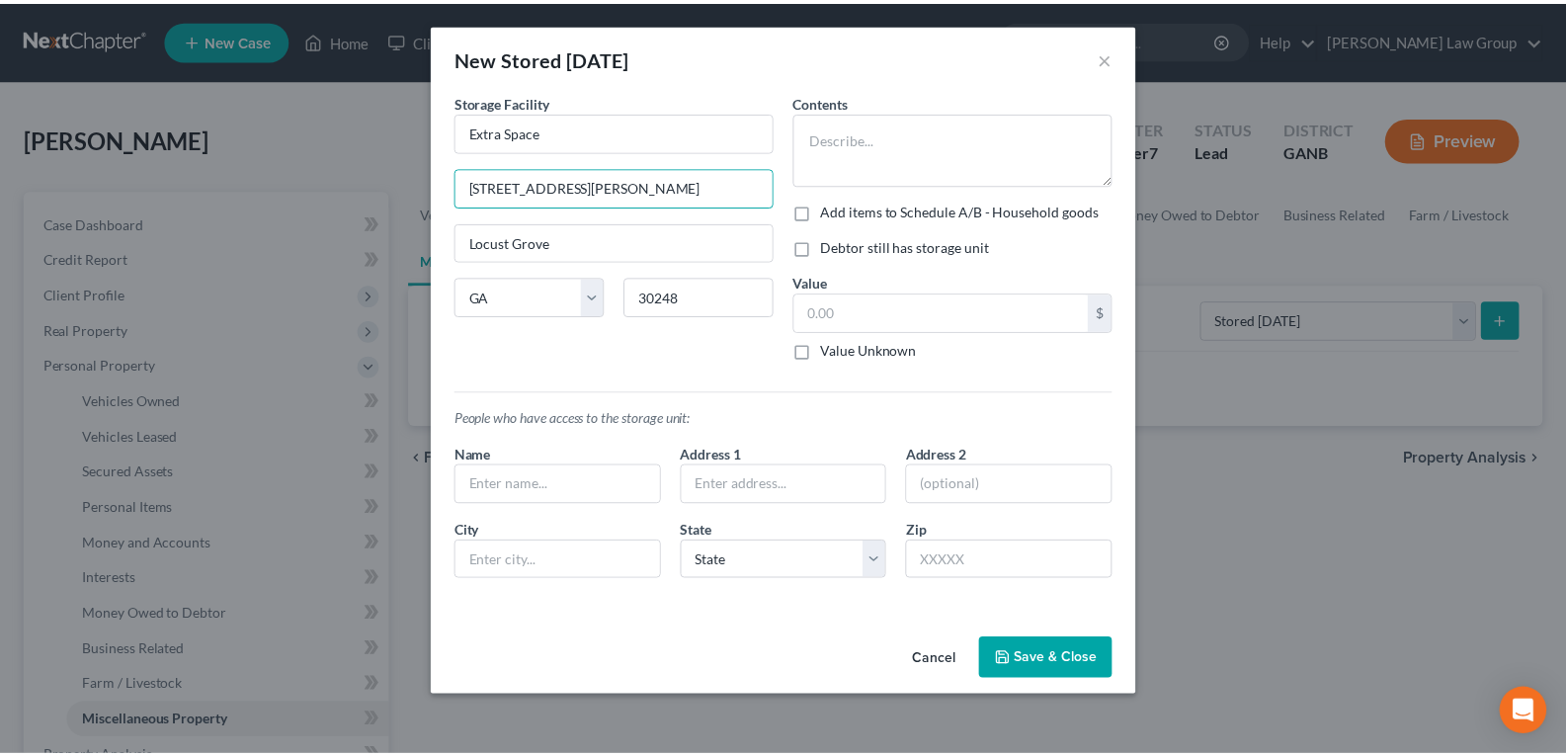
scroll to position [0, 0]
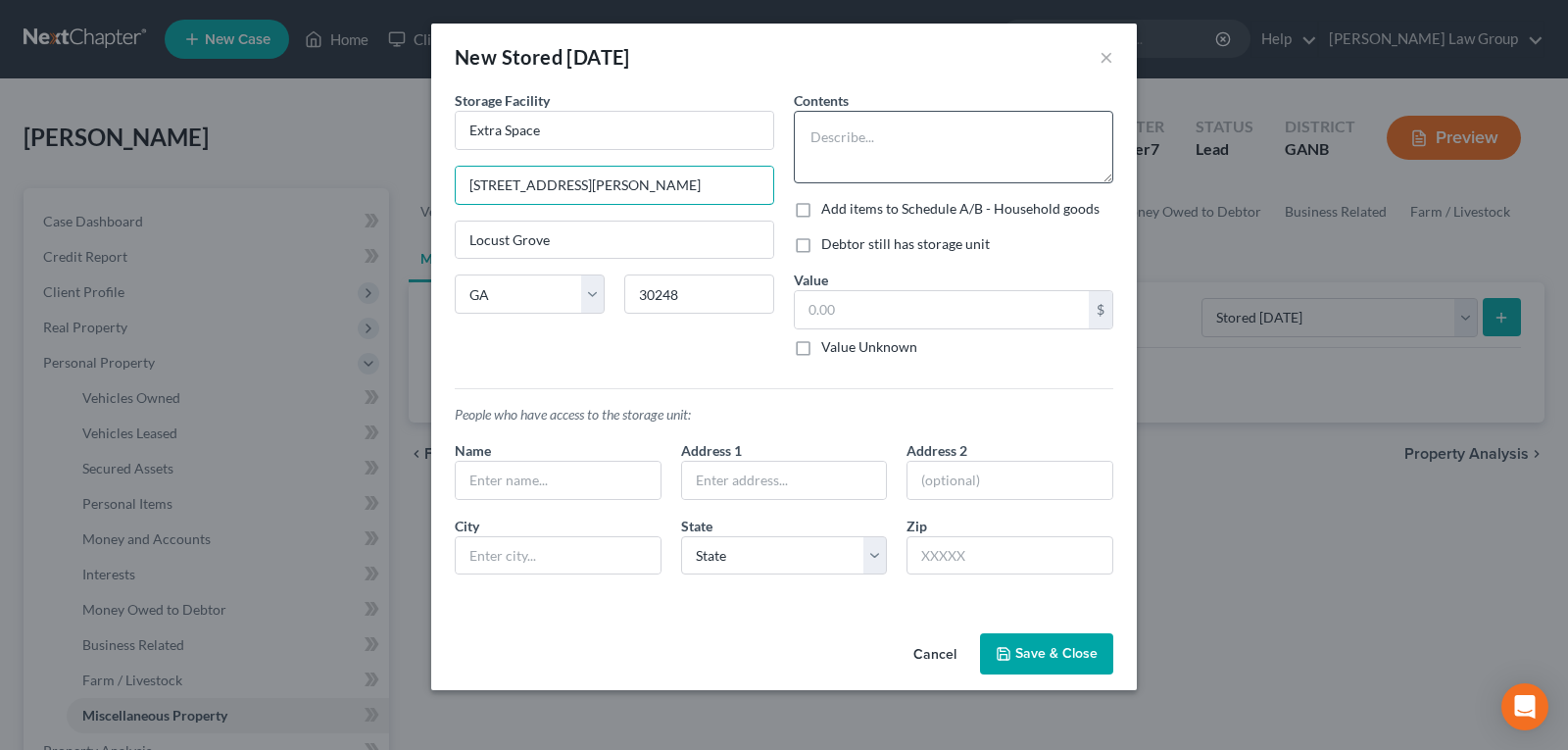
type input "[STREET_ADDRESS][PERSON_NAME]"
click at [928, 161] on textarea at bounding box center [953, 147] width 319 height 72
type textarea "House hold items"
click at [1038, 644] on button "Save & Close" at bounding box center [1046, 654] width 133 height 42
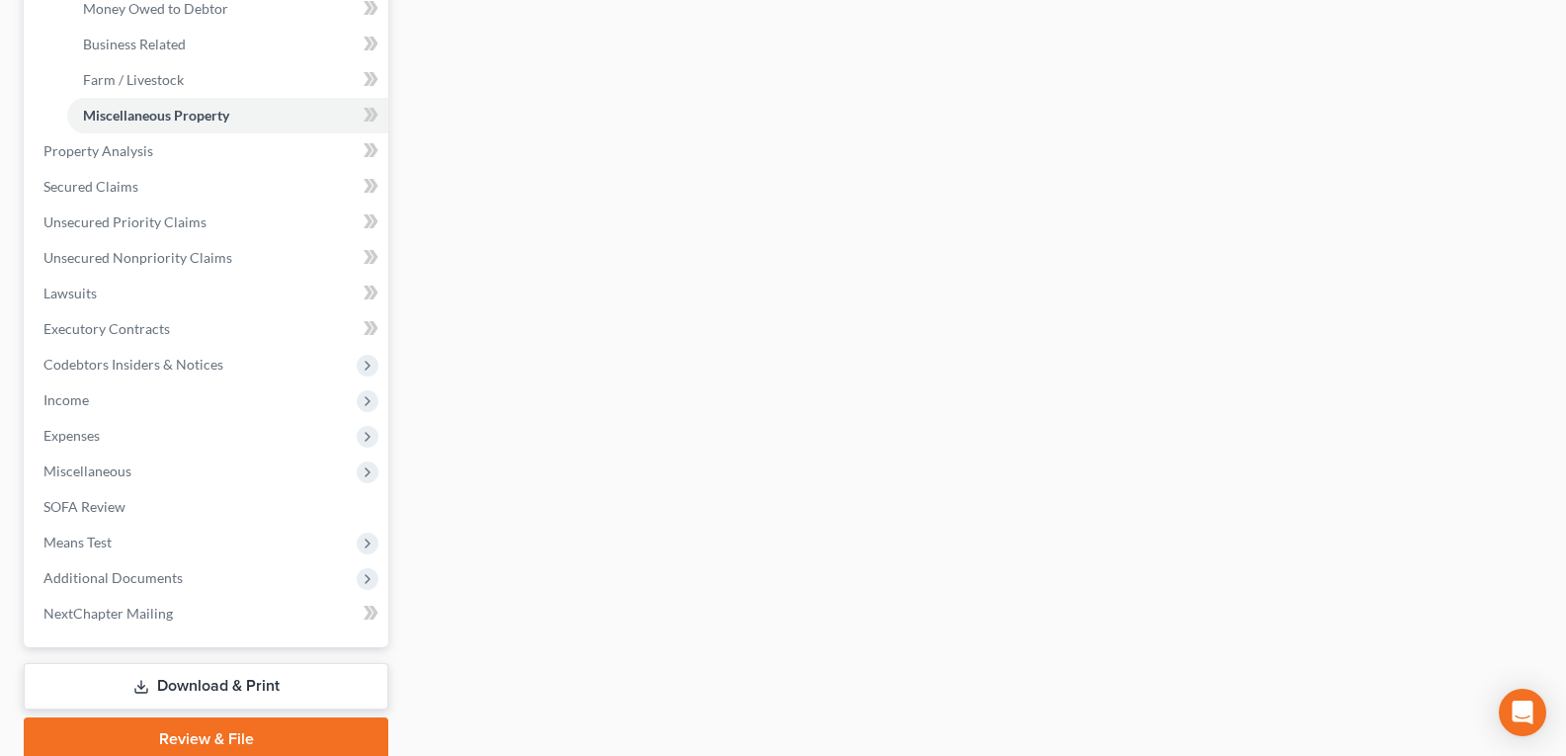
scroll to position [686, 0]
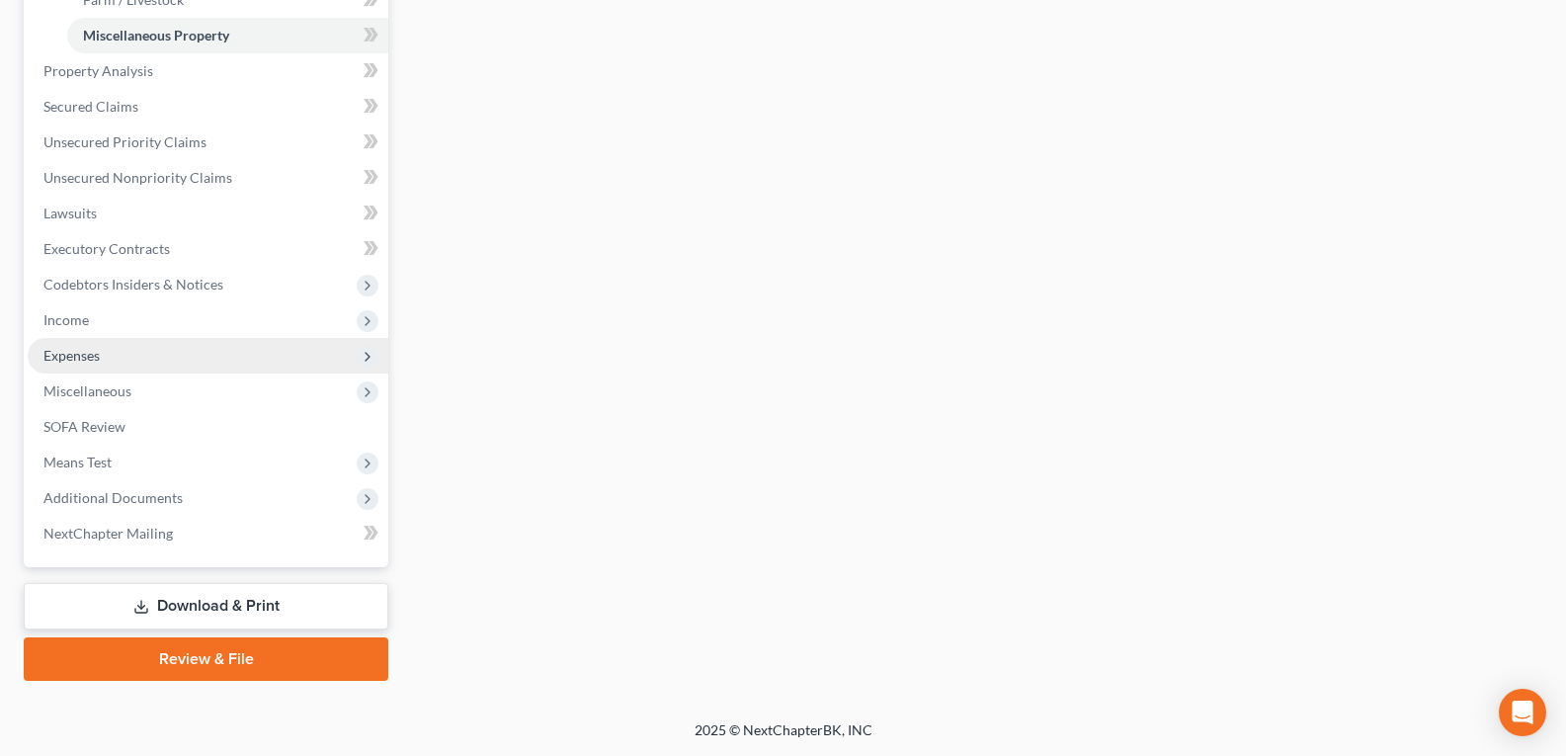
click at [80, 348] on span "Expenses" at bounding box center [71, 355] width 56 height 17
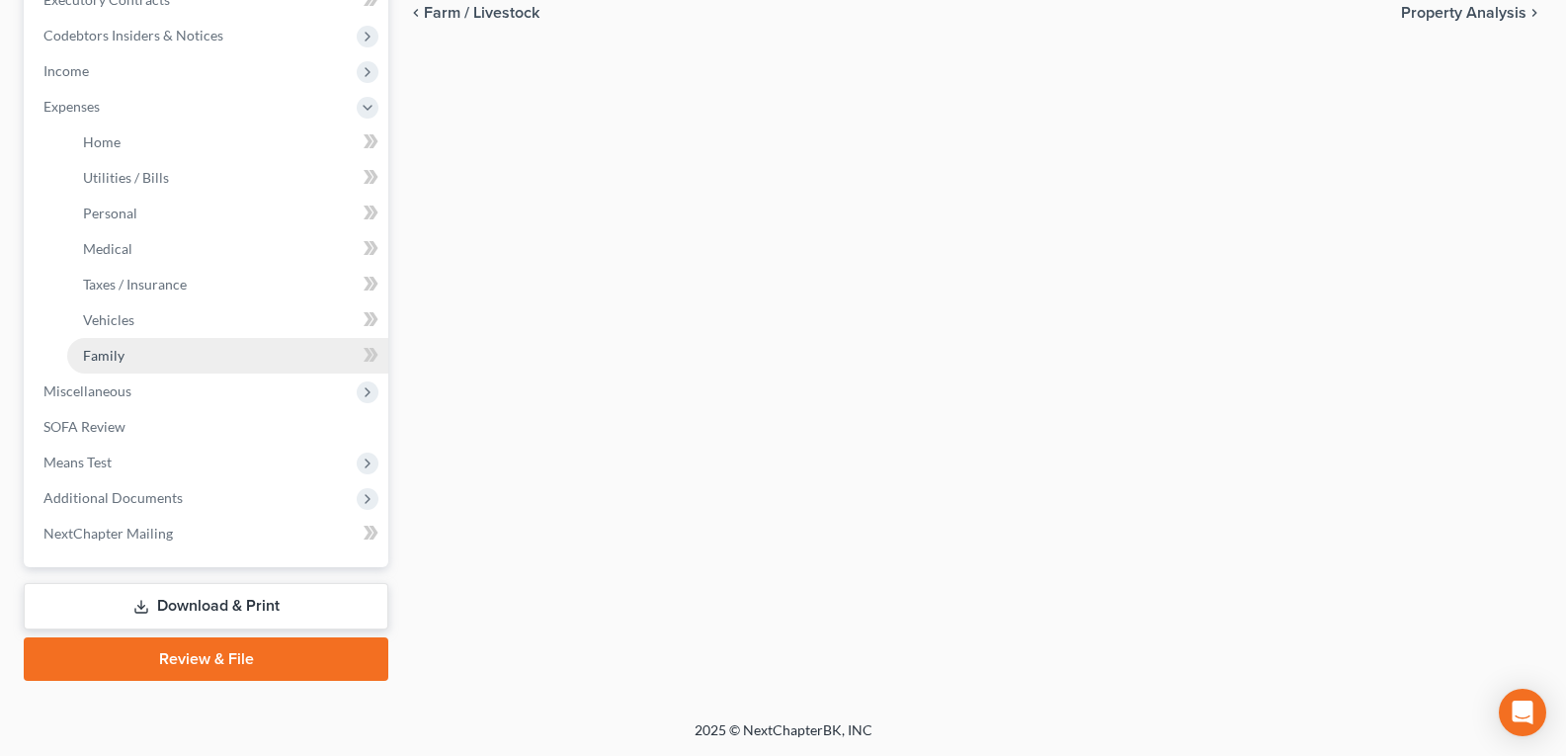
scroll to position [579, 0]
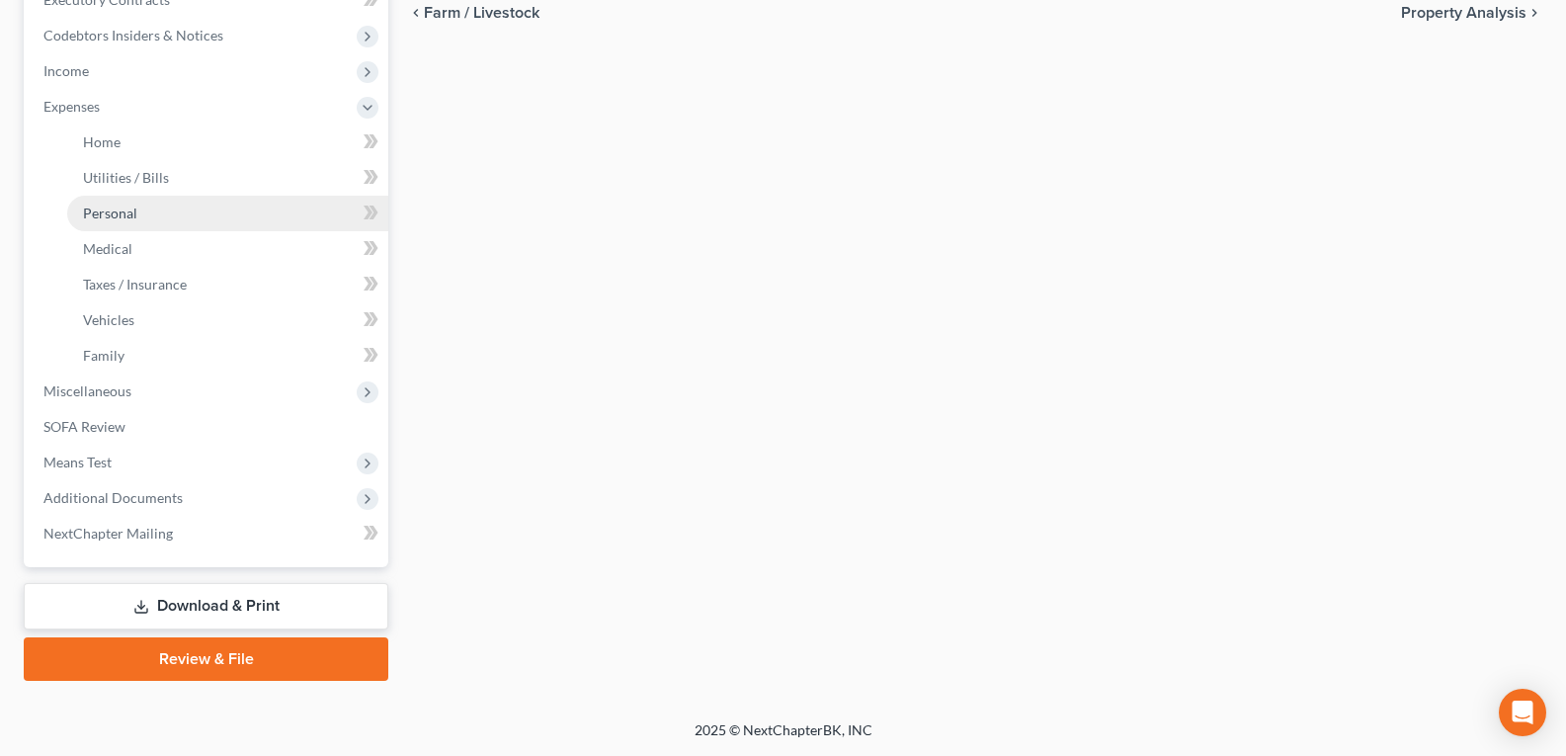
click at [103, 222] on link "Personal" at bounding box center [227, 214] width 321 height 36
type input "0.00"
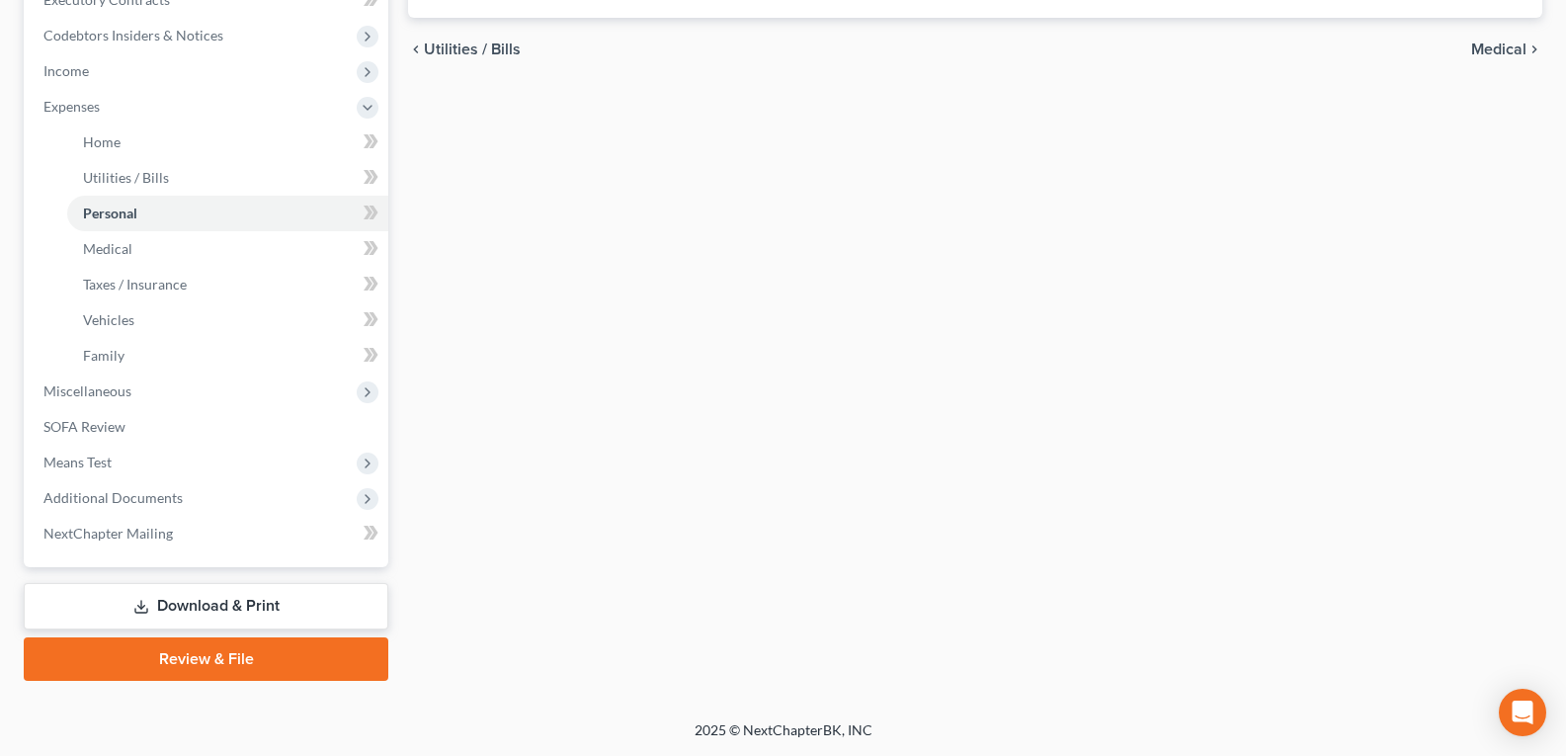
type input "0.00"
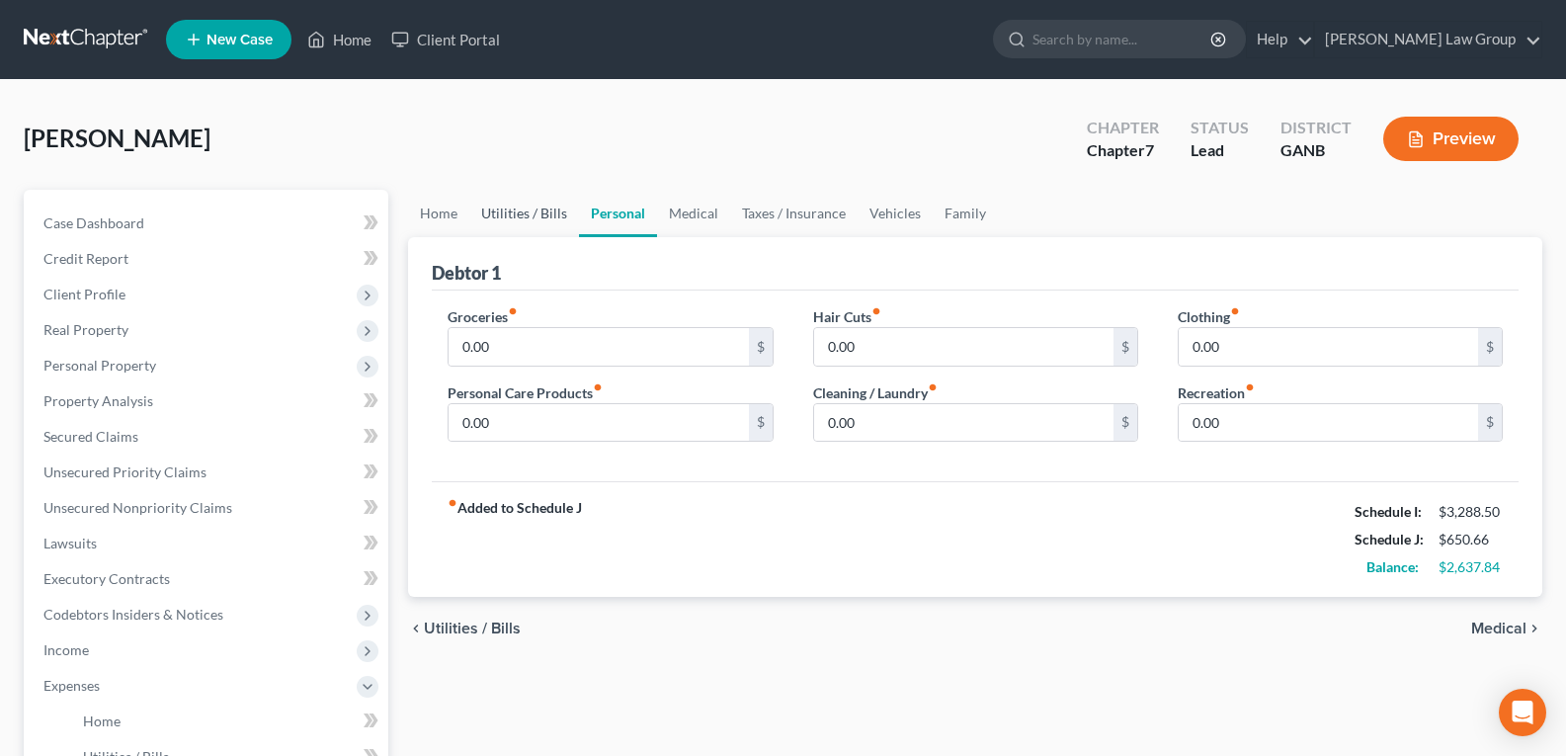
click at [547, 215] on link "Utilities / Bills" at bounding box center [524, 213] width 110 height 47
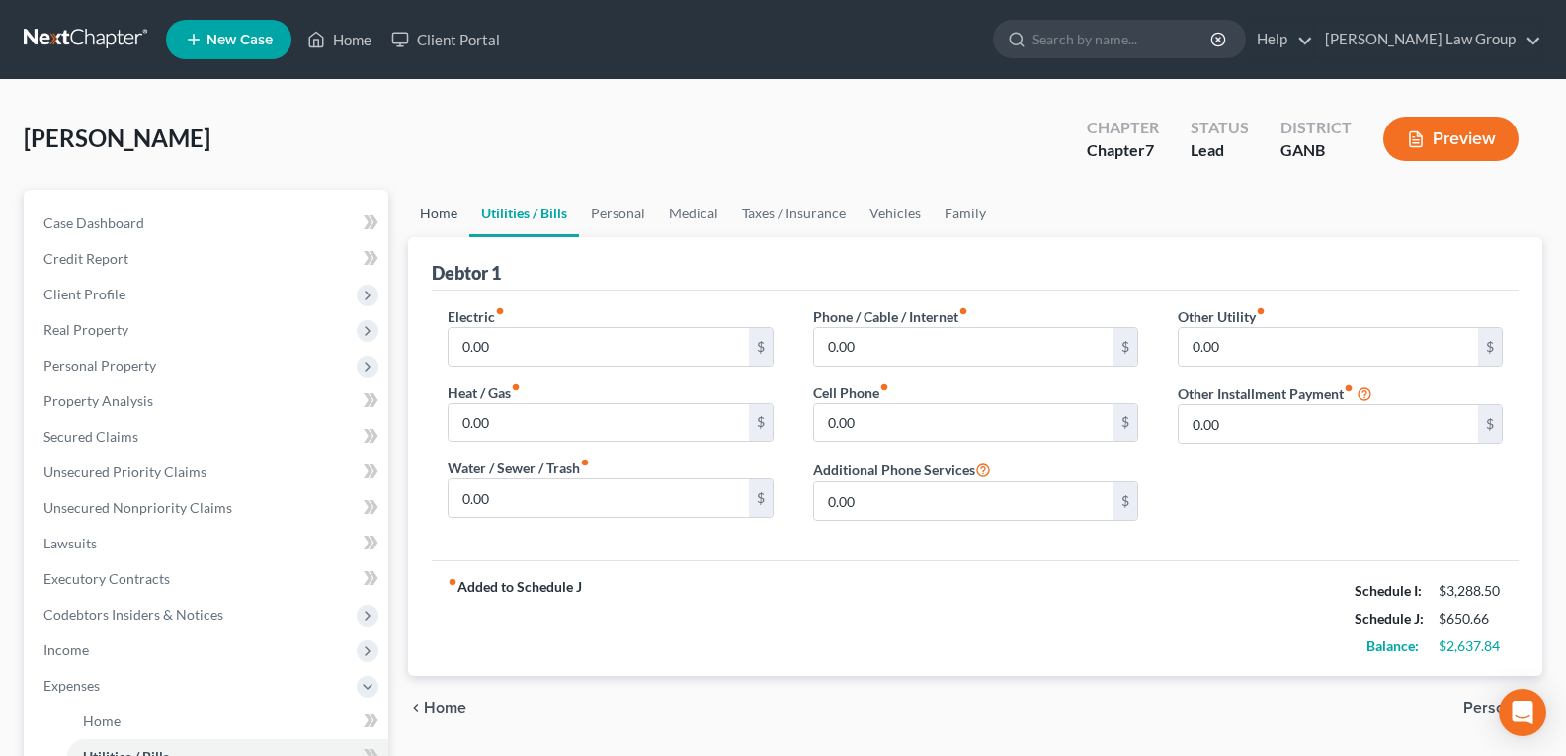
click at [451, 222] on link "Home" at bounding box center [438, 213] width 61 height 47
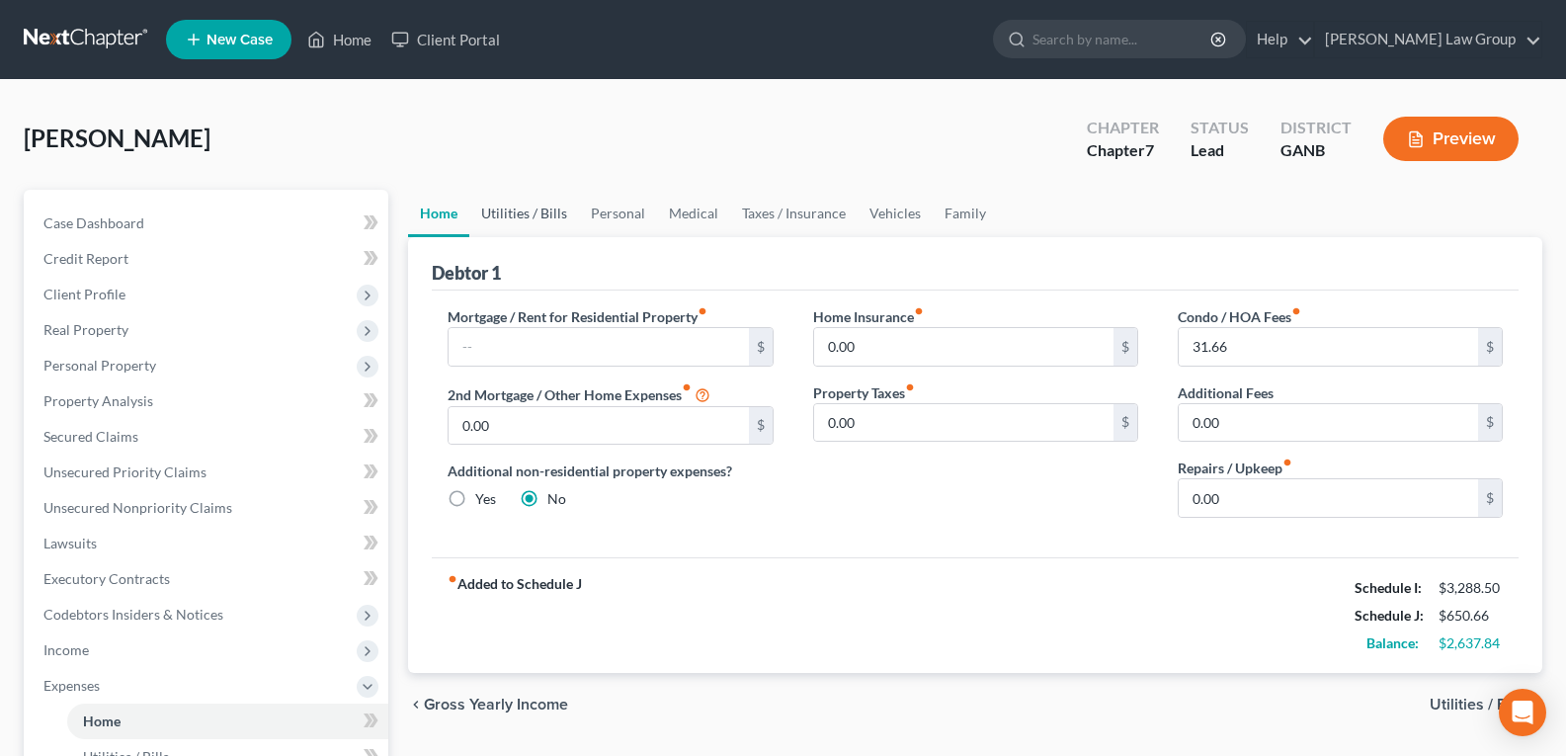
click at [506, 212] on link "Utilities / Bills" at bounding box center [524, 213] width 110 height 47
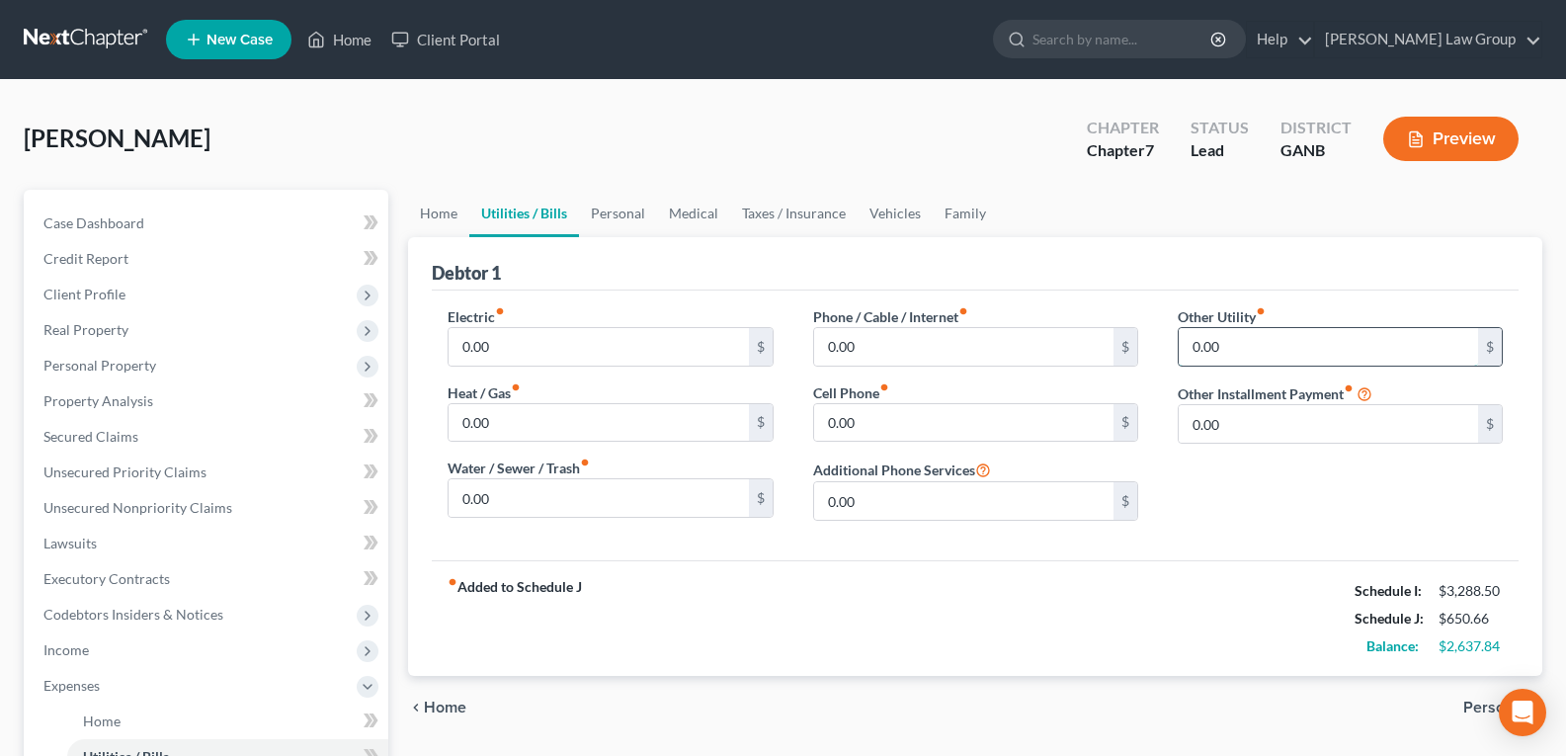
drag, startPoint x: 1268, startPoint y: 331, endPoint x: 1261, endPoint y: 343, distance: 13.7
click at [1265, 333] on input "0.00" at bounding box center [1328, 347] width 299 height 38
click at [1250, 419] on input "0.00" at bounding box center [1328, 424] width 299 height 38
type input "80.00"
click at [1253, 509] on div "Other Utility fiber_manual_record 0.00 $ Other Installment Payment fiber_manual…" at bounding box center [1340, 421] width 365 height 230
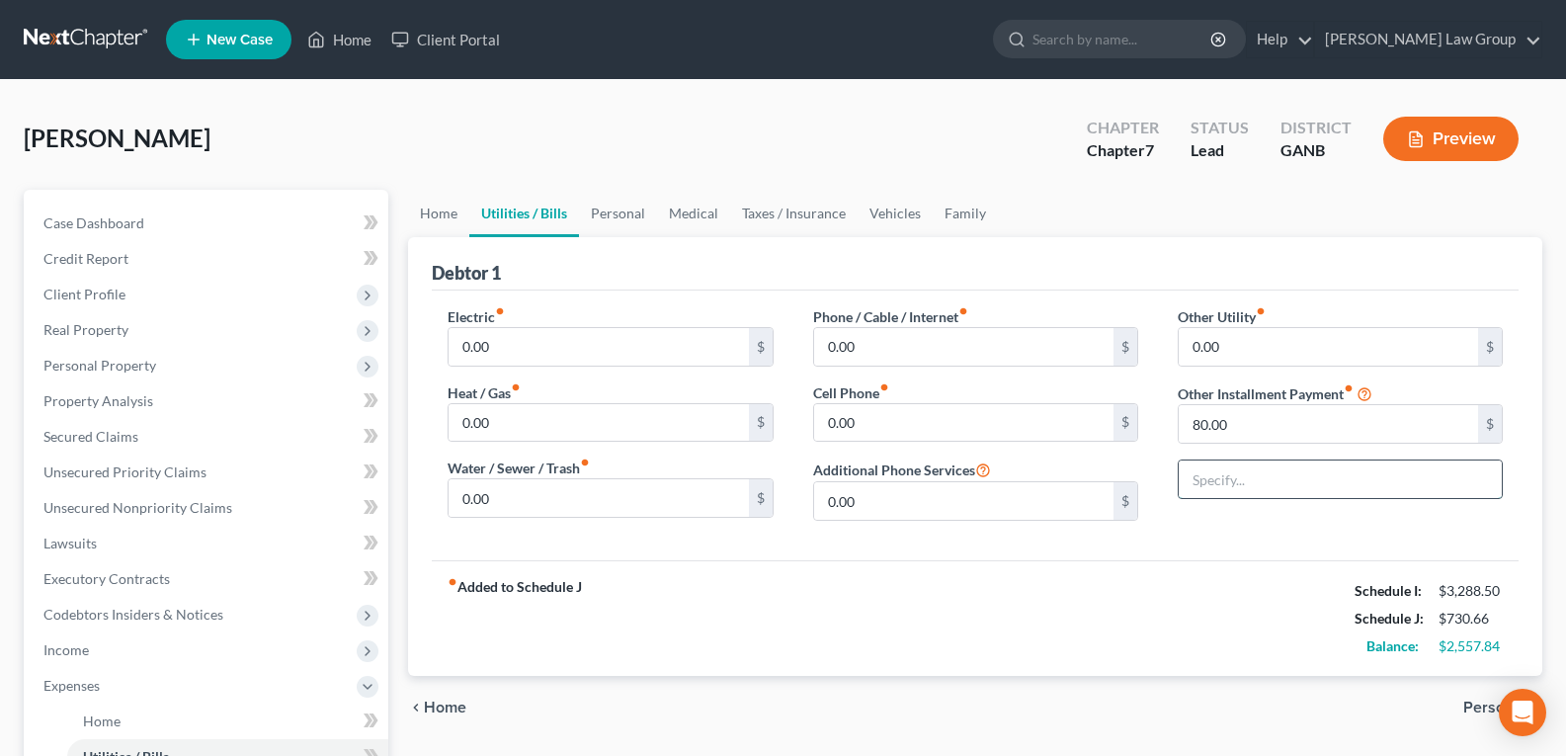
click at [1254, 485] on input "text" at bounding box center [1340, 480] width 323 height 38
type input "Storage payment"
click at [423, 210] on link "Home" at bounding box center [438, 213] width 61 height 47
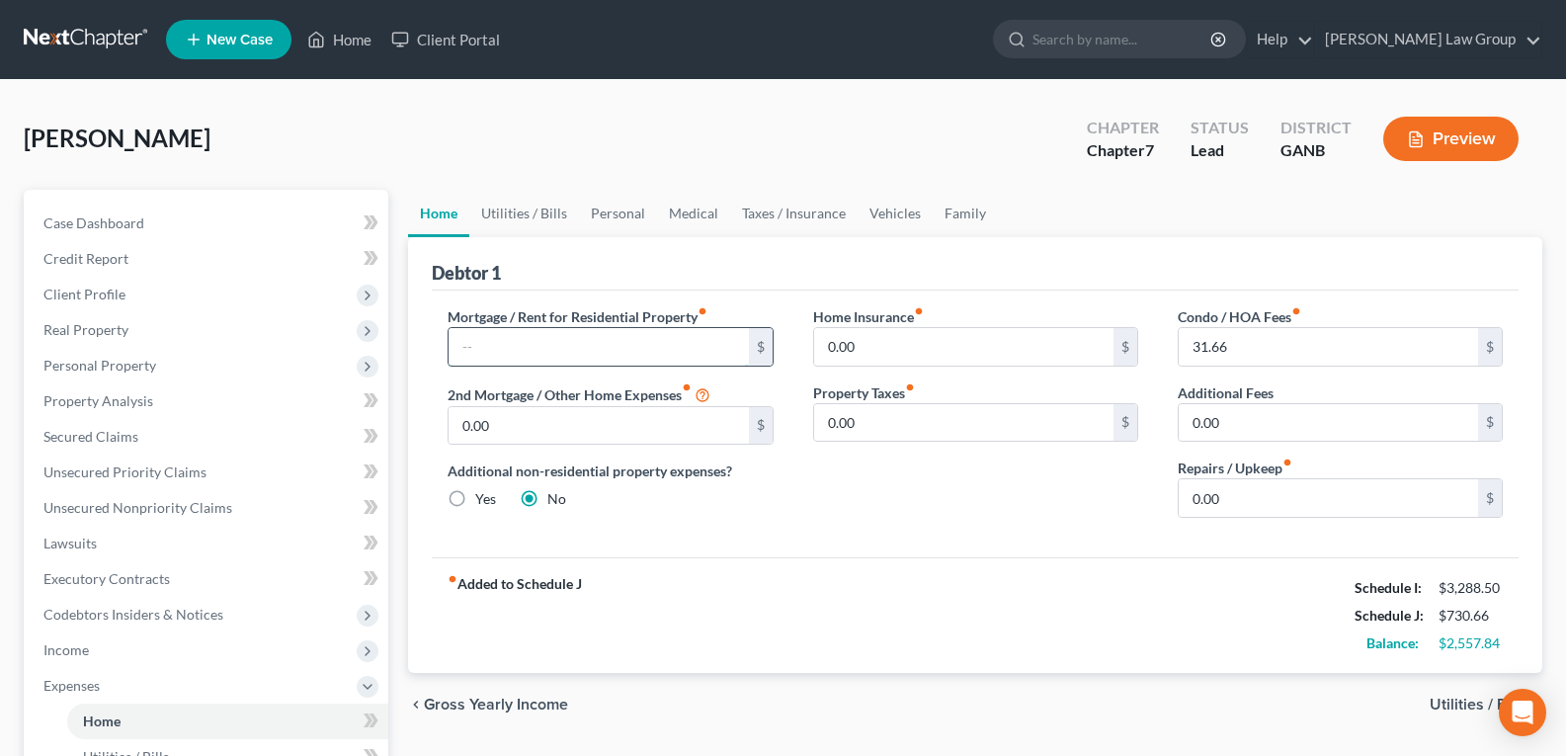
click at [578, 348] on input "text" at bounding box center [598, 347] width 299 height 38
type input "2,480.00"
click at [523, 205] on link "Utilities / Bills" at bounding box center [524, 213] width 110 height 47
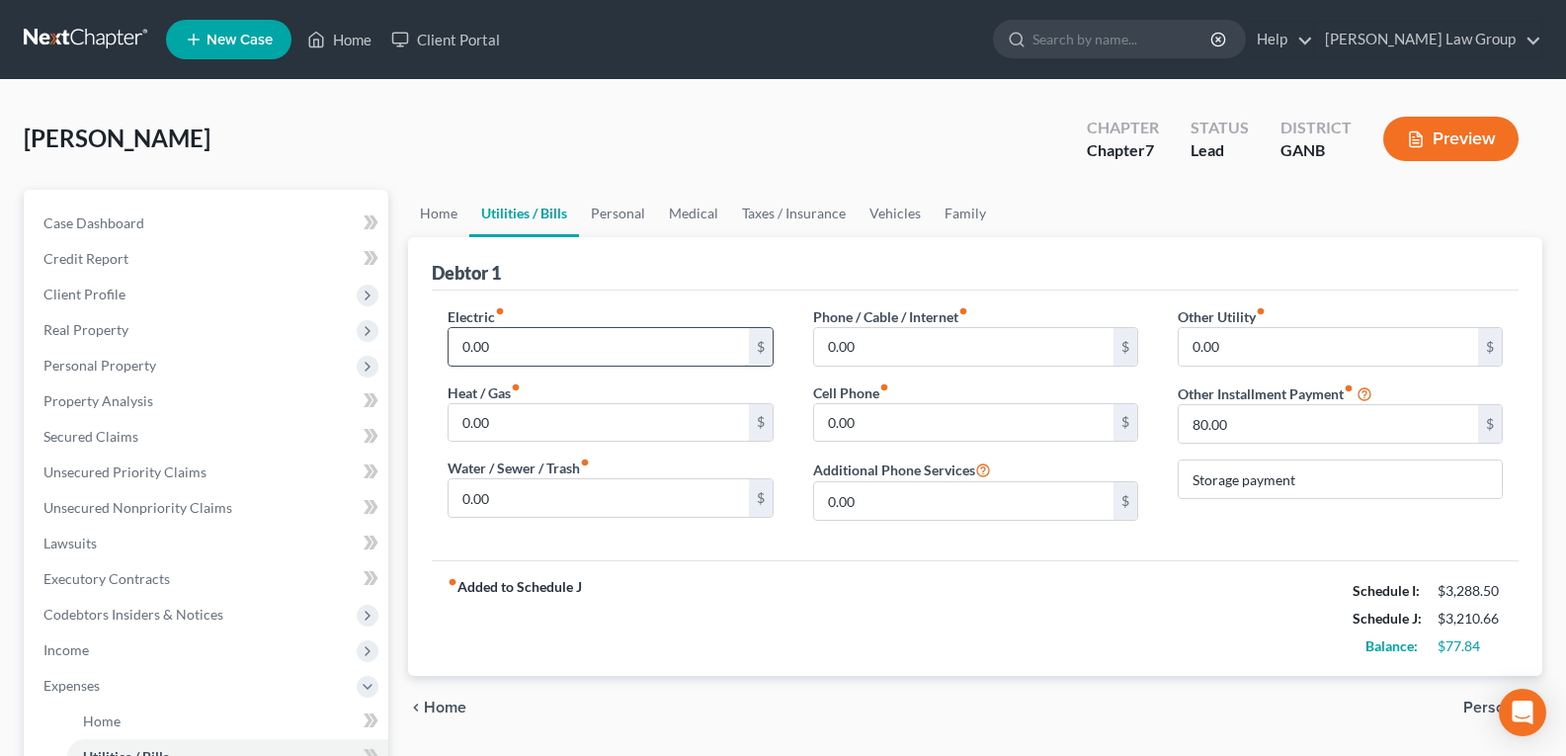
click at [514, 345] on input "0.00" at bounding box center [598, 347] width 299 height 38
type input "380.00"
click at [502, 416] on input "0.00" at bounding box center [598, 423] width 299 height 38
click at [507, 520] on div "Electric fiber_manual_record 380.00 $ Heat / Gas fiber_manual_record 0.00 $ Wat…" at bounding box center [610, 421] width 365 height 230
click at [512, 495] on input "0.00" at bounding box center [598, 498] width 299 height 38
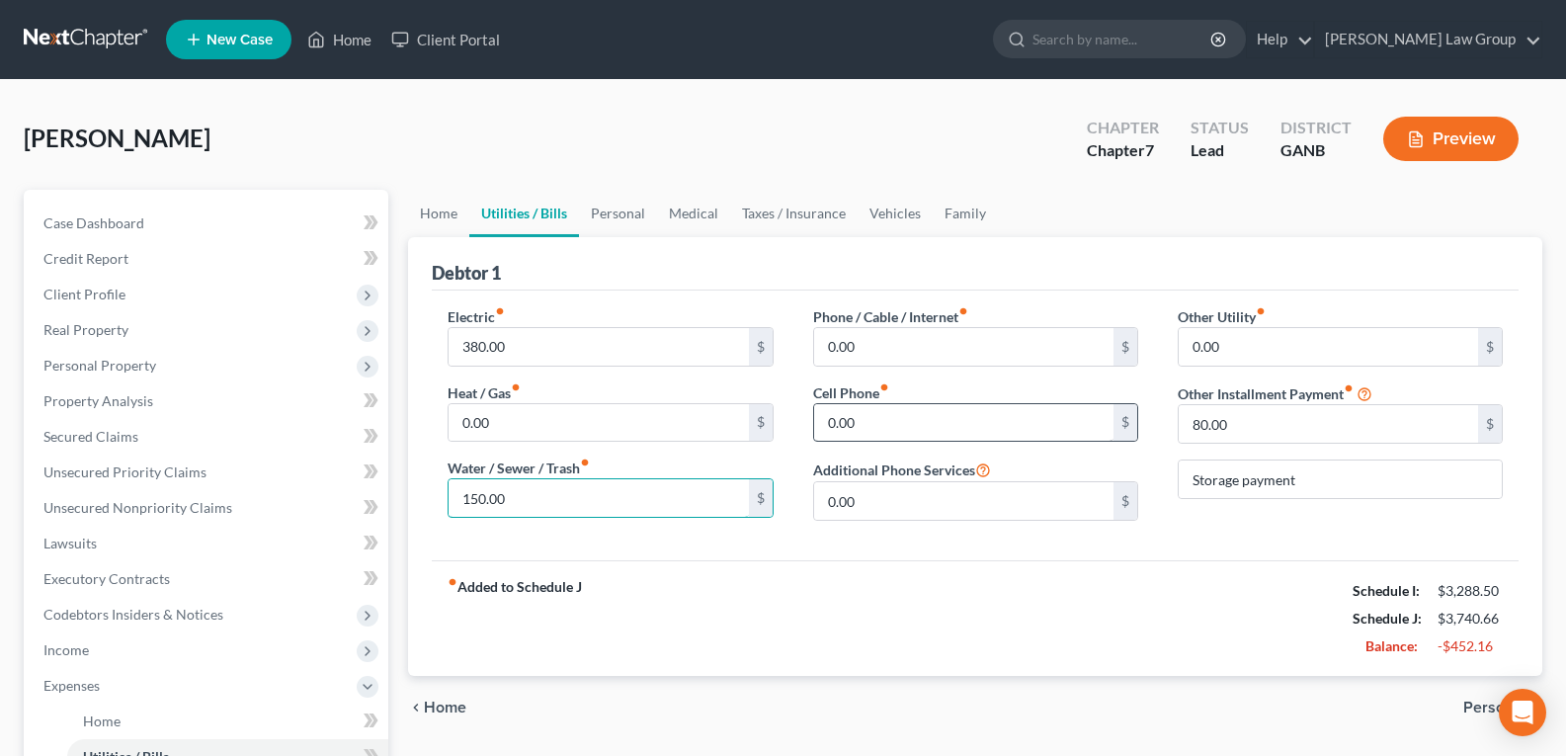
type input "150.00"
click at [928, 426] on input "0.00" at bounding box center [963, 423] width 299 height 38
type input "400.00"
click at [1293, 437] on input "80.00" at bounding box center [1328, 424] width 299 height 38
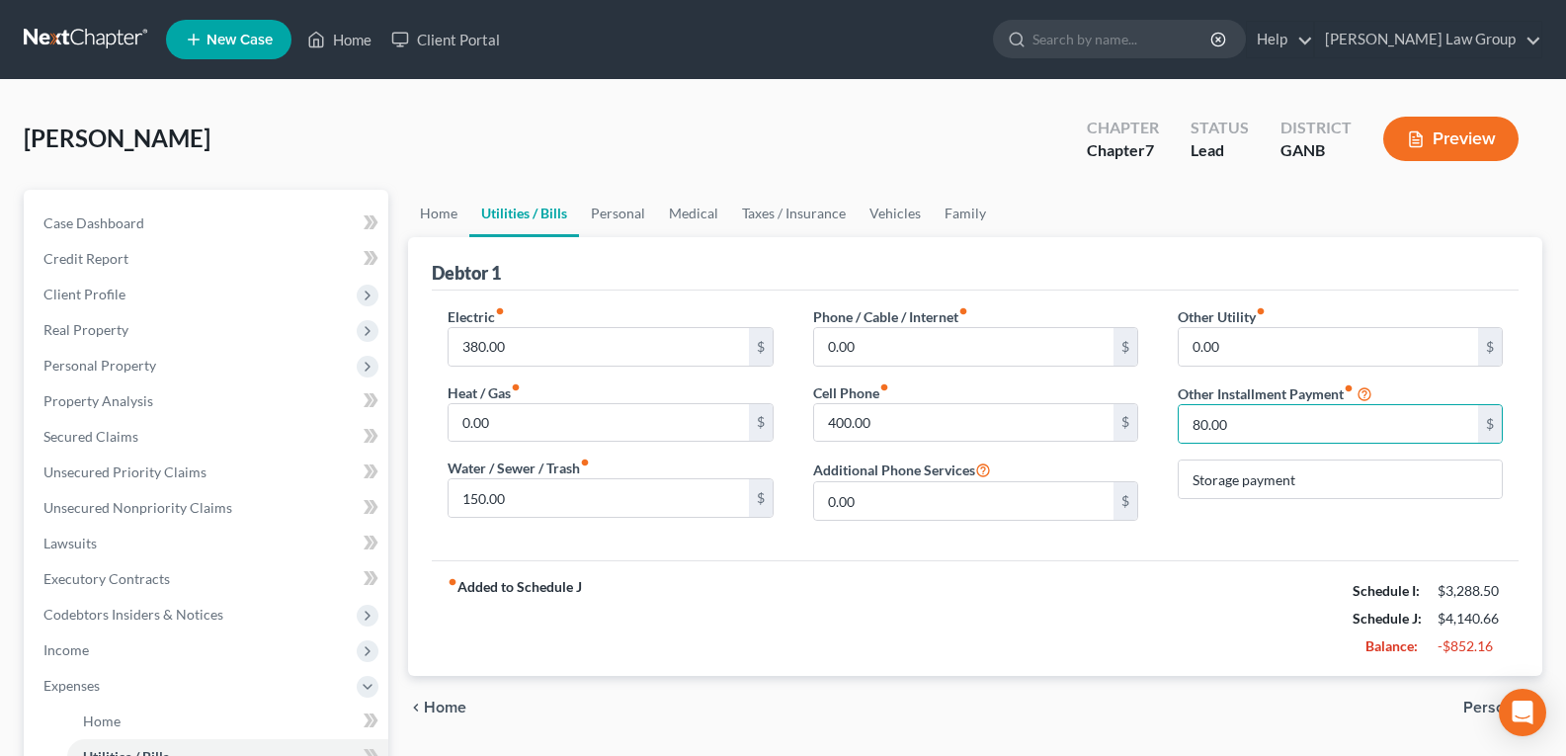
click at [1273, 501] on div "Other Utility fiber_manual_record 0.00 $ Other Installment Payment fiber_manual…" at bounding box center [1340, 421] width 365 height 230
click at [1270, 344] on input "0.00" at bounding box center [1328, 347] width 299 height 38
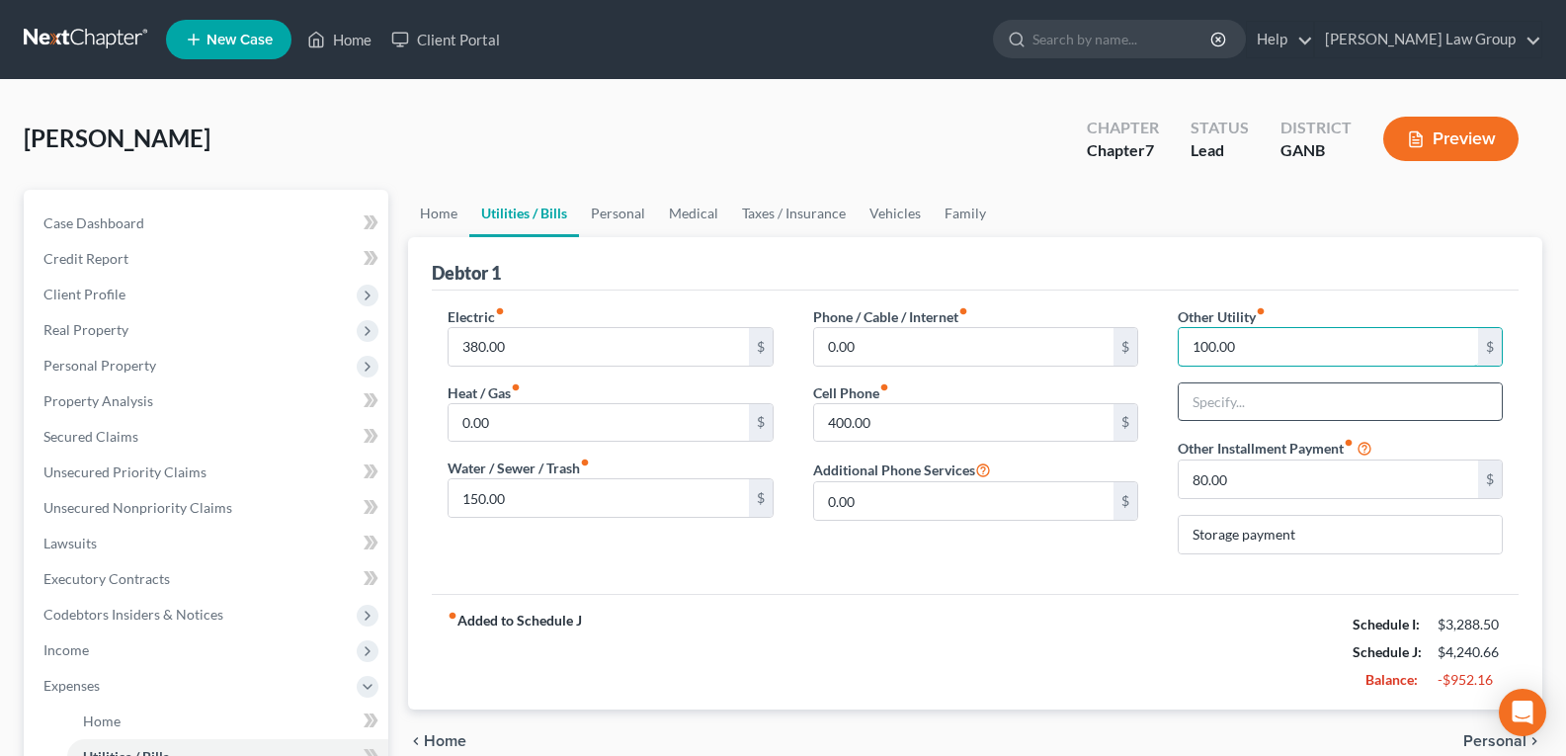
type input "100.00"
click at [1287, 417] on input "text" at bounding box center [1340, 402] width 323 height 38
type input "Pest Control"
click at [957, 218] on link "Family" at bounding box center [965, 213] width 65 height 47
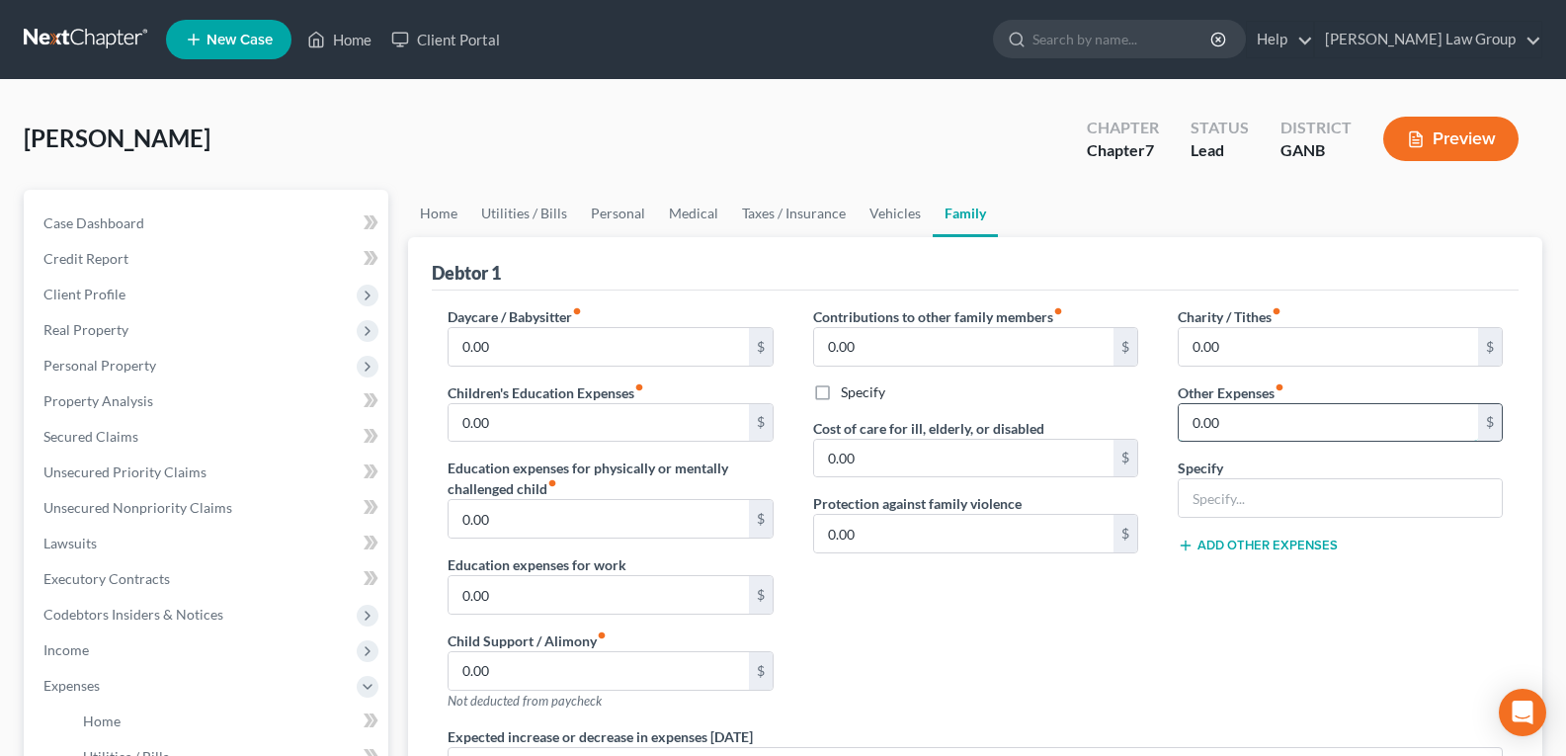
click at [1269, 431] on input "0.00" at bounding box center [1328, 423] width 299 height 38
type input "35.00"
type input "Alarm"
click at [605, 217] on link "Personal" at bounding box center [618, 213] width 78 height 47
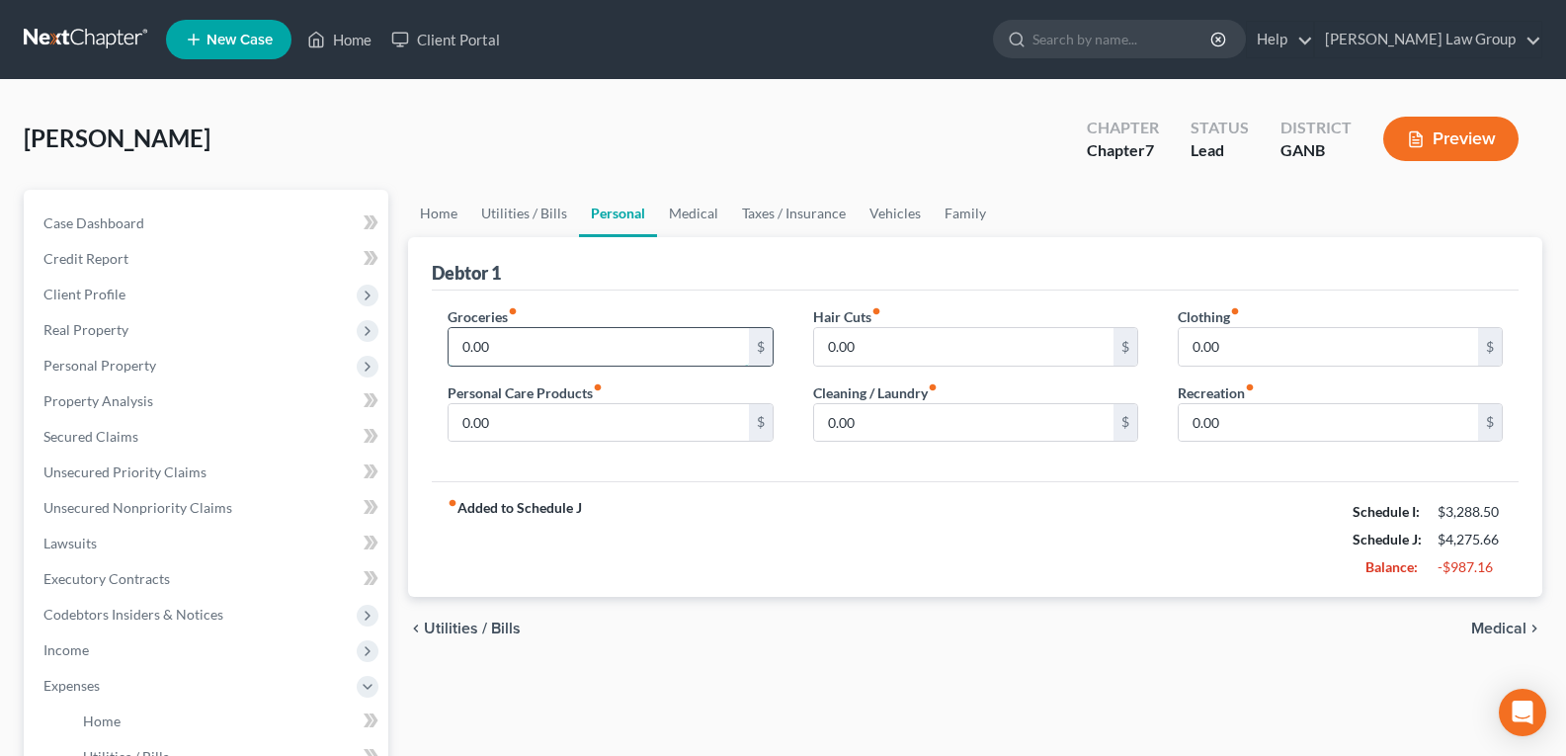
click at [506, 334] on input "0.00" at bounding box center [598, 347] width 299 height 38
type input "300.00"
click at [1304, 349] on input "0.00" at bounding box center [1328, 347] width 299 height 38
type input "150.00"
click at [527, 434] on input "0.00" at bounding box center [598, 423] width 299 height 38
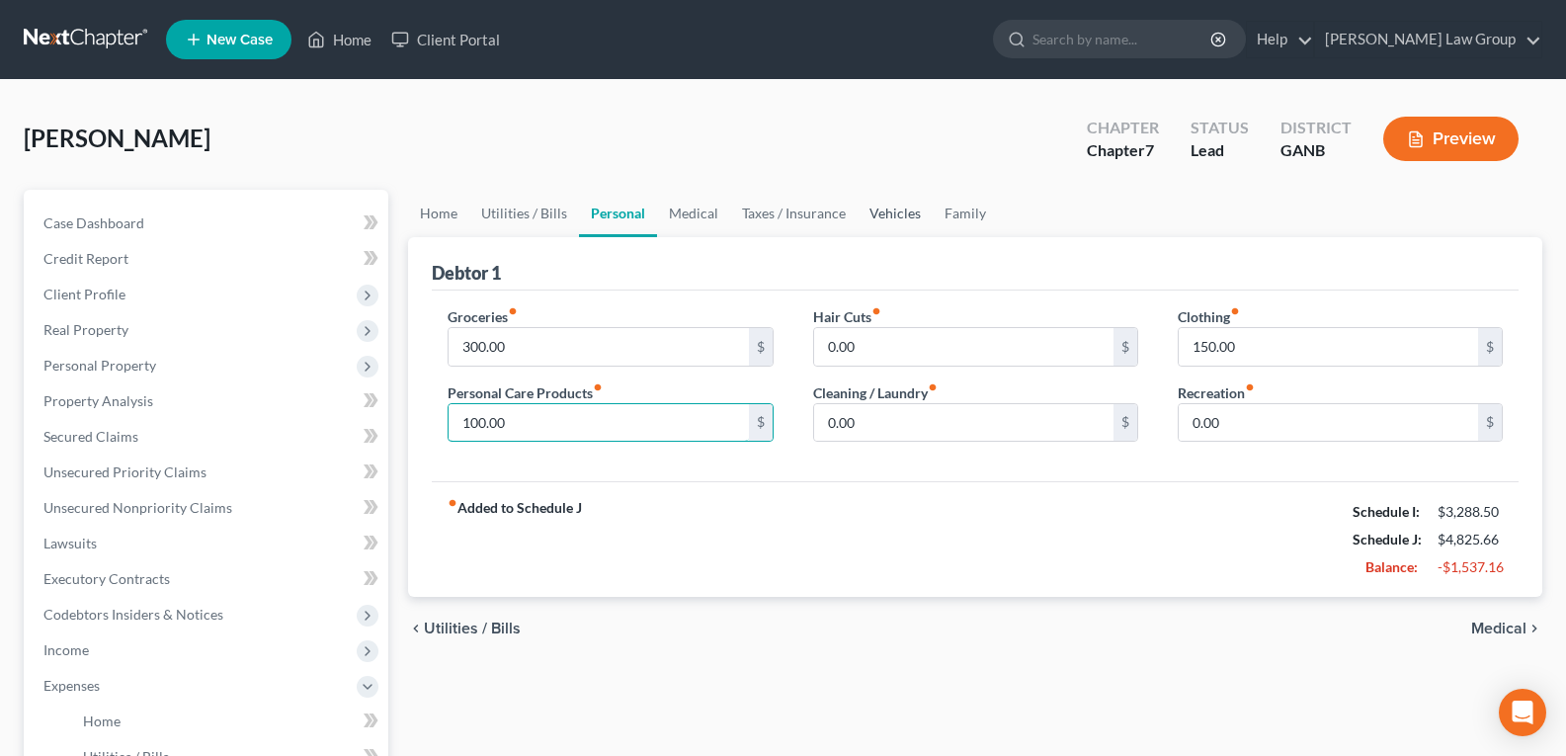
type input "100.00"
click at [902, 217] on link "Vehicles" at bounding box center [895, 213] width 75 height 47
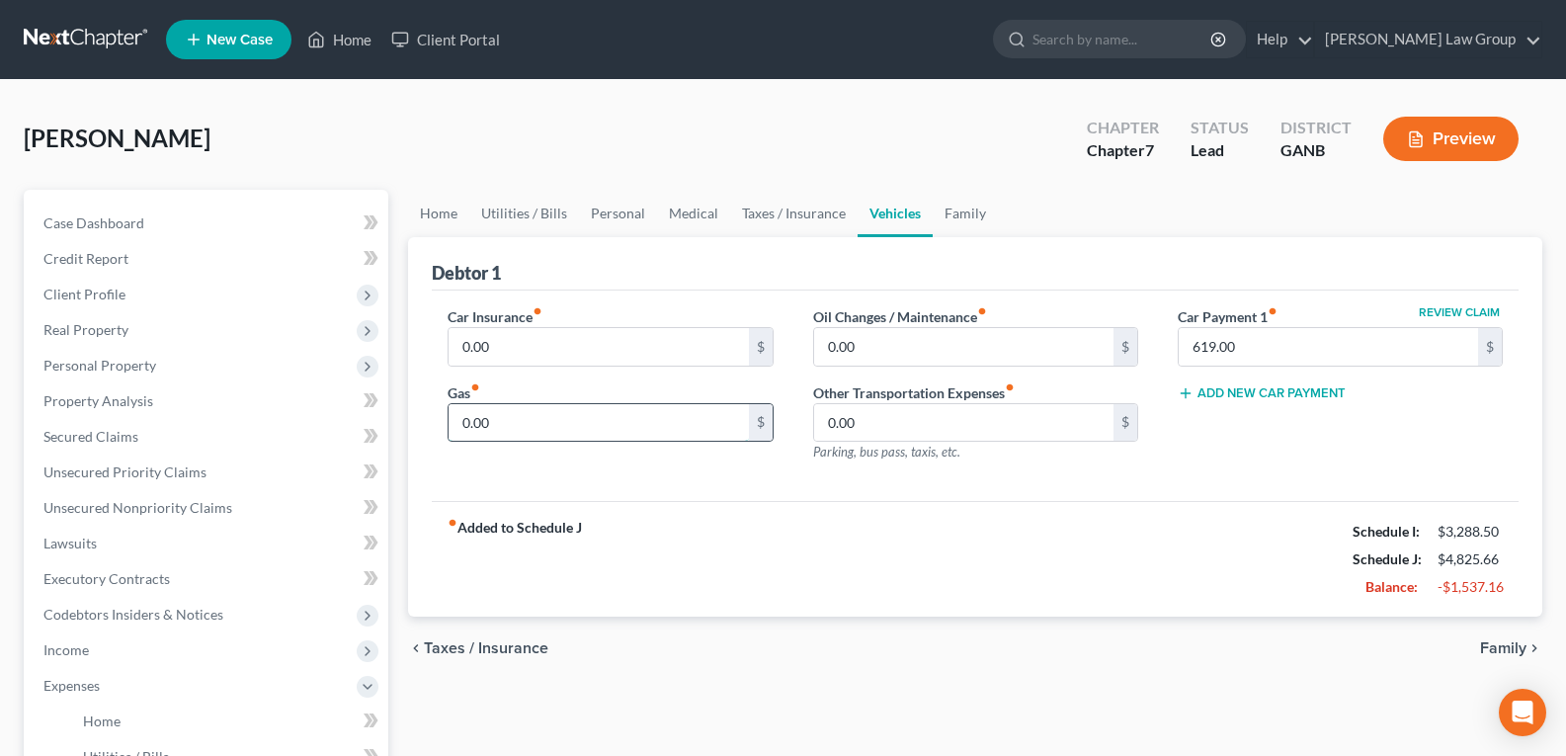
click at [557, 414] on input "0.00" at bounding box center [598, 423] width 299 height 38
type input "500.00"
click at [494, 350] on input "0.00" at bounding box center [598, 347] width 299 height 38
type input "400.00"
click at [973, 224] on link "Family" at bounding box center [965, 213] width 65 height 47
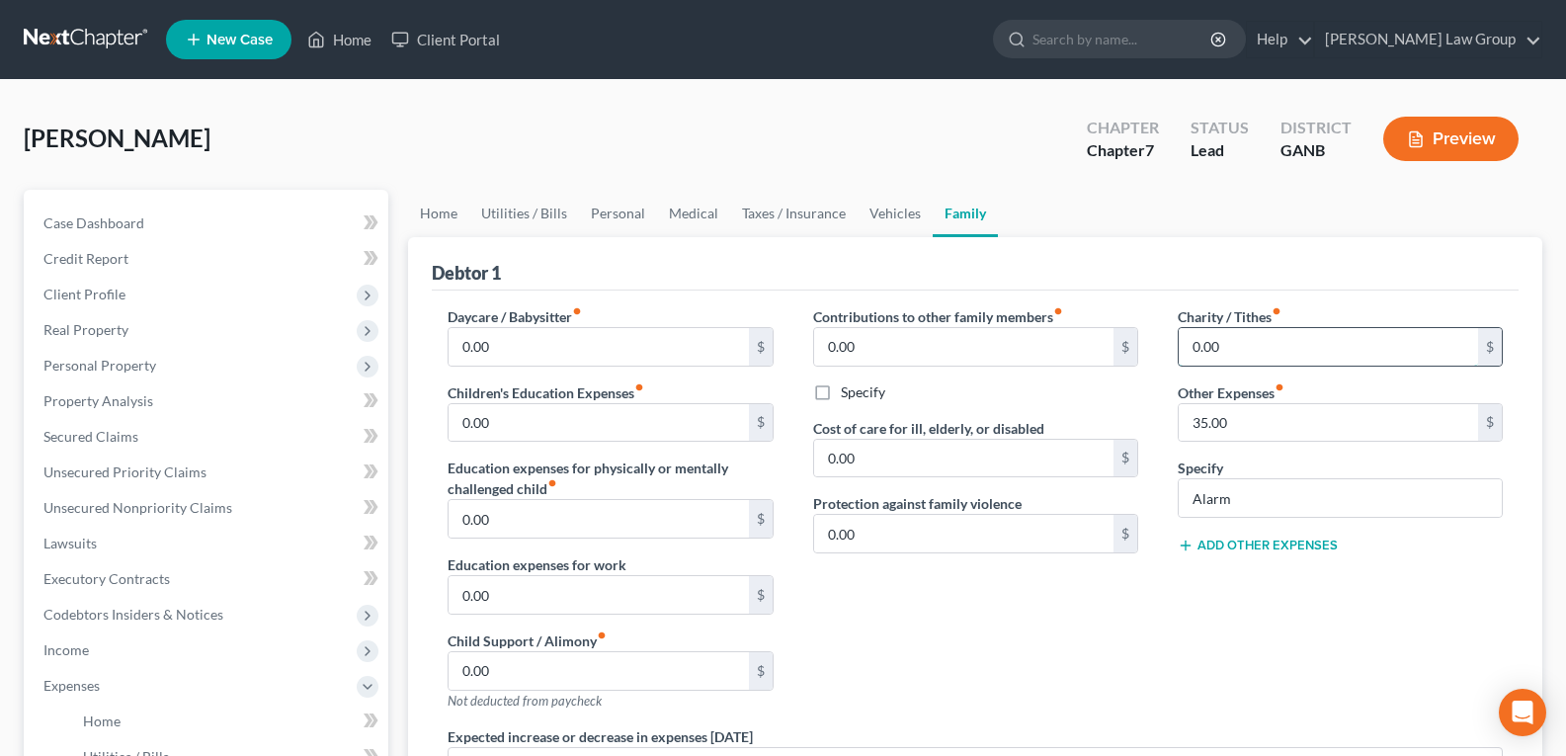
click at [1268, 354] on input "0.00" at bounding box center [1328, 347] width 299 height 38
type input "100.00"
click at [795, 220] on link "Taxes / Insurance" at bounding box center [793, 213] width 127 height 47
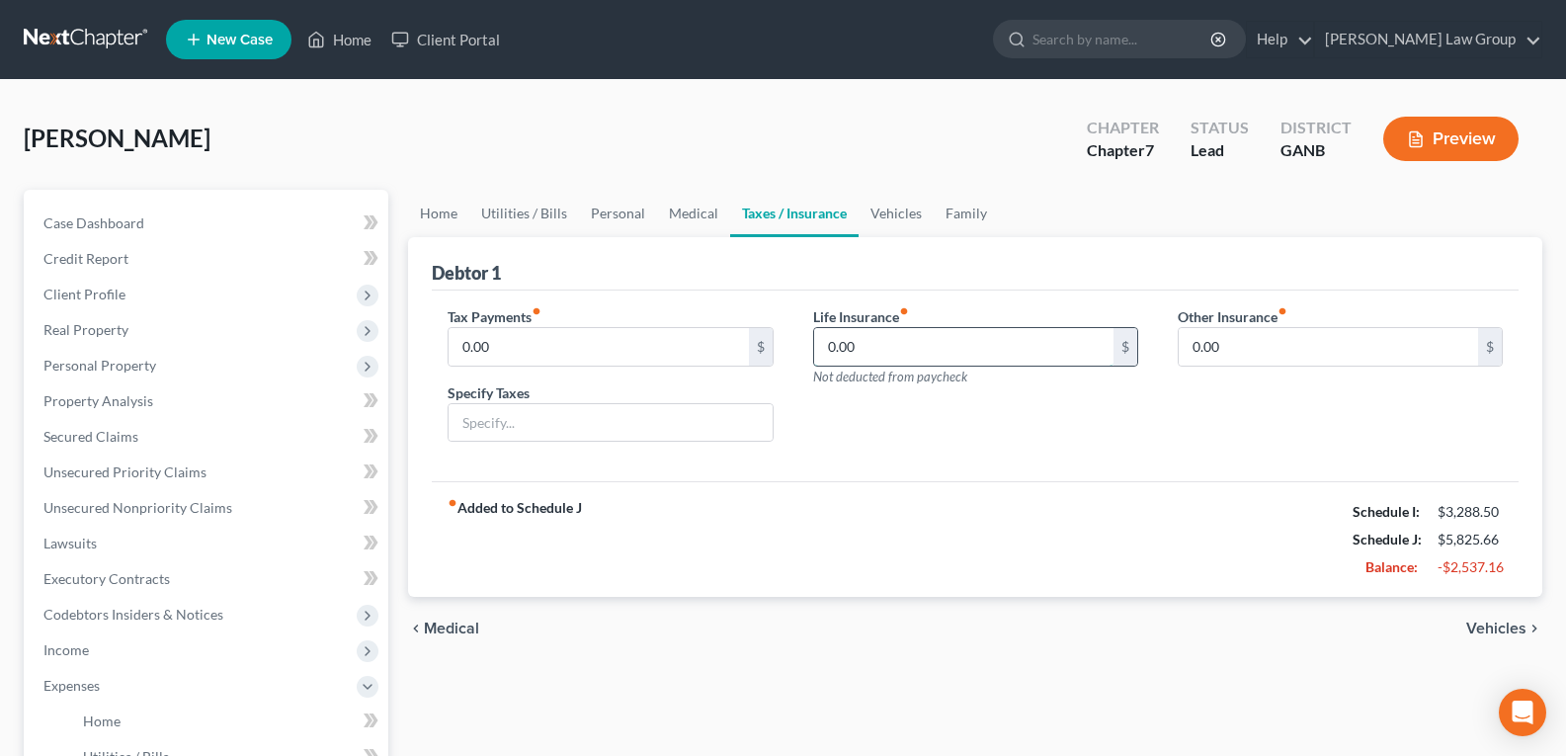
click at [871, 345] on input "0.00" at bounding box center [963, 347] width 299 height 38
type input "200.00"
click at [968, 213] on link "Family" at bounding box center [966, 213] width 65 height 47
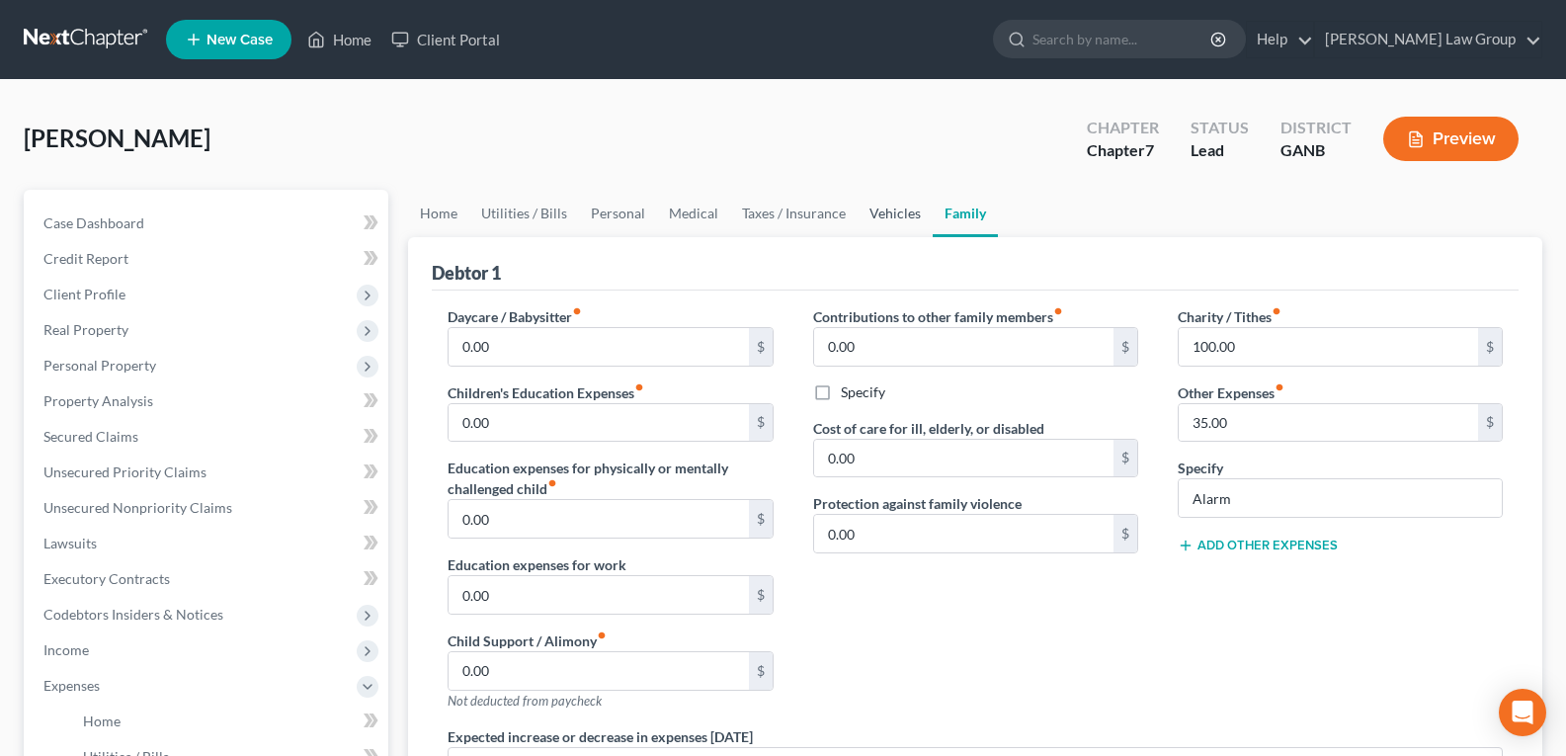
click at [882, 218] on link "Vehicles" at bounding box center [895, 213] width 75 height 47
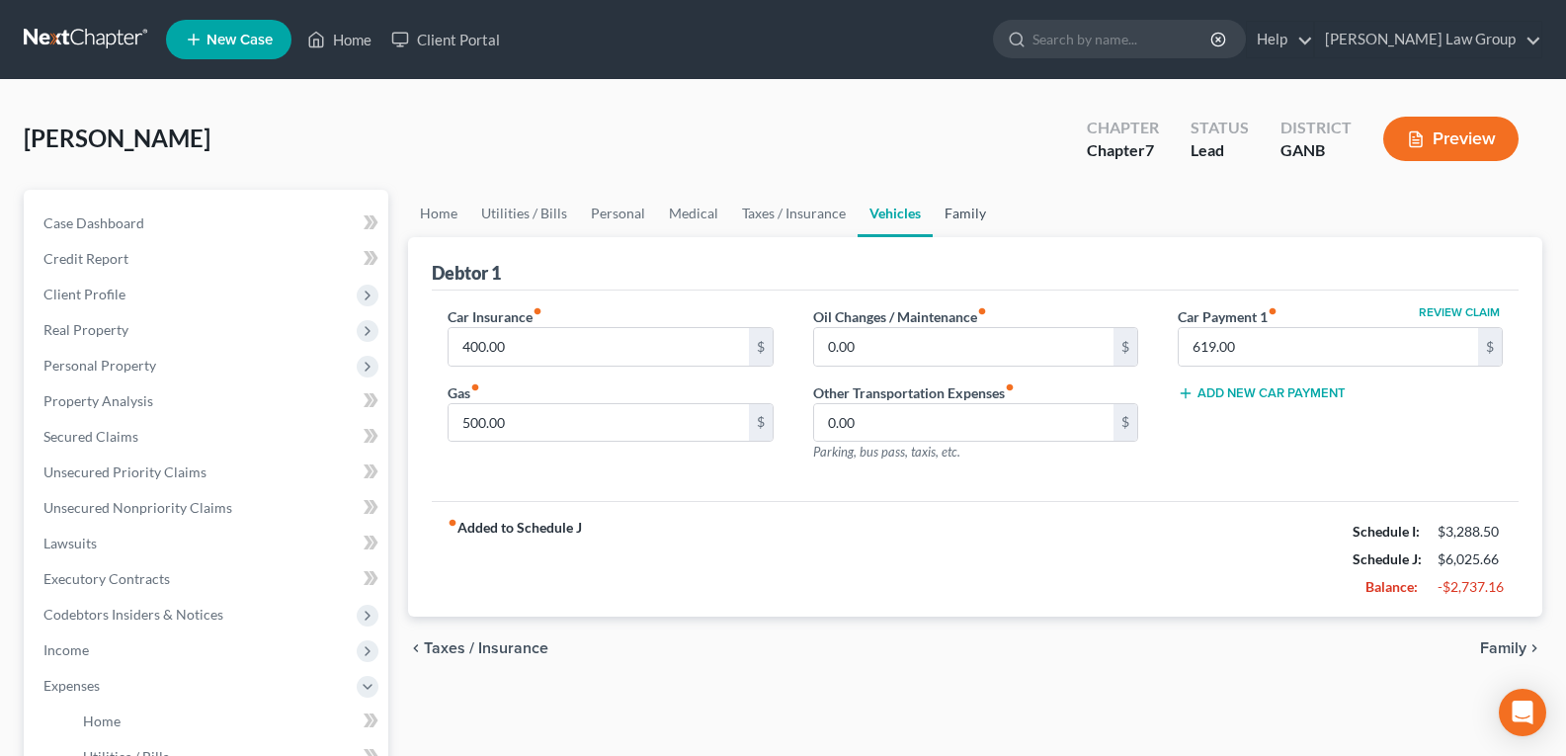
click at [968, 219] on link "Family" at bounding box center [965, 213] width 65 height 47
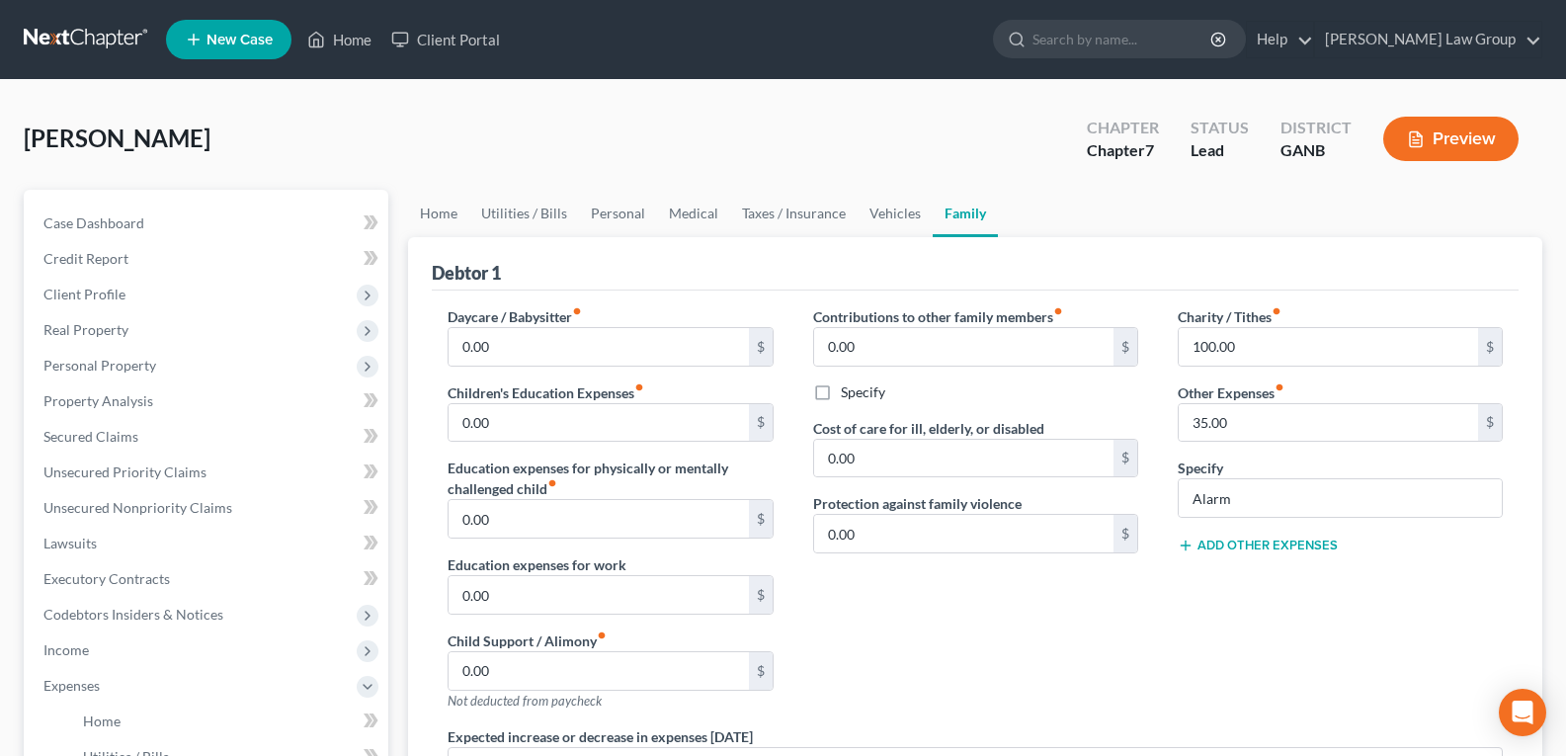
click at [1273, 549] on button "Add Other Expenses" at bounding box center [1258, 546] width 160 height 16
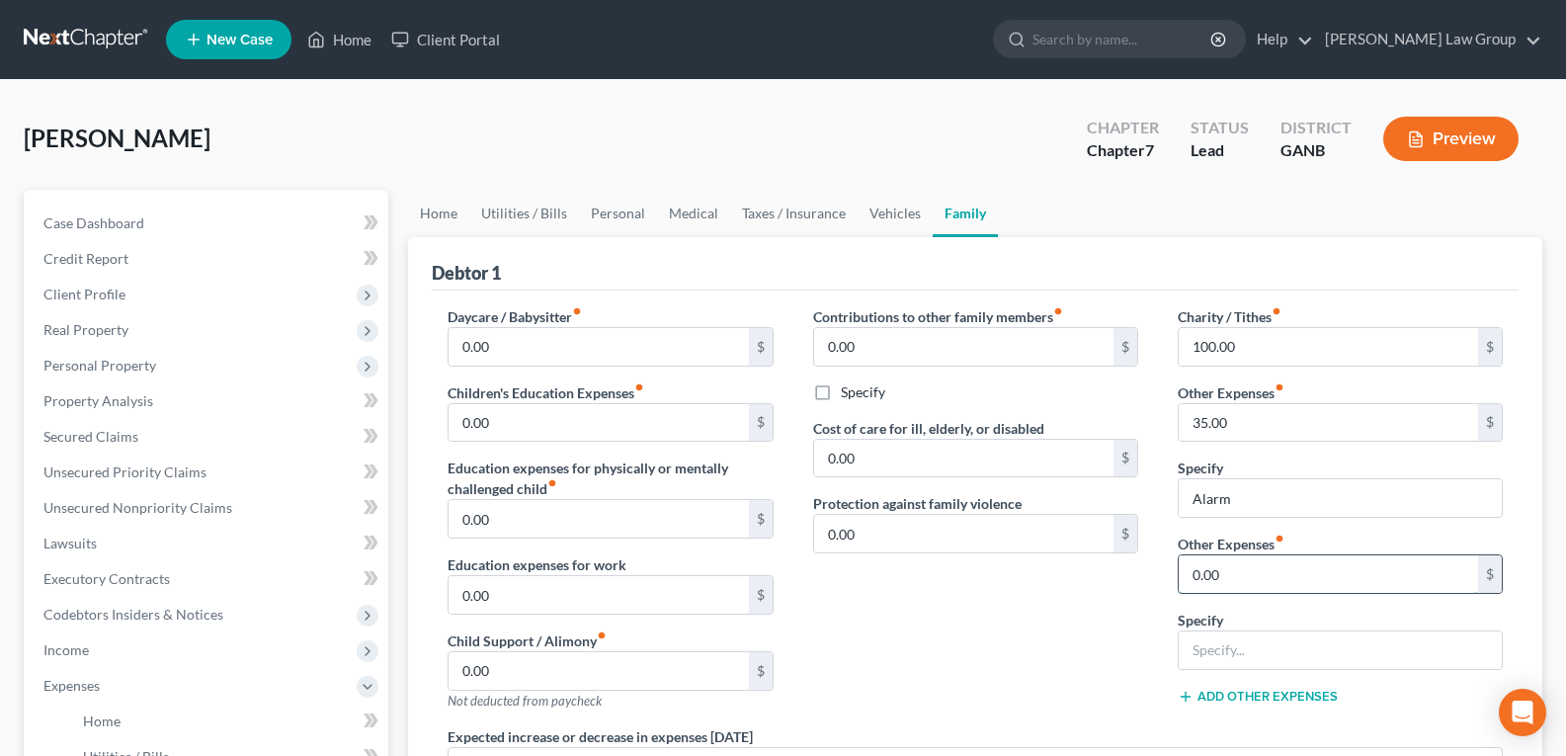
click at [1264, 582] on input "0.00" at bounding box center [1328, 574] width 299 height 38
type input "100.00"
click at [1260, 640] on input "text" at bounding box center [1340, 650] width 323 height 38
click at [1313, 653] on input "Business loans" at bounding box center [1340, 650] width 323 height 38
type input "Business expenses"
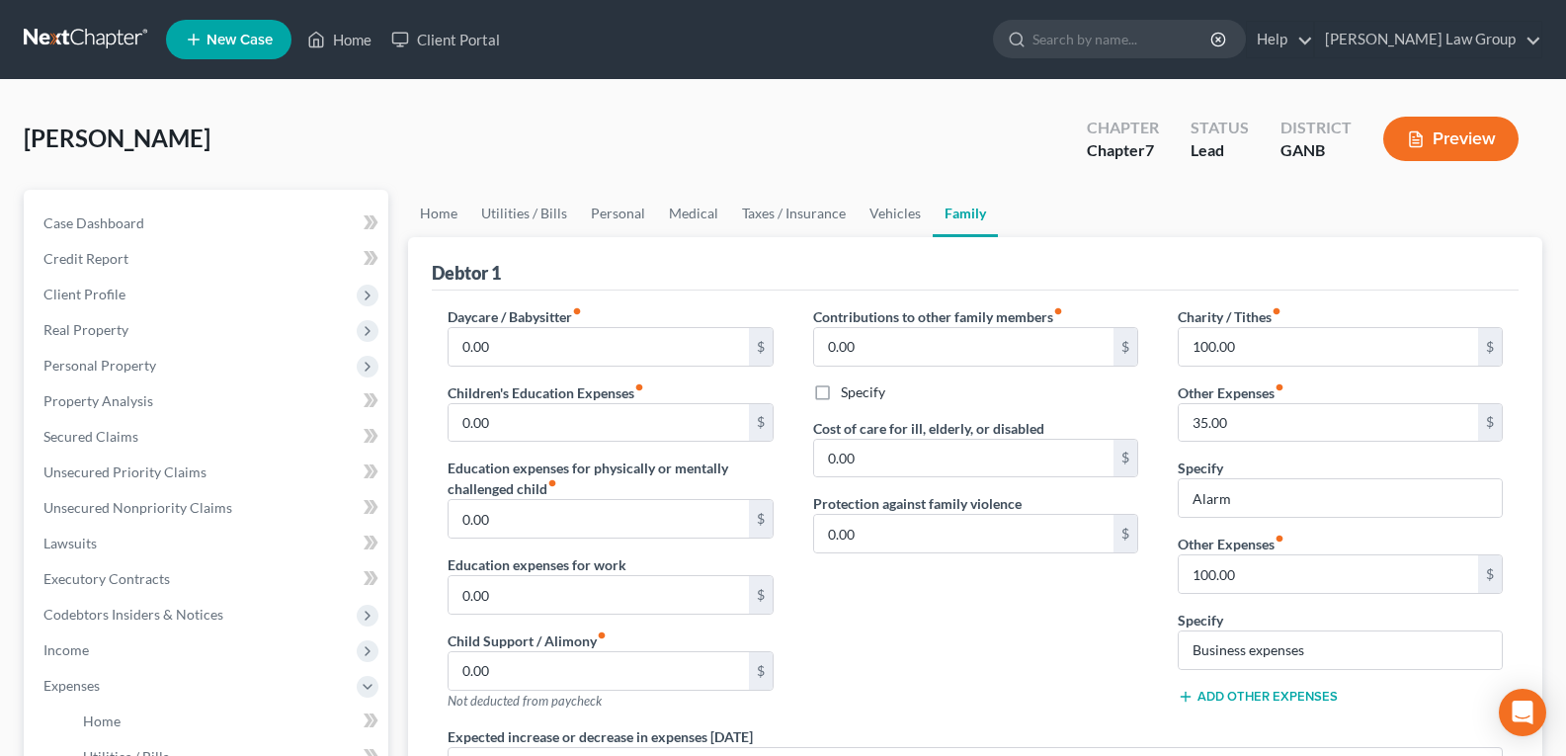
click at [1044, 632] on div "Contributions to other family members fiber_manual_record 0.00 $ Specify Cost o…" at bounding box center [976, 516] width 365 height 420
click at [191, 227] on link "Case Dashboard" at bounding box center [208, 224] width 361 height 36
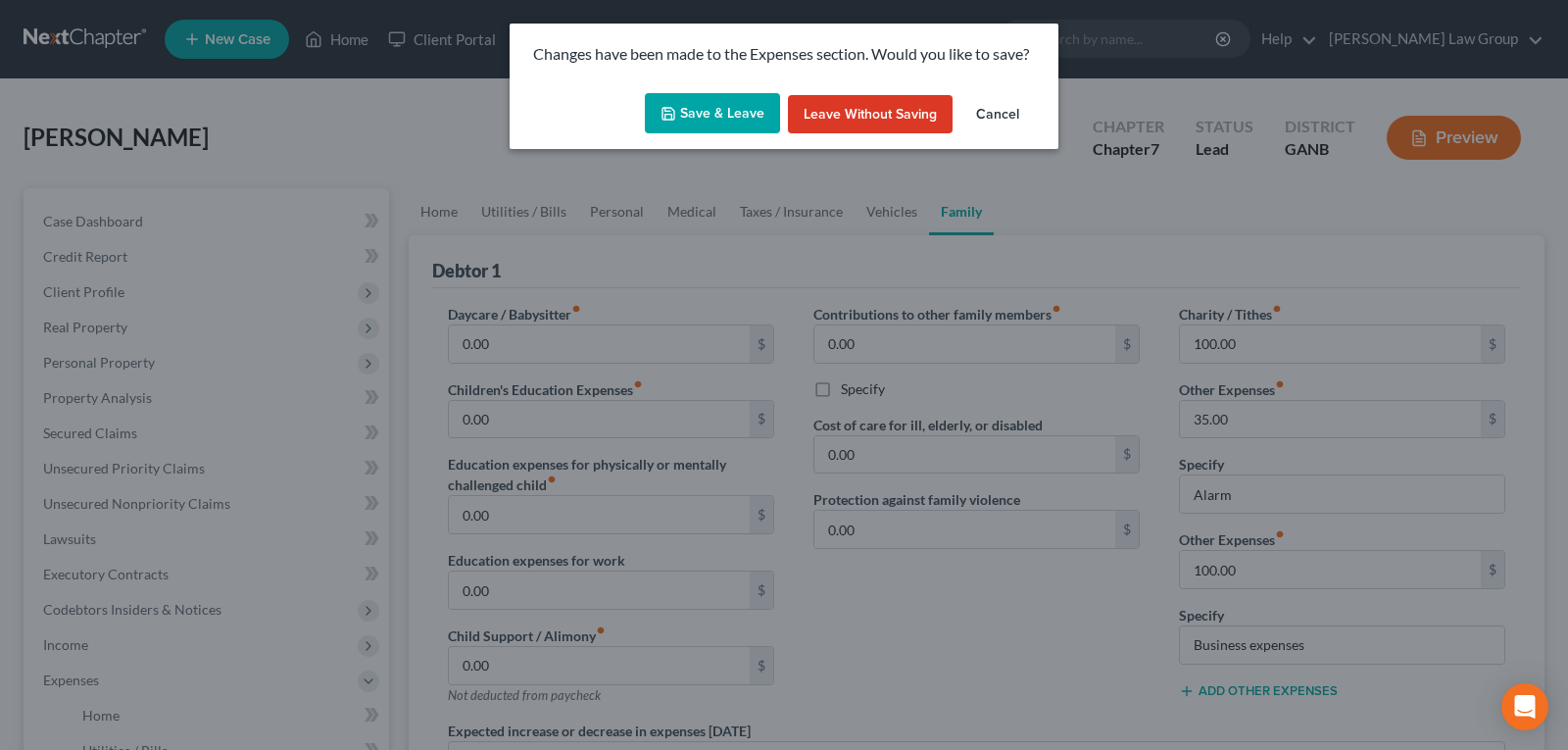
click at [672, 114] on polyline "button" at bounding box center [668, 116] width 7 height 5
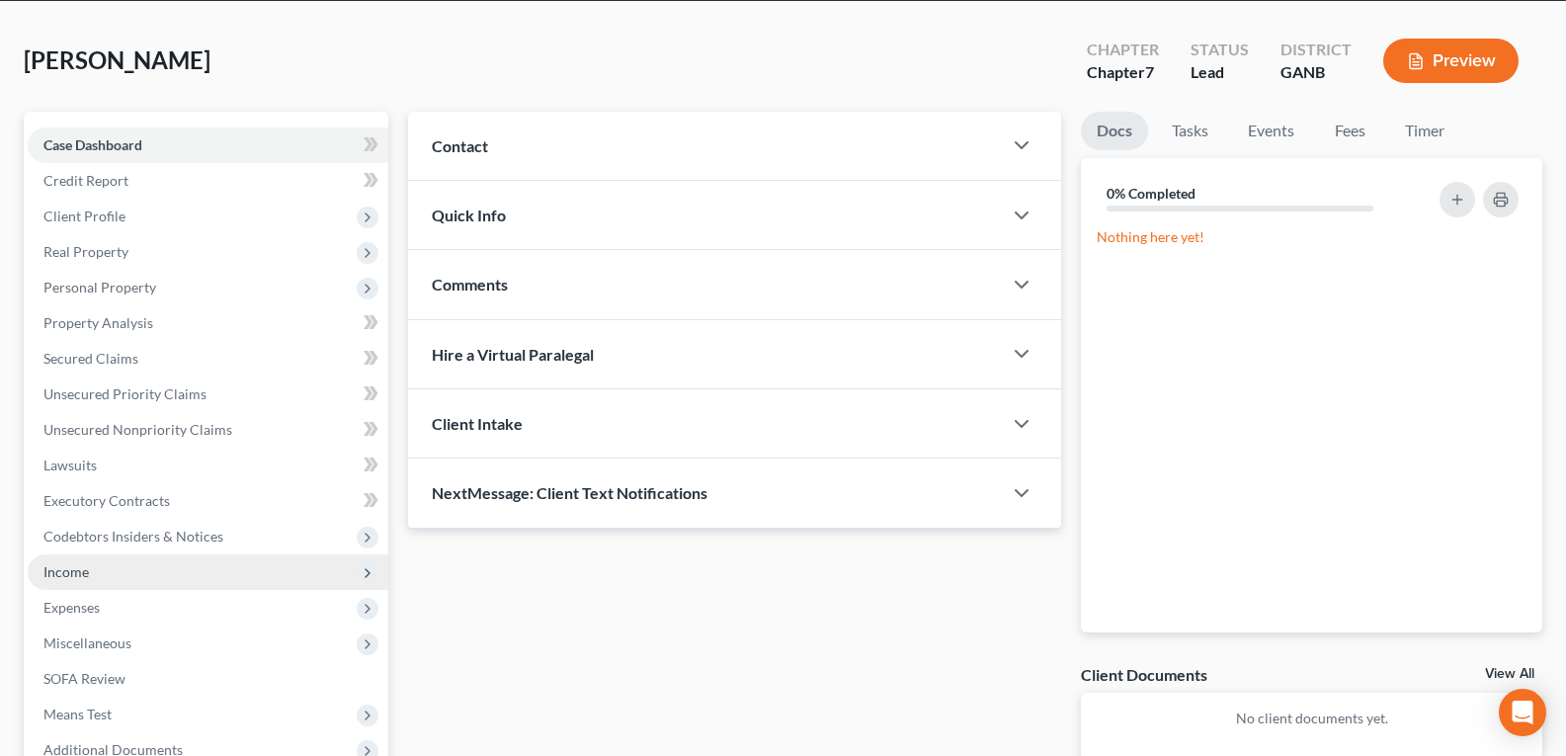
scroll to position [198, 0]
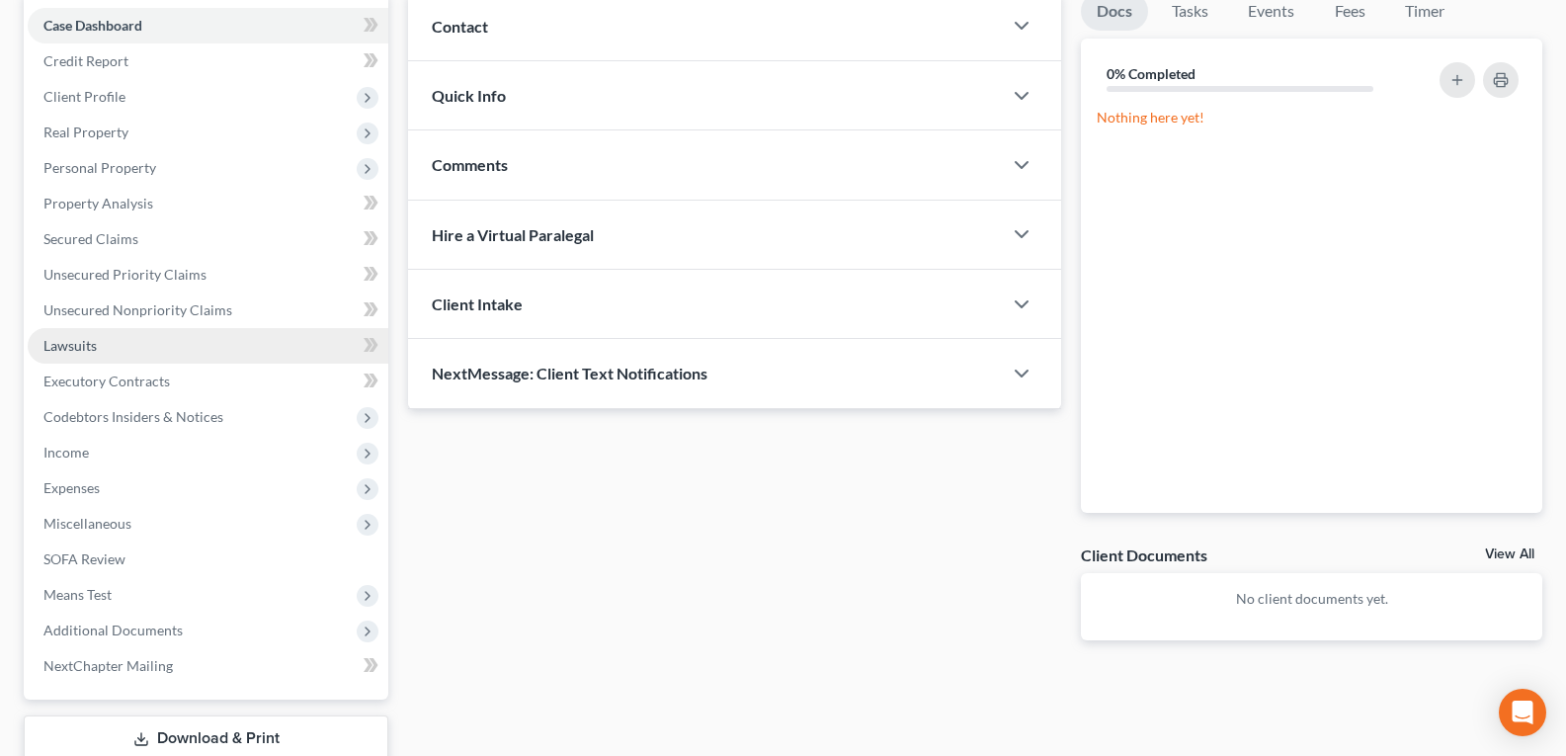
click at [94, 353] on span "Lawsuits" at bounding box center [69, 345] width 53 height 17
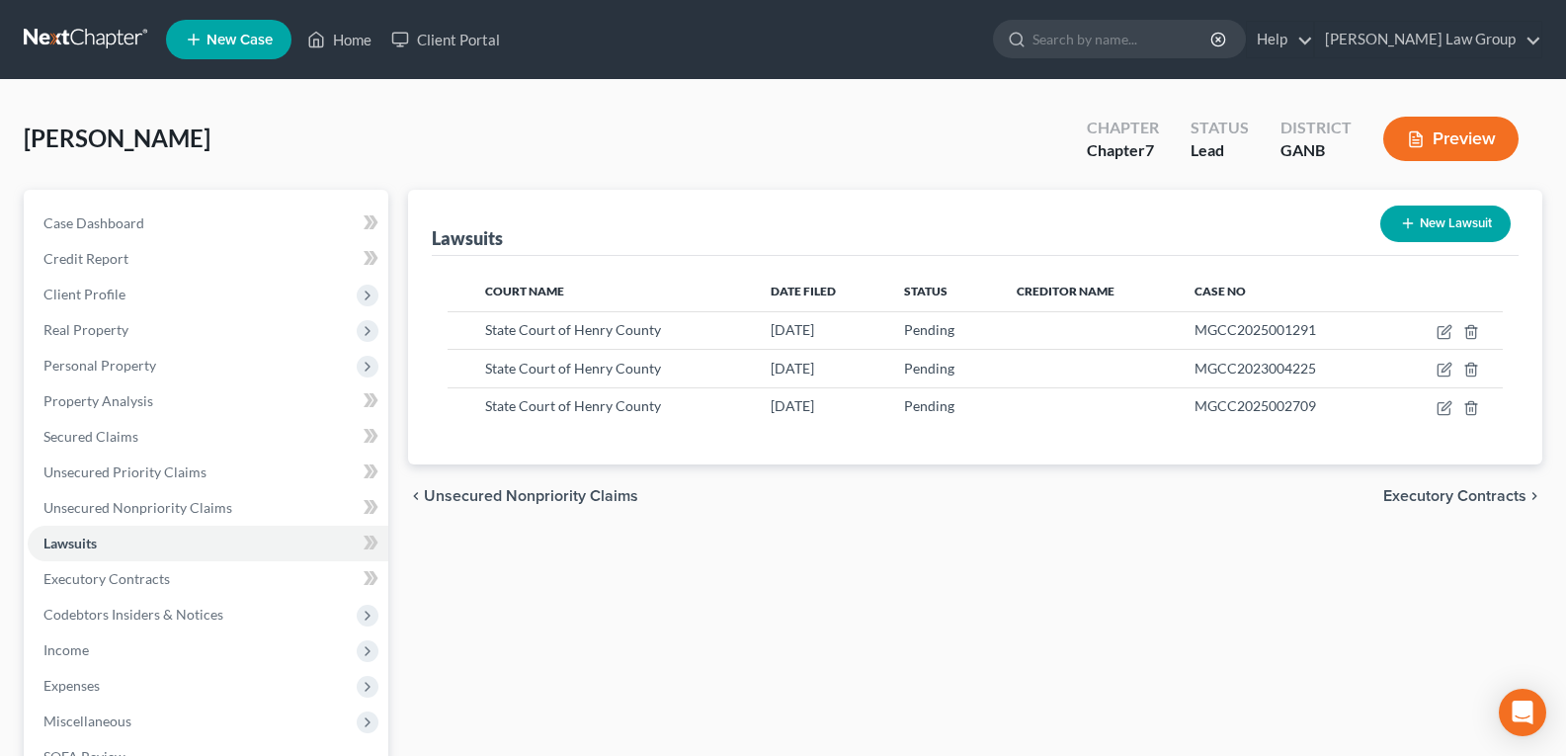
click at [1425, 218] on button "New Lawsuit" at bounding box center [1446, 224] width 130 height 37
select select "0"
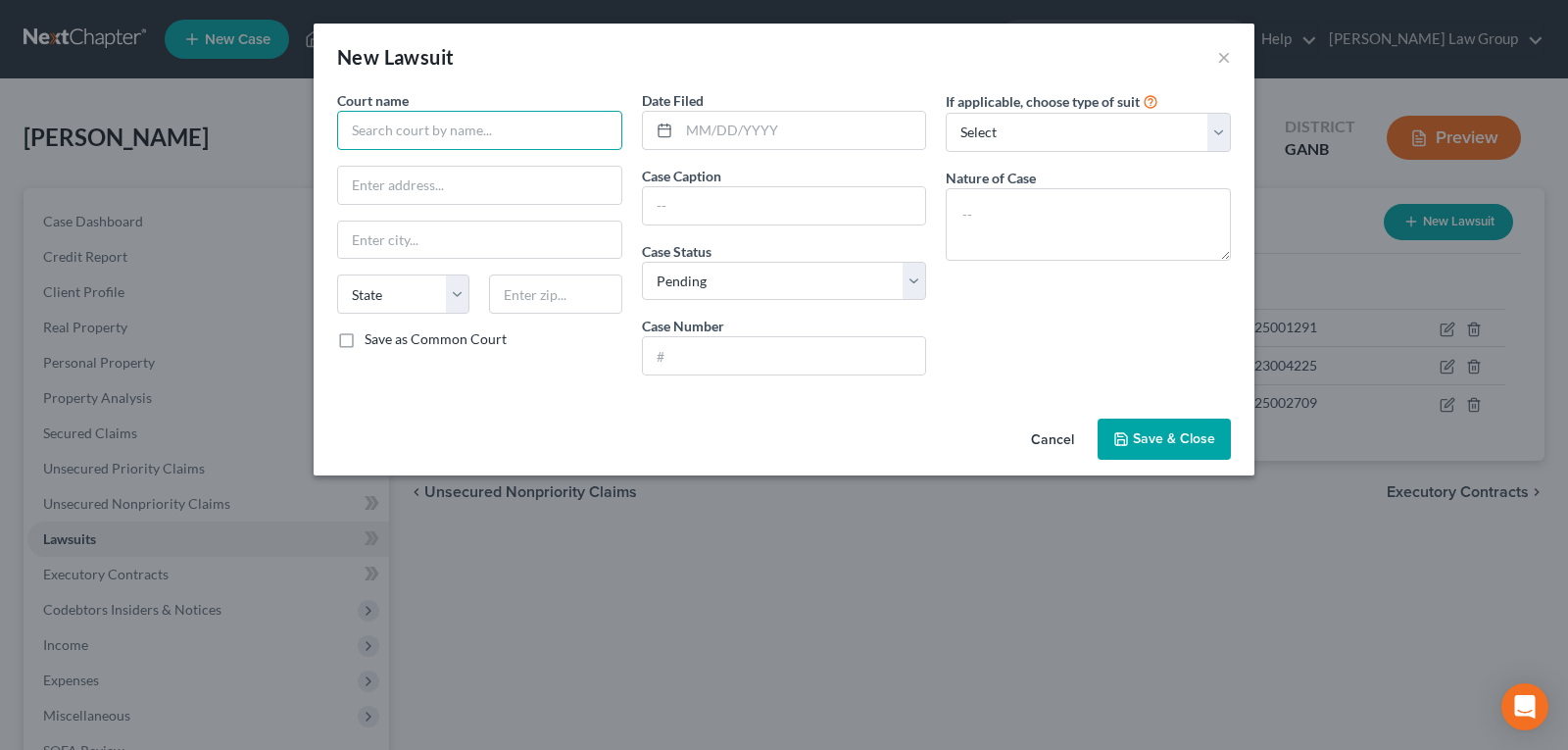
click at [449, 134] on input "text" at bounding box center [480, 131] width 286 height 40
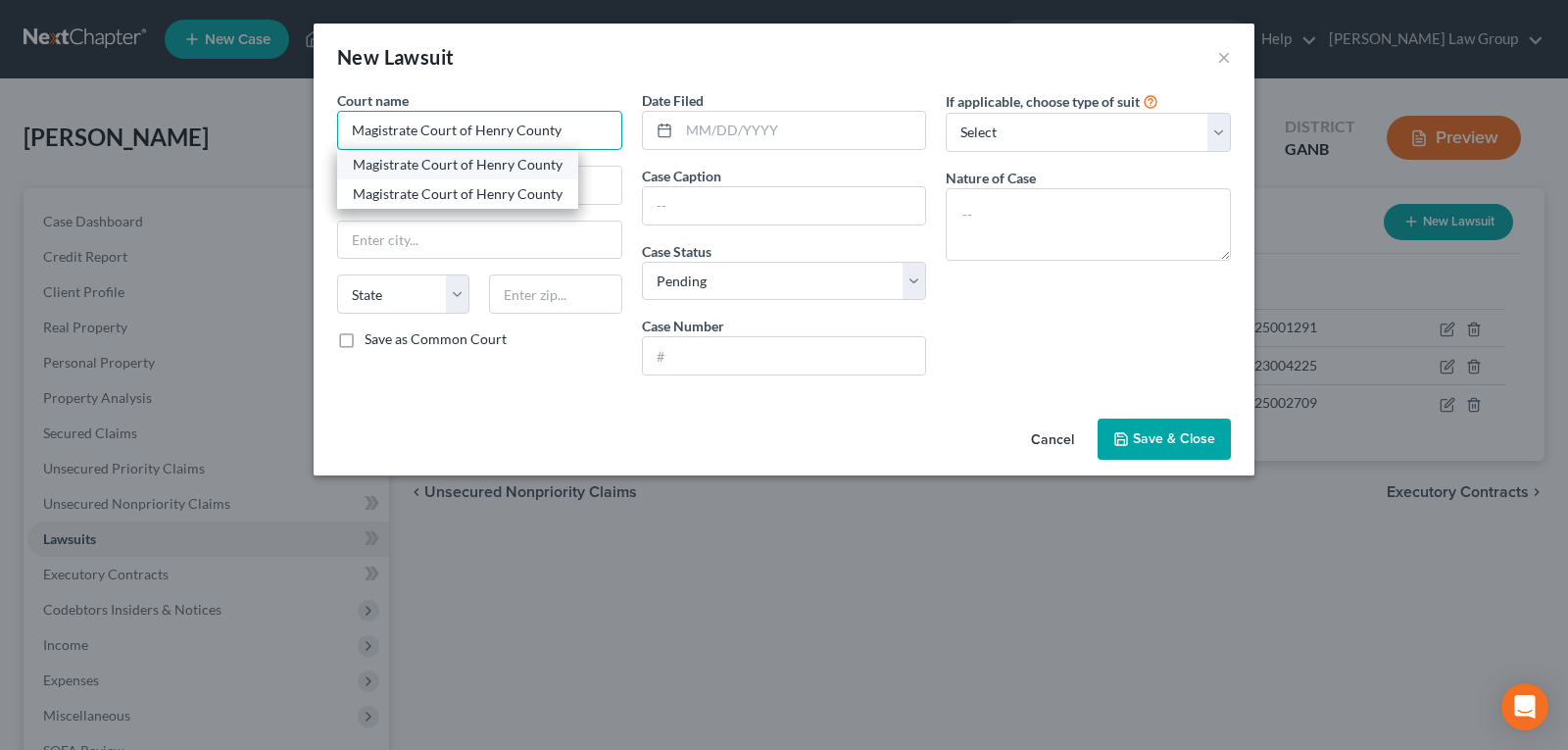
type input "Magistrate Court of Henry County"
click at [439, 166] on div "Magistrate Court of Henry County" at bounding box center [457, 165] width 209 height 20
type input "1 Judicial CTR #260,"
type input "[PERSON_NAME]"
select select "10"
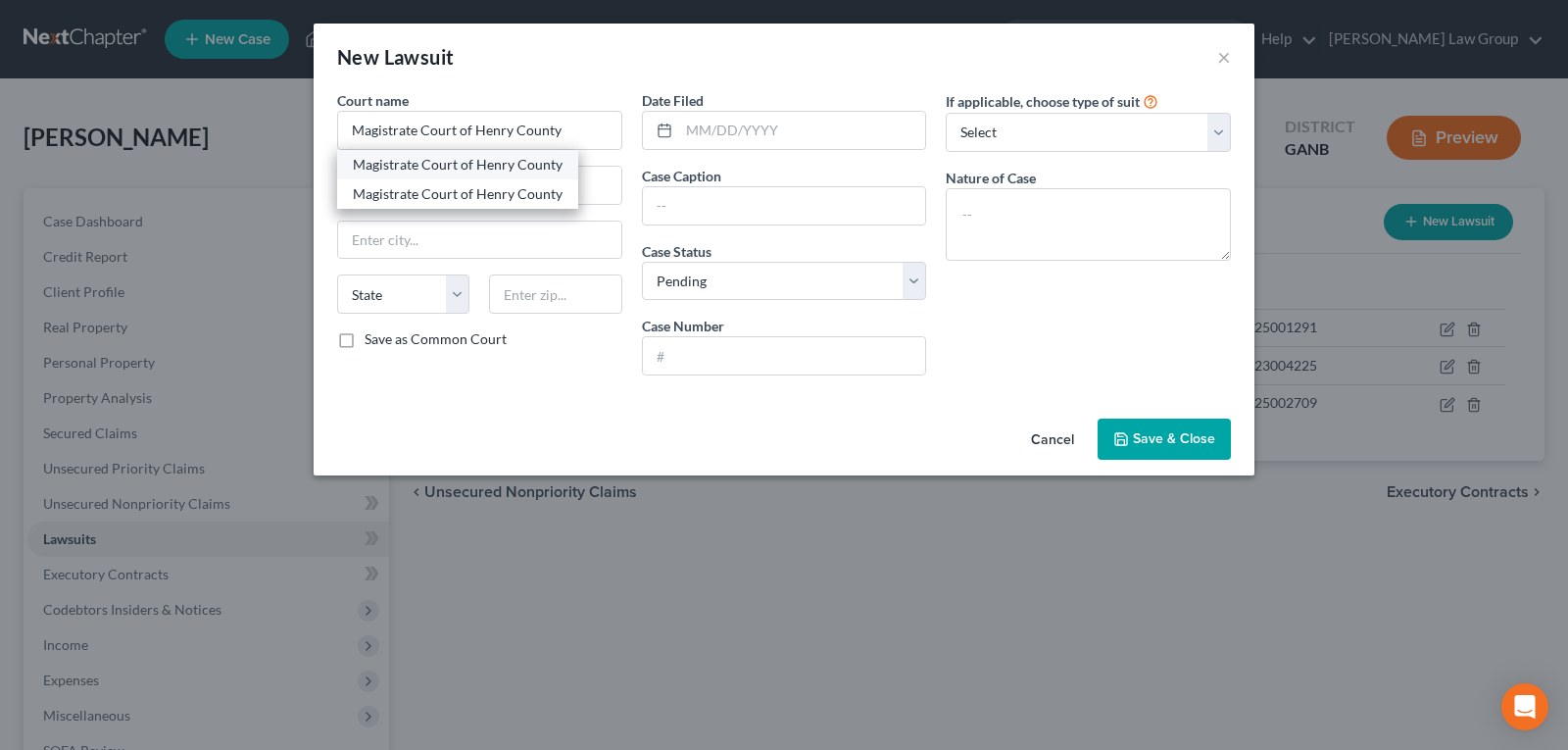
type input "30253"
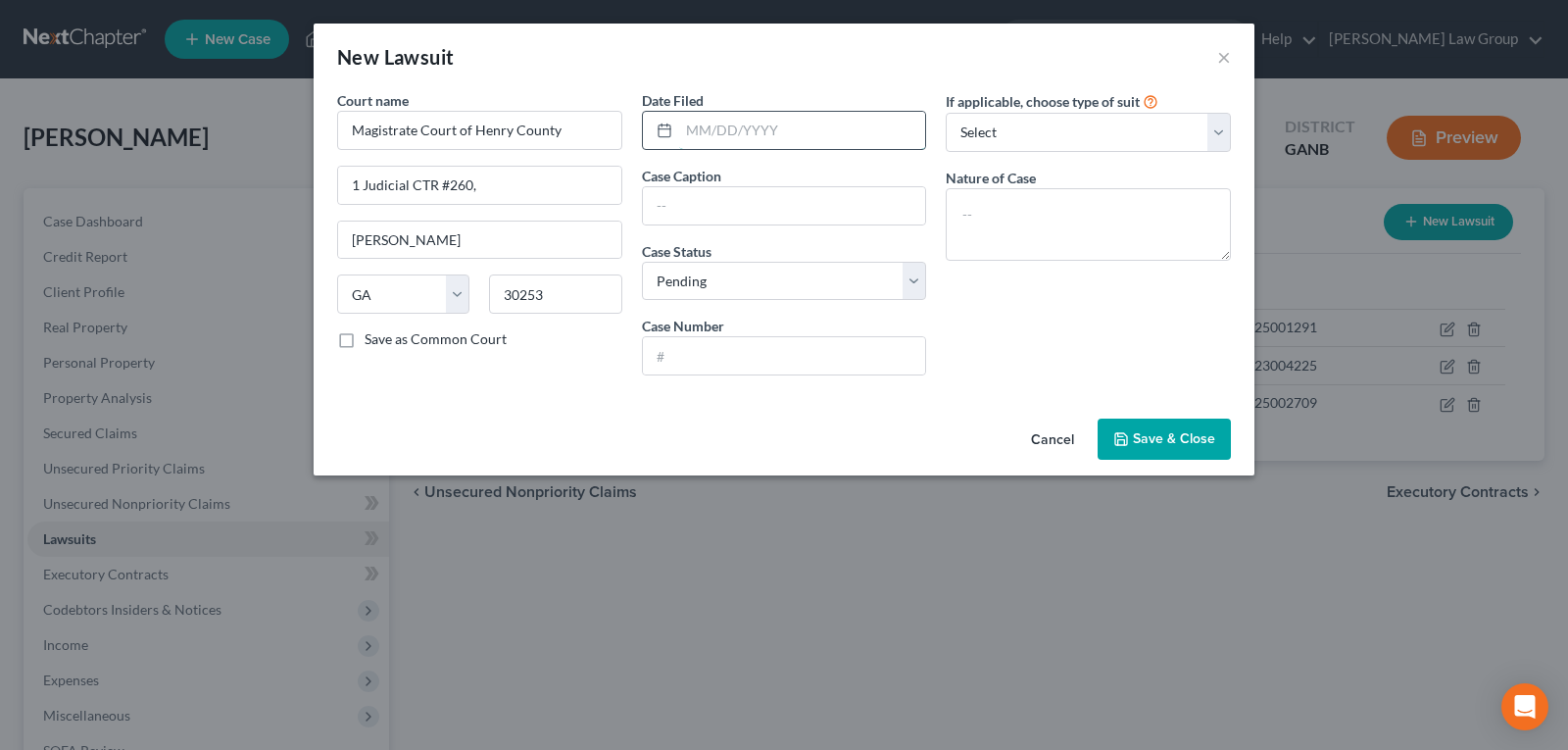
click at [746, 133] on input "text" at bounding box center [802, 131] width 247 height 38
type input "[DATE]"
click at [727, 192] on input "text" at bounding box center [784, 206] width 284 height 38
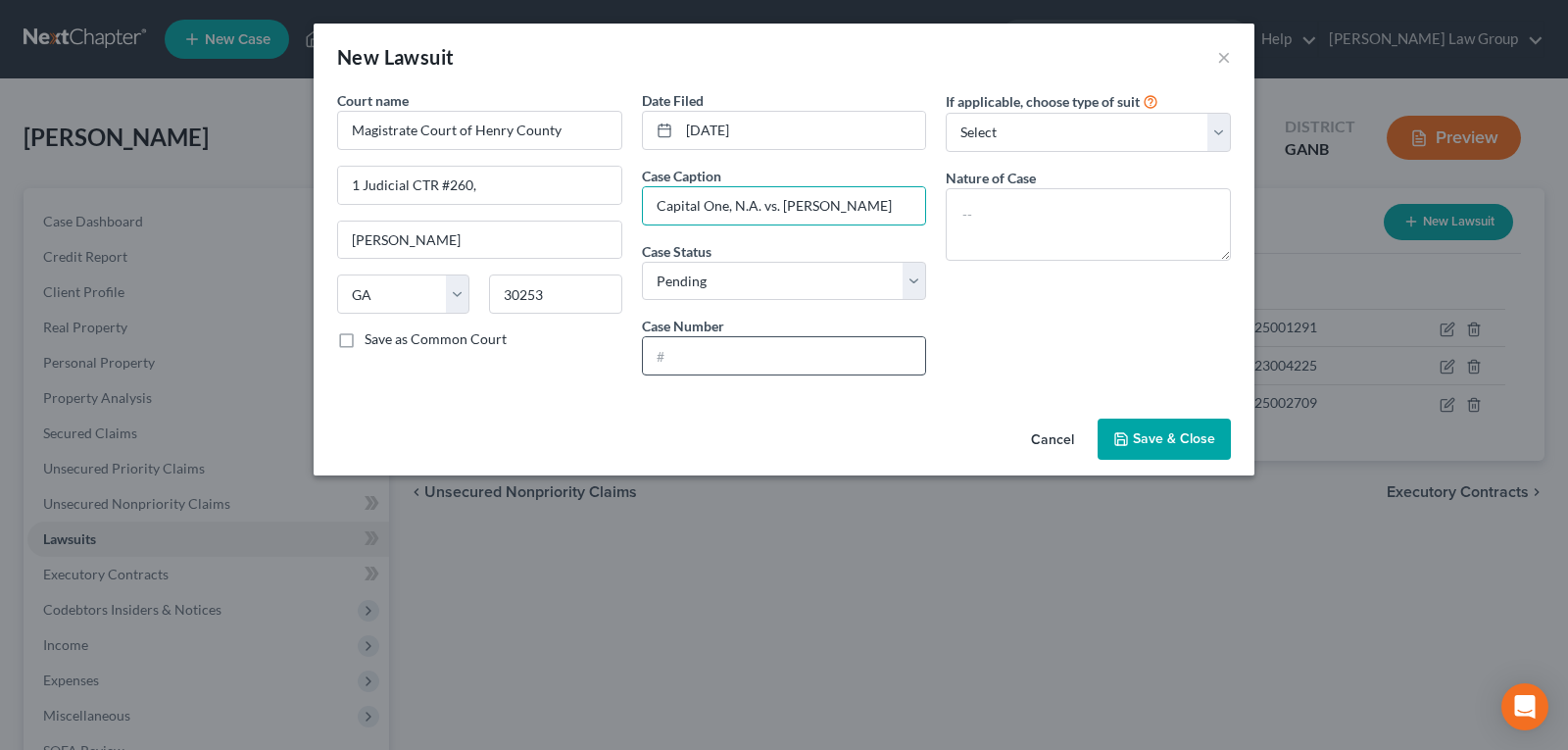
type input "Capital One, N.A. vs. [PERSON_NAME]"
click at [699, 347] on input "text" at bounding box center [784, 356] width 284 height 38
click at [697, 289] on select "Select Pending On Appeal Concluded" at bounding box center [784, 282] width 286 height 40
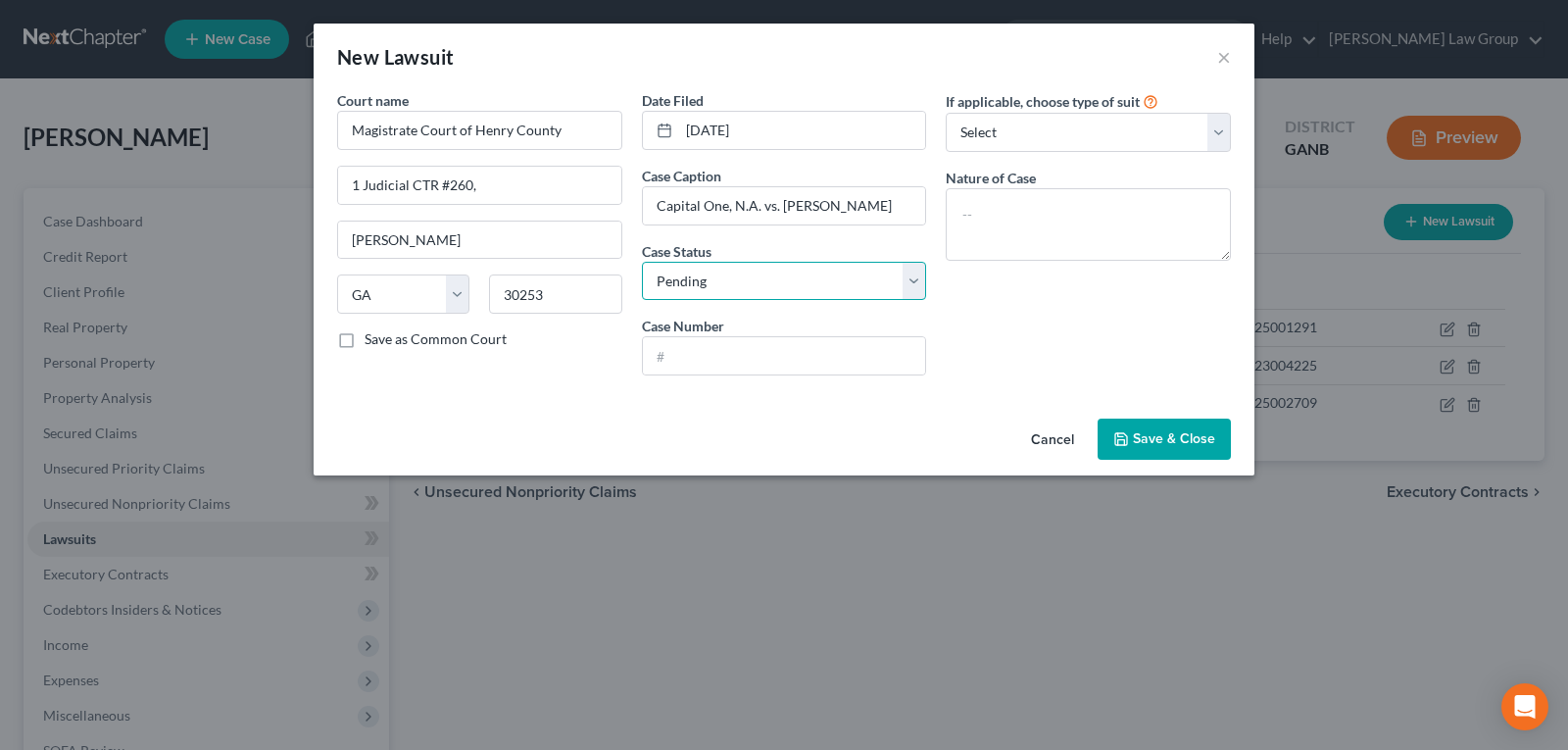
select select "2"
click at [642, 262] on select "Select Pending On Appeal Concluded" at bounding box center [784, 282] width 286 height 40
drag, startPoint x: 689, startPoint y: 339, endPoint x: 680, endPoint y: 346, distance: 11.4
click at [687, 339] on input "text" at bounding box center [784, 356] width 284 height 38
click at [677, 353] on input "text" at bounding box center [784, 356] width 284 height 38
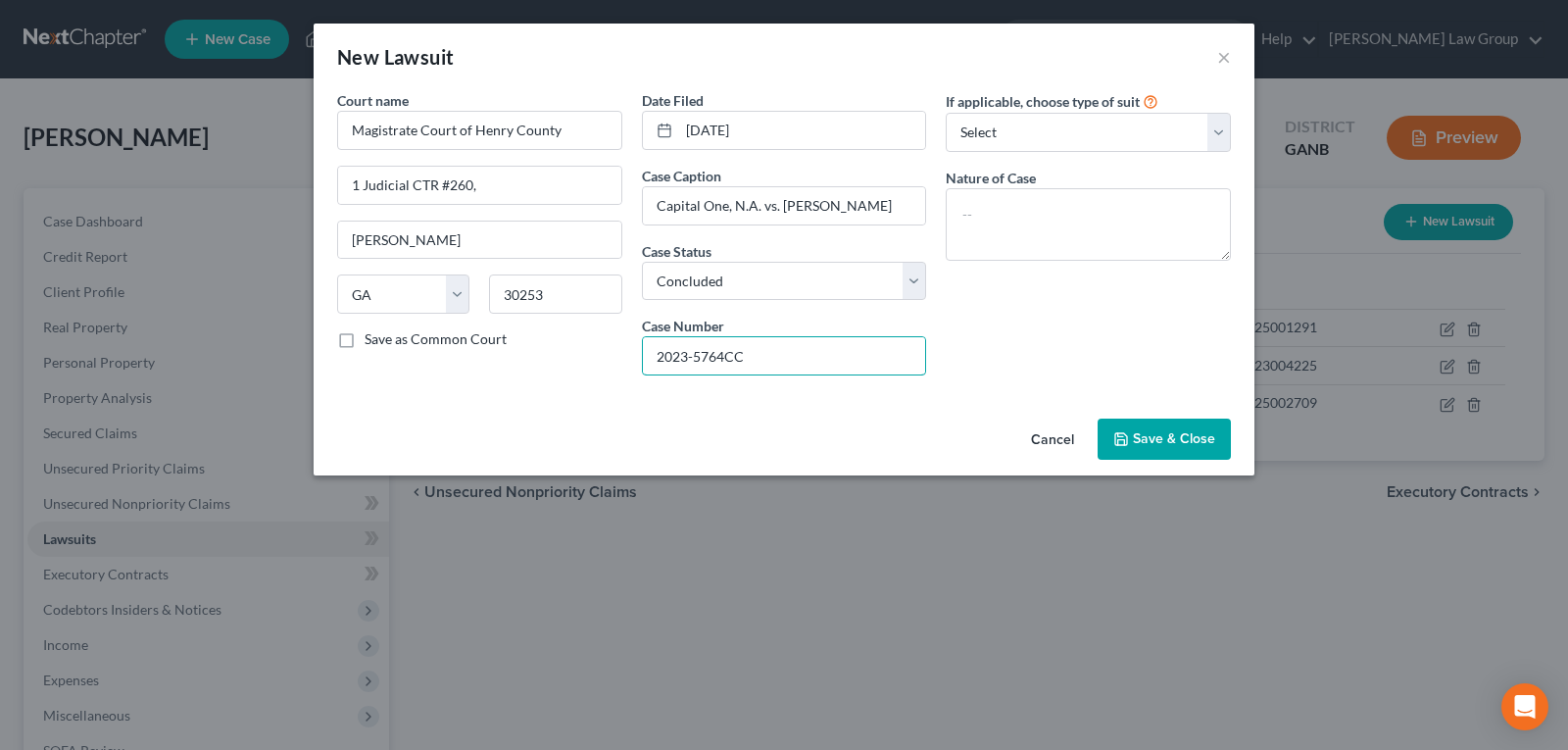
type input "2023-5764CC"
click at [1148, 442] on span "Save & Close" at bounding box center [1173, 438] width 82 height 17
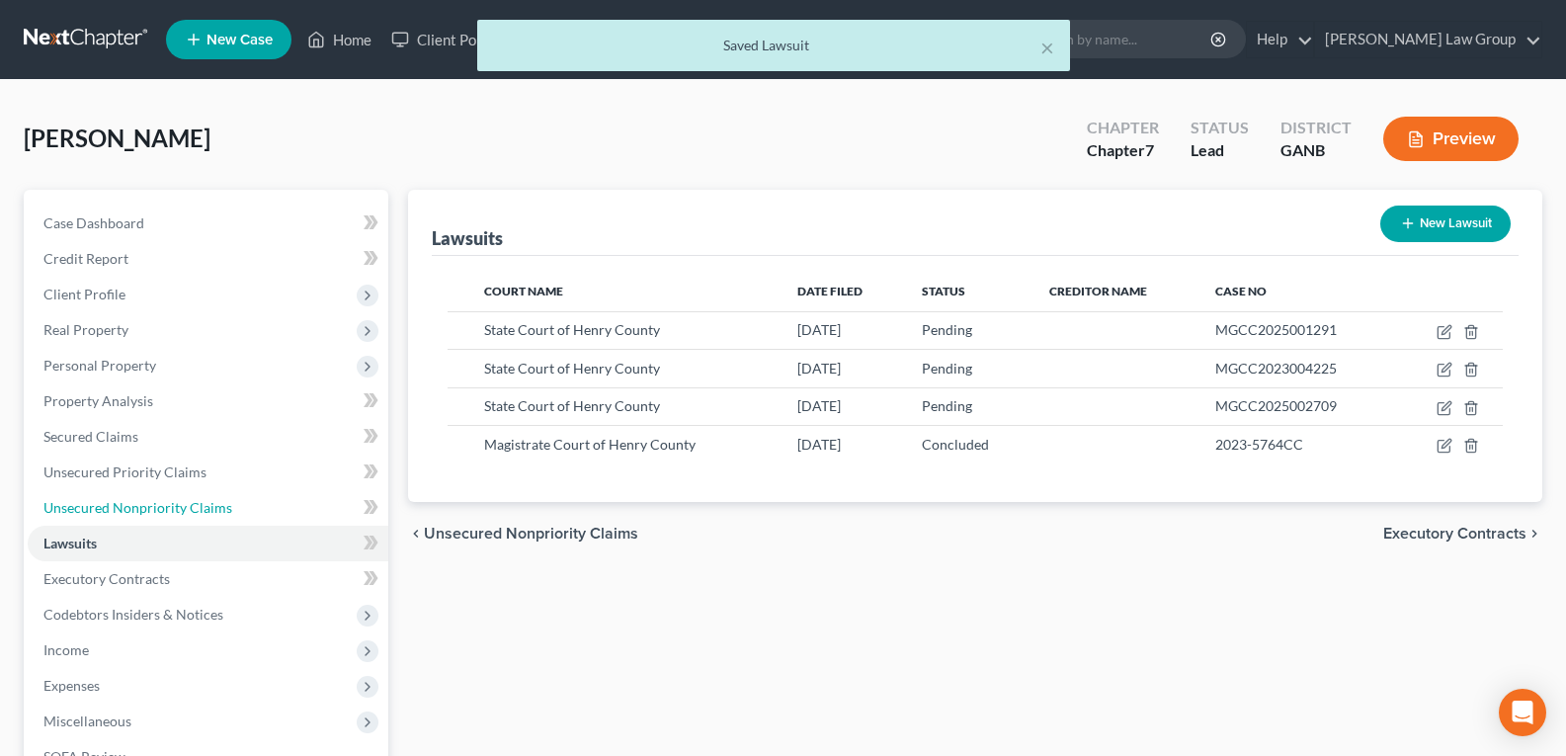
drag, startPoint x: 75, startPoint y: 503, endPoint x: 443, endPoint y: 534, distance: 368.9
click at [75, 503] on span "Unsecured Nonpriority Claims" at bounding box center [137, 507] width 189 height 17
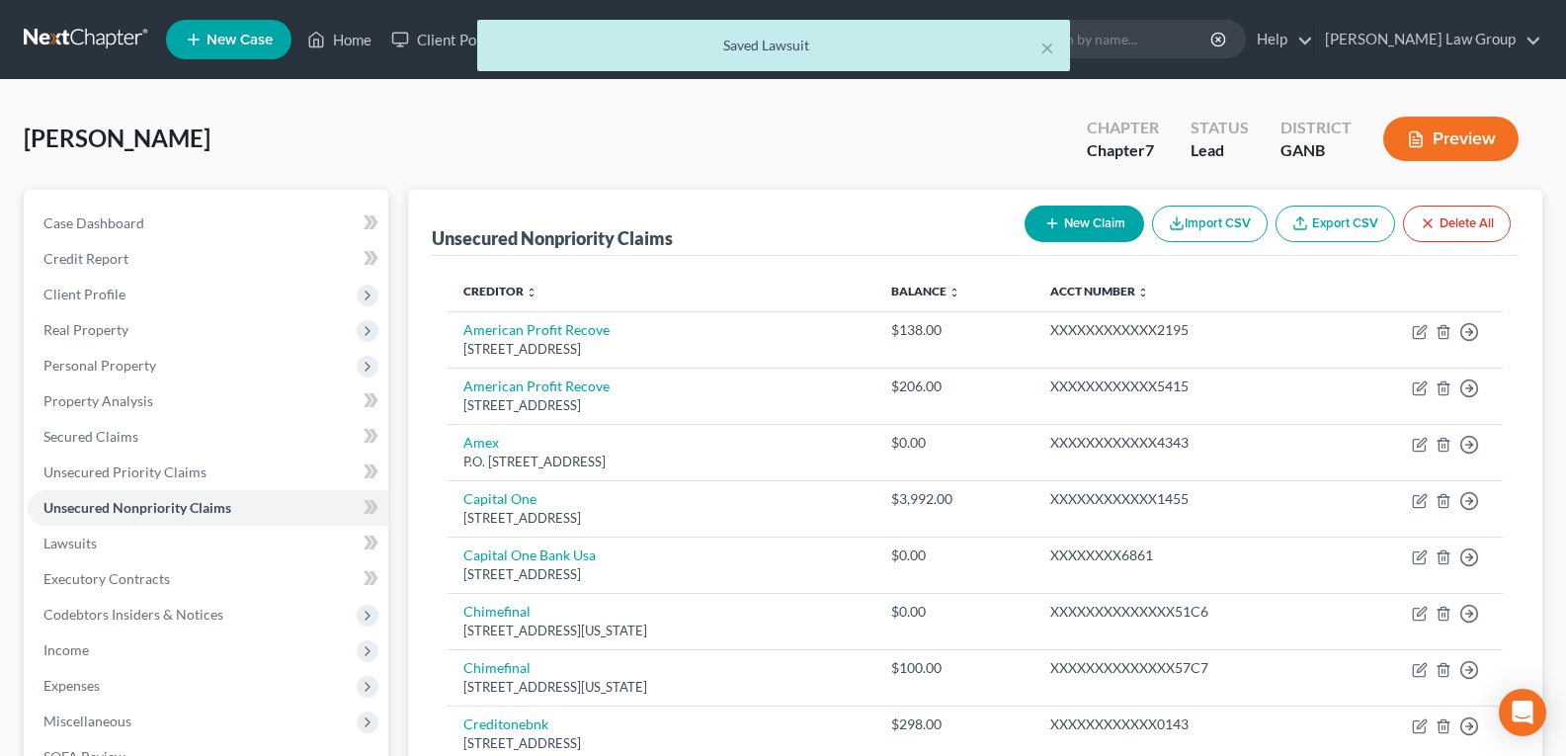
click at [1089, 219] on button "New Claim" at bounding box center [1085, 224] width 120 height 37
select select "0"
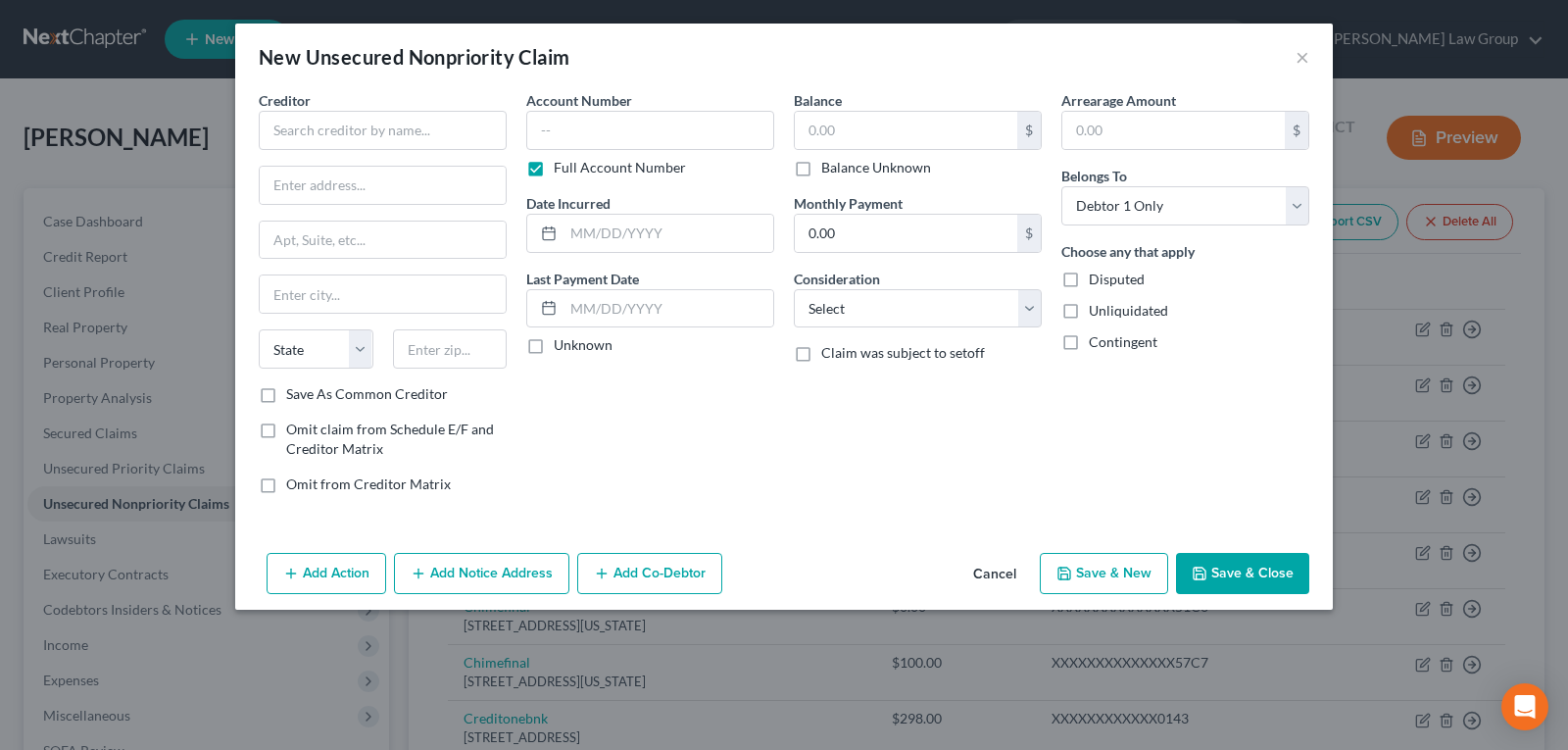
click at [985, 568] on button "Cancel" at bounding box center [995, 574] width 74 height 40
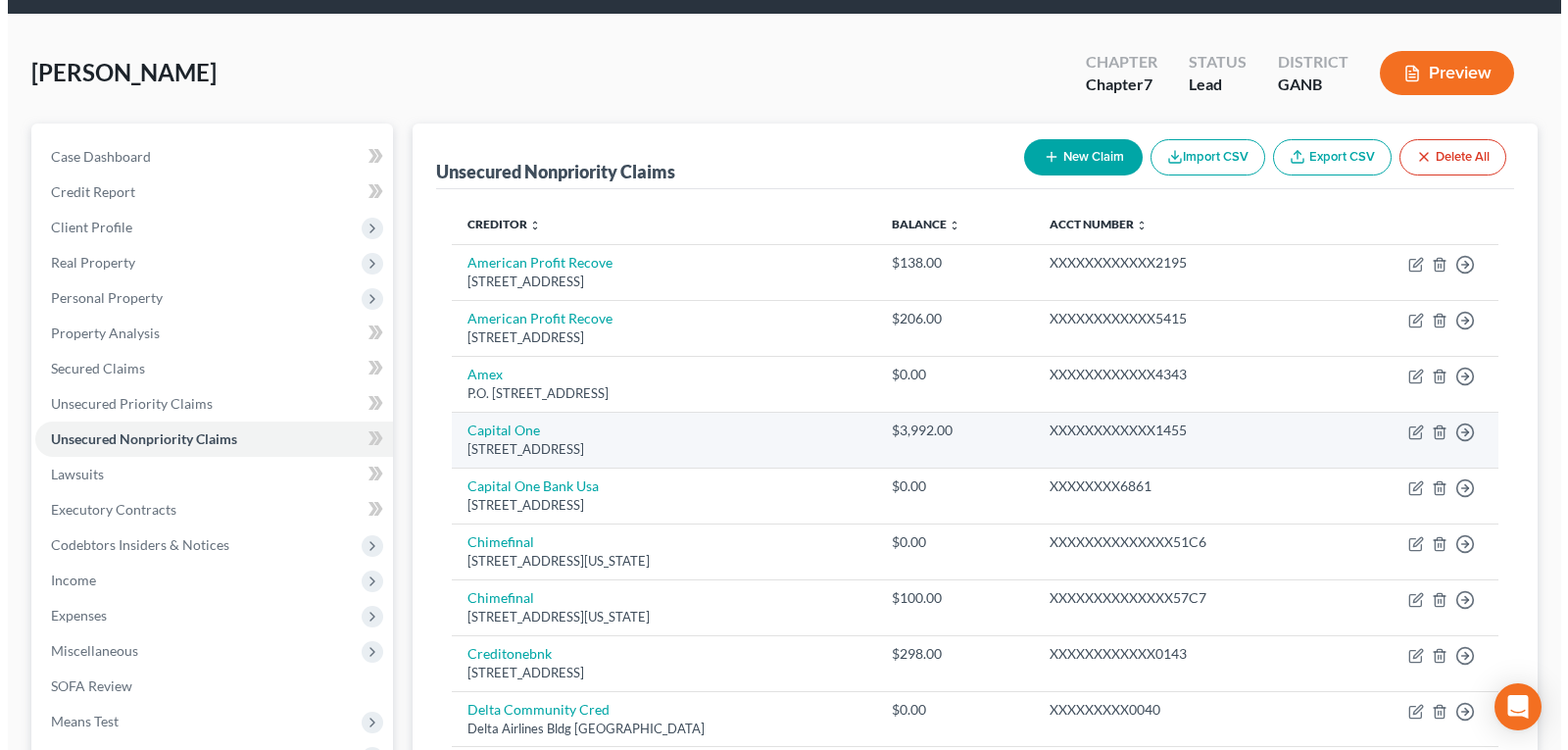
scroll to position [98, 0]
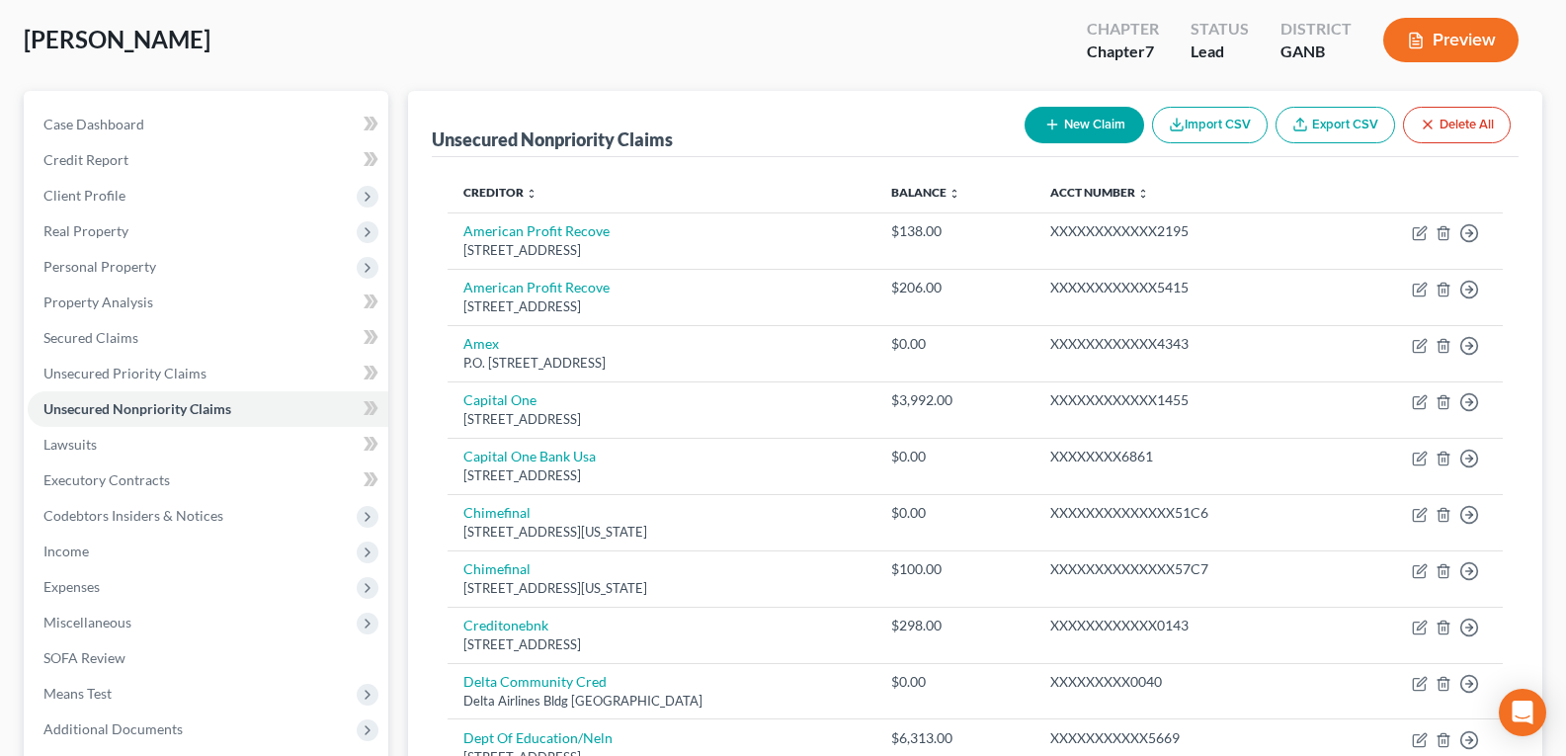
click at [1053, 126] on icon "button" at bounding box center [1053, 125] width 16 height 16
select select "0"
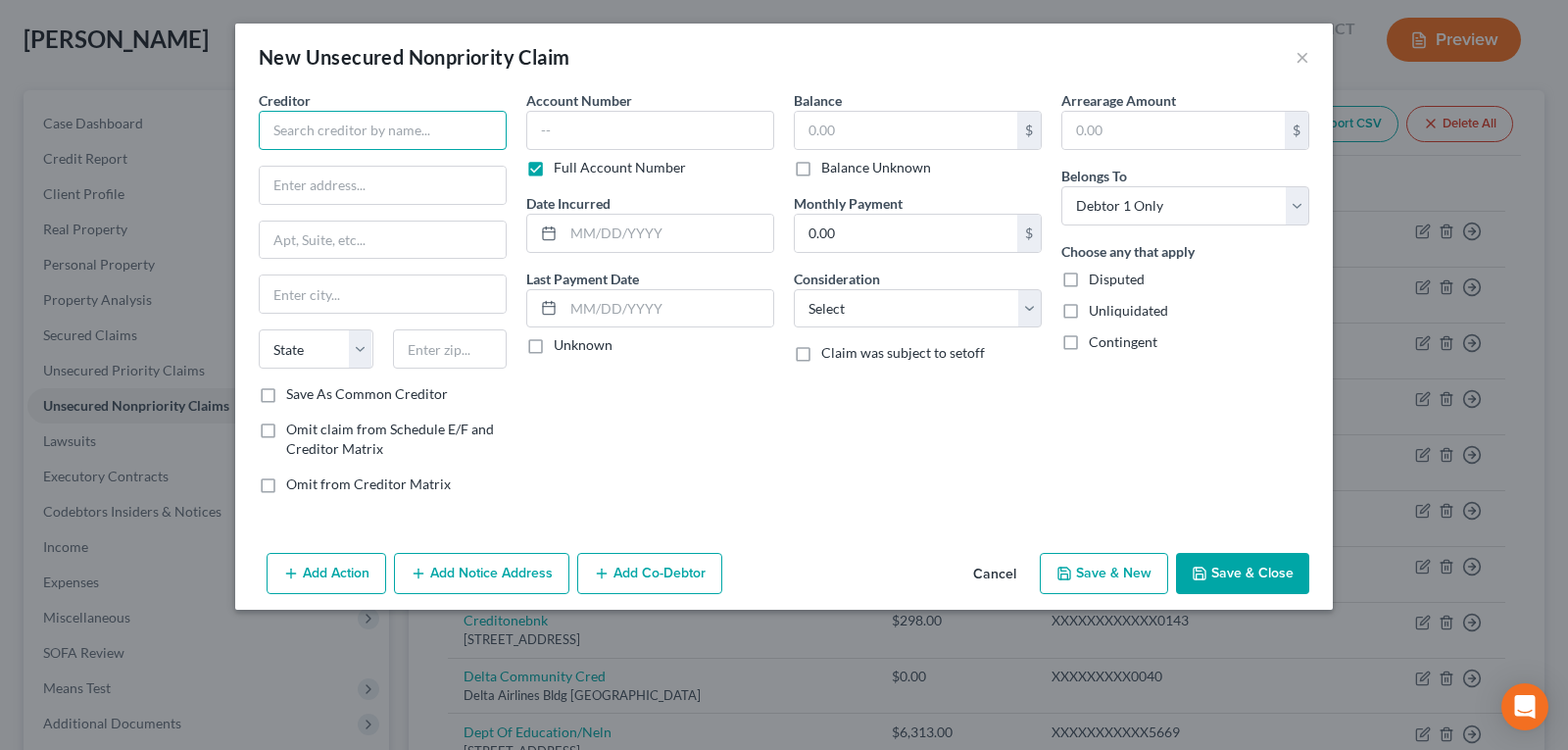
click at [394, 128] on input "text" at bounding box center [383, 131] width 248 height 40
click at [352, 191] on input "text" at bounding box center [383, 186] width 246 height 38
paste input "P.O. [STREET_ADDRESS]"
click at [352, 191] on input "P.O. [STREET_ADDRESS]" at bounding box center [383, 186] width 246 height 38
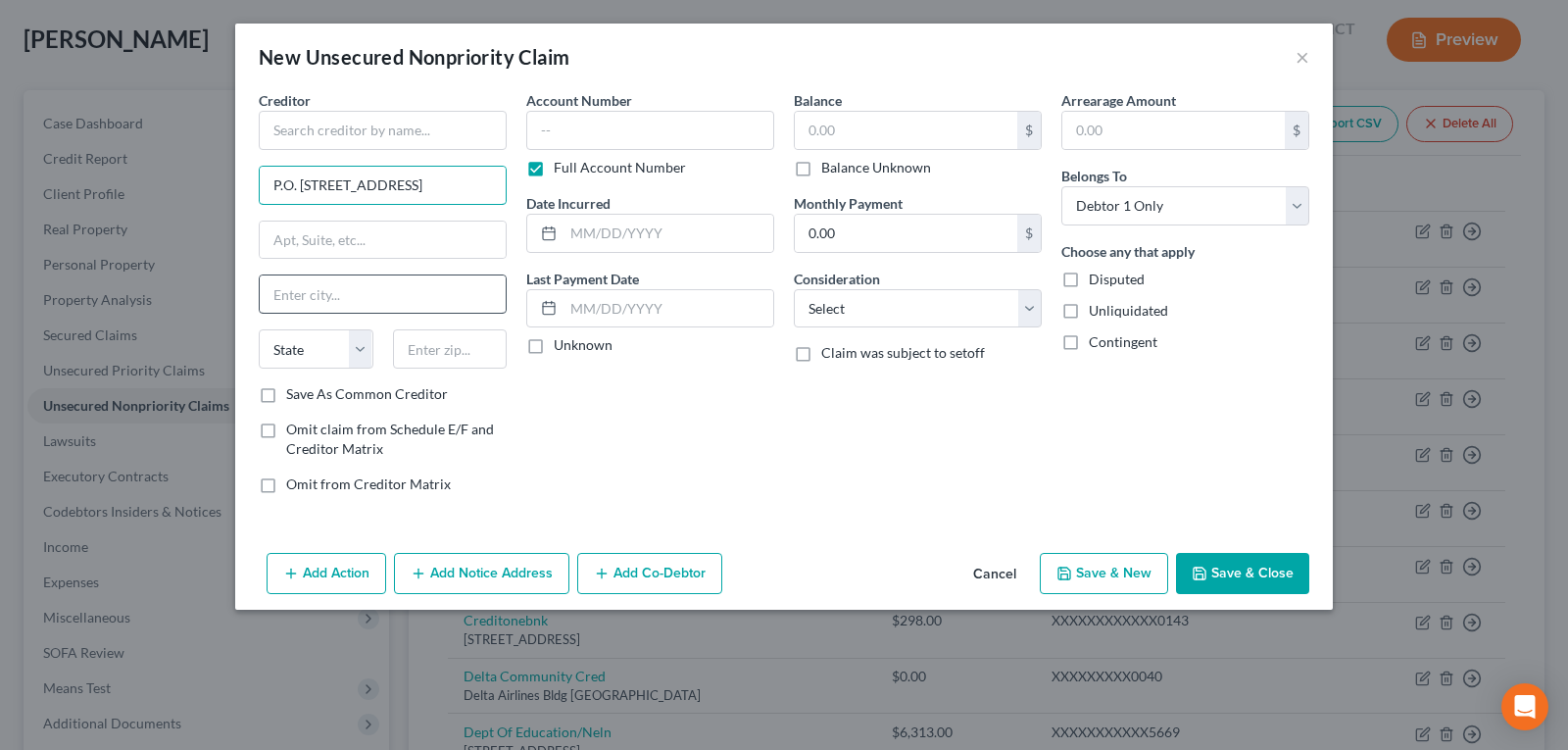
type input "P.O. [STREET_ADDRESS]"
click at [353, 286] on input "text" at bounding box center [383, 295] width 246 height 38
type input "[GEOGRAPHIC_DATA]"
select select "46"
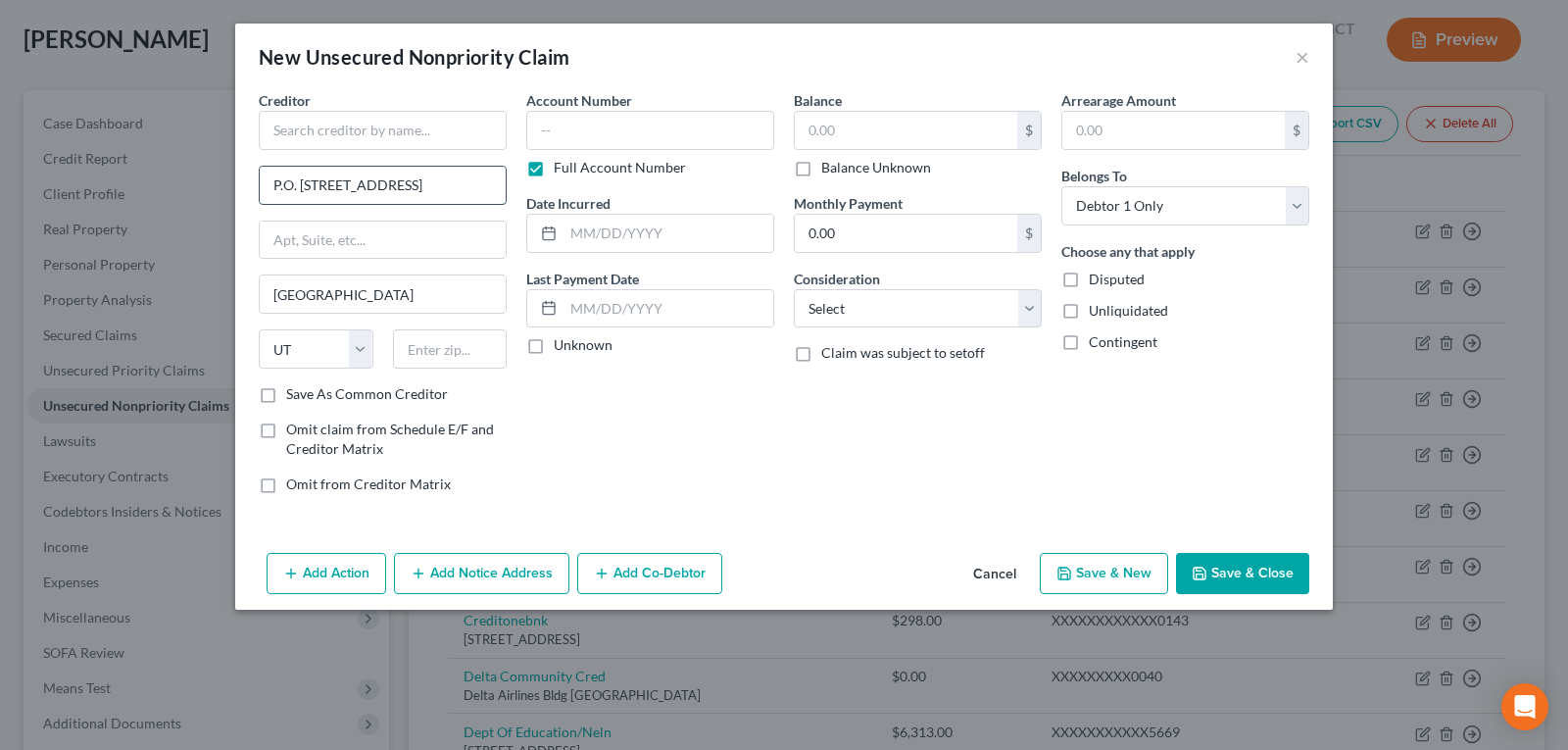
click at [429, 185] on input "P.O. [STREET_ADDRESS]" at bounding box center [383, 186] width 246 height 38
click at [438, 351] on input "text" at bounding box center [450, 349] width 115 height 40
click at [483, 170] on input "P.O. [STREET_ADDRESS]" at bounding box center [383, 186] width 246 height 38
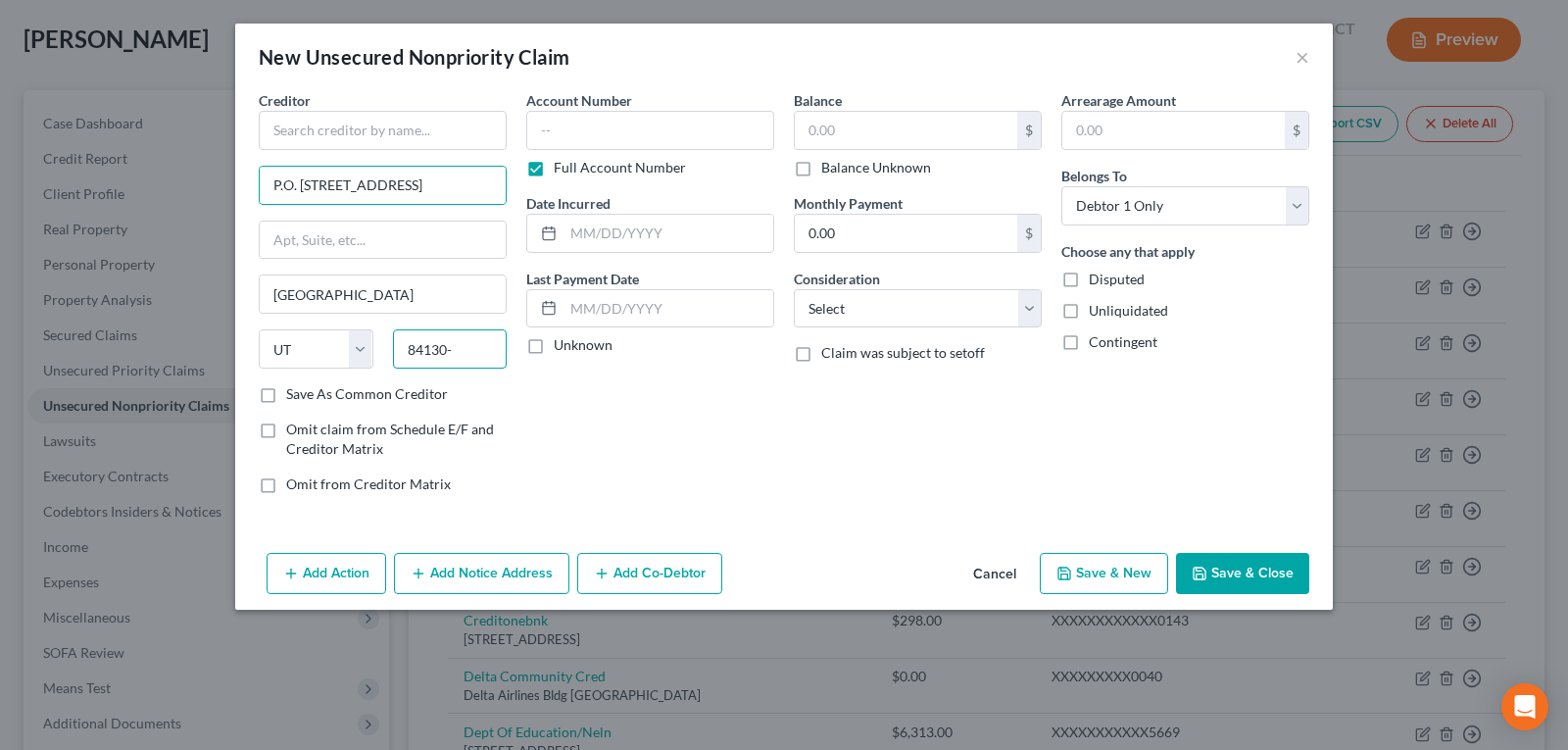
click at [468, 344] on input "84130-" at bounding box center [450, 349] width 115 height 40
type input "84130-0285"
drag, startPoint x: 365, startPoint y: 188, endPoint x: 514, endPoint y: 186, distance: 149.0
click at [514, 186] on div "Creditor * P.O. [GEOGRAPHIC_DATA], [GEOGRAPHIC_DATA]-0285 [GEOGRAPHIC_DATA] [US…" at bounding box center [383, 300] width 268 height 420
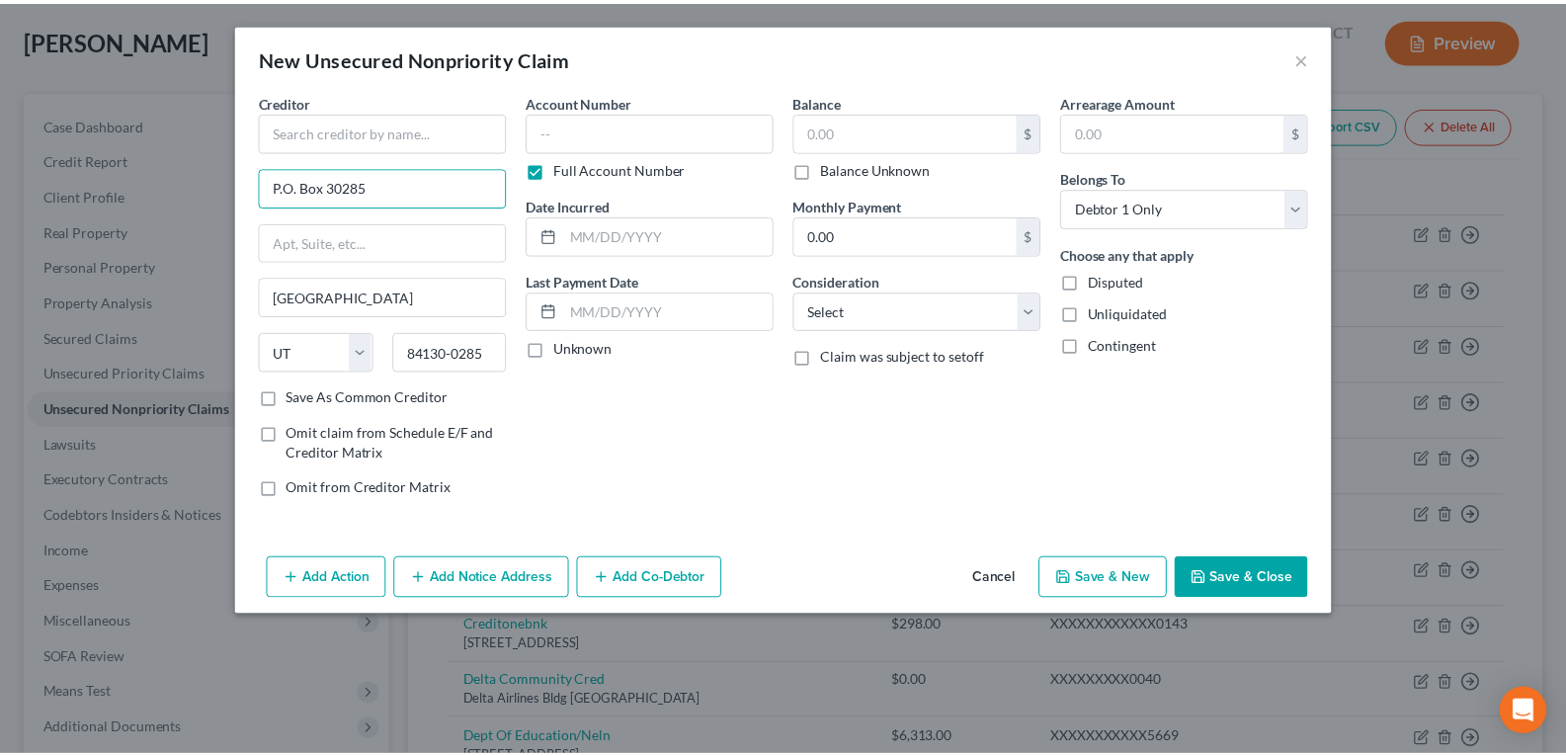
scroll to position [0, 0]
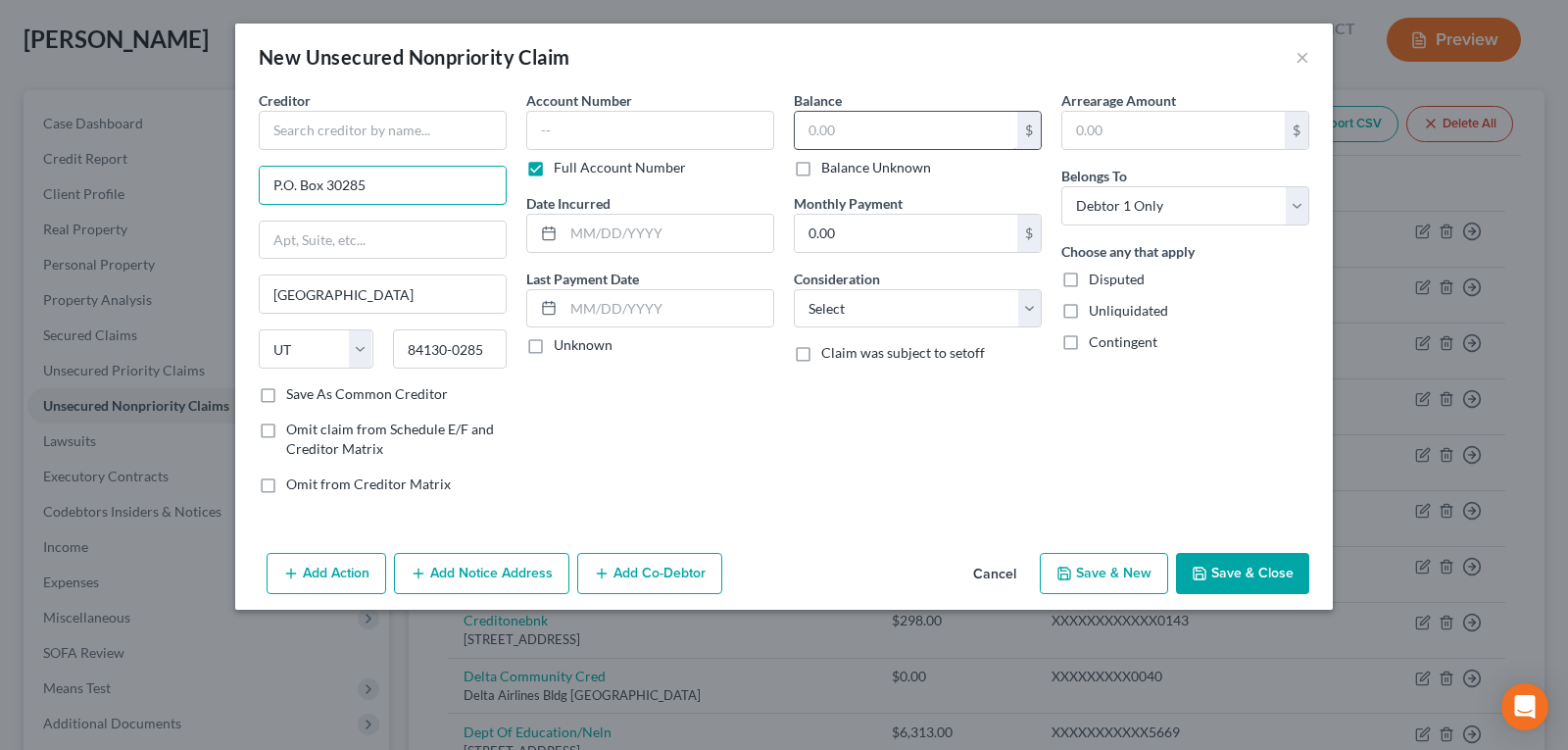
type input "P.O. Box 30285"
click at [847, 122] on input "text" at bounding box center [905, 131] width 222 height 38
click at [997, 577] on button "Cancel" at bounding box center [995, 574] width 74 height 40
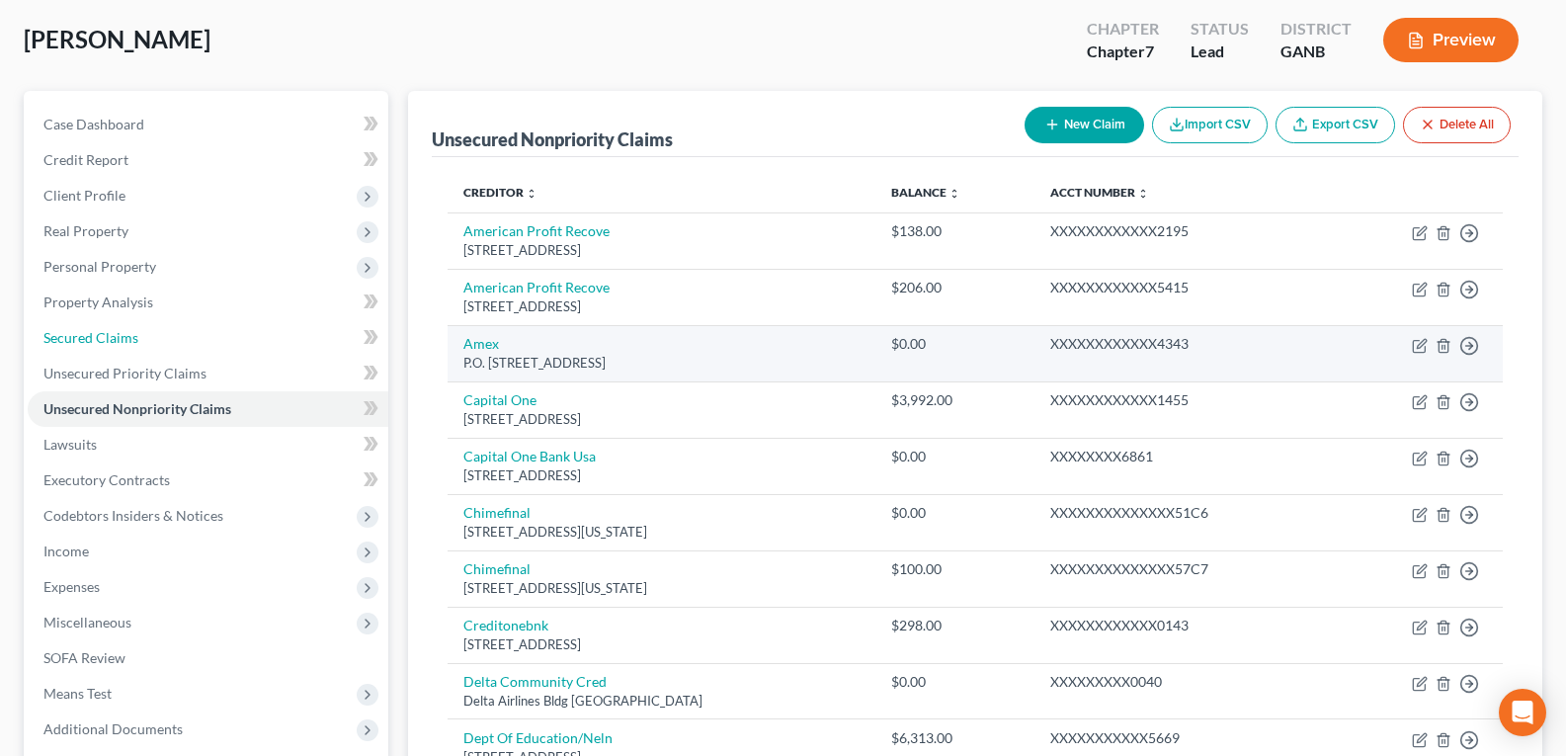
drag, startPoint x: 128, startPoint y: 342, endPoint x: 712, endPoint y: 329, distance: 583.2
click at [128, 342] on span "Secured Claims" at bounding box center [90, 337] width 95 height 17
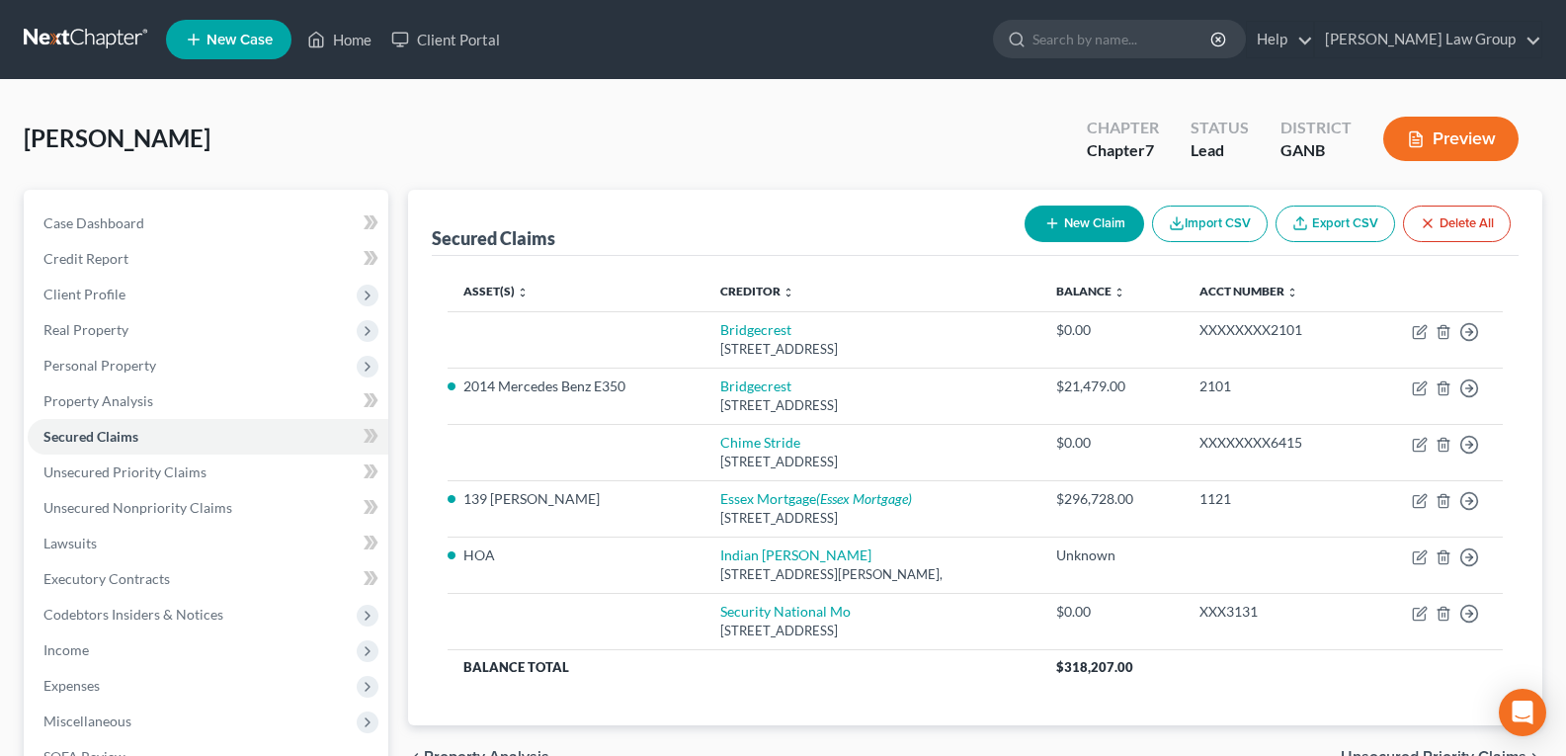
click at [1077, 239] on button "New Claim" at bounding box center [1085, 224] width 120 height 37
select select "0"
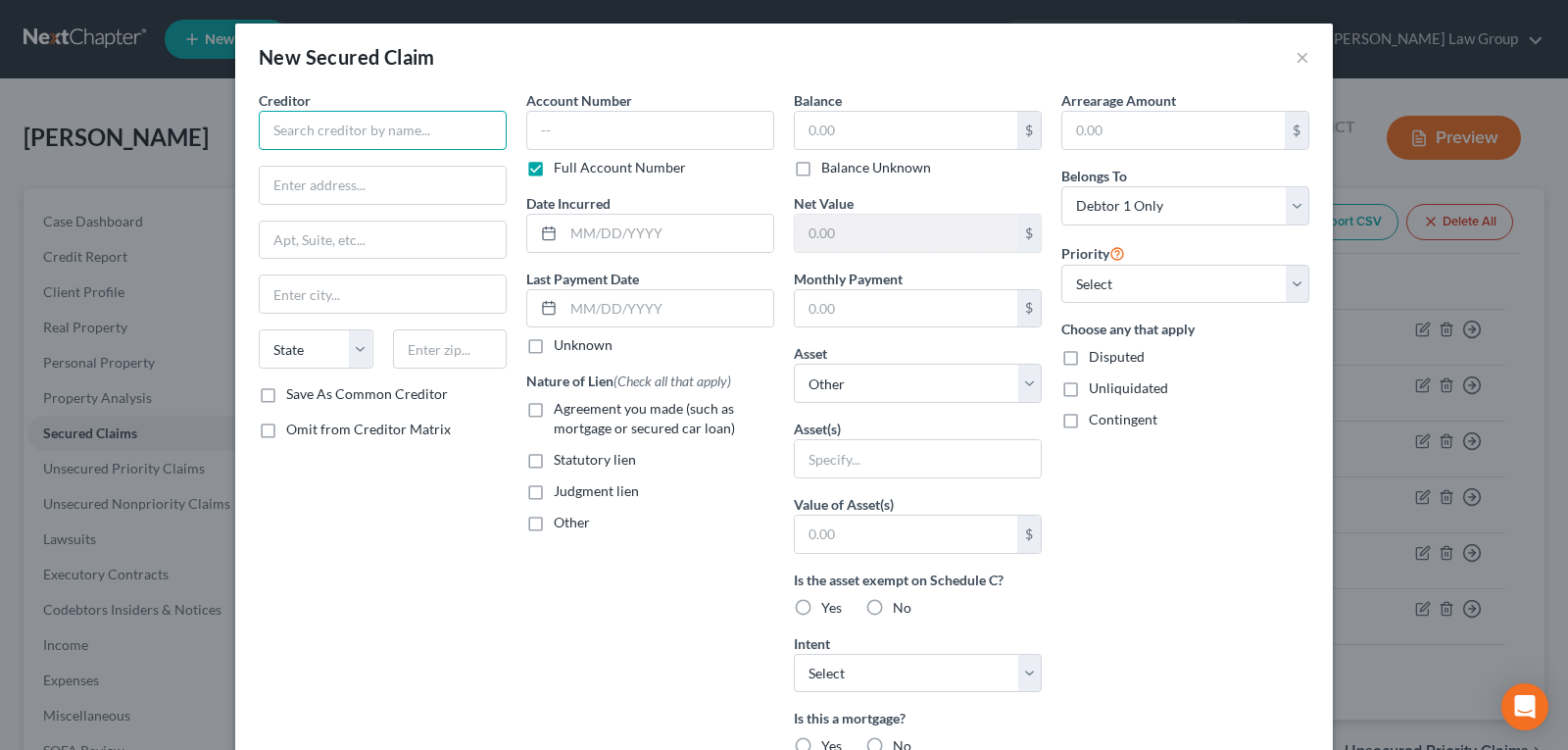
click at [348, 130] on input "text" at bounding box center [383, 131] width 248 height 40
type input "Capital One, N.A."
paste input "P.O. [STREET_ADDRESS]"
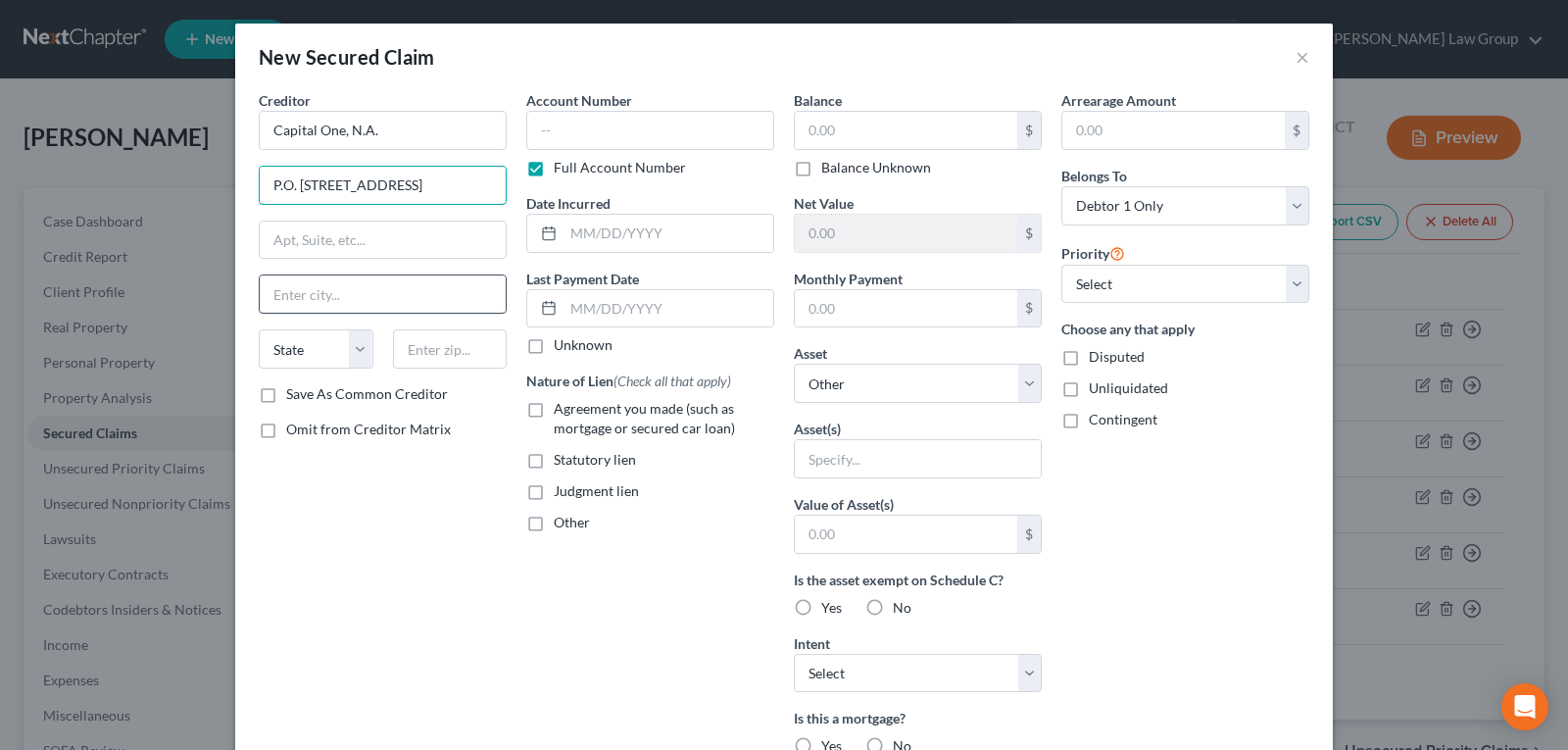
type input "P.O. [STREET_ADDRESS]"
drag, startPoint x: 320, startPoint y: 297, endPoint x: 334, endPoint y: 265, distance: 34.9
click at [333, 265] on div "Creditor * Capital One, N.A. P.O. [GEOGRAPHIC_DATA], [GEOGRAPHIC_DATA]-[GEOGRAP…" at bounding box center [383, 237] width 248 height 294
type input "[GEOGRAPHIC_DATA]"
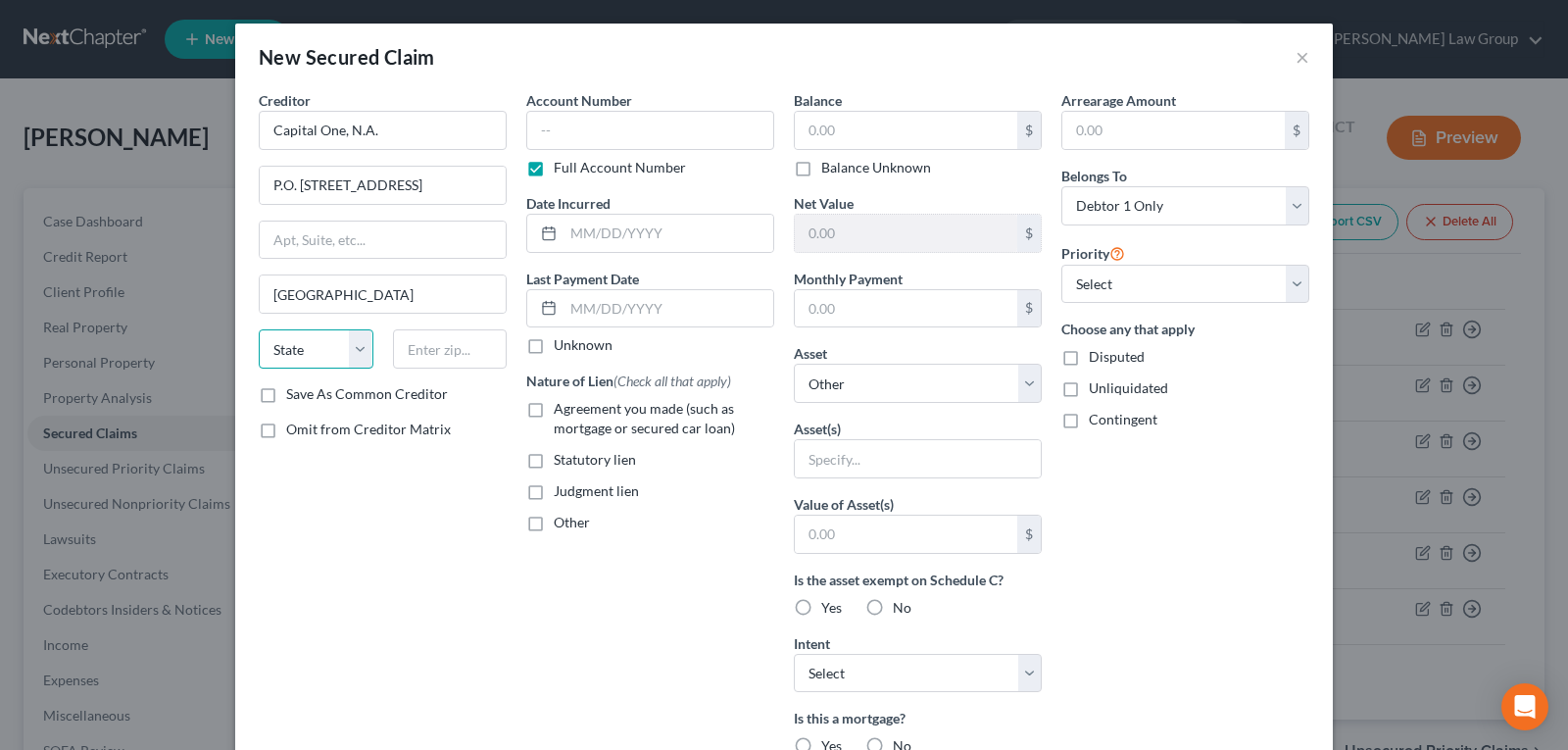
select select "46"
click at [259, 329] on select "State [US_STATE] AK AR AZ CA CO CT DE DC [GEOGRAPHIC_DATA] [GEOGRAPHIC_DATA] GU…" at bounding box center [316, 349] width 115 height 40
drag, startPoint x: 404, startPoint y: 361, endPoint x: 442, endPoint y: 289, distance: 81.4
click at [404, 360] on input "text" at bounding box center [450, 349] width 115 height 40
click at [463, 178] on input "P.O. [STREET_ADDRESS]" at bounding box center [383, 186] width 246 height 38
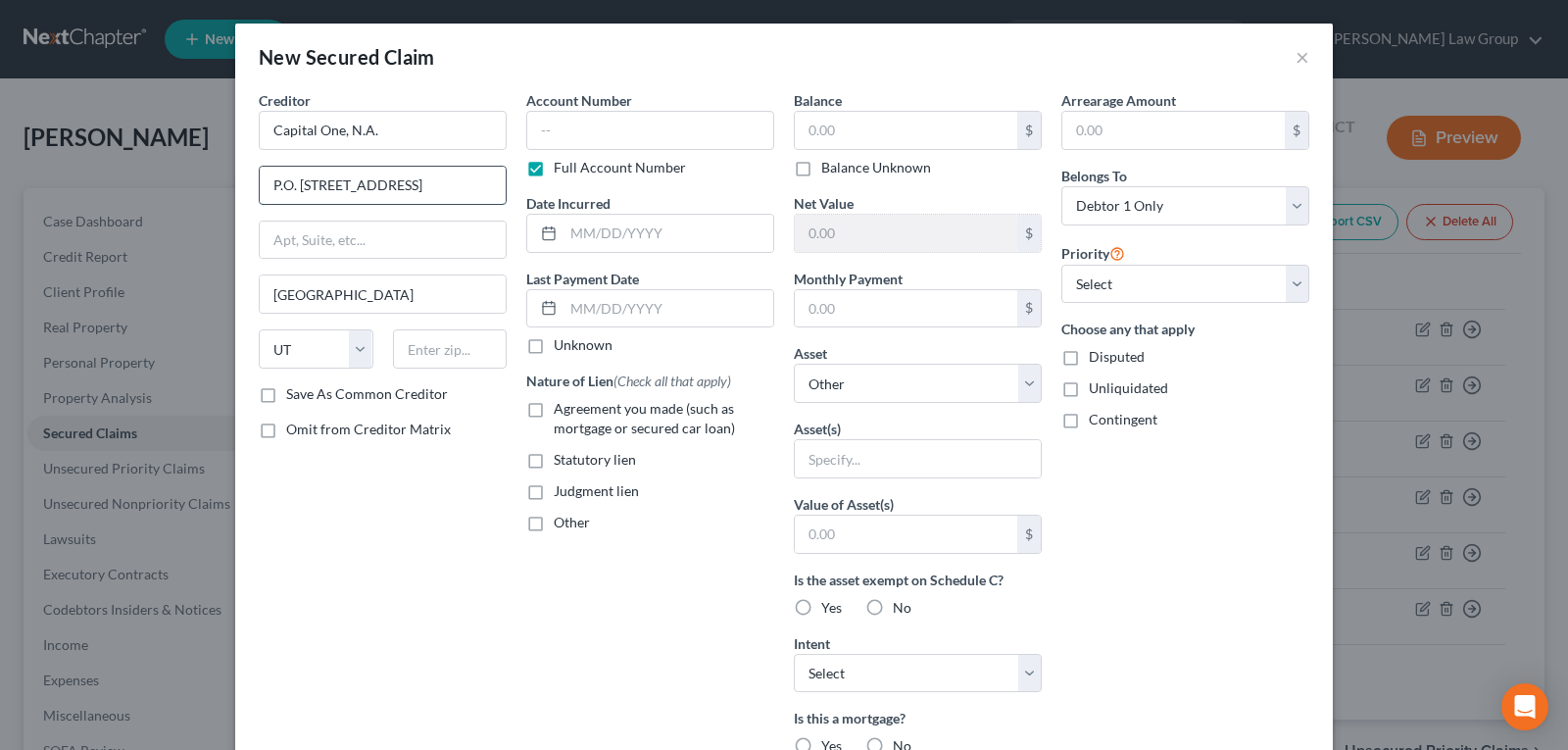
scroll to position [0, 60]
click at [442, 357] on input "text" at bounding box center [450, 349] width 115 height 40
click at [478, 187] on input "P.O. [STREET_ADDRESS]" at bounding box center [383, 186] width 246 height 38
click at [467, 342] on input "84130-" at bounding box center [450, 349] width 115 height 40
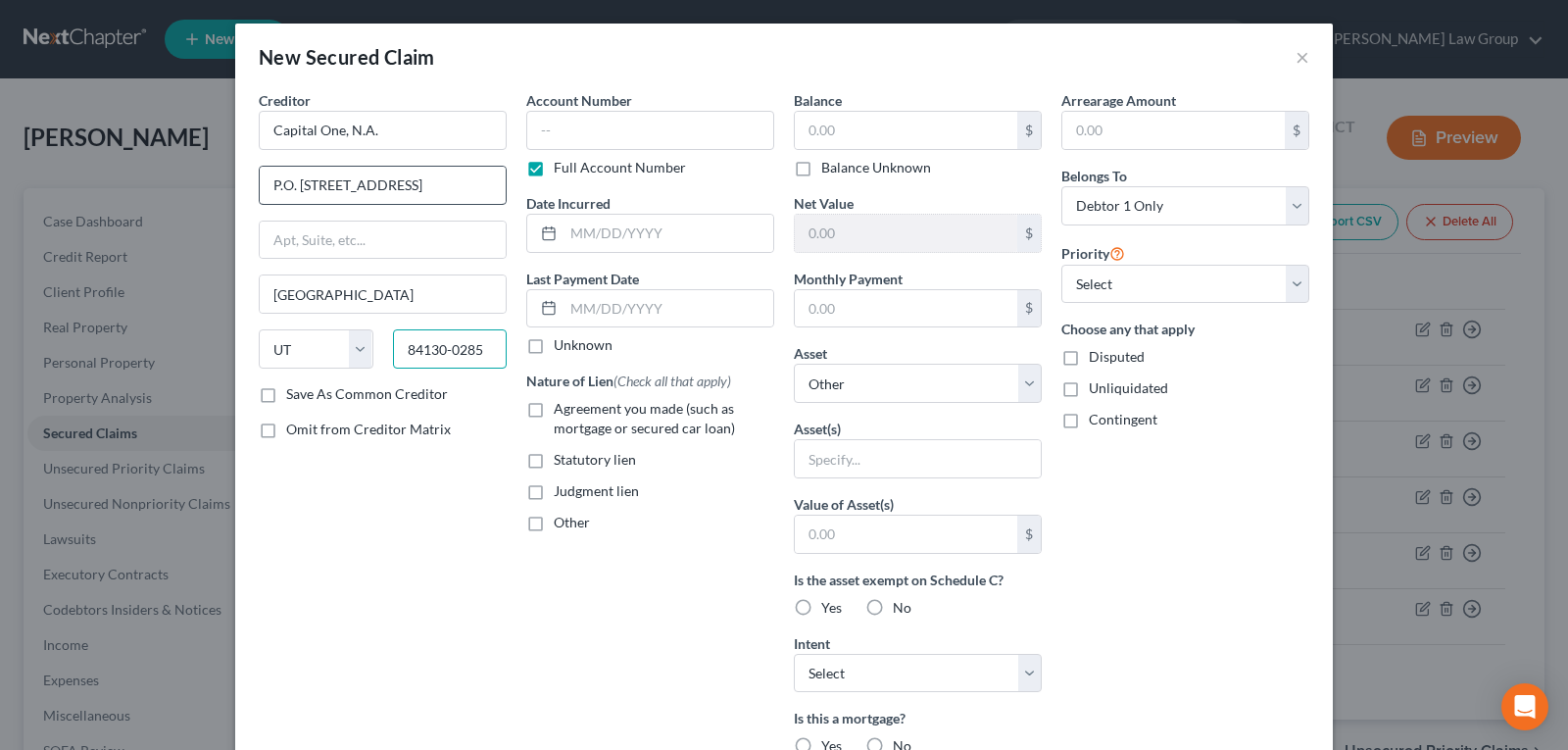
type input "84130-0285"
drag, startPoint x: 361, startPoint y: 188, endPoint x: 514, endPoint y: 179, distance: 153.3
click at [514, 179] on div "Creditor * Capital One, N.A. P.O. [GEOGRAPHIC_DATA], [GEOGRAPHIC_DATA]-0285 [GE…" at bounding box center [784, 528] width 1070 height 875
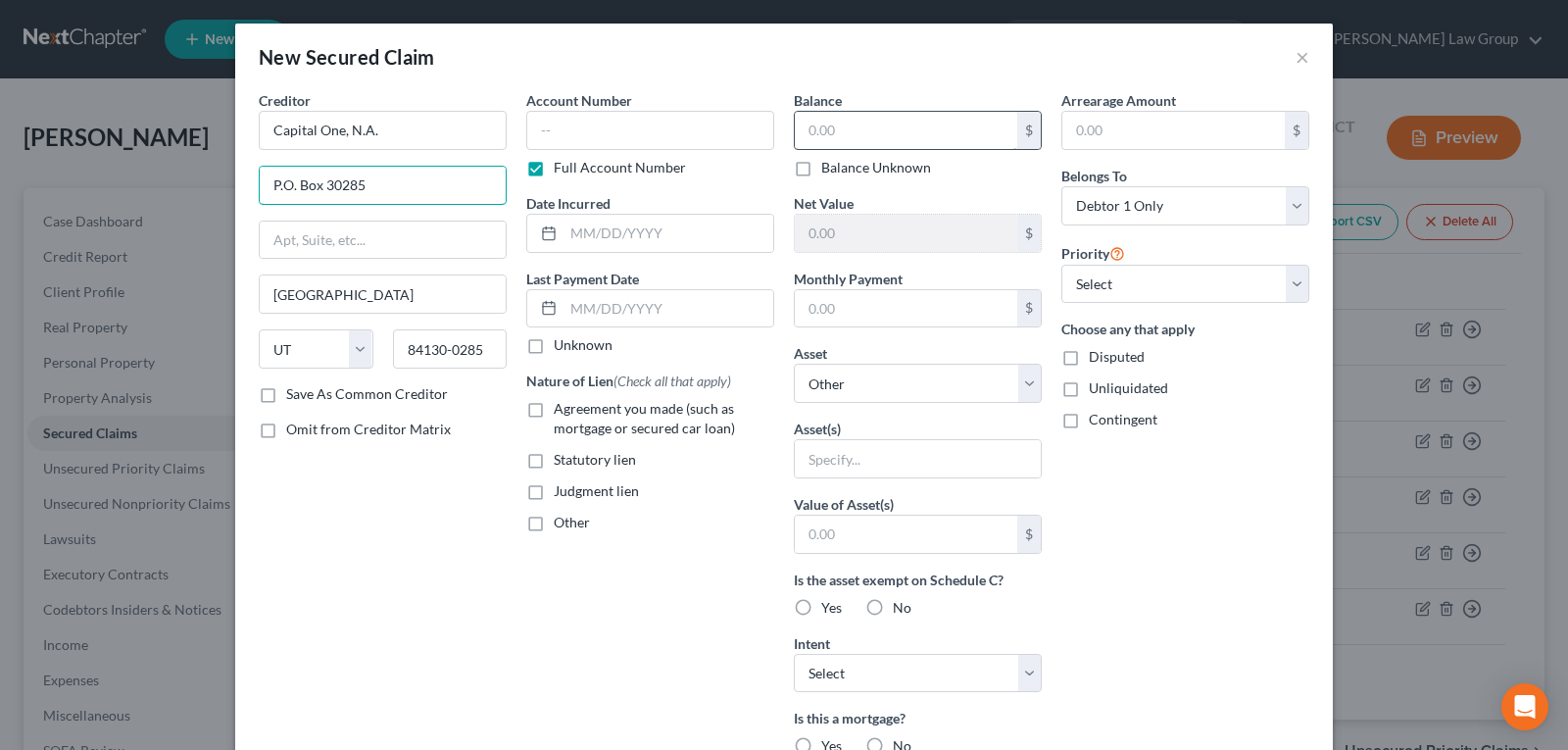
type input "P.O. Box 30285"
click at [933, 131] on input "text" at bounding box center [905, 131] width 222 height 38
type input "3,963.13"
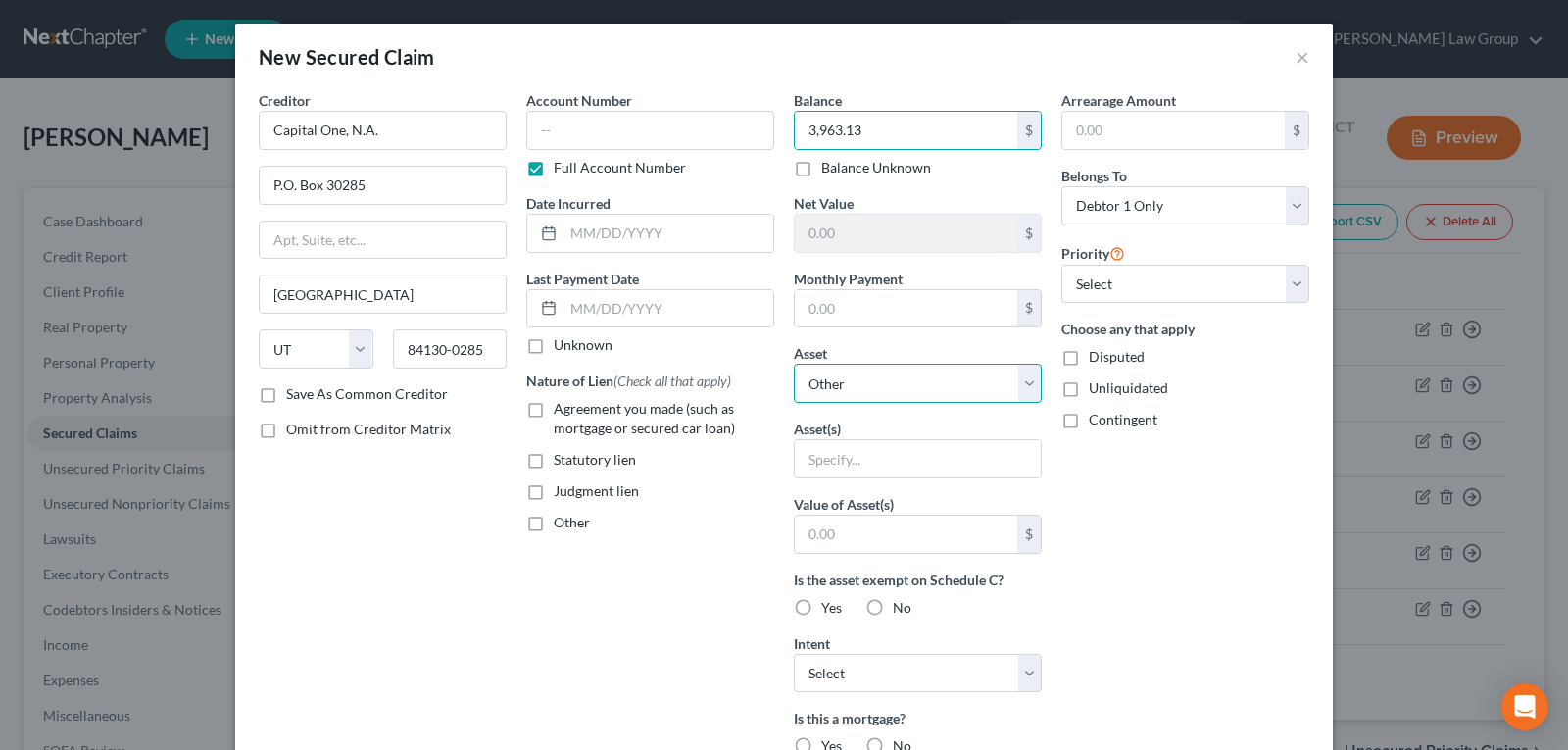
click at [859, 382] on select "Select Other Multiple Assets 139 [PERSON_NAME] - $344600.0 PrimeAmerica - $0.0 …" at bounding box center [917, 384] width 248 height 40
click at [860, 381] on select "Select Other Multiple Assets 139 [PERSON_NAME] - $344600.0 PrimeAmerica - $0.0 …" at bounding box center [917, 384] width 248 height 40
click at [859, 471] on input "text" at bounding box center [917, 459] width 246 height 38
type input "Personal property"
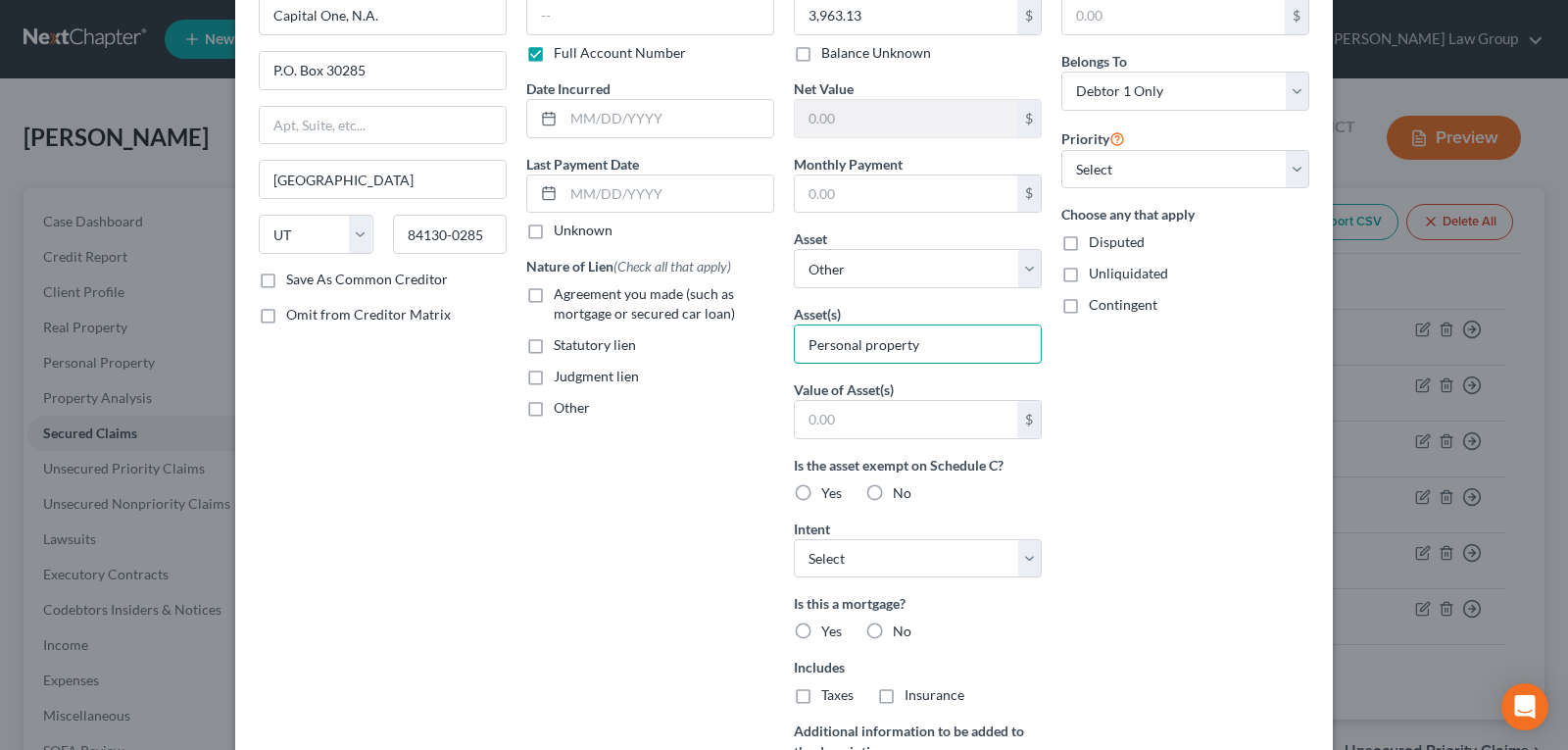
scroll to position [294, 0]
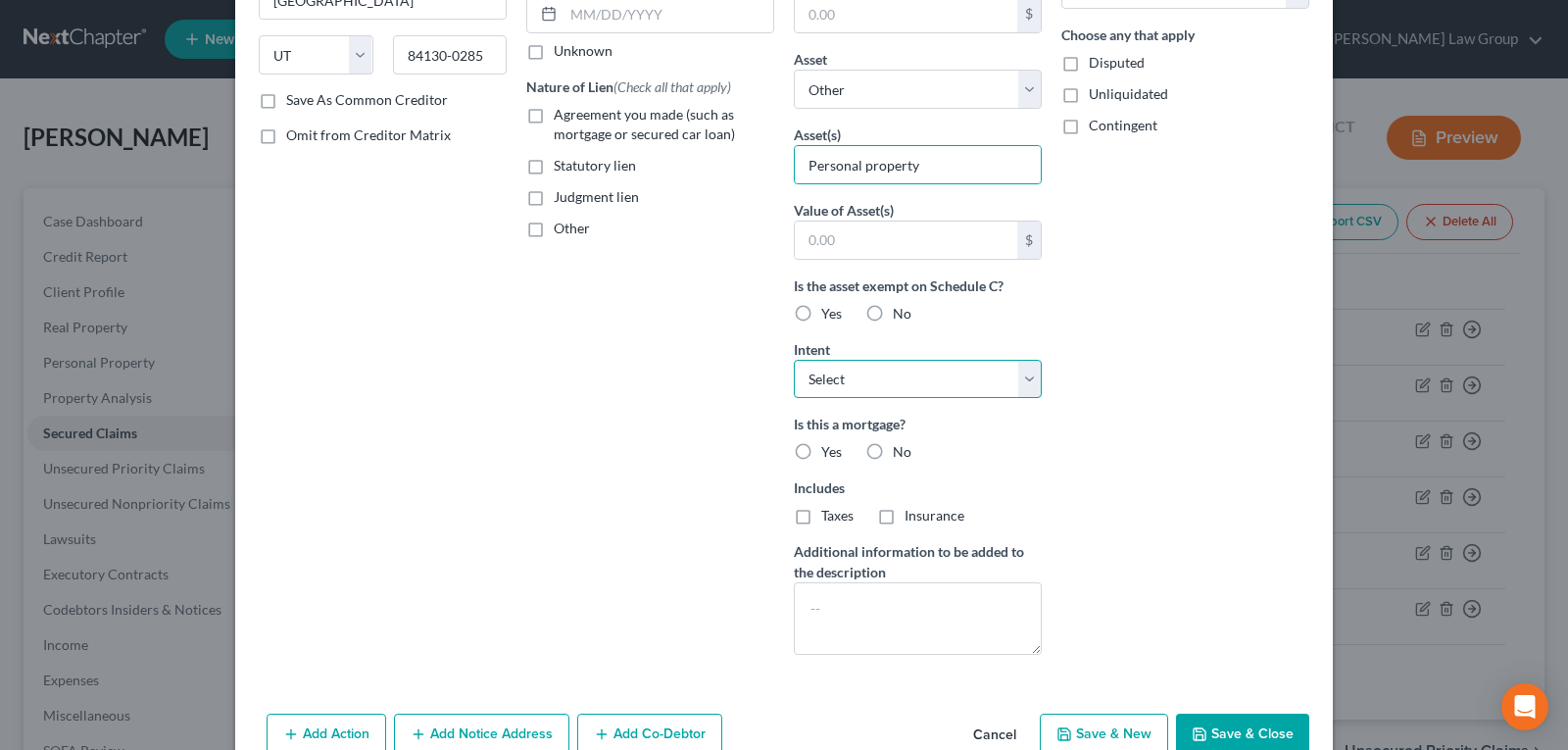
drag, startPoint x: 838, startPoint y: 380, endPoint x: 838, endPoint y: 396, distance: 16.0
click at [838, 380] on select "Select Surrender Redeem Reaffirm Avoid Other" at bounding box center [917, 380] width 248 height 40
select select "3"
click at [793, 360] on select "Select Surrender Redeem Reaffirm Avoid Other" at bounding box center [917, 380] width 248 height 40
click at [617, 370] on div "Account Number Full Account Number Date Incurred Last Payment Date Unknown Natu…" at bounding box center [651, 233] width 268 height 875
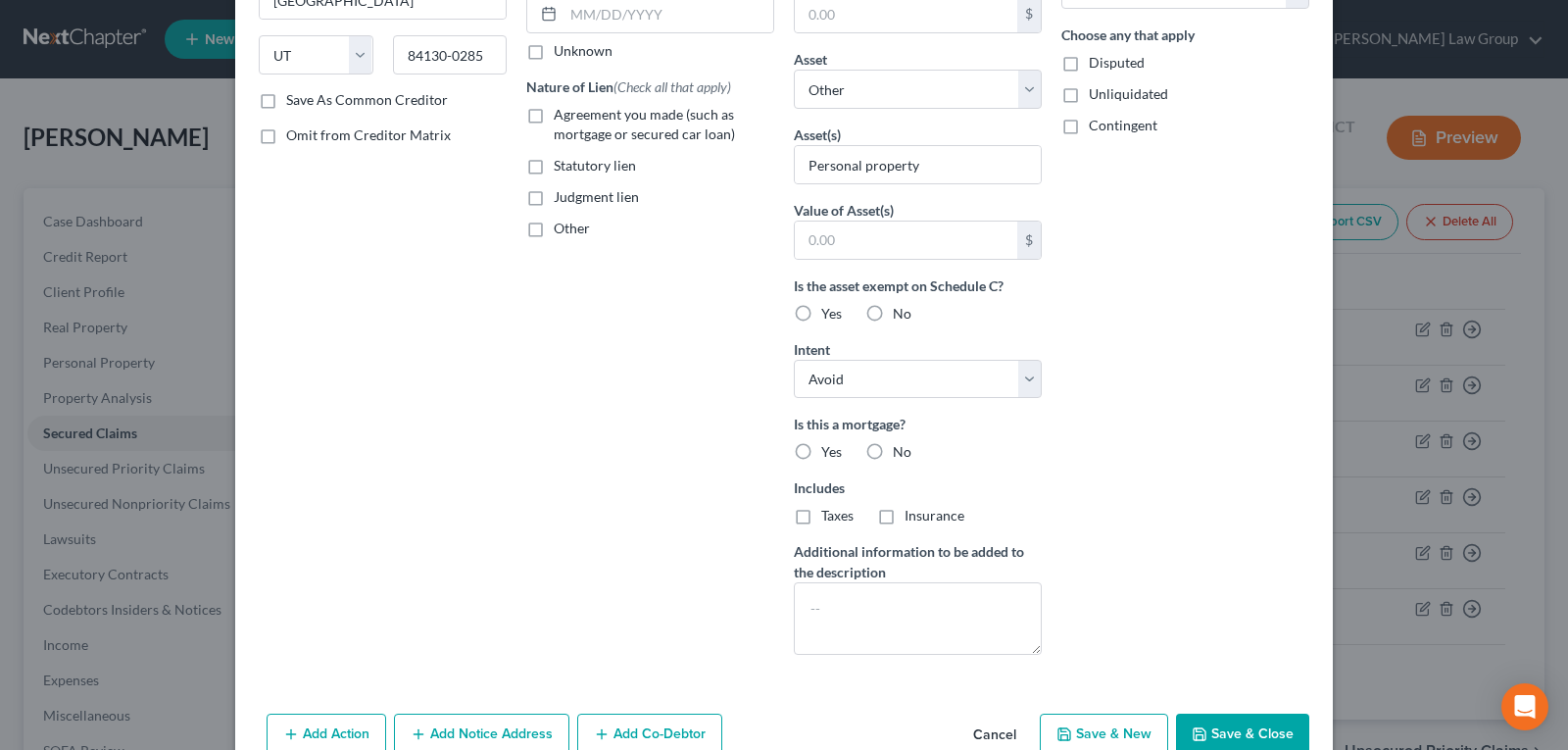
click at [553, 195] on label "Judgment lien" at bounding box center [596, 197] width 85 height 20
click at [561, 195] on input "Judgment lien" at bounding box center [567, 193] width 13 height 13
checkbox input "true"
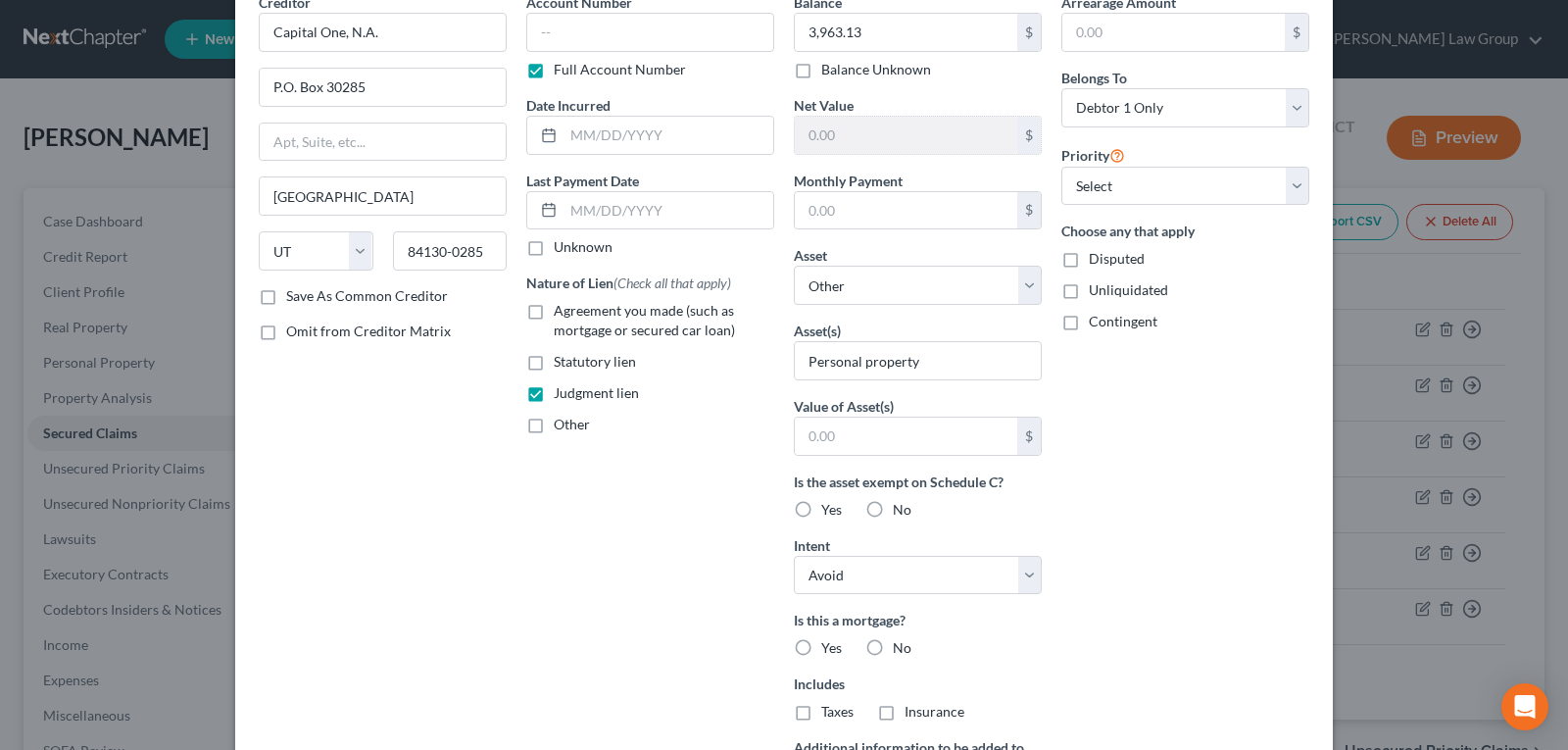
click at [1159, 438] on div "Arrearage Amount $ Belongs To * Select Debtor 1 Only Debtor 2 Only Debtor 1 And…" at bounding box center [1185, 430] width 268 height 875
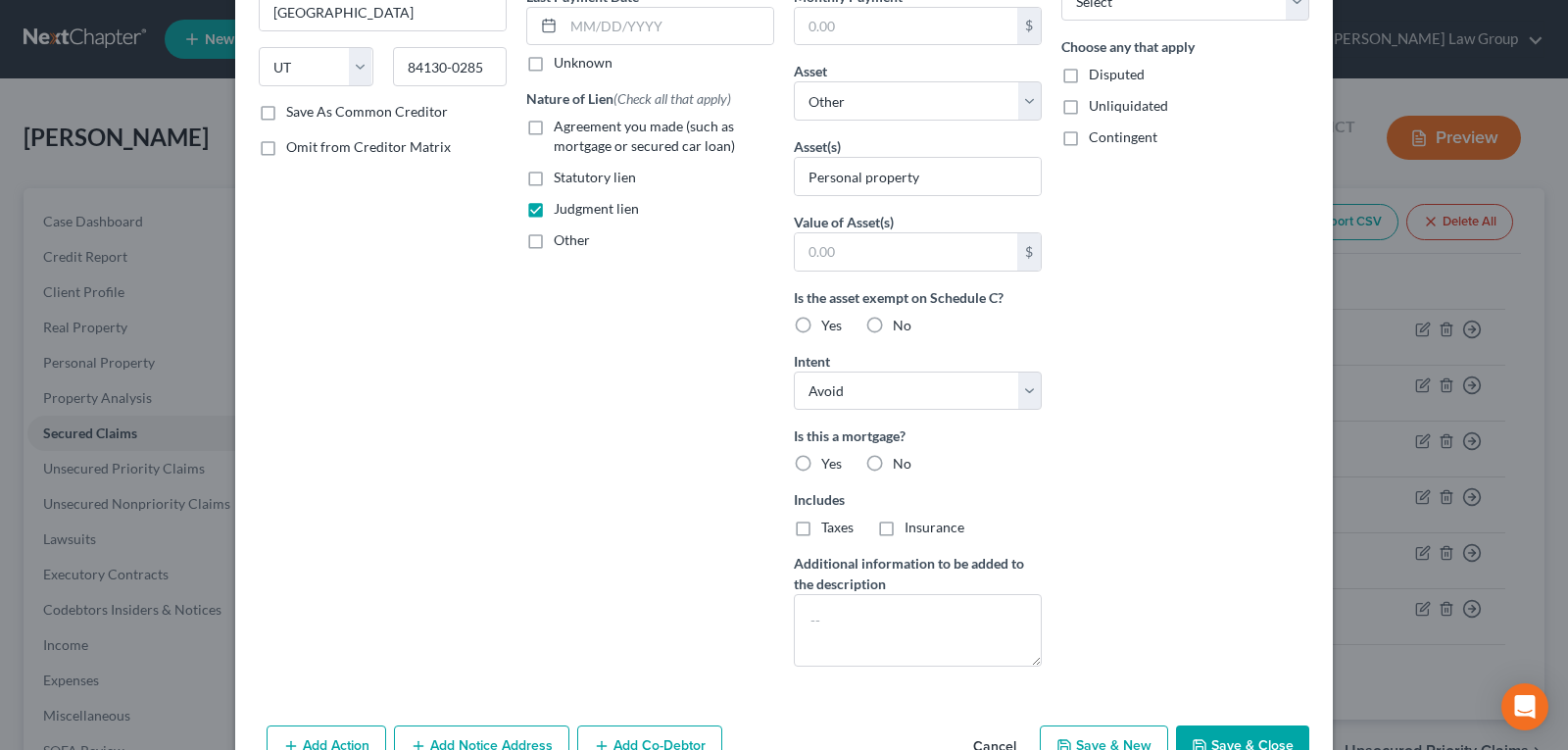
scroll to position [294, 0]
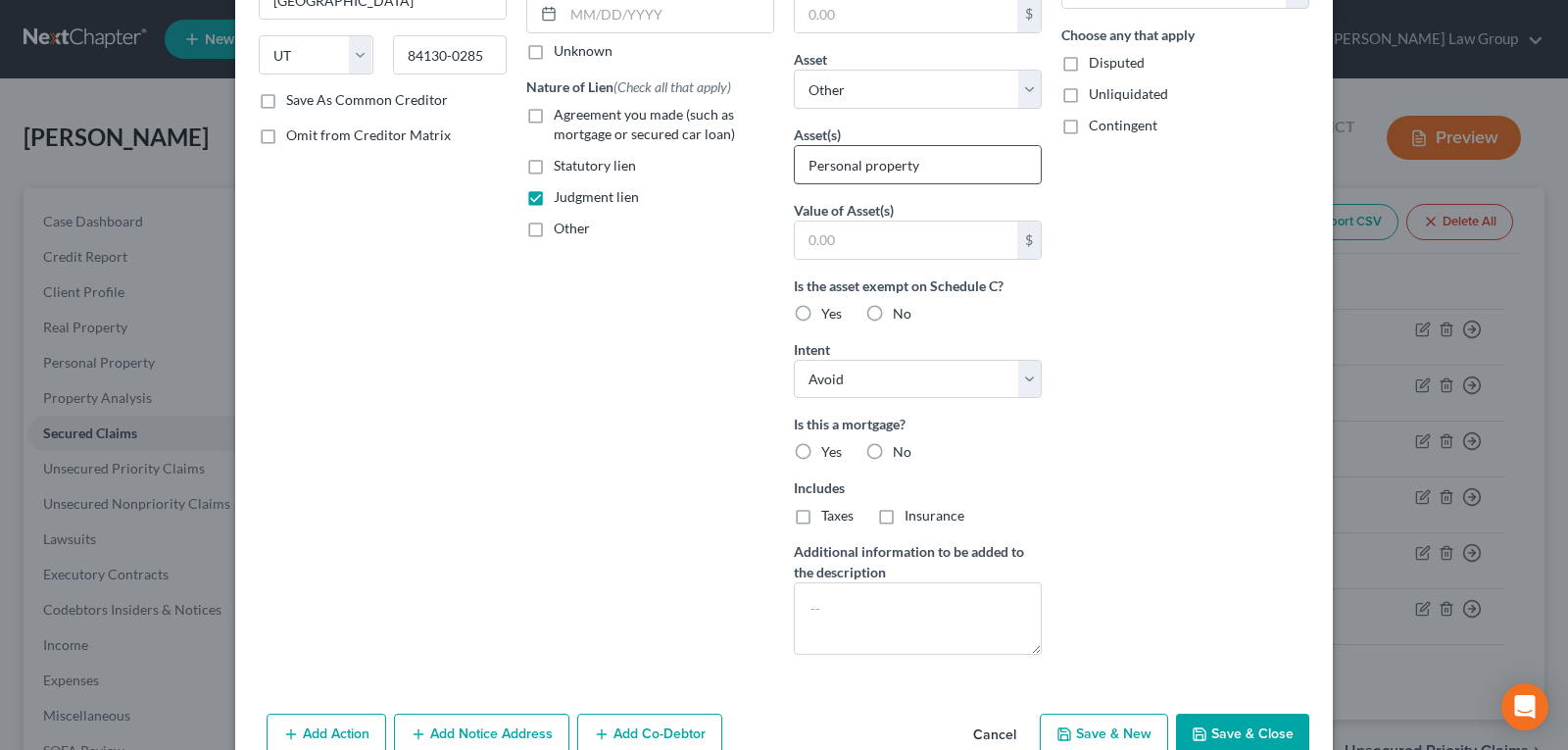
click at [859, 170] on input "Personal property" at bounding box center [917, 165] width 246 height 38
type input "Personal Property"
click at [1141, 263] on div "Arrearage Amount $ Belongs To * Select Debtor 1 Only Debtor 2 Only Debtor 1 And…" at bounding box center [1185, 233] width 268 height 875
click at [893, 451] on label "No" at bounding box center [902, 452] width 19 height 20
click at [901, 451] on input "No" at bounding box center [906, 448] width 13 height 13
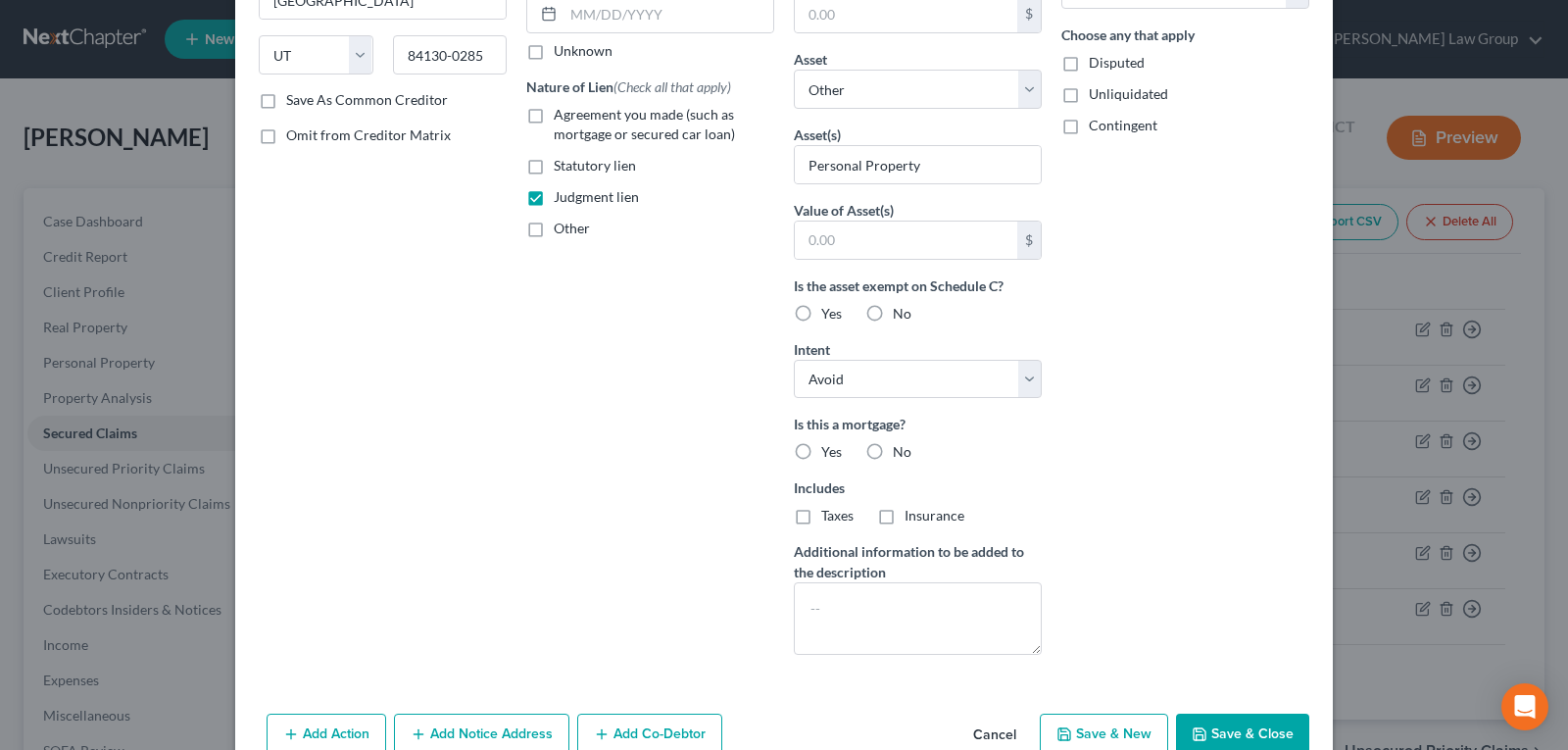
radio input "true"
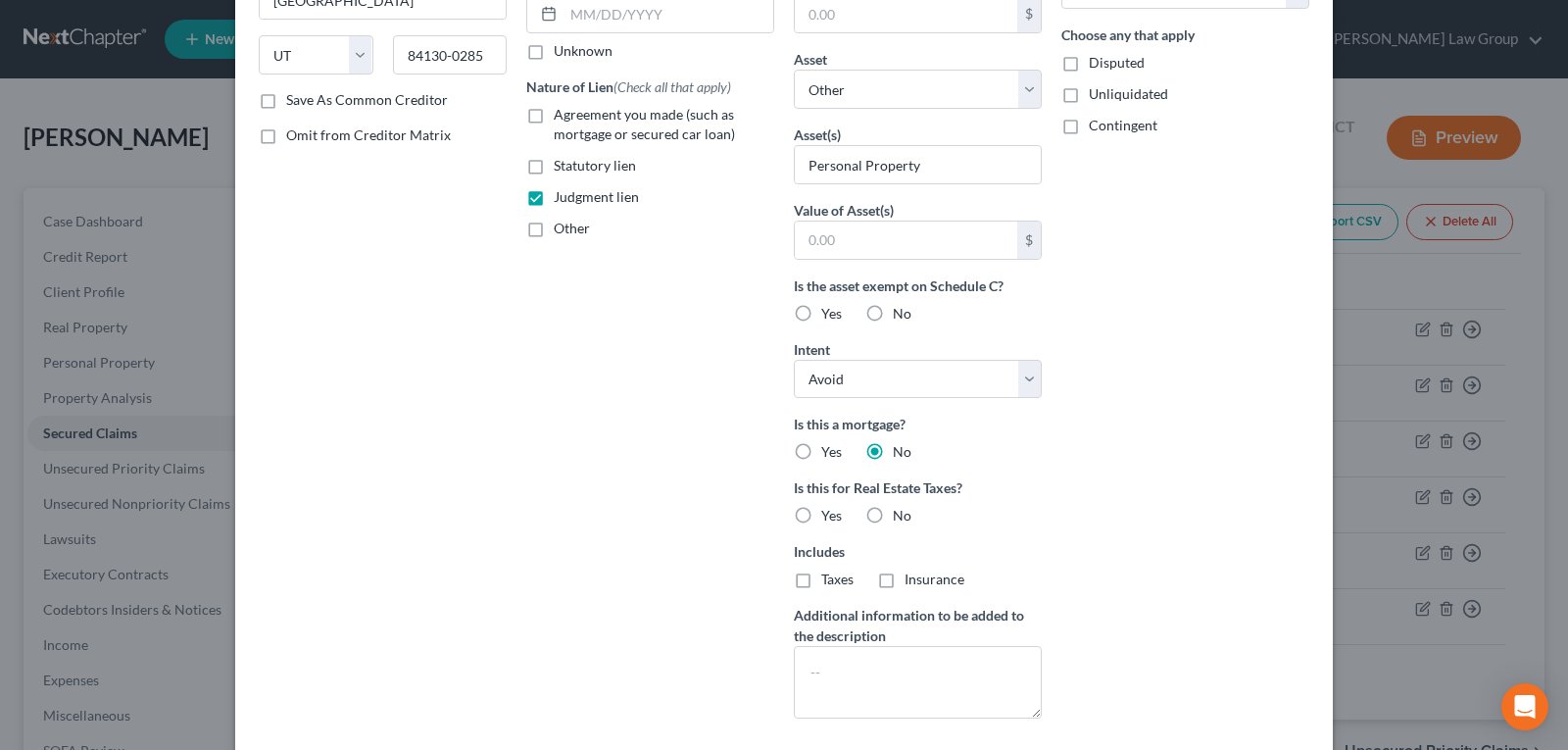
click at [893, 514] on label "No" at bounding box center [902, 516] width 19 height 20
click at [901, 514] on input "No" at bounding box center [906, 512] width 13 height 13
radio input "true"
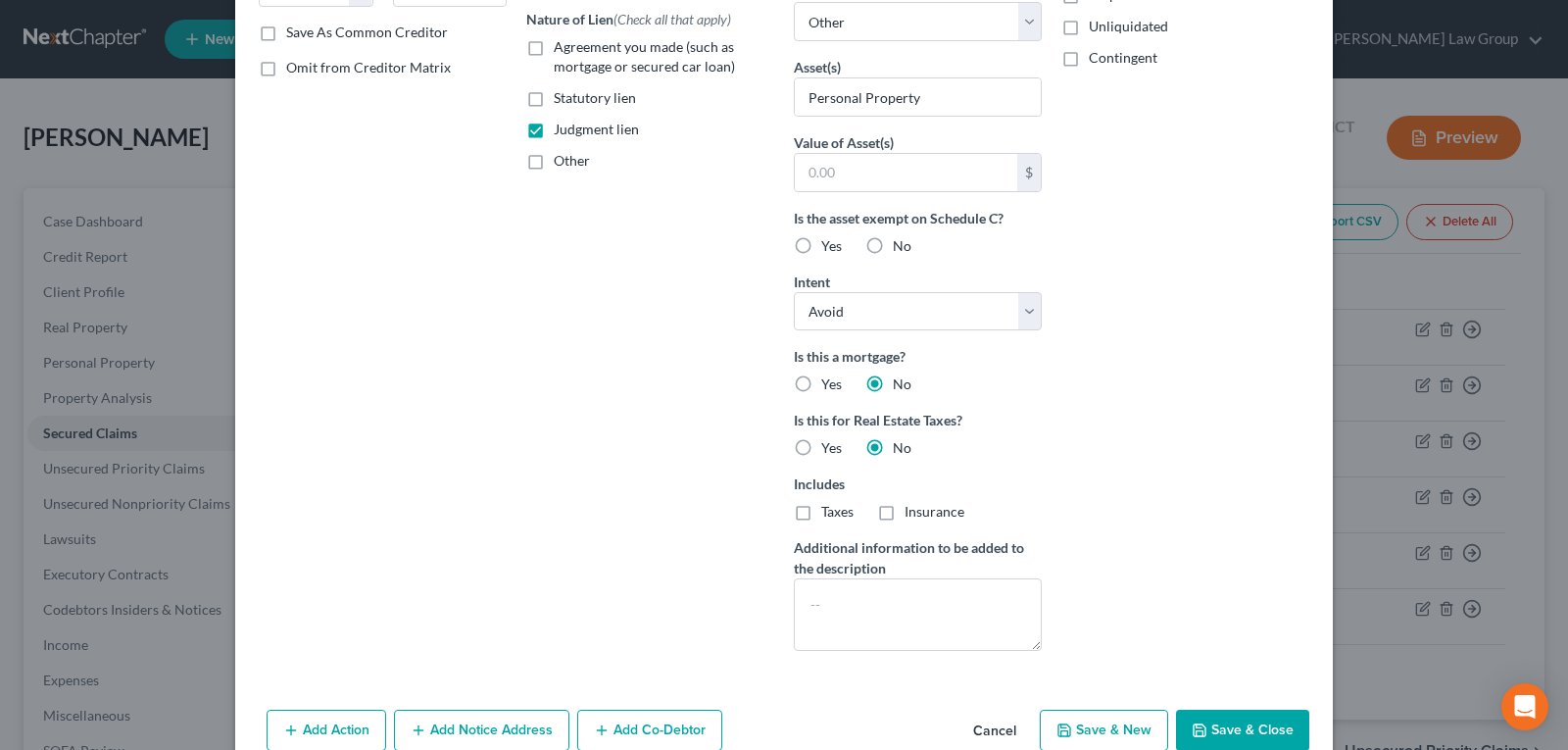
scroll to position [402, 0]
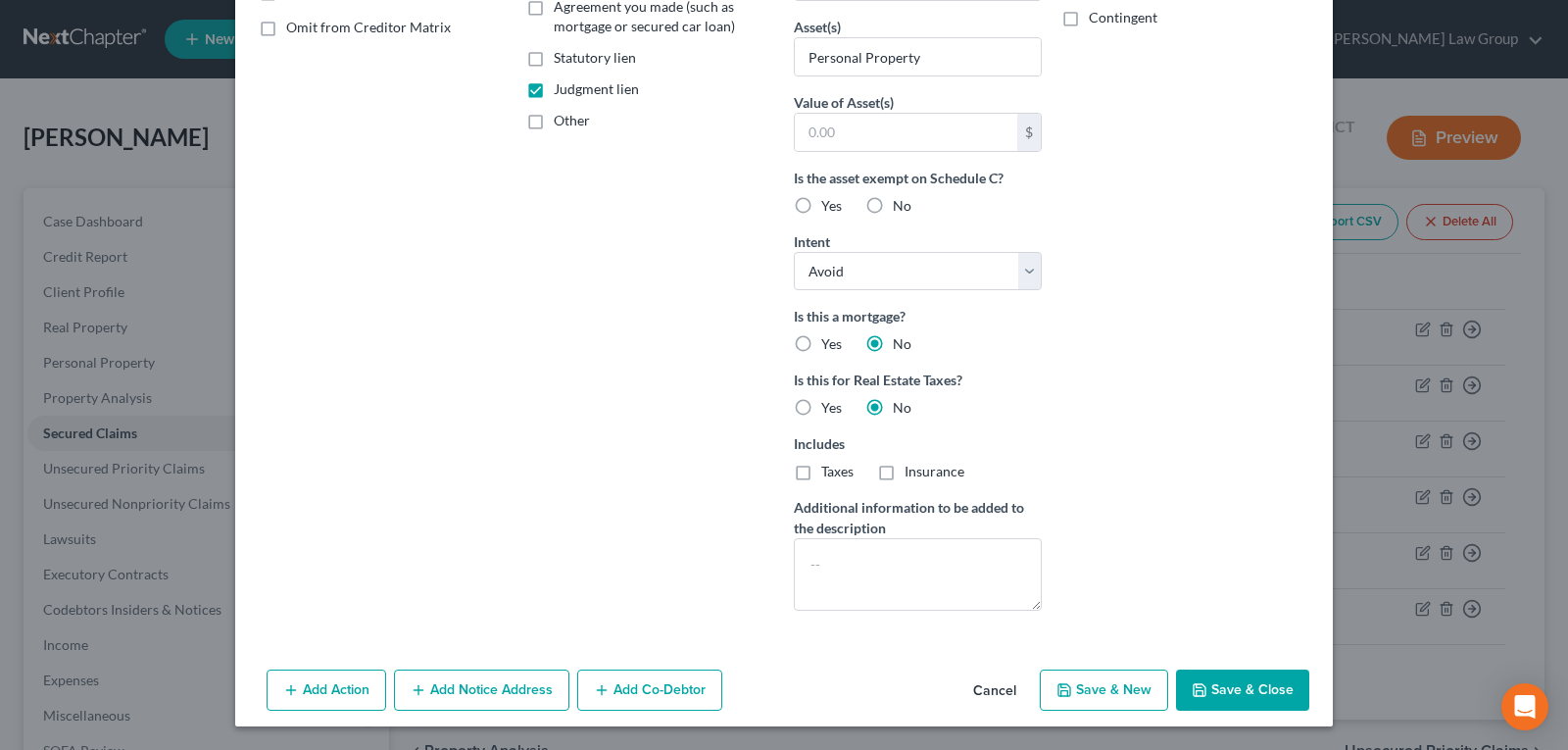
click at [1256, 688] on button "Save & Close" at bounding box center [1243, 690] width 133 height 42
select select
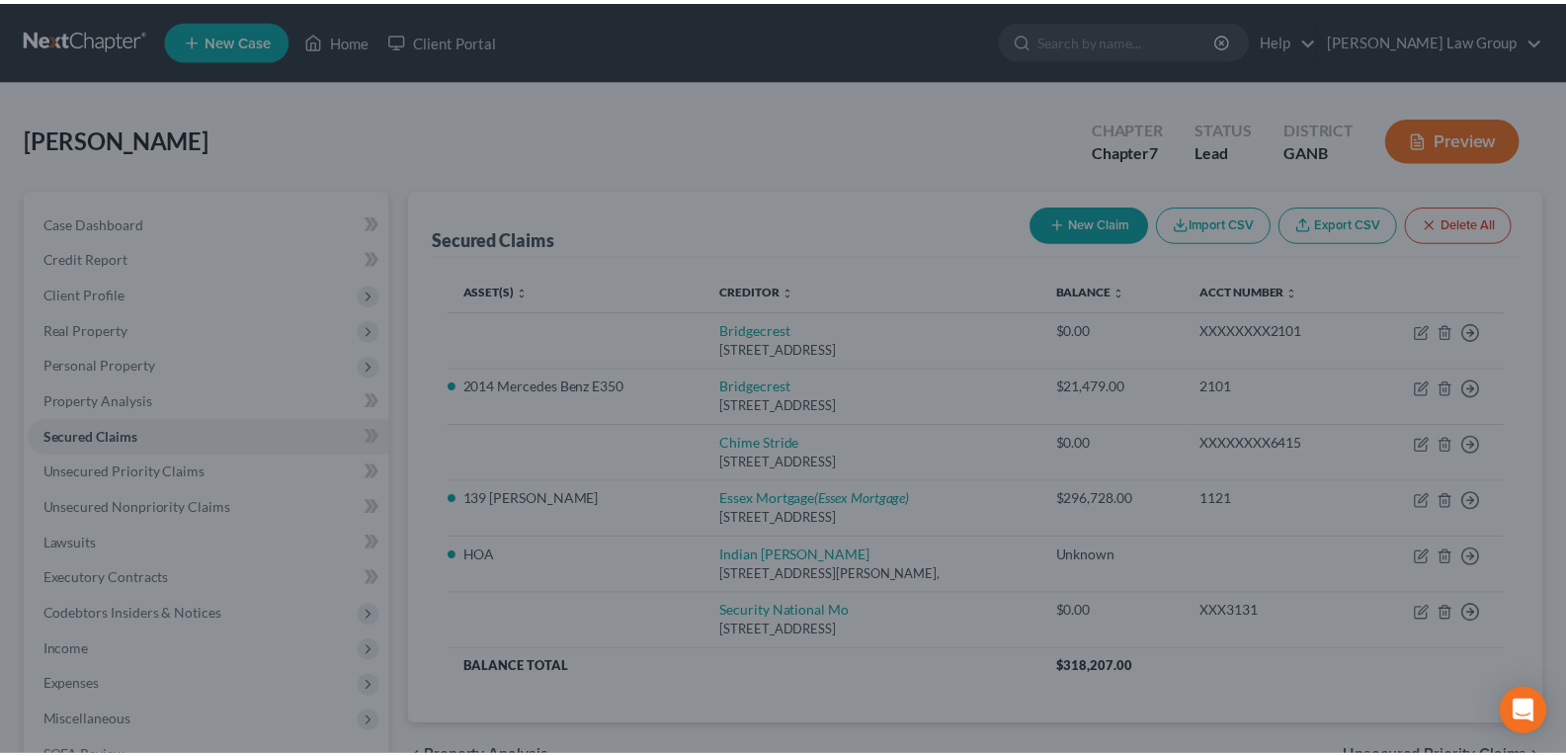
scroll to position [190, 0]
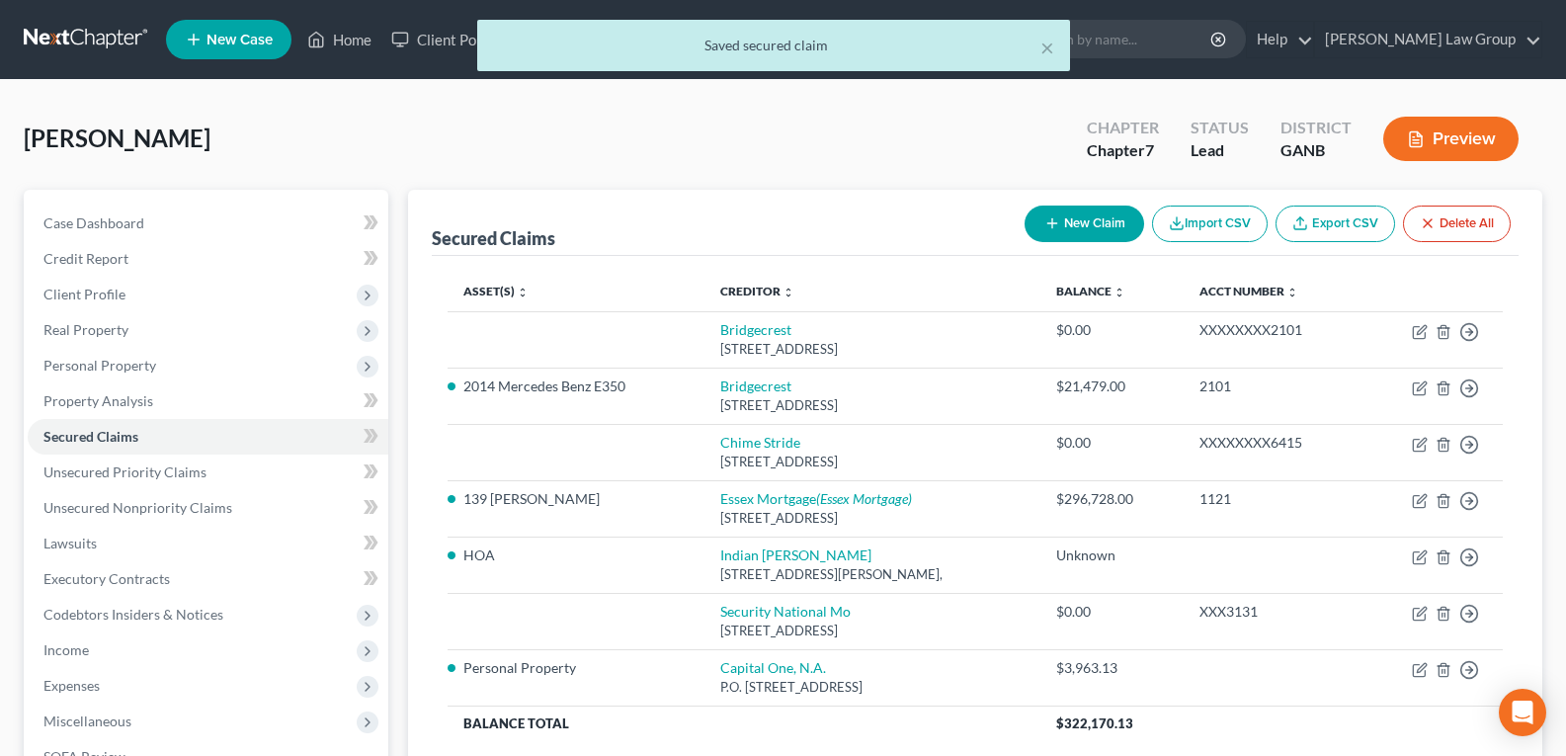
click at [1266, 693] on td at bounding box center [1273, 677] width 178 height 56
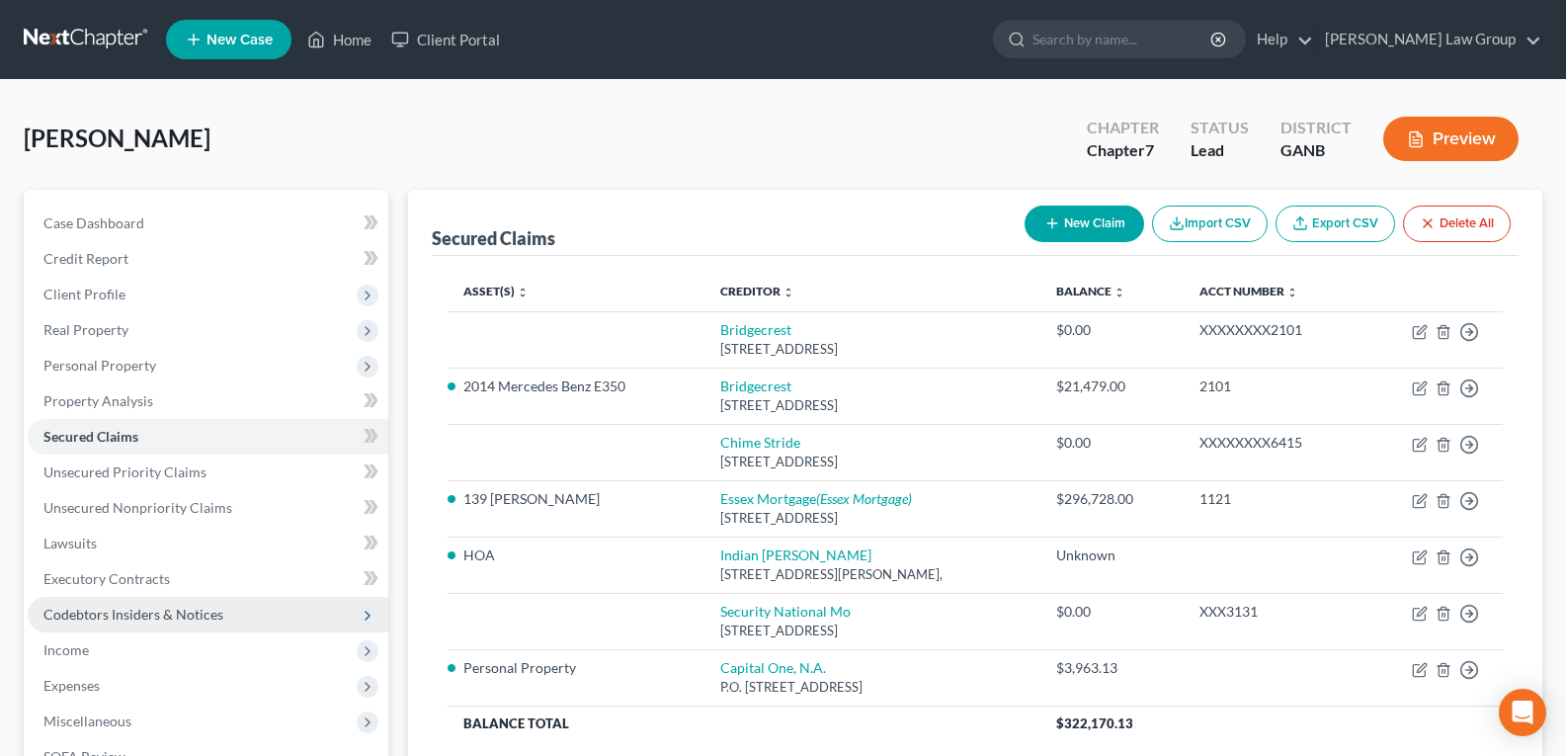
click at [147, 607] on span "Codebtors Insiders & Notices" at bounding box center [133, 614] width 180 height 17
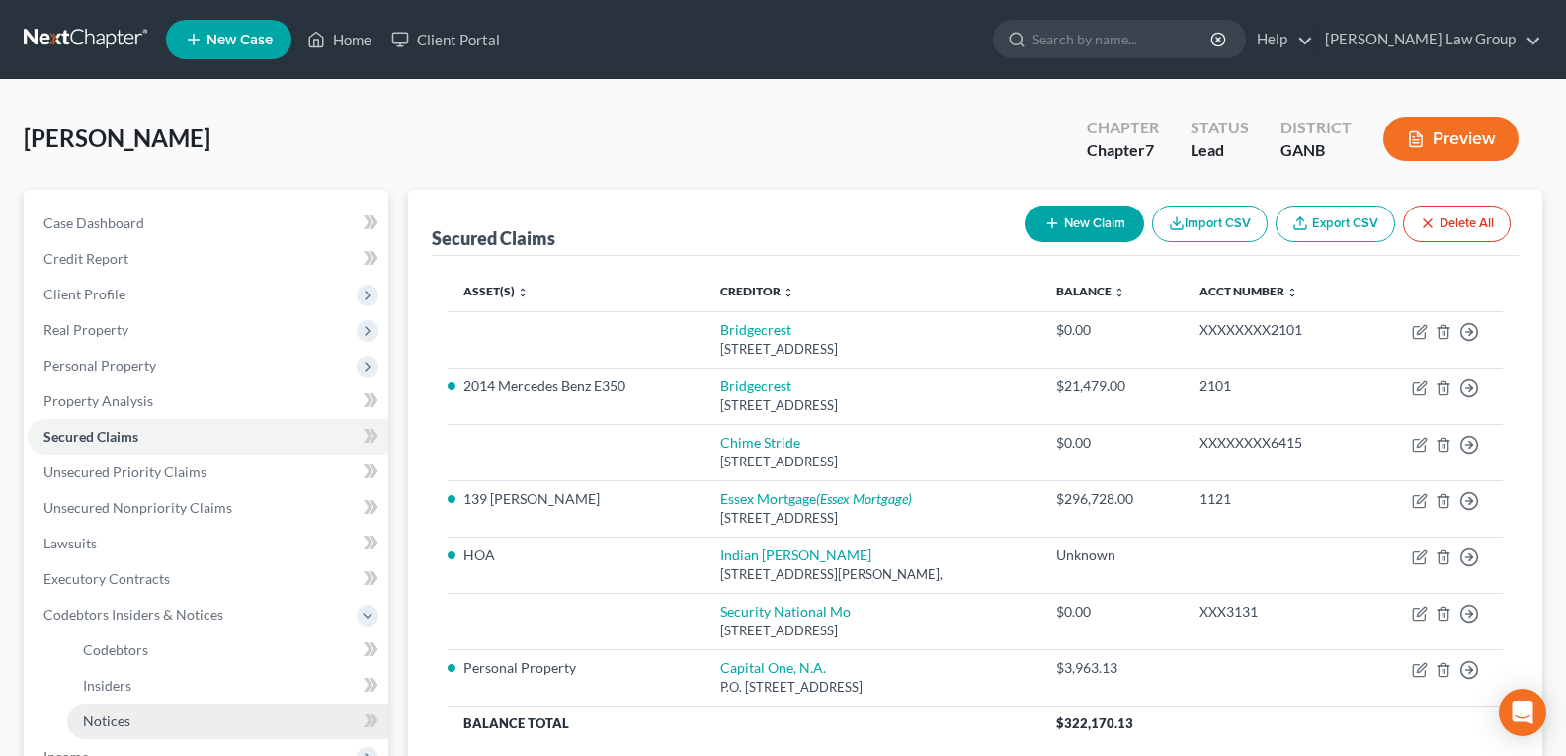
click at [122, 723] on span "Notices" at bounding box center [106, 721] width 47 height 17
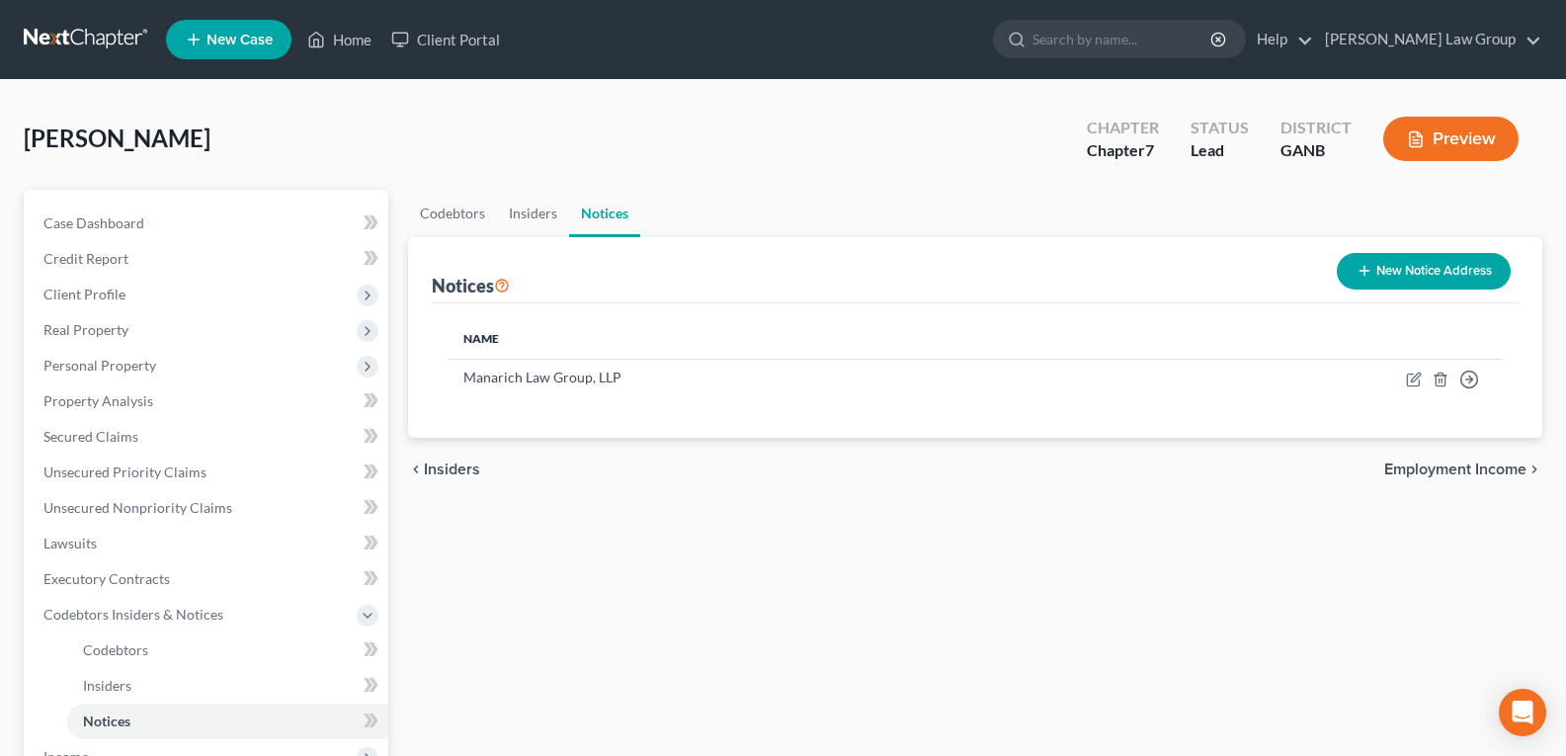
click at [1385, 266] on button "New Notice Address" at bounding box center [1424, 271] width 174 height 37
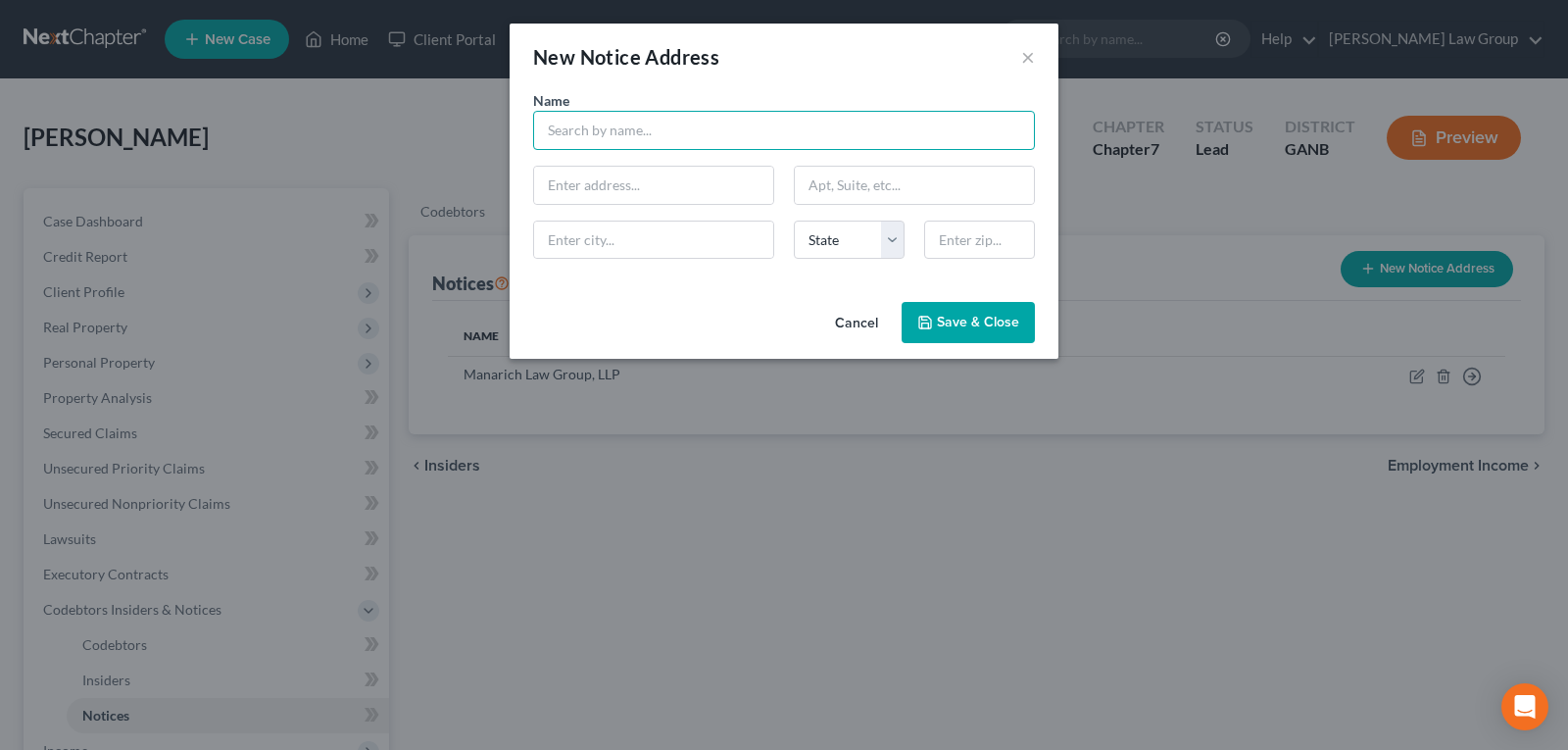
click at [598, 135] on input "text" at bounding box center [784, 131] width 502 height 40
type input "[PERSON_NAME] & [PERSON_NAME] c/o [PERSON_NAME]"
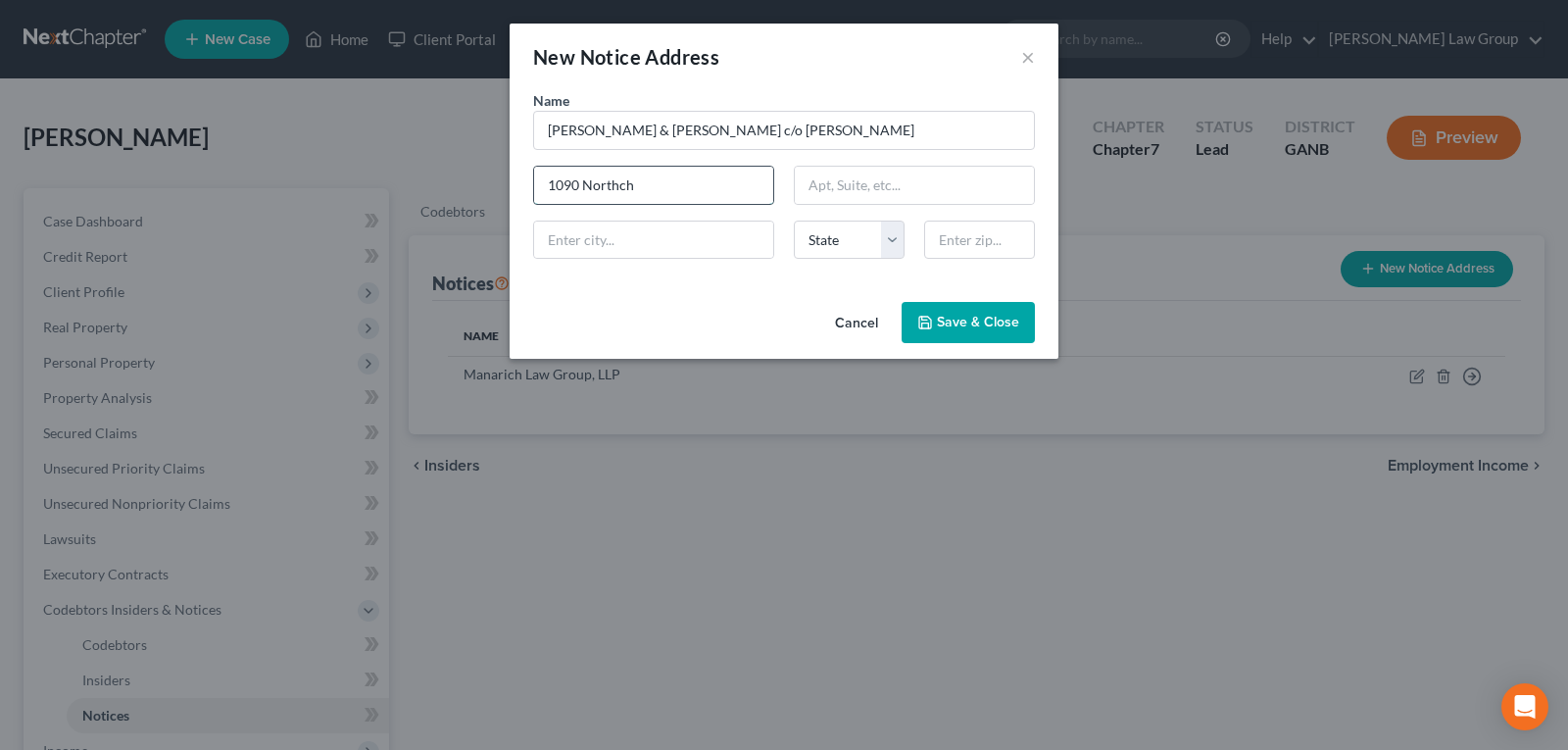
type input "[STREET_ADDRESS]"
click at [836, 176] on input "text" at bounding box center [913, 186] width 239 height 38
type input "Suite 300"
type input "Marietta"
select select "10"
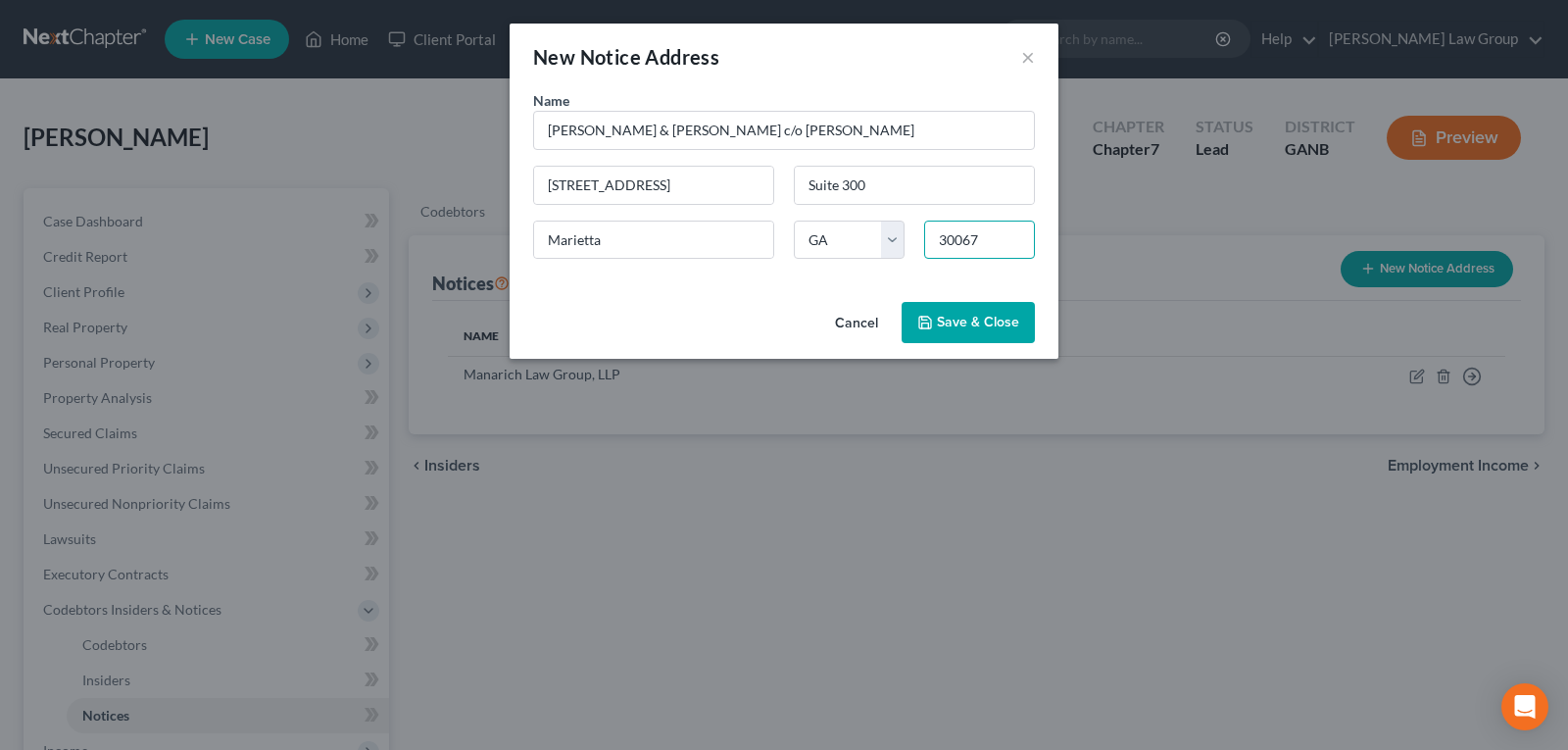
type input "30067"
drag, startPoint x: 727, startPoint y: 327, endPoint x: 785, endPoint y: 314, distance: 59.4
click at [727, 327] on div "Cancel Save & Close" at bounding box center [784, 325] width 548 height 64
click at [953, 322] on span "Save & Close" at bounding box center [978, 321] width 82 height 17
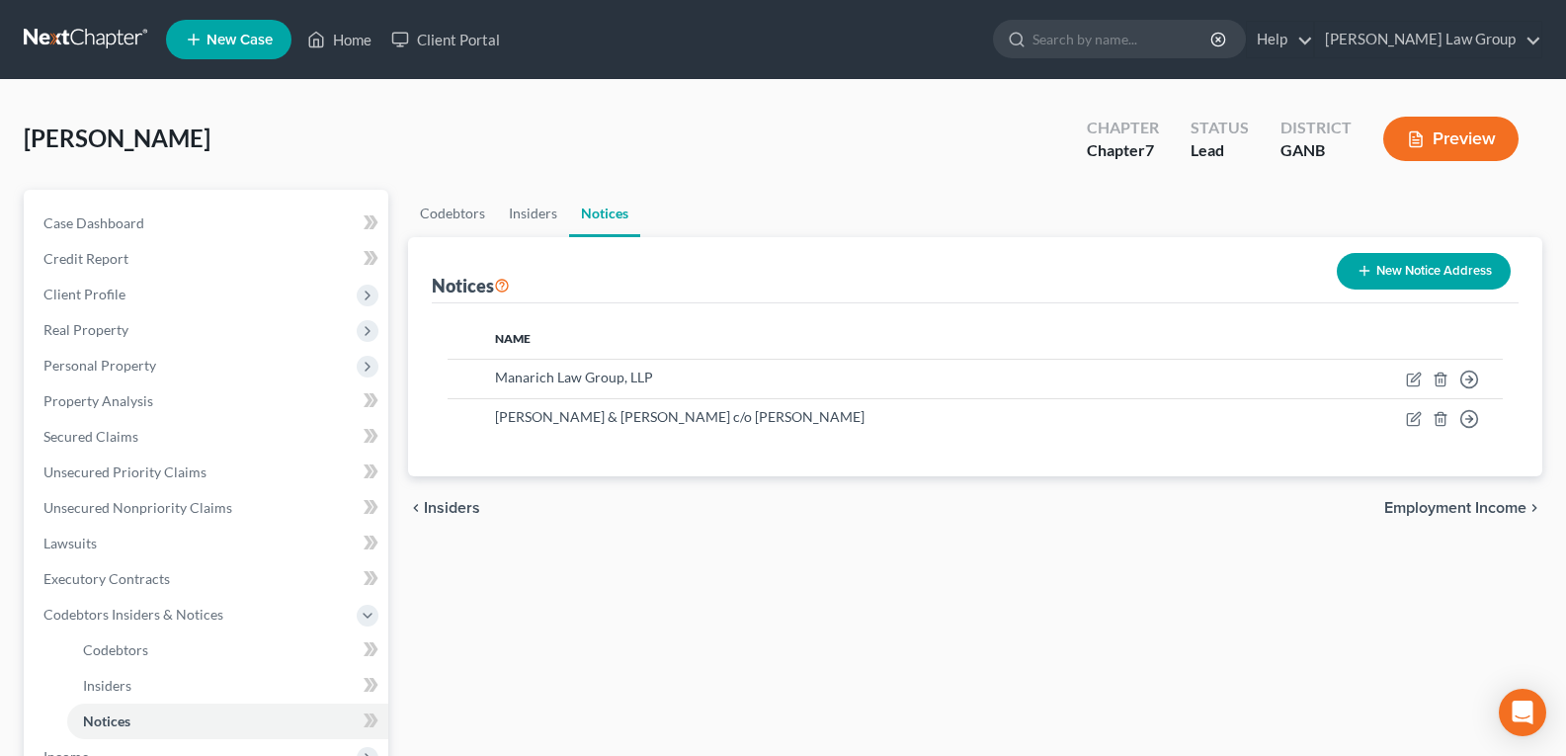
click at [864, 570] on div "Codebtors Insiders Notices Notices New Notice Address Name Manarich Law Group, …" at bounding box center [975, 654] width 1154 height 928
click at [1398, 274] on button "New Notice Address" at bounding box center [1424, 271] width 174 height 37
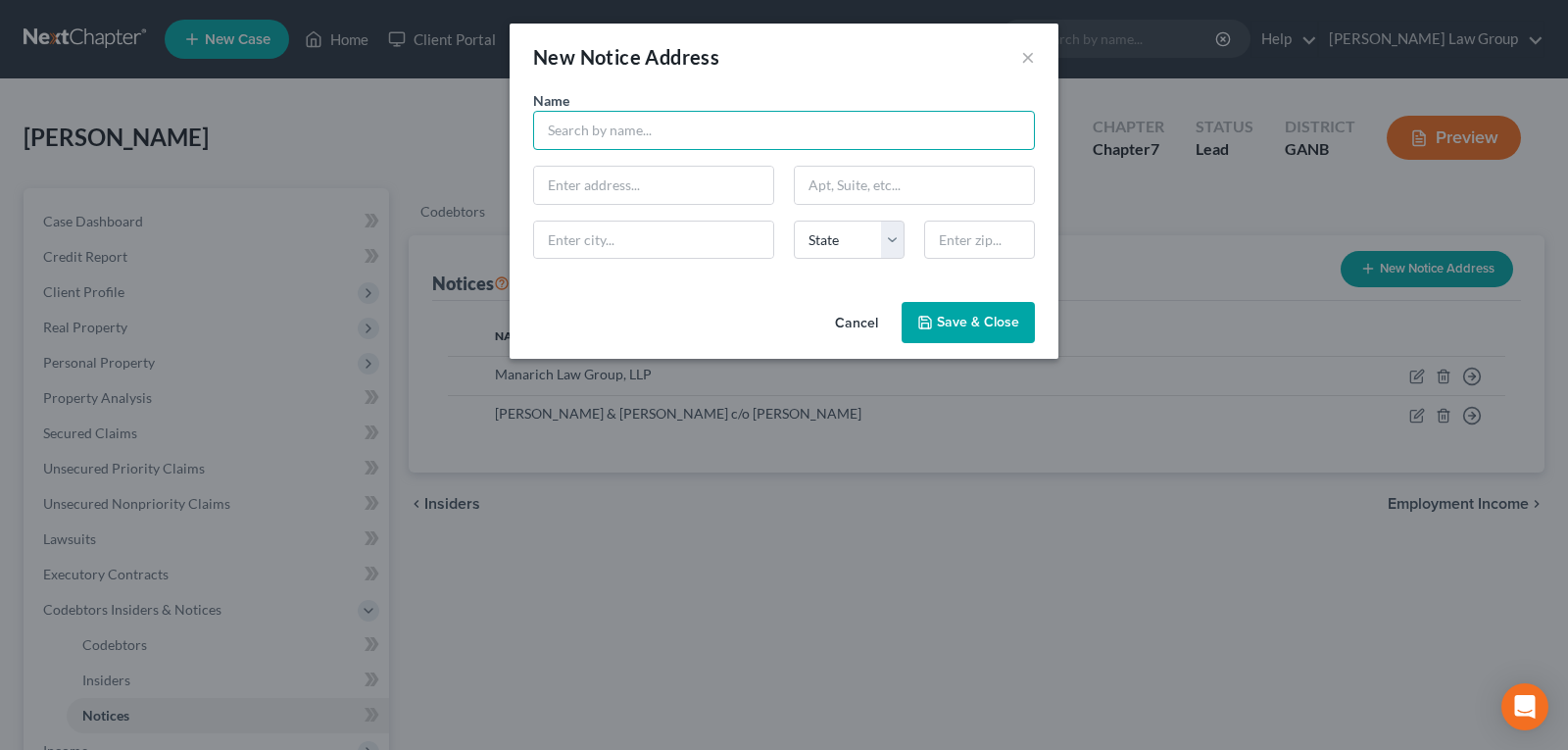
click at [718, 131] on input "text" at bounding box center [784, 131] width 502 height 40
type input "M"
click at [843, 329] on button "Cancel" at bounding box center [856, 323] width 74 height 40
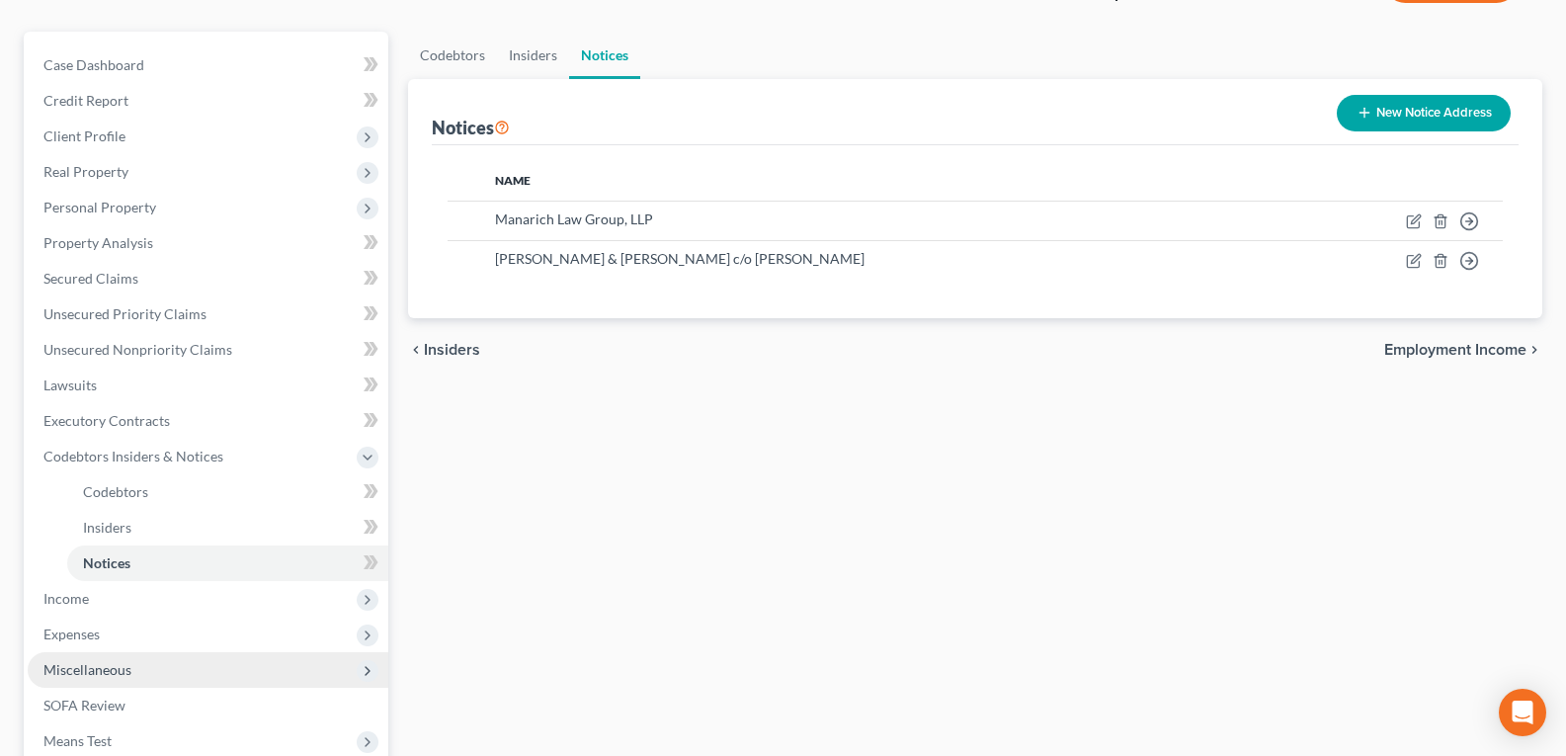
scroll to position [395, 0]
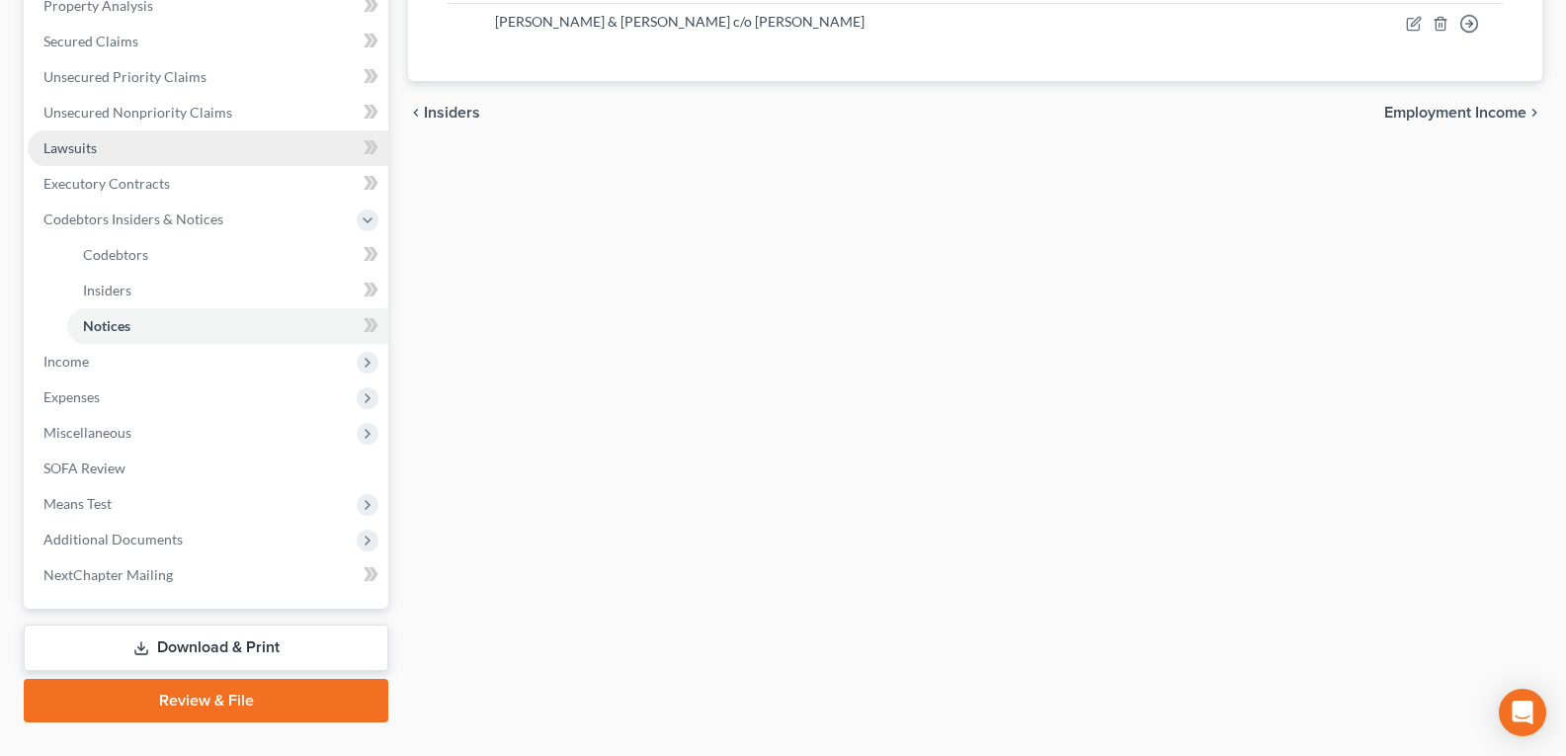
click at [94, 159] on link "Lawsuits" at bounding box center [208, 148] width 361 height 36
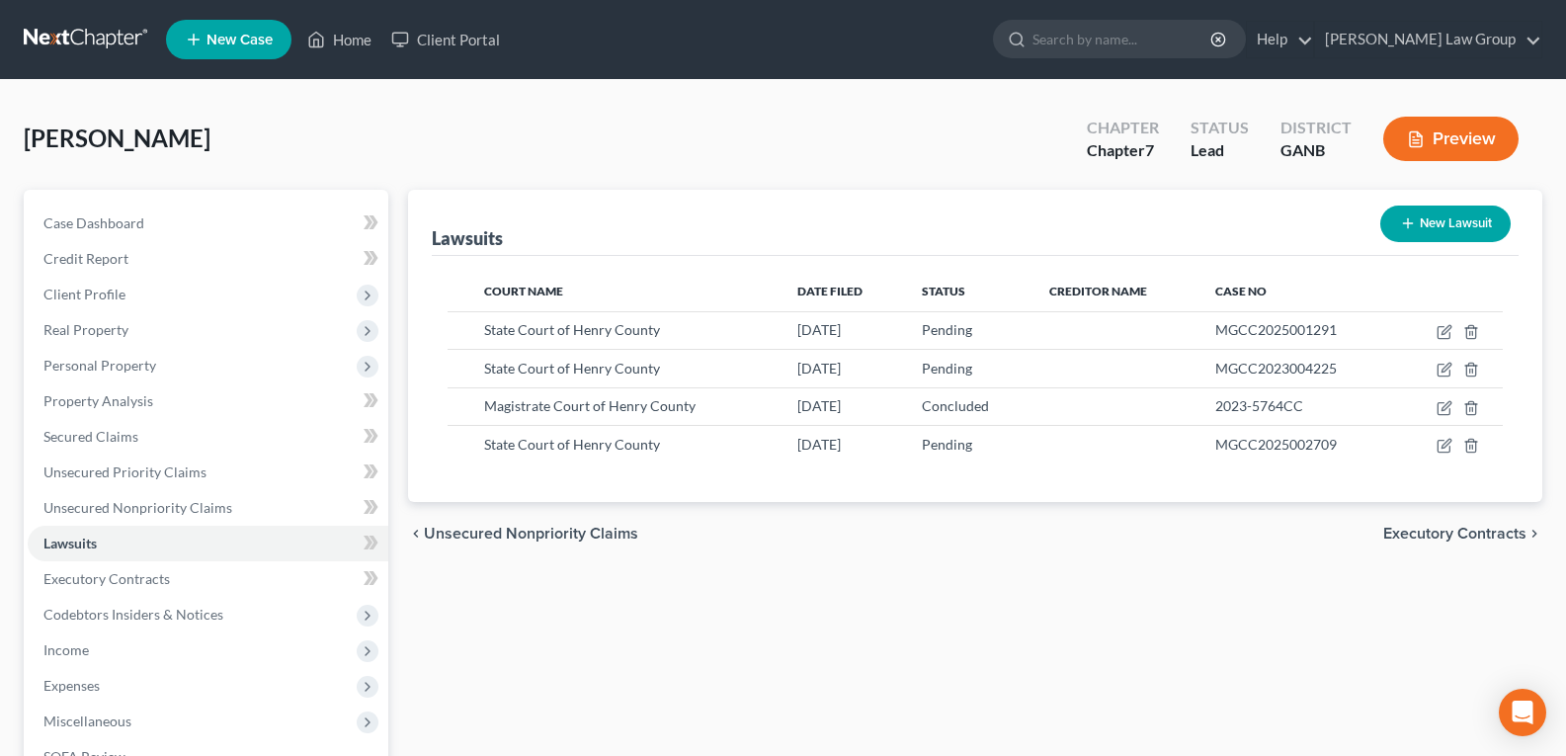
click at [1412, 221] on icon "button" at bounding box center [1408, 223] width 16 height 16
select select "0"
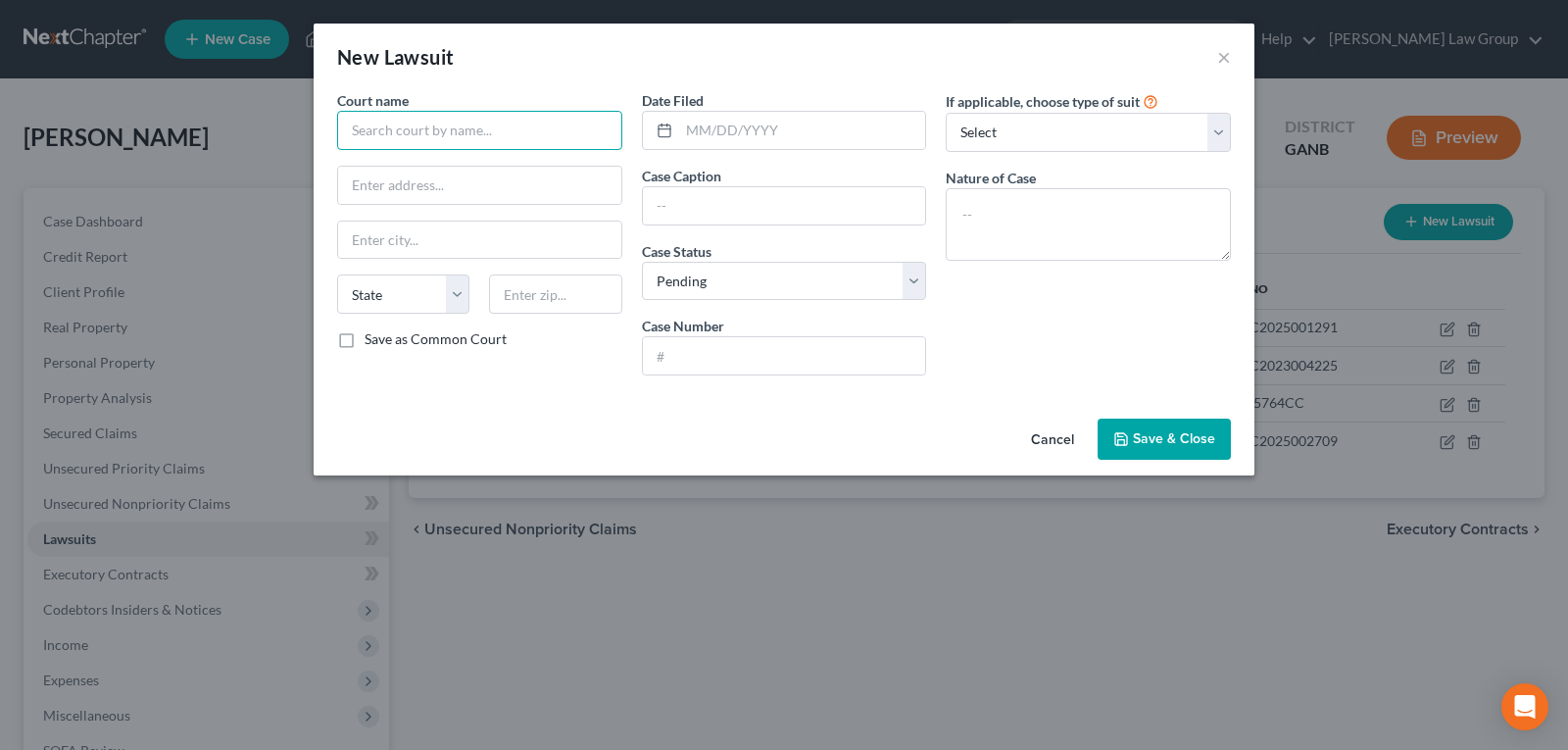
drag, startPoint x: 471, startPoint y: 113, endPoint x: 466, endPoint y: 126, distance: 13.9
click at [470, 119] on input "text" at bounding box center [480, 131] width 286 height 40
type input "Magistrate Court of Henry County"
click at [480, 199] on input "text" at bounding box center [480, 186] width 284 height 38
paste input "[STREET_ADDRESS][PERSON_NAME][PERSON_NAME][PERSON_NAME]"
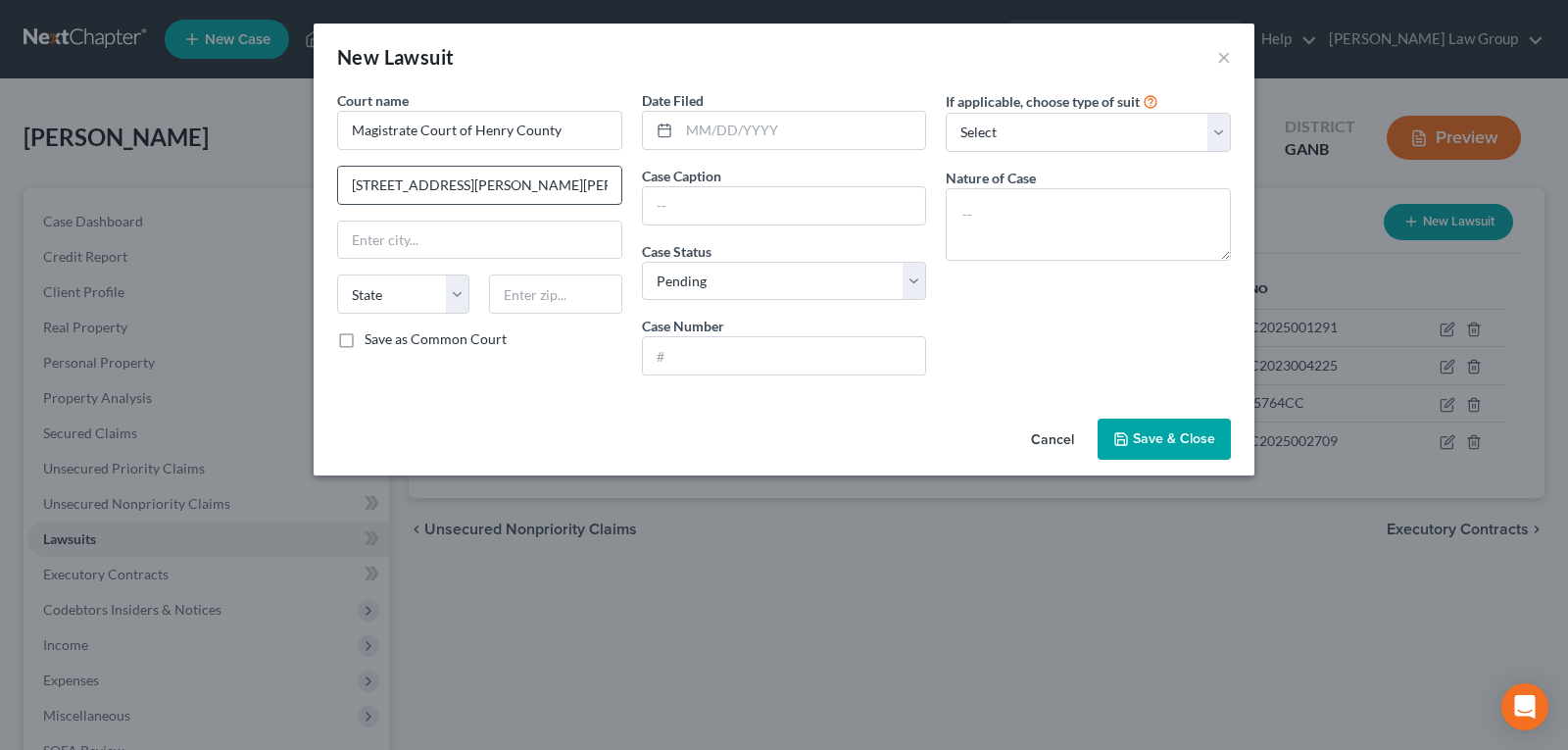
scroll to position [0, 99]
type input "[STREET_ADDRESS][PERSON_NAME][PERSON_NAME][PERSON_NAME]"
click at [462, 234] on input "text" at bounding box center [480, 240] width 284 height 38
type input "[PERSON_NAME]"
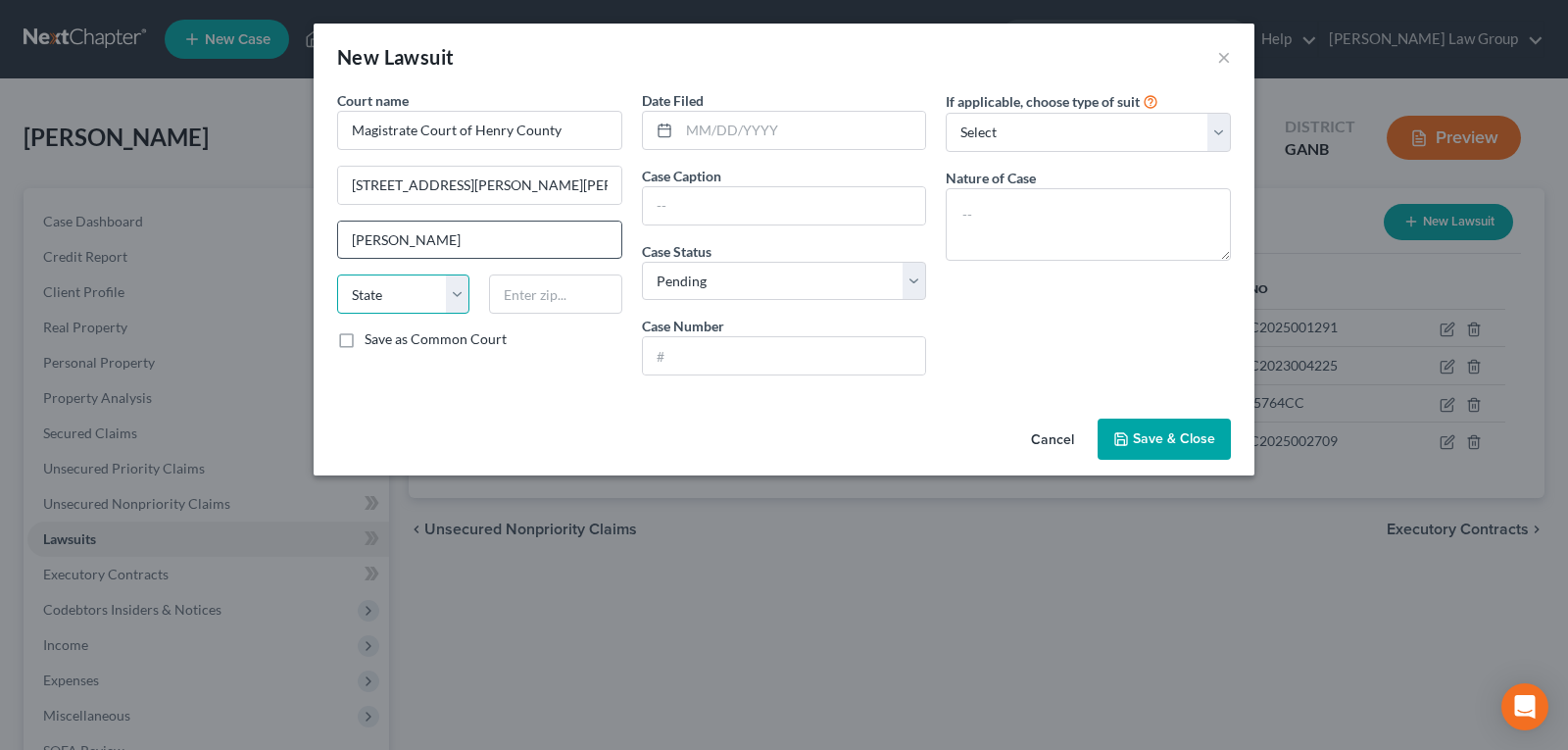
select select "10"
click at [568, 190] on input "[STREET_ADDRESS][PERSON_NAME][PERSON_NAME][PERSON_NAME]" at bounding box center [480, 186] width 284 height 38
click at [558, 298] on input "text" at bounding box center [554, 295] width 132 height 40
type input "30253"
type input "[PERSON_NAME]"
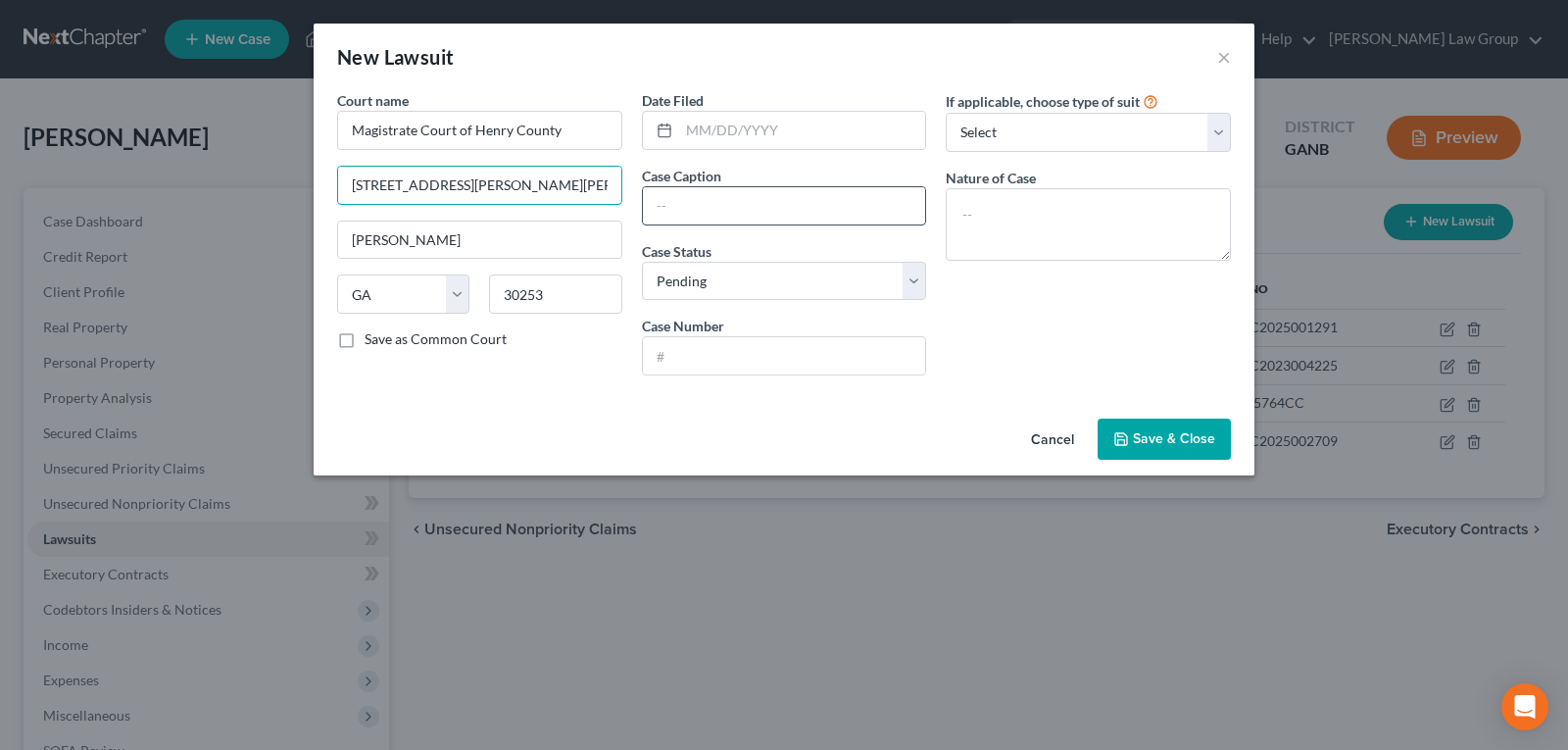
scroll to position [0, 99]
drag, startPoint x: 562, startPoint y: 187, endPoint x: 718, endPoint y: 198, distance: 156.4
click at [718, 198] on div "Court name * Magistrate Court of Henry County [STREET_ADDRESS][PERSON_NAME][GEO…" at bounding box center [784, 240] width 913 height 301
type input "[STREET_ADDRESS][PERSON_NAME][PERSON_NAME]"
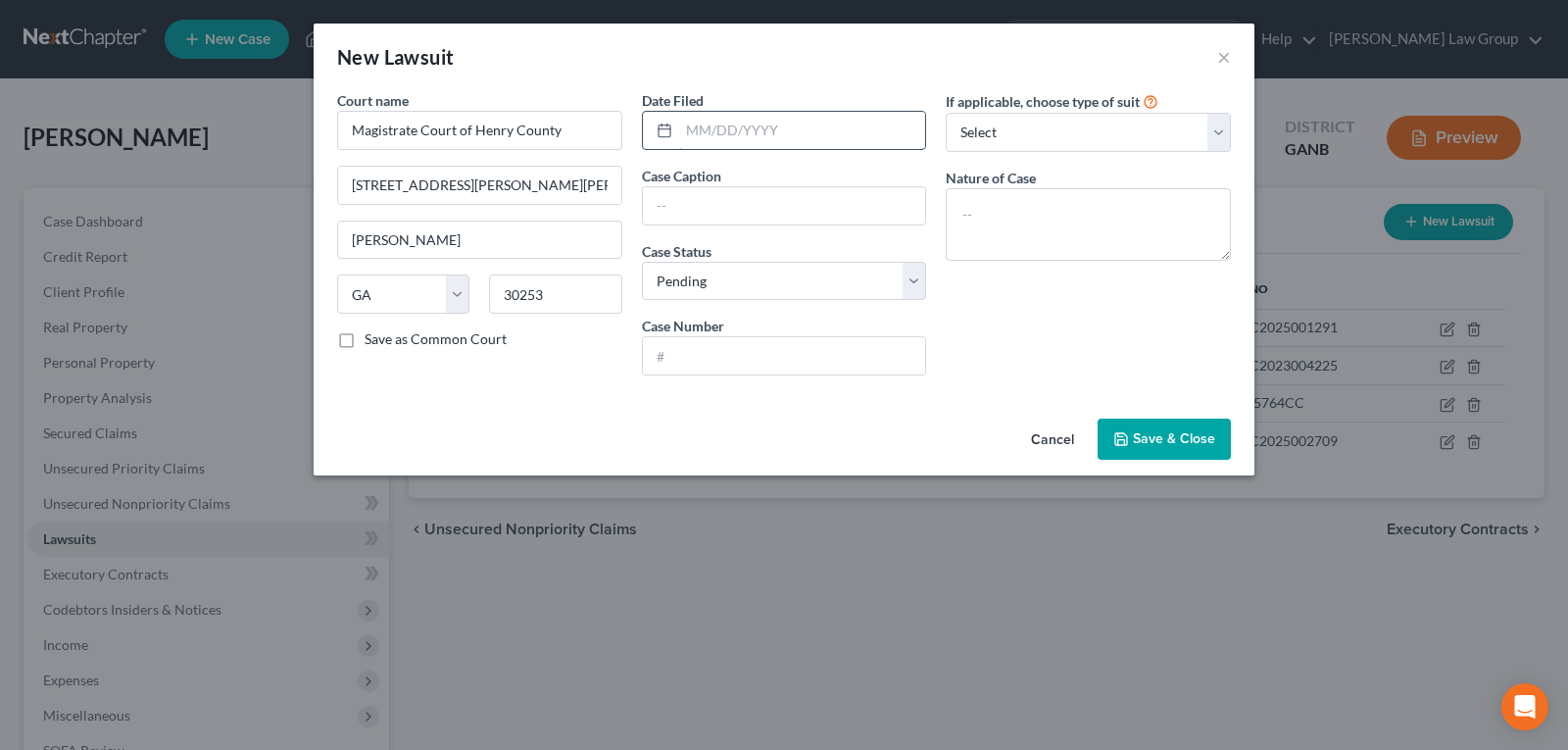
click at [726, 121] on input "text" at bounding box center [802, 131] width 247 height 38
type input "[DATE]"
click at [723, 199] on input "text" at bounding box center [784, 206] width 284 height 38
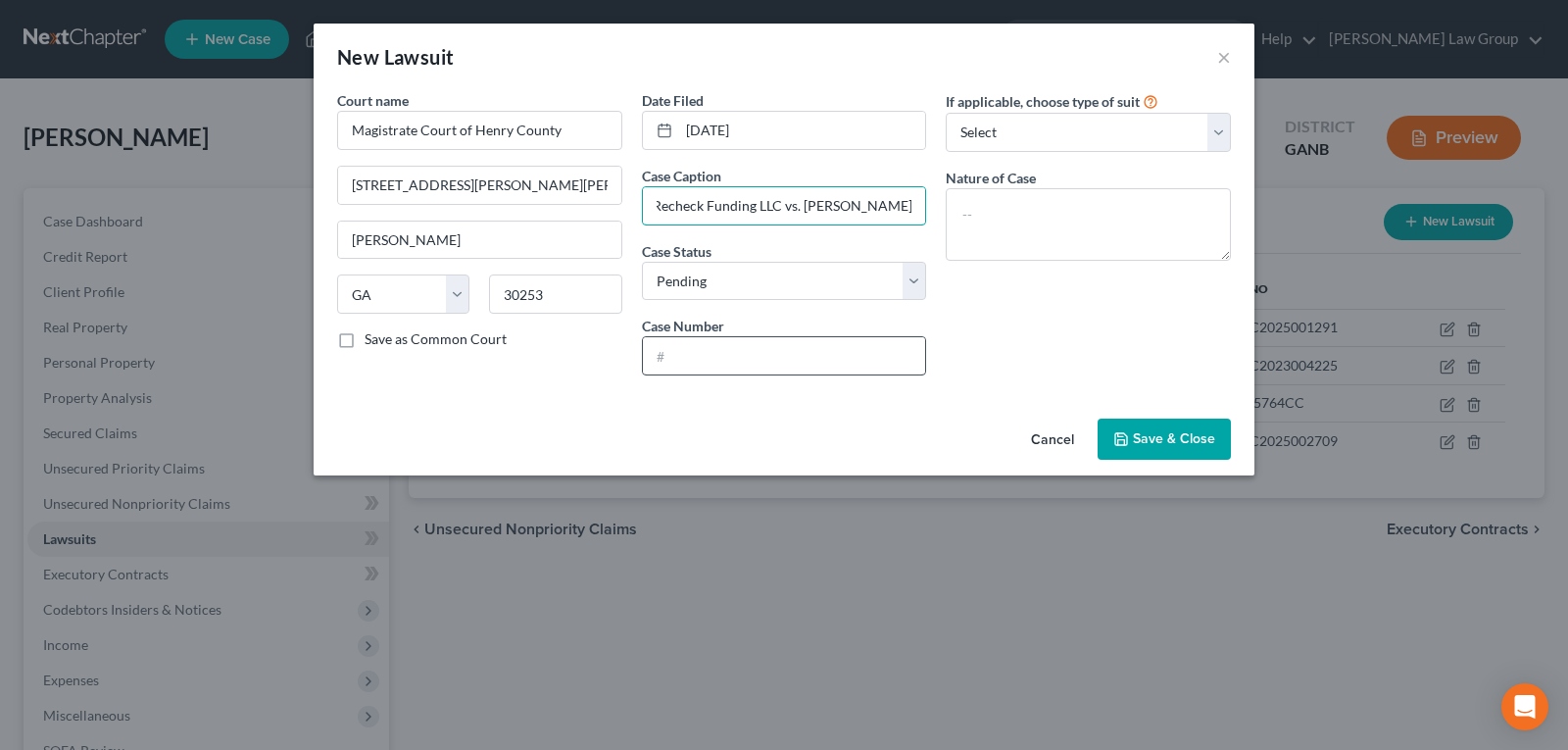
type input "Recheck Funding LLC vs. [PERSON_NAME]"
click at [724, 342] on input "text" at bounding box center [784, 356] width 284 height 38
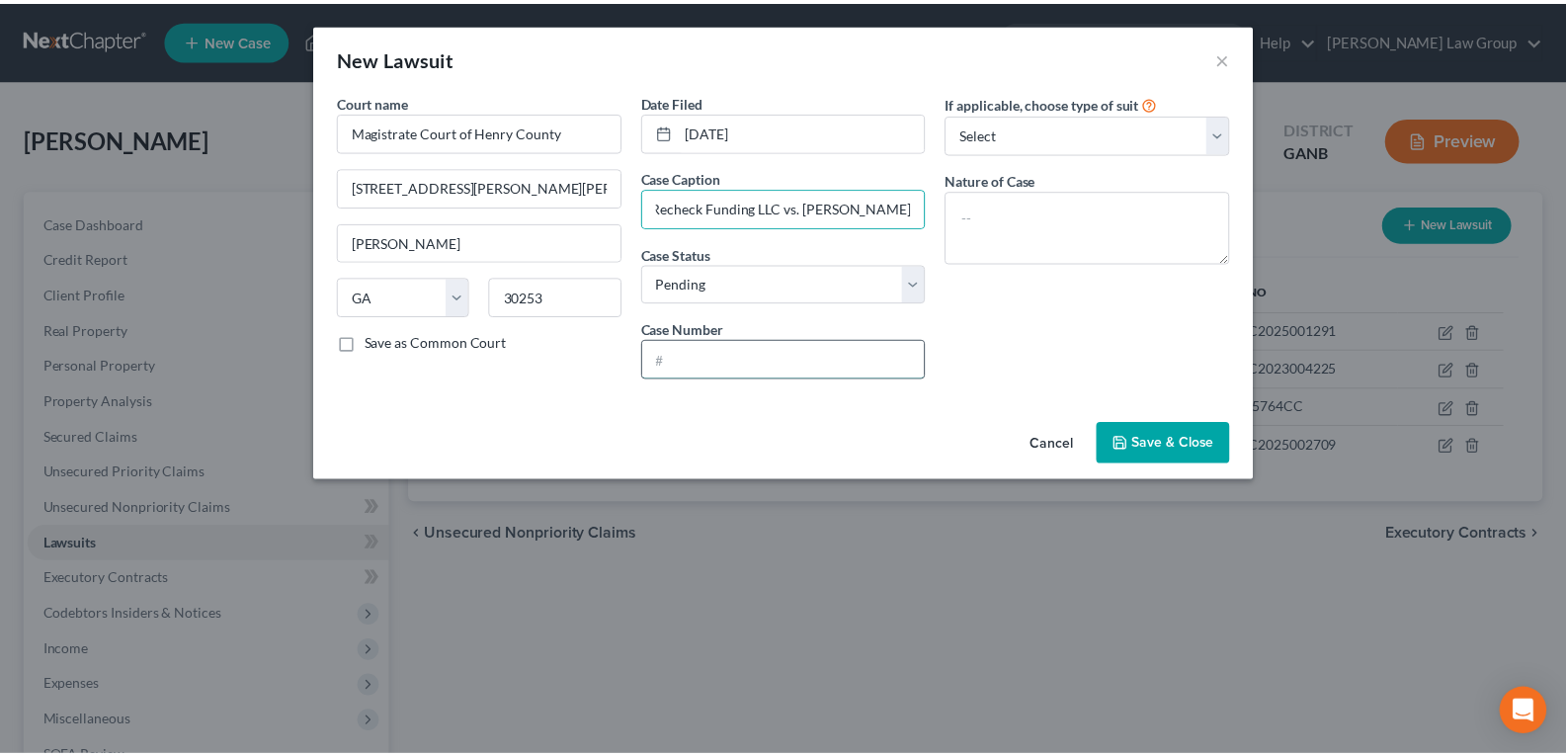
scroll to position [0, 0]
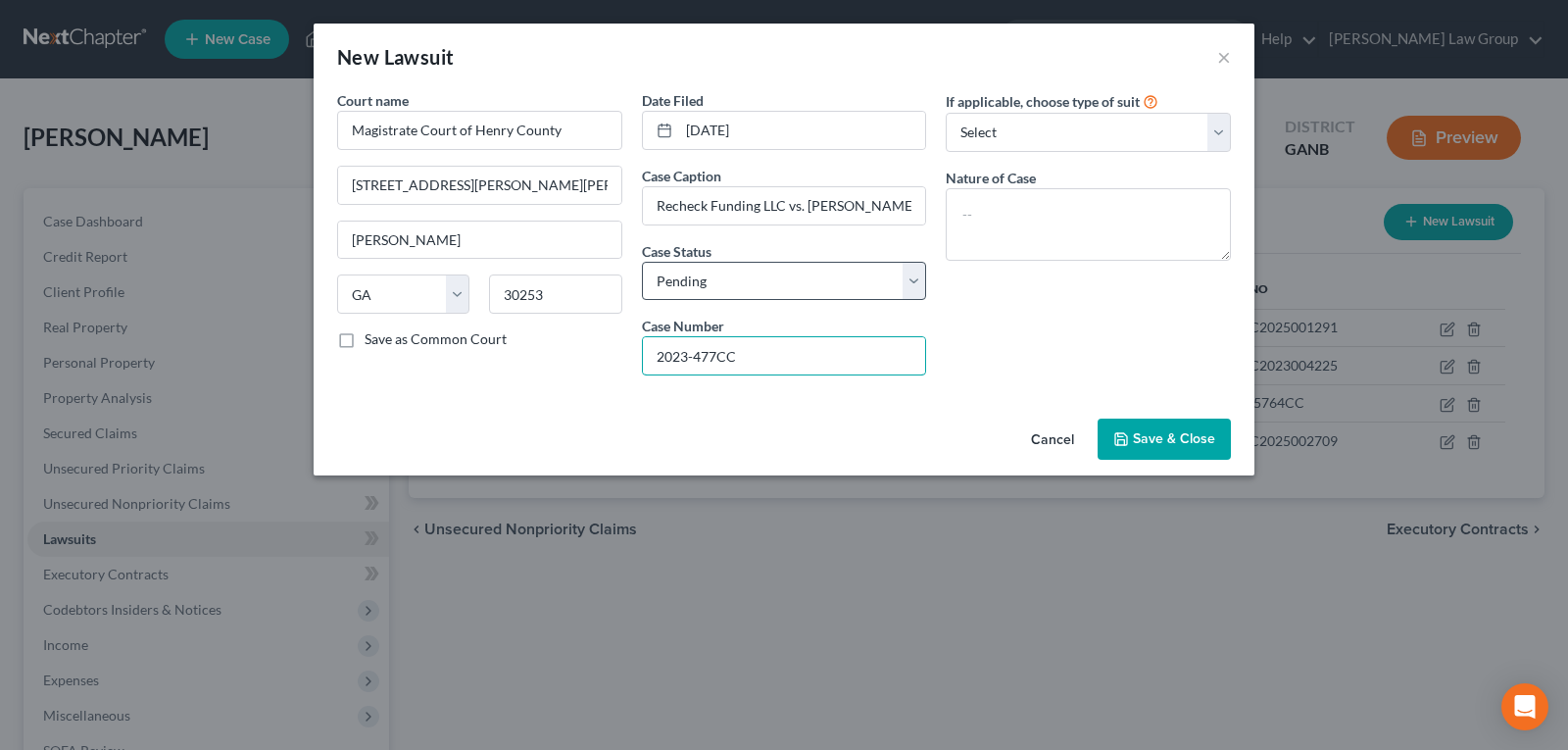
type input "2023-477CC"
click at [763, 276] on select "Select Pending On Appeal Concluded" at bounding box center [784, 282] width 286 height 40
select select "2"
click at [642, 262] on select "Select Pending On Appeal Concluded" at bounding box center [784, 282] width 286 height 40
drag, startPoint x: 1169, startPoint y: 434, endPoint x: 1164, endPoint y: 457, distance: 23.5
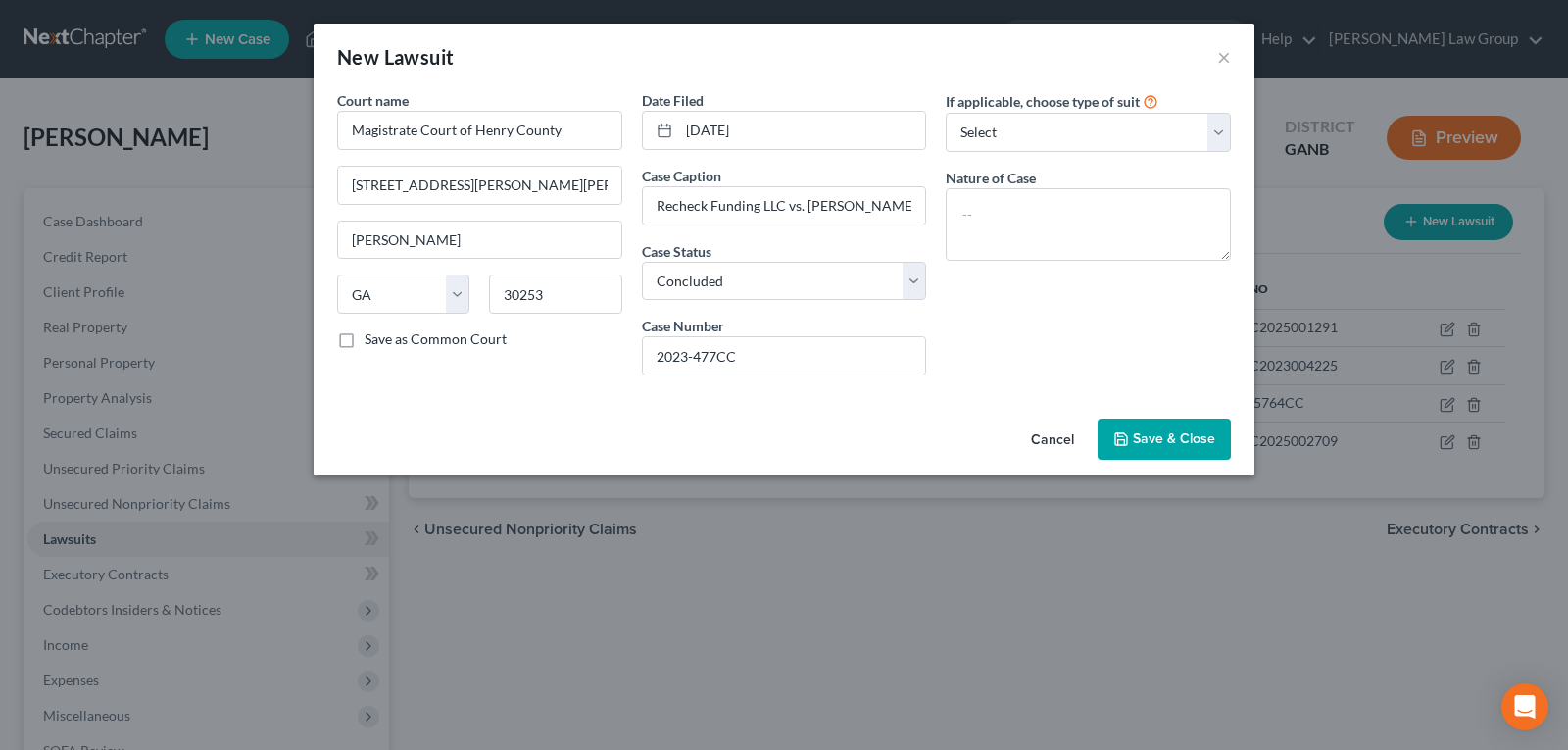
click at [1169, 433] on span "Save & Close" at bounding box center [1173, 438] width 82 height 17
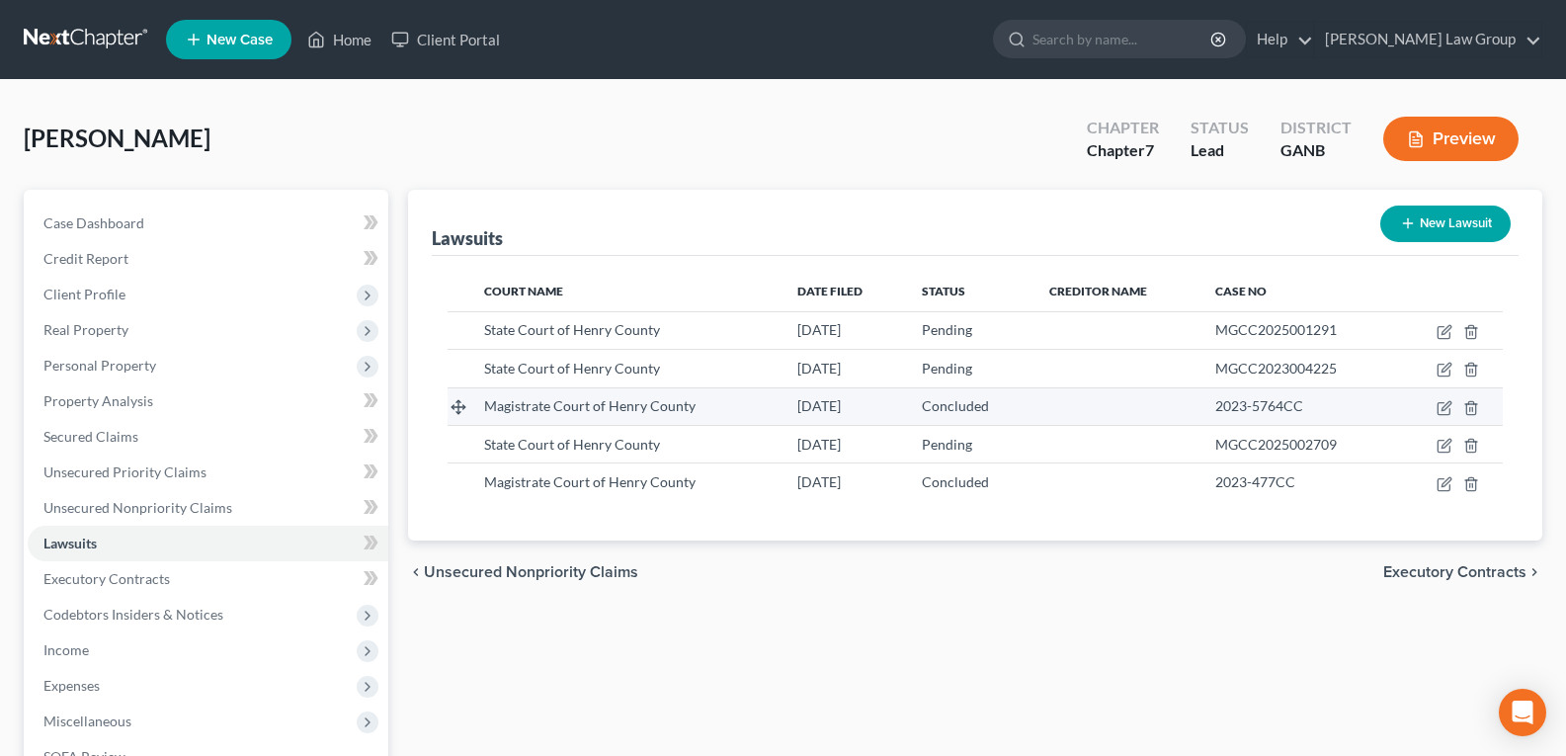
scroll to position [99, 0]
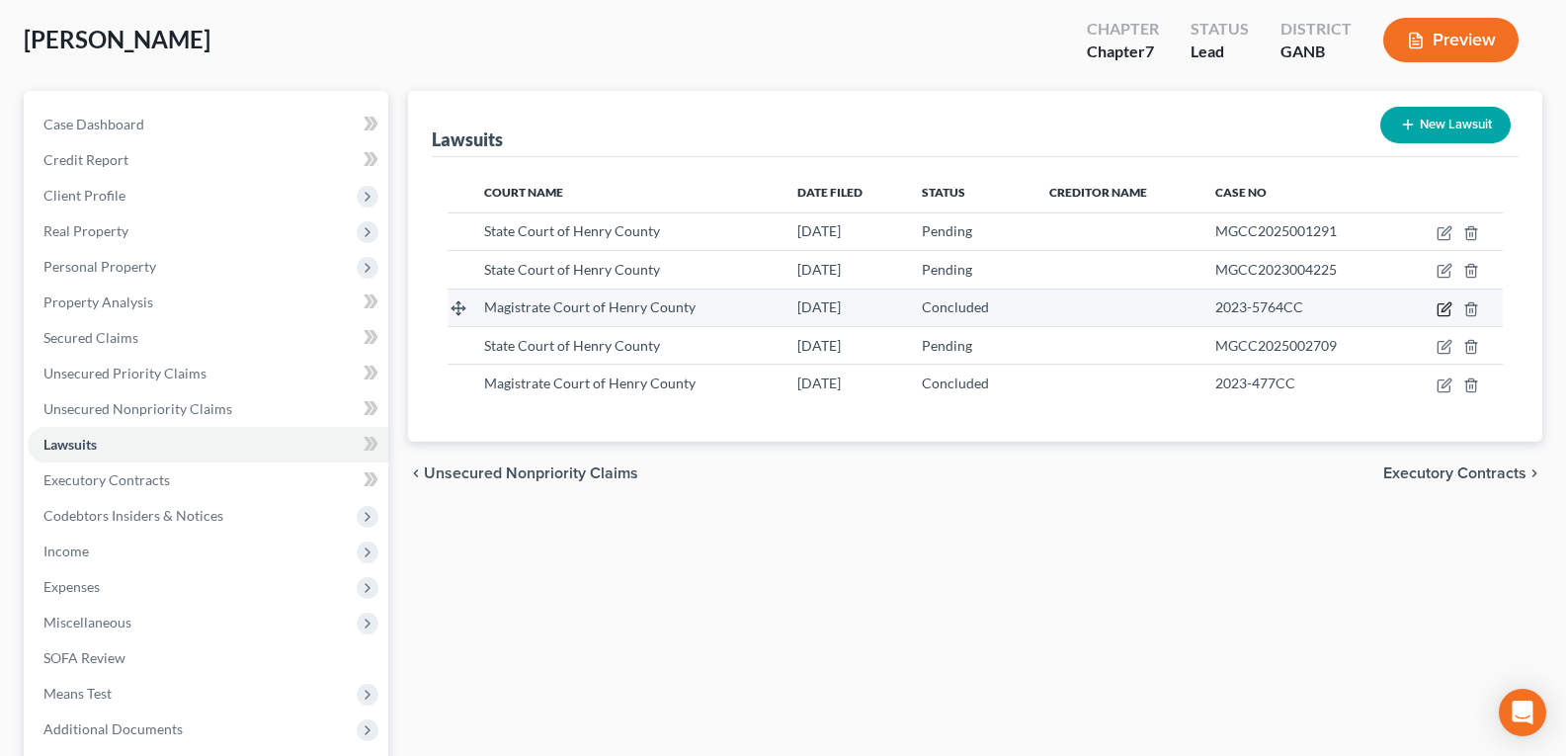
click at [1445, 309] on icon "button" at bounding box center [1445, 309] width 16 height 16
select select "10"
select select "2"
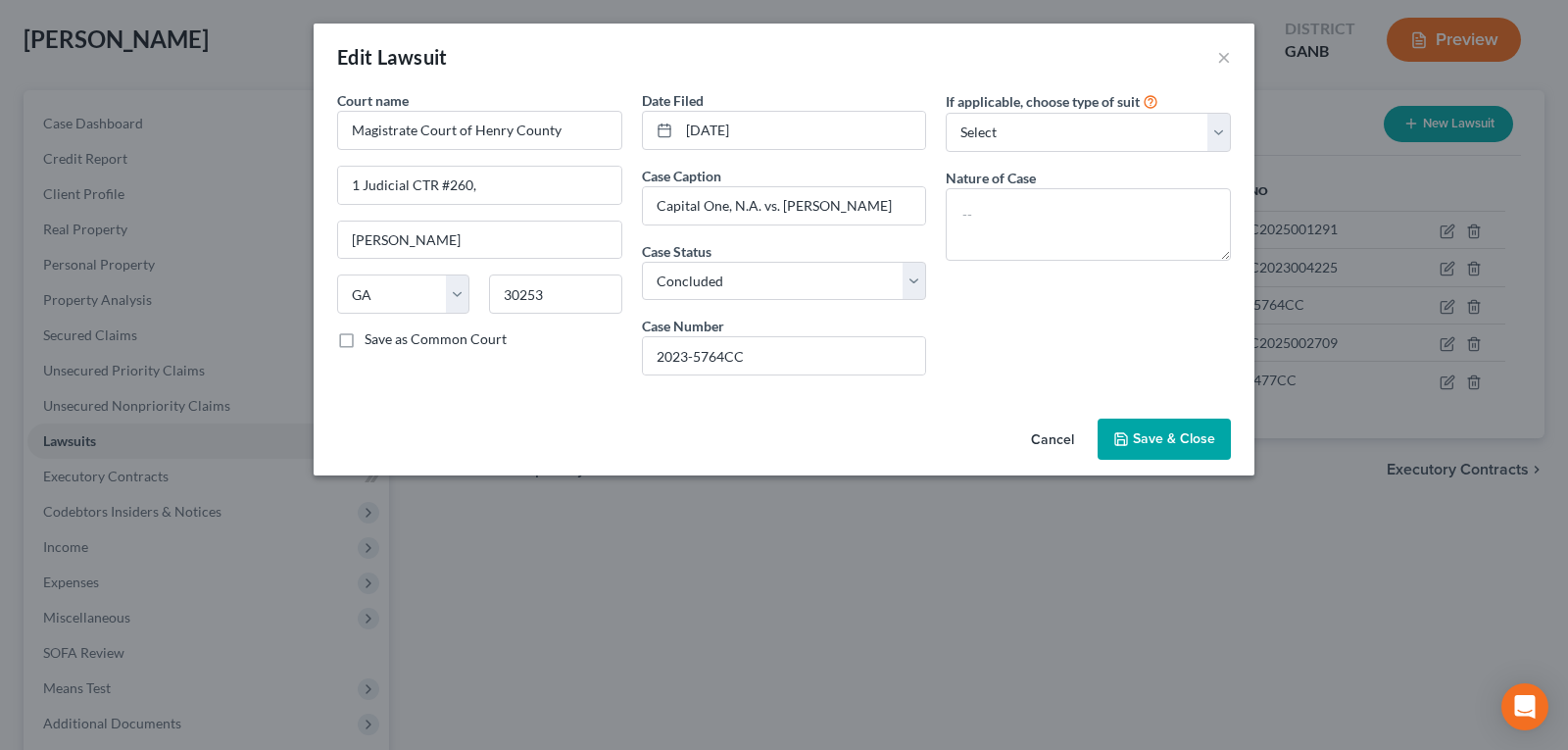
drag, startPoint x: 1052, startPoint y: 438, endPoint x: 993, endPoint y: 393, distance: 74.2
click at [1053, 438] on button "Cancel" at bounding box center [1052, 440] width 74 height 40
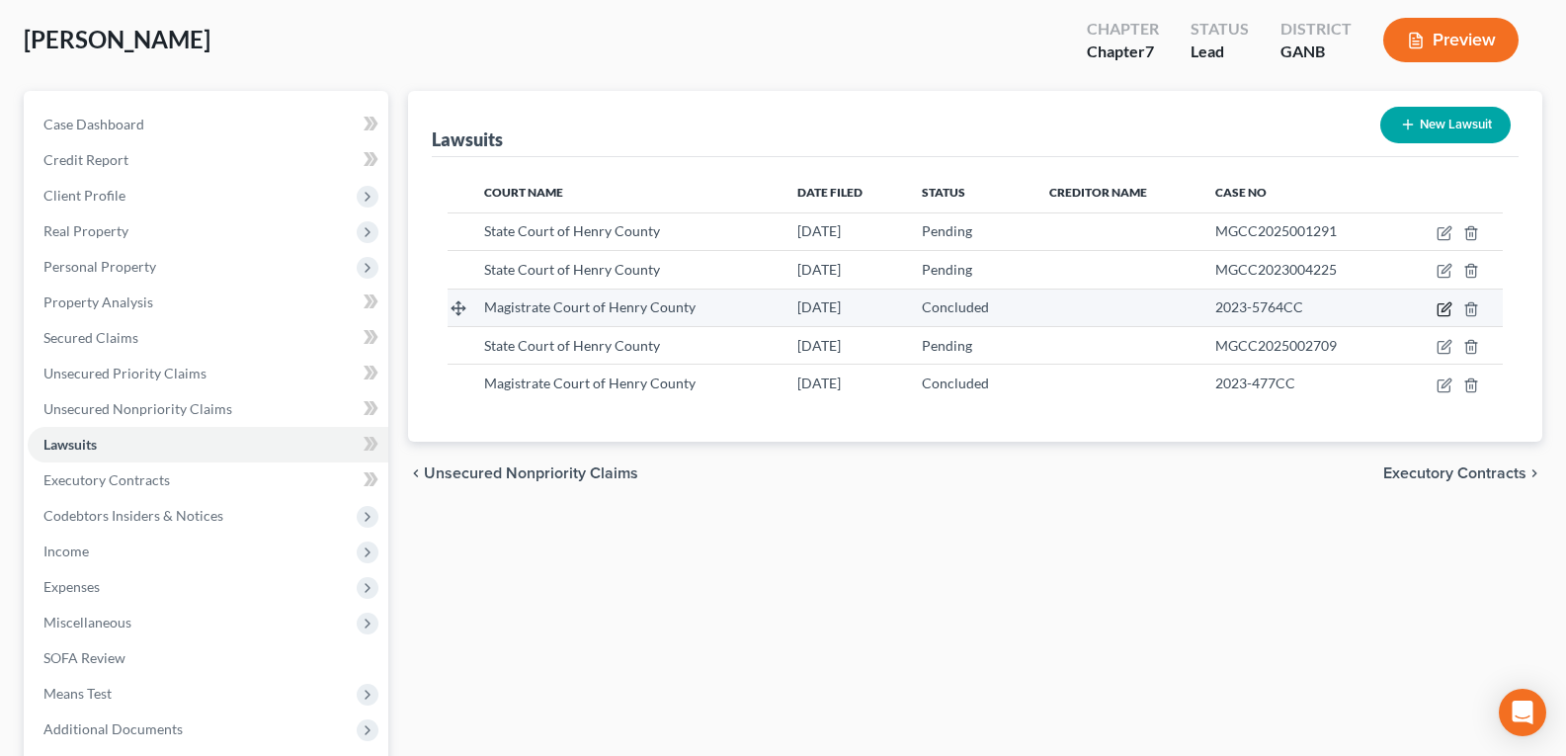
click at [1443, 306] on icon "button" at bounding box center [1445, 309] width 16 height 16
select select "10"
select select "2"
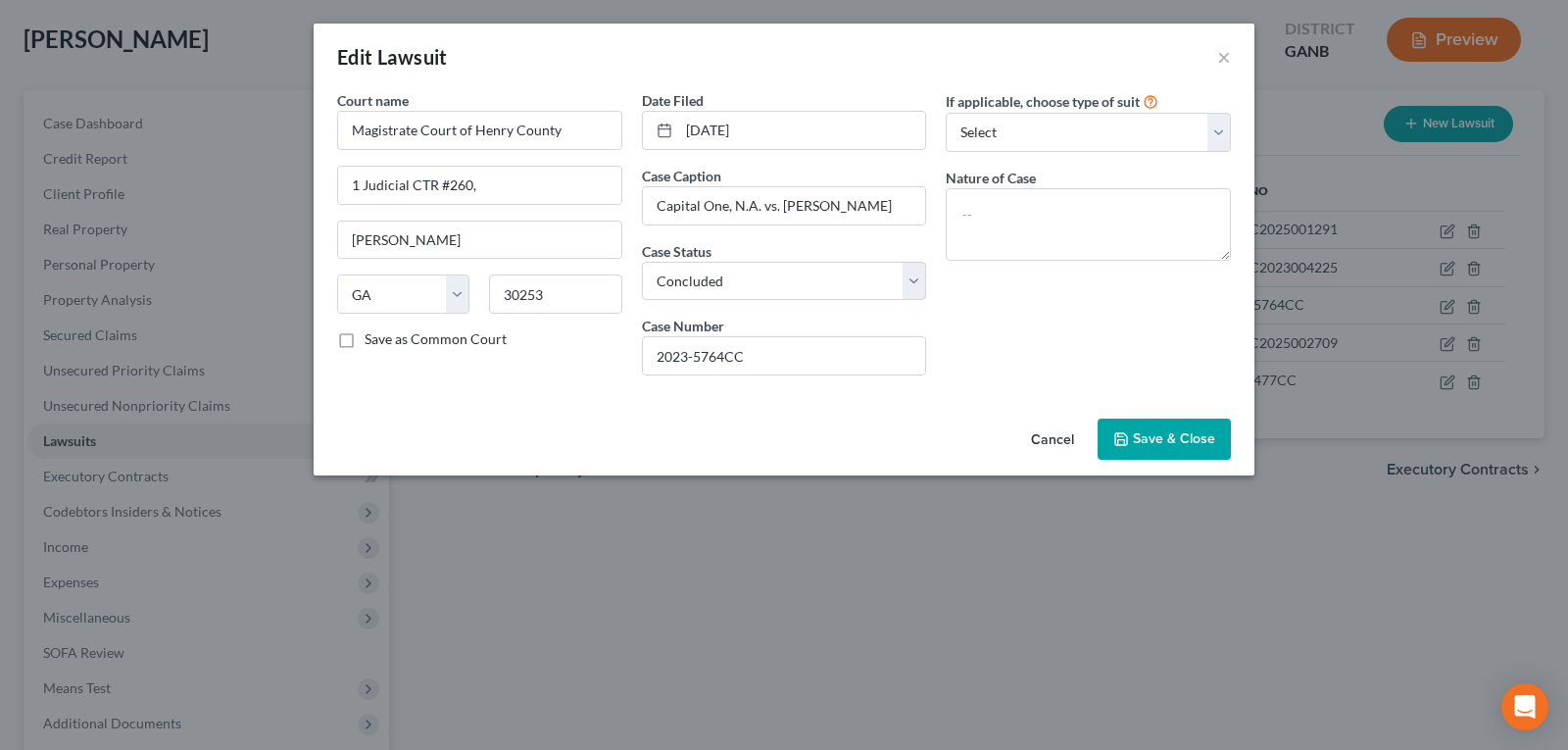
click at [1066, 439] on button "Cancel" at bounding box center [1052, 440] width 74 height 40
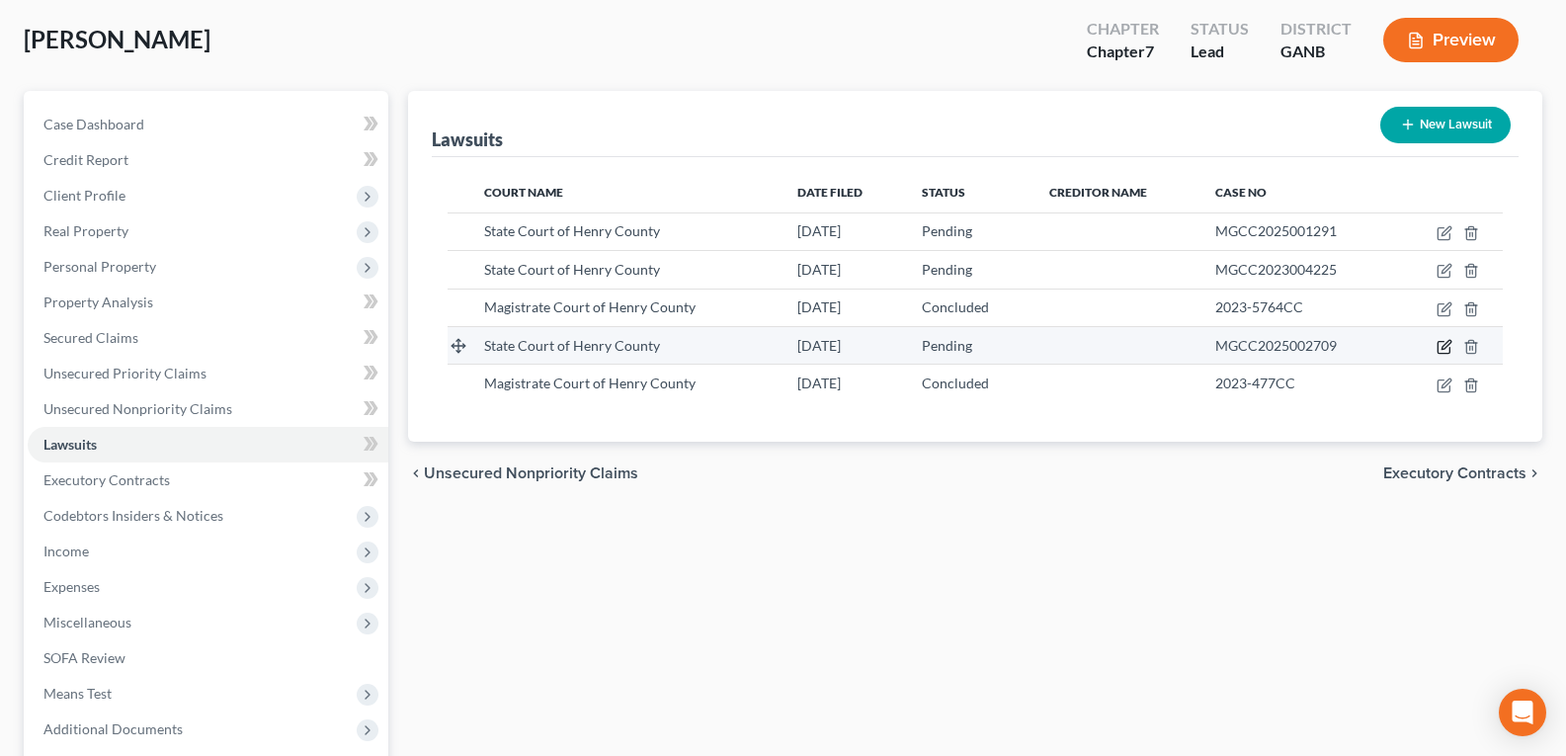
click at [1444, 348] on icon "button" at bounding box center [1445, 347] width 16 height 16
select select "10"
select select "0"
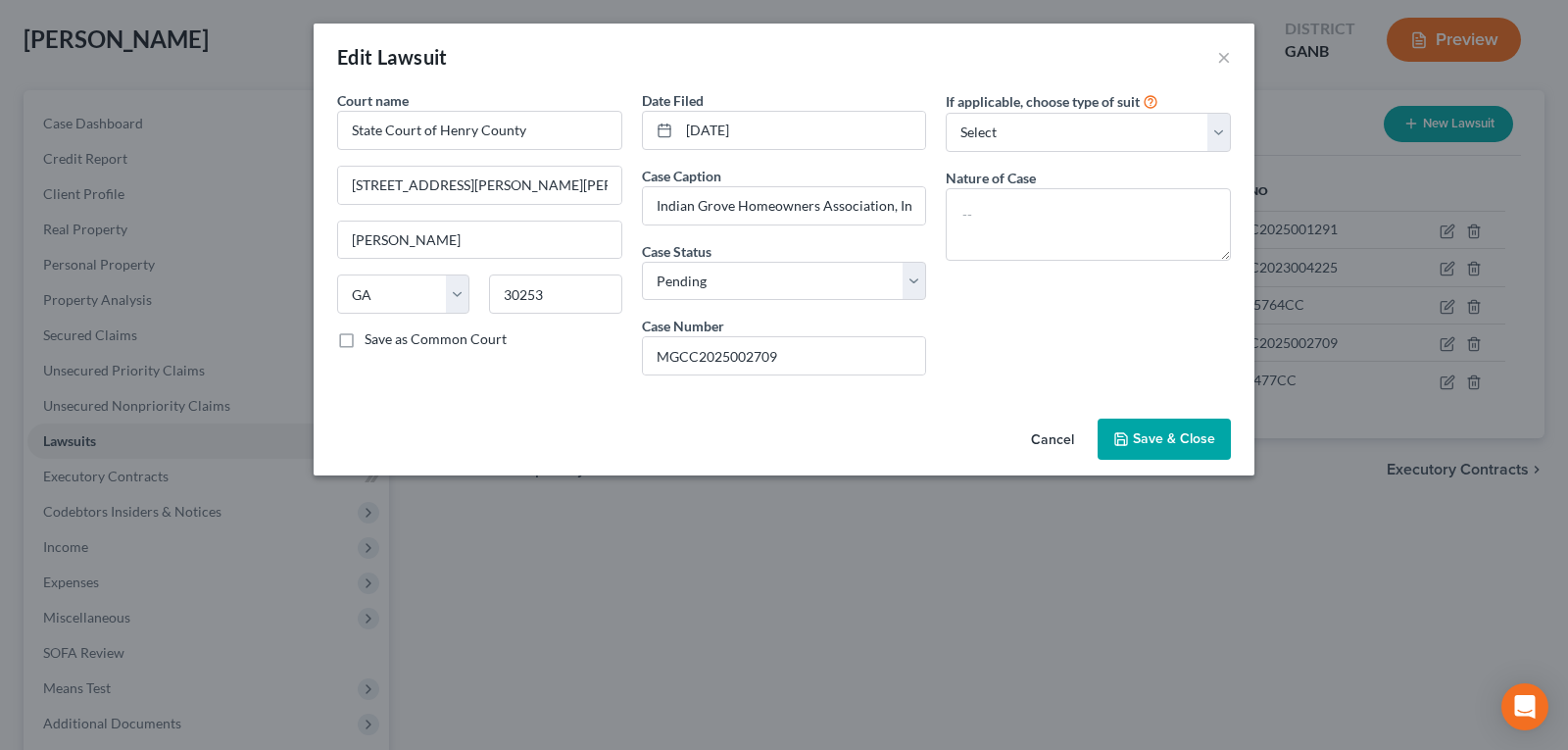
click at [1058, 437] on button "Cancel" at bounding box center [1052, 440] width 74 height 40
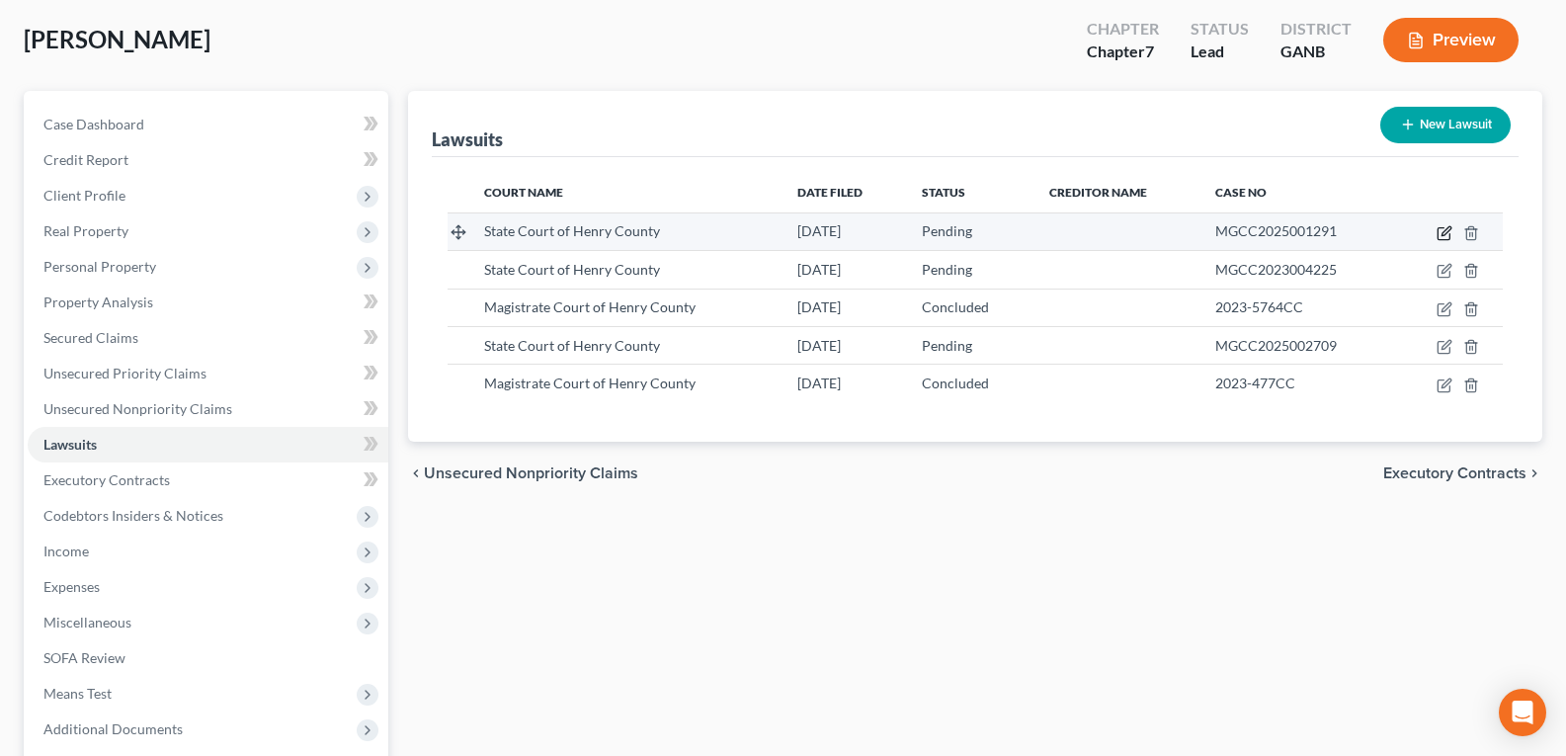
click at [1444, 232] on icon "button" at bounding box center [1446, 230] width 9 height 9
select select "10"
select select "0"
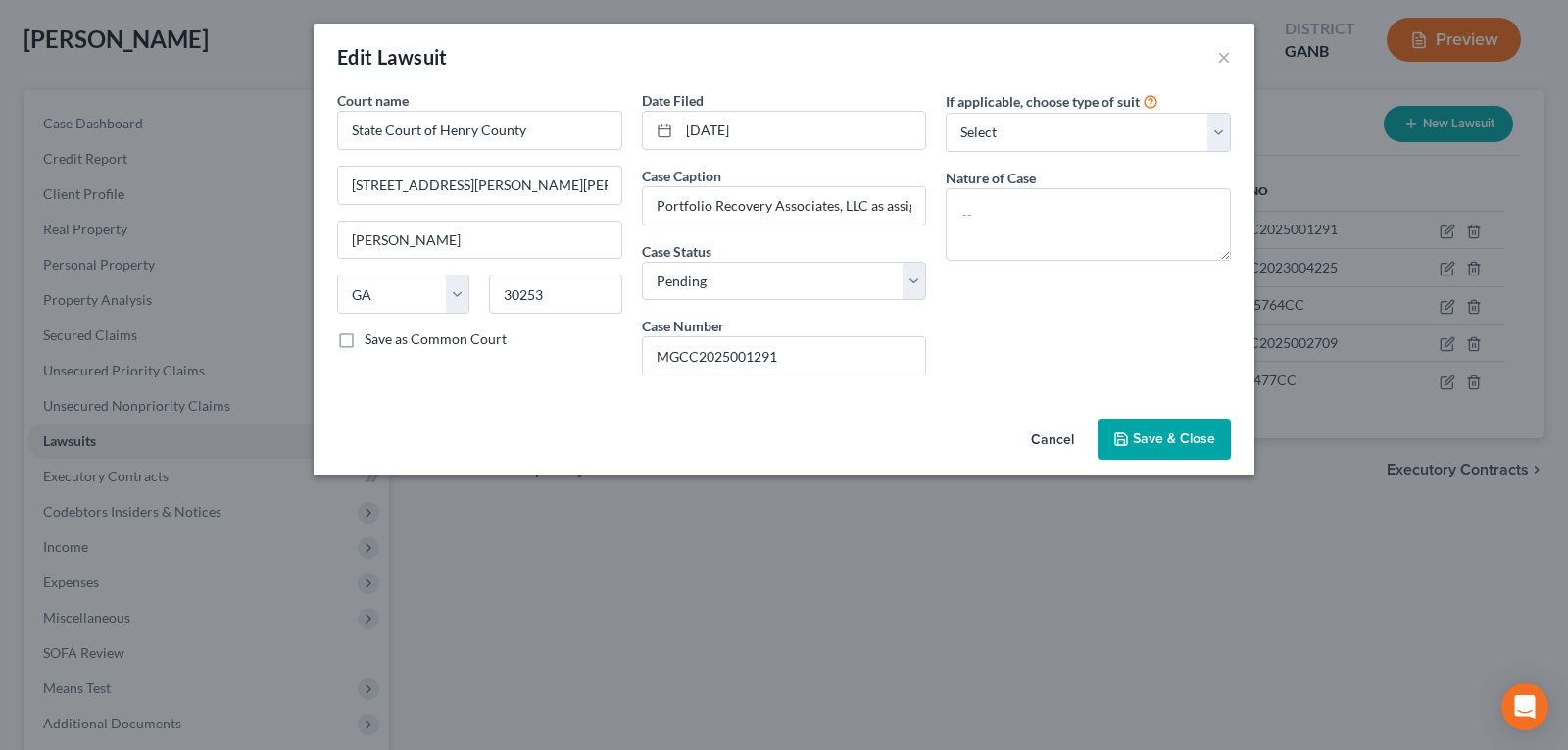
click at [1048, 437] on button "Cancel" at bounding box center [1052, 440] width 74 height 40
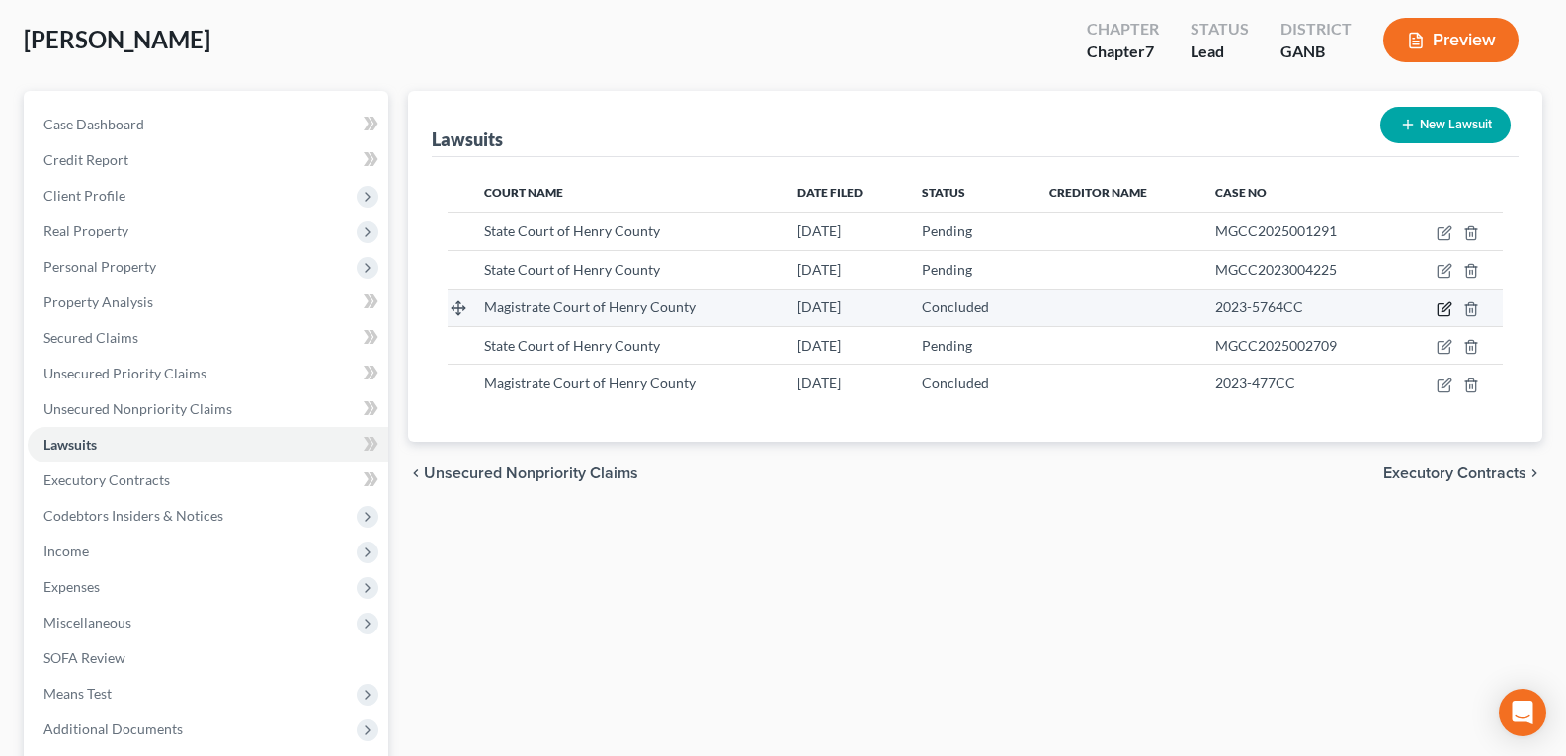
click at [1446, 308] on icon "button" at bounding box center [1445, 309] width 16 height 16
select select "10"
select select "2"
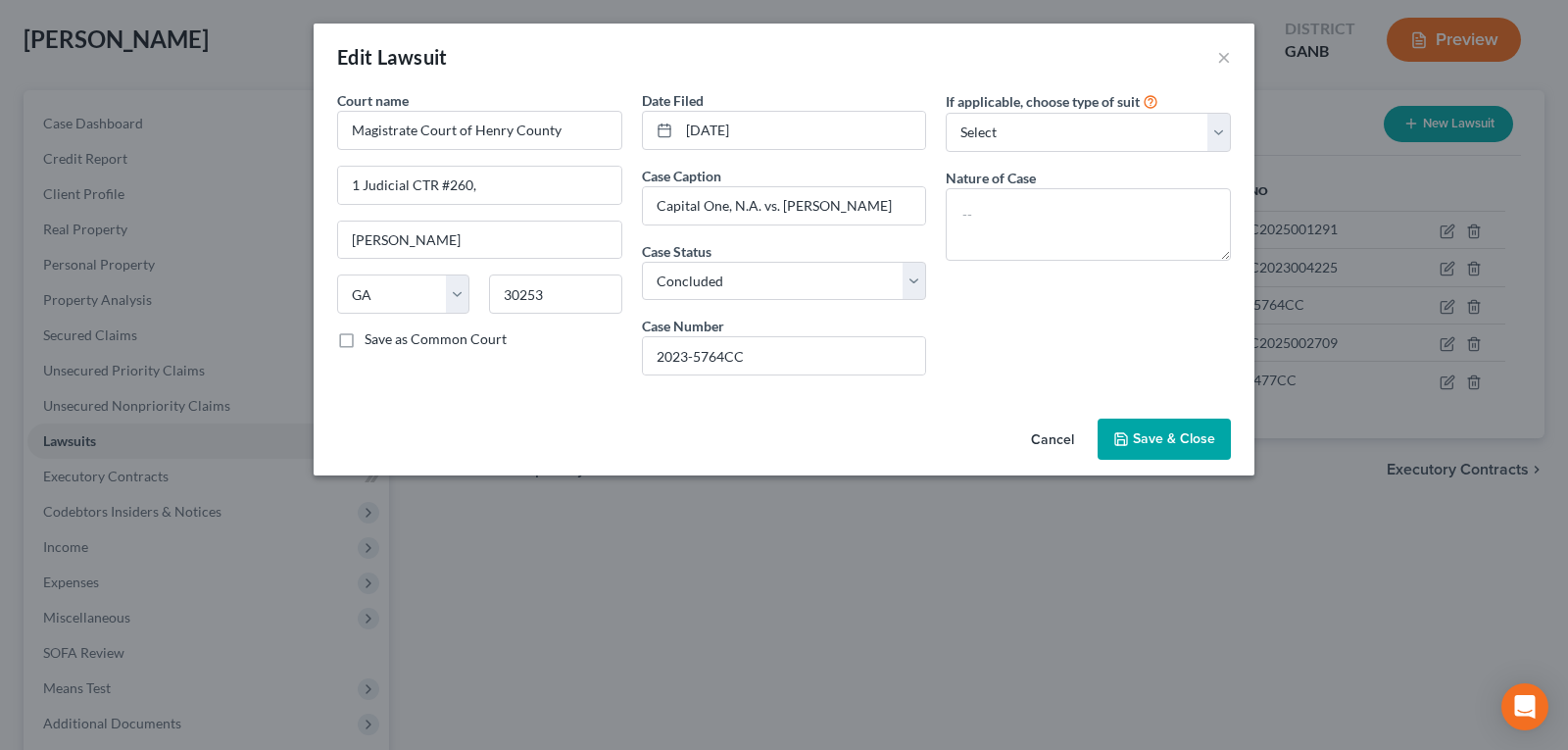
click at [1037, 438] on button "Cancel" at bounding box center [1052, 440] width 74 height 40
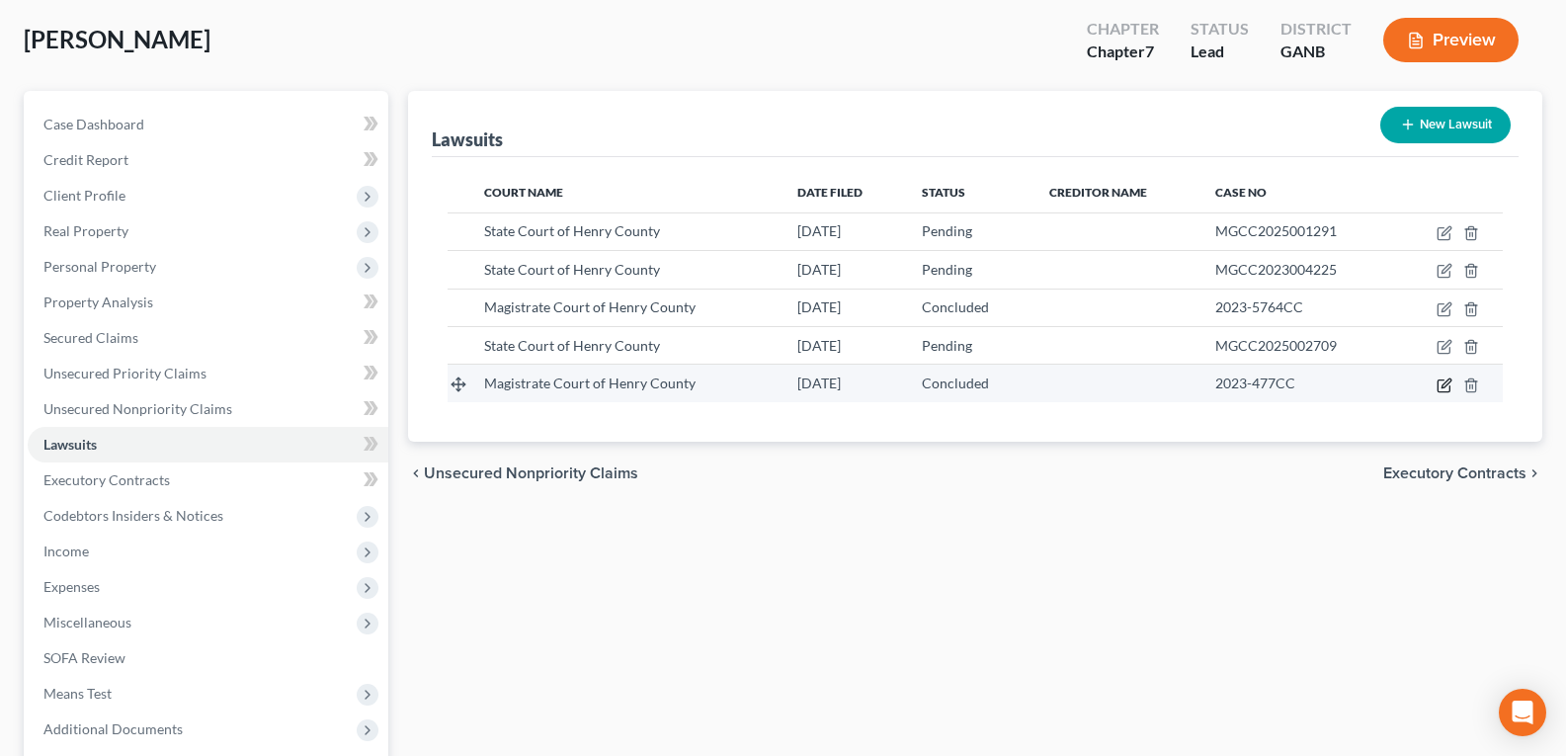
click at [1446, 387] on icon "button" at bounding box center [1445, 386] width 16 height 16
select select "10"
select select "2"
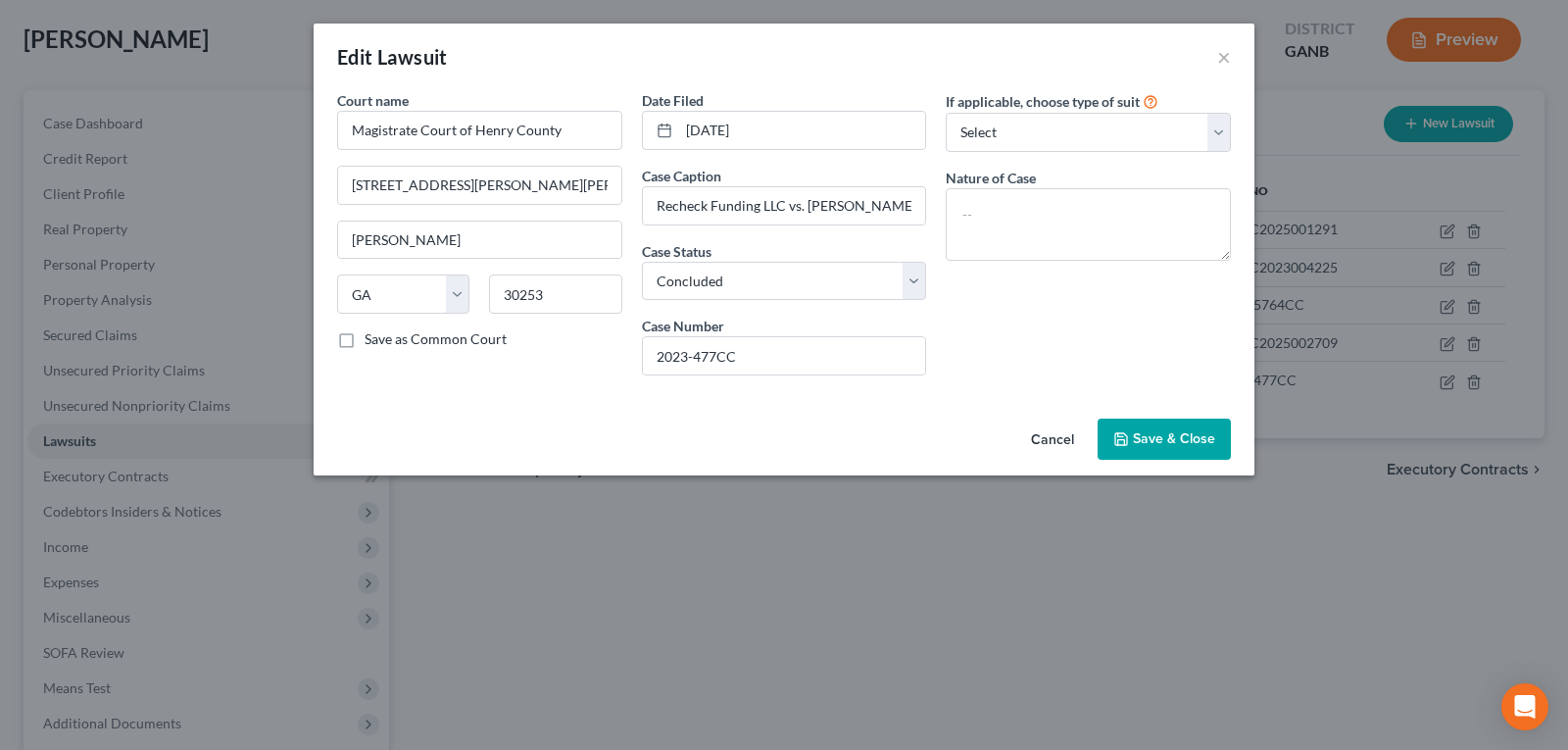
click at [1199, 437] on span "Save & Close" at bounding box center [1173, 438] width 82 height 17
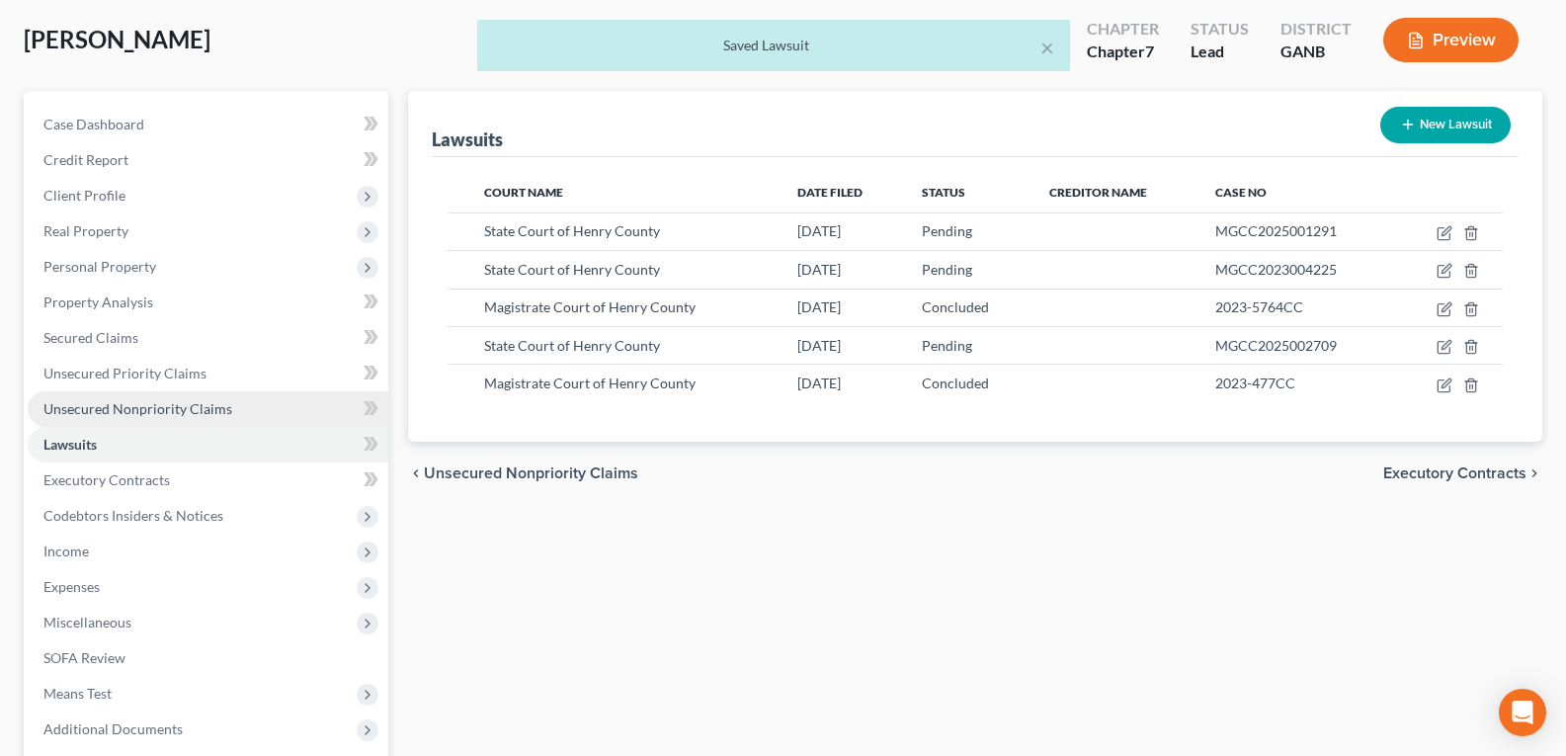
click at [101, 407] on span "Unsecured Nonpriority Claims" at bounding box center [137, 408] width 189 height 17
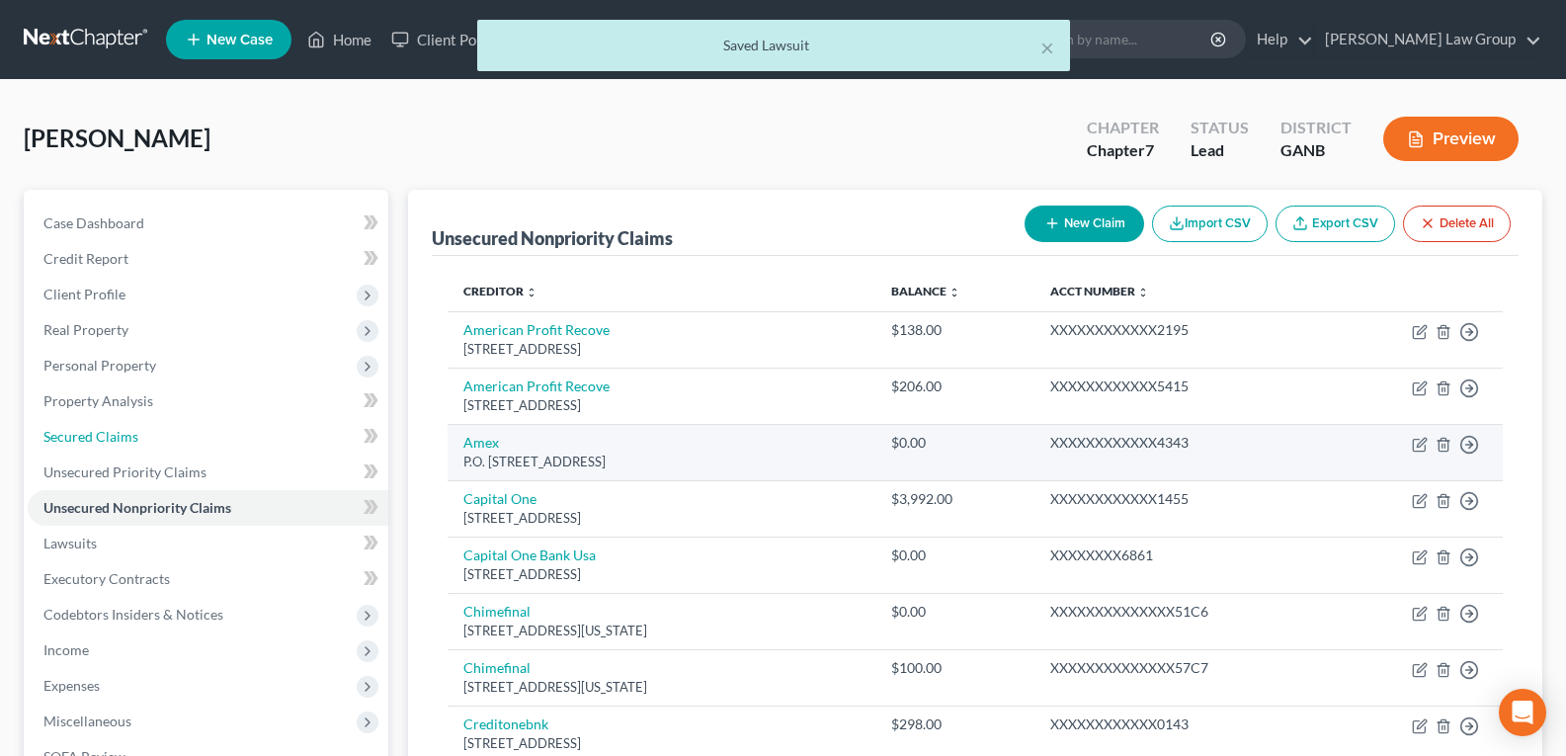
drag, startPoint x: 137, startPoint y: 430, endPoint x: 596, endPoint y: 477, distance: 461.0
click at [137, 431] on link "Secured Claims" at bounding box center [208, 437] width 361 height 36
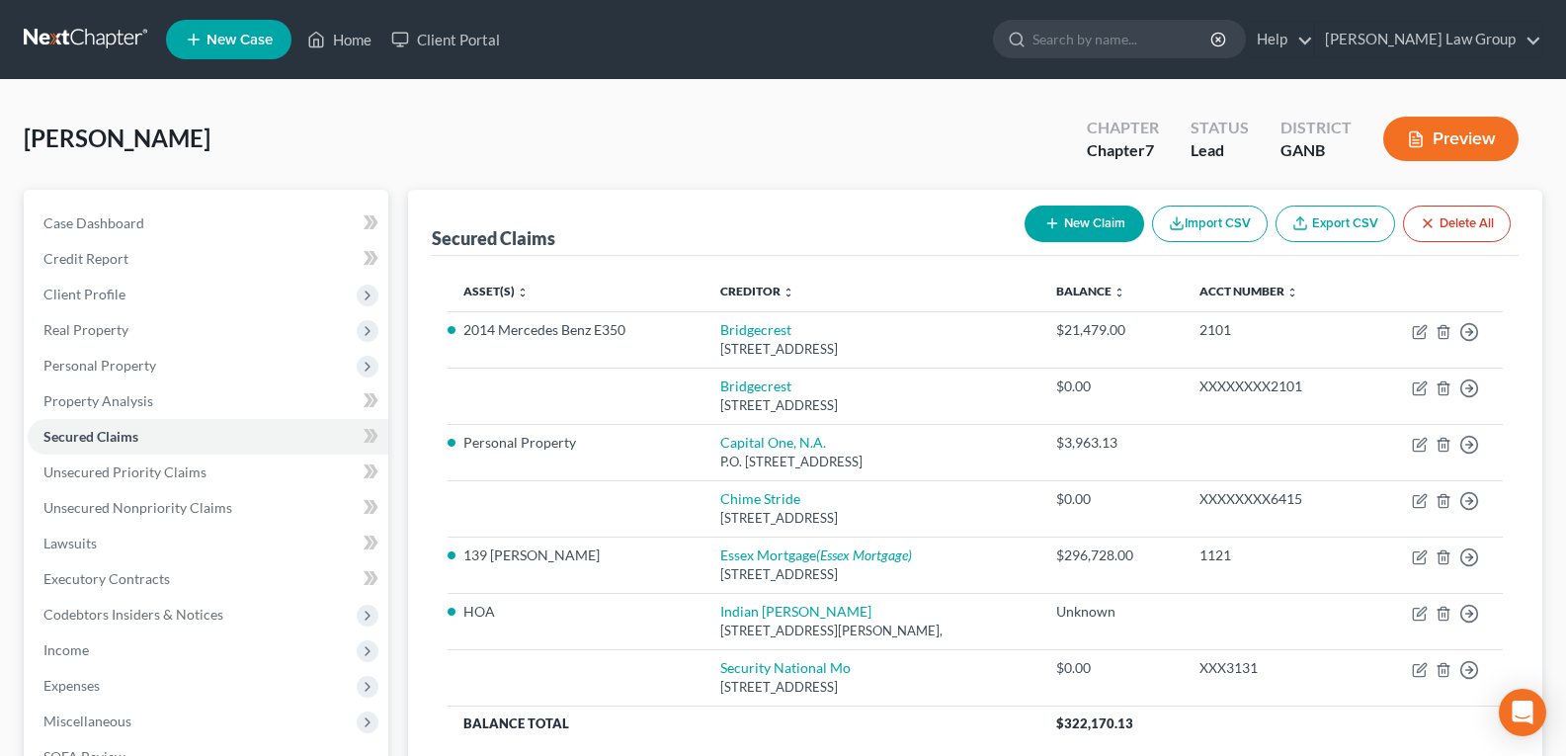
click at [1076, 230] on button "New Claim" at bounding box center [1085, 224] width 120 height 37
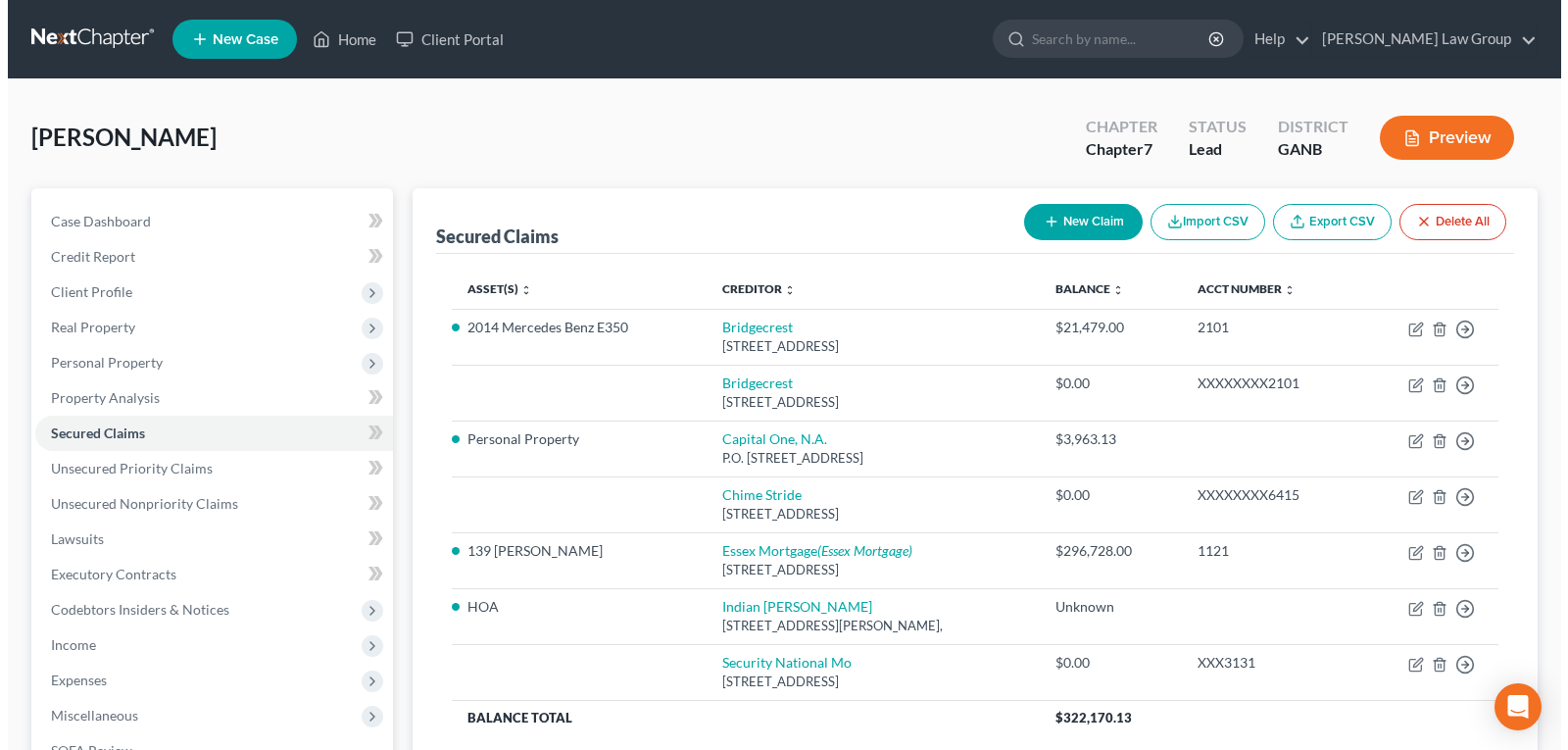
select select "0"
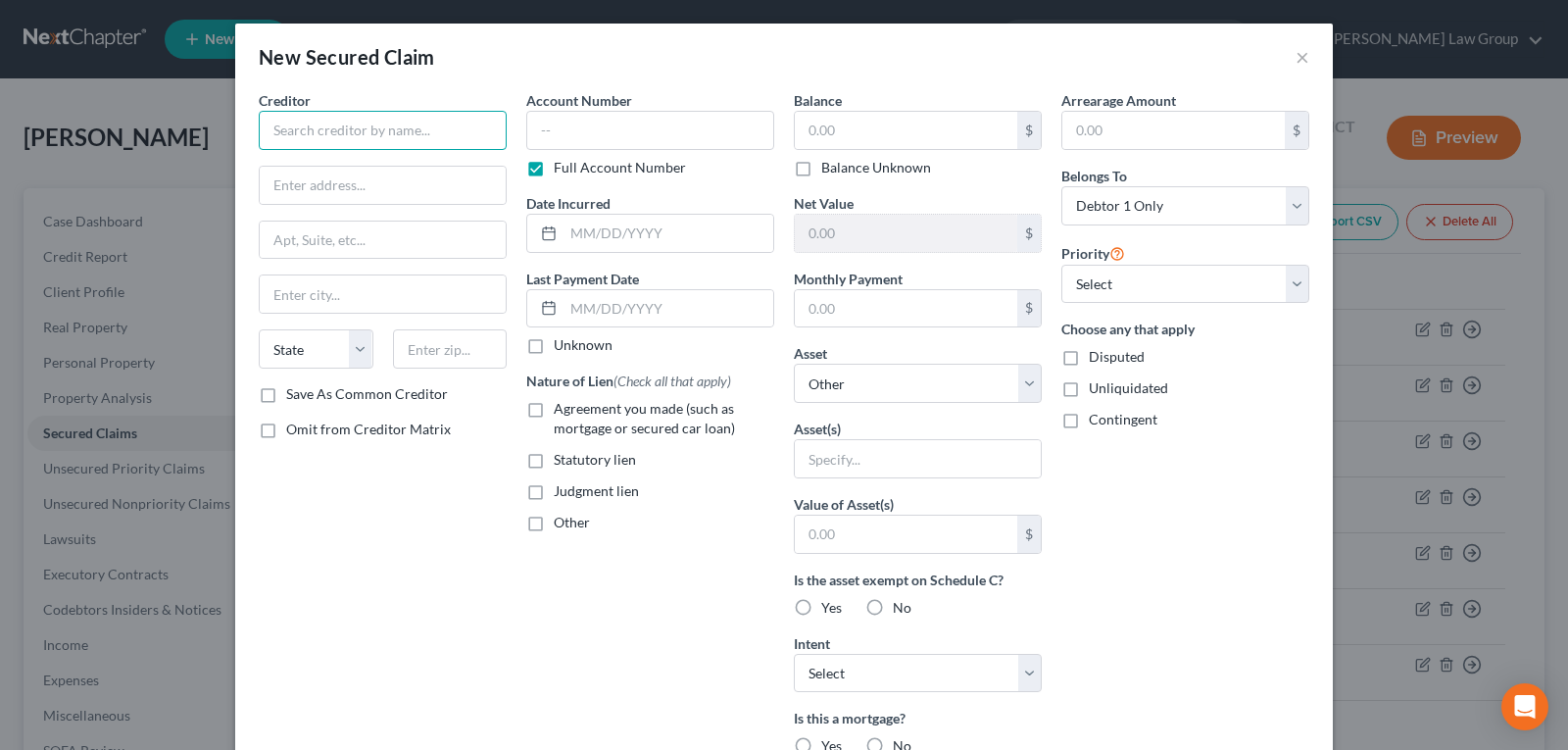
click at [404, 125] on input "text" at bounding box center [383, 131] width 248 height 40
type input "Recheck Funding LLC"
click at [372, 198] on input "text" at bounding box center [383, 186] width 246 height 38
paste input "[STREET_ADDRESS][PERSON_NAME]"
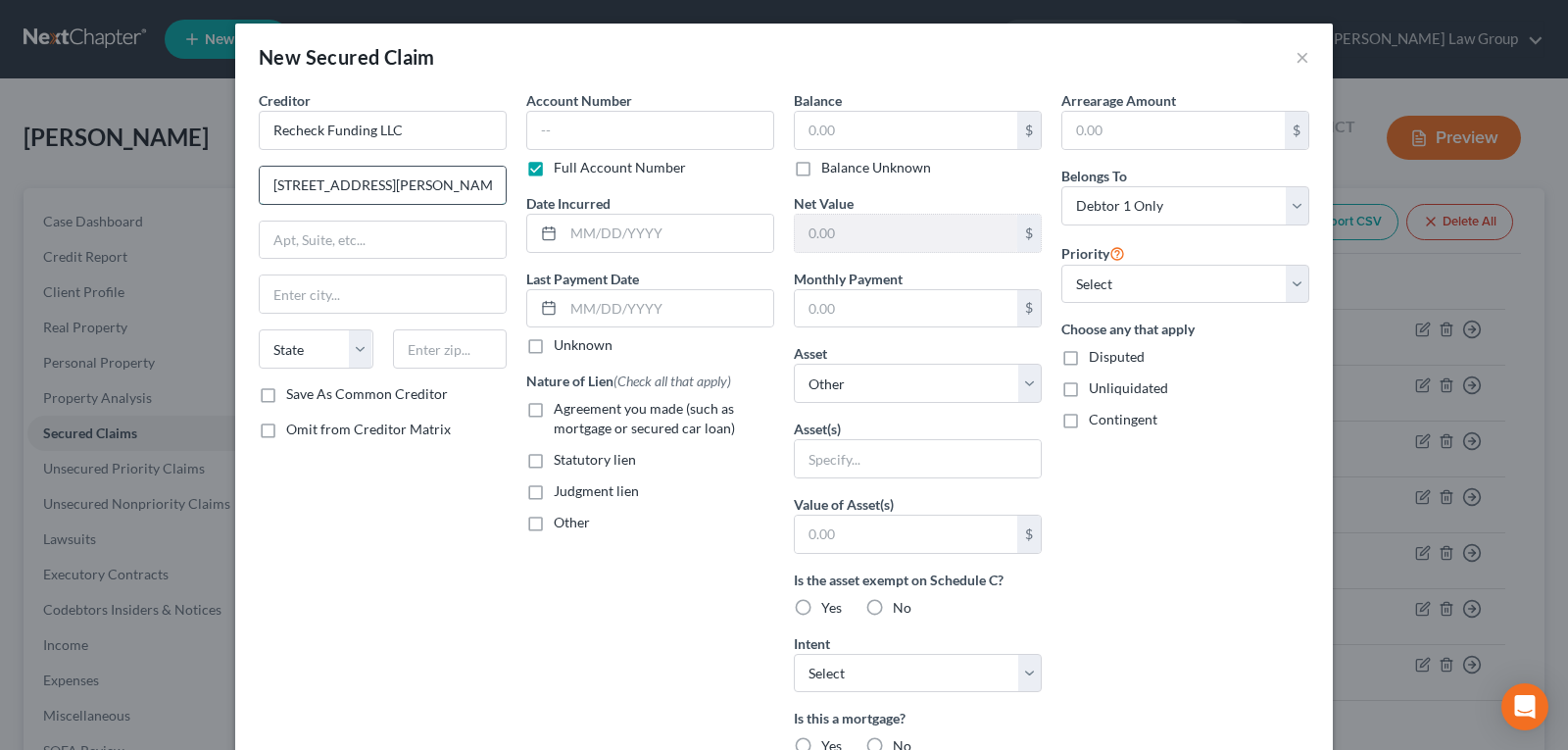
scroll to position [0, 166]
type input "[STREET_ADDRESS][PERSON_NAME]"
click at [353, 286] on input "text" at bounding box center [383, 295] width 246 height 38
type input "[GEOGRAPHIC_DATA]"
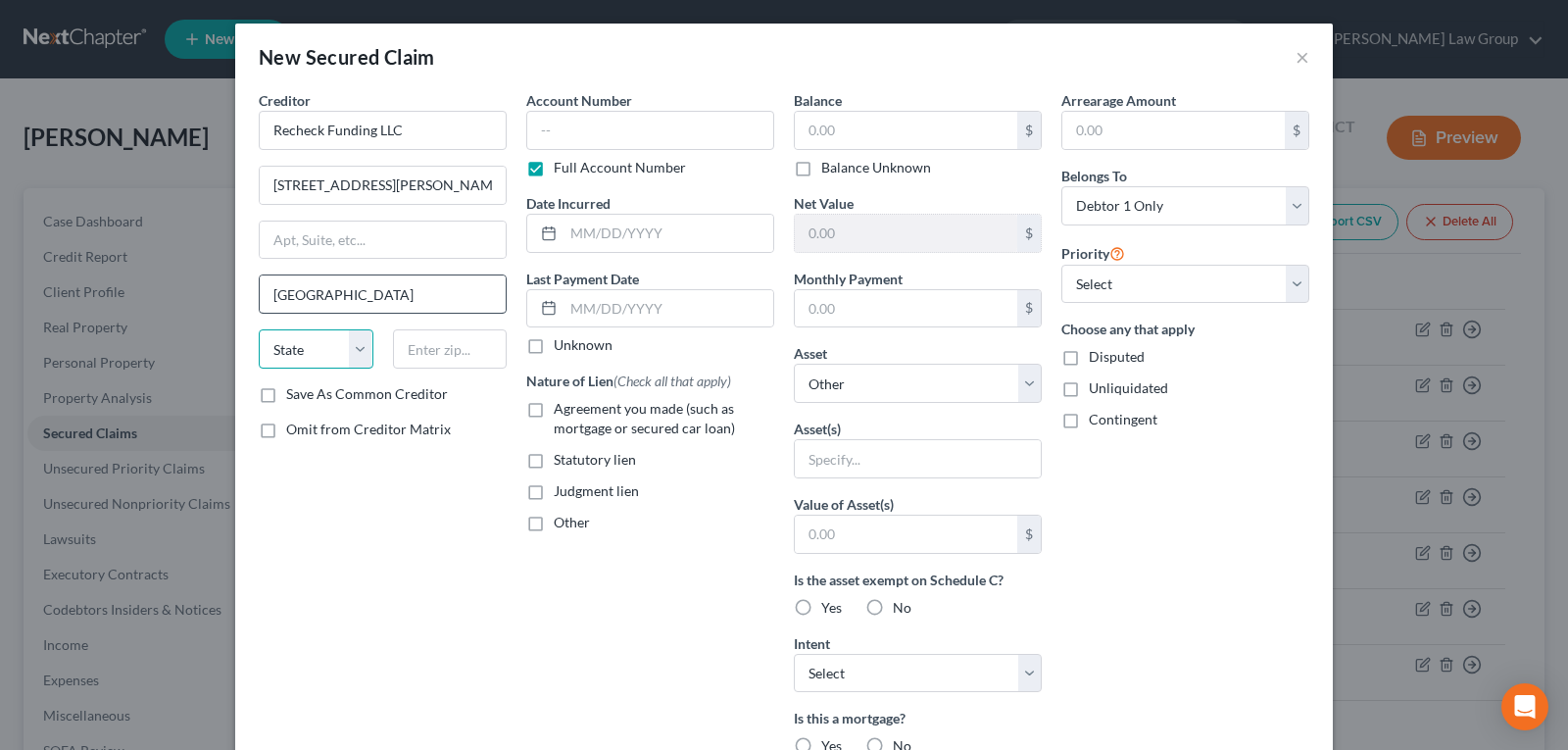
select select "10"
type input "q"
click at [426, 196] on input "[STREET_ADDRESS][PERSON_NAME]" at bounding box center [383, 186] width 246 height 38
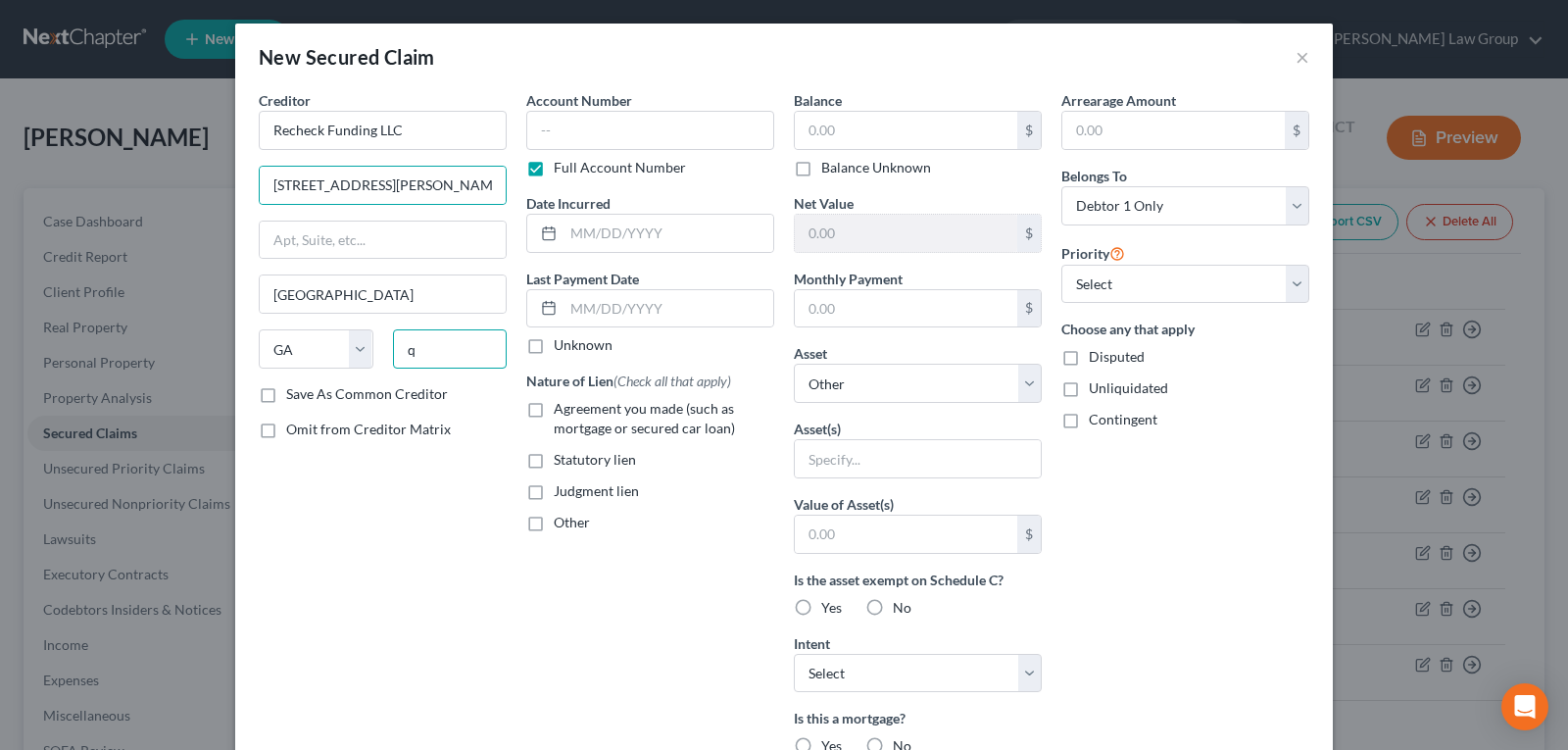
click at [443, 350] on input "q" at bounding box center [450, 349] width 115 height 40
click at [468, 181] on input "[STREET_ADDRESS][PERSON_NAME]" at bounding box center [383, 186] width 246 height 38
click at [479, 346] on input "30281-" at bounding box center [450, 349] width 115 height 40
type input "30281-6331"
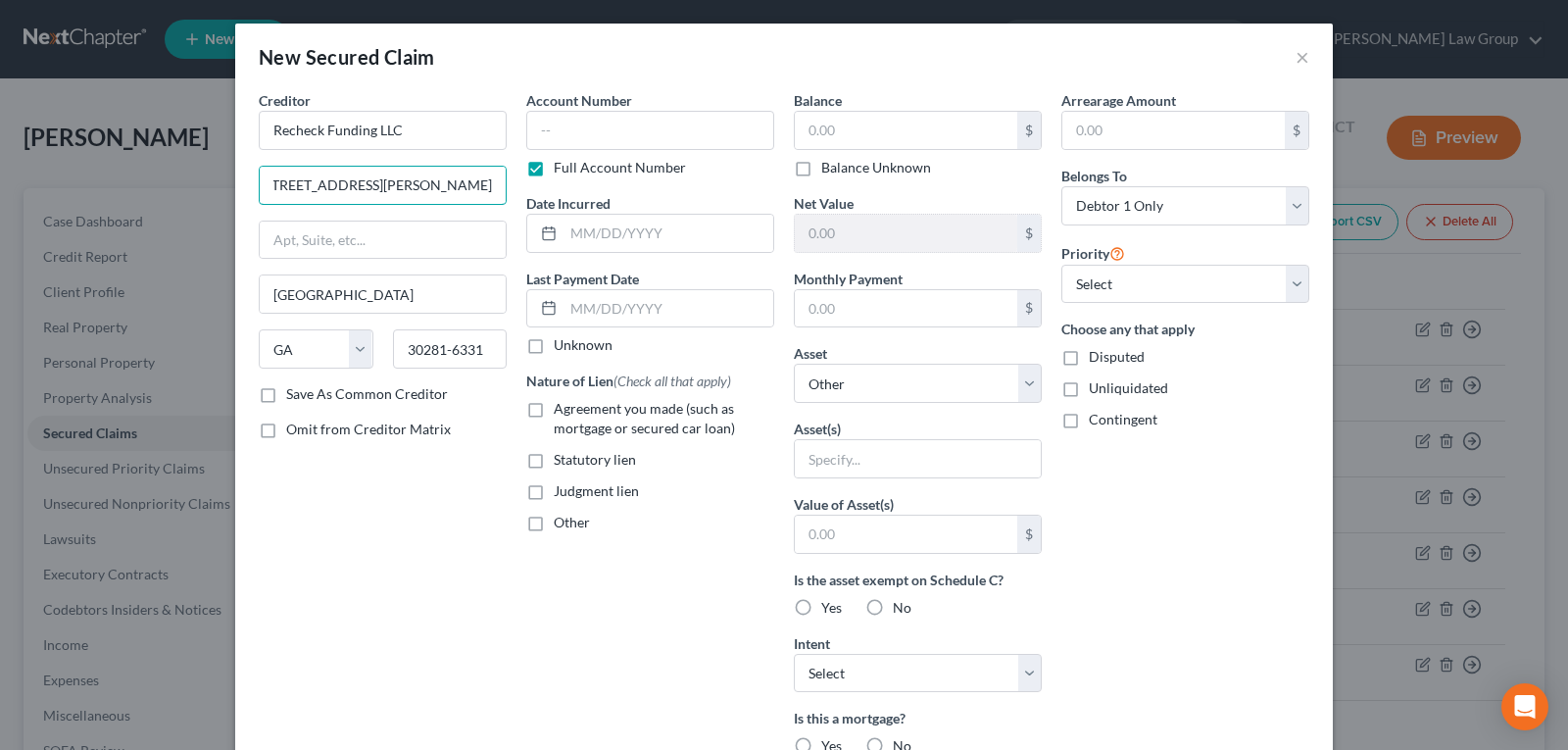
drag, startPoint x: 470, startPoint y: 190, endPoint x: 505, endPoint y: 188, distance: 35.1
click at [505, 188] on div "Creditor * Recheck Funding LLC [STREET_ADDRESS][PERSON_NAME] [GEOGRAPHIC_DATA][…" at bounding box center [383, 528] width 268 height 875
type input "[STREET_ADDRESS][PERSON_NAME]"
click at [385, 244] on input "text" at bounding box center [383, 240] width 246 height 38
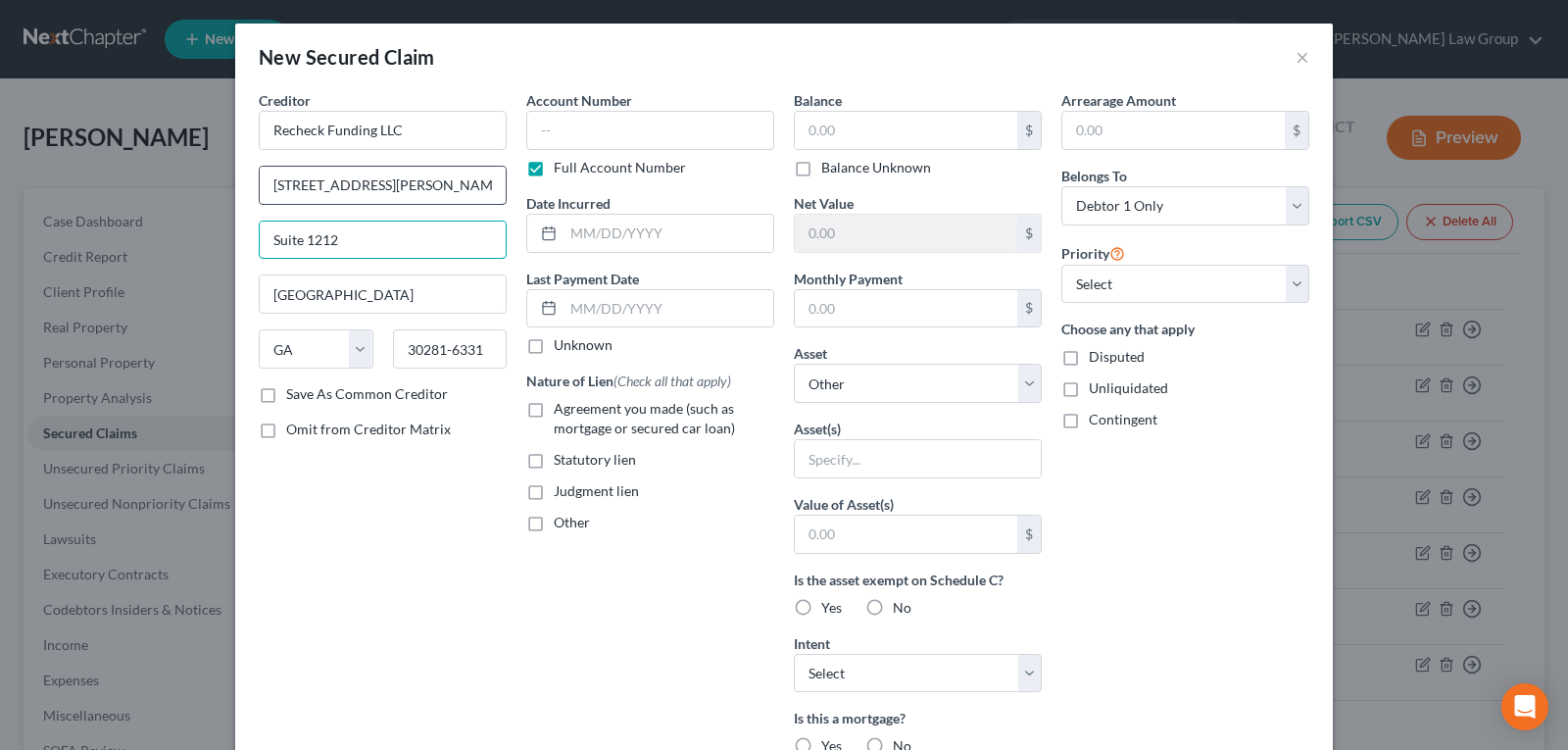
type input "Suite 1212"
click at [474, 200] on input "[STREET_ADDRESS][PERSON_NAME]" at bounding box center [383, 186] width 246 height 38
type input "[STREET_ADDRESS][PERSON_NAME]"
click at [927, 143] on input "text" at bounding box center [905, 131] width 222 height 38
type input "3,363.03"
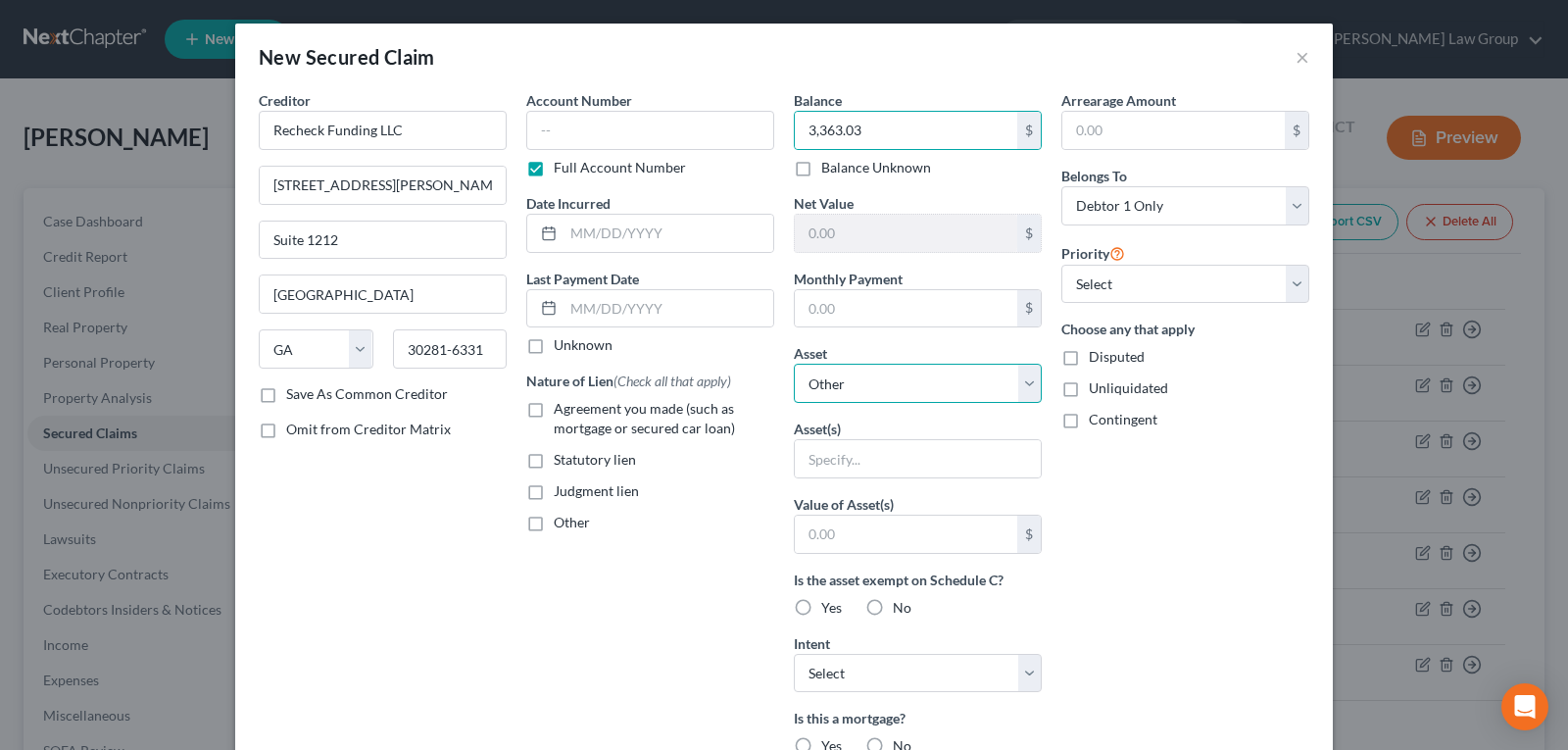
click at [864, 388] on select "Select Other Multiple Assets 139 [PERSON_NAME] - $344600.0 PrimeAmerica - $0.0 …" at bounding box center [917, 384] width 248 height 40
click at [872, 384] on select "Select Other Multiple Assets 139 [PERSON_NAME] - $344600.0 PrimeAmerica - $0.0 …" at bounding box center [917, 384] width 248 height 40
click at [848, 463] on input "text" at bounding box center [917, 459] width 246 height 38
type input "Personal property"
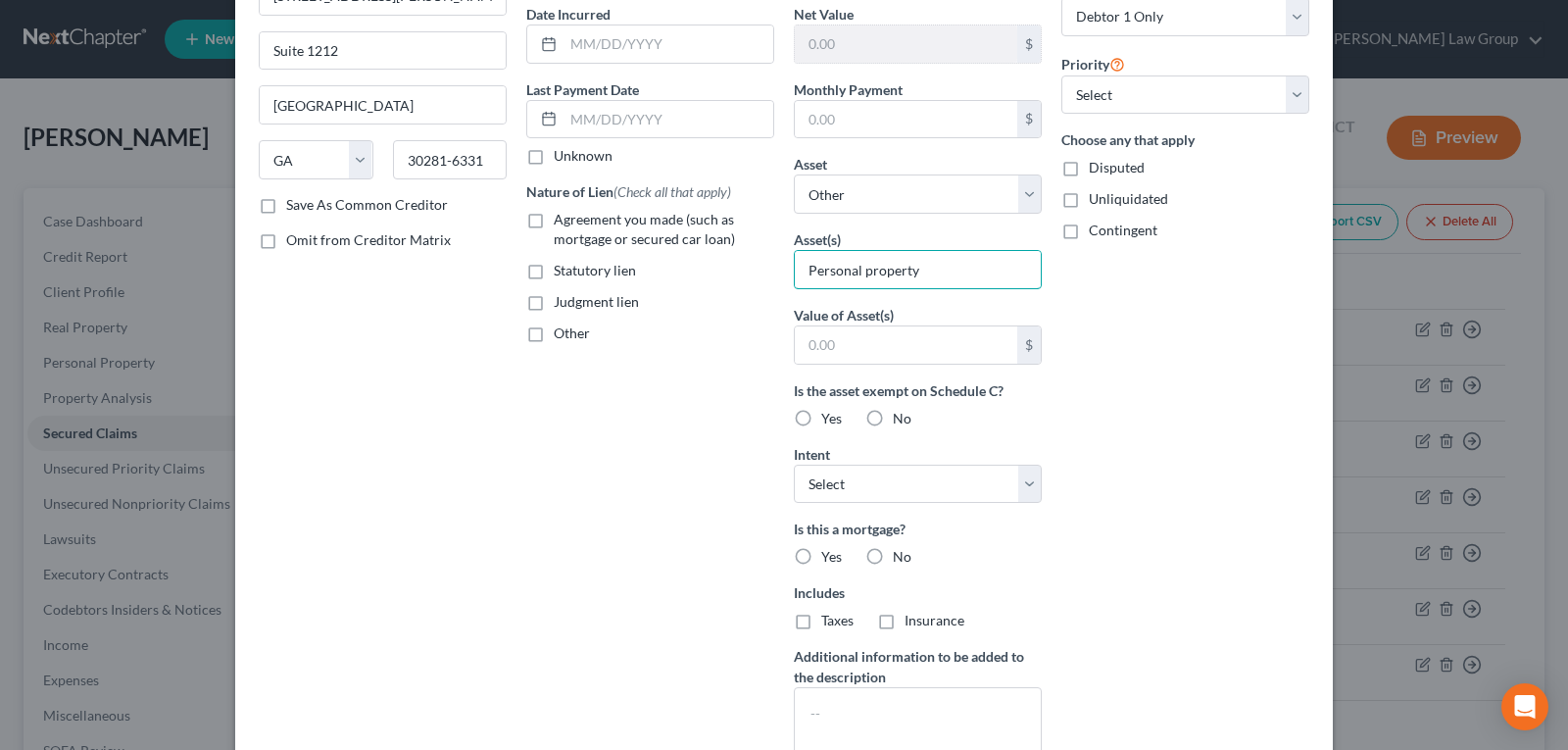
scroll to position [196, 0]
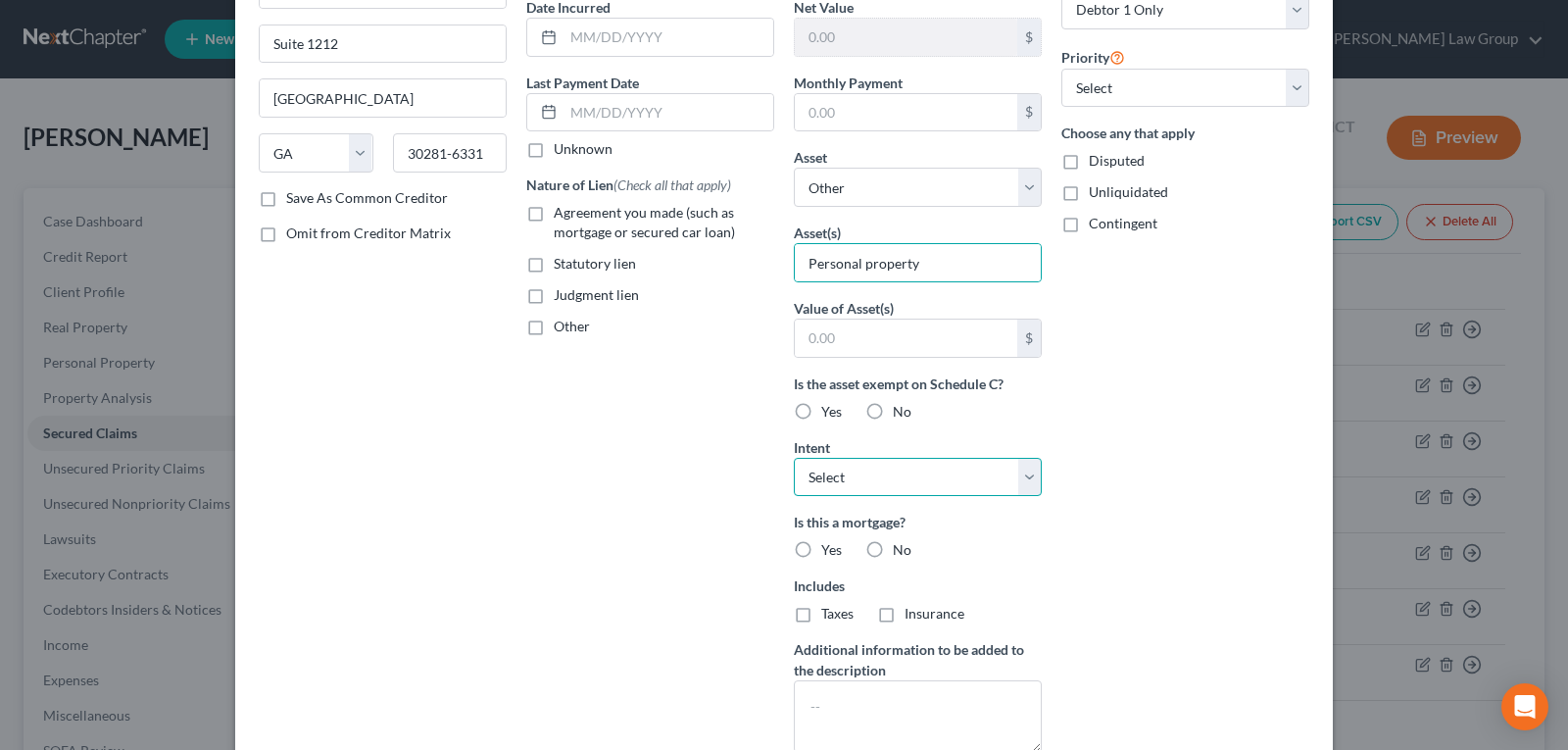
click at [882, 494] on select "Select Surrender Redeem Reaffirm Avoid Other" at bounding box center [917, 478] width 248 height 40
select select "3"
click at [793, 458] on select "Select Surrender Redeem Reaffirm Avoid Other" at bounding box center [917, 478] width 248 height 40
click at [553, 300] on label "Judgment lien" at bounding box center [596, 296] width 85 height 20
click at [561, 298] on input "Judgment lien" at bounding box center [567, 292] width 13 height 13
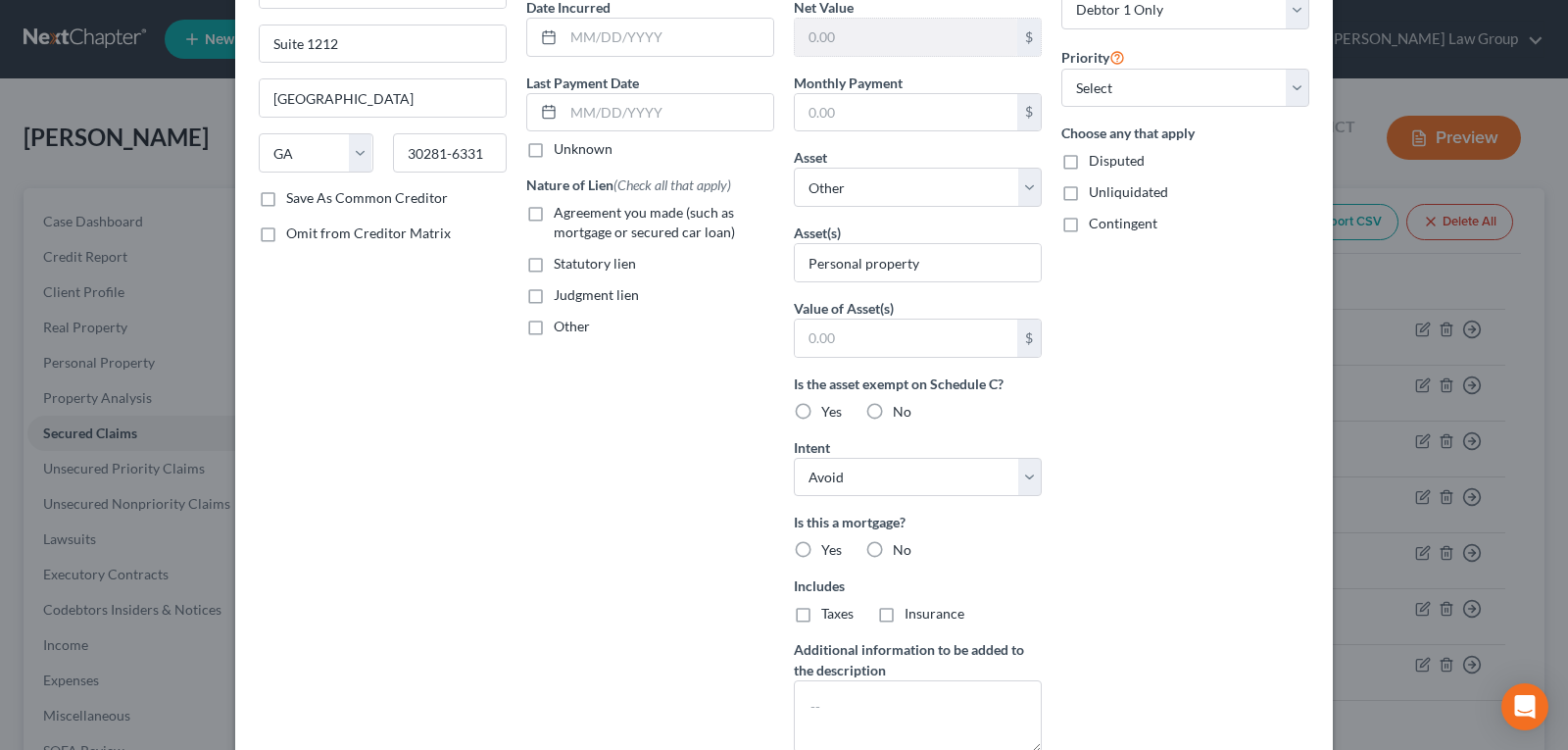
checkbox input "true"
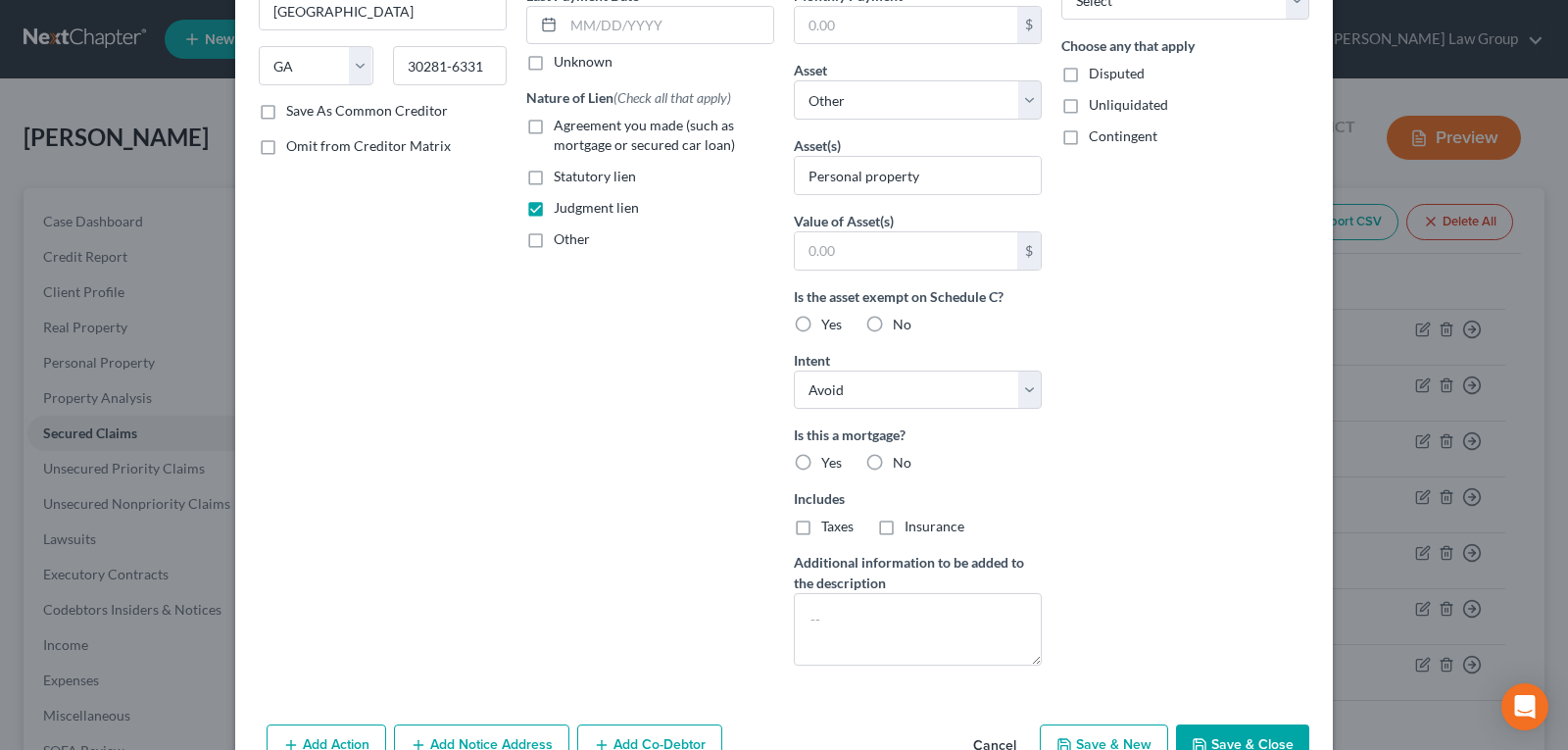
scroll to position [338, 0]
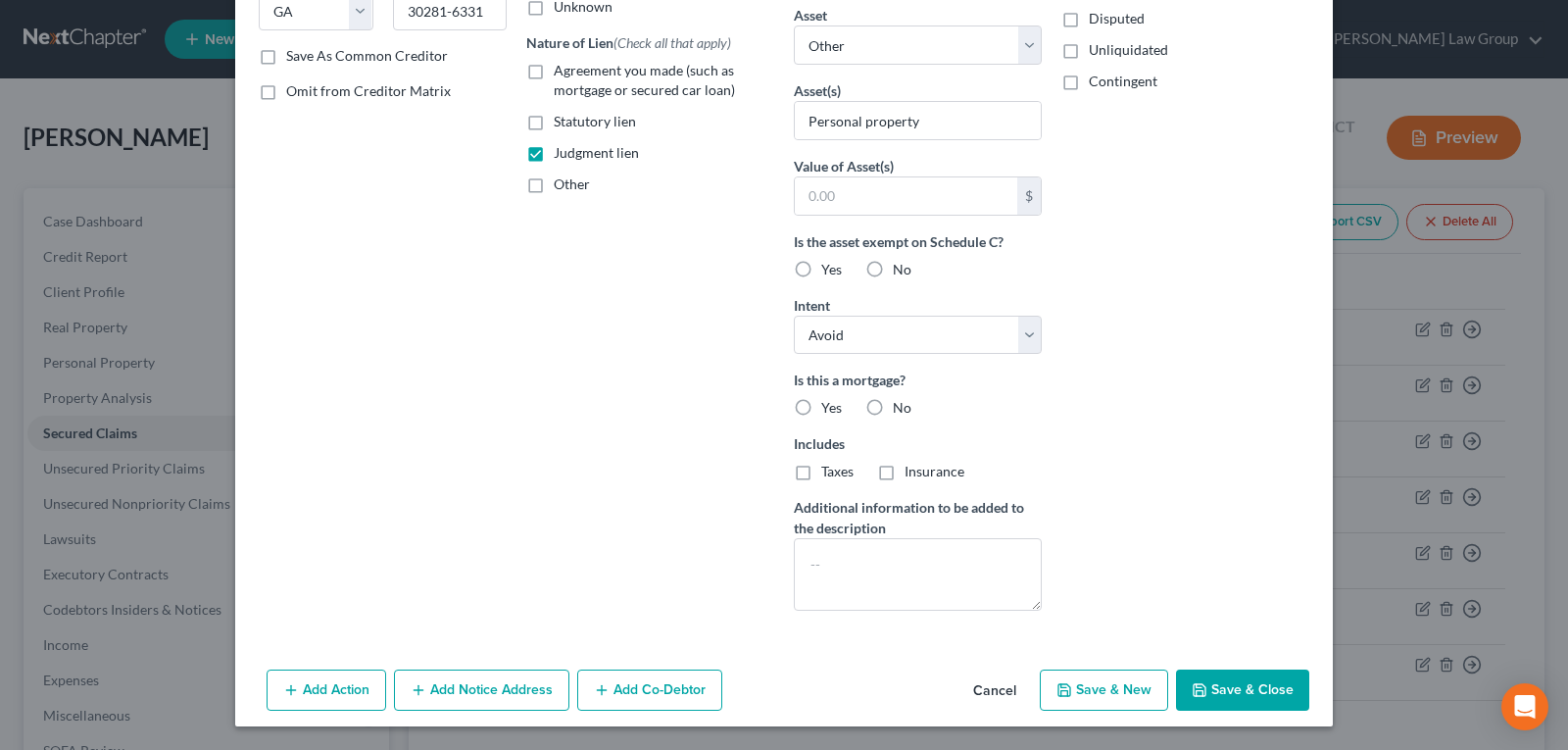
click at [1229, 688] on button "Save & Close" at bounding box center [1243, 690] width 133 height 42
select select
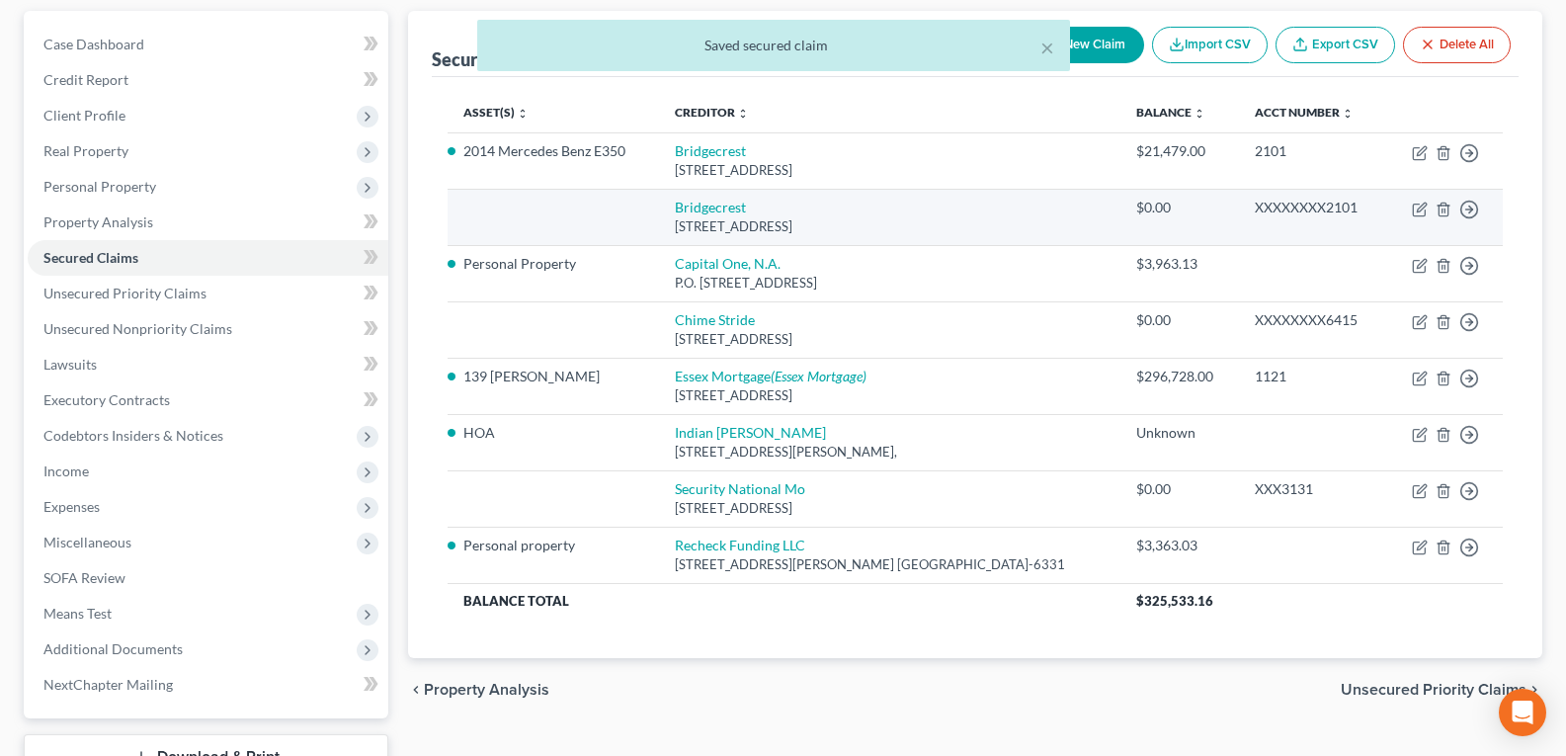
scroll to position [198, 0]
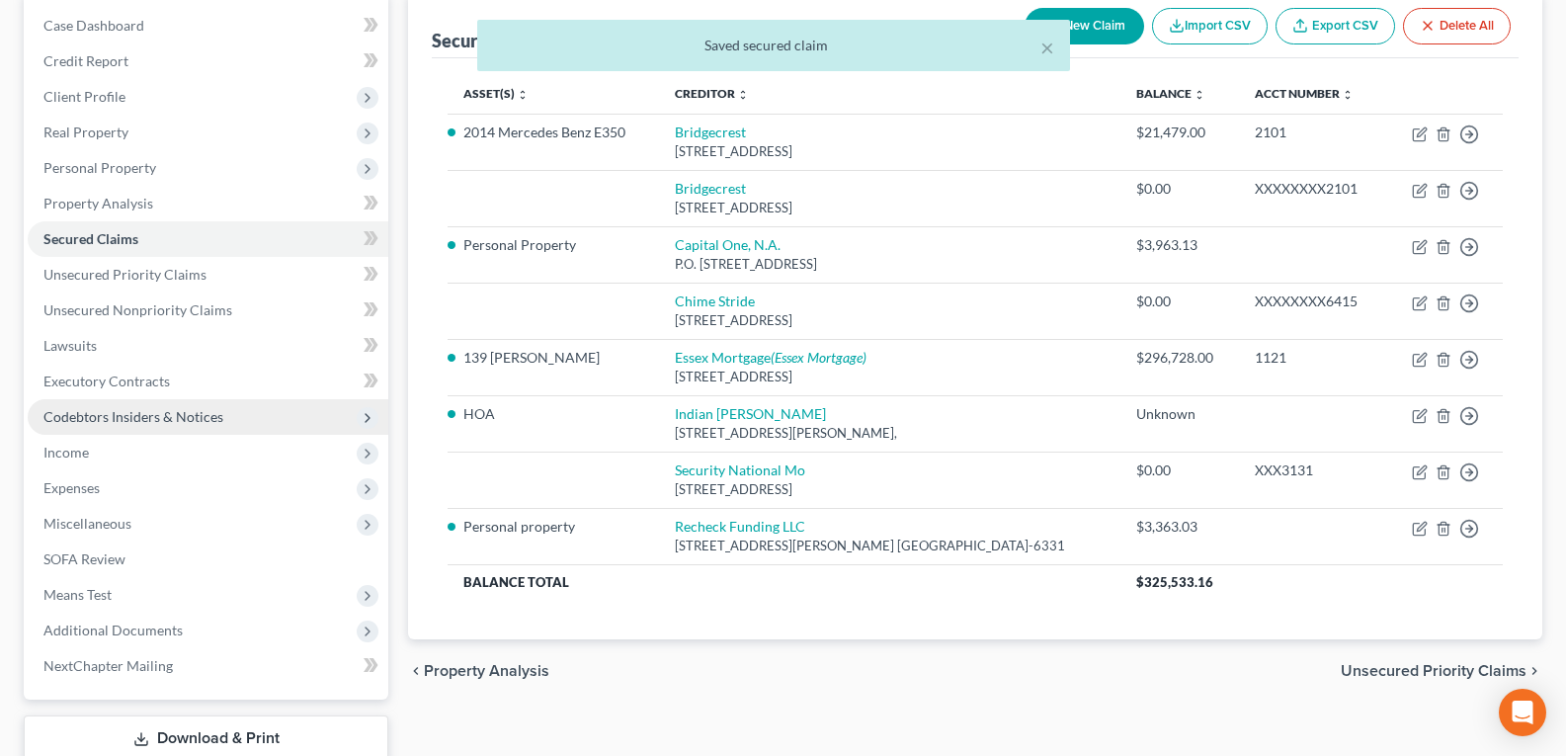
drag, startPoint x: 120, startPoint y: 420, endPoint x: 165, endPoint y: 425, distance: 45.7
click at [121, 420] on span "Codebtors Insiders & Notices" at bounding box center [133, 416] width 180 height 17
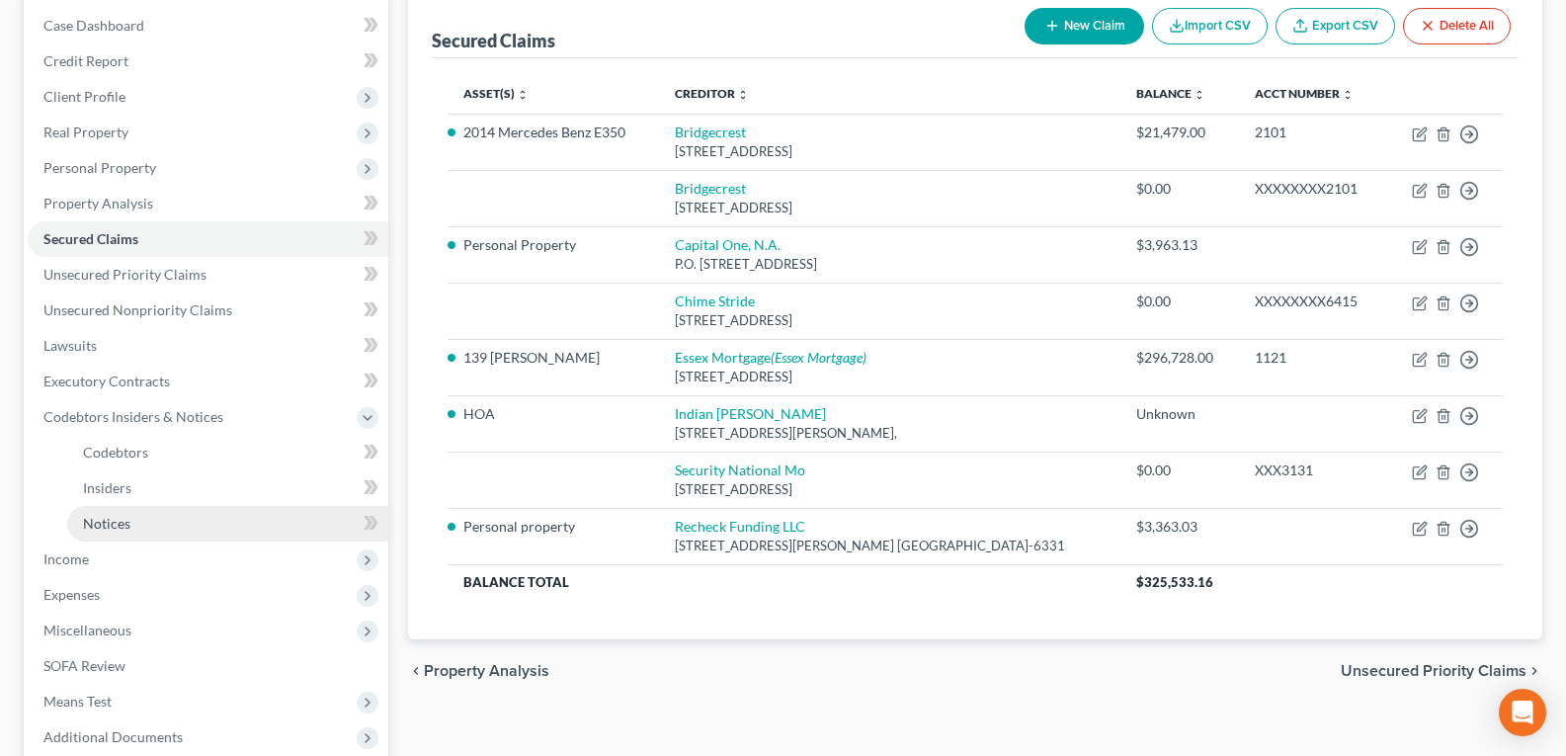
click at [200, 527] on link "Notices" at bounding box center [227, 524] width 321 height 36
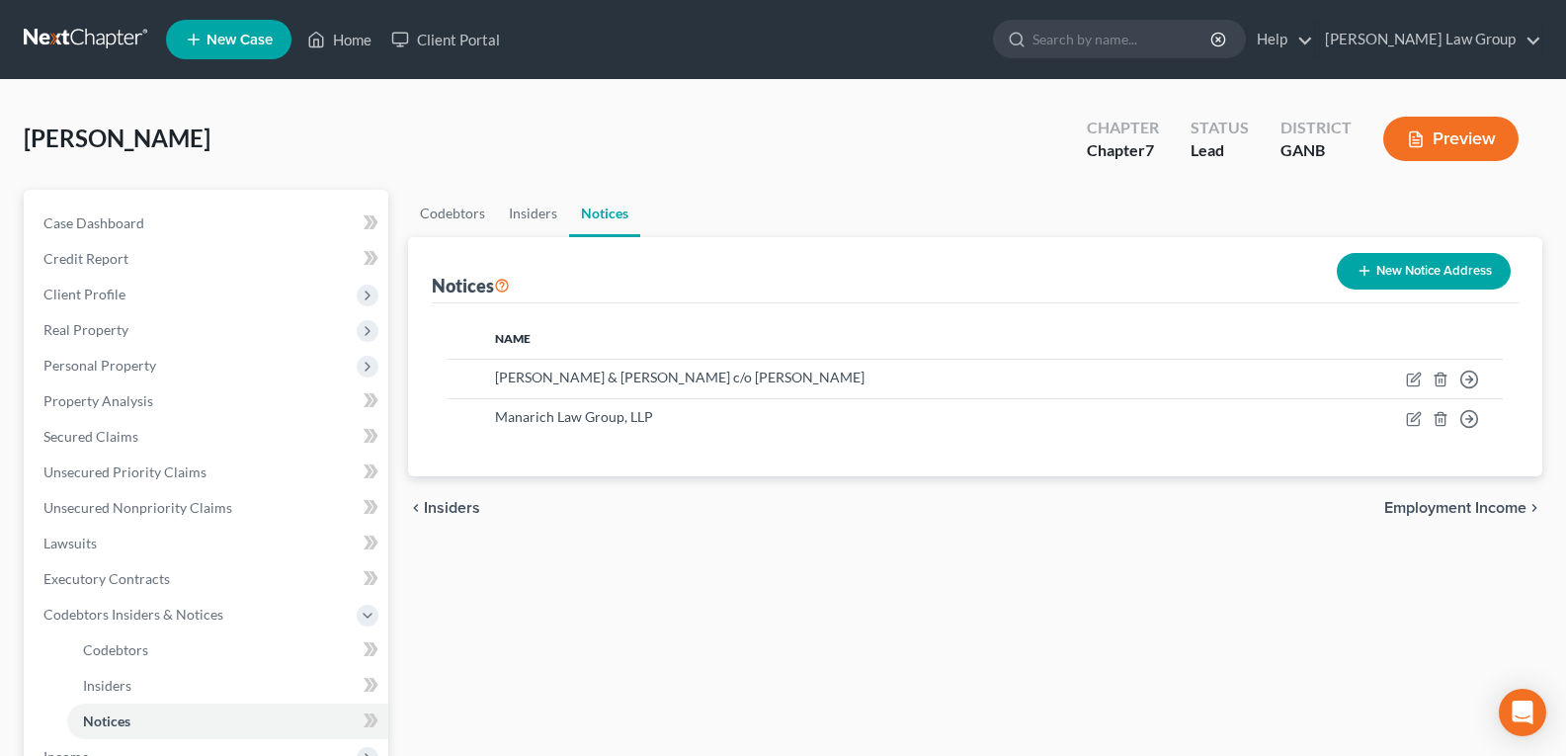
click at [1392, 278] on button "New Notice Address" at bounding box center [1424, 271] width 174 height 37
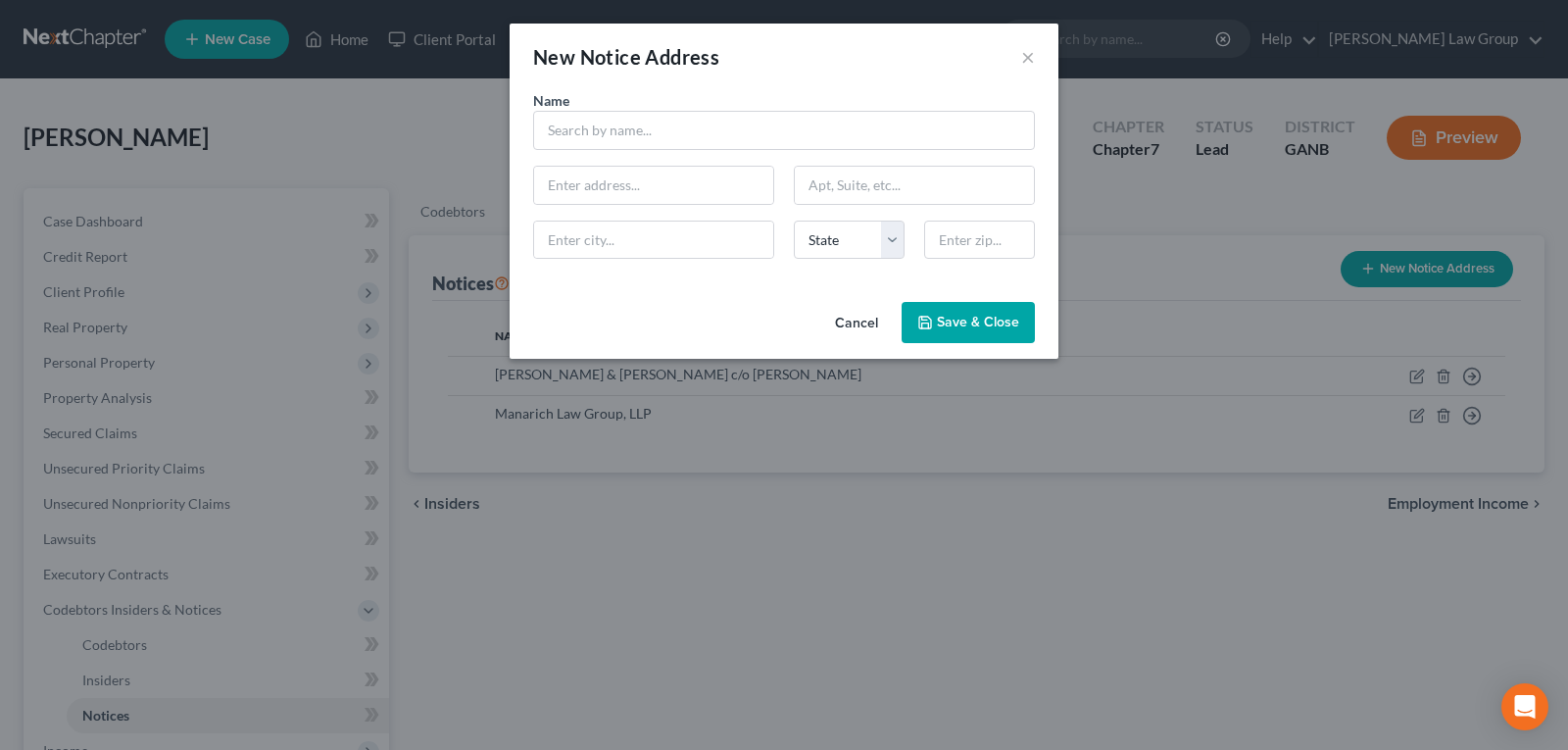
click at [854, 329] on button "Cancel" at bounding box center [856, 323] width 74 height 40
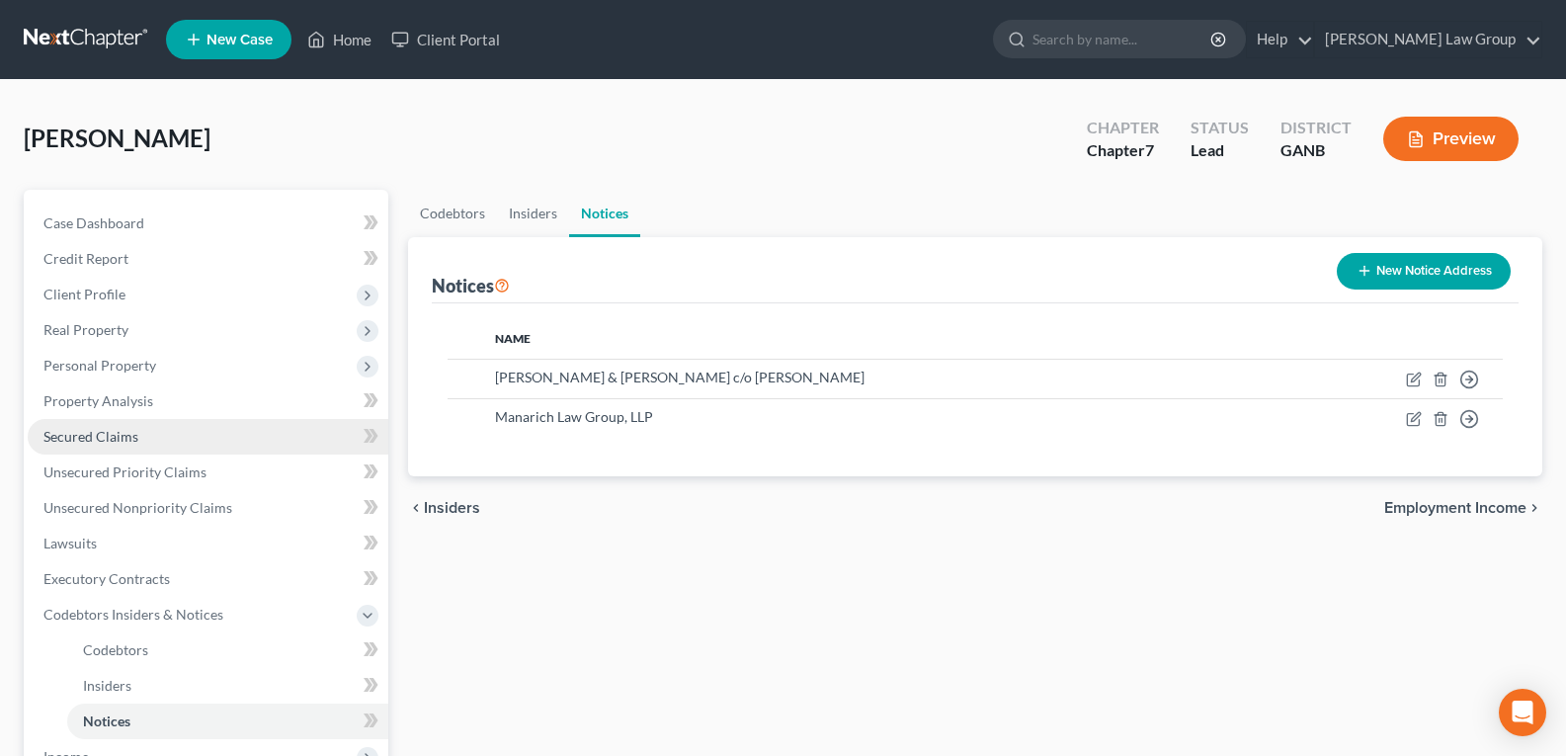
click at [83, 440] on span "Secured Claims" at bounding box center [90, 436] width 95 height 17
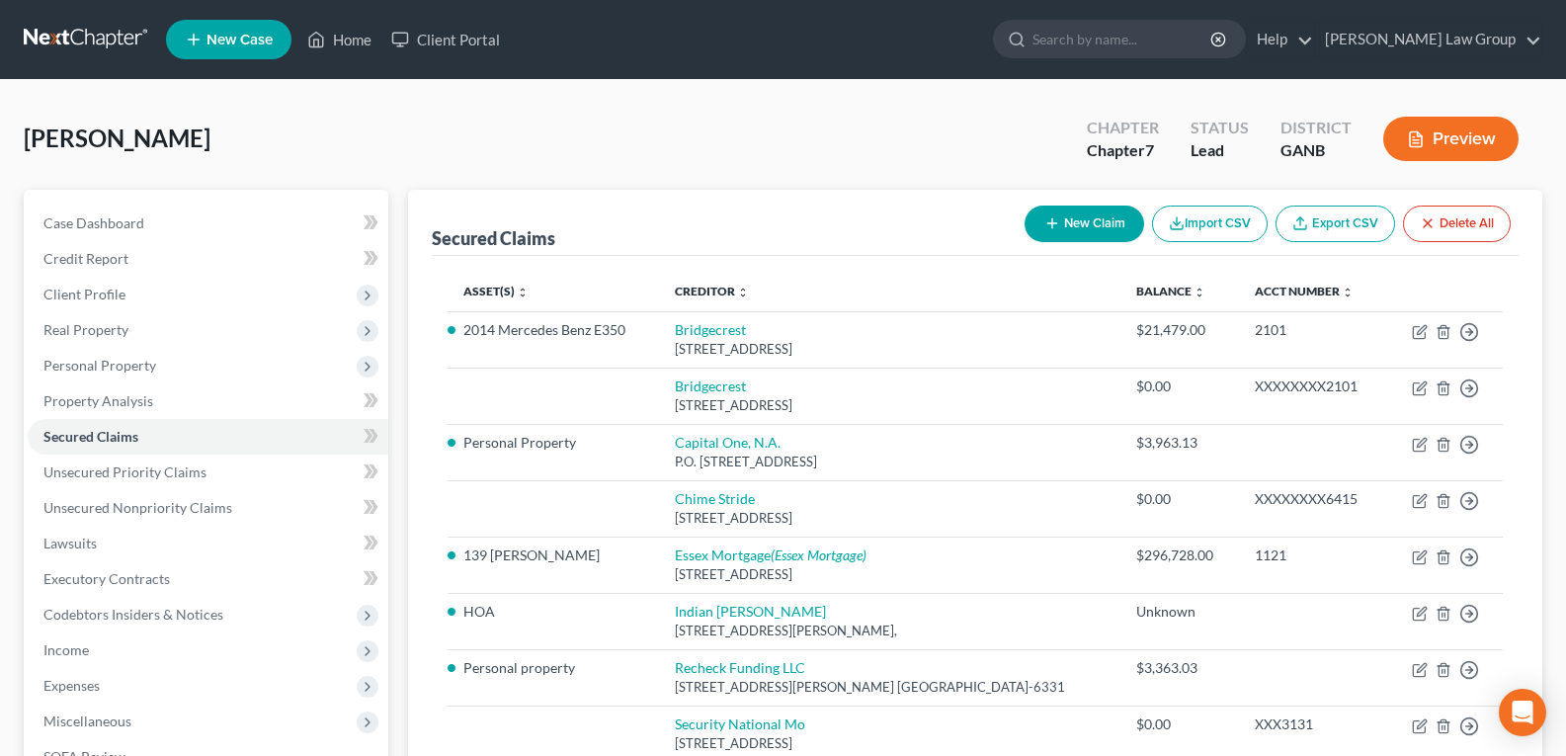
click at [1083, 229] on button "New Claim" at bounding box center [1085, 224] width 120 height 37
select select "0"
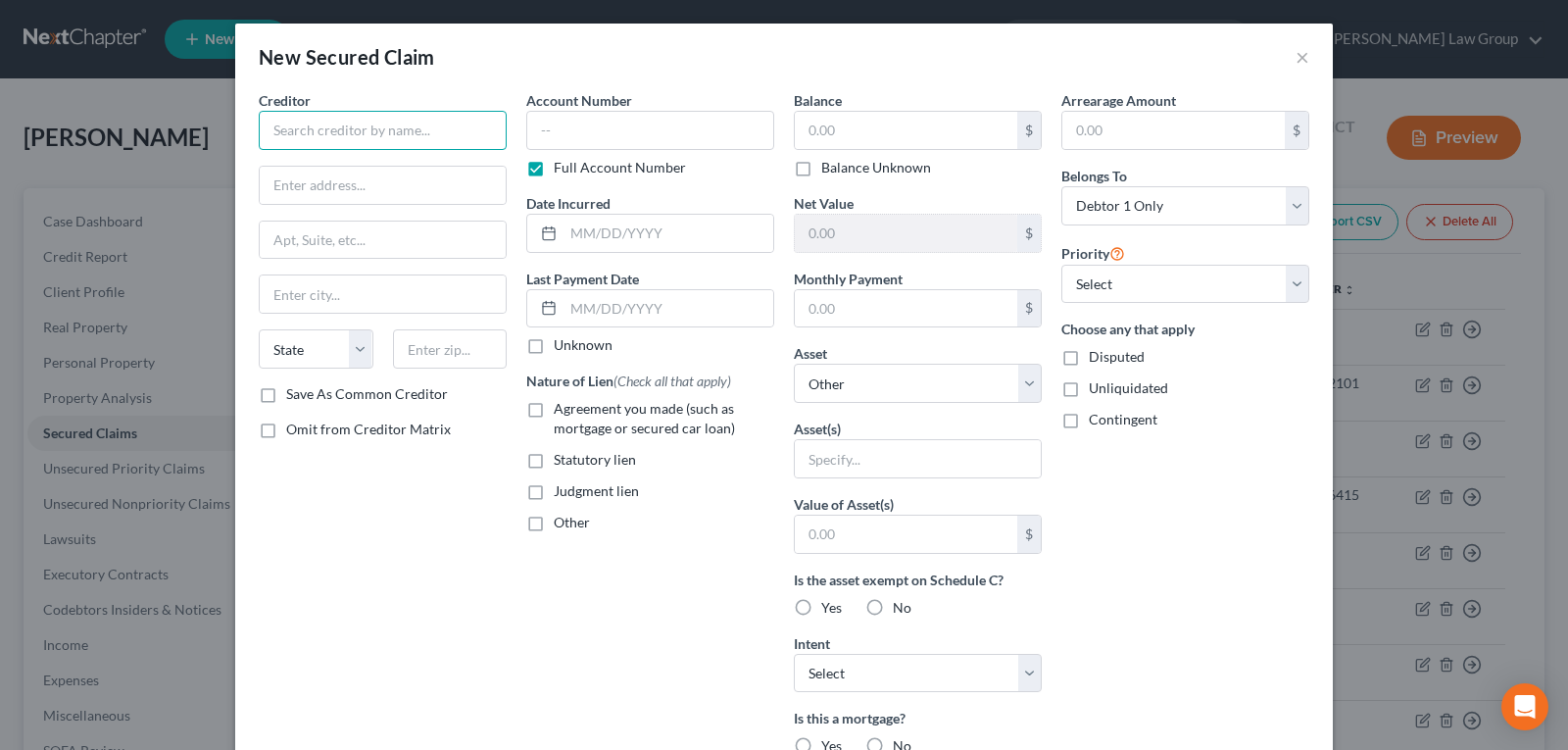
click at [351, 140] on input "text" at bounding box center [383, 131] width 248 height 40
type input "[PERSON_NAME]"
click at [845, 158] on label "Balance Unknown" at bounding box center [876, 168] width 110 height 20
drag, startPoint x: 828, startPoint y: 102, endPoint x: 827, endPoint y: 113, distance: 11.0
click at [827, 103] on label "Balance" at bounding box center [817, 100] width 48 height 21
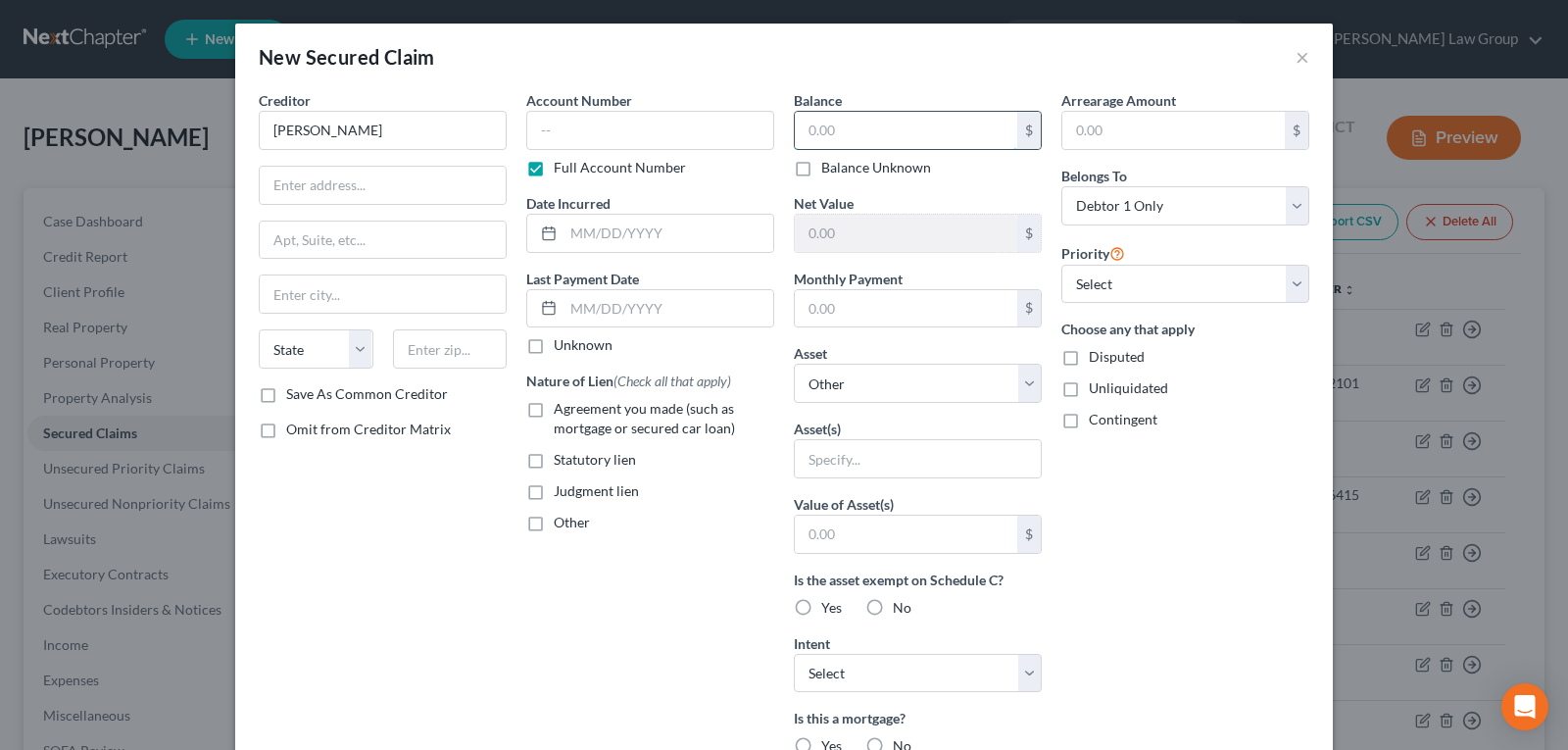
click at [826, 127] on input "text" at bounding box center [905, 131] width 222 height 38
type input "3,600.00"
click at [825, 383] on select "Select Other Multiple Assets 139 [PERSON_NAME] - $344600.0 PrimeAmerica - $0.0 …" at bounding box center [917, 384] width 248 height 40
click at [846, 382] on select "Select Other Multiple Assets 139 [PERSON_NAME] - $344600.0 PrimeAmerica - $0.0 …" at bounding box center [917, 384] width 248 height 40
click at [854, 457] on input "text" at bounding box center [917, 459] width 246 height 38
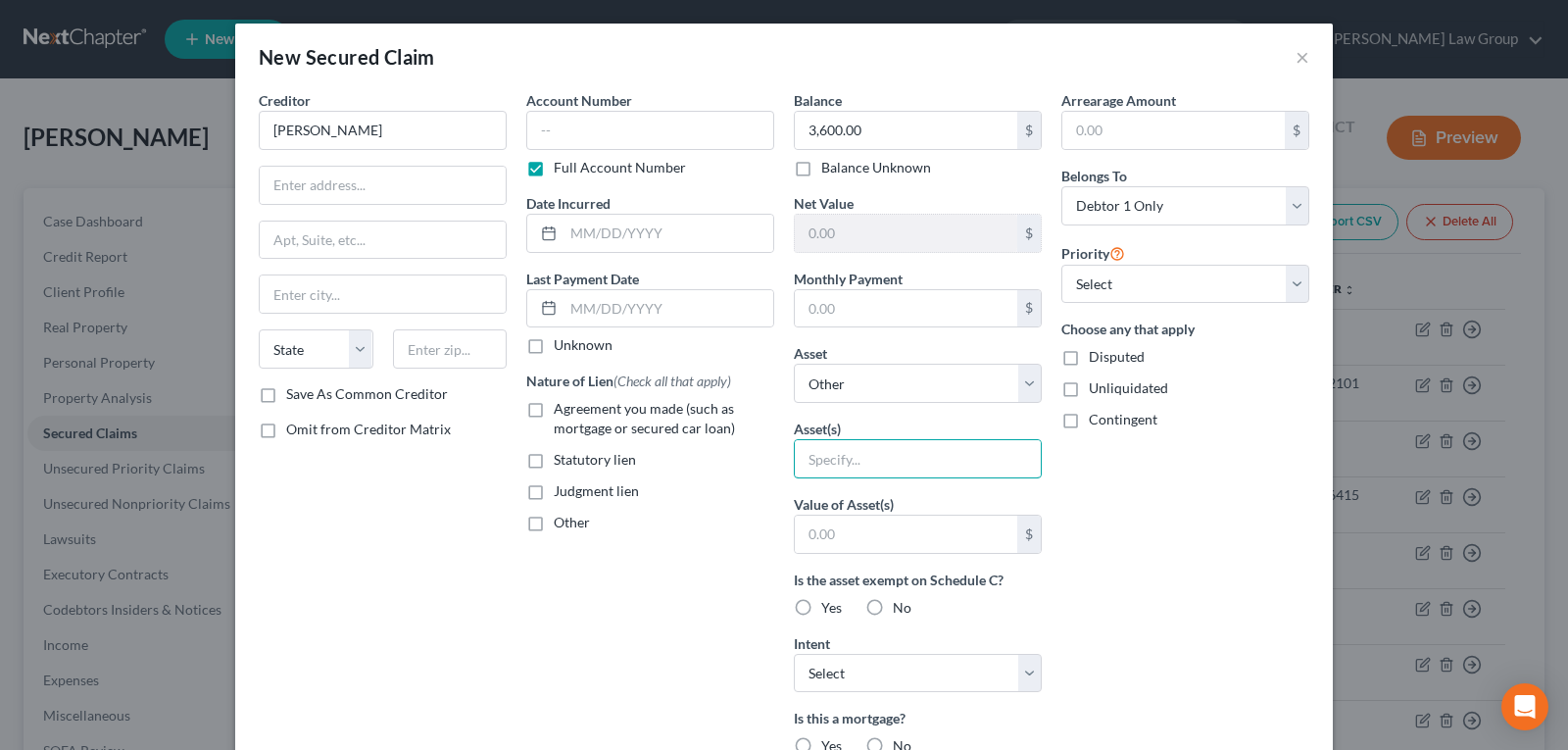
type input "Personal property"
click at [556, 494] on span "Judgment lien" at bounding box center [596, 490] width 85 height 17
click at [561, 494] on input "Judgment lien" at bounding box center [567, 487] width 13 height 13
checkbox input "true"
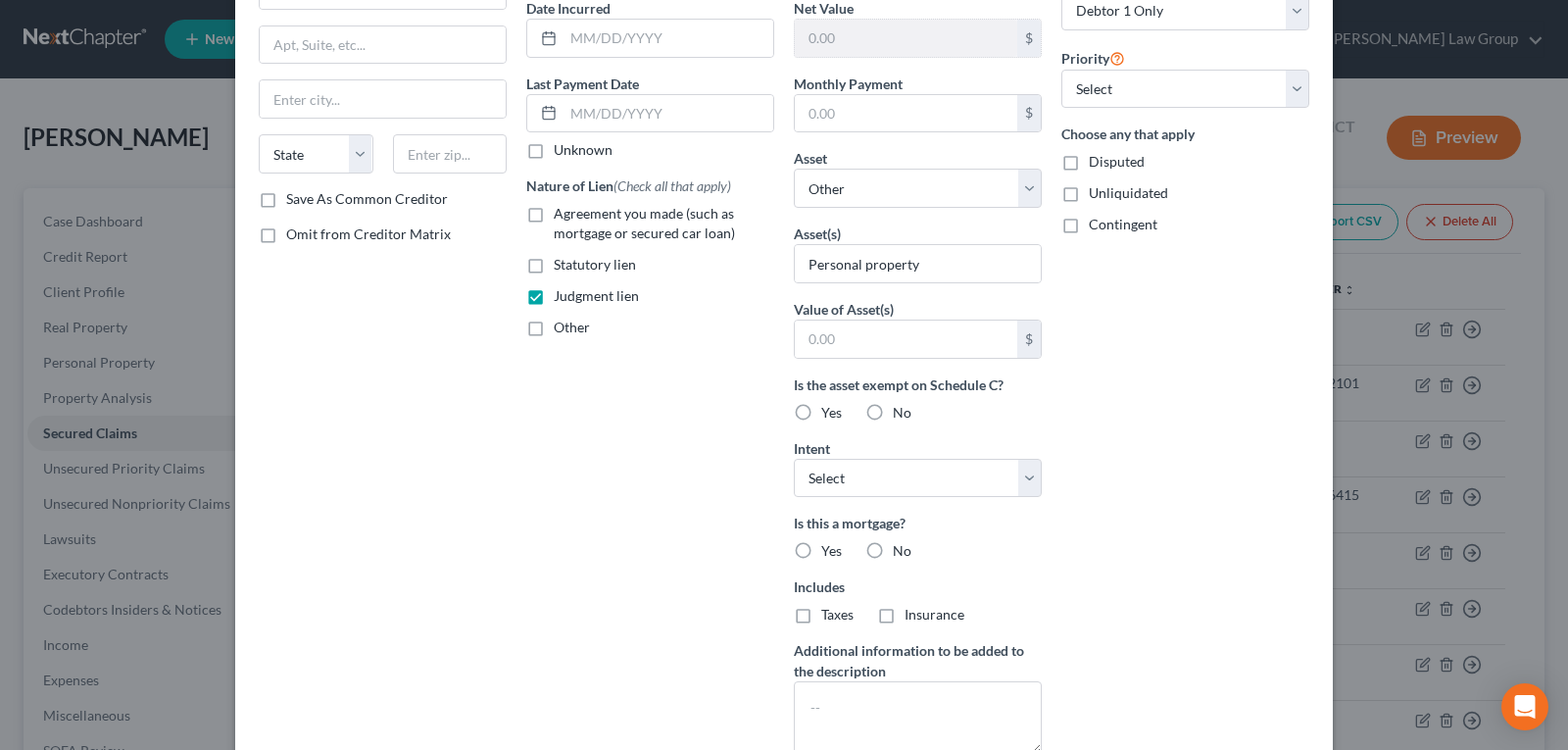
scroll to position [196, 0]
drag, startPoint x: 896, startPoint y: 468, endPoint x: 888, endPoint y: 492, distance: 25.3
click at [896, 468] on select "Select Surrender Redeem Reaffirm Avoid Other" at bounding box center [917, 478] width 248 height 40
select select "3"
click at [793, 458] on select "Select Surrender Redeem Reaffirm Avoid Other" at bounding box center [917, 478] width 248 height 40
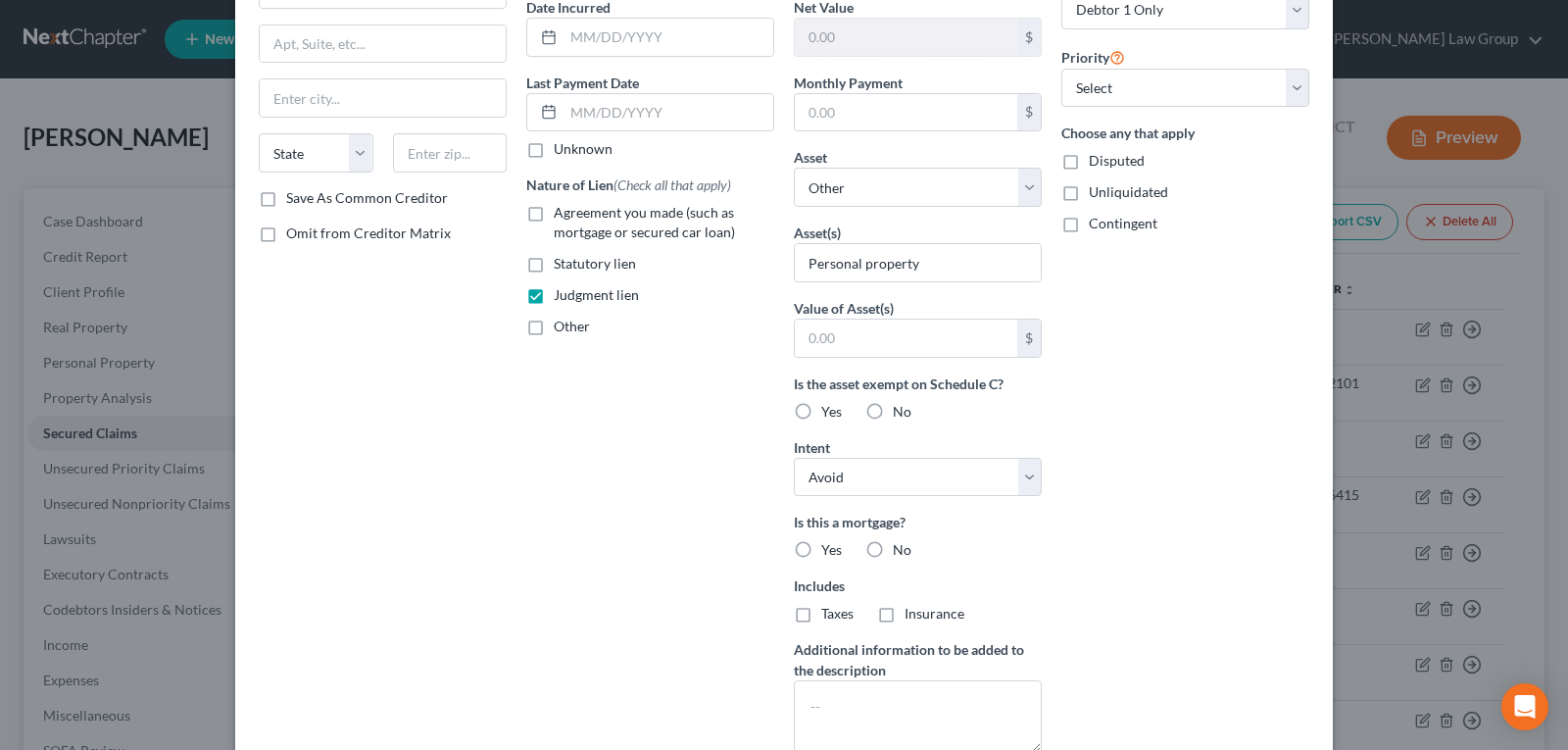
click at [681, 565] on div "Account Number Full Account Number Date Incurred Last Payment Date Unknown Natu…" at bounding box center [651, 331] width 268 height 875
click at [893, 547] on label "No" at bounding box center [902, 551] width 19 height 20
click at [901, 547] on input "No" at bounding box center [906, 547] width 13 height 13
radio input "true"
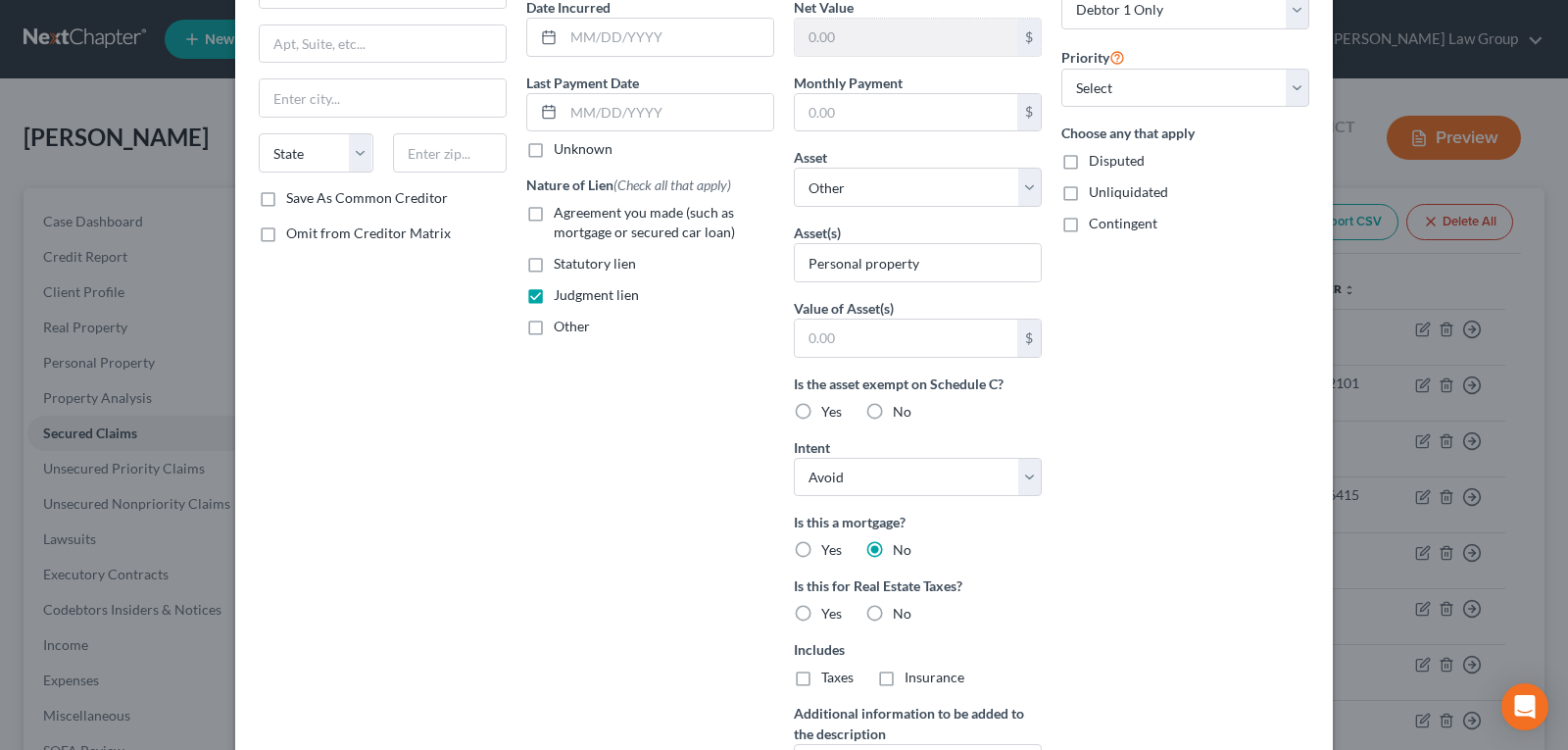
scroll to position [304, 0]
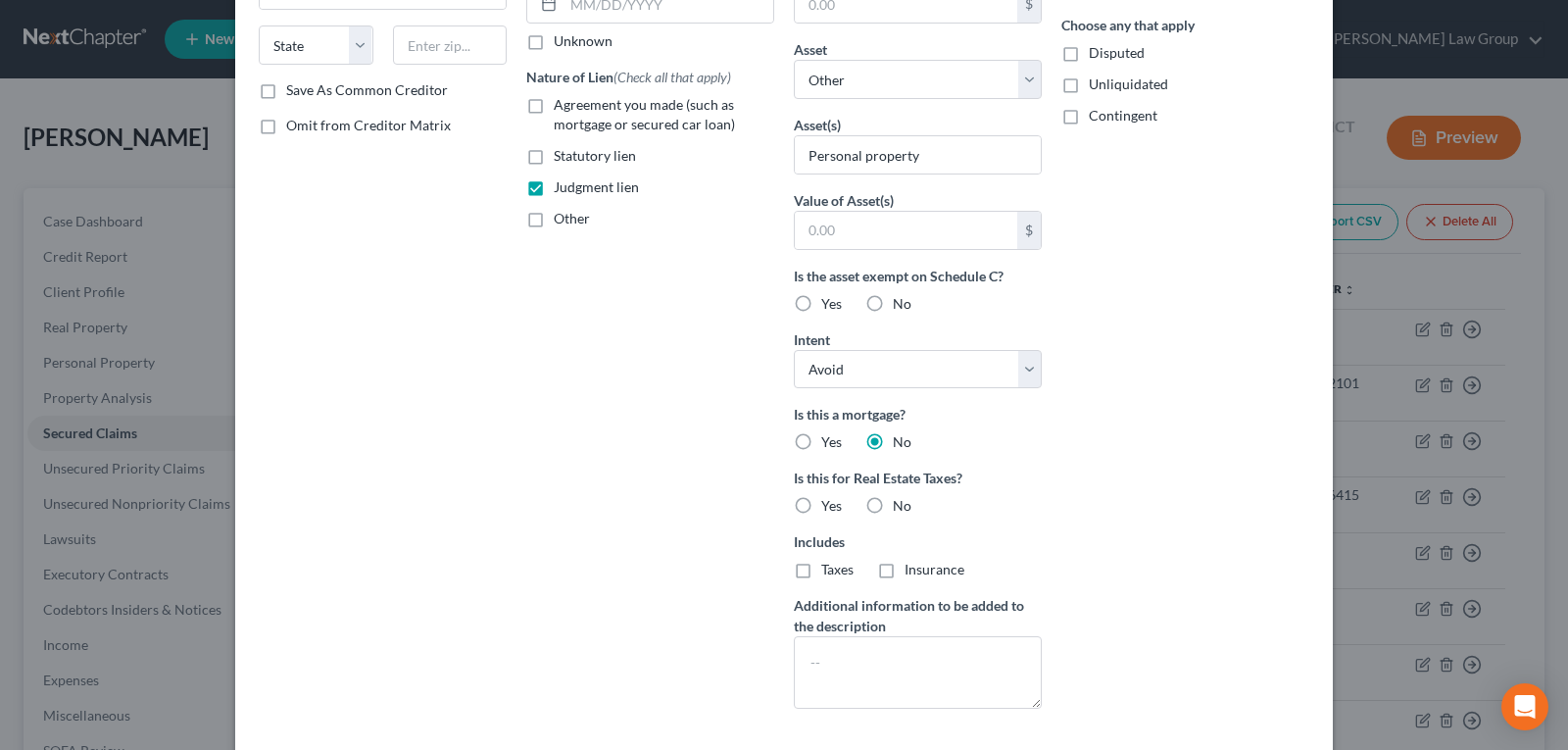
click at [893, 507] on label "No" at bounding box center [902, 506] width 19 height 20
click at [901, 507] on input "No" at bounding box center [906, 502] width 13 height 13
radio input "true"
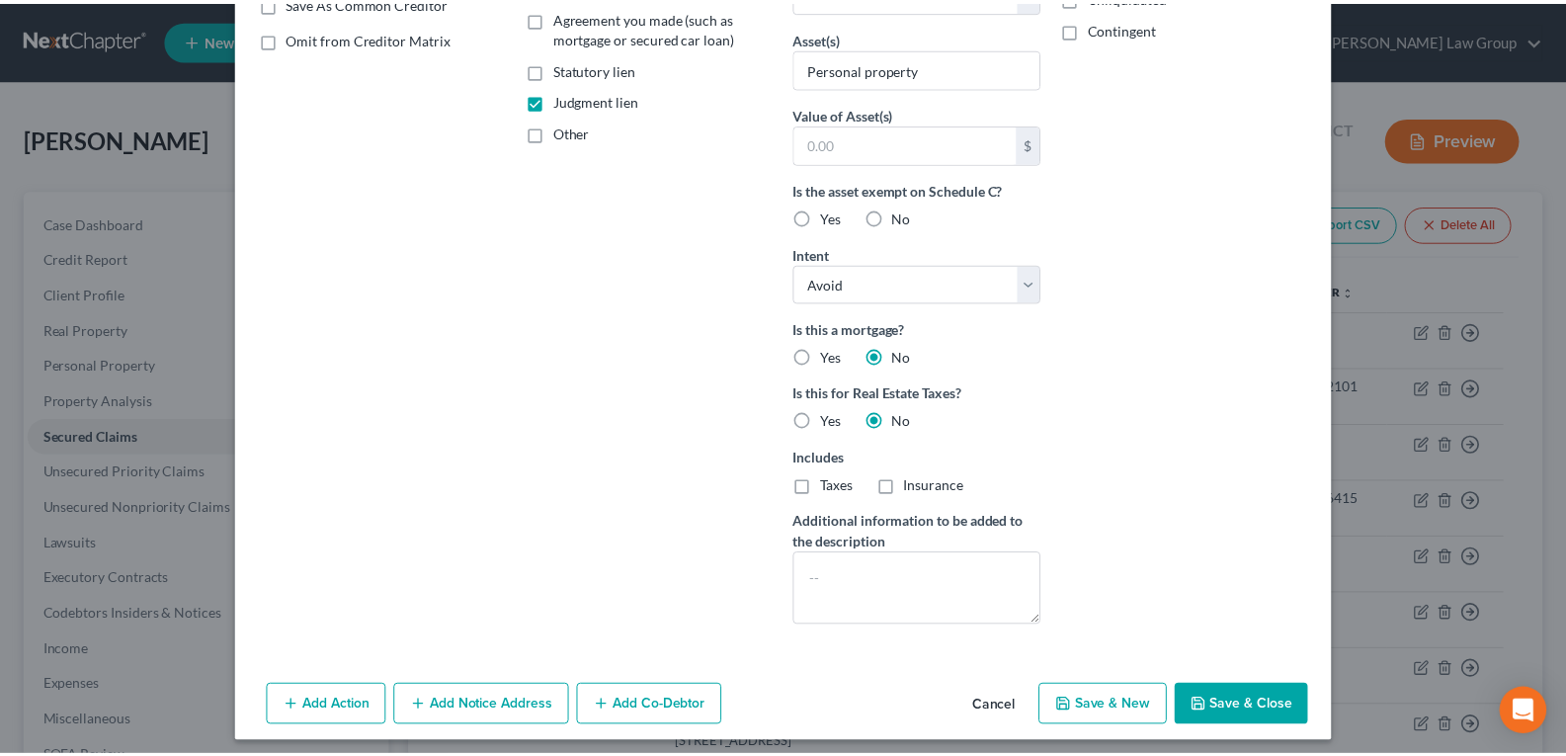
scroll to position [405, 0]
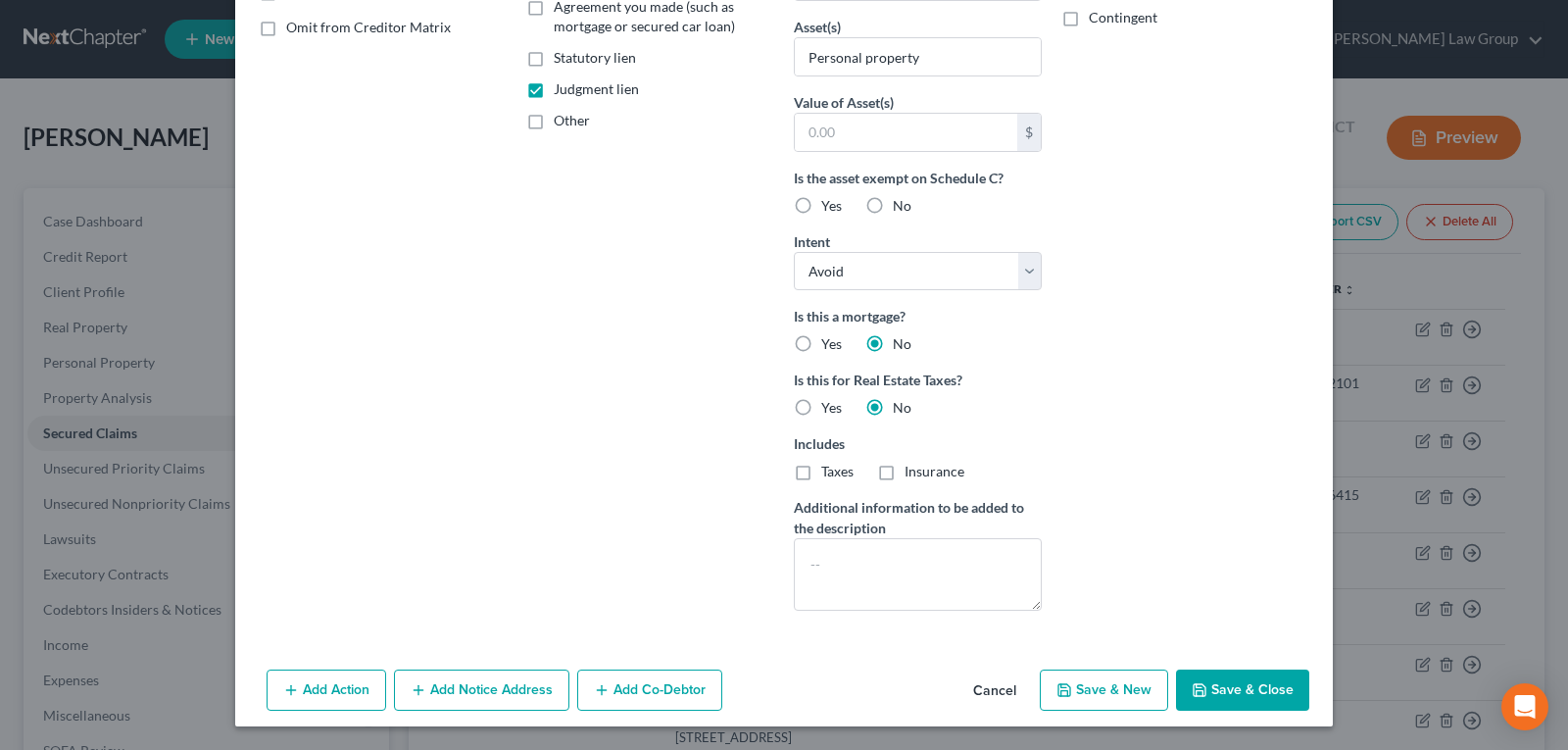
click at [1222, 685] on button "Save & Close" at bounding box center [1243, 690] width 133 height 42
select select
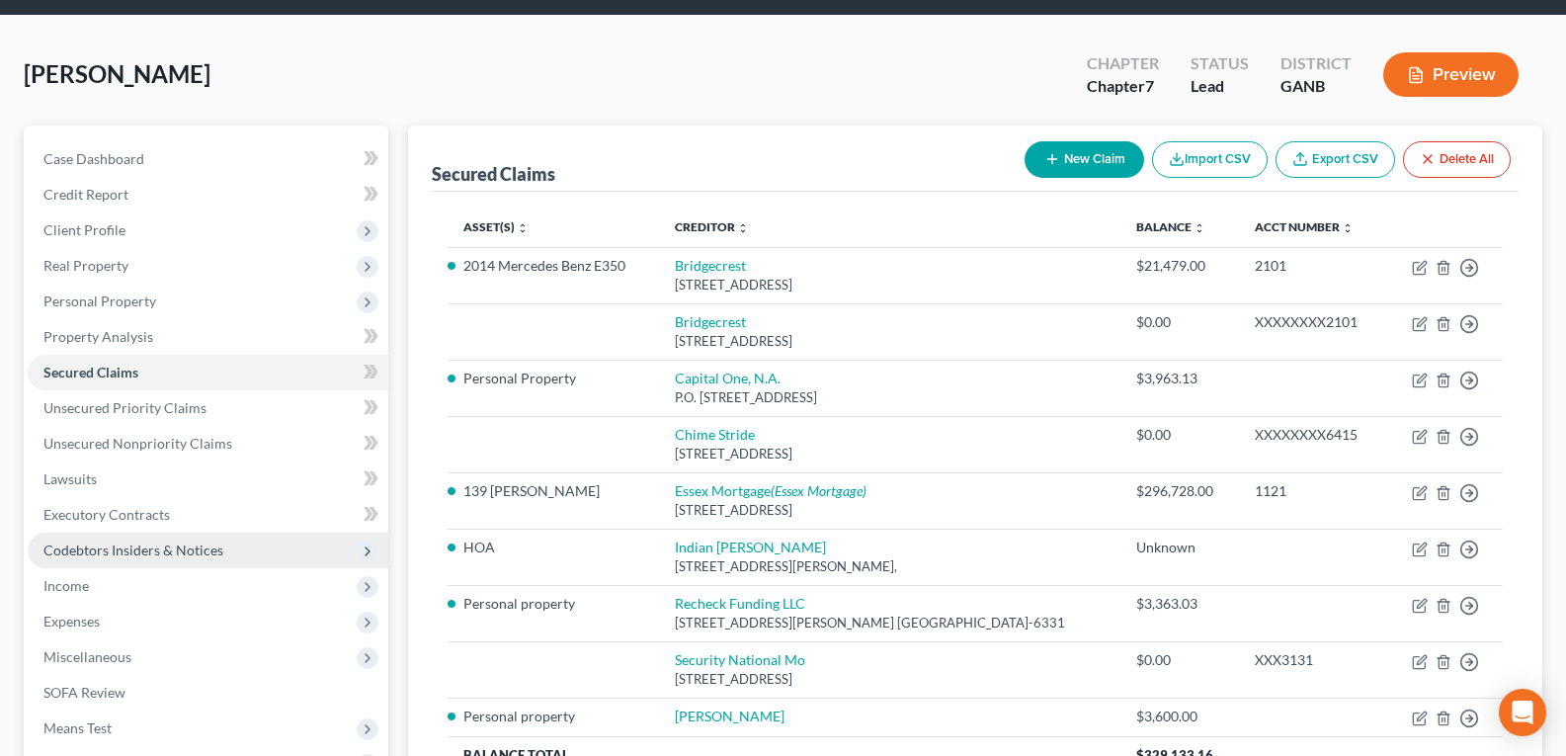
scroll to position [99, 0]
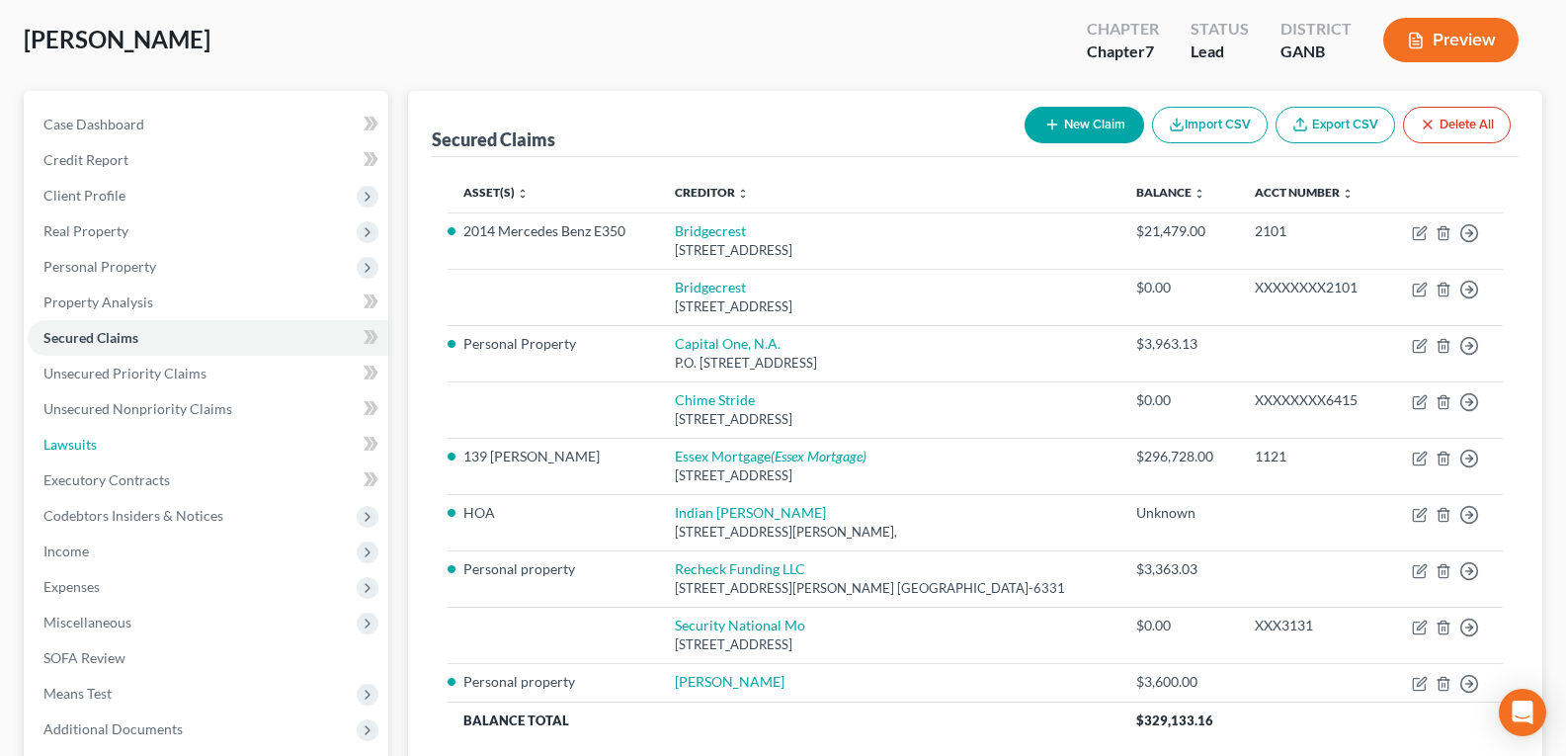
drag, startPoint x: 108, startPoint y: 445, endPoint x: 354, endPoint y: 474, distance: 247.9
click at [108, 445] on link "Lawsuits" at bounding box center [208, 445] width 361 height 36
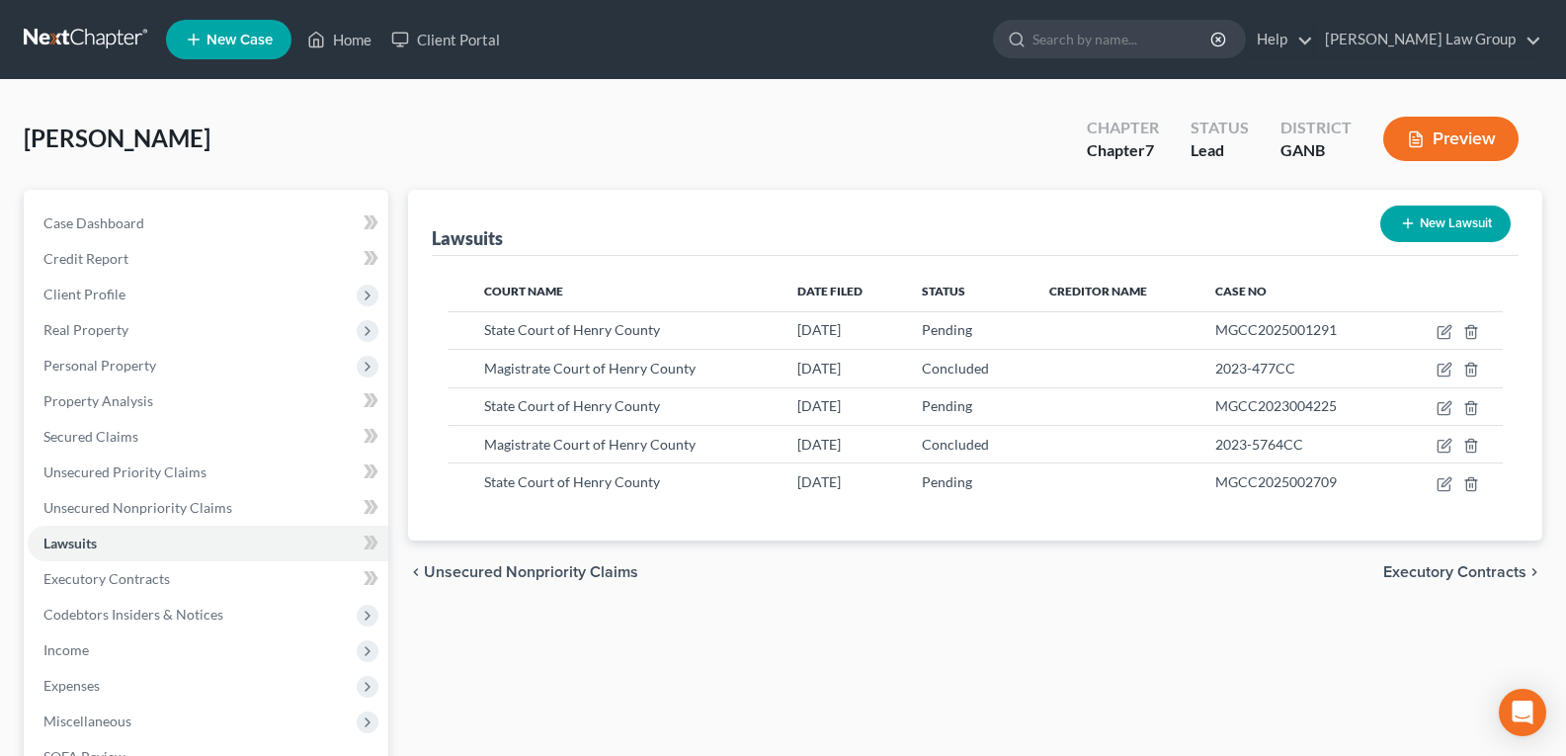
click at [1415, 230] on button "New Lawsuit" at bounding box center [1446, 224] width 130 height 37
select select "0"
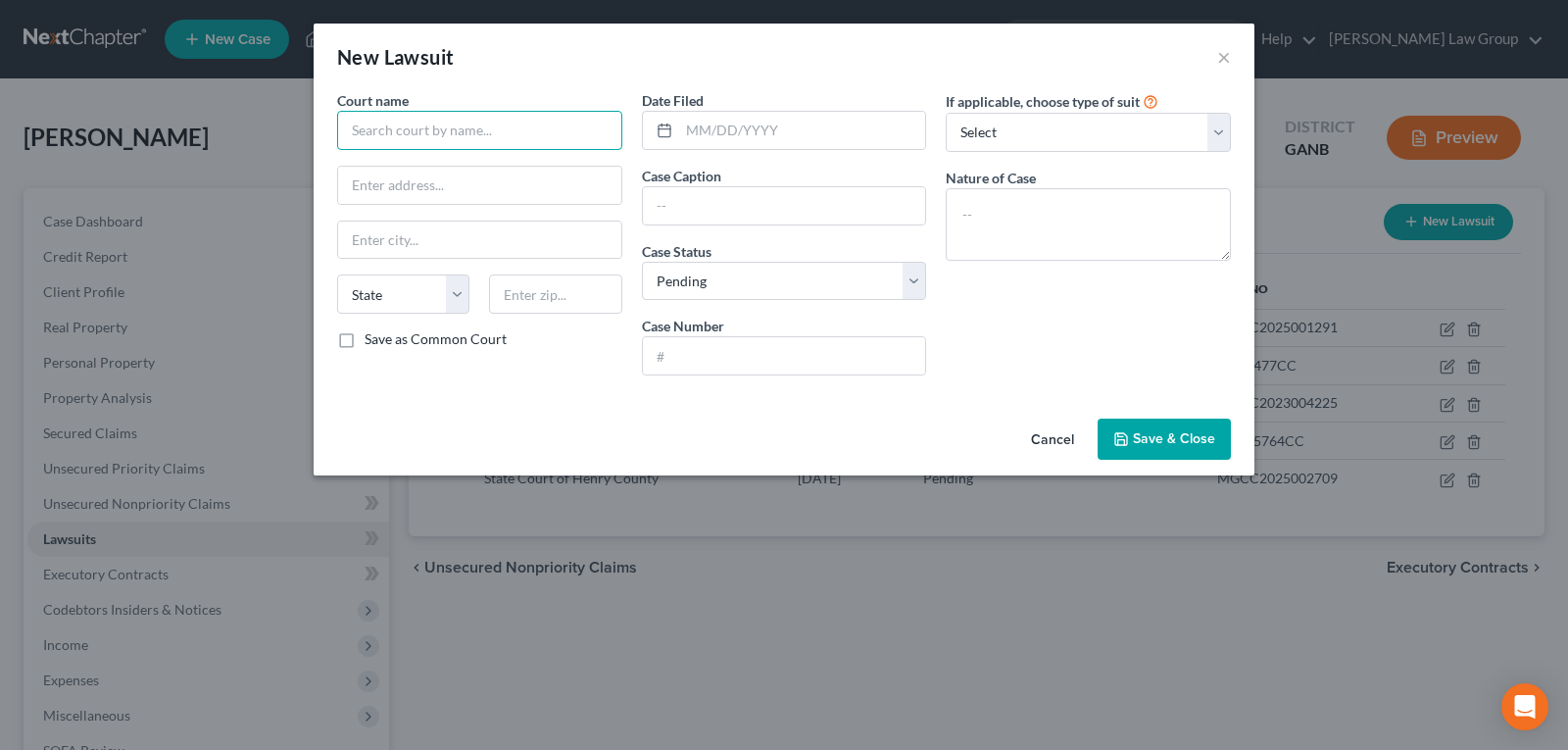
click at [441, 112] on input "text" at bounding box center [480, 131] width 286 height 40
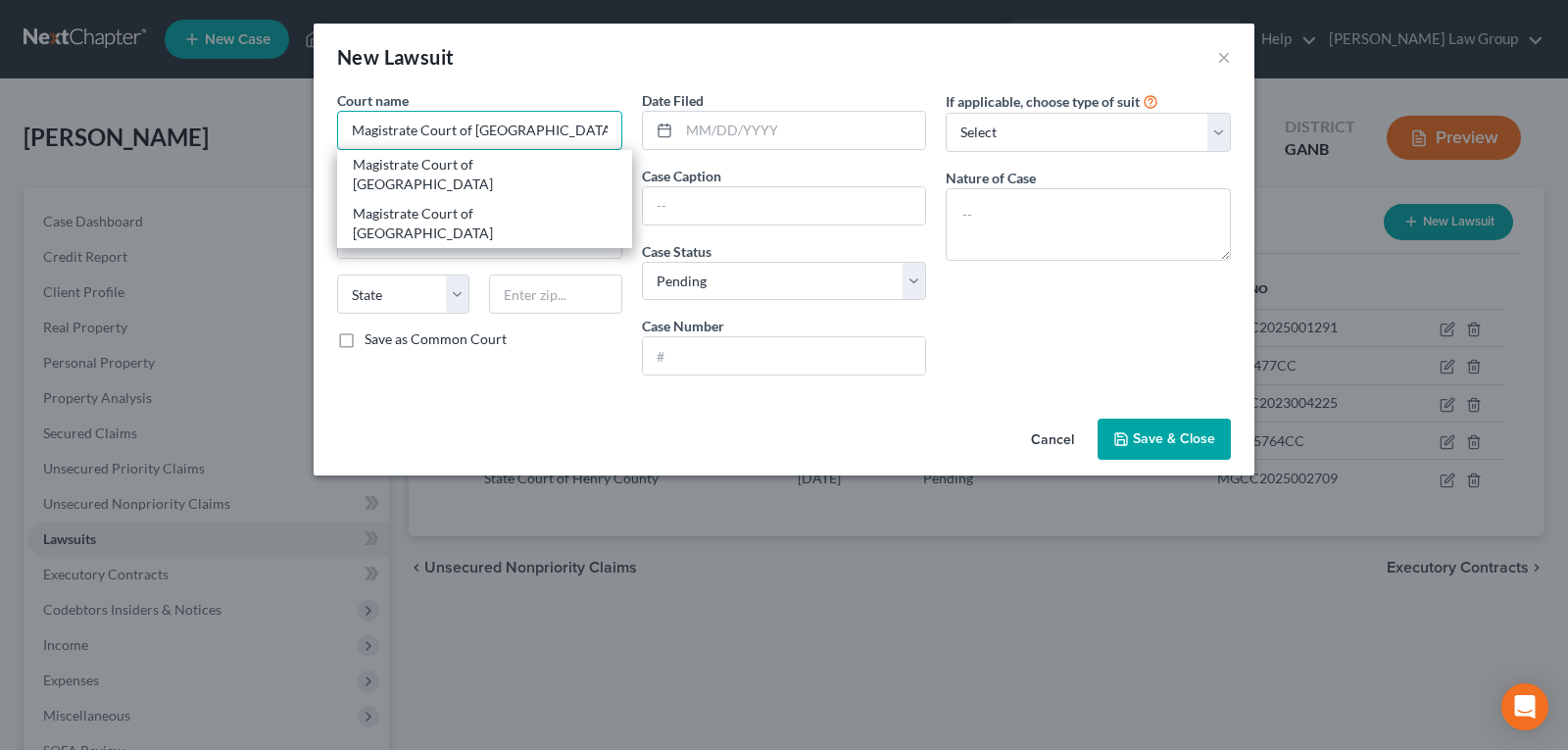
type input "Magistrate Court of [GEOGRAPHIC_DATA]"
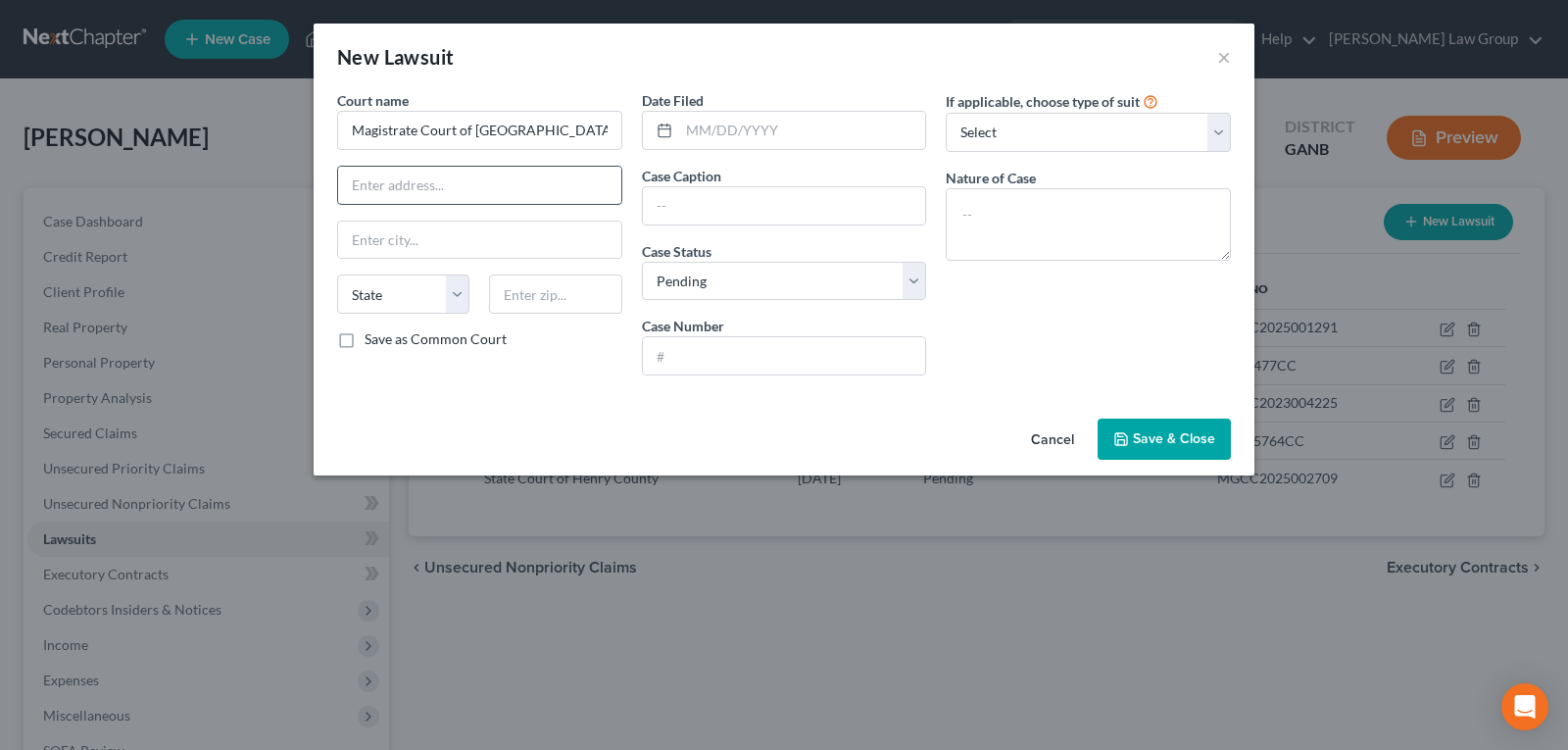
click at [437, 190] on input "text" at bounding box center [480, 186] width 284 height 38
paste input "[STREET_ADDRESS][PERSON_NAME]"
type input "[STREET_ADDRESS][PERSON_NAME]"
click at [404, 236] on input "text" at bounding box center [480, 240] width 284 height 38
type input "[GEOGRAPHIC_DATA]"
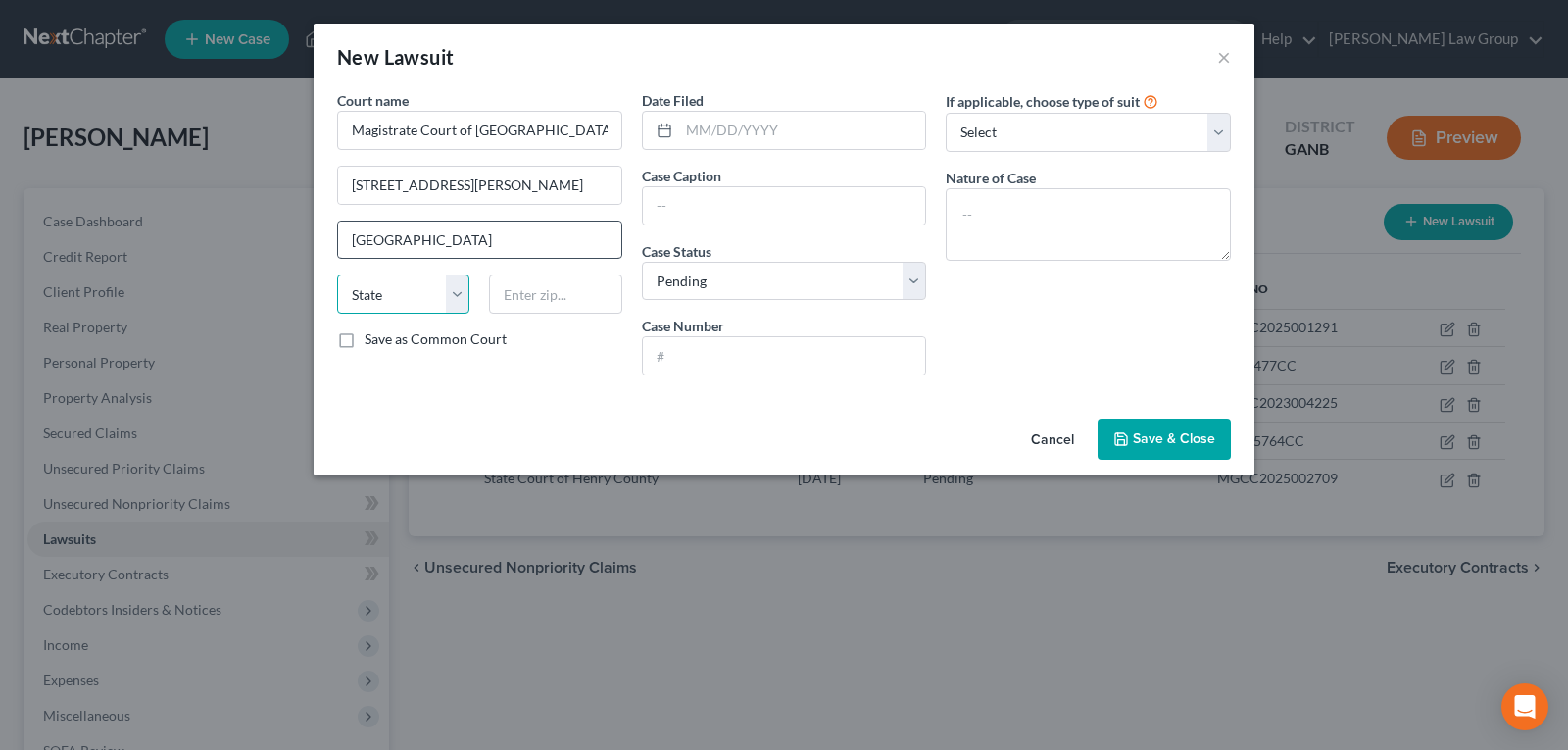
select select "10"
type input "30236"
drag, startPoint x: 446, startPoint y: 189, endPoint x: 704, endPoint y: 188, distance: 258.0
click at [704, 188] on div "Court name * Magistrate Court of [GEOGRAPHIC_DATA] [STREET_ADDRESS][PERSON_NAME…" at bounding box center [784, 240] width 913 height 301
type input "[STREET_ADDRESS][PERSON_NAME]"
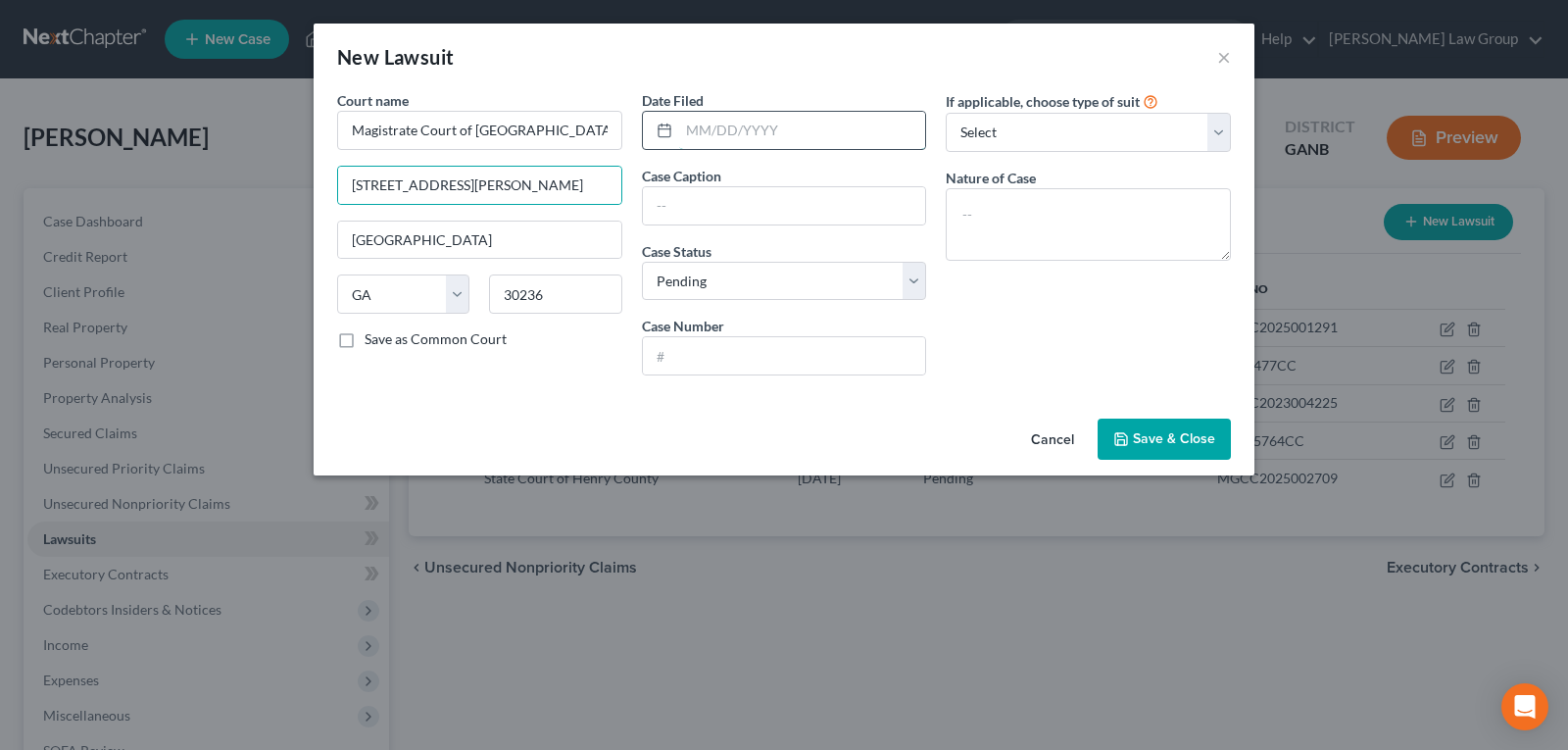
click at [806, 142] on input "text" at bounding box center [802, 131] width 247 height 38
type input "[DATE]"
click at [764, 210] on input "text" at bounding box center [784, 206] width 284 height 38
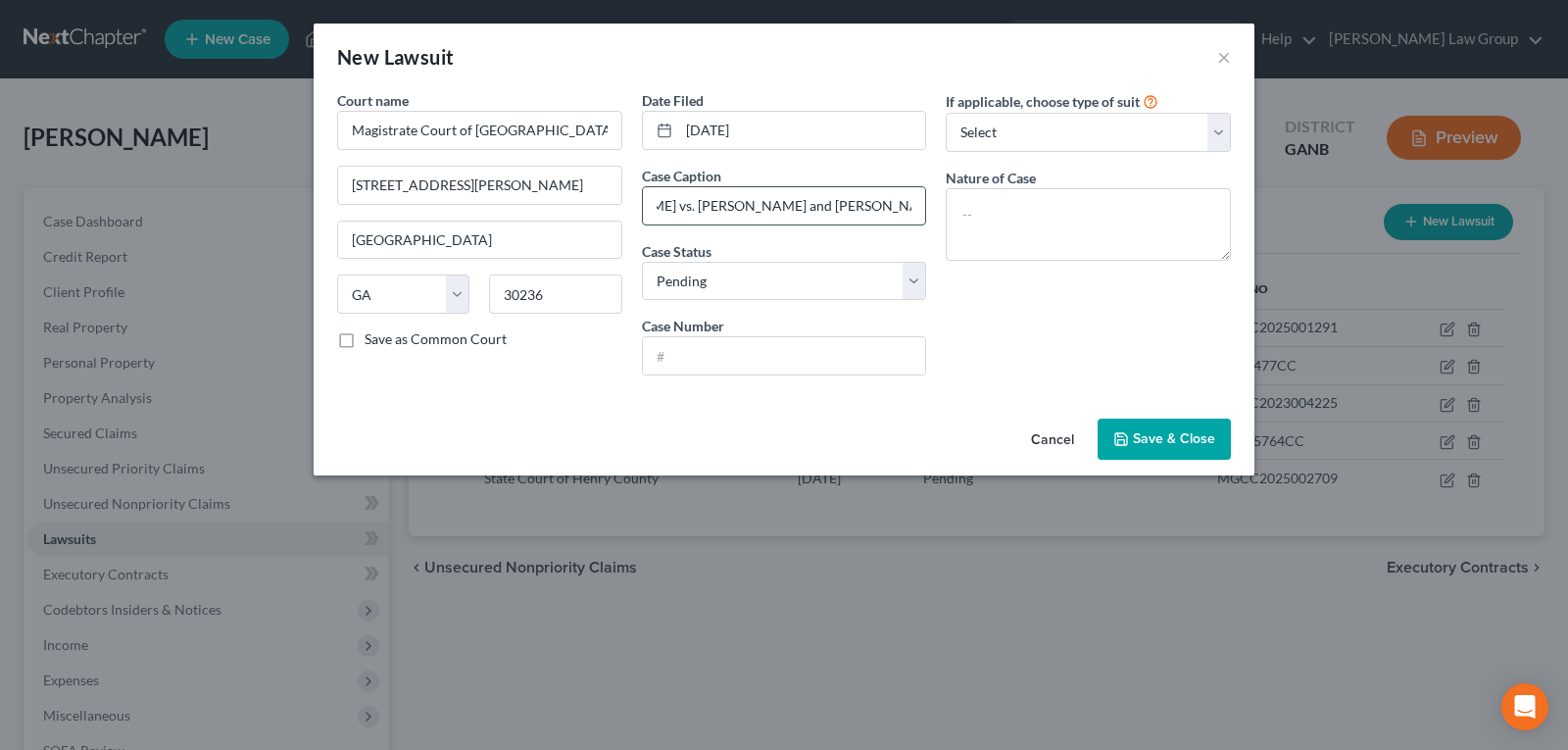
scroll to position [0, 107]
type input "[PERSON_NAME] vs. [PERSON_NAME] and [PERSON_NAME]"
click at [758, 288] on select "Select Pending On Appeal Concluded" at bounding box center [784, 282] width 286 height 40
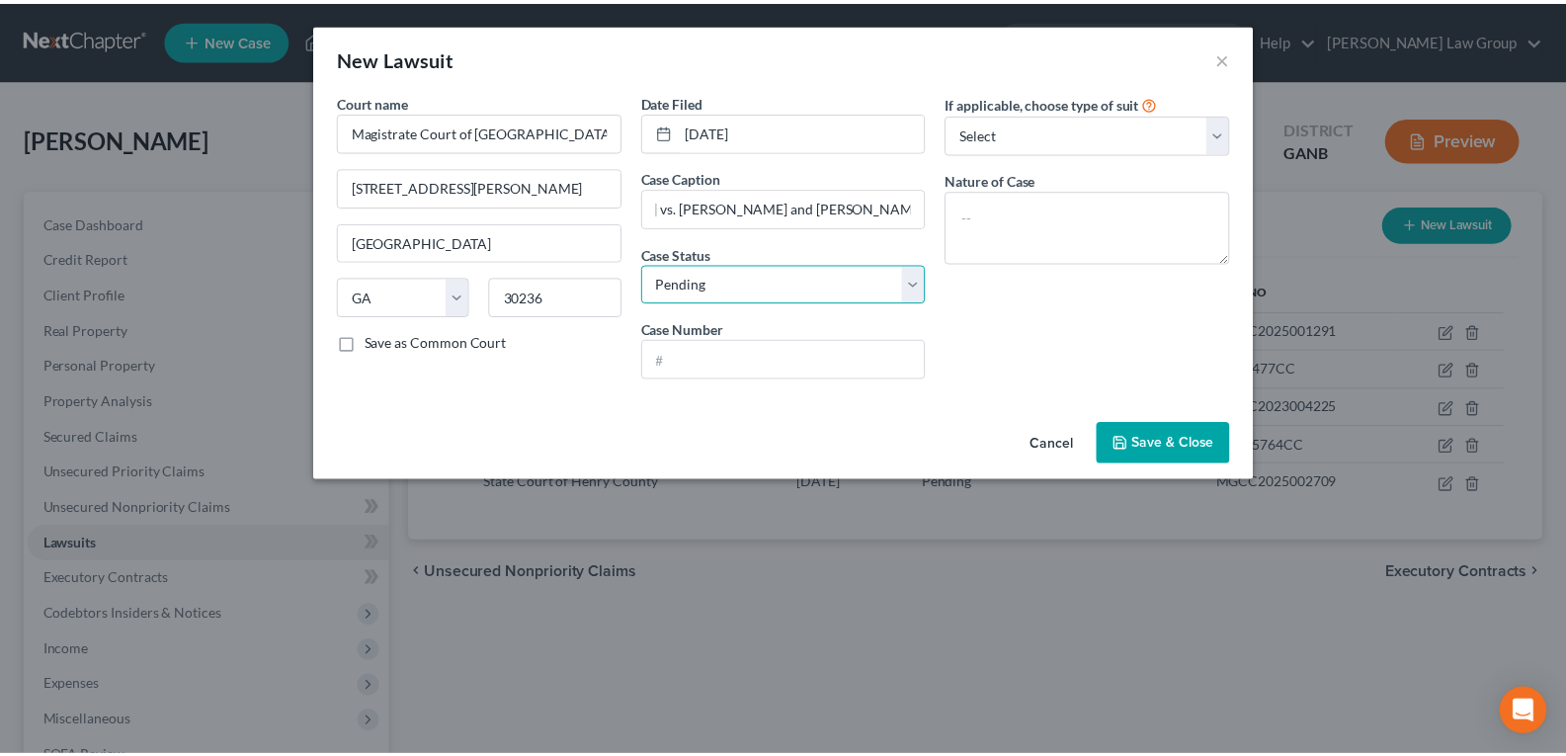
scroll to position [0, 0]
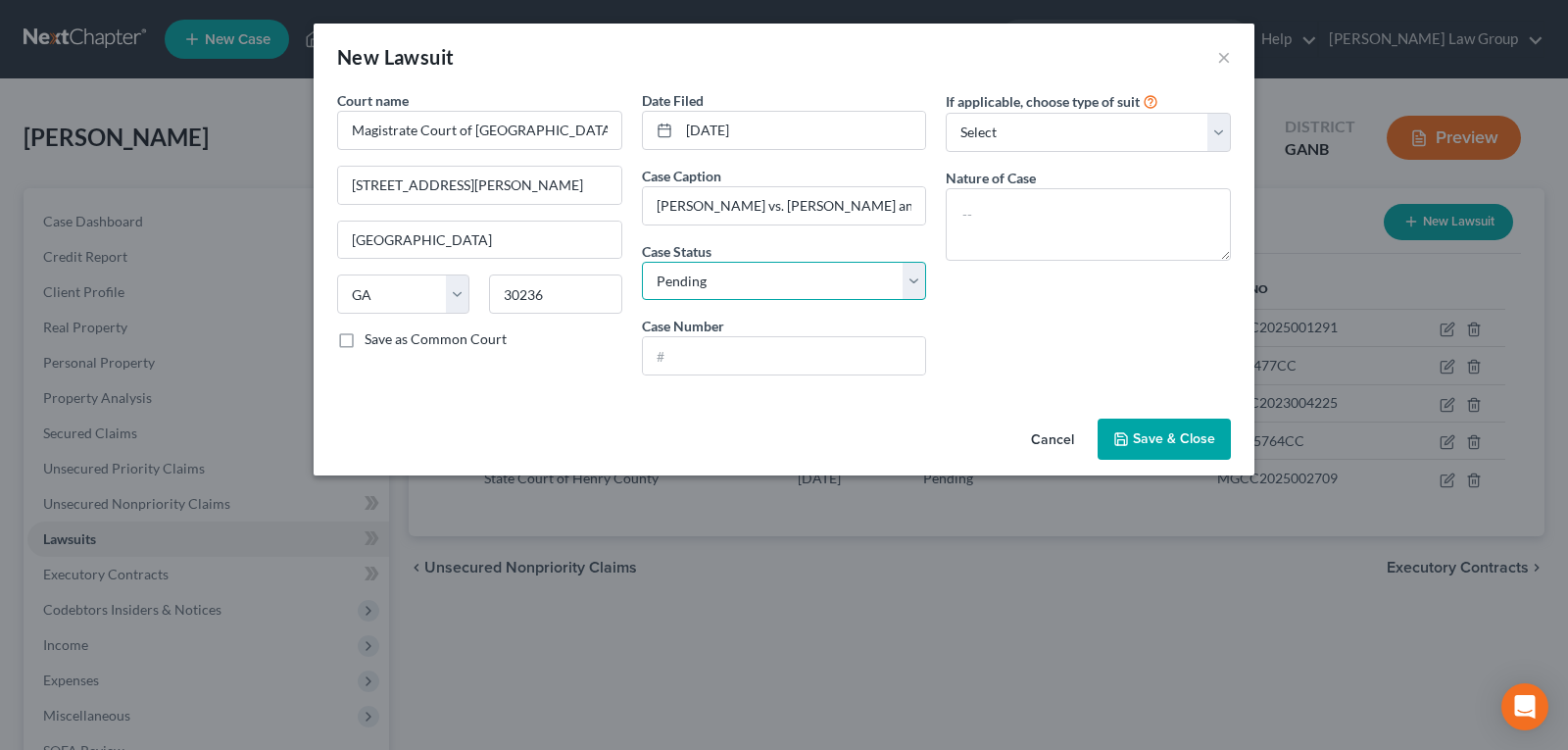
select select "2"
click at [642, 262] on select "Select Pending On Appeal Concluded" at bounding box center [784, 282] width 286 height 40
click at [715, 348] on input "text" at bounding box center [784, 356] width 284 height 38
type input "2012CM25393"
click at [1168, 450] on button "Save & Close" at bounding box center [1164, 439] width 133 height 42
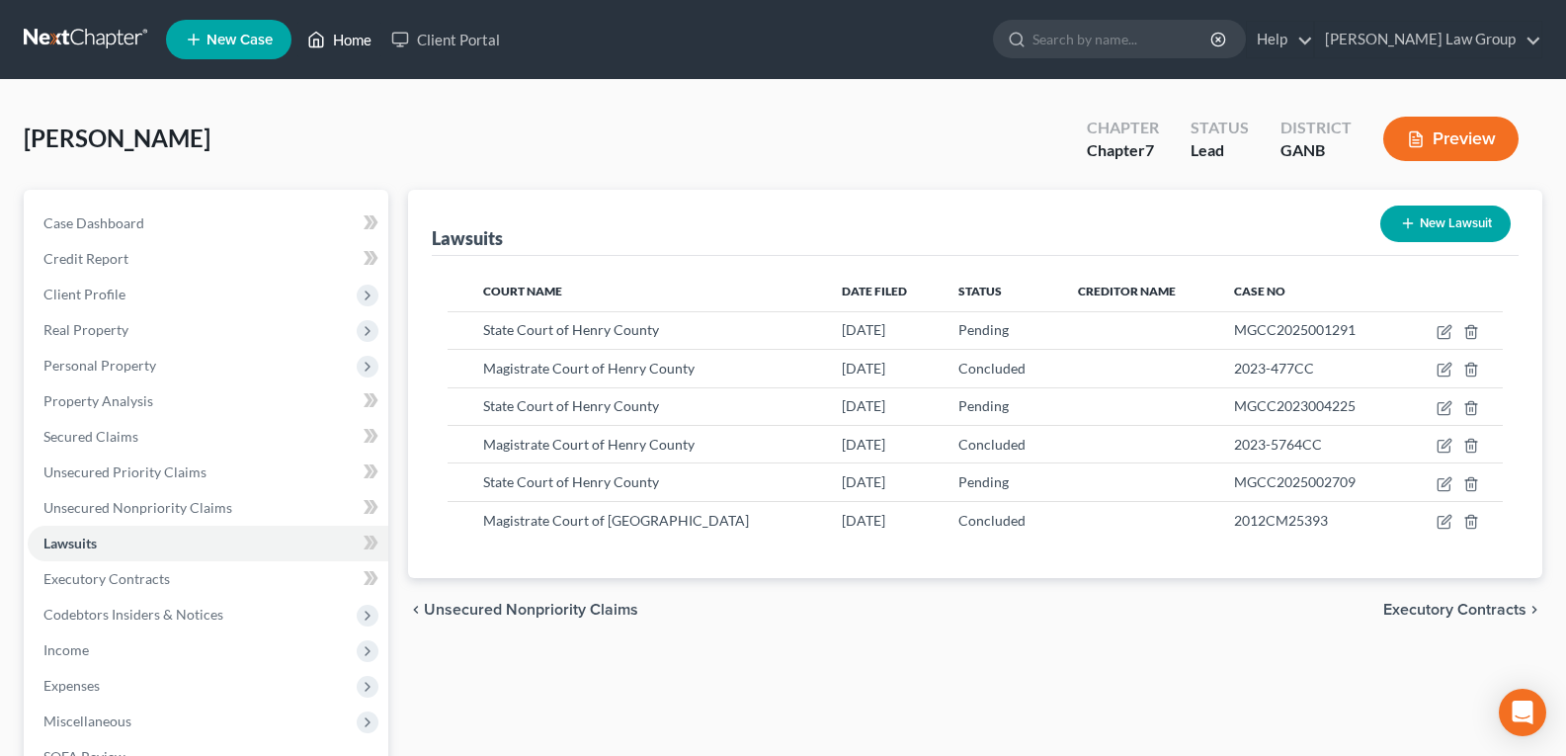
click at [332, 41] on link "Home" at bounding box center [339, 40] width 84 height 36
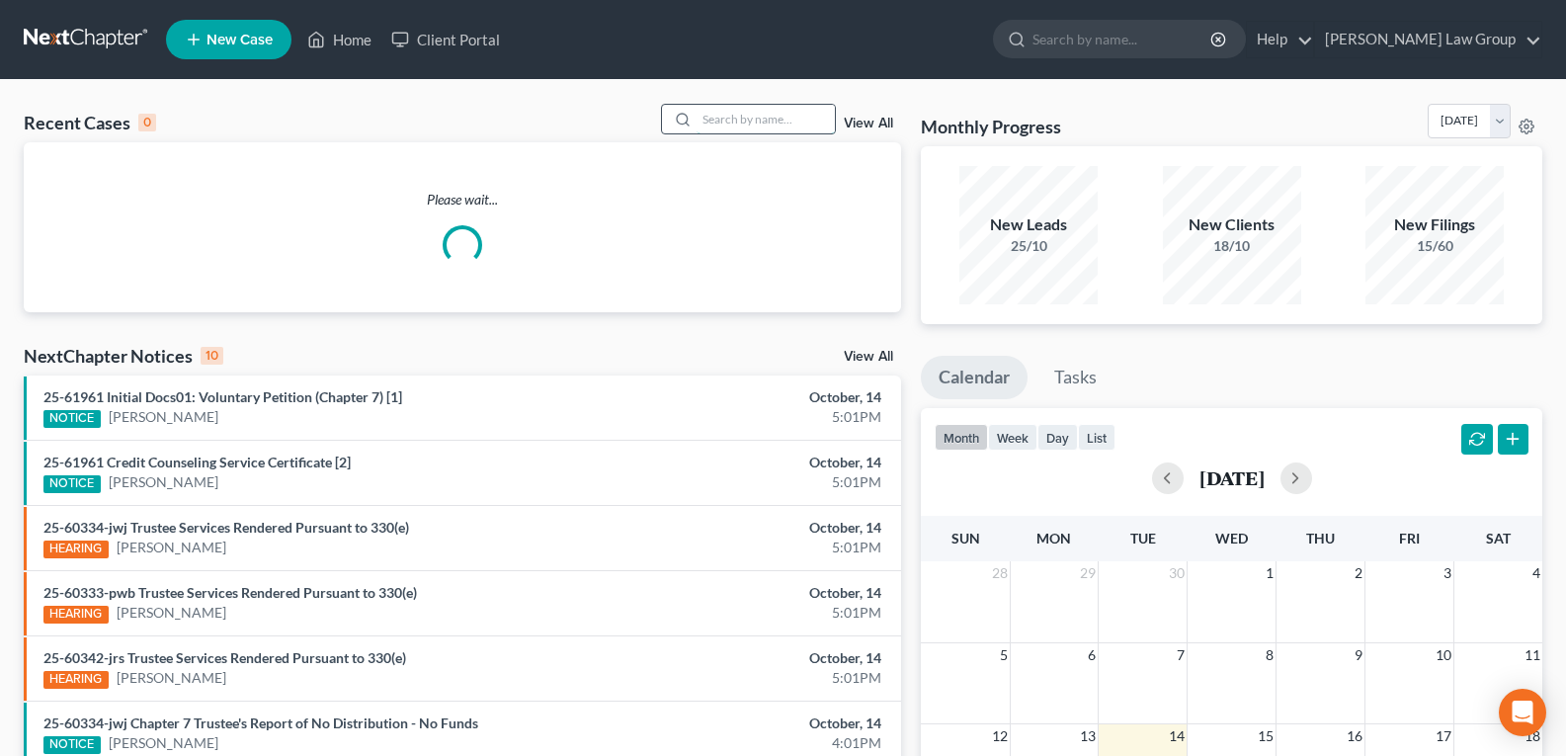
click at [743, 128] on input "search" at bounding box center [766, 119] width 138 height 29
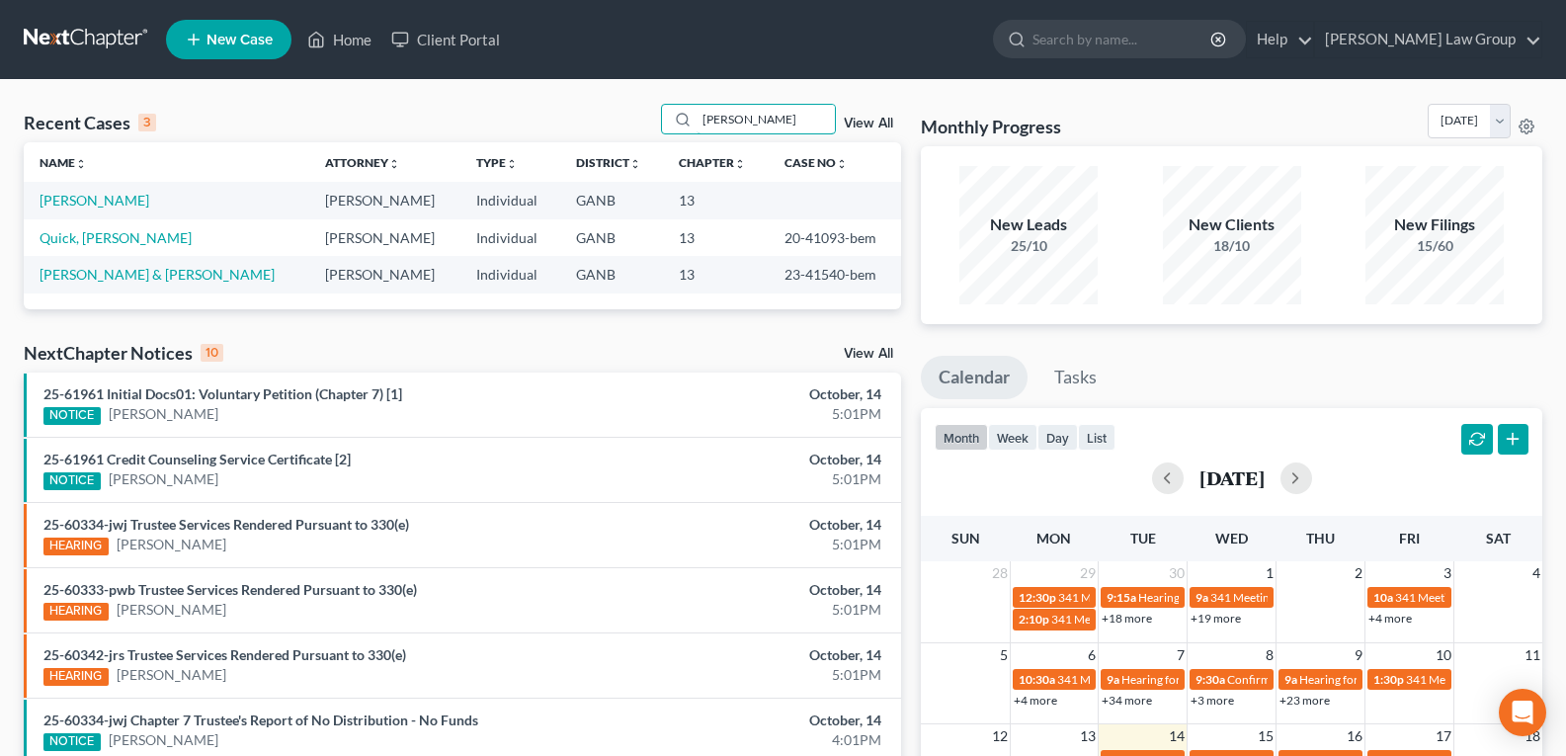
drag, startPoint x: 778, startPoint y: 117, endPoint x: 628, endPoint y: 147, distance: 153.3
click at [629, 146] on div "Recent Cases 3 [PERSON_NAME] View All Name unfold_more expand_more expand_less …" at bounding box center [463, 207] width 878 height 206
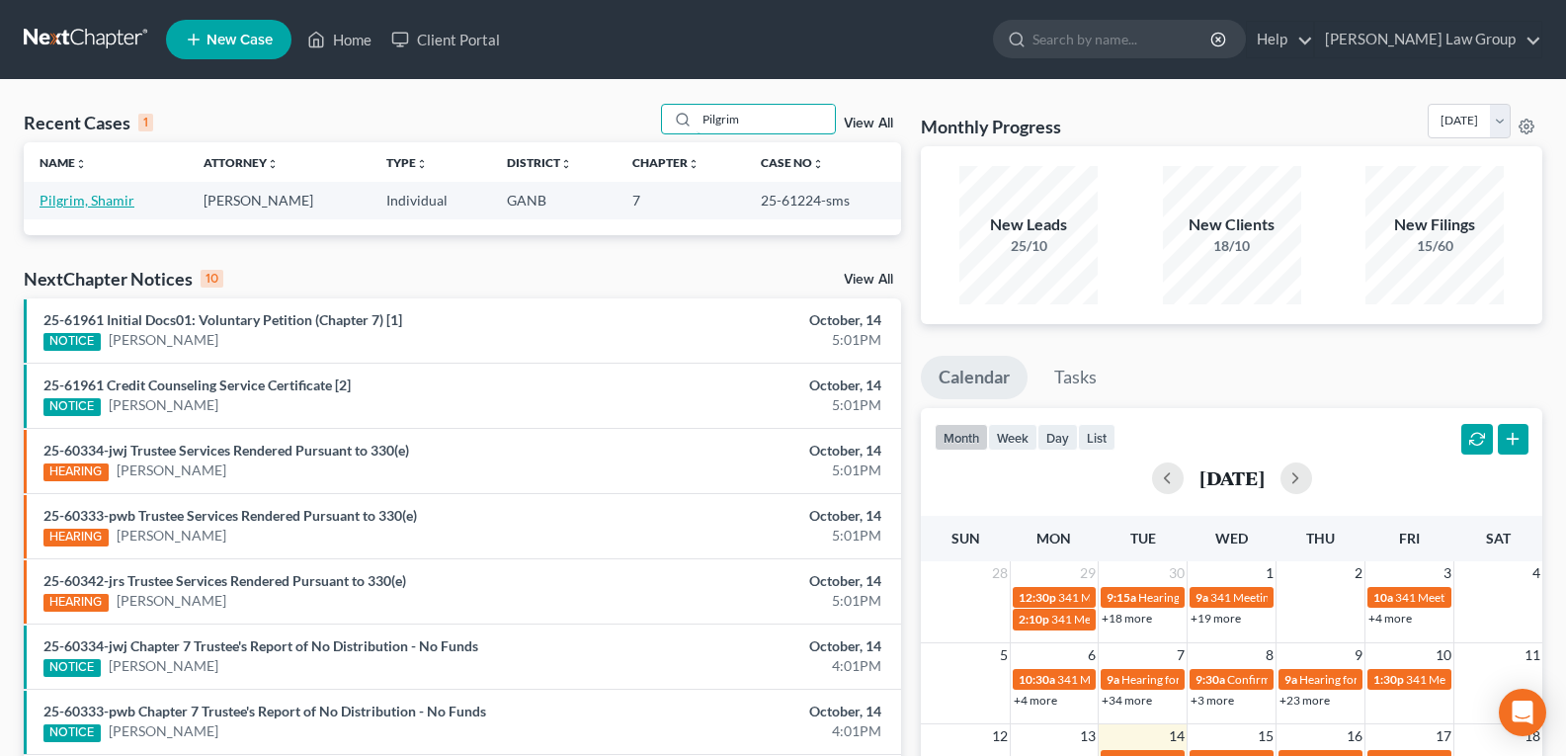
type input "Pilgrim"
click at [97, 204] on link "Pilgrim, Shamir" at bounding box center [87, 200] width 95 height 17
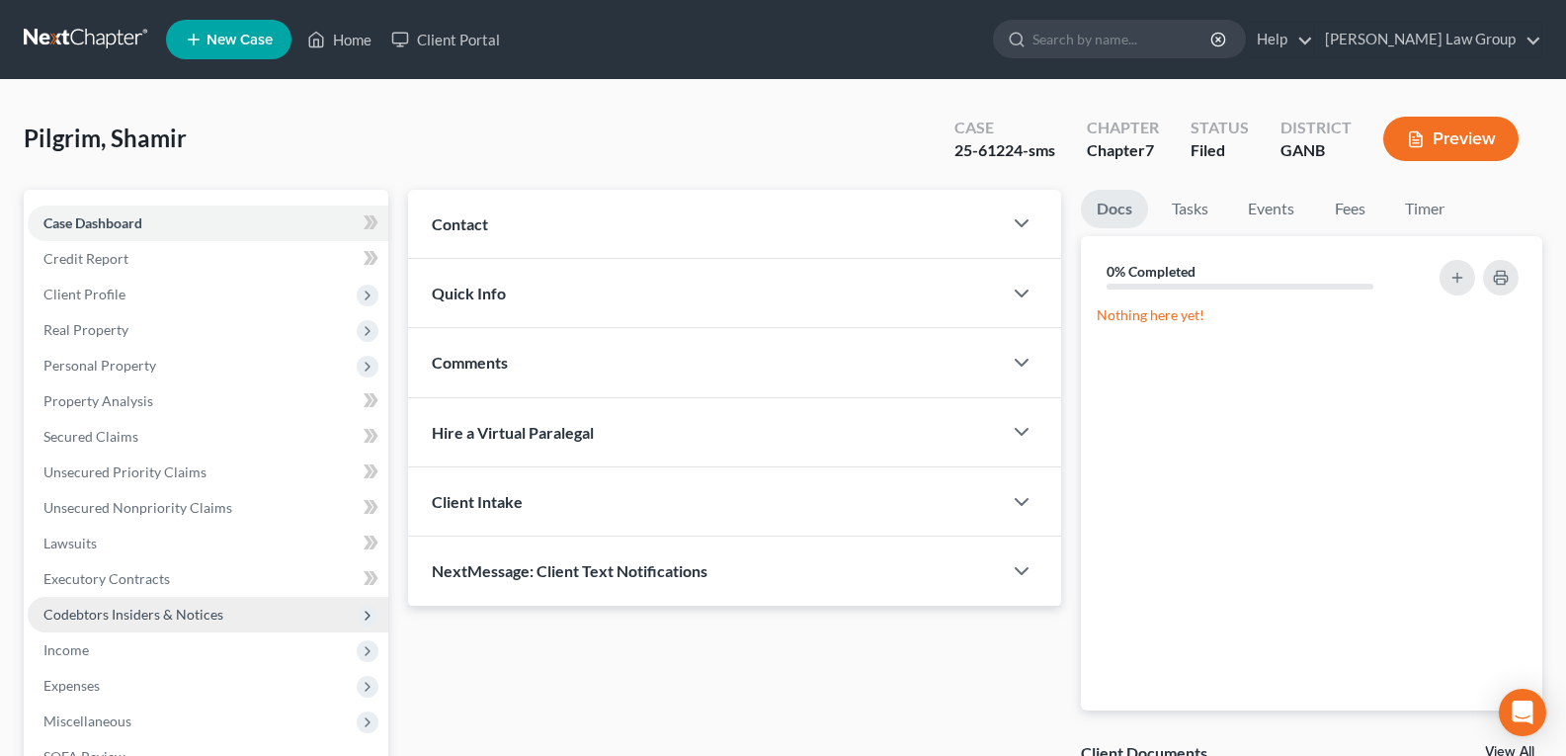
scroll to position [198, 0]
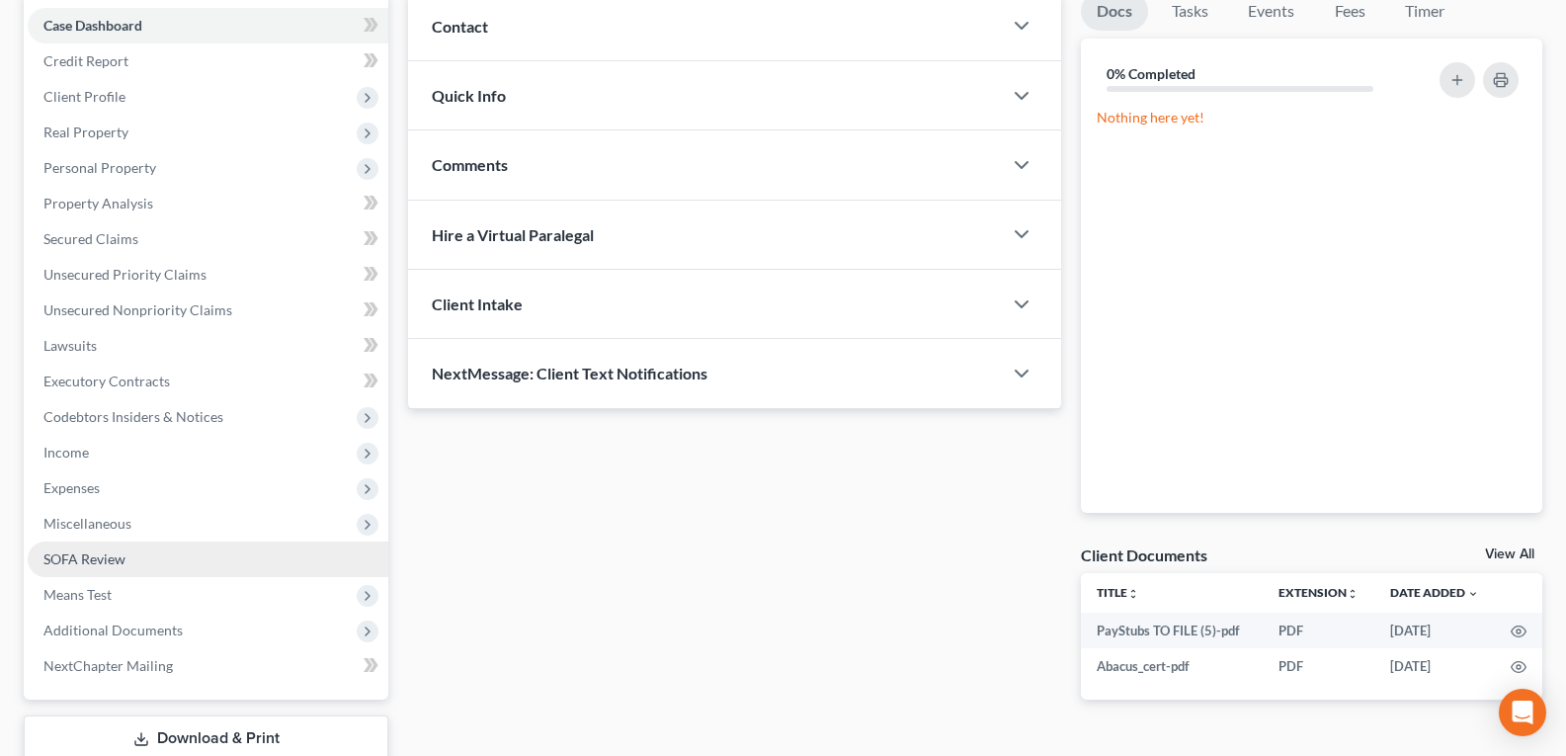
click at [88, 564] on span "SOFA Review" at bounding box center [84, 558] width 82 height 17
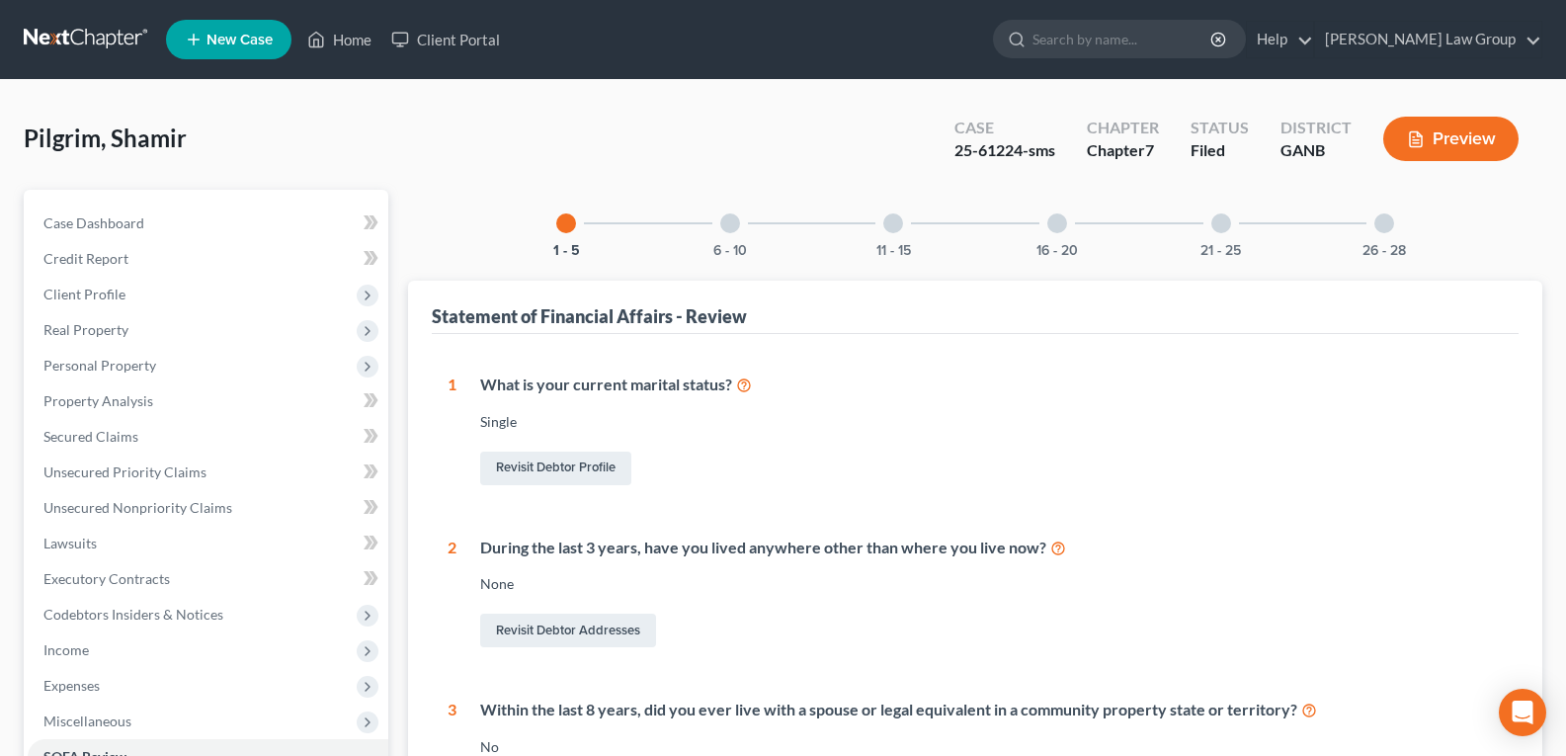
click at [1401, 228] on div "26 - 28" at bounding box center [1384, 223] width 67 height 67
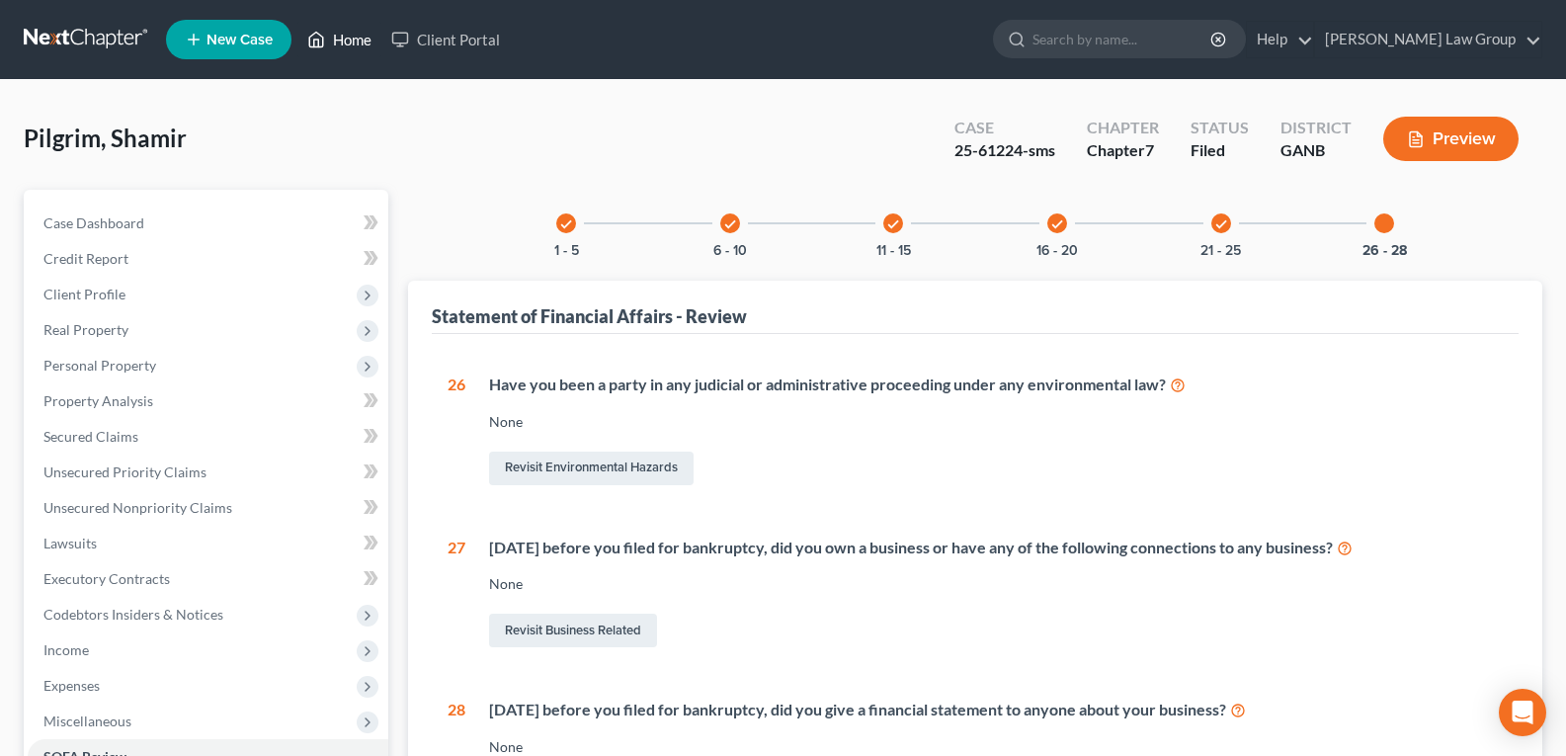
click at [351, 50] on link "Home" at bounding box center [339, 40] width 84 height 36
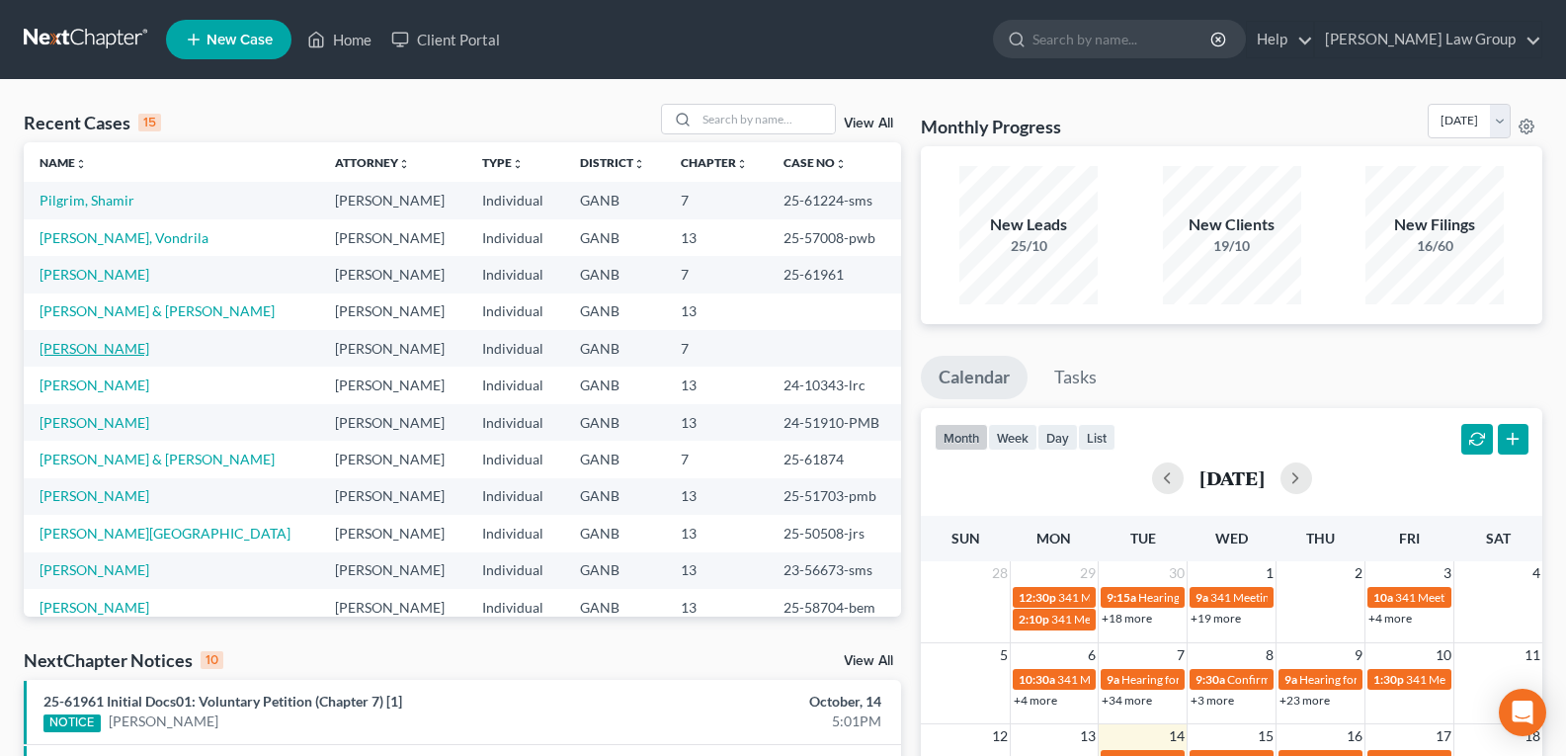
click at [87, 350] on link "[PERSON_NAME]" at bounding box center [95, 348] width 110 height 17
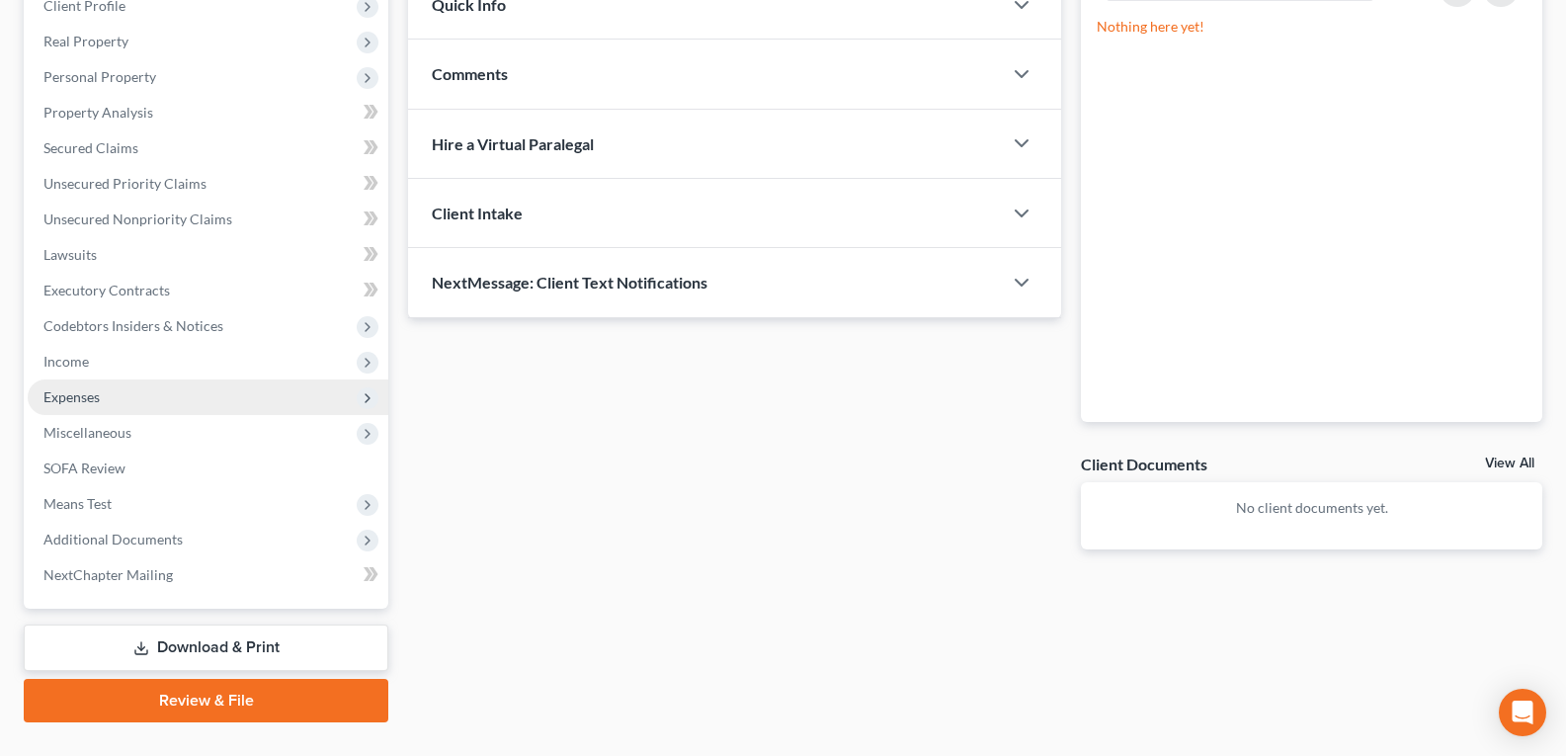
scroll to position [296, 0]
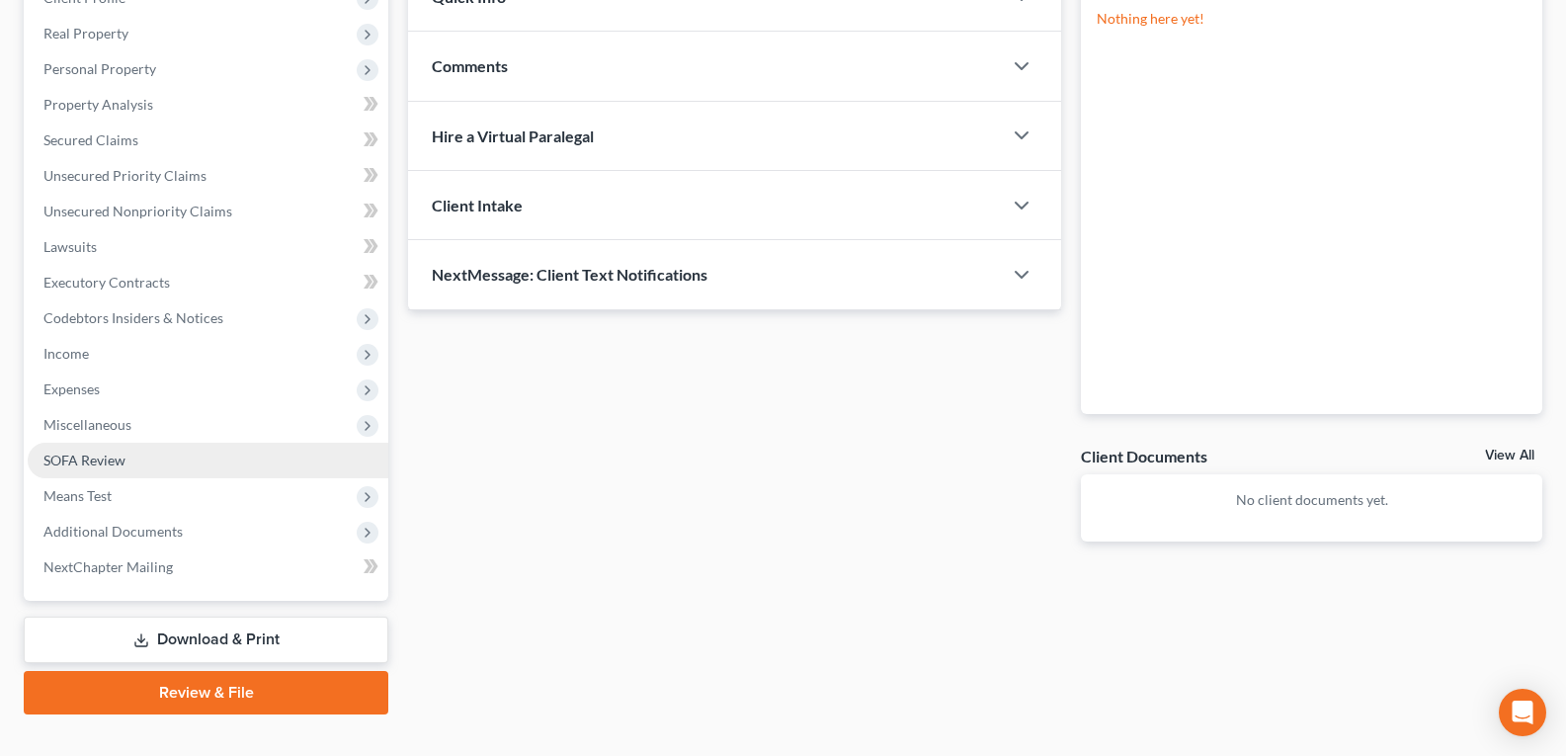
click at [73, 463] on span "SOFA Review" at bounding box center [84, 460] width 82 height 17
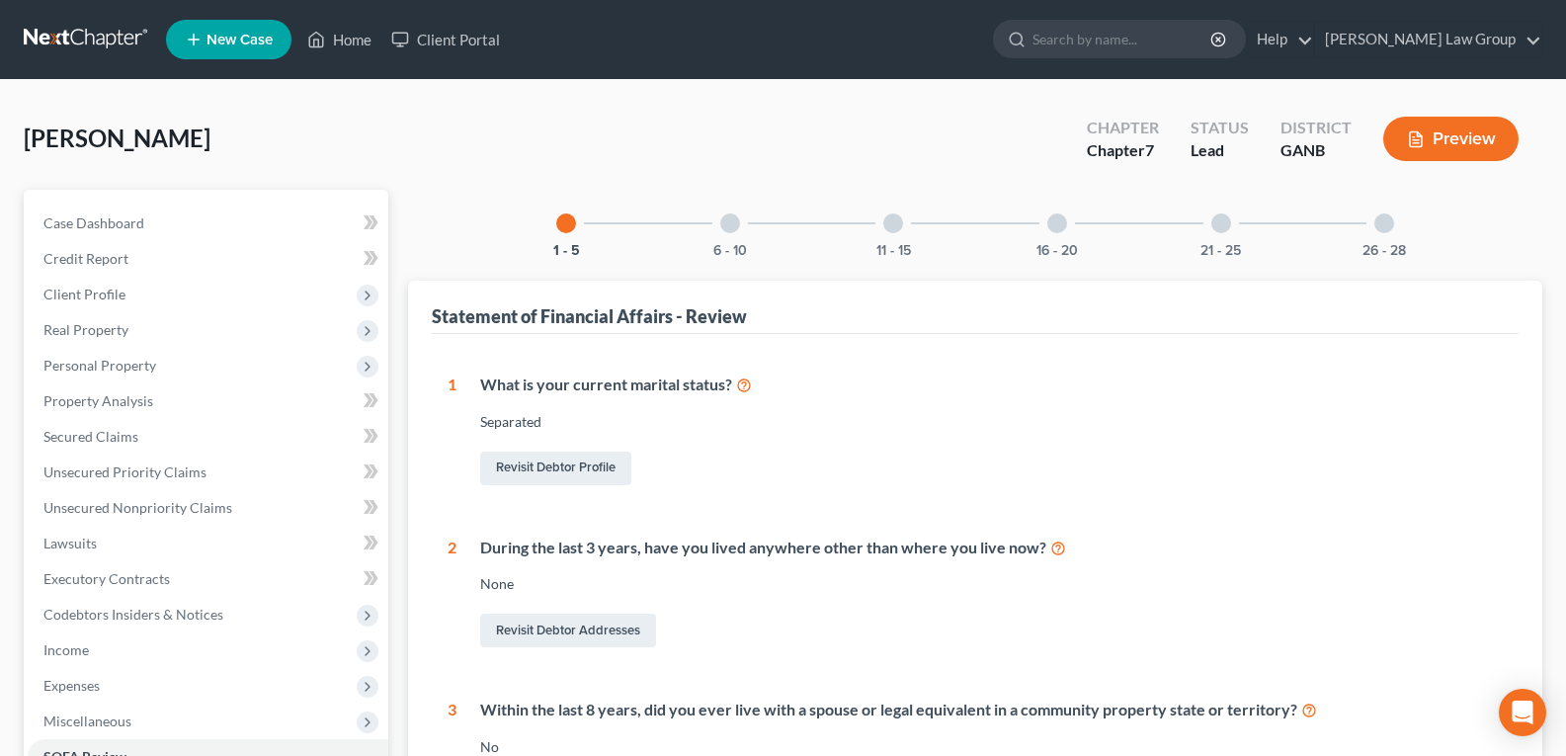
click at [1415, 232] on div "26 - 28" at bounding box center [1384, 223] width 67 height 67
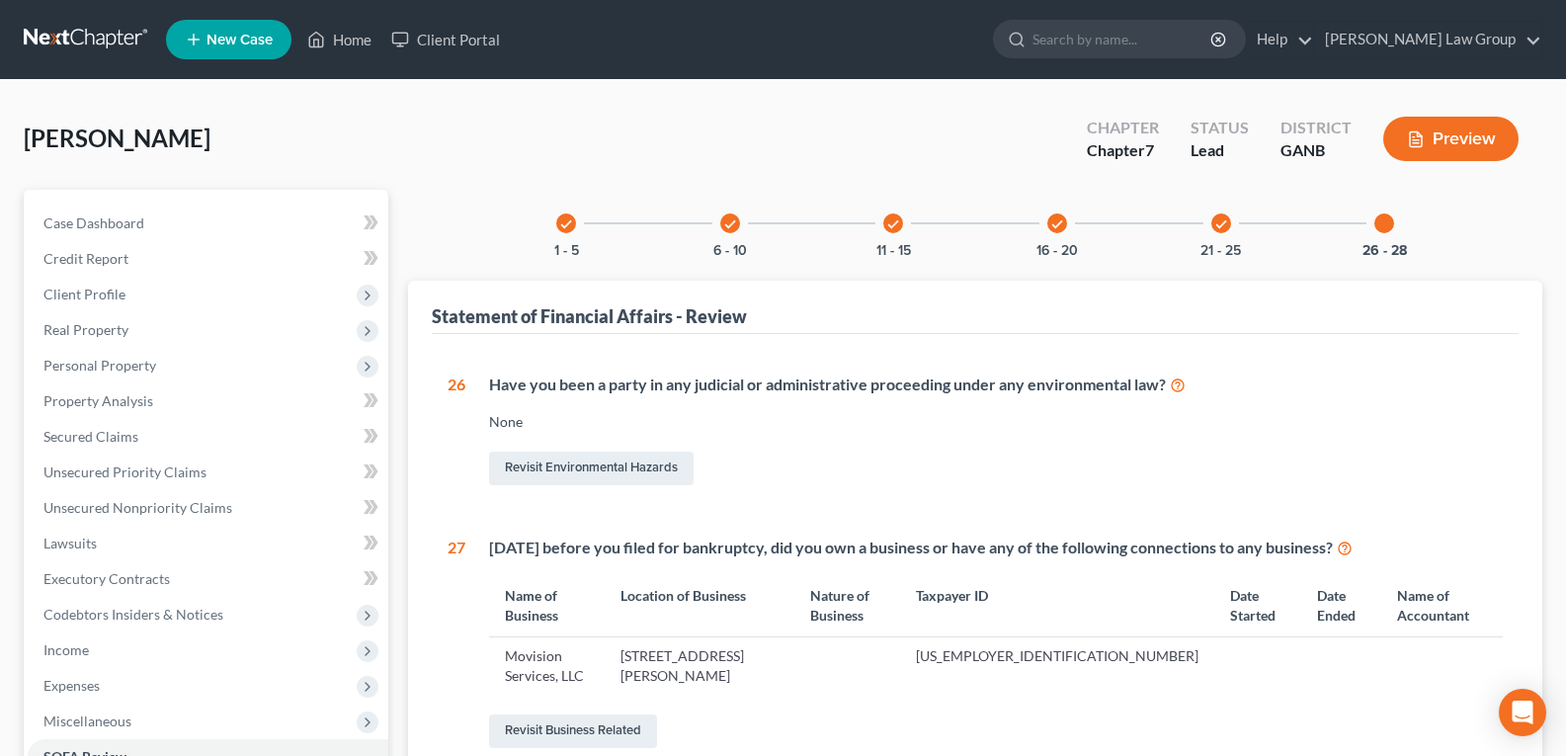
click at [1373, 236] on div "26 - 28" at bounding box center [1384, 223] width 67 height 67
click at [1379, 234] on div "26 - 28" at bounding box center [1384, 223] width 67 height 67
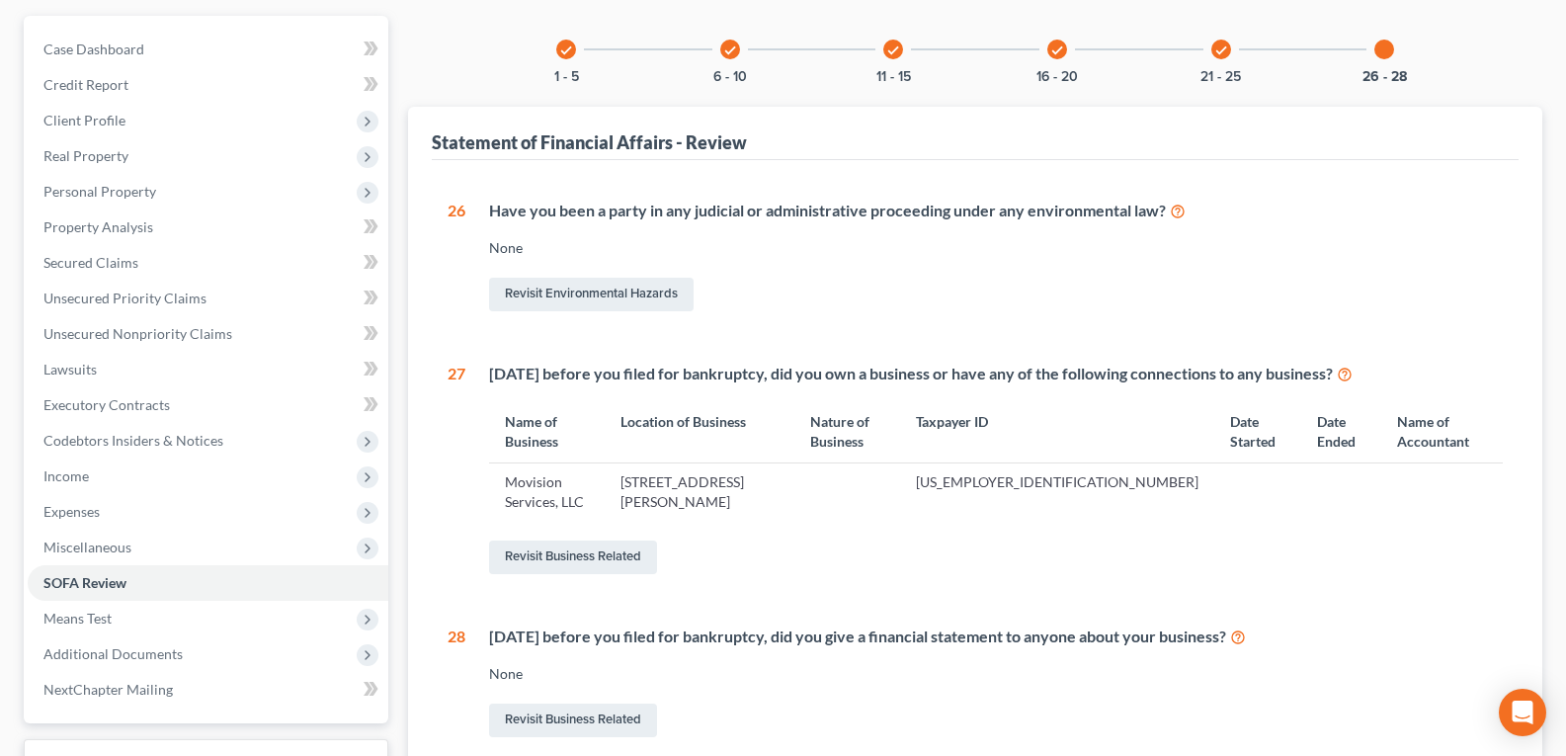
scroll to position [369, 0]
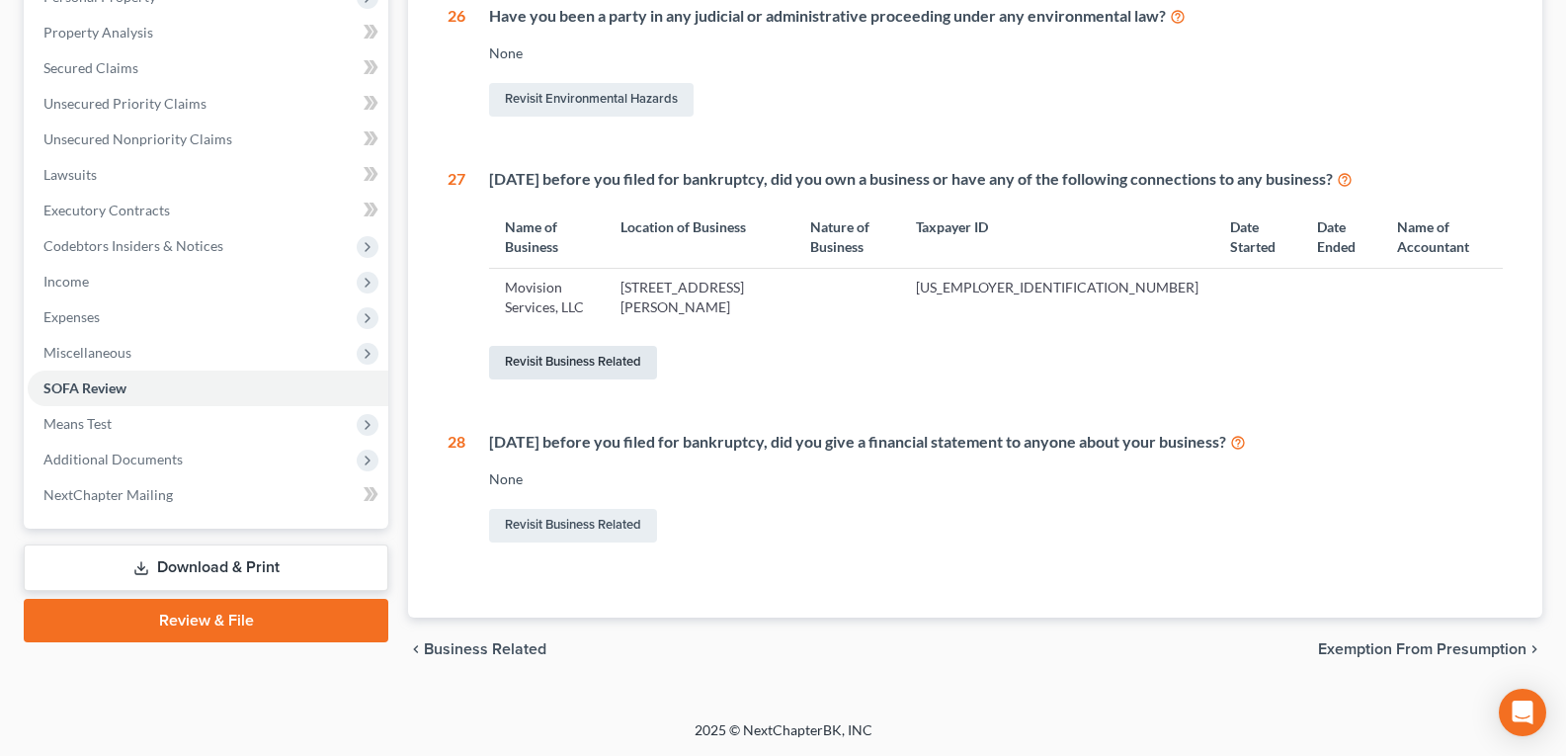
click at [605, 363] on link "Revisit Business Related" at bounding box center [573, 363] width 168 height 34
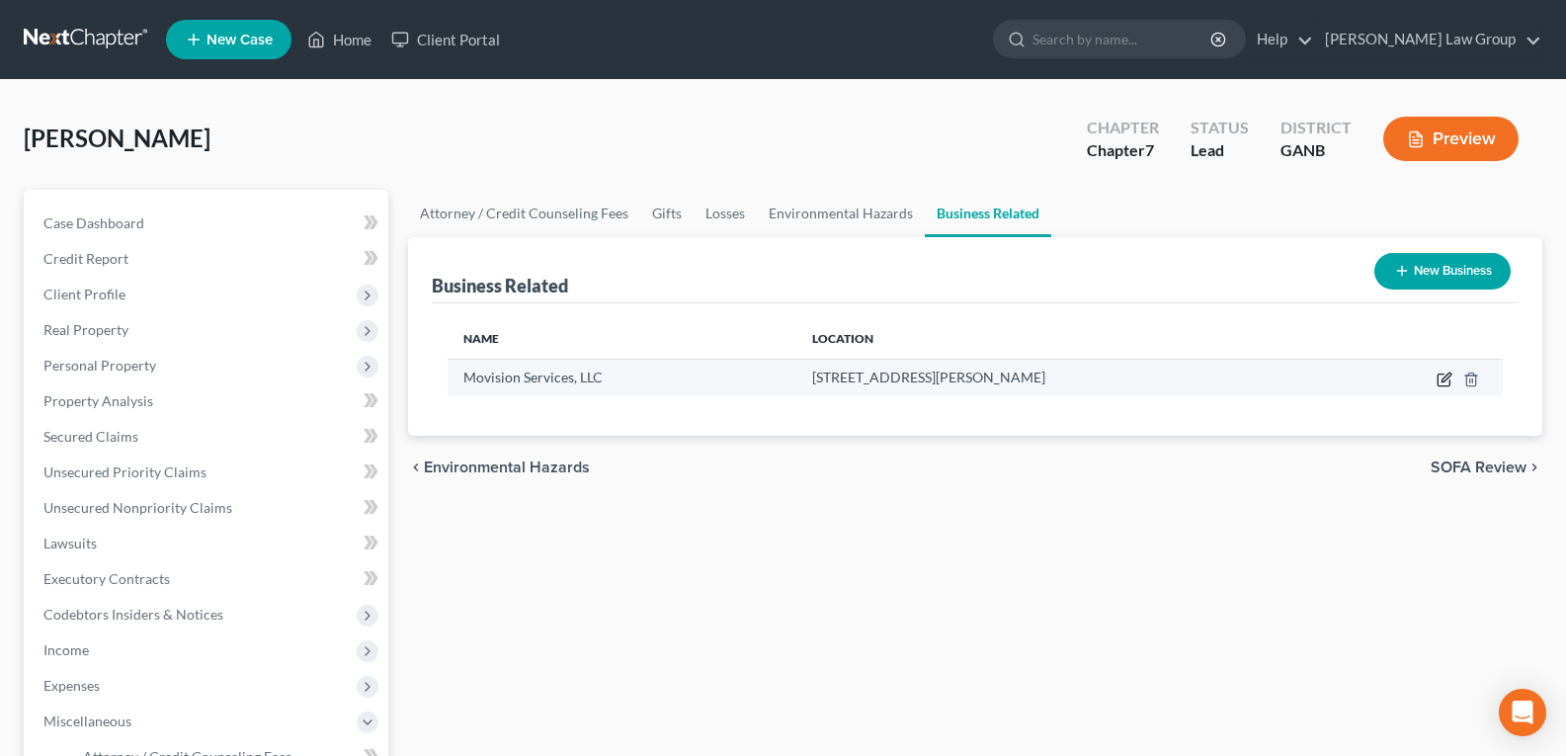
click at [1444, 379] on icon "button" at bounding box center [1446, 377] width 9 height 9
select select "sole_proprietor"
select select "10"
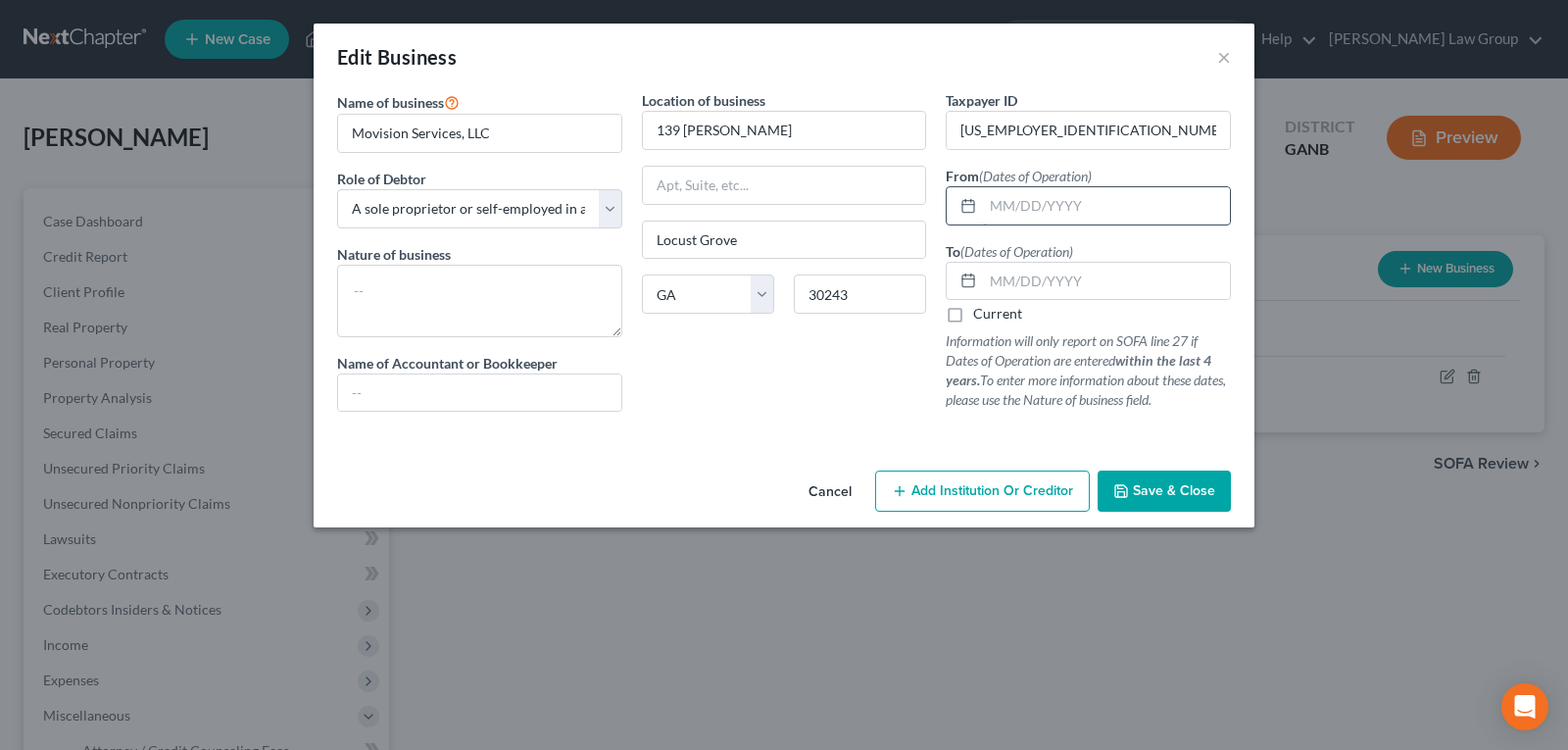
click at [1075, 214] on input "text" at bounding box center [1106, 206] width 247 height 38
type input "[DATE]"
click at [973, 308] on label "Current" at bounding box center [997, 313] width 49 height 20
click at [981, 308] on input "Current" at bounding box center [987, 310] width 13 height 13
checkbox input "true"
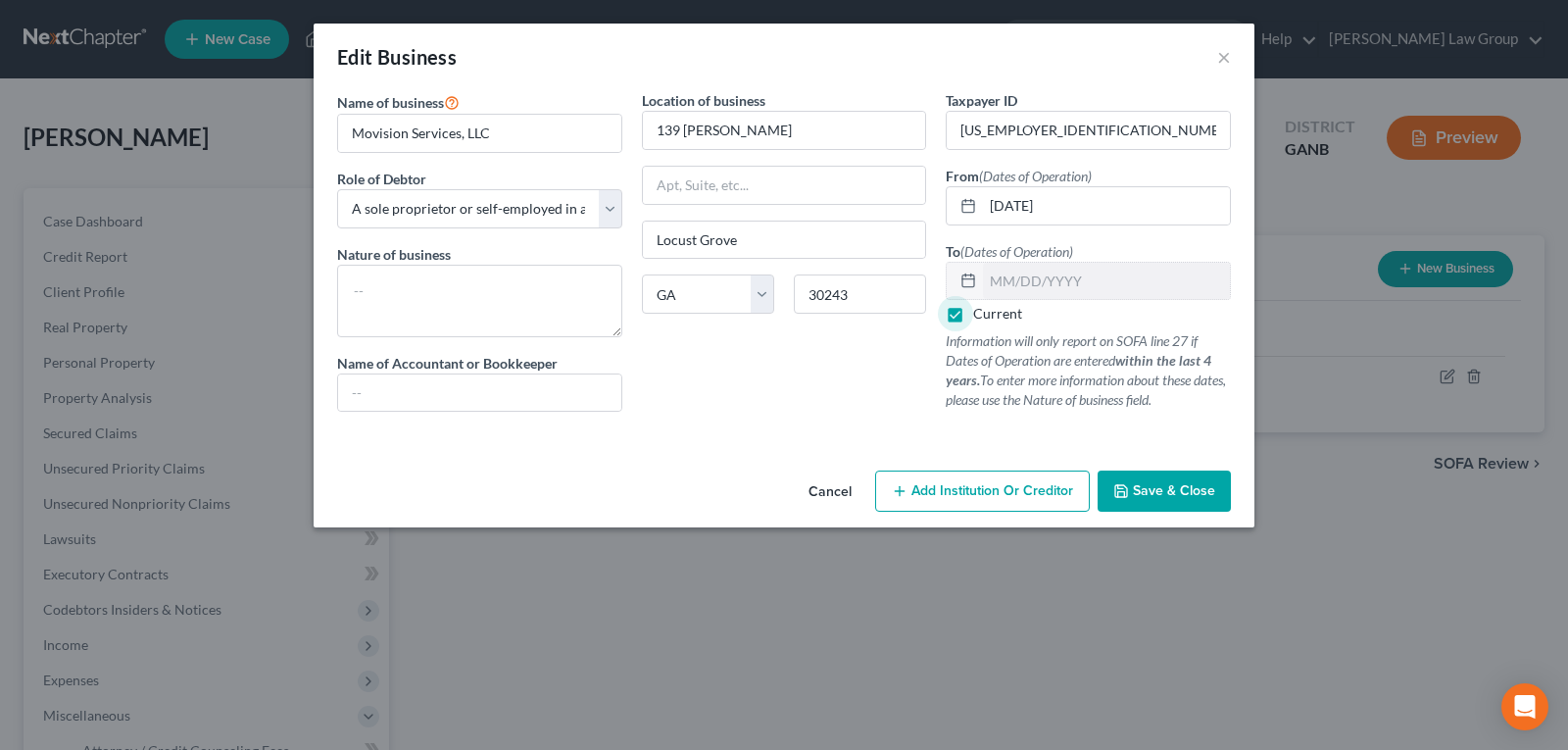
drag, startPoint x: 1144, startPoint y: 472, endPoint x: 1117, endPoint y: 546, distance: 78.8
click at [1145, 485] on button "Save & Close" at bounding box center [1164, 491] width 133 height 42
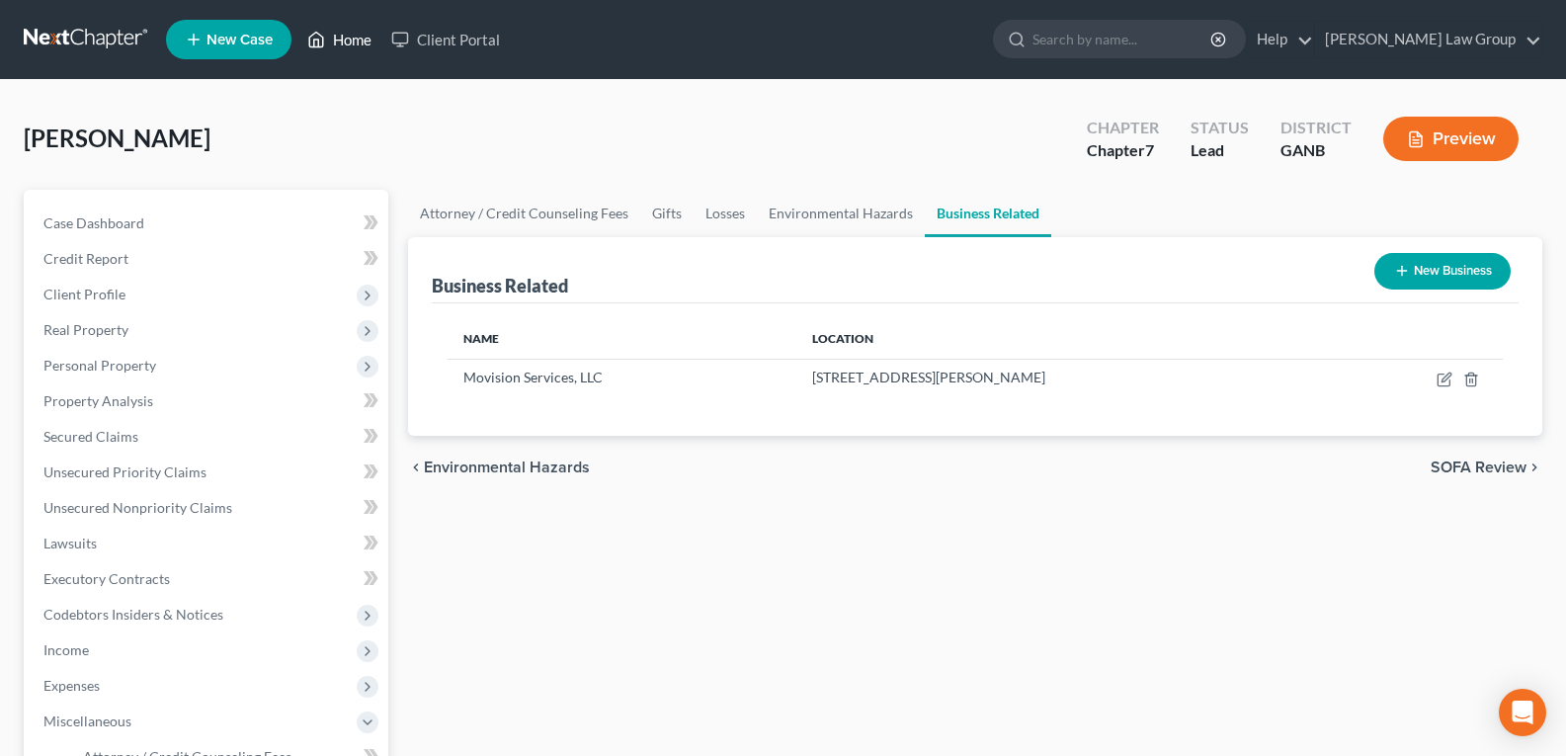
click at [348, 47] on link "Home" at bounding box center [339, 40] width 84 height 36
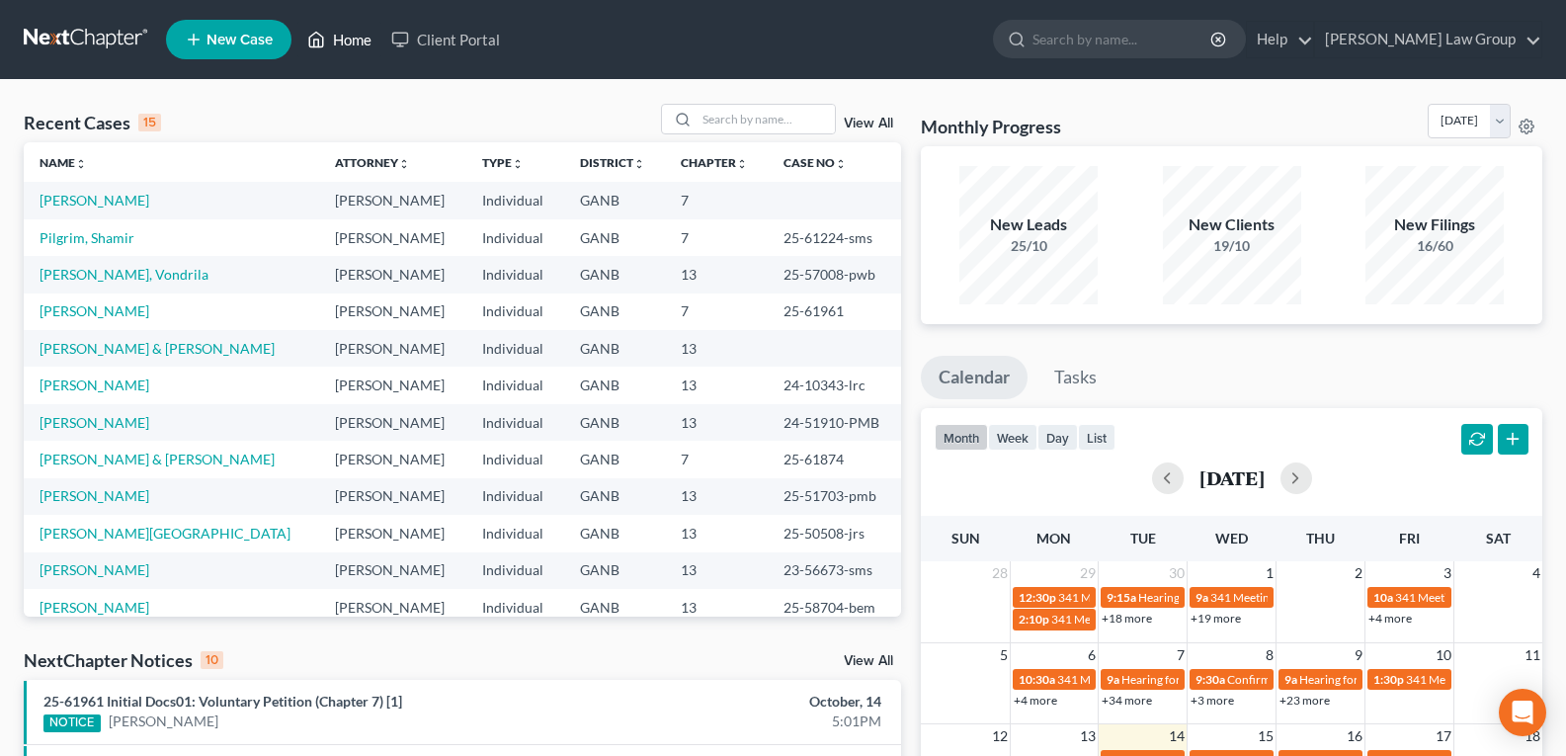
click at [344, 42] on link "Home" at bounding box center [339, 40] width 84 height 36
click at [734, 118] on input "search" at bounding box center [766, 119] width 138 height 29
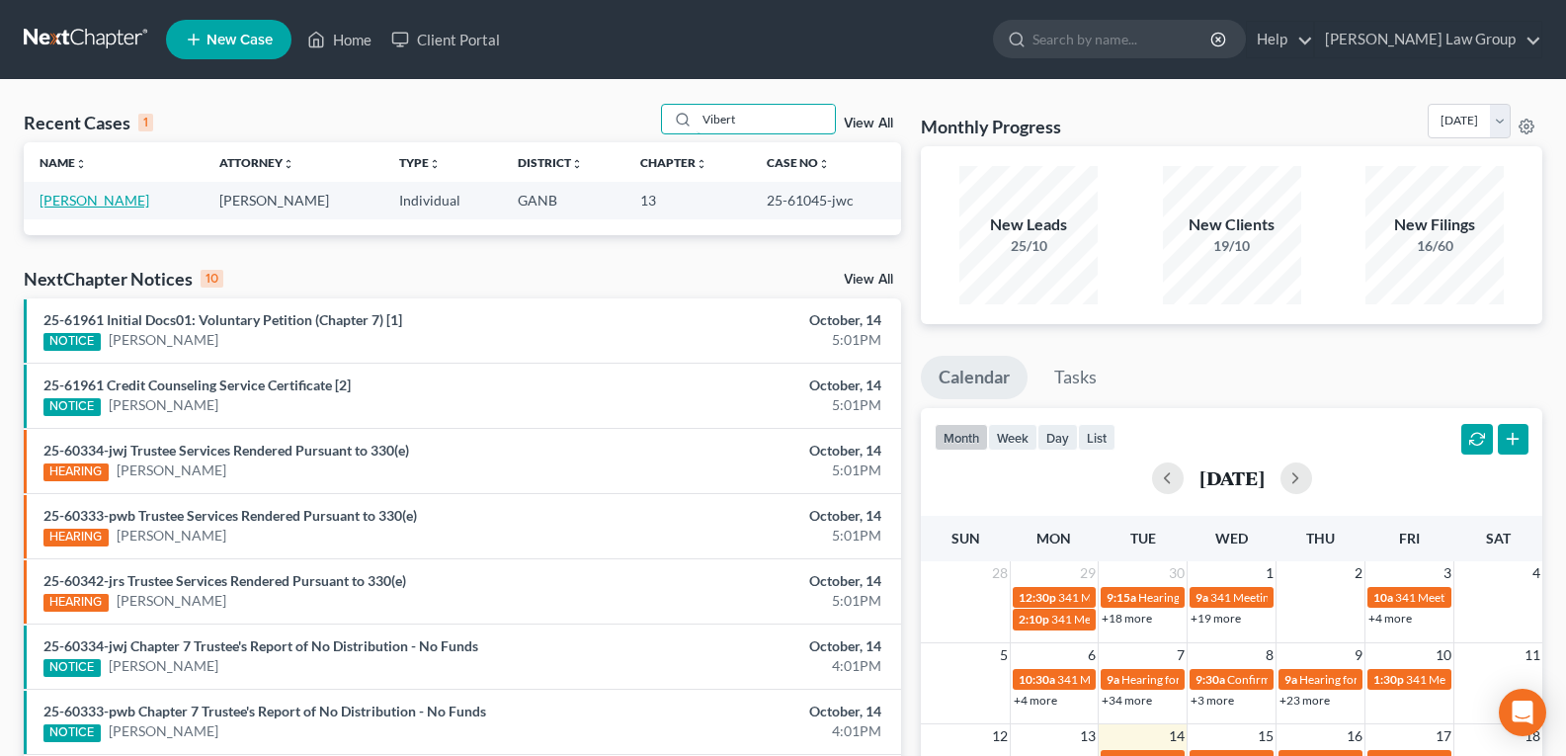
type input "Vibert"
click at [64, 200] on link "[PERSON_NAME]" at bounding box center [95, 200] width 110 height 17
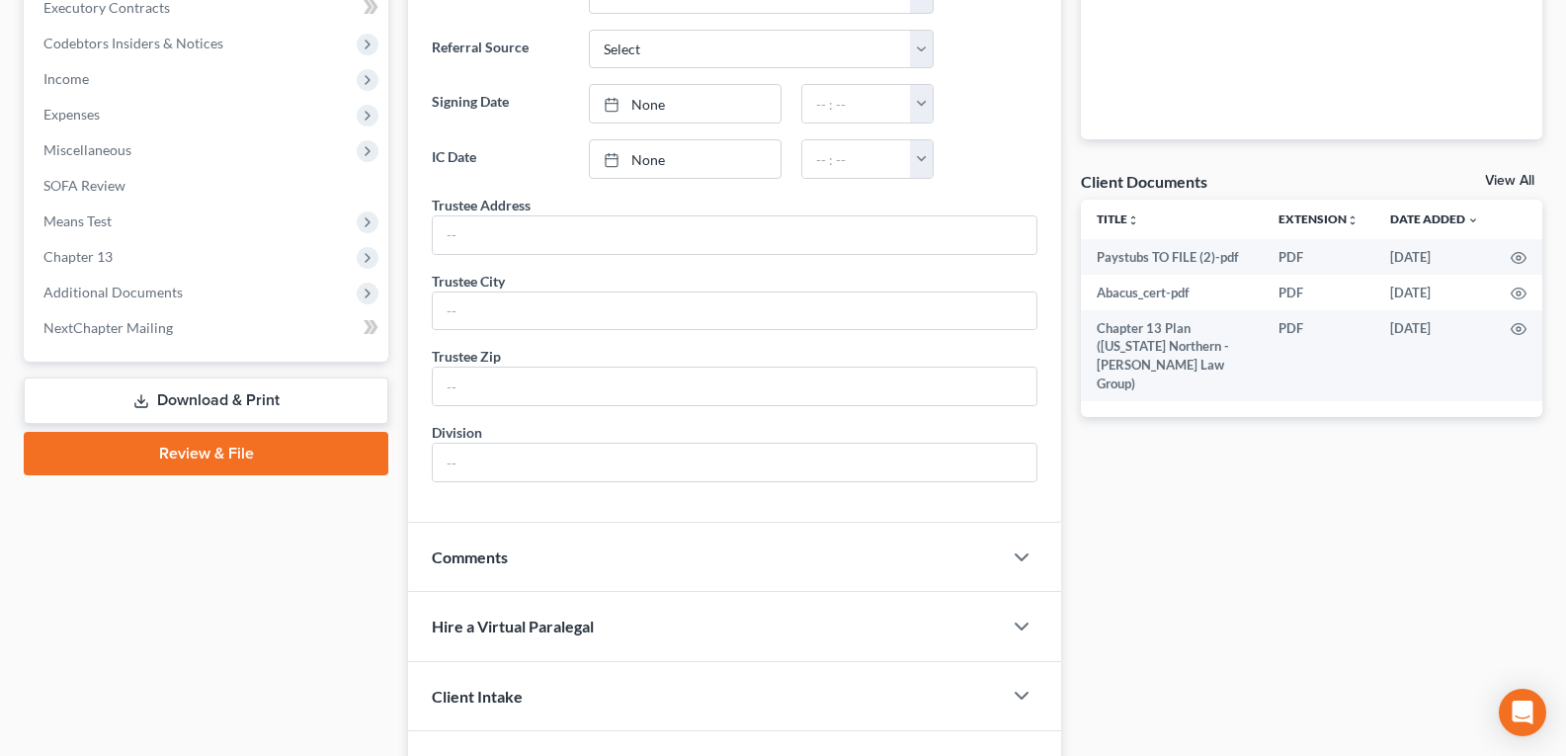
scroll to position [691, 0]
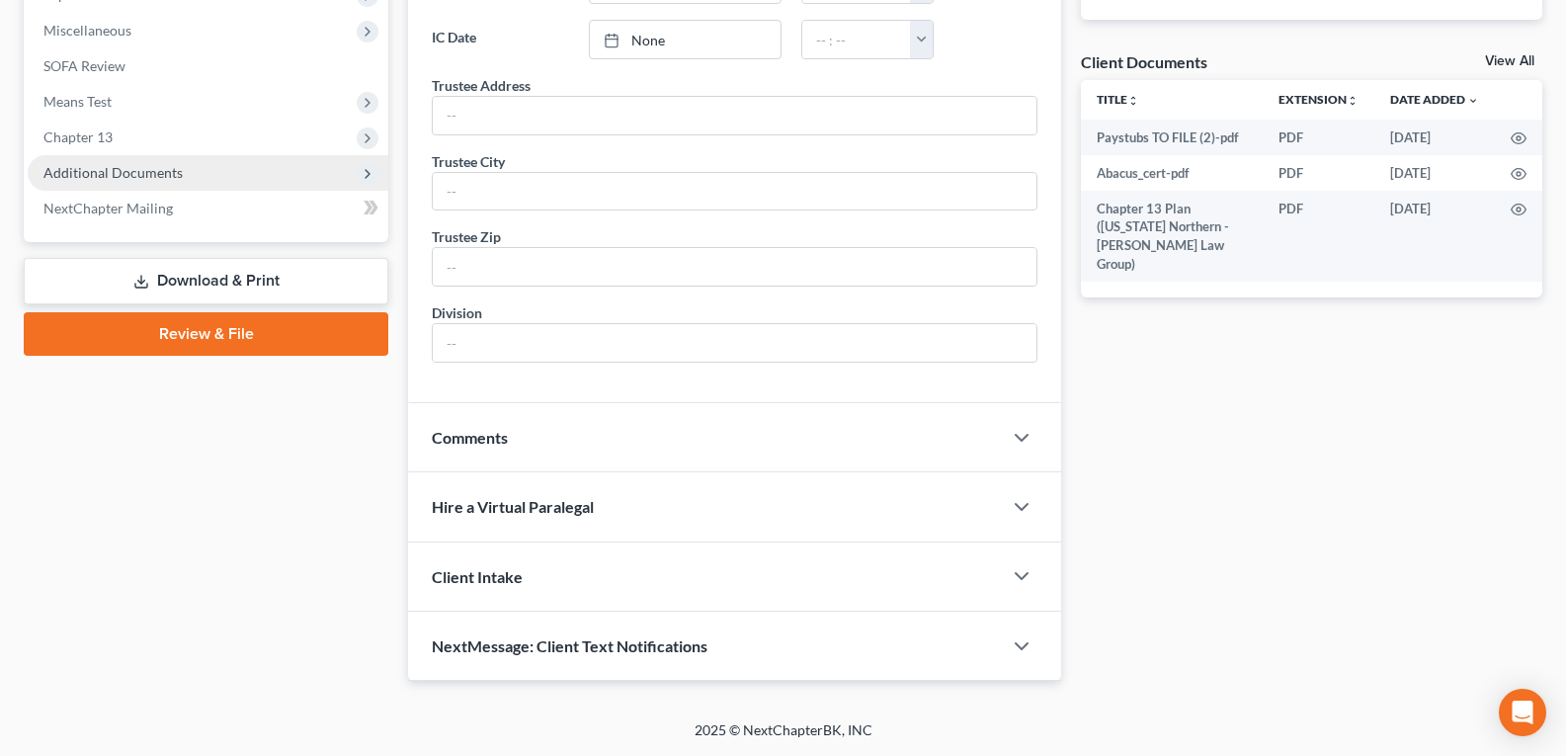
click at [99, 173] on span "Additional Documents" at bounding box center [112, 172] width 139 height 17
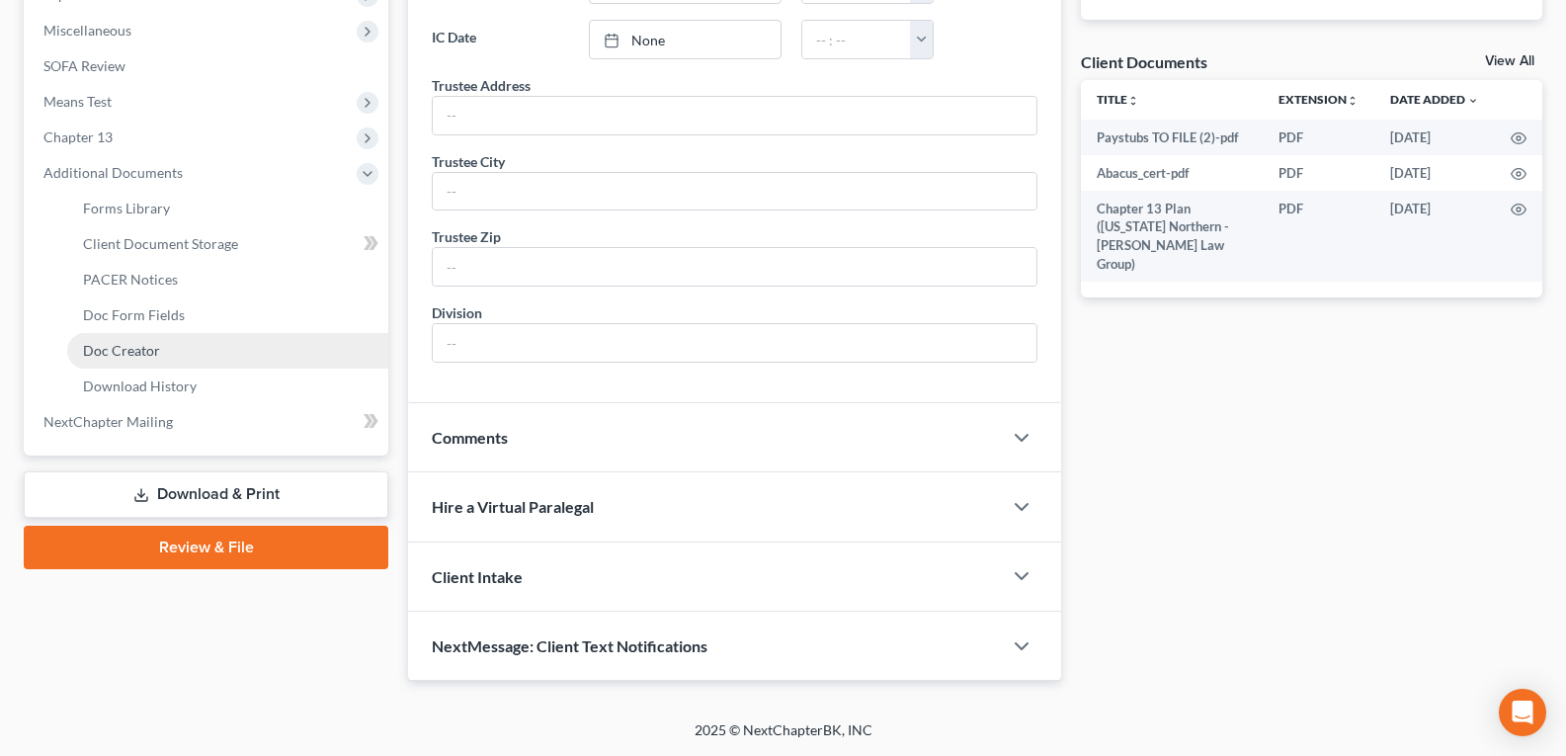
click at [113, 356] on span "Doc Creator" at bounding box center [121, 350] width 77 height 17
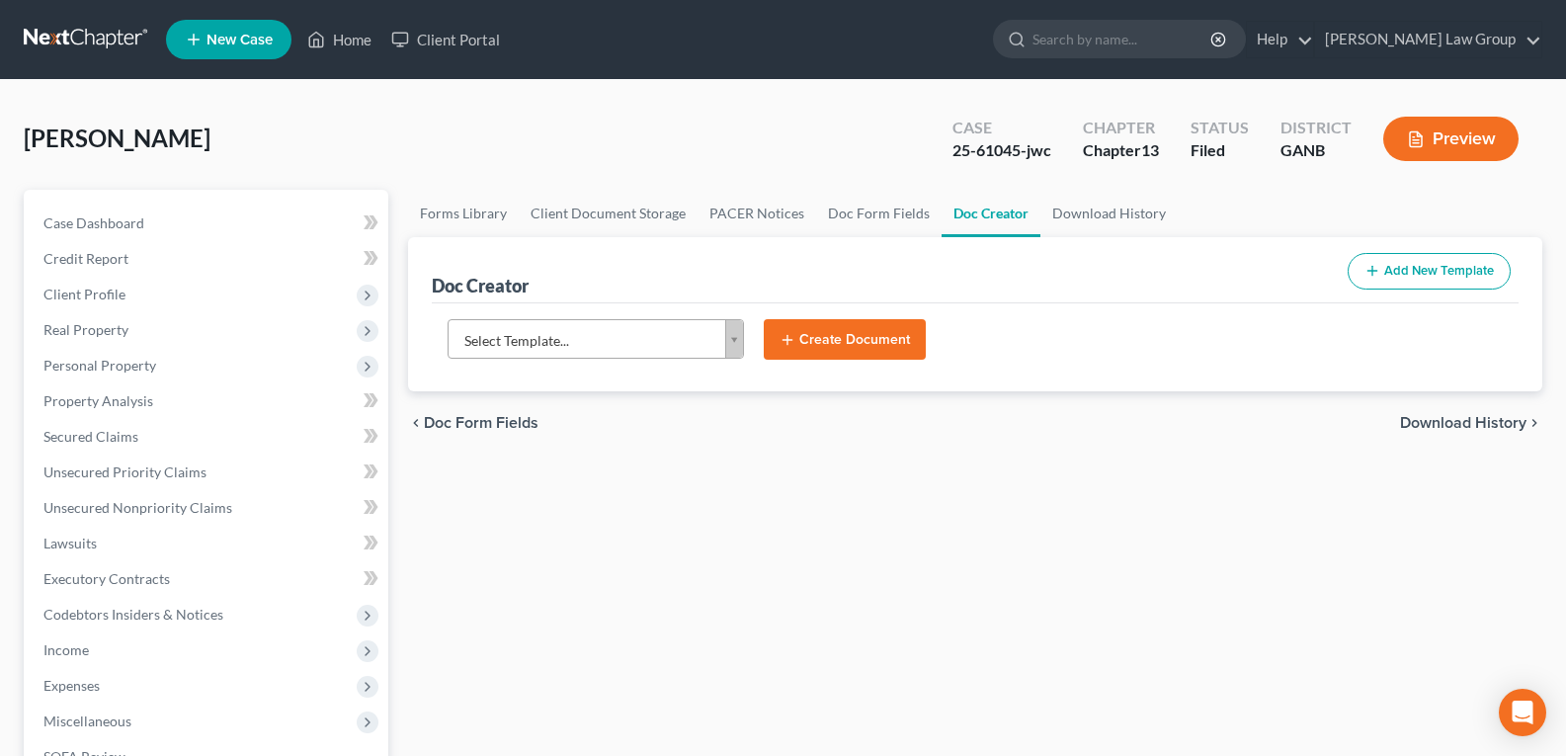
click at [731, 333] on body "Home New Case Client Portal [PERSON_NAME] Law Group [EMAIL_ADDRESS][DOMAIN_NAME…" at bounding box center [783, 667] width 1566 height 1335
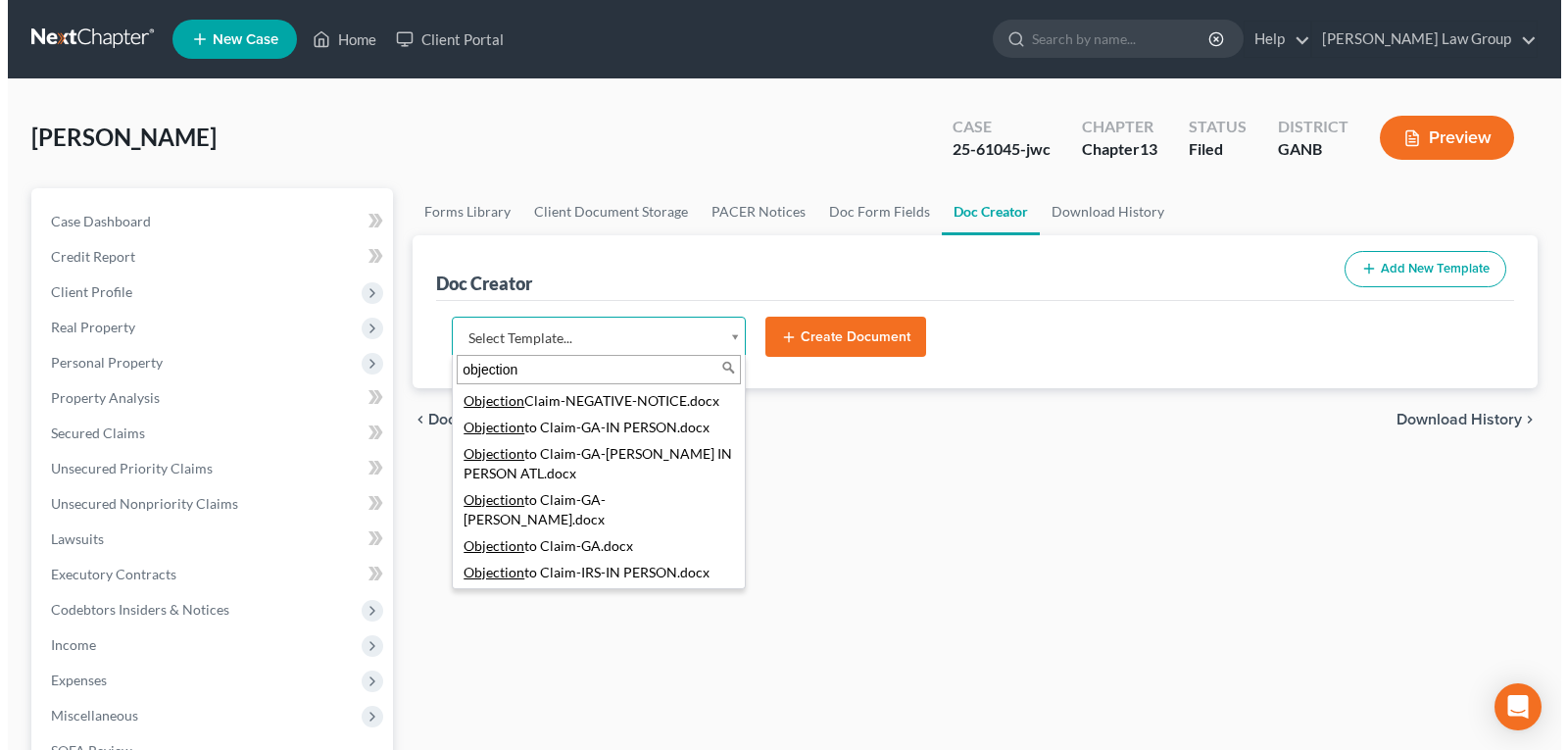
scroll to position [1, 0]
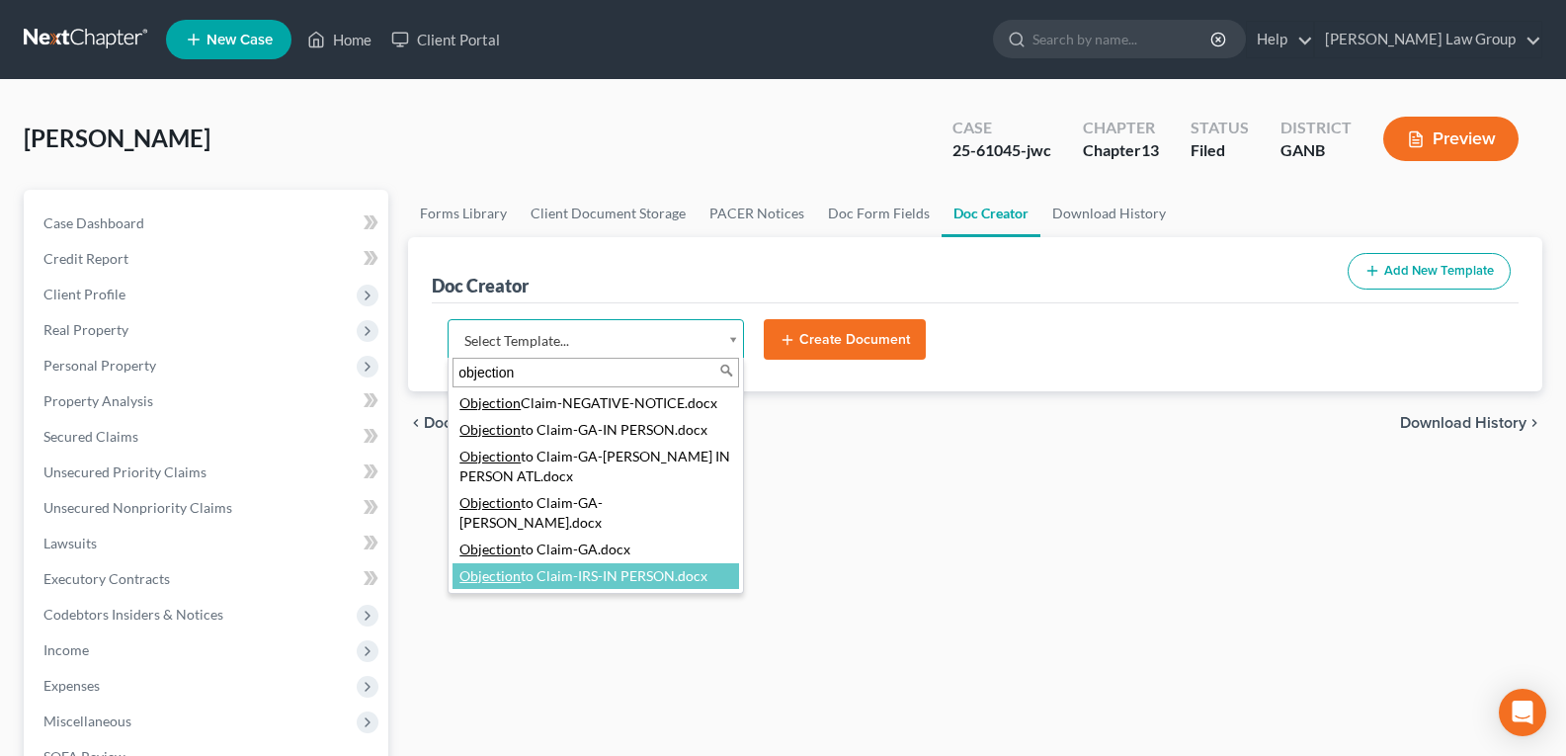
type input "objection"
select select "116617"
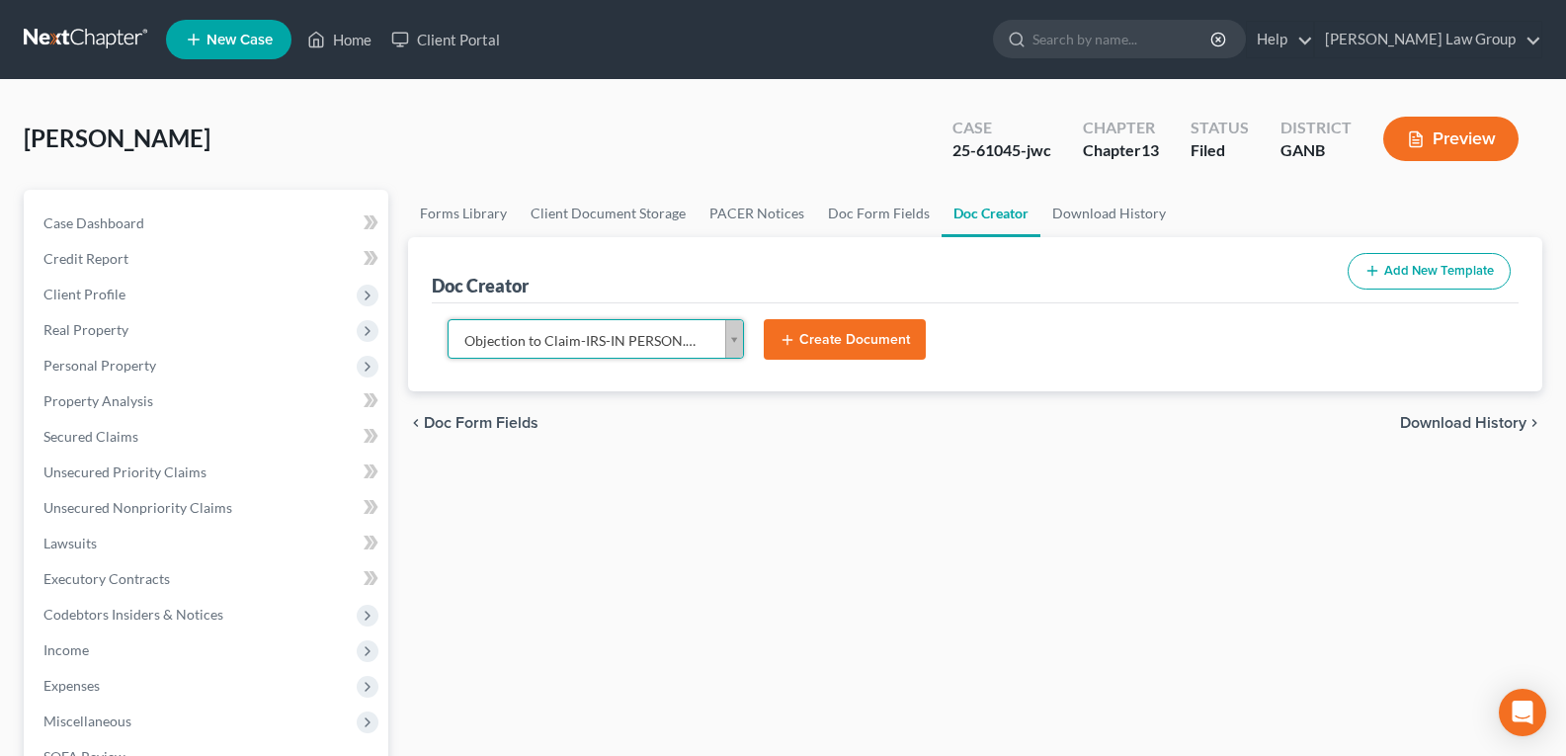
click at [840, 330] on button "Create Document" at bounding box center [845, 340] width 162 height 42
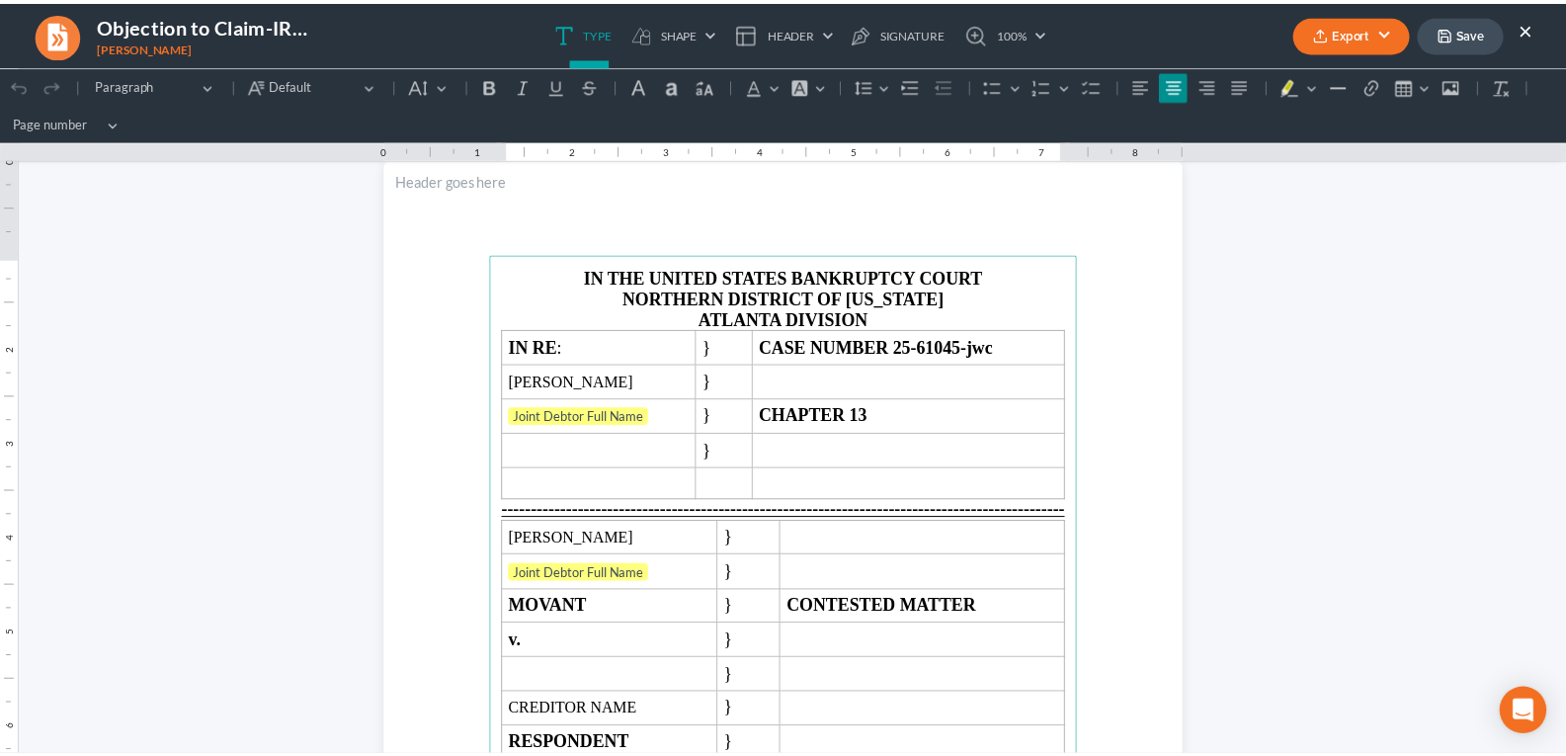
scroll to position [0, 0]
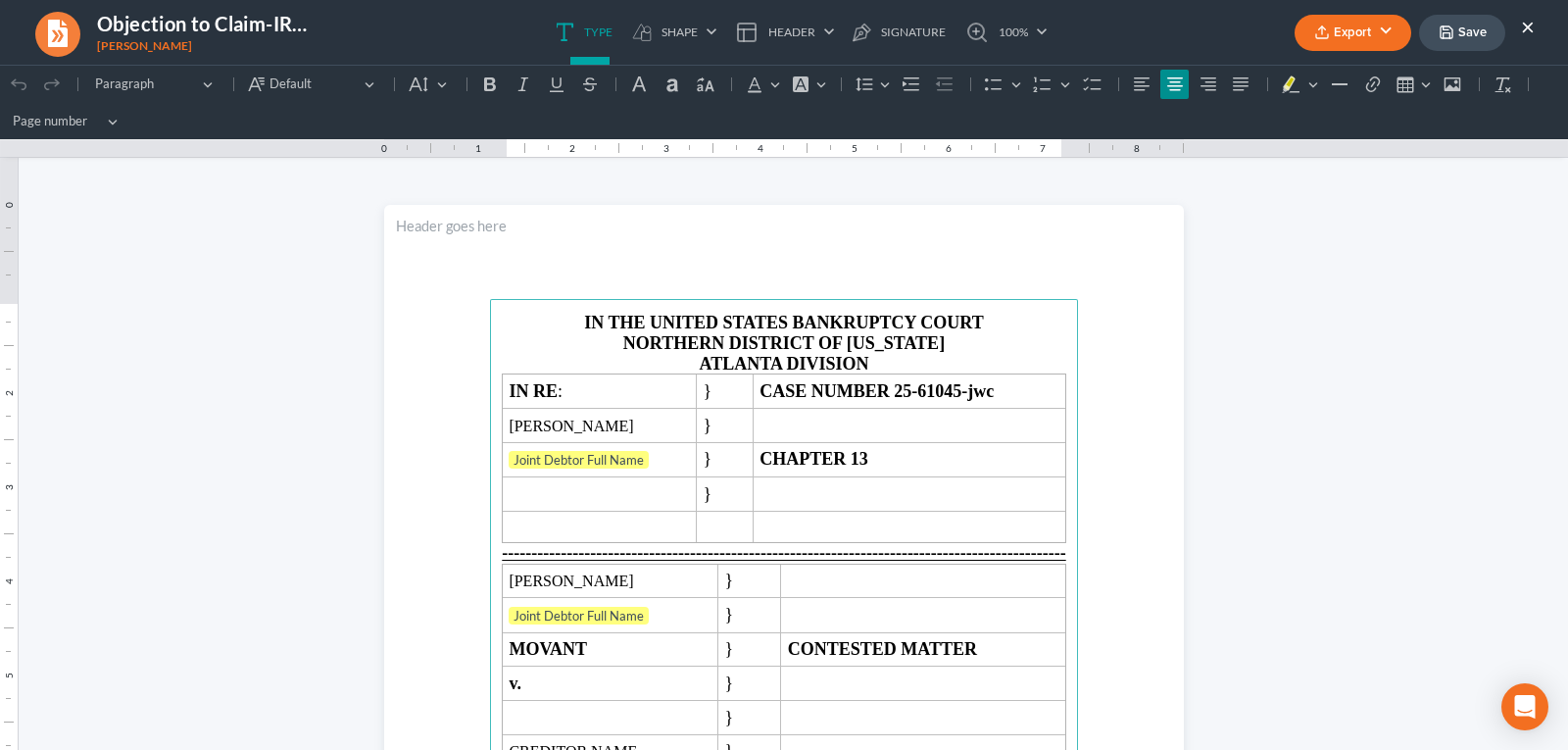
click at [1319, 35] on icon "button" at bounding box center [1322, 33] width 16 height 16
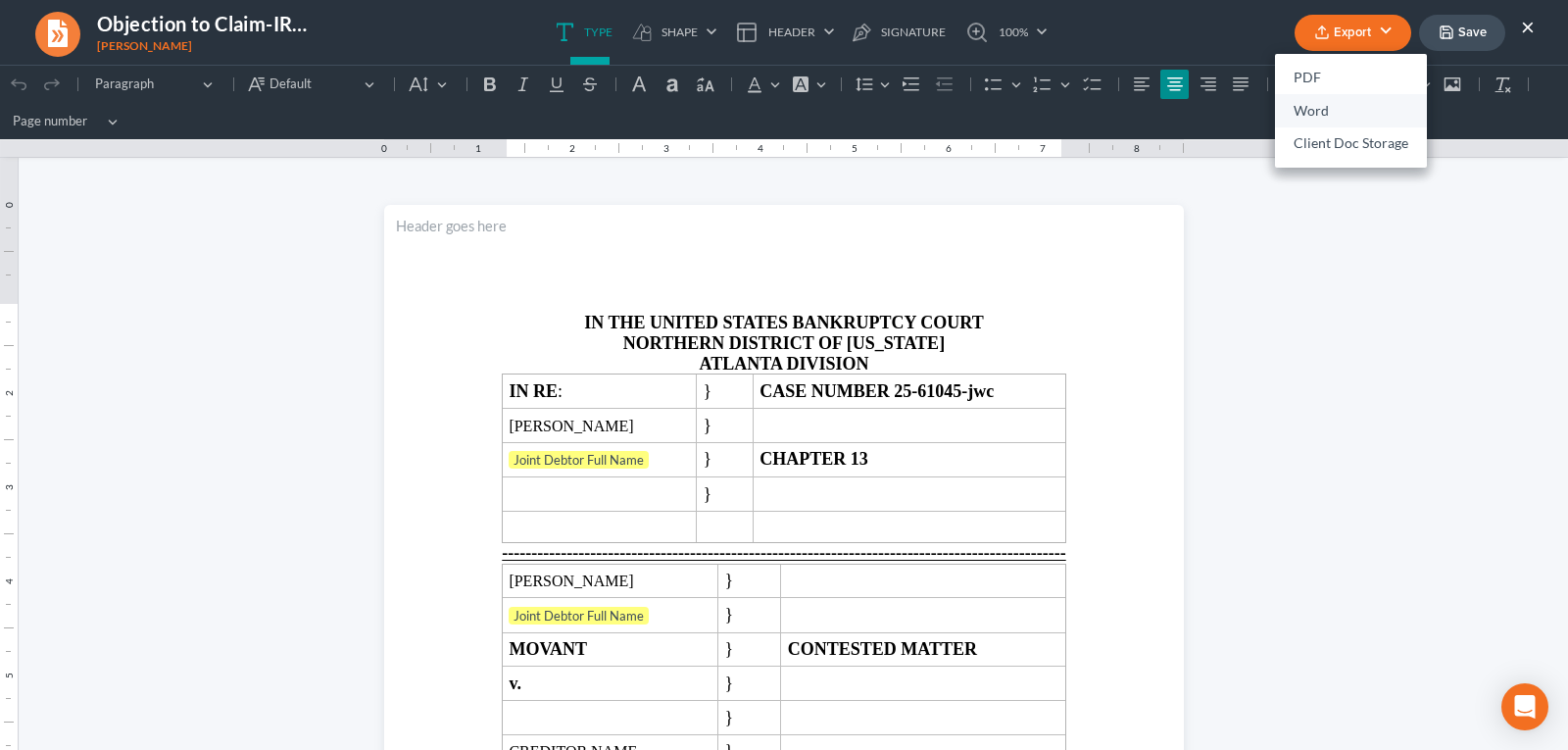
click at [1294, 111] on link "Word" at bounding box center [1351, 111] width 152 height 34
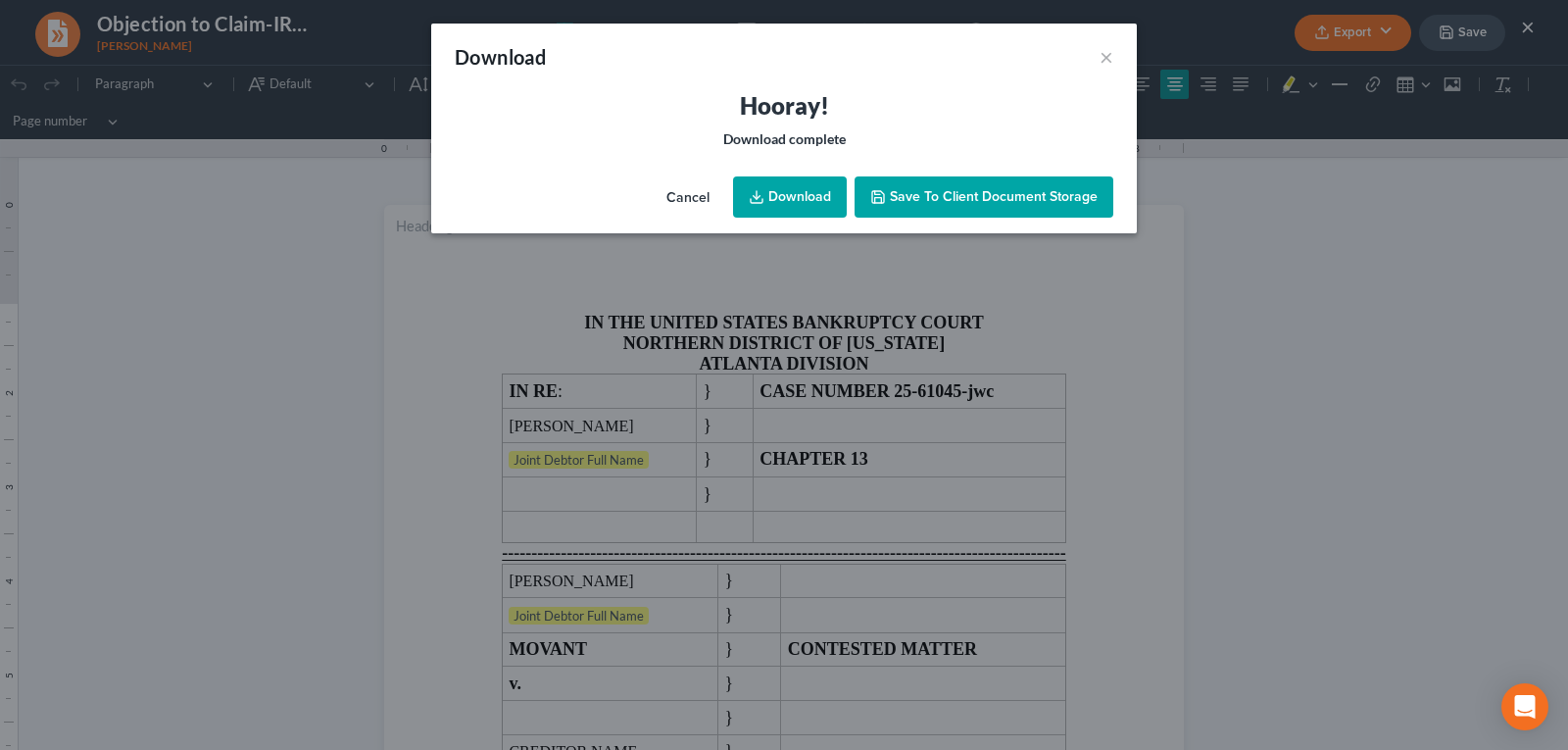
click at [779, 196] on link "Download" at bounding box center [789, 197] width 114 height 42
click at [1109, 57] on button "×" at bounding box center [1107, 57] width 14 height 24
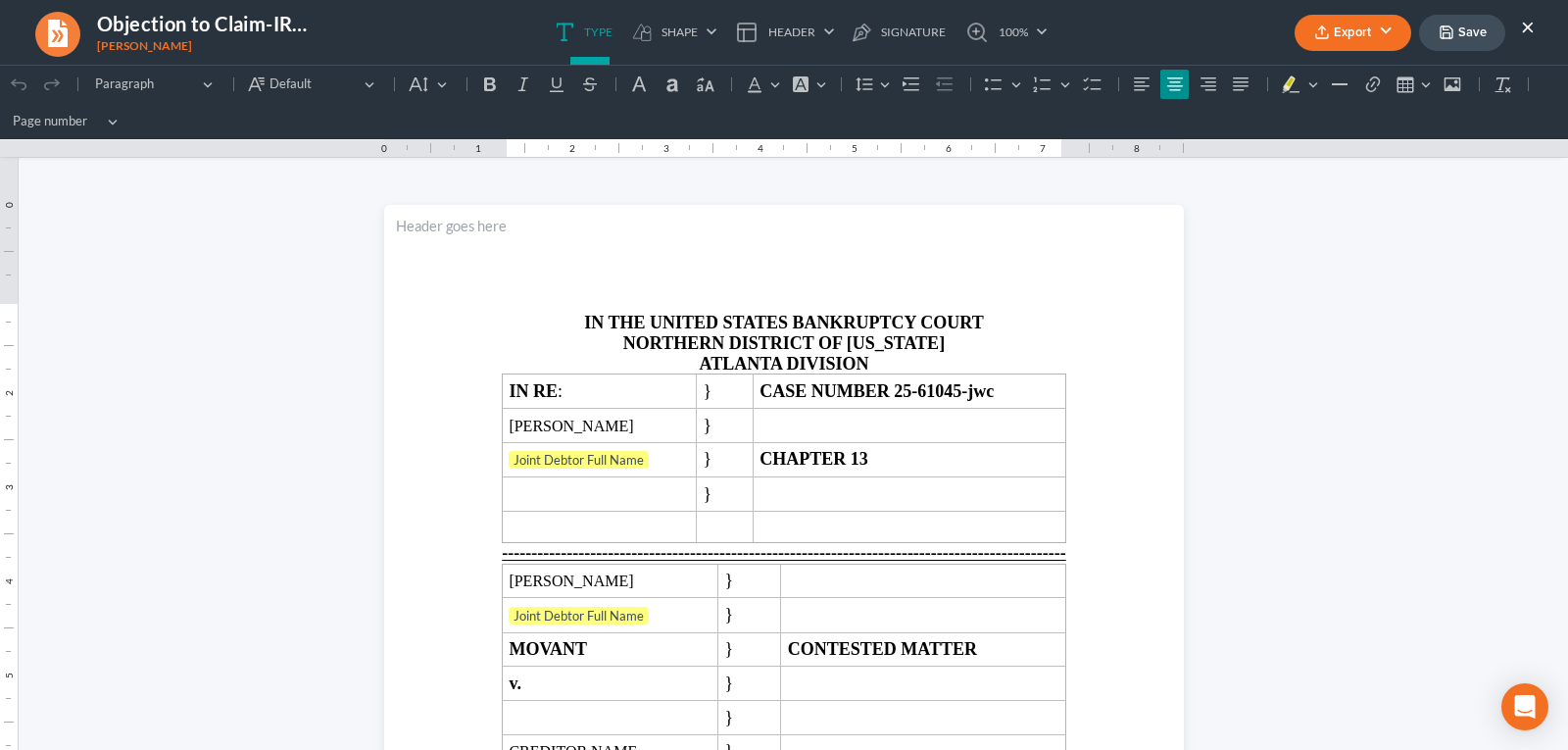
drag, startPoint x: 1528, startPoint y: 34, endPoint x: 1457, endPoint y: 1, distance: 78.3
click at [1528, 33] on button "×" at bounding box center [1528, 27] width 14 height 24
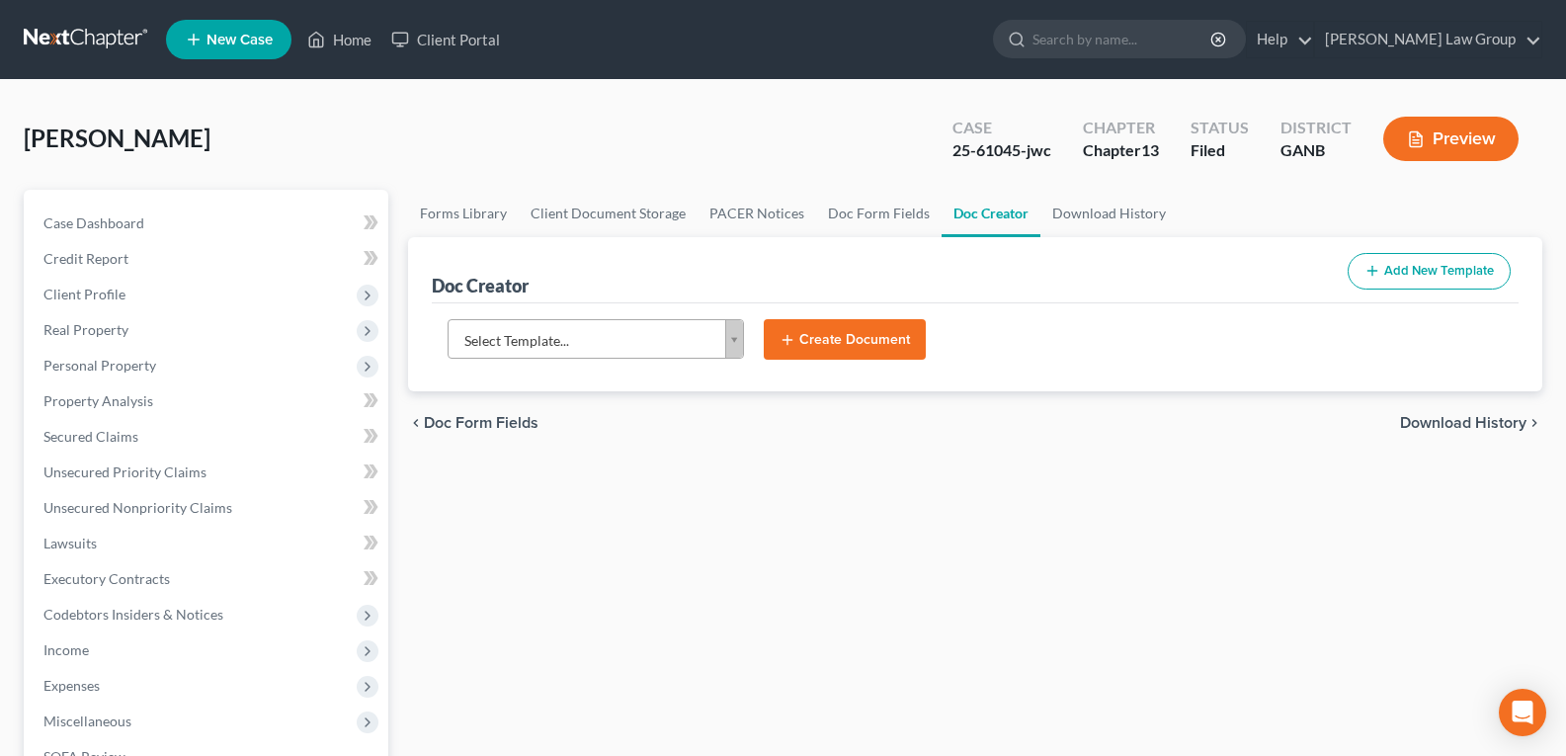
click at [775, 585] on div "Forms Library Client Document Storage PACER Notices Doc Form Fields Doc Creator…" at bounding box center [975, 725] width 1154 height 1070
click at [340, 43] on link "Home" at bounding box center [339, 40] width 84 height 36
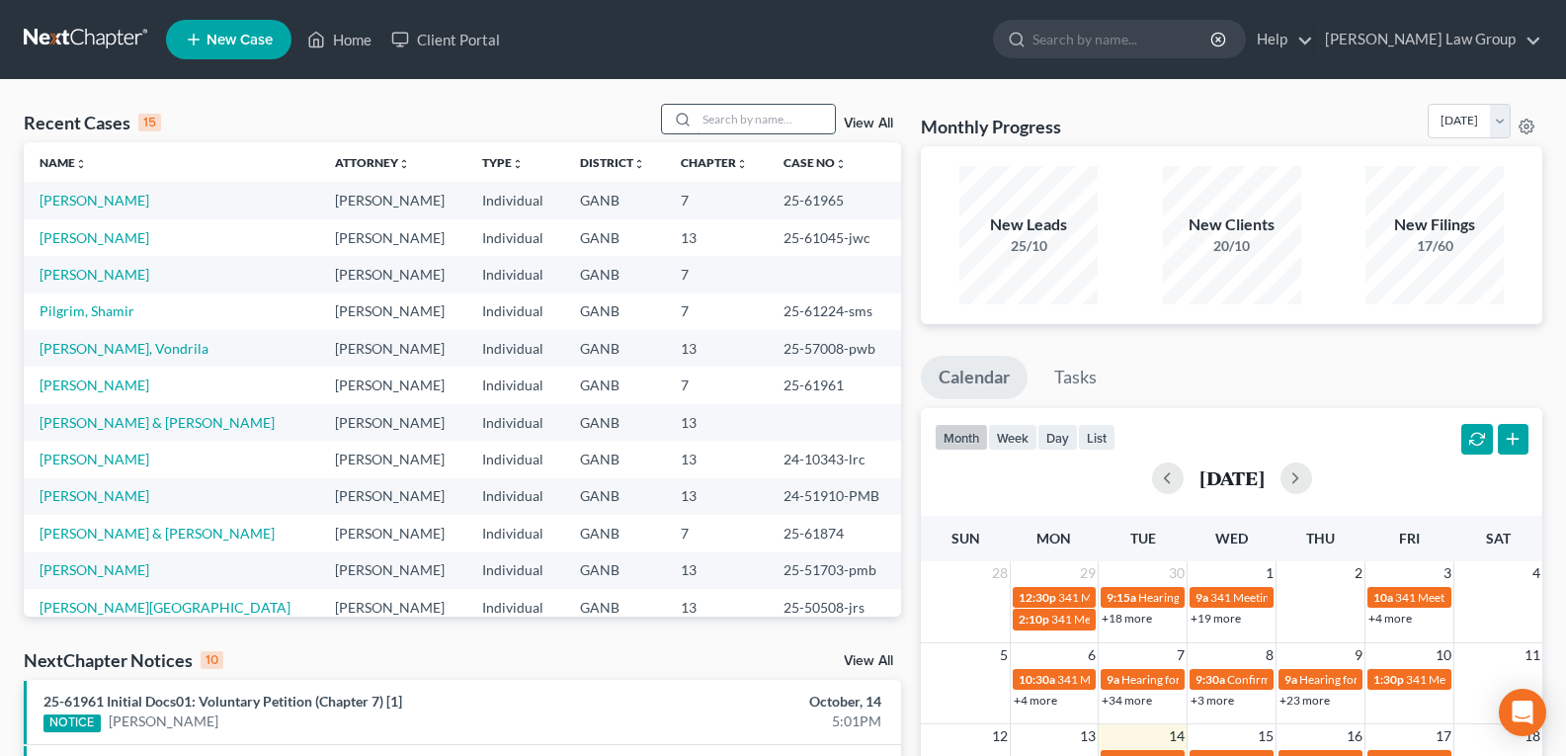
click at [790, 114] on input "search" at bounding box center [766, 119] width 138 height 29
type input "V"
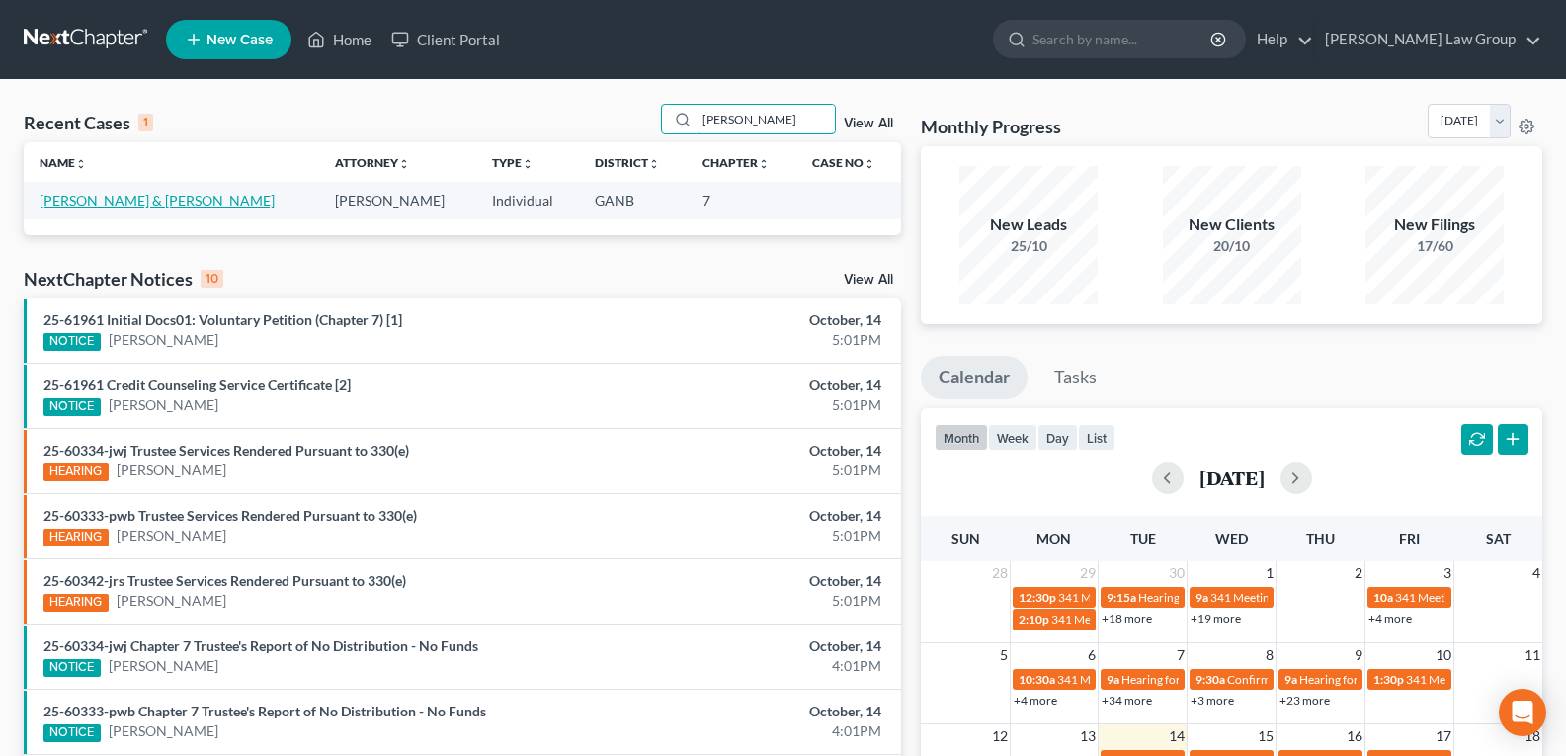
type input "[PERSON_NAME]"
click at [89, 199] on link "[PERSON_NAME] & [PERSON_NAME]" at bounding box center [157, 200] width 235 height 17
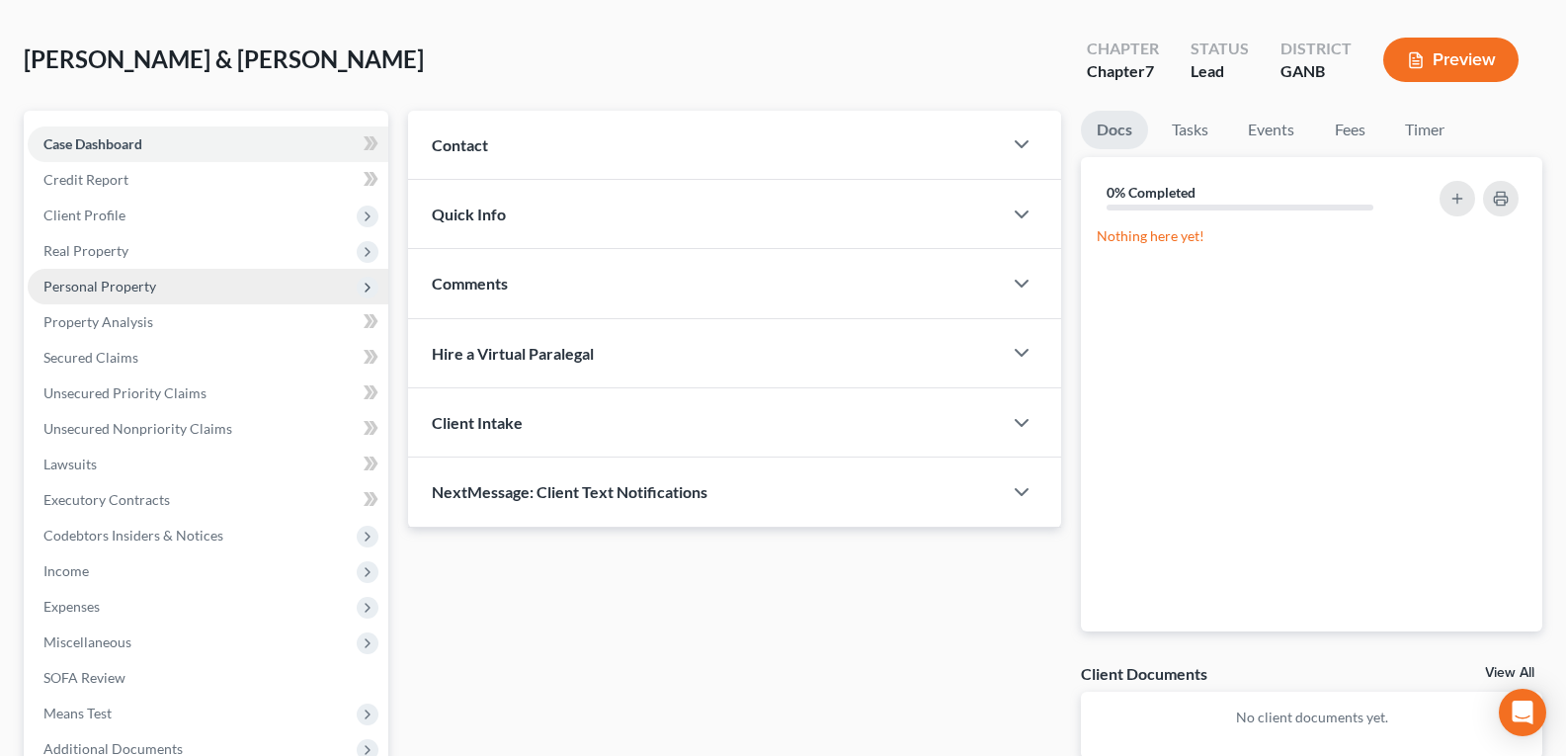
scroll to position [99, 0]
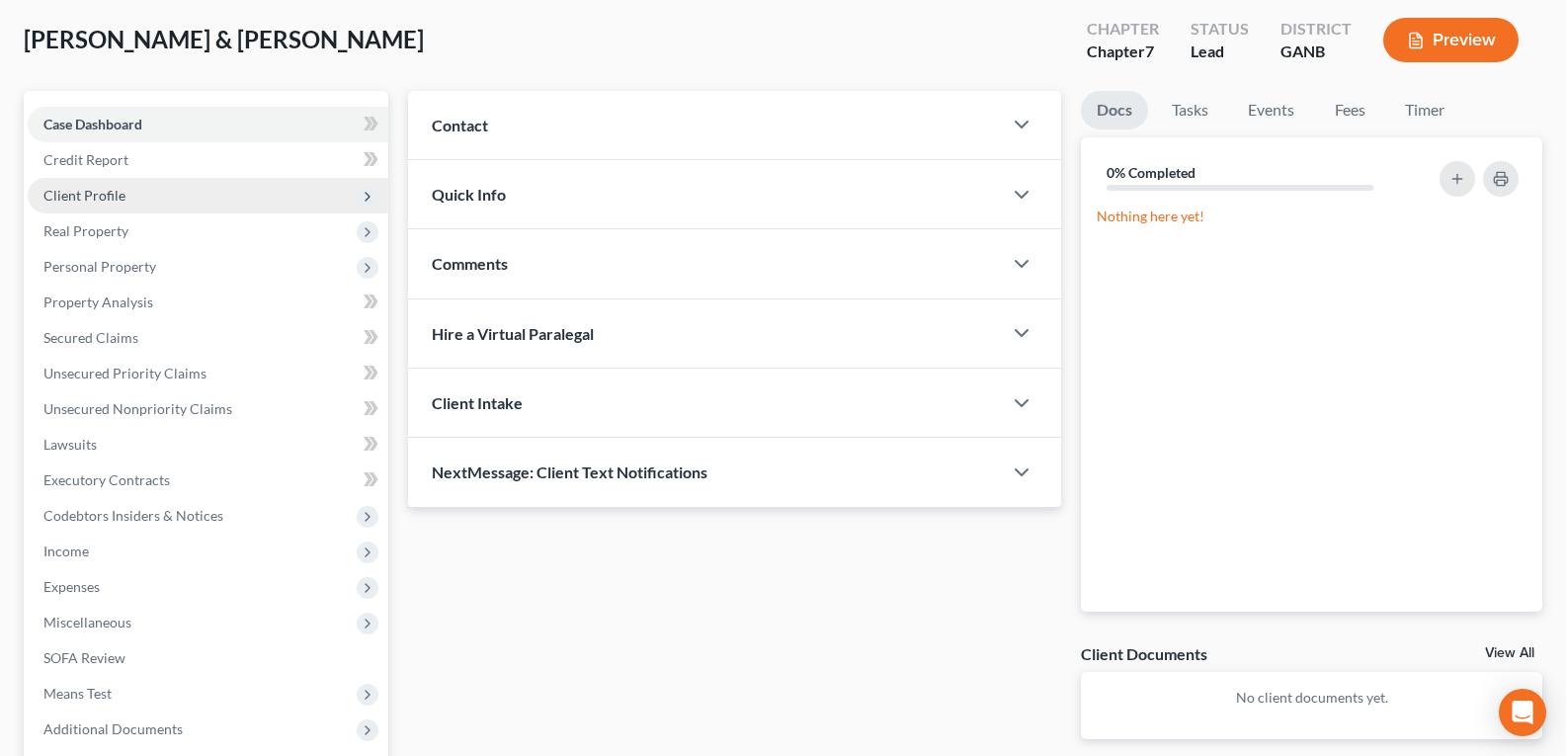
click at [104, 196] on span "Client Profile" at bounding box center [84, 195] width 82 height 17
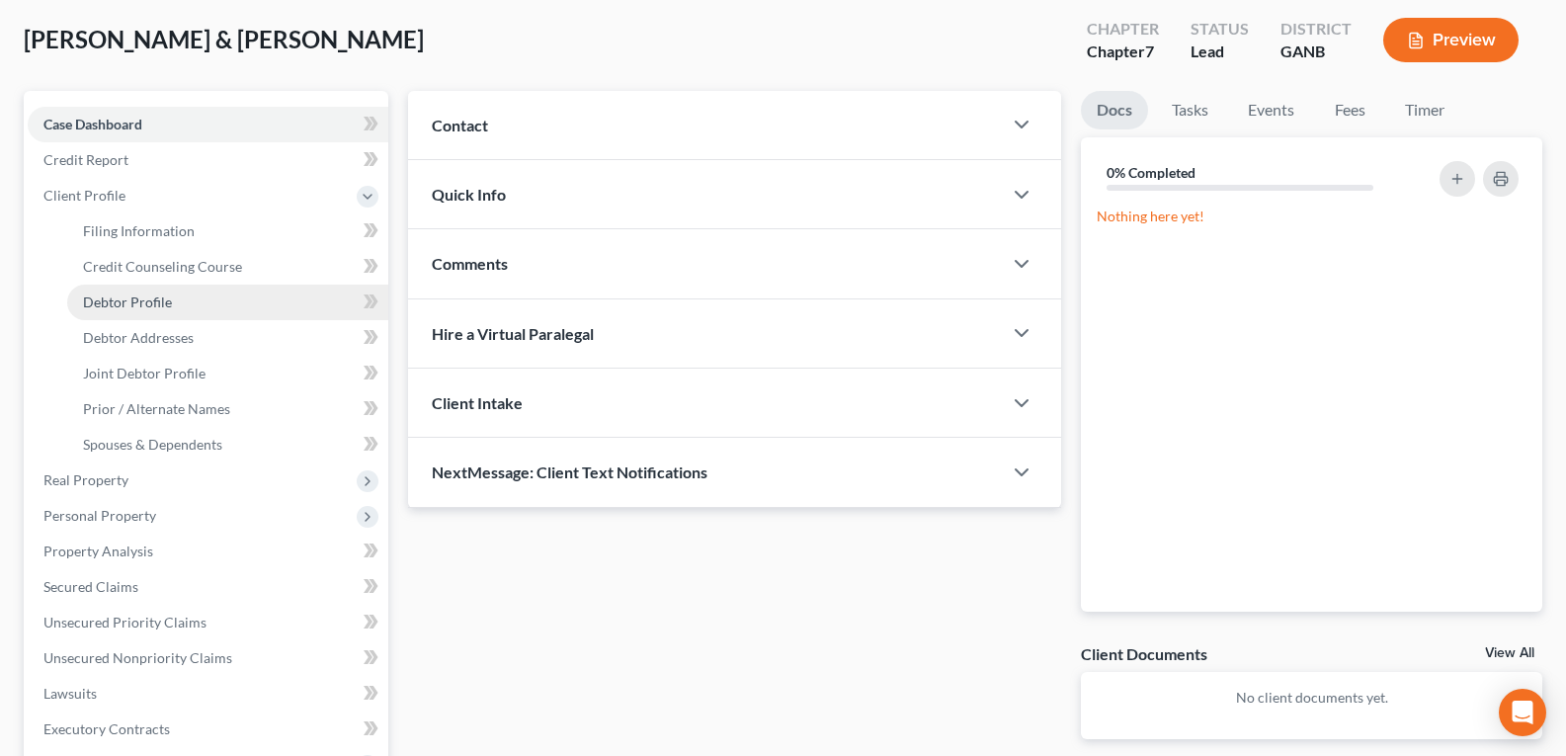
click at [104, 295] on span "Debtor Profile" at bounding box center [127, 302] width 89 height 17
select select "1"
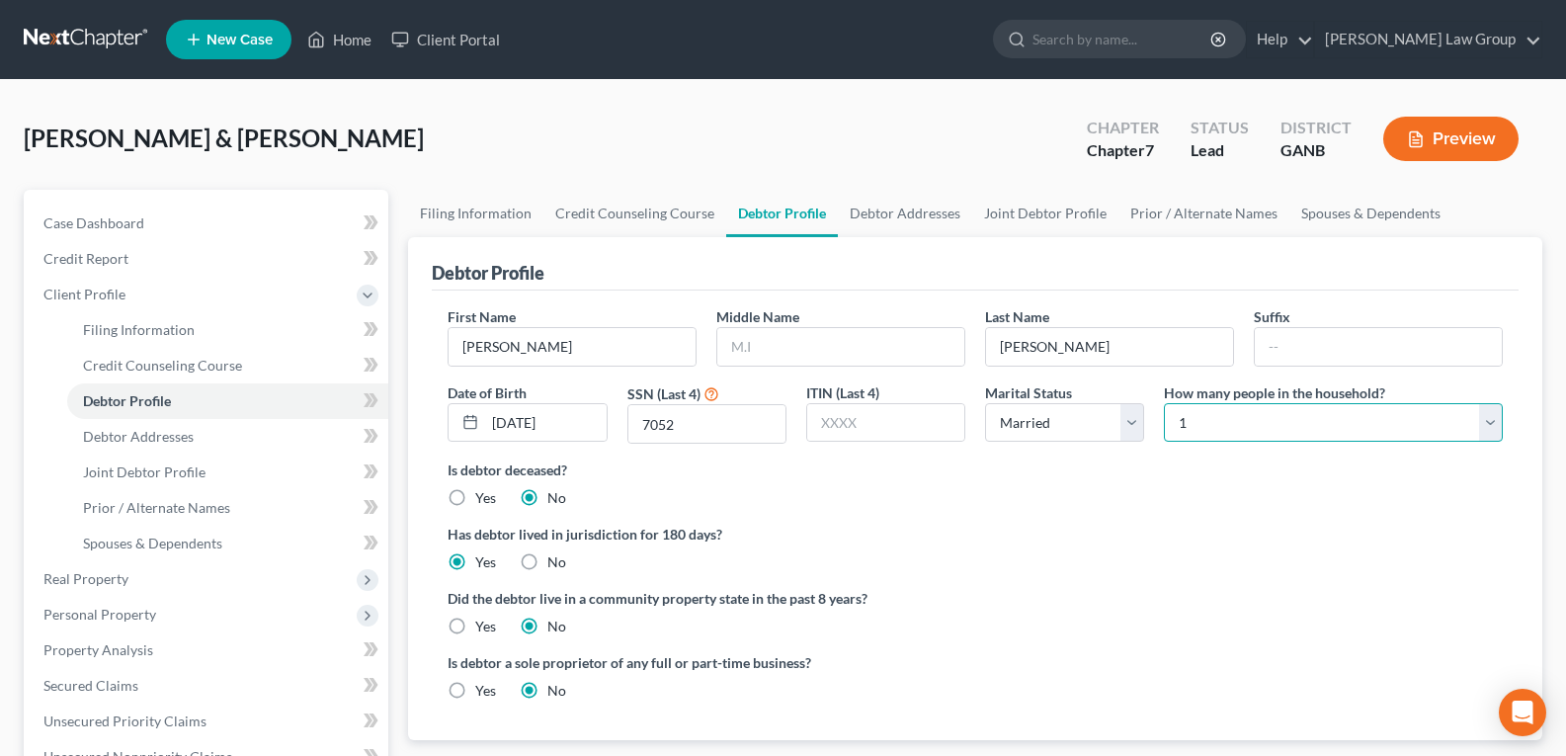
click at [1177, 416] on select "Select 1 2 3 4 5 6 7 8 9 10 11 12 13 14 15 16 17 18 19 20" at bounding box center [1333, 423] width 339 height 40
select select "1"
click at [1164, 403] on select "Select 1 2 3 4 5 6 7 8 9 10 11 12 13 14 15 16 17 18 19 20" at bounding box center [1333, 423] width 339 height 40
click at [910, 213] on link "Debtor Addresses" at bounding box center [905, 213] width 134 height 47
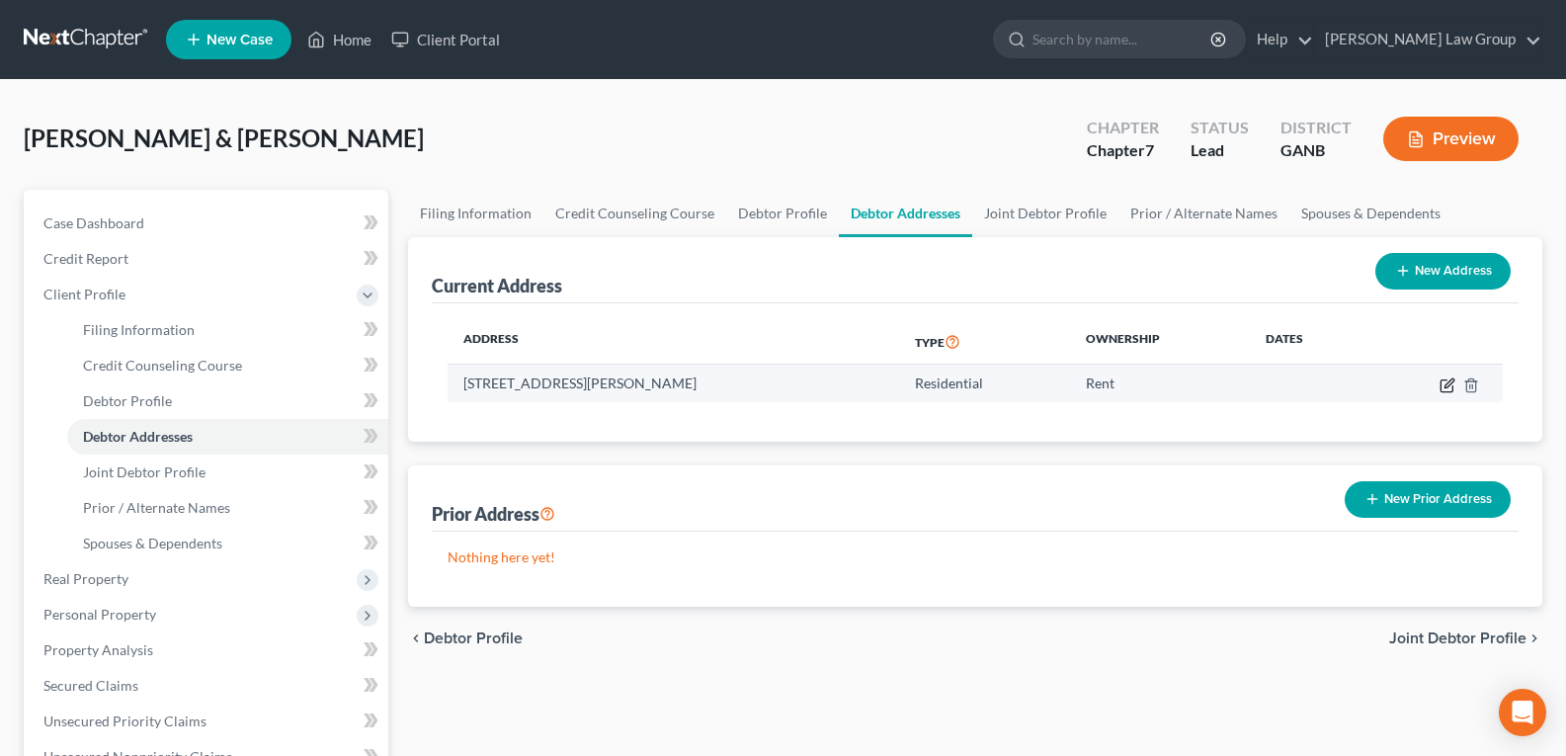
click at [1452, 383] on icon "button" at bounding box center [1449, 383] width 9 height 9
select select "10"
select select "0"
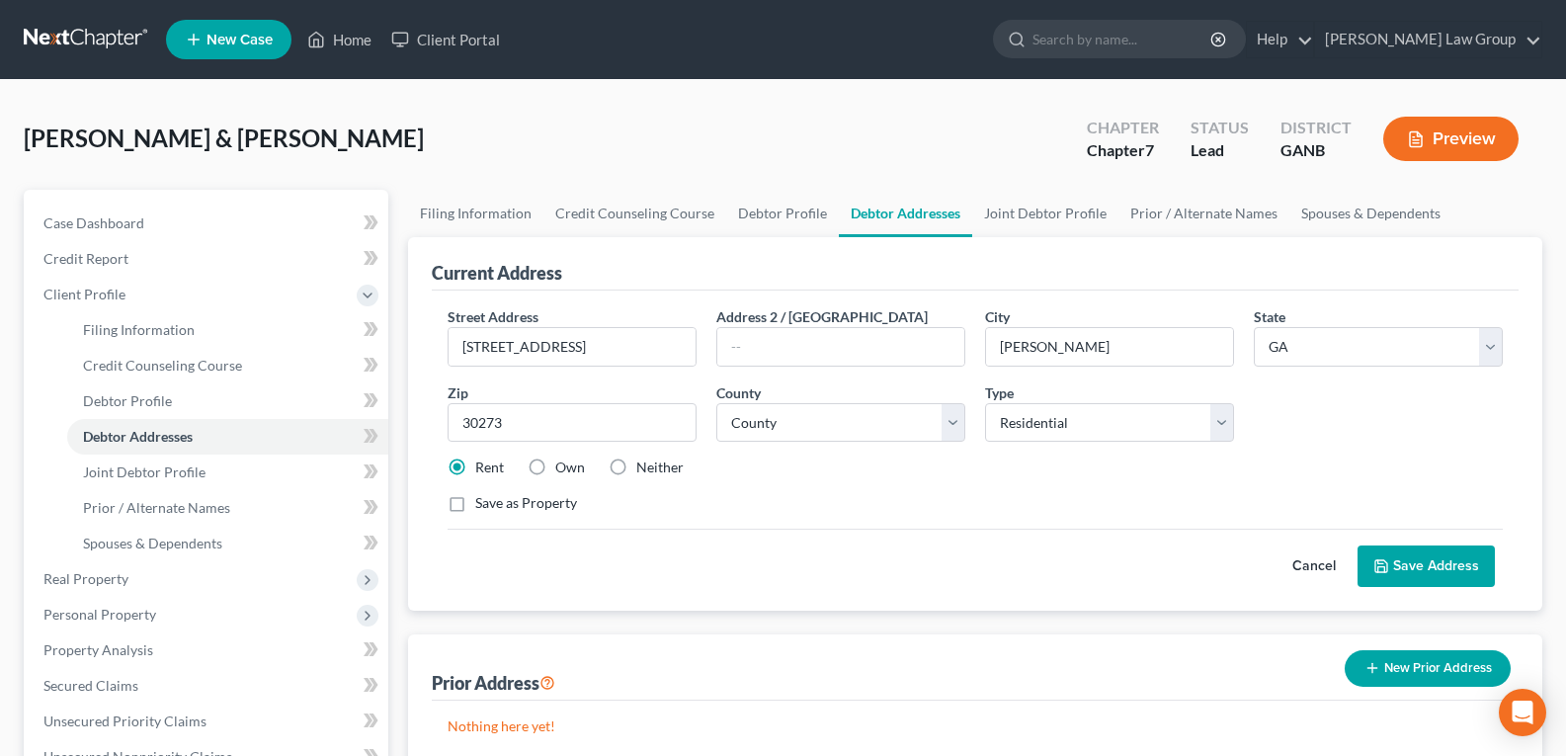
click at [555, 466] on label "Own" at bounding box center [570, 468] width 30 height 20
click at [563, 466] on input "Own" at bounding box center [569, 464] width 13 height 13
radio input "true"
click at [475, 502] on label "Save as Property" at bounding box center [526, 503] width 102 height 20
click at [483, 502] on input "Save as Property" at bounding box center [489, 499] width 13 height 13
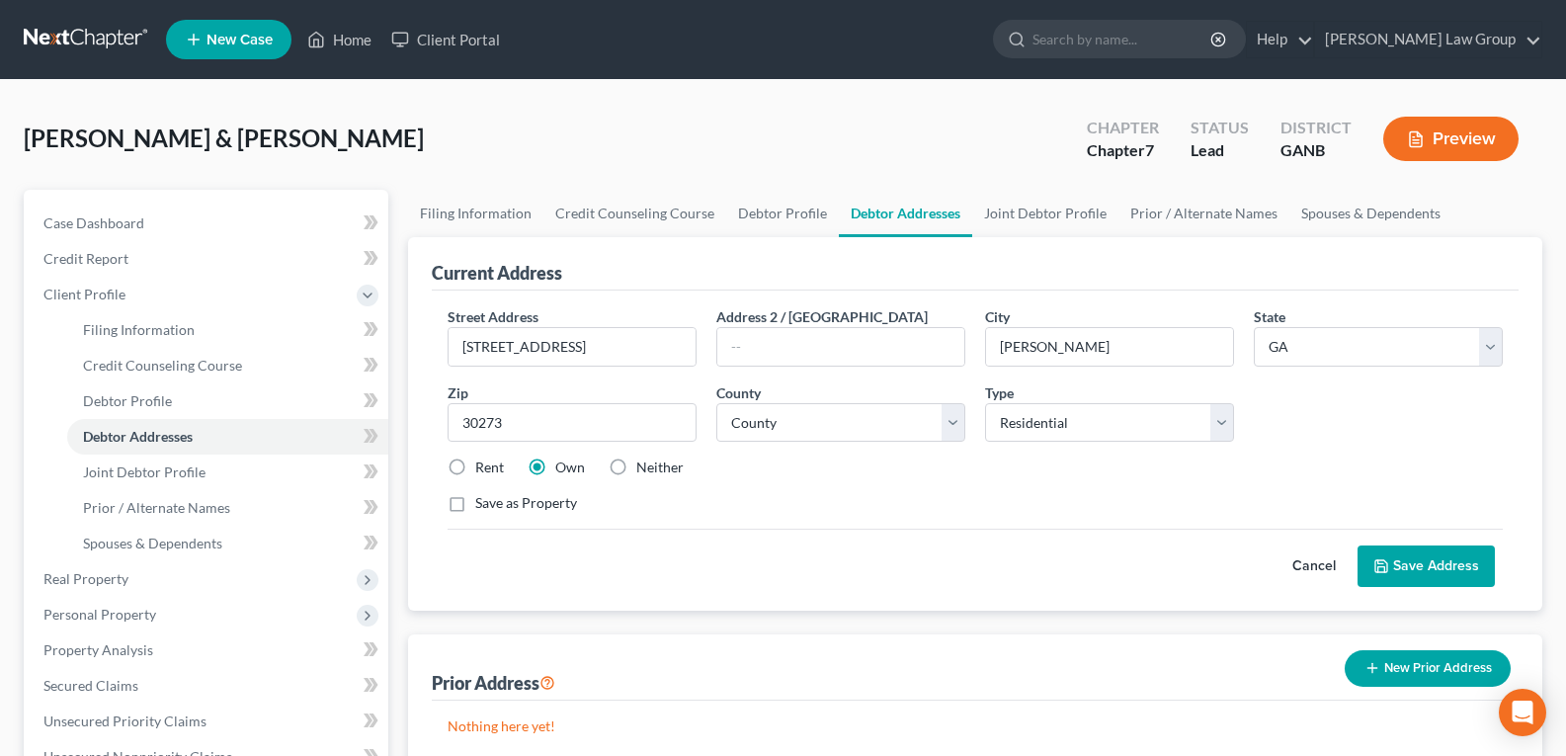
checkbox input "true"
drag, startPoint x: 1399, startPoint y: 544, endPoint x: 1404, endPoint y: 581, distance: 37.9
click at [1400, 549] on div "Cancel Save Address" at bounding box center [975, 558] width 1055 height 58
click at [1408, 559] on button "Save Address" at bounding box center [1426, 567] width 137 height 42
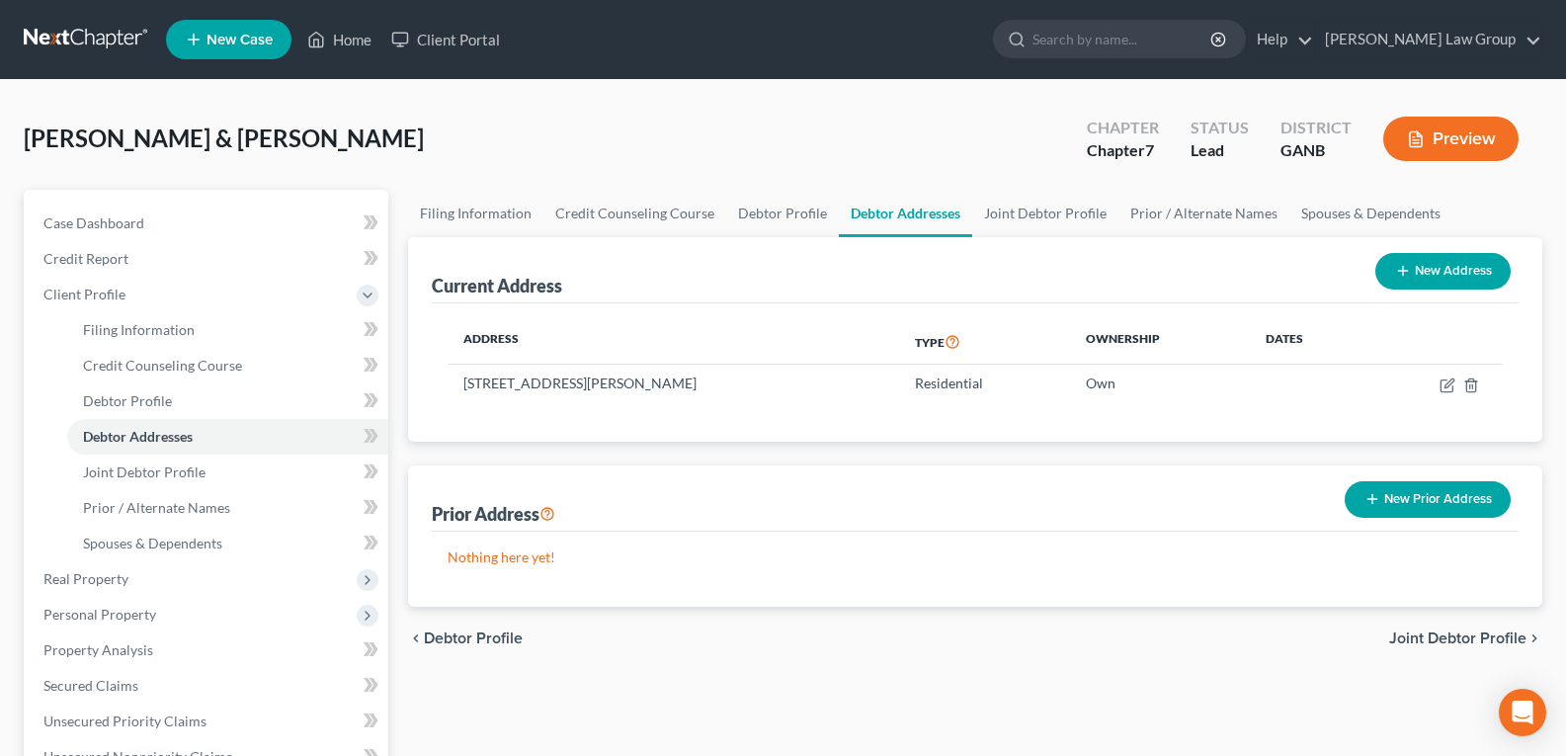
click at [1409, 507] on button "New Prior Address" at bounding box center [1428, 499] width 166 height 37
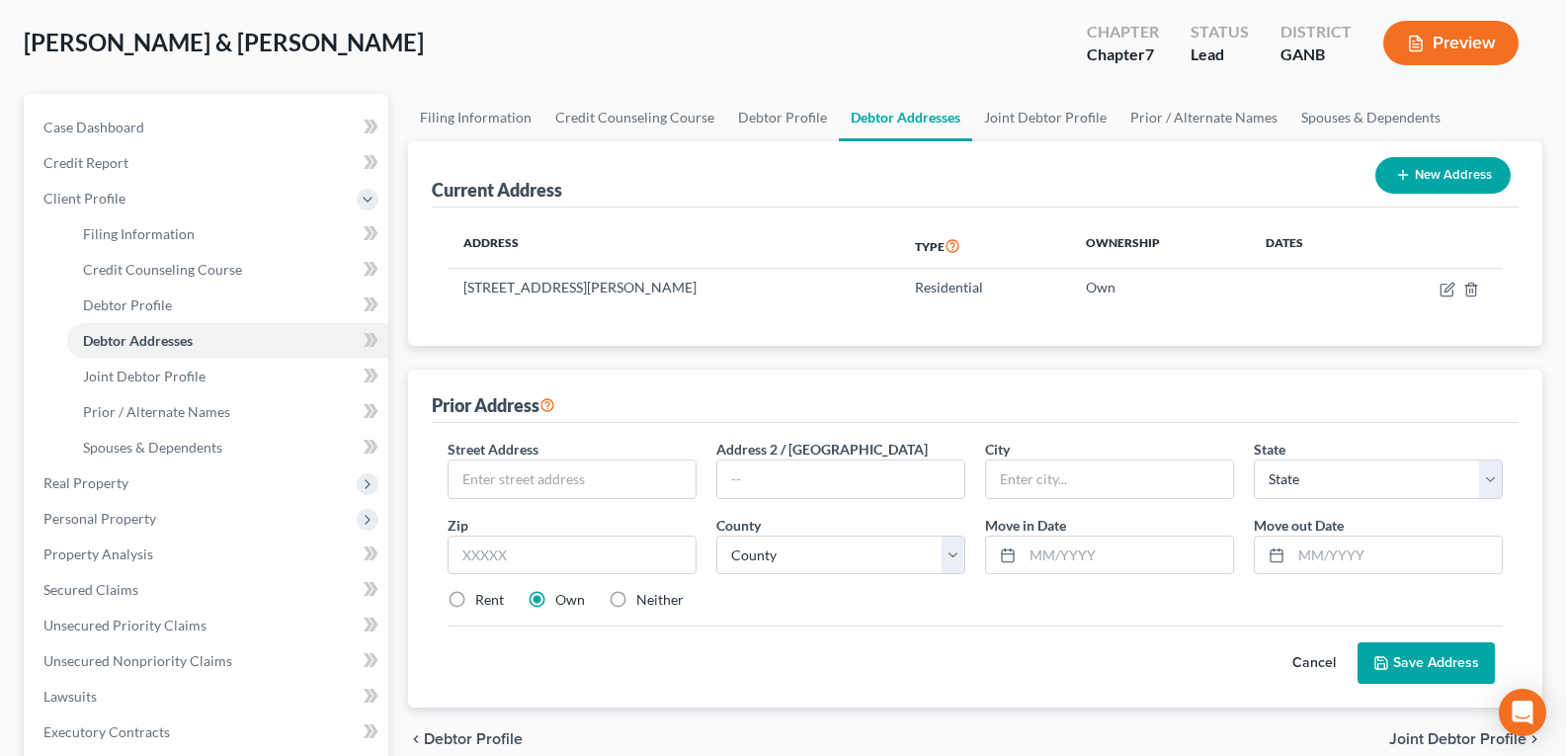
scroll to position [296, 0]
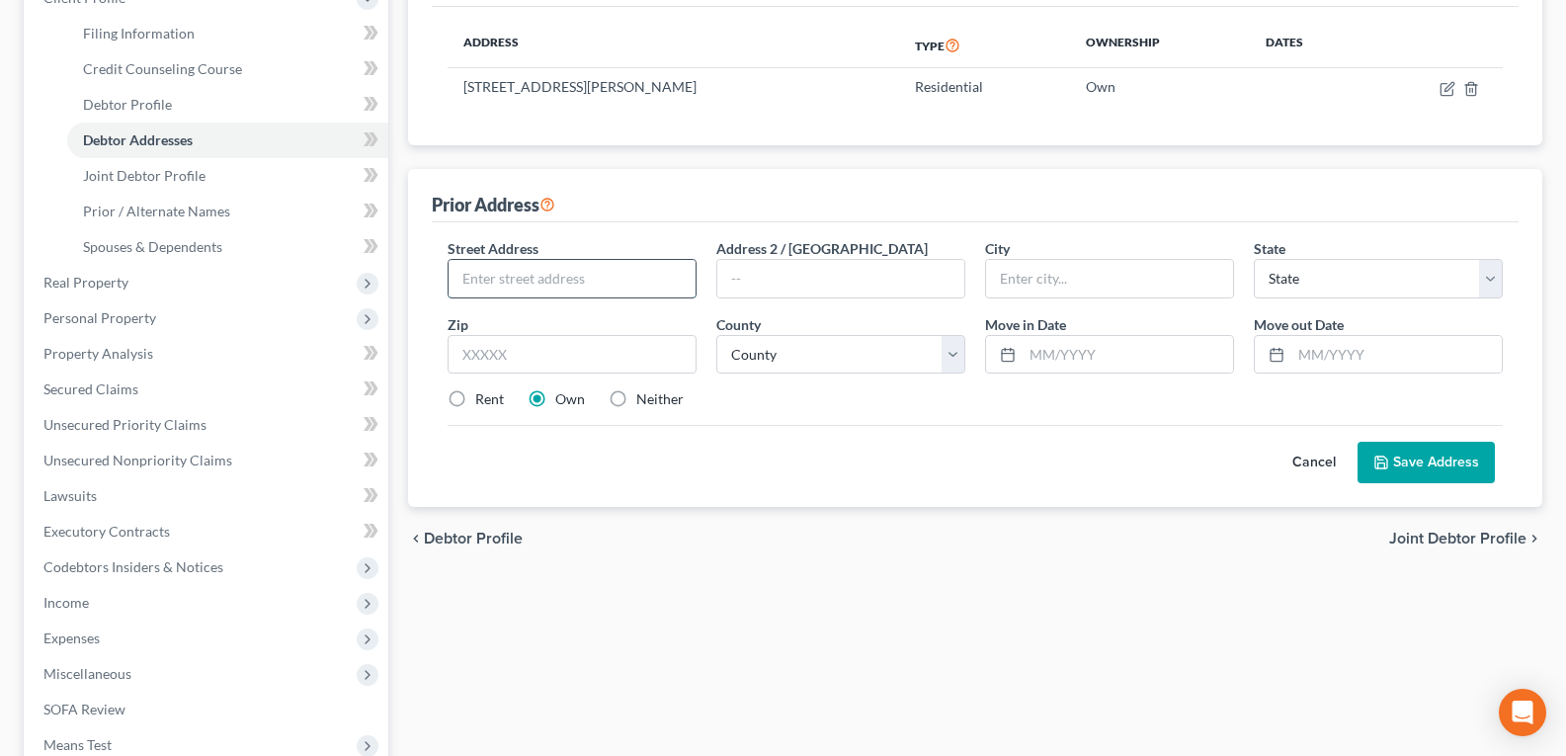
click at [522, 276] on input "text" at bounding box center [572, 279] width 247 height 38
type input "[STREET_ADDRESS]"
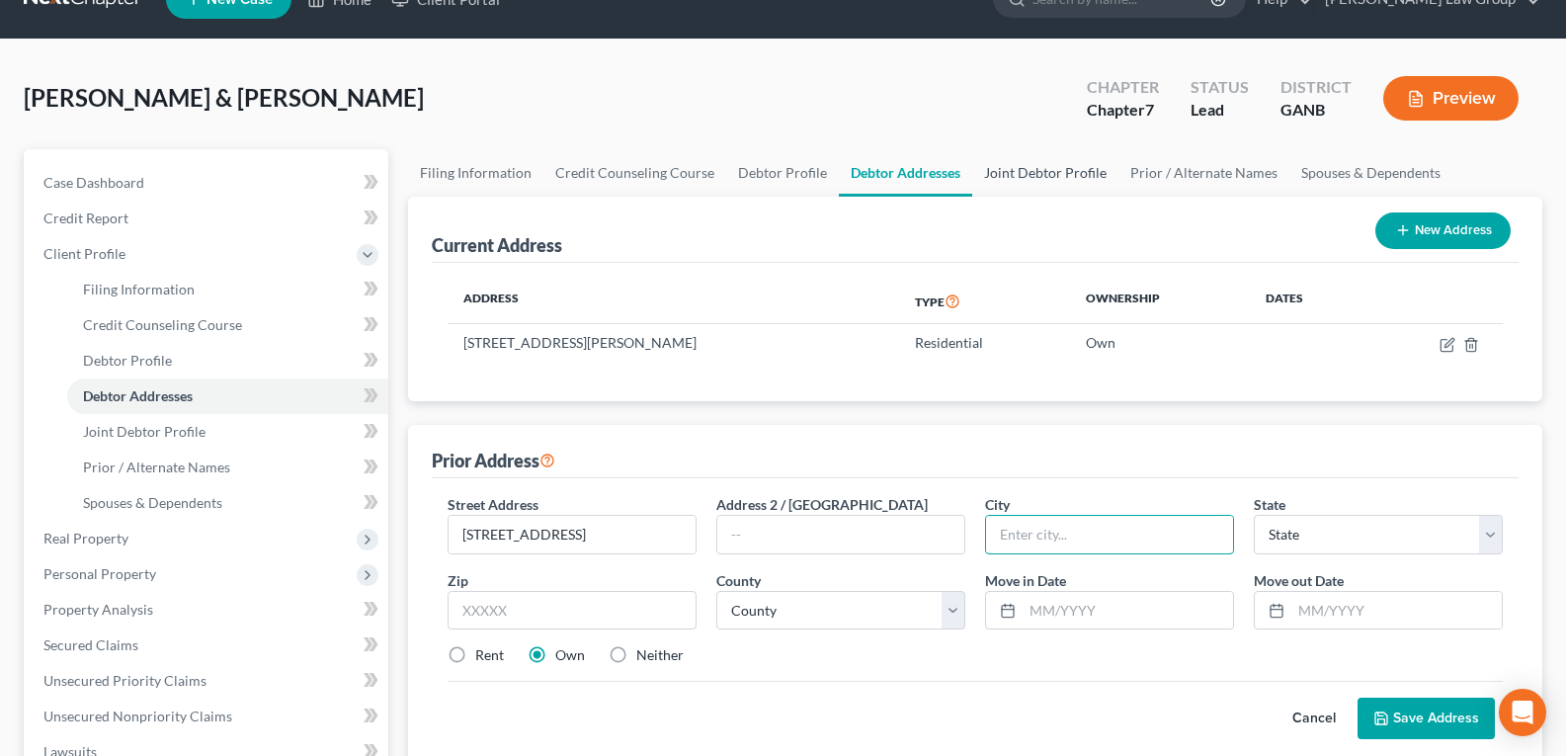
scroll to position [0, 0]
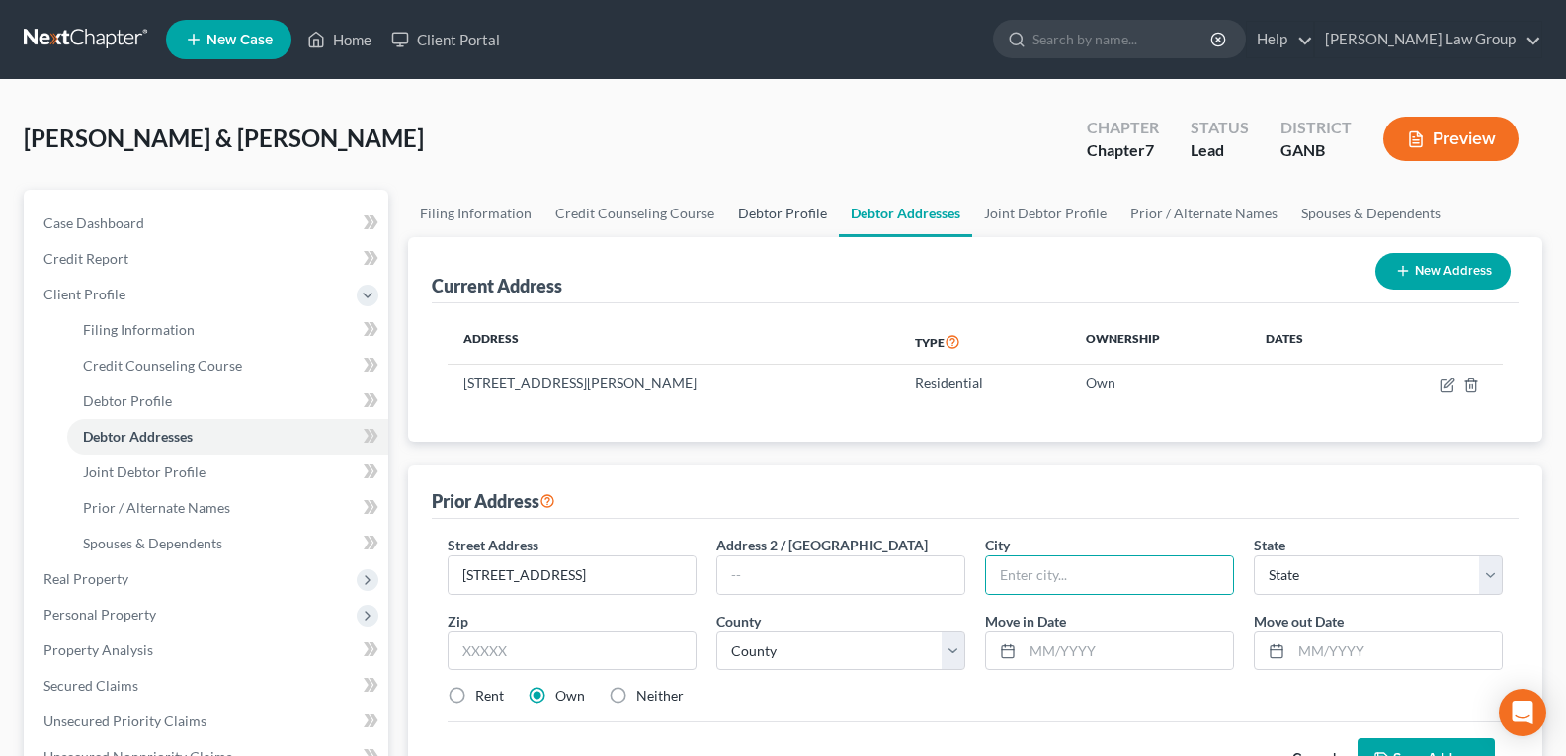
drag, startPoint x: 757, startPoint y: 209, endPoint x: 932, endPoint y: 409, distance: 266.2
click at [757, 209] on link "Debtor Profile" at bounding box center [782, 213] width 113 height 47
select select "1"
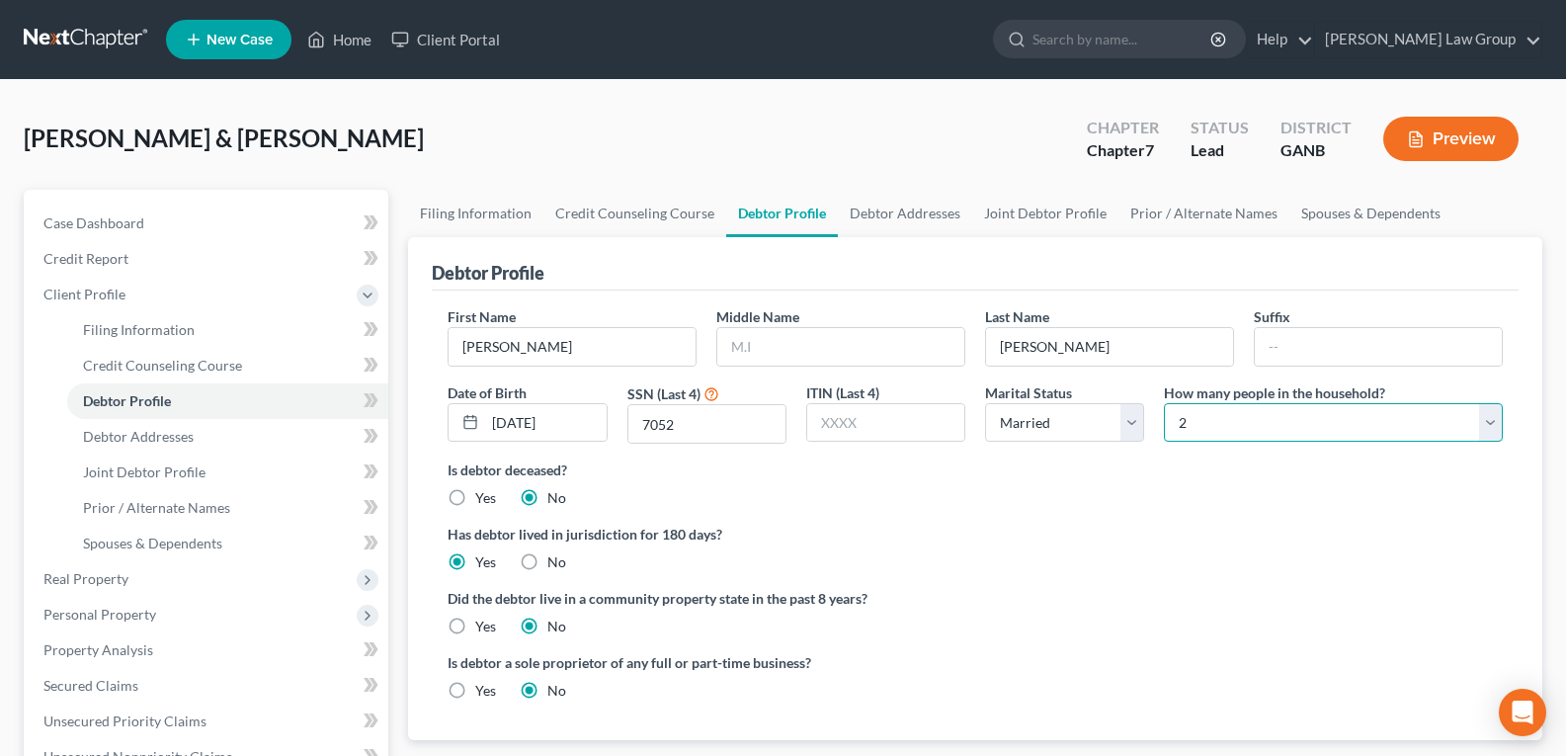
drag, startPoint x: 1246, startPoint y: 416, endPoint x: 1239, endPoint y: 403, distance: 14.6
click at [1246, 416] on select "Select 1 2 3 4 5 6 7 8 9 10 11 12 13 14 15 16 17 18 19 20" at bounding box center [1333, 423] width 339 height 40
select select "2"
click at [1164, 403] on select "Select 1 2 3 4 5 6 7 8 9 10 11 12 13 14 15 16 17 18 19 20" at bounding box center [1333, 423] width 339 height 40
click at [1075, 453] on div "First Name [PERSON_NAME] Middle Name Last Name [PERSON_NAME] Date of Birth [DEM…" at bounding box center [975, 382] width 1075 height 153
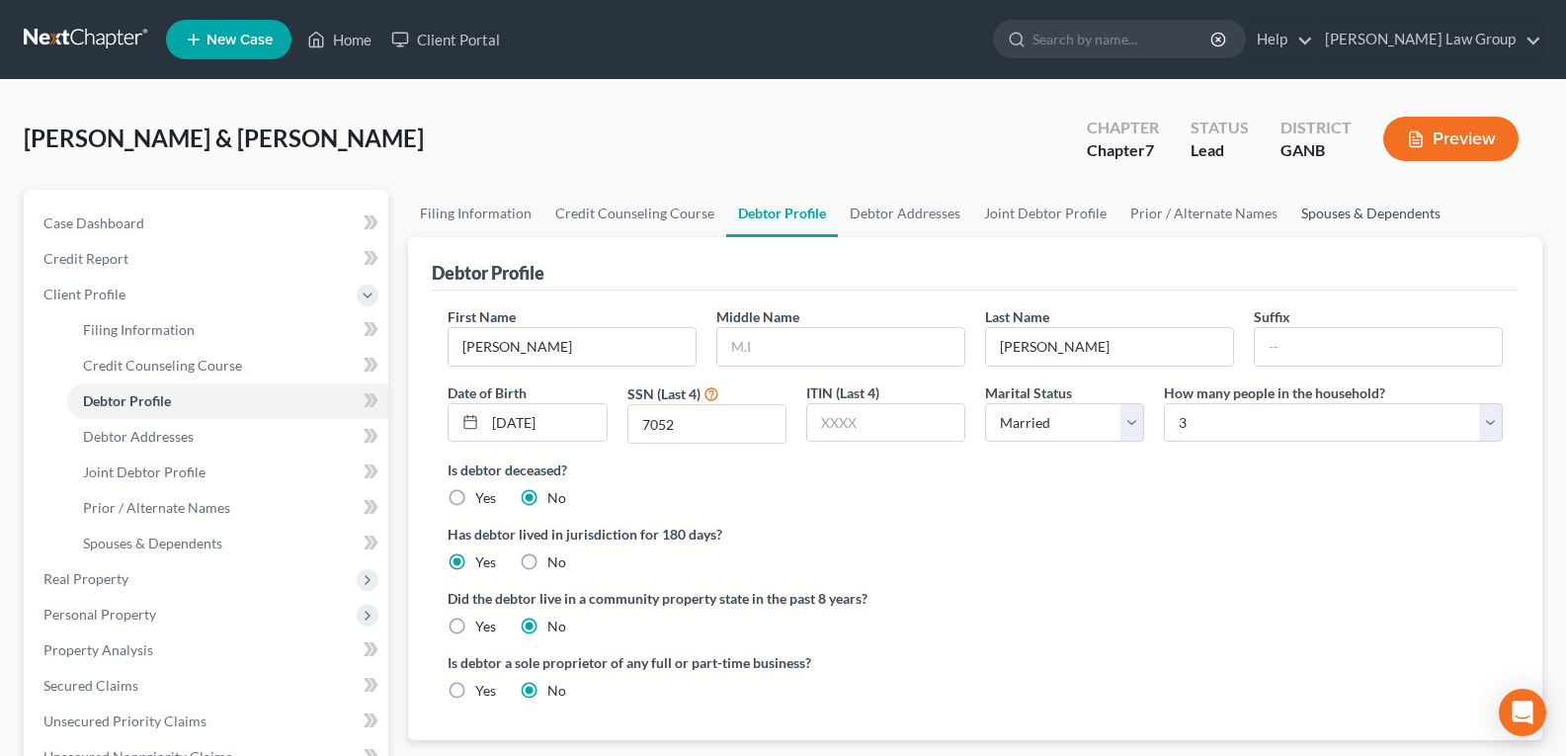
click at [1333, 225] on link "Spouses & Dependents" at bounding box center [1371, 213] width 163 height 47
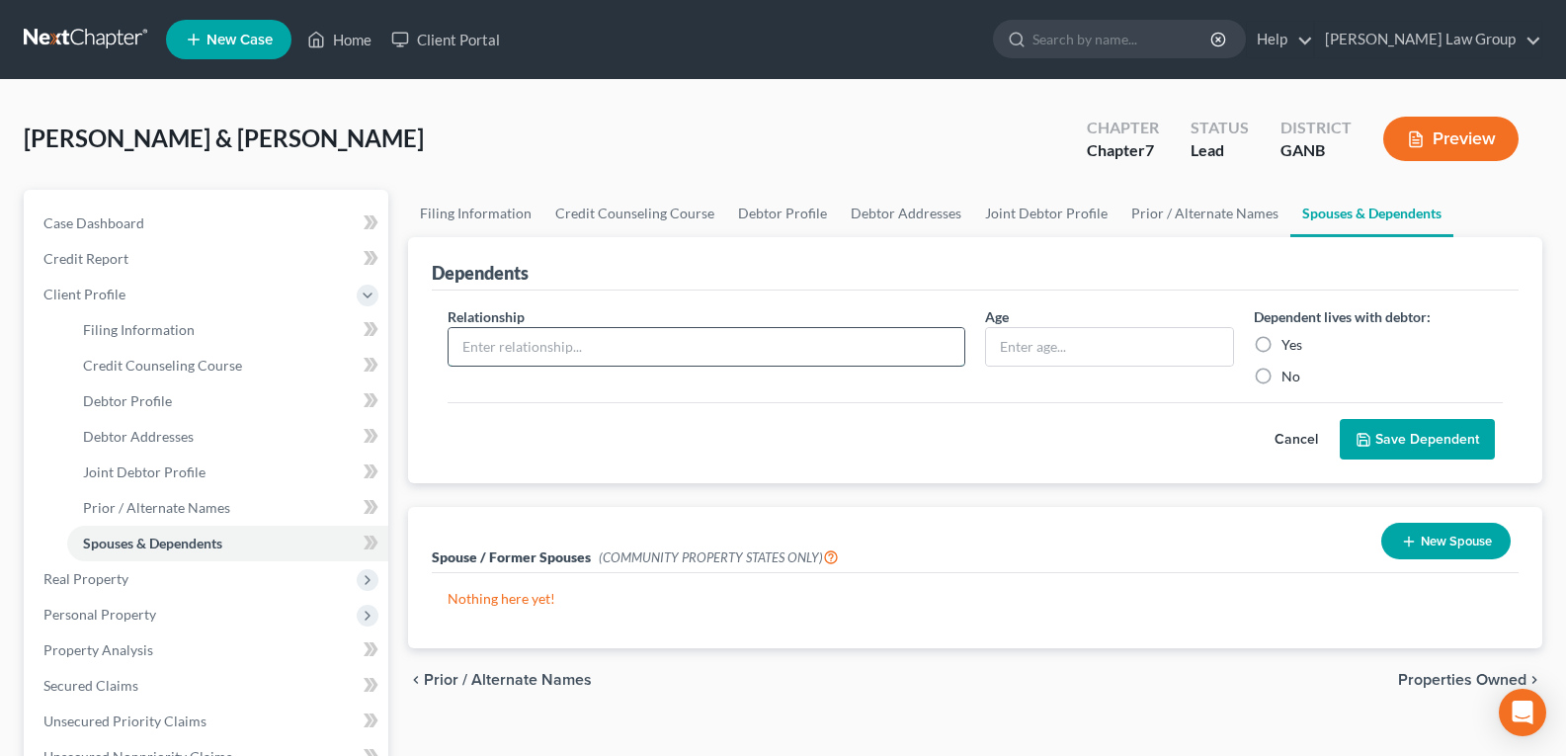
drag, startPoint x: 603, startPoint y: 344, endPoint x: 603, endPoint y: 366, distance: 21.7
click at [603, 344] on input "text" at bounding box center [707, 347] width 516 height 38
type input "Son"
drag, startPoint x: 1034, startPoint y: 341, endPoint x: 1035, endPoint y: 357, distance: 15.8
click at [1035, 350] on div "Age" at bounding box center [1109, 346] width 269 height 80
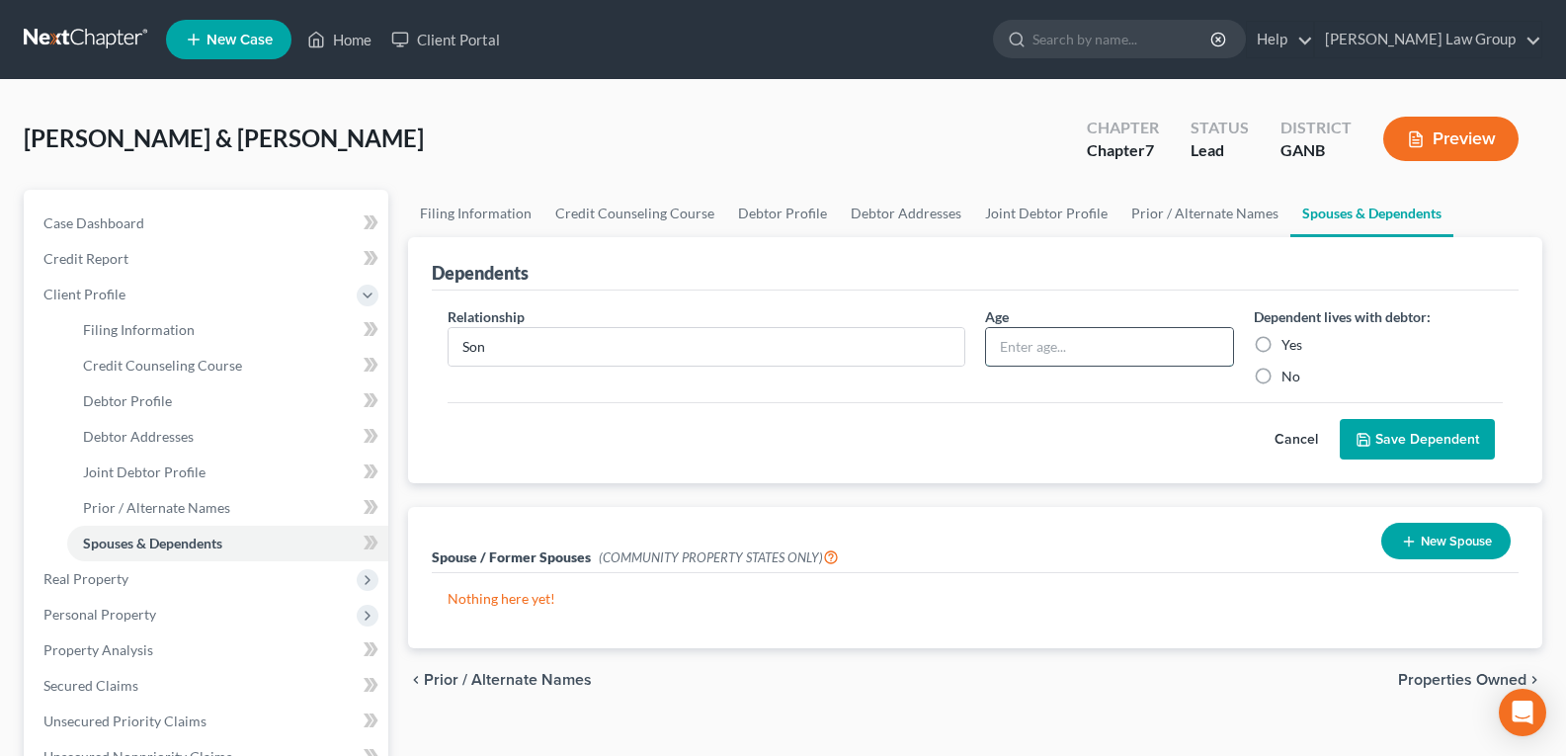
click at [1035, 357] on input "text" at bounding box center [1109, 347] width 247 height 38
click at [1093, 351] on input "1" at bounding box center [1109, 347] width 247 height 38
type input "17"
click at [1282, 348] on label "Yes" at bounding box center [1292, 345] width 21 height 20
click at [1290, 348] on input "Yes" at bounding box center [1296, 341] width 13 height 13
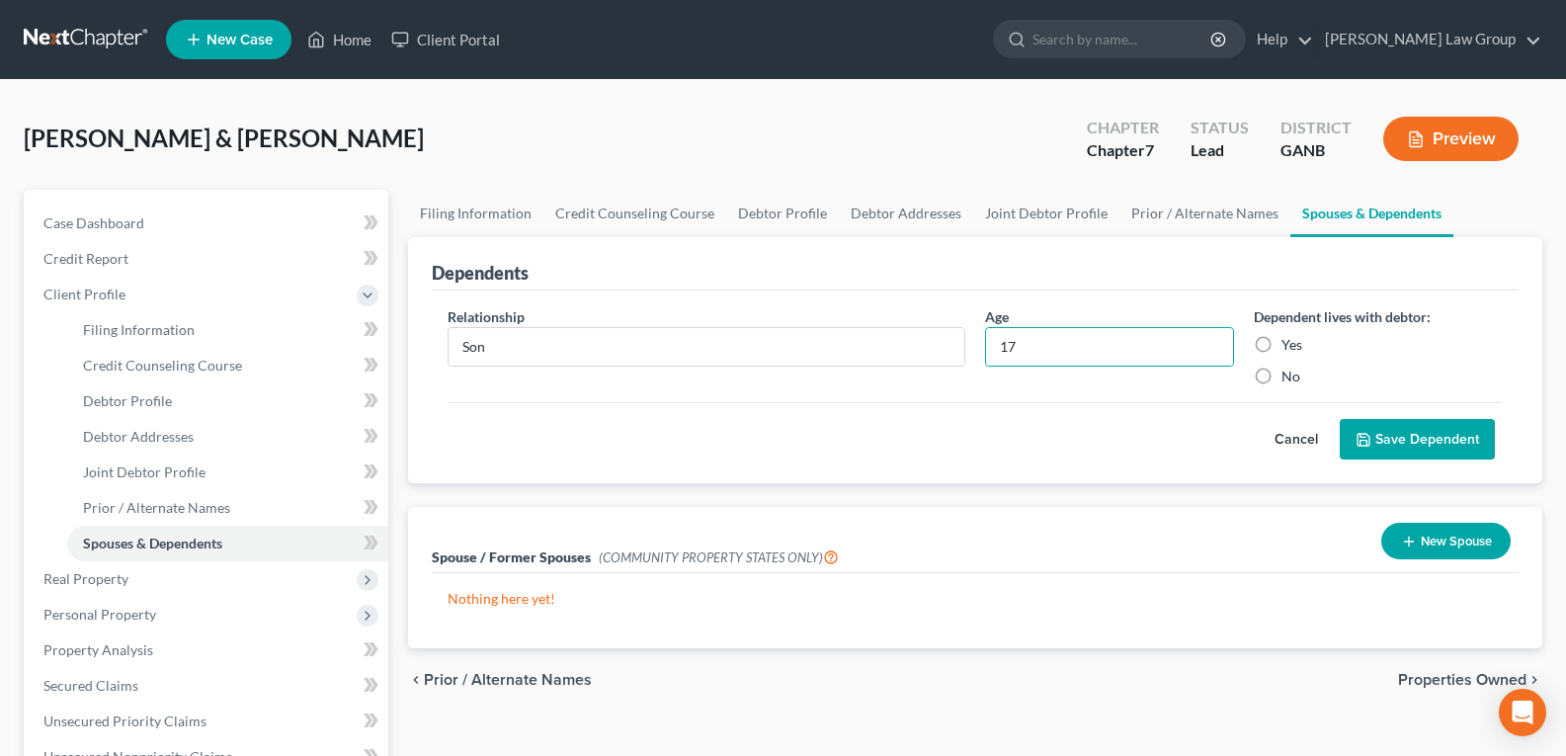
radio input "true"
click at [1390, 443] on button "Save Dependent" at bounding box center [1417, 440] width 155 height 42
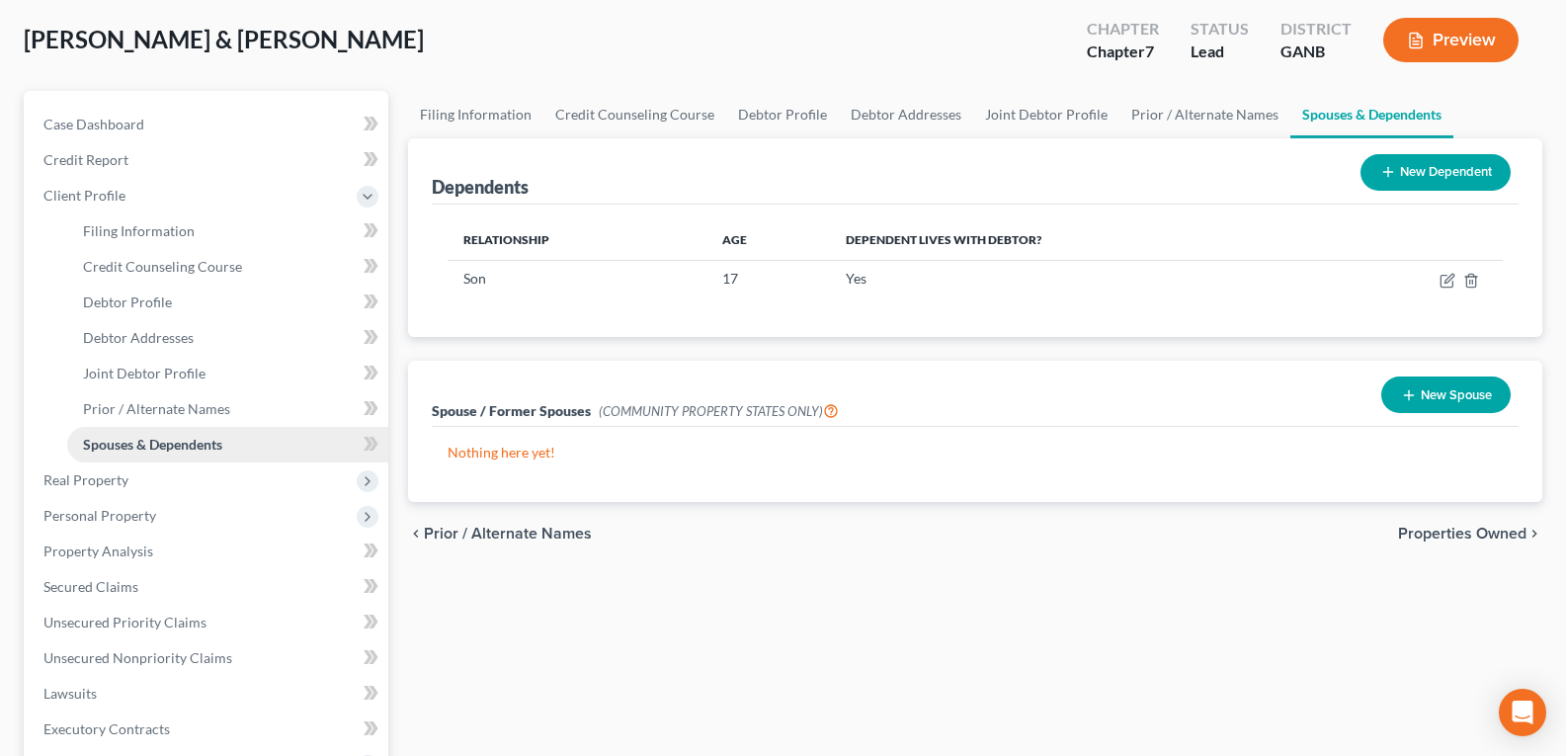
scroll to position [395, 0]
